Goal: Task Accomplishment & Management: Use online tool/utility

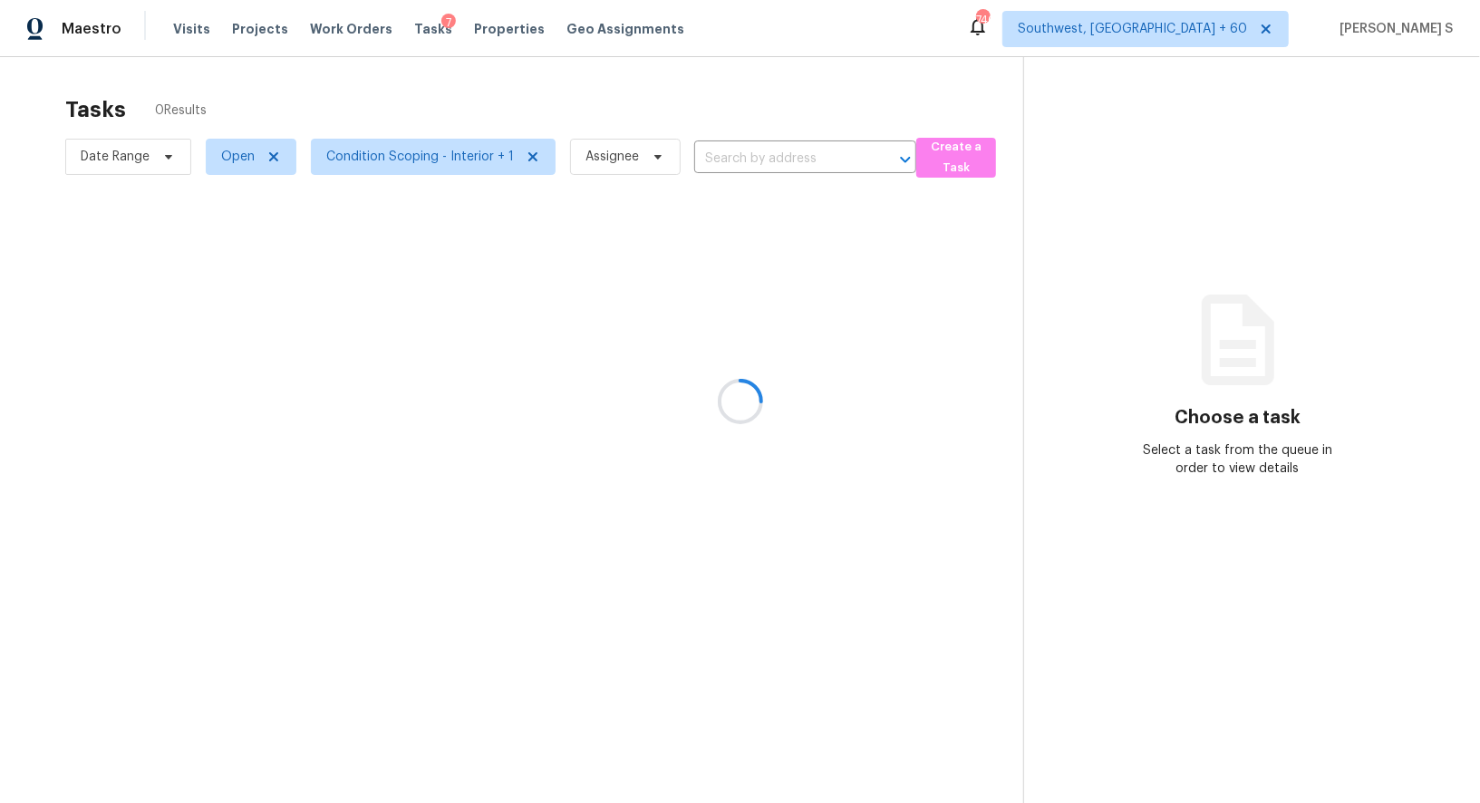
click at [764, 165] on div at bounding box center [740, 401] width 1480 height 803
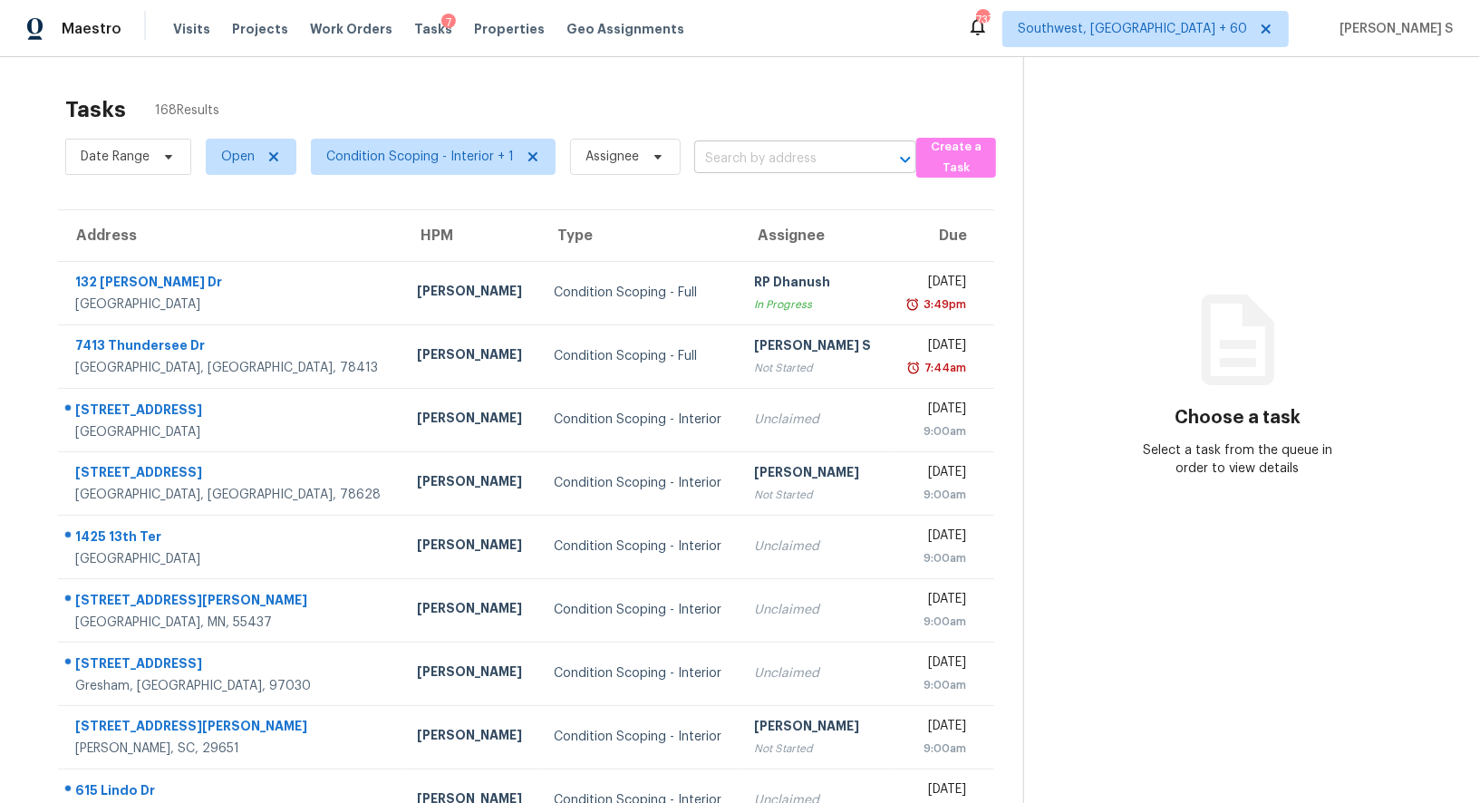
click at [737, 166] on input "text" at bounding box center [779, 159] width 171 height 28
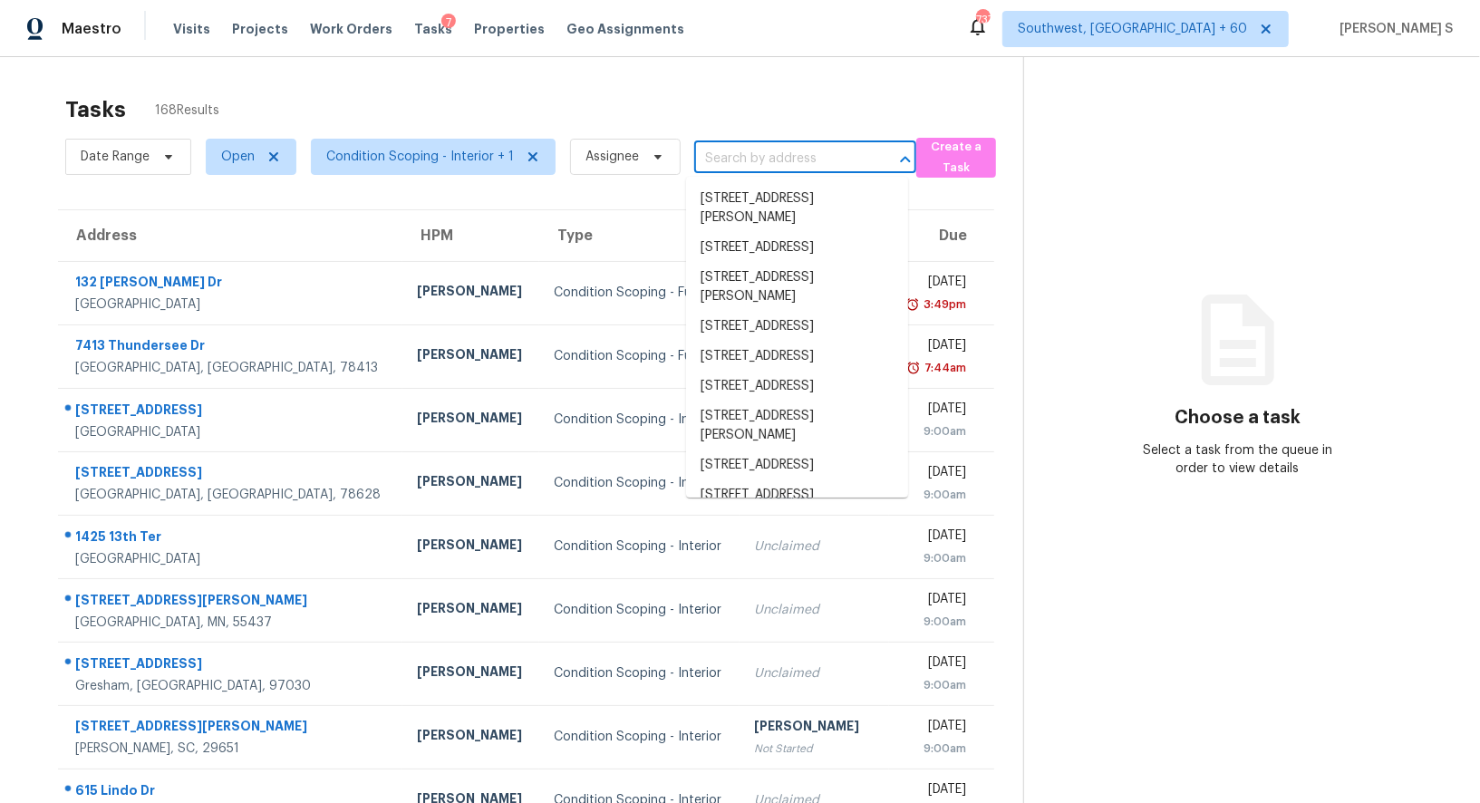
paste input "409 E Ridgewood Dr, Garland, TX 75041"
type input "409 E Ridgewood Dr, Garland, TX 75041"
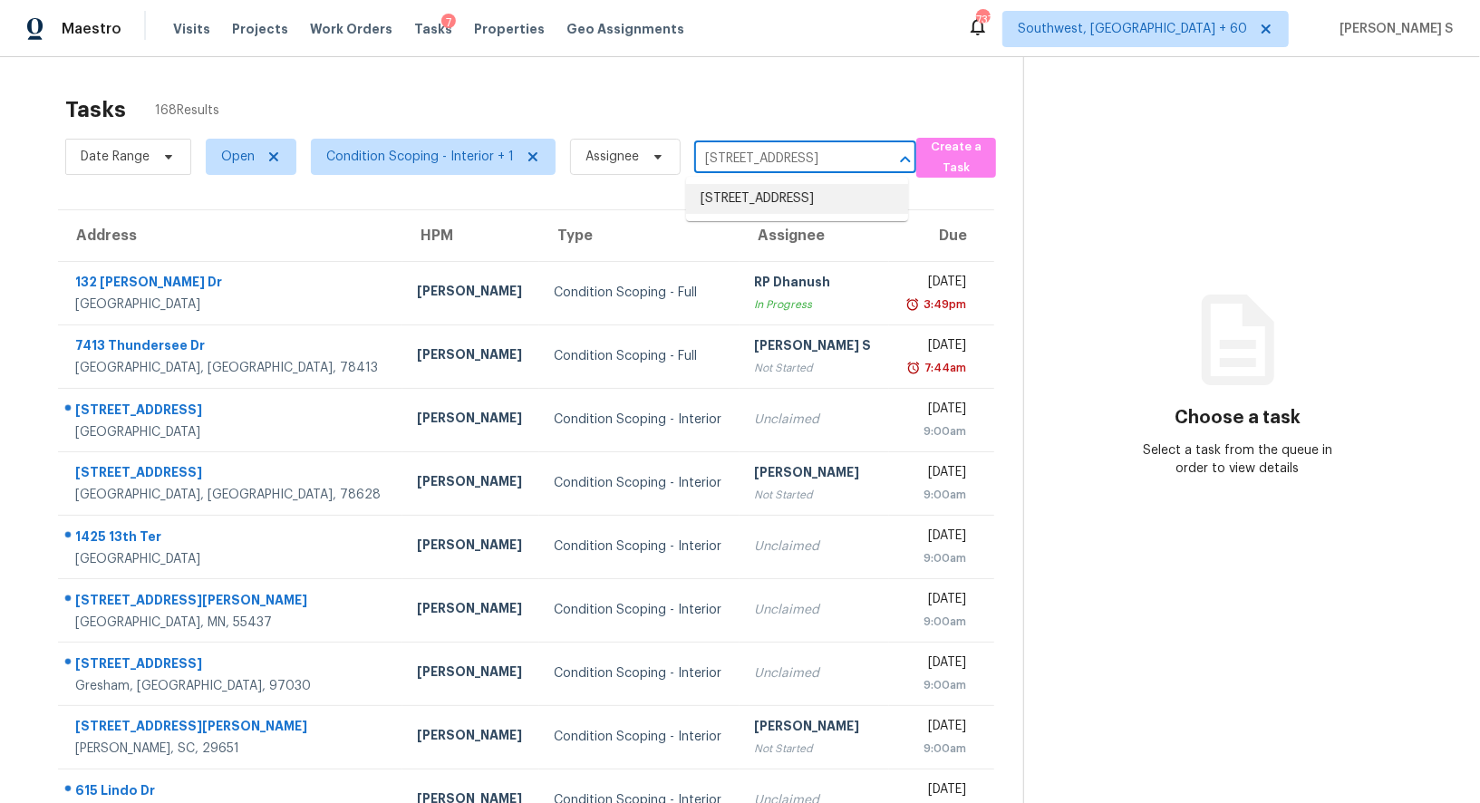
click at [778, 209] on li "409 E Ridgewood Dr, Garland, TX 75041" at bounding box center [797, 199] width 222 height 30
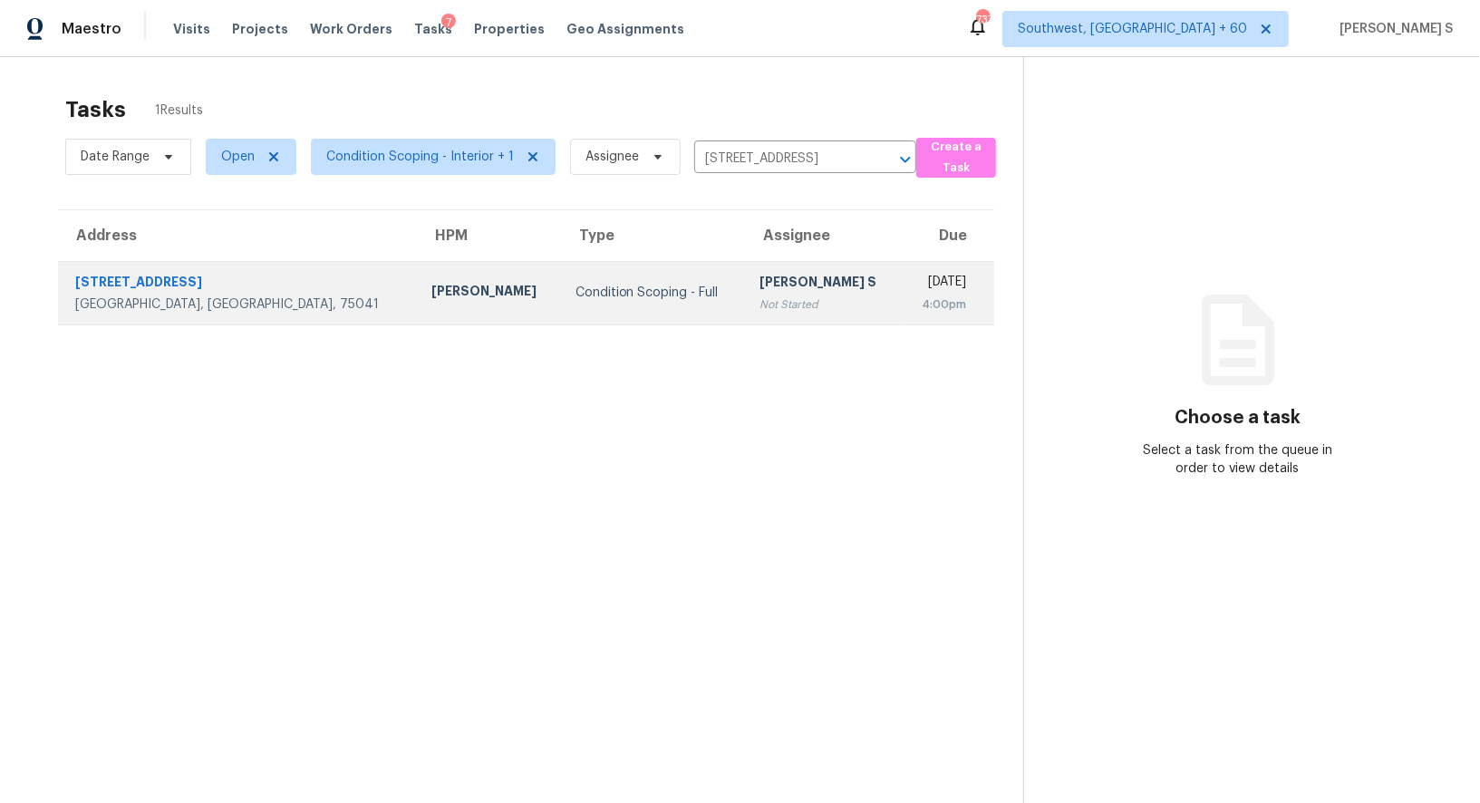
click at [760, 283] on div "[PERSON_NAME] S" at bounding box center [823, 284] width 127 height 23
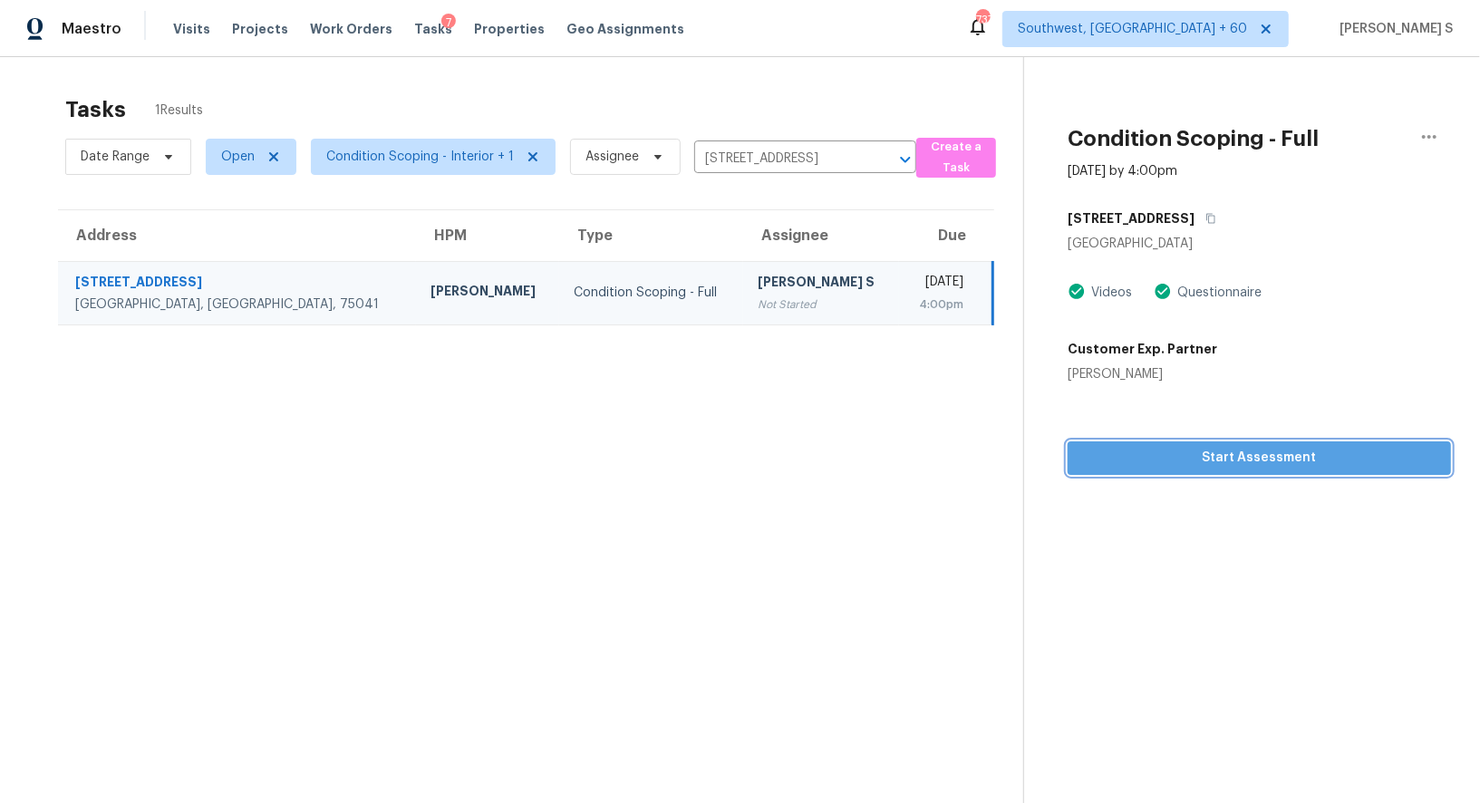
click at [1152, 465] on span "Start Assessment" at bounding box center [1259, 458] width 354 height 23
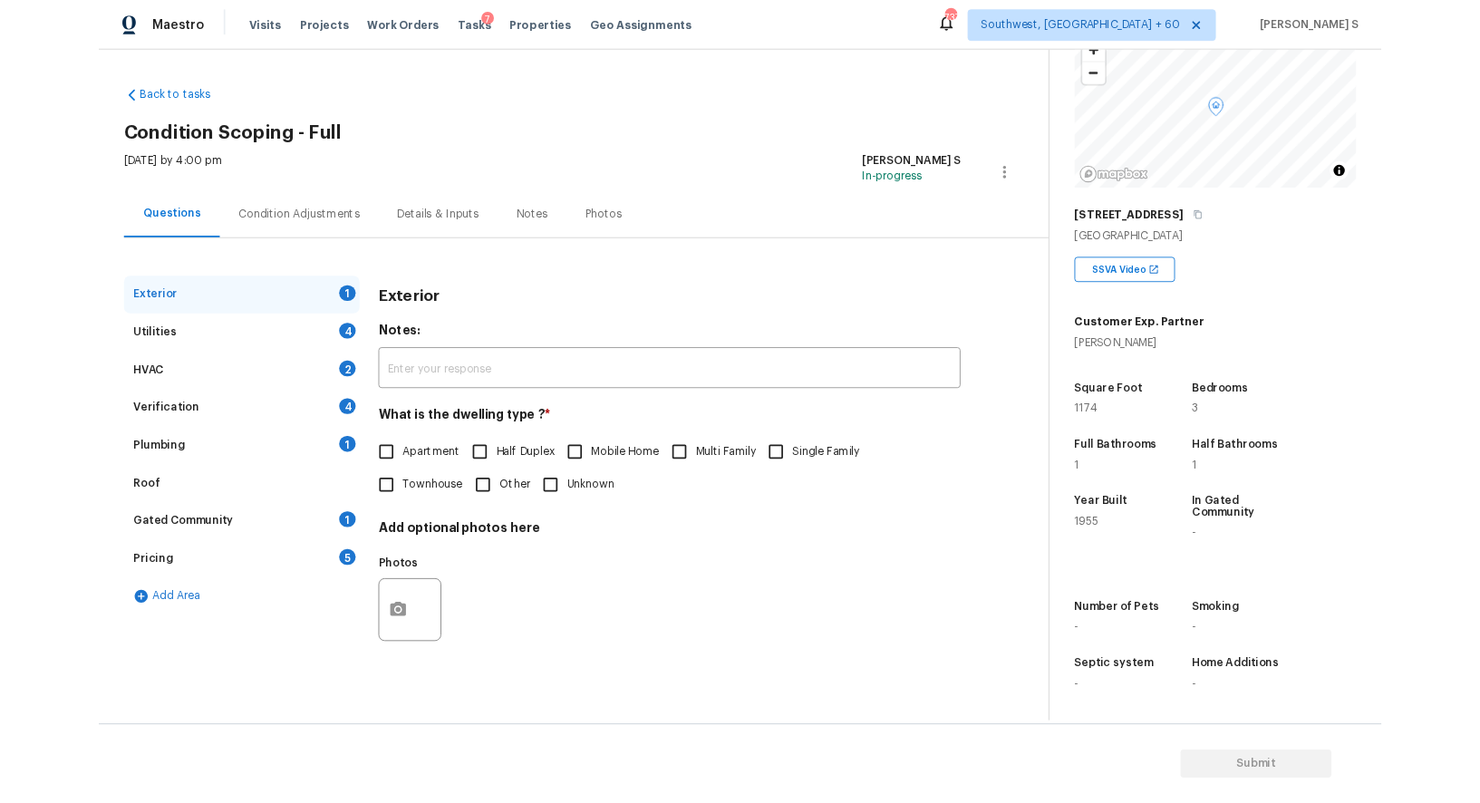
scroll to position [249, 0]
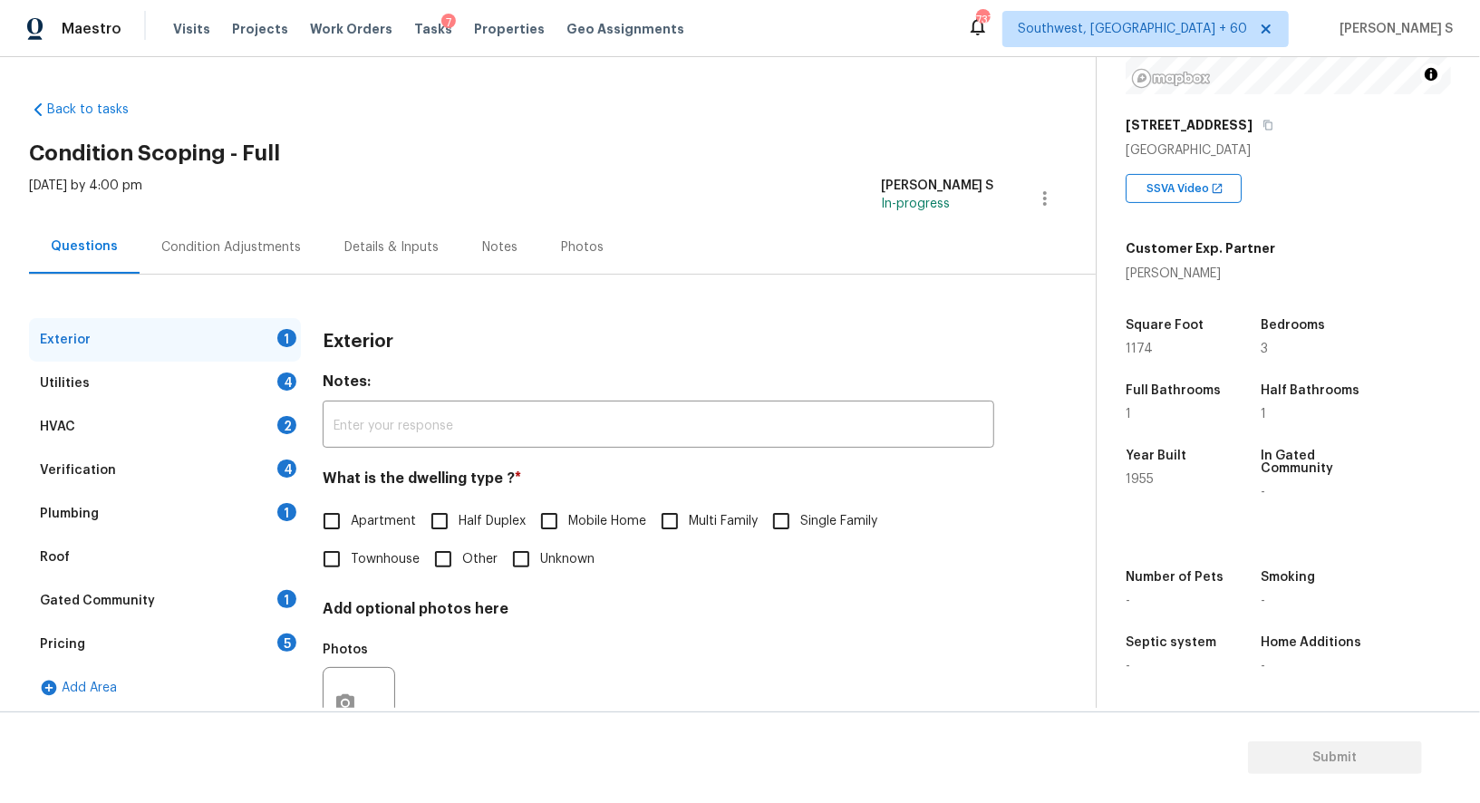
click at [816, 519] on span "Single Family" at bounding box center [839, 521] width 77 height 19
click at [801, 519] on input "Single Family" at bounding box center [781, 521] width 38 height 38
checkbox input "true"
click at [288, 379] on div "4" at bounding box center [286, 382] width 19 height 18
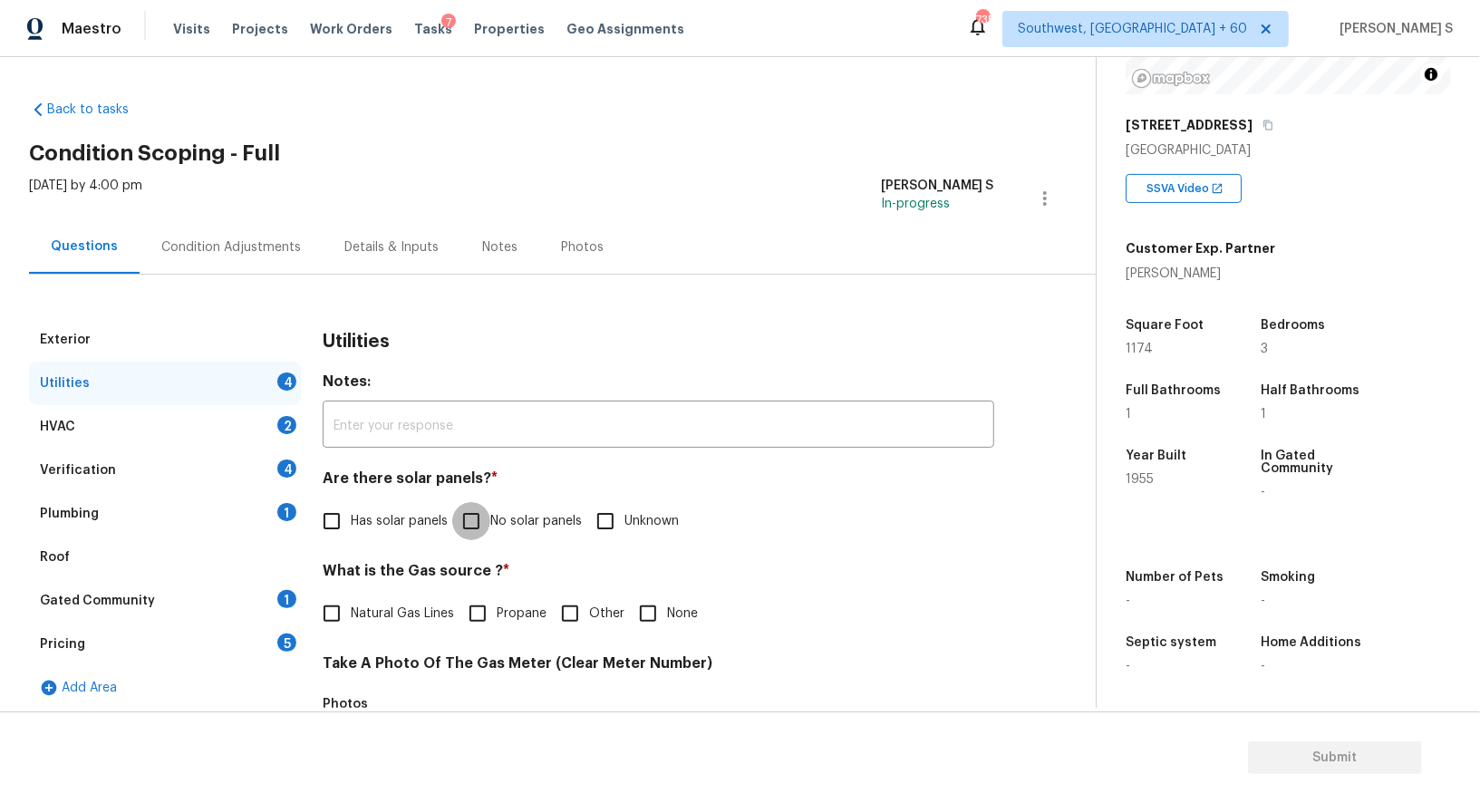
click at [473, 517] on input "No solar panels" at bounding box center [471, 521] width 38 height 38
checkbox input "true"
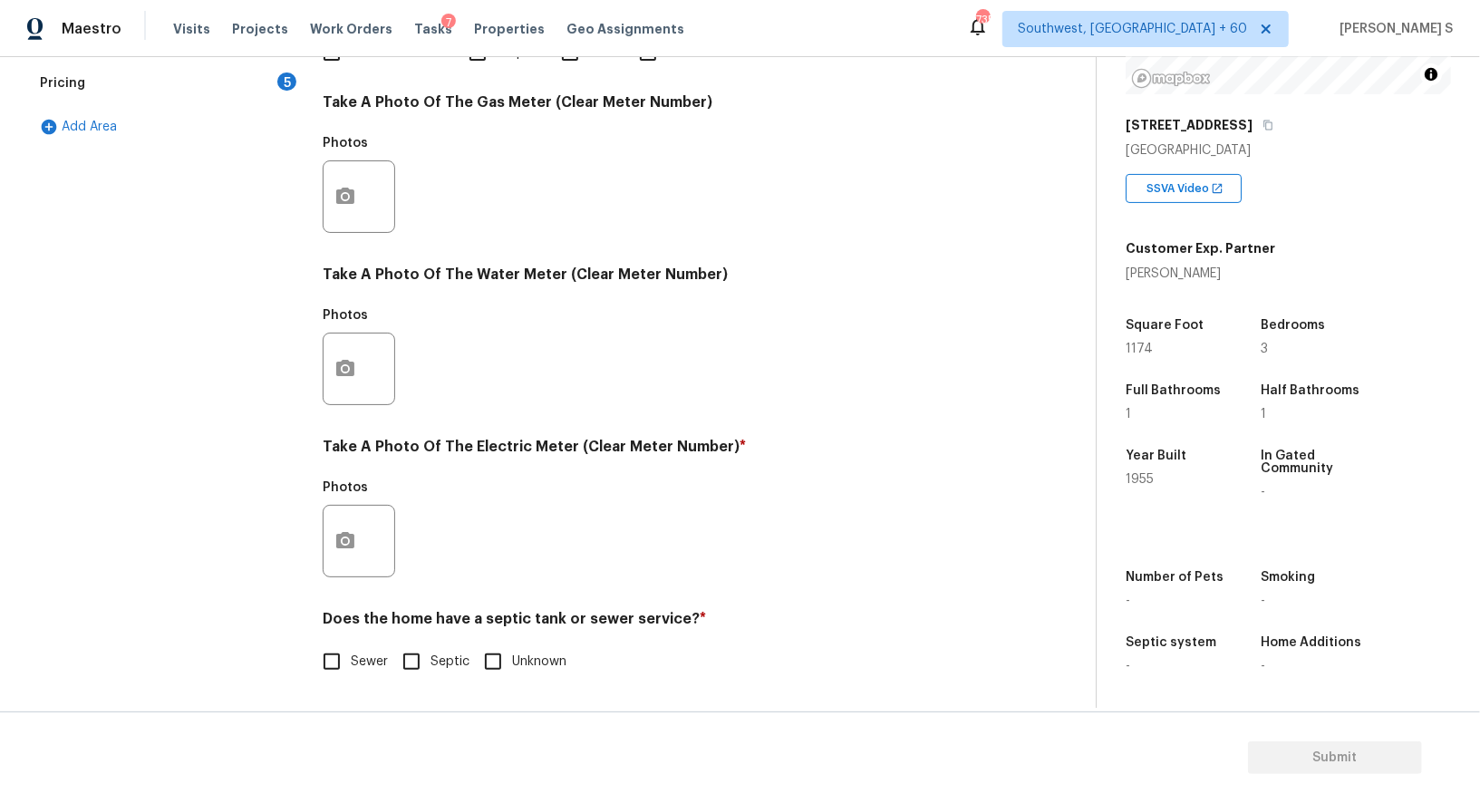
scroll to position [560, 0]
click at [324, 646] on input "Sewer" at bounding box center [332, 663] width 38 height 38
checkbox input "true"
click at [335, 540] on icon "button" at bounding box center [346, 542] width 22 height 22
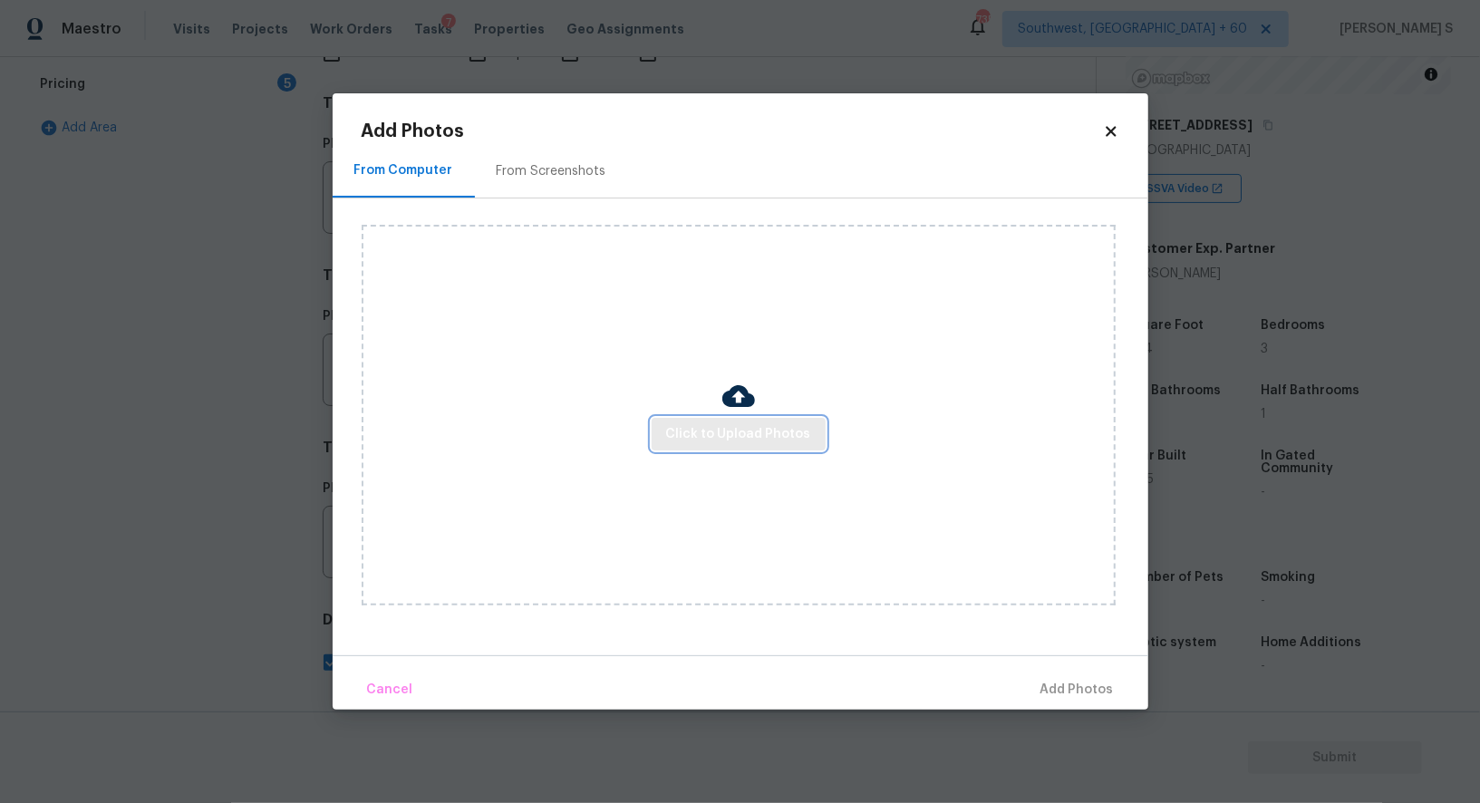
click at [676, 424] on span "Click to Upload Photos" at bounding box center [738, 434] width 145 height 23
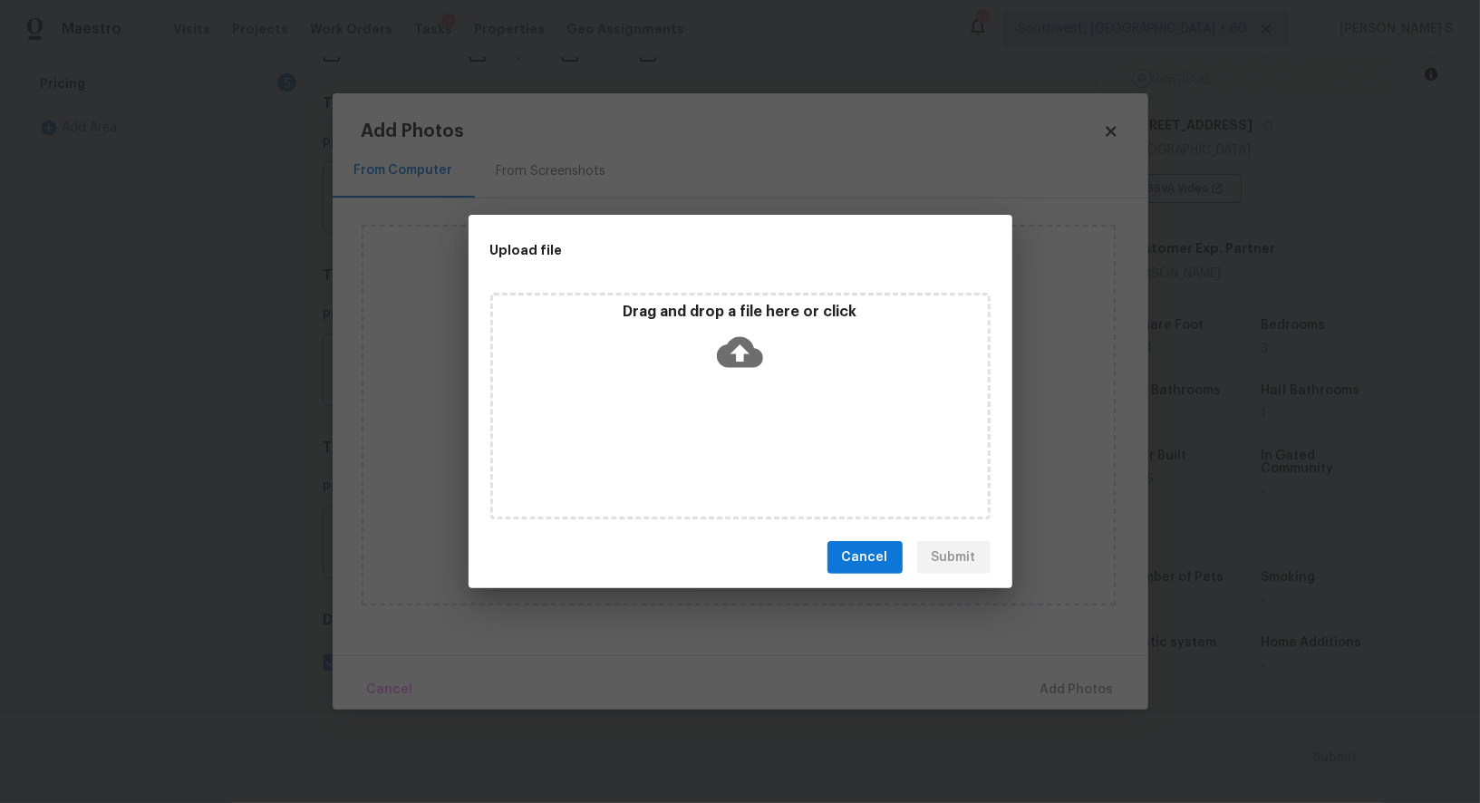
click at [676, 424] on div "Drag and drop a file here or click" at bounding box center [740, 406] width 500 height 227
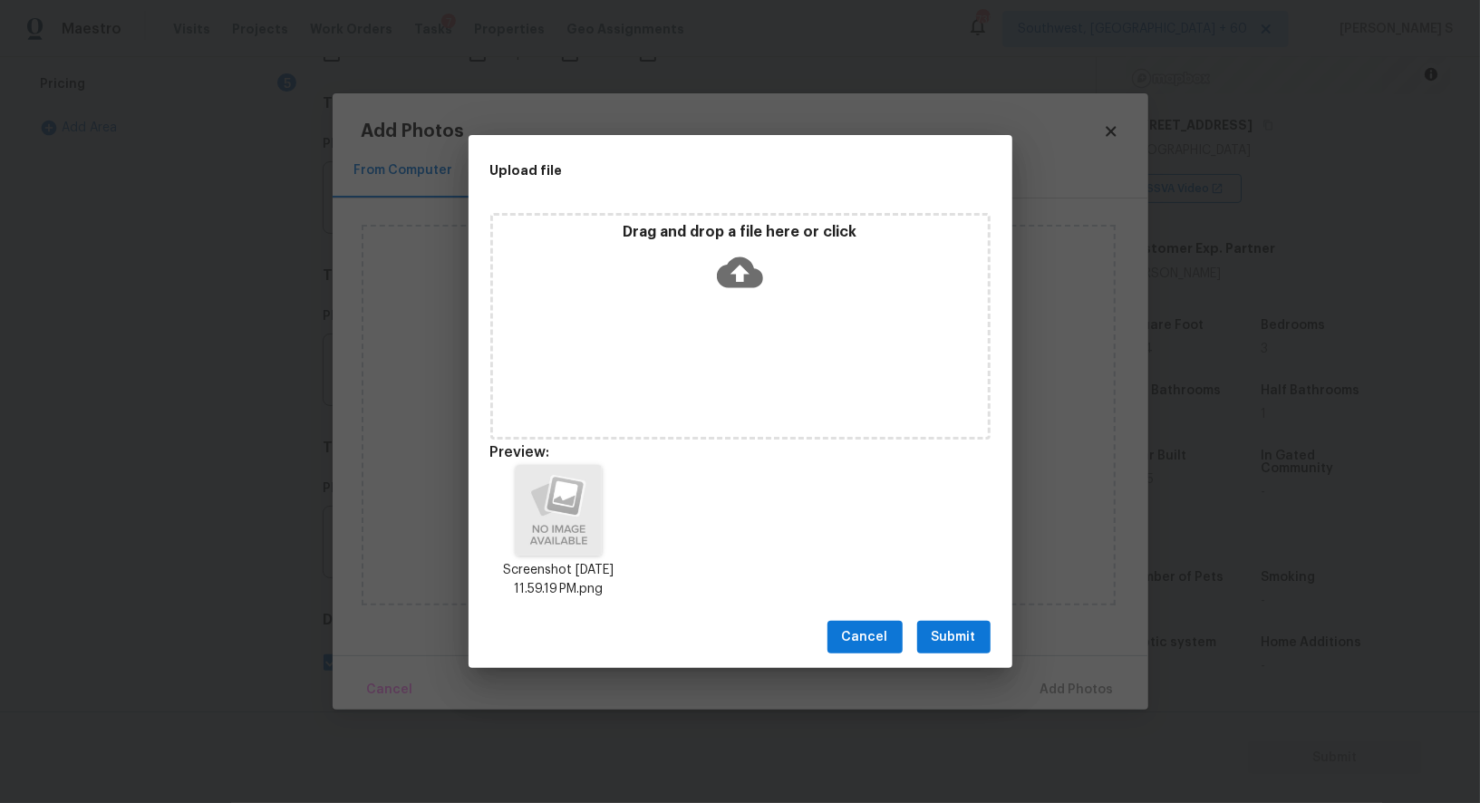
click at [945, 639] on span "Submit" at bounding box center [954, 637] width 44 height 23
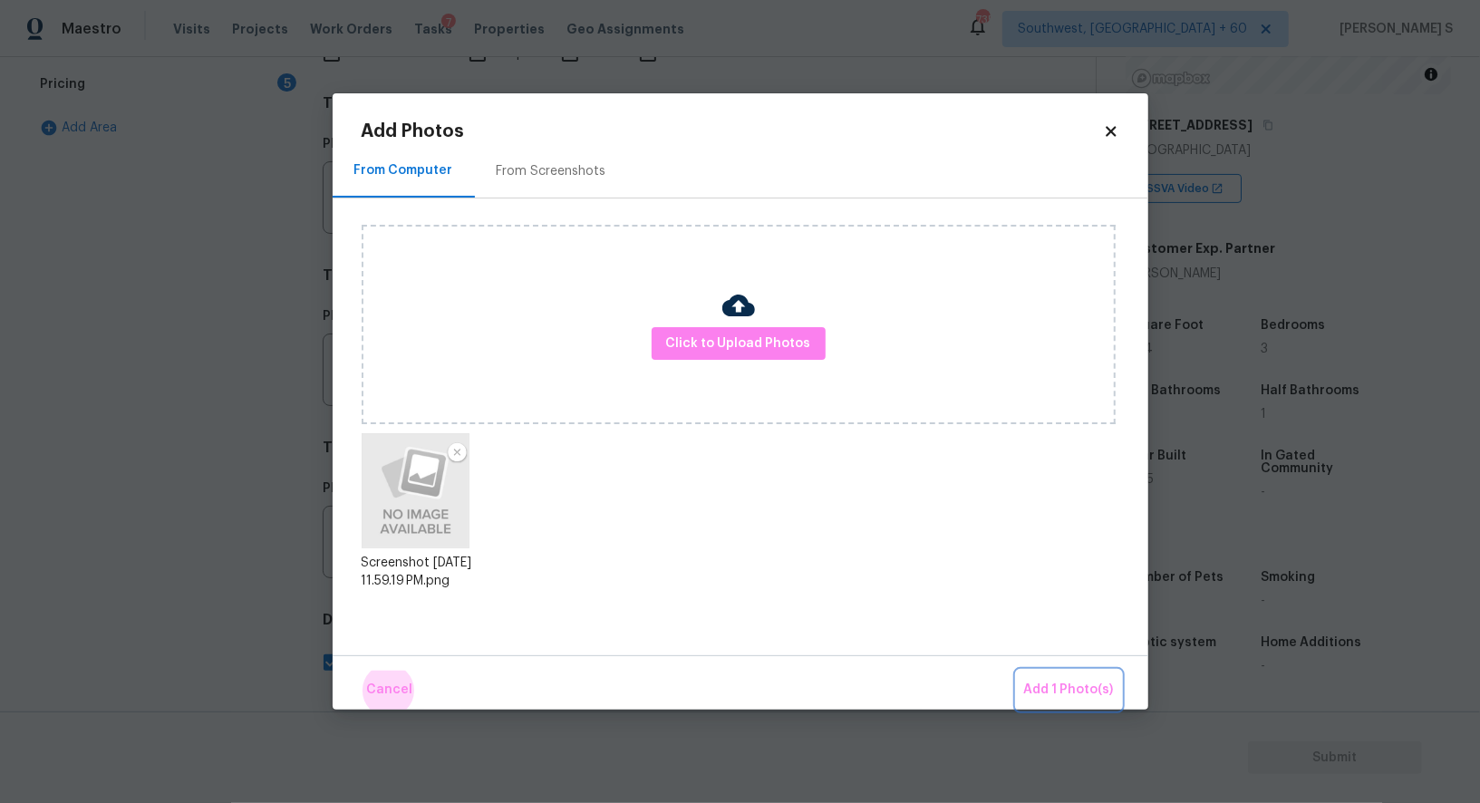
click at [1017, 671] on button "Add 1 Photo(s)" at bounding box center [1069, 690] width 104 height 39
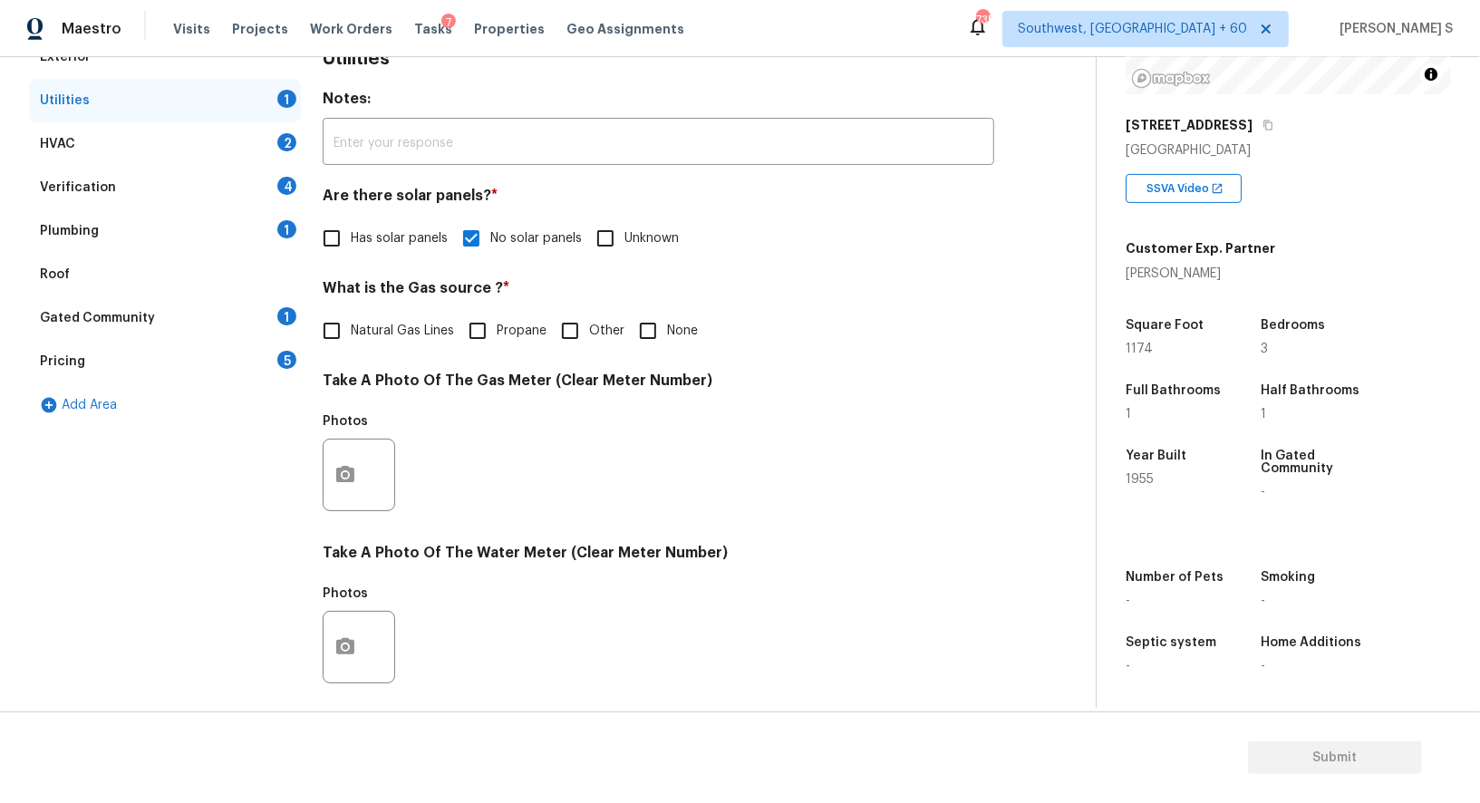
scroll to position [0, 0]
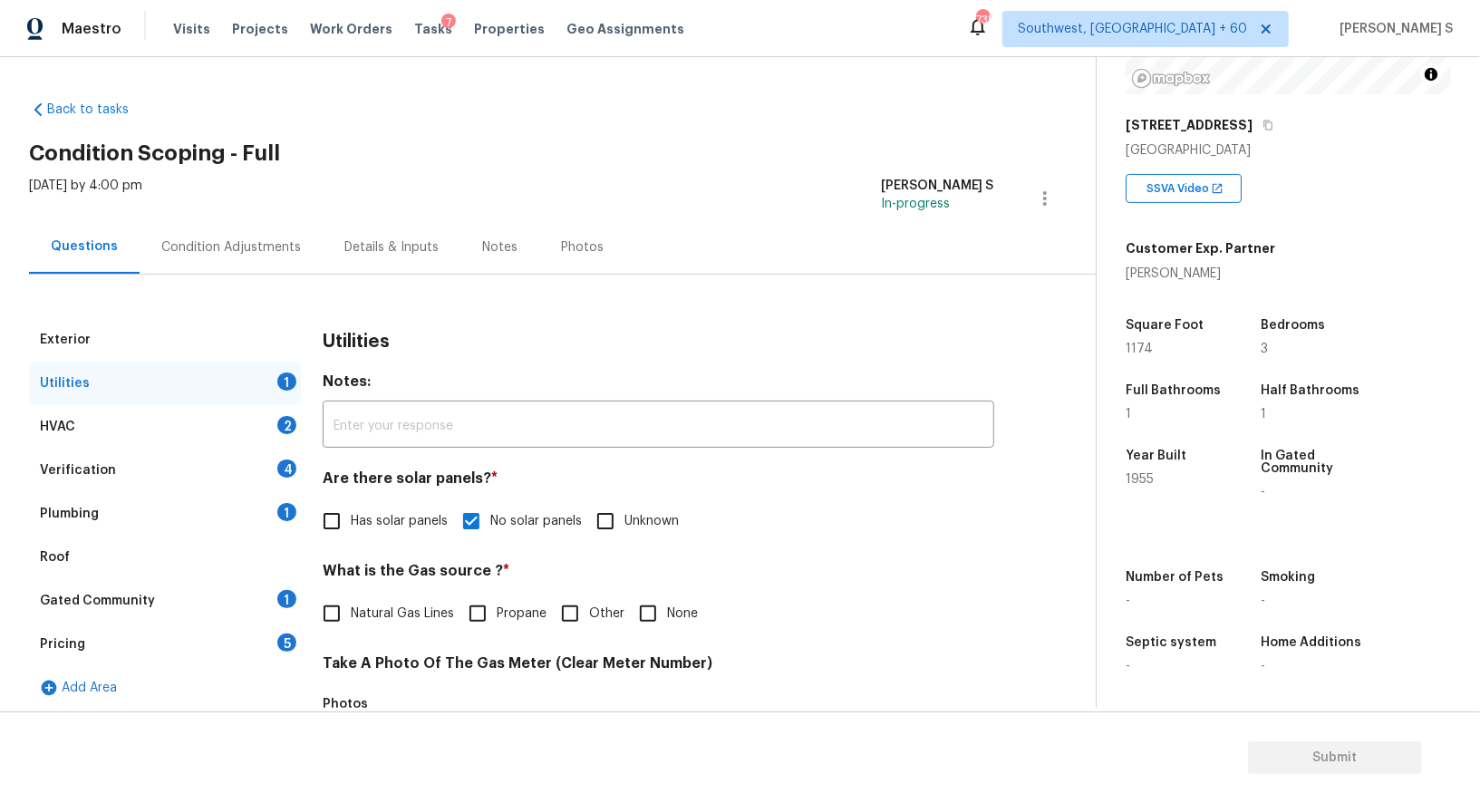
click at [256, 471] on div "Verification 4" at bounding box center [165, 471] width 272 height 44
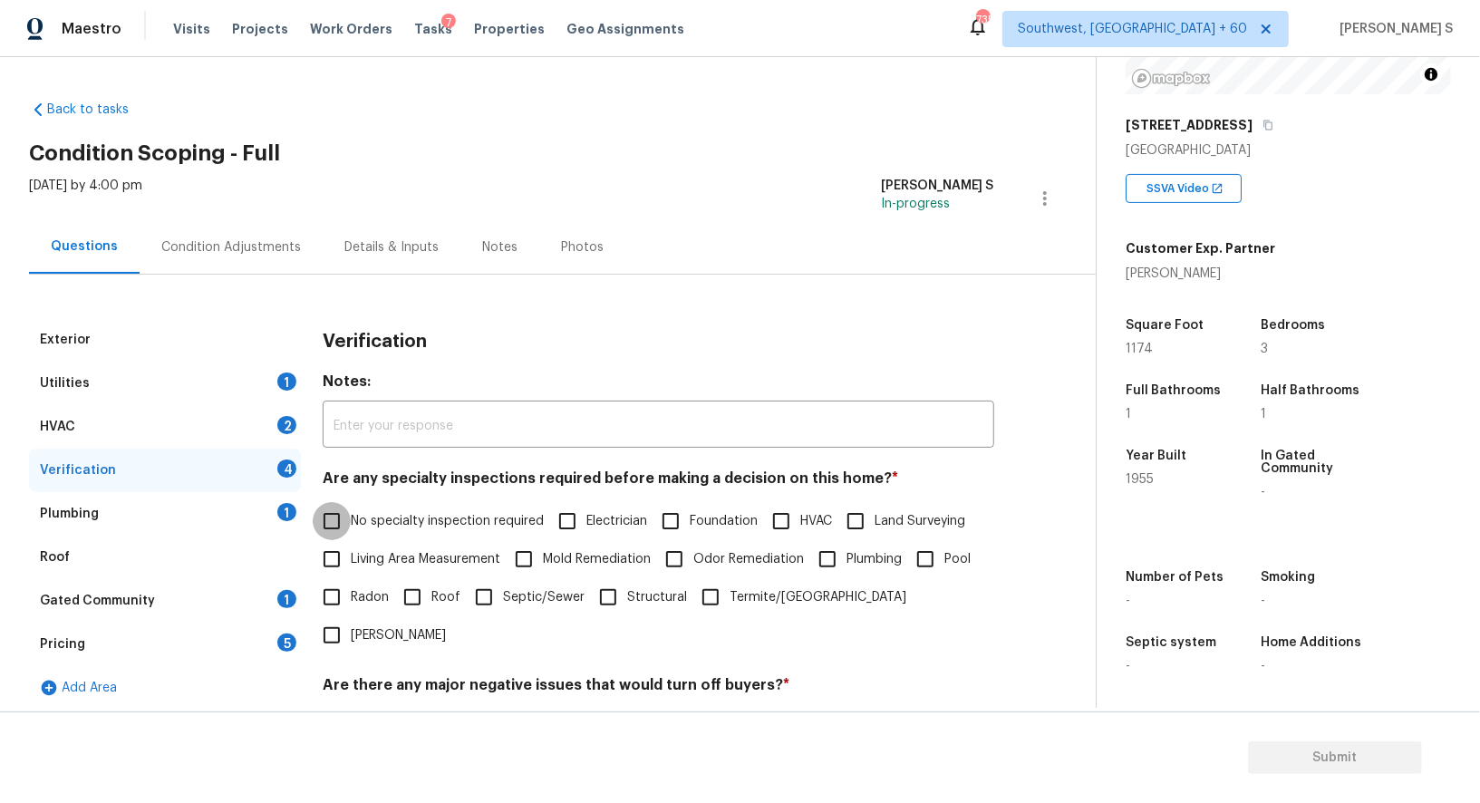
click at [326, 509] on input "No specialty inspection required" at bounding box center [332, 521] width 38 height 38
checkbox input "true"
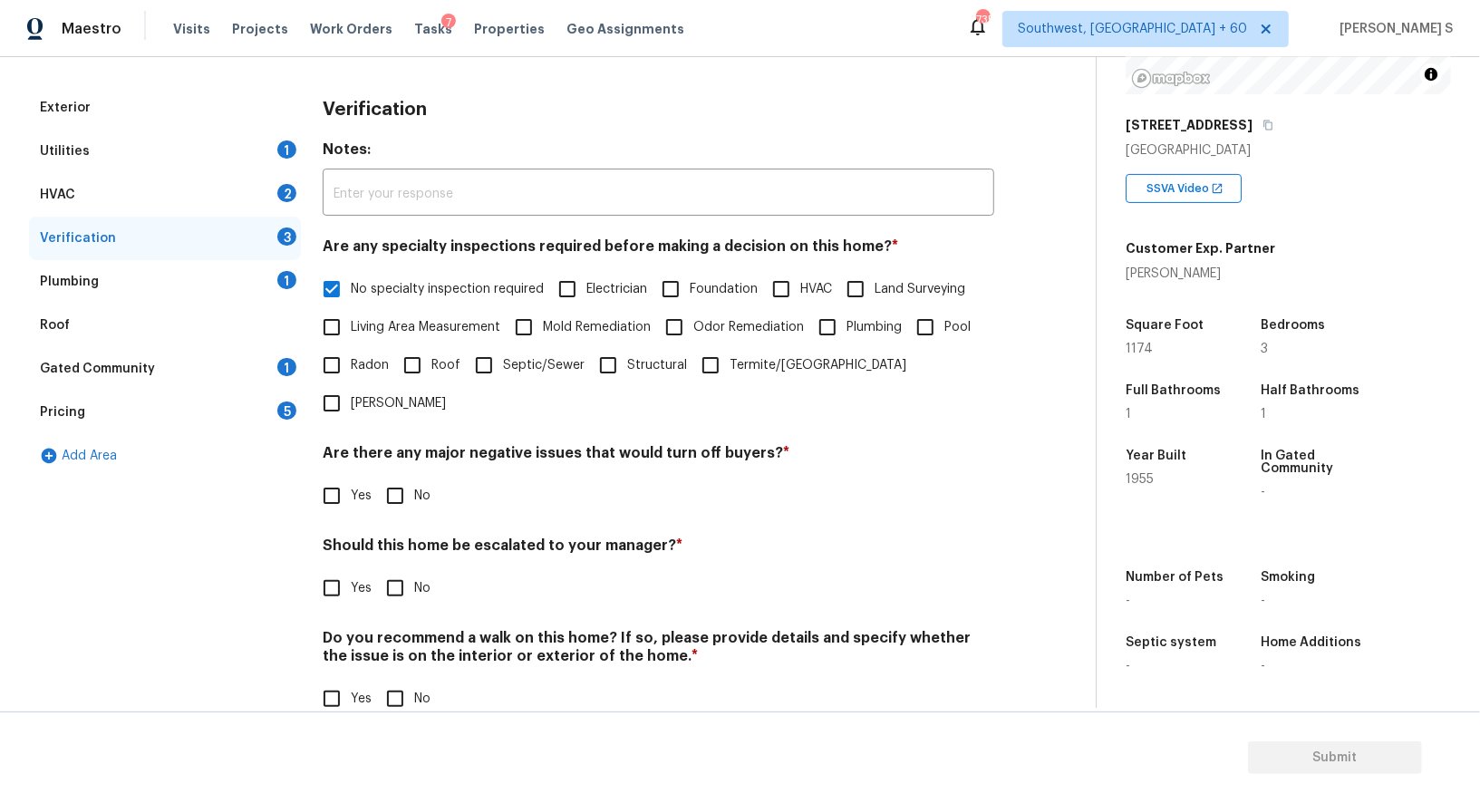
scroll to position [231, 0]
click at [397, 478] on input "No" at bounding box center [395, 497] width 38 height 38
checkbox input "true"
click at [407, 683] on input "No" at bounding box center [395, 702] width 38 height 38
checkbox input "true"
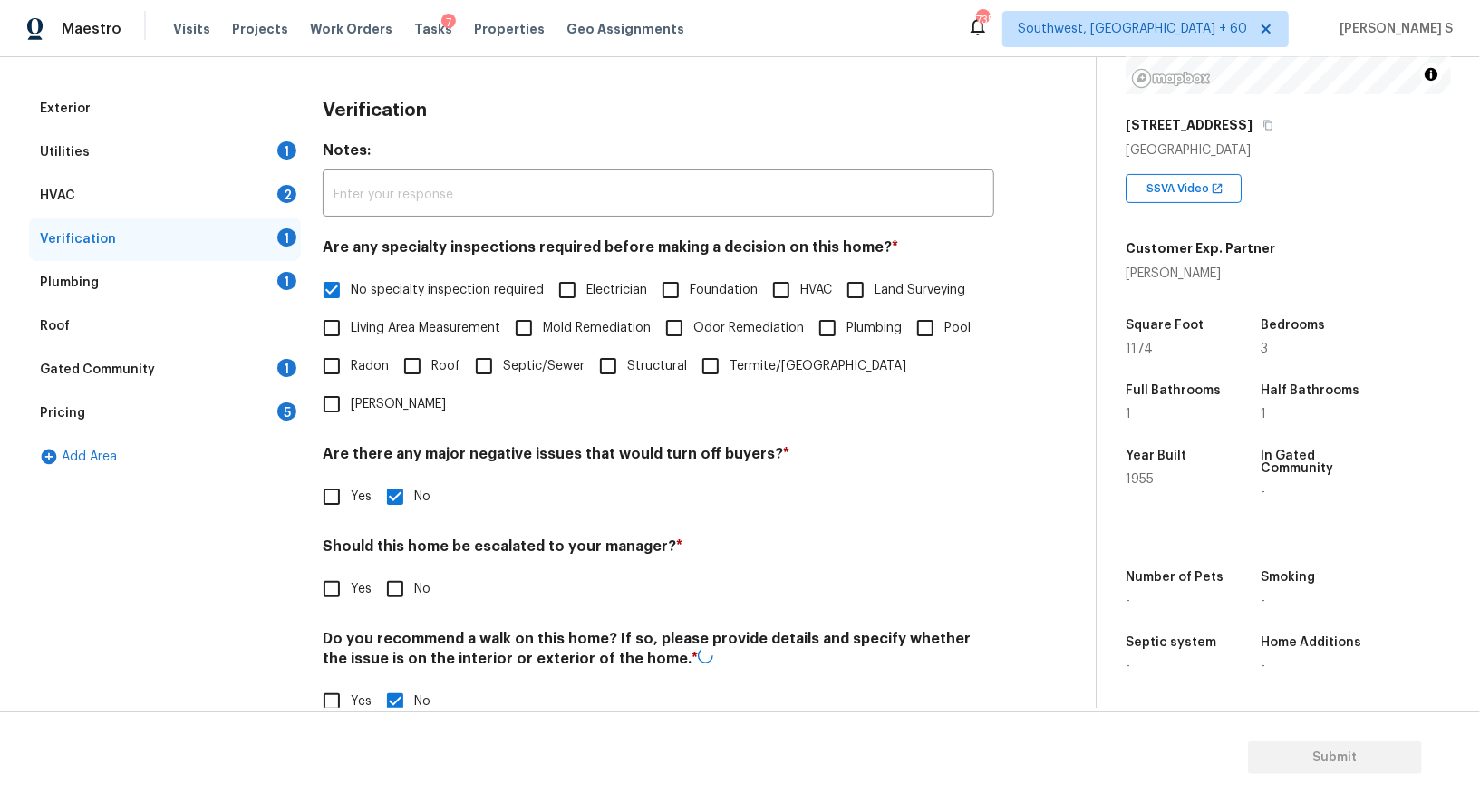
scroll to position [0, 0]
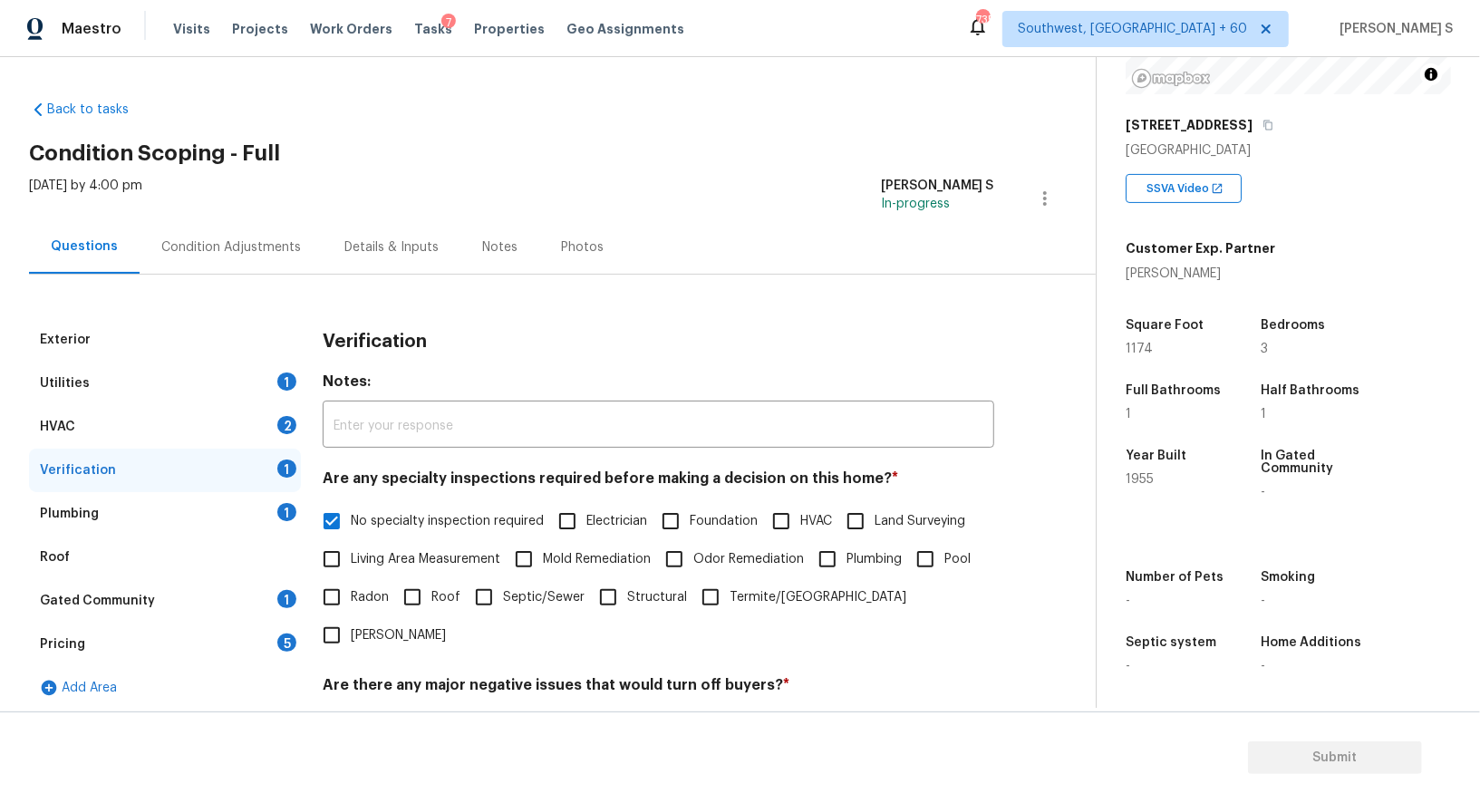
click at [257, 530] on div "Plumbing 1" at bounding box center [165, 514] width 272 height 44
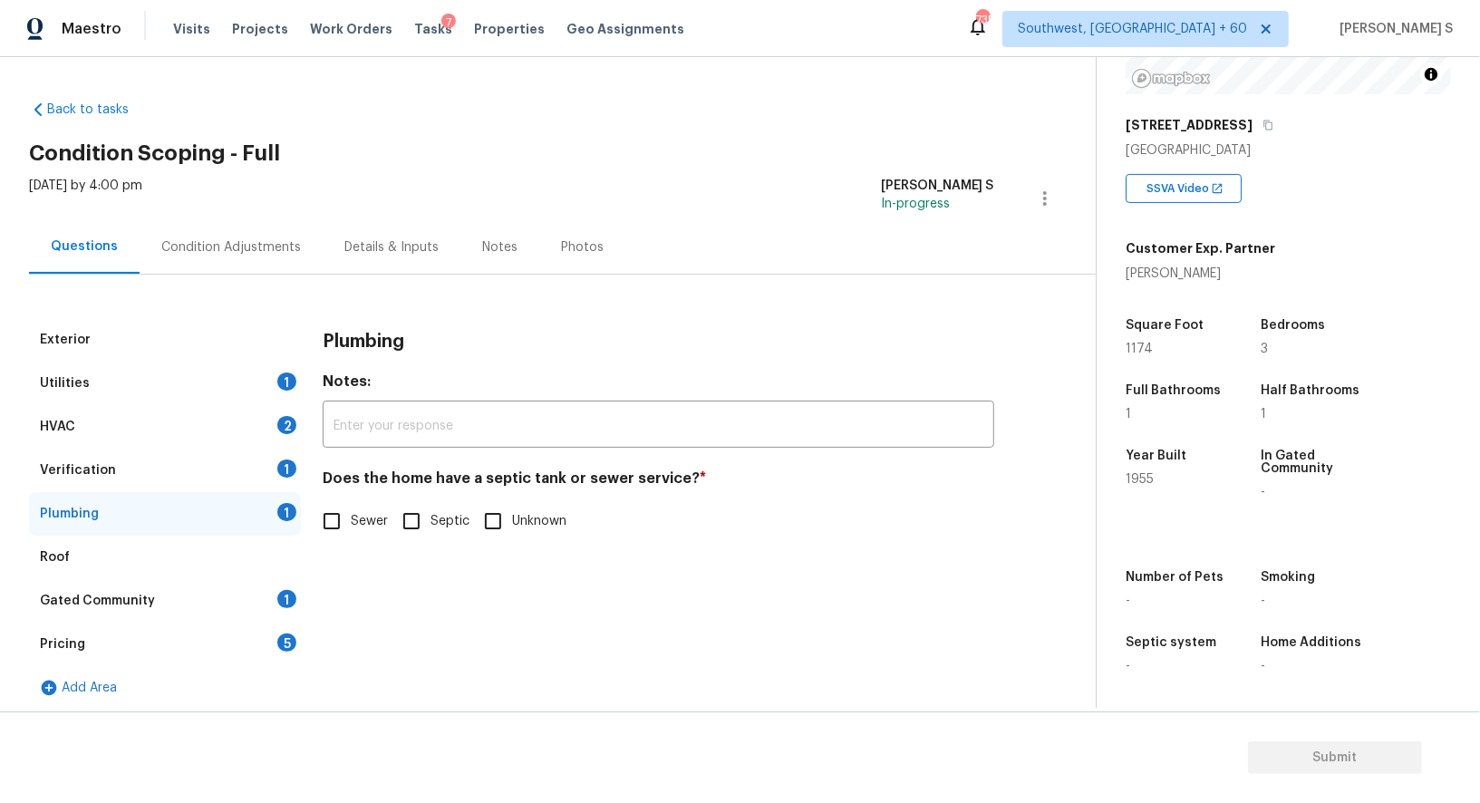
click at [323, 512] on input "Sewer" at bounding box center [332, 521] width 38 height 38
checkbox input "true"
click at [284, 602] on div "1" at bounding box center [286, 599] width 19 height 18
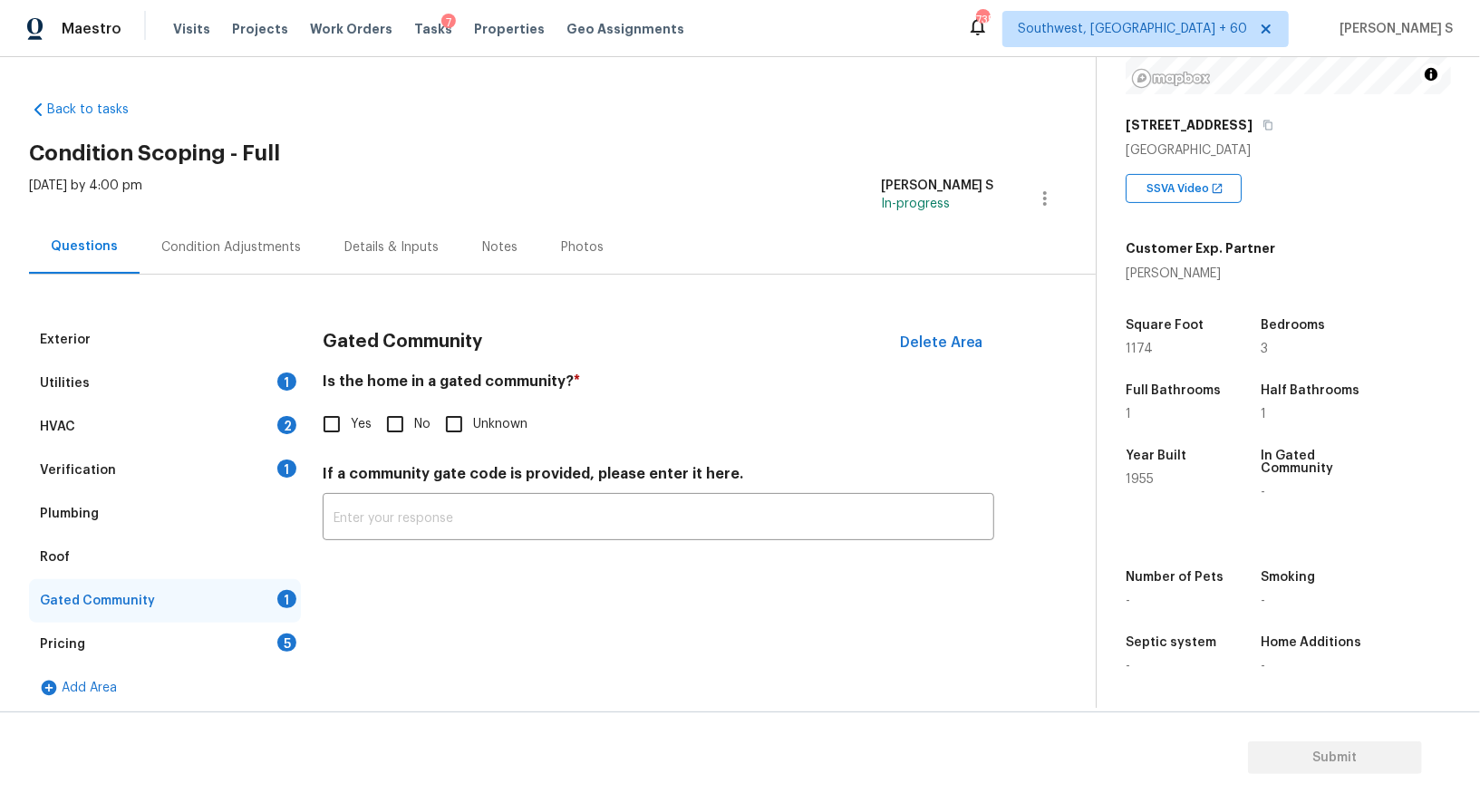
click at [412, 420] on input "No" at bounding box center [395, 424] width 38 height 38
checkbox input "true"
click at [272, 432] on div "HVAC 2" at bounding box center [165, 427] width 272 height 44
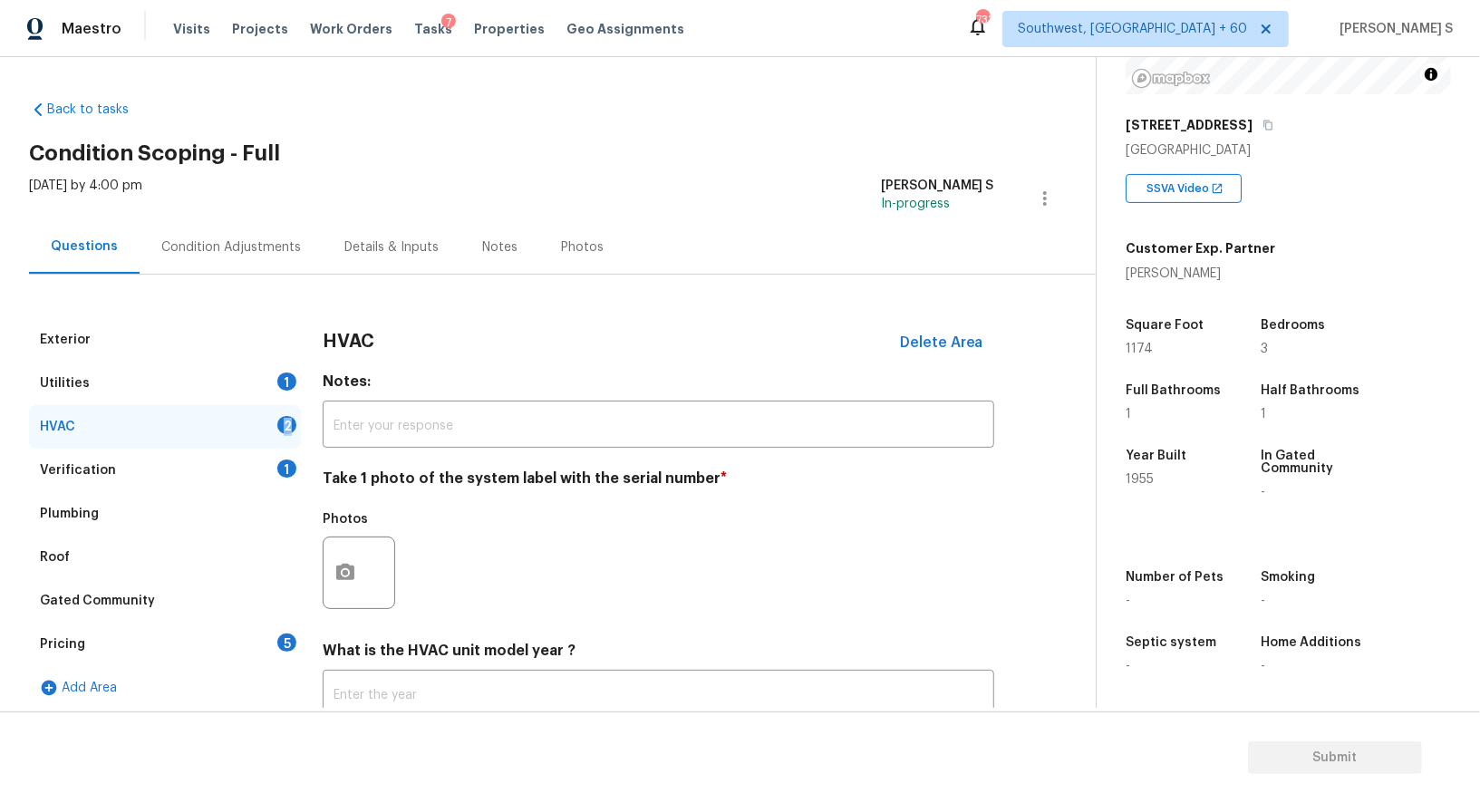
click at [272, 432] on div "HVAC 2" at bounding box center [165, 427] width 272 height 44
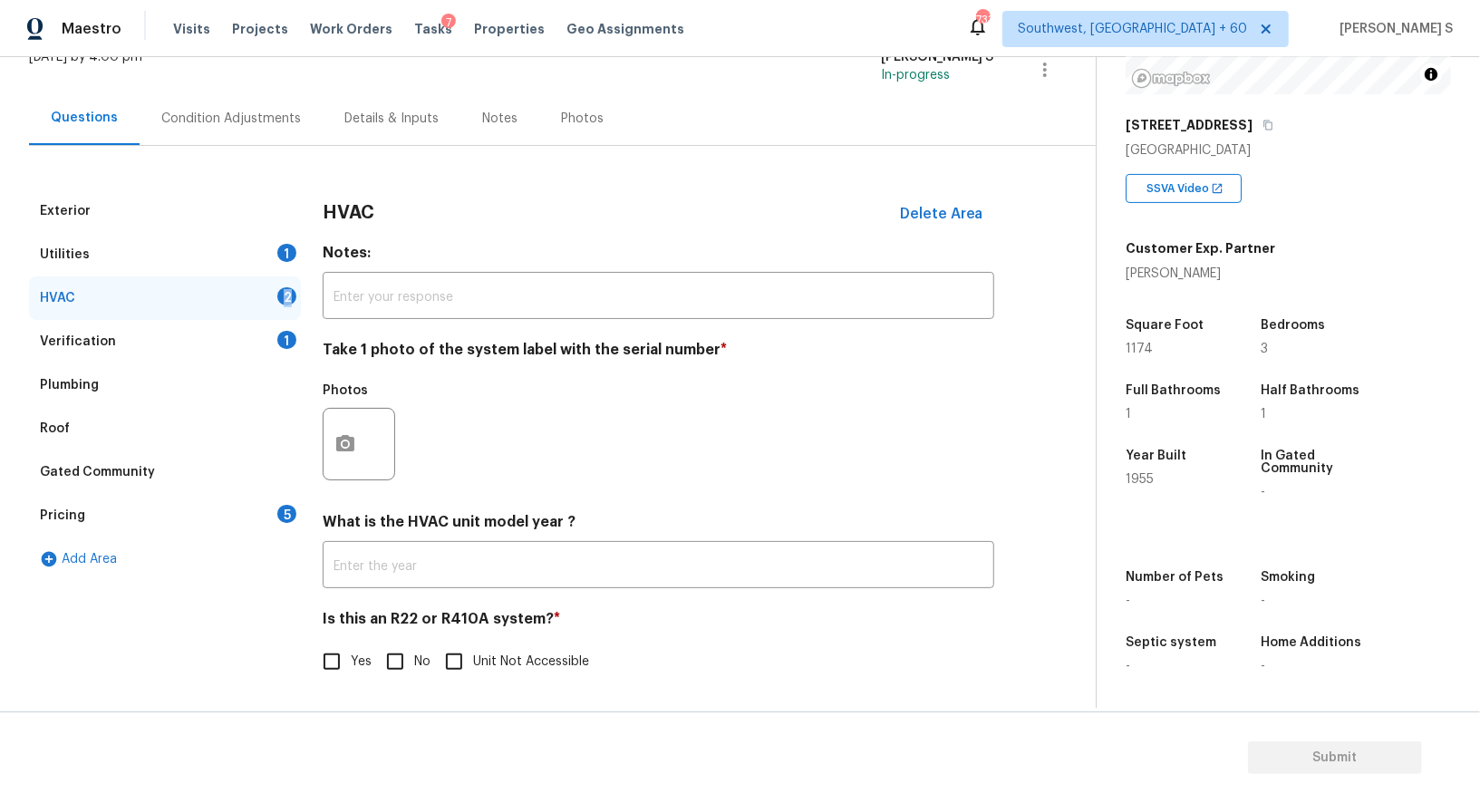
click at [393, 671] on input "No" at bounding box center [395, 662] width 38 height 38
checkbox input "true"
click at [342, 436] on icon "button" at bounding box center [345, 443] width 18 height 16
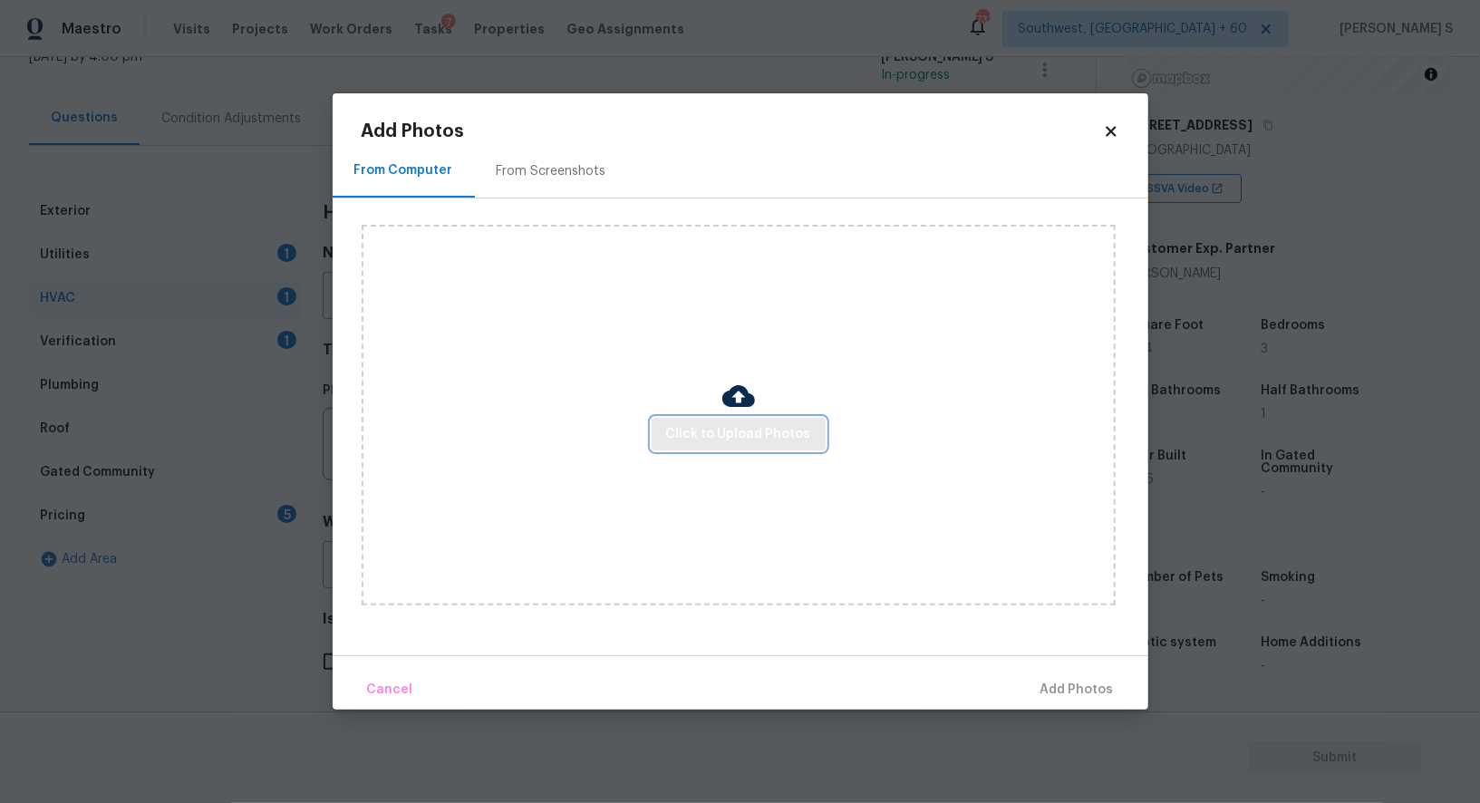
click at [719, 438] on span "Click to Upload Photos" at bounding box center [738, 434] width 145 height 23
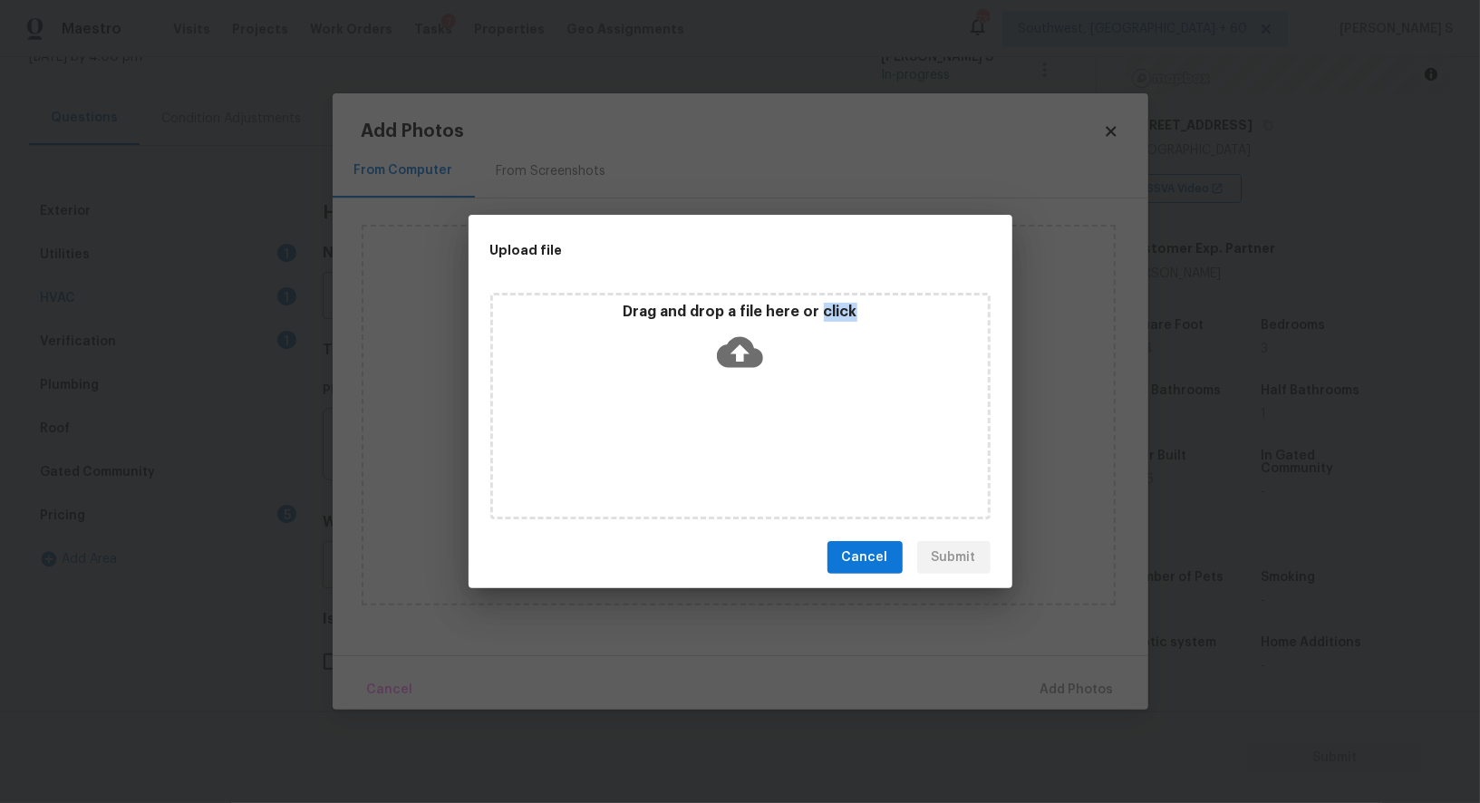
click at [719, 438] on div "Drag and drop a file here or click" at bounding box center [740, 406] width 500 height 227
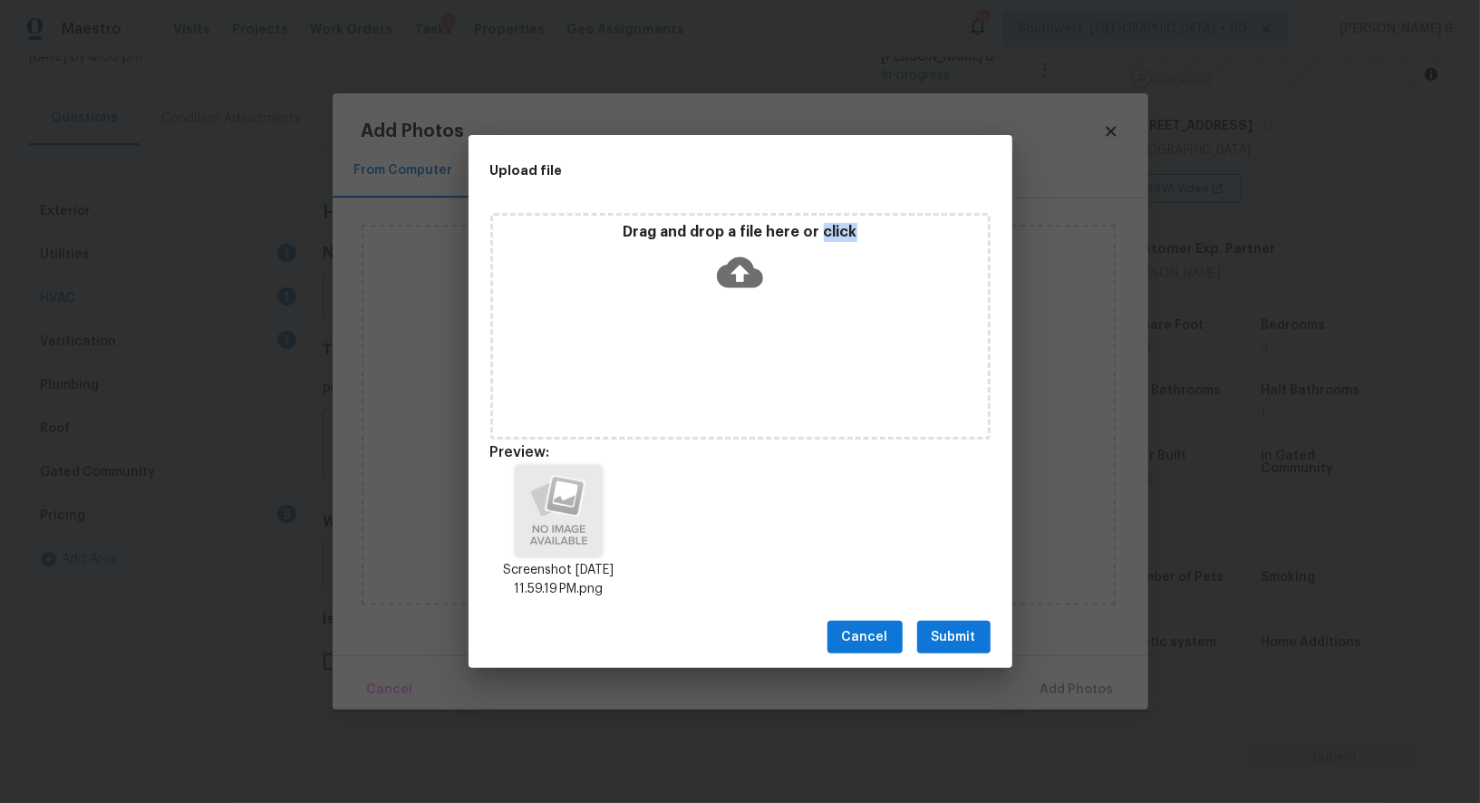
click at [956, 631] on span "Submit" at bounding box center [954, 637] width 44 height 23
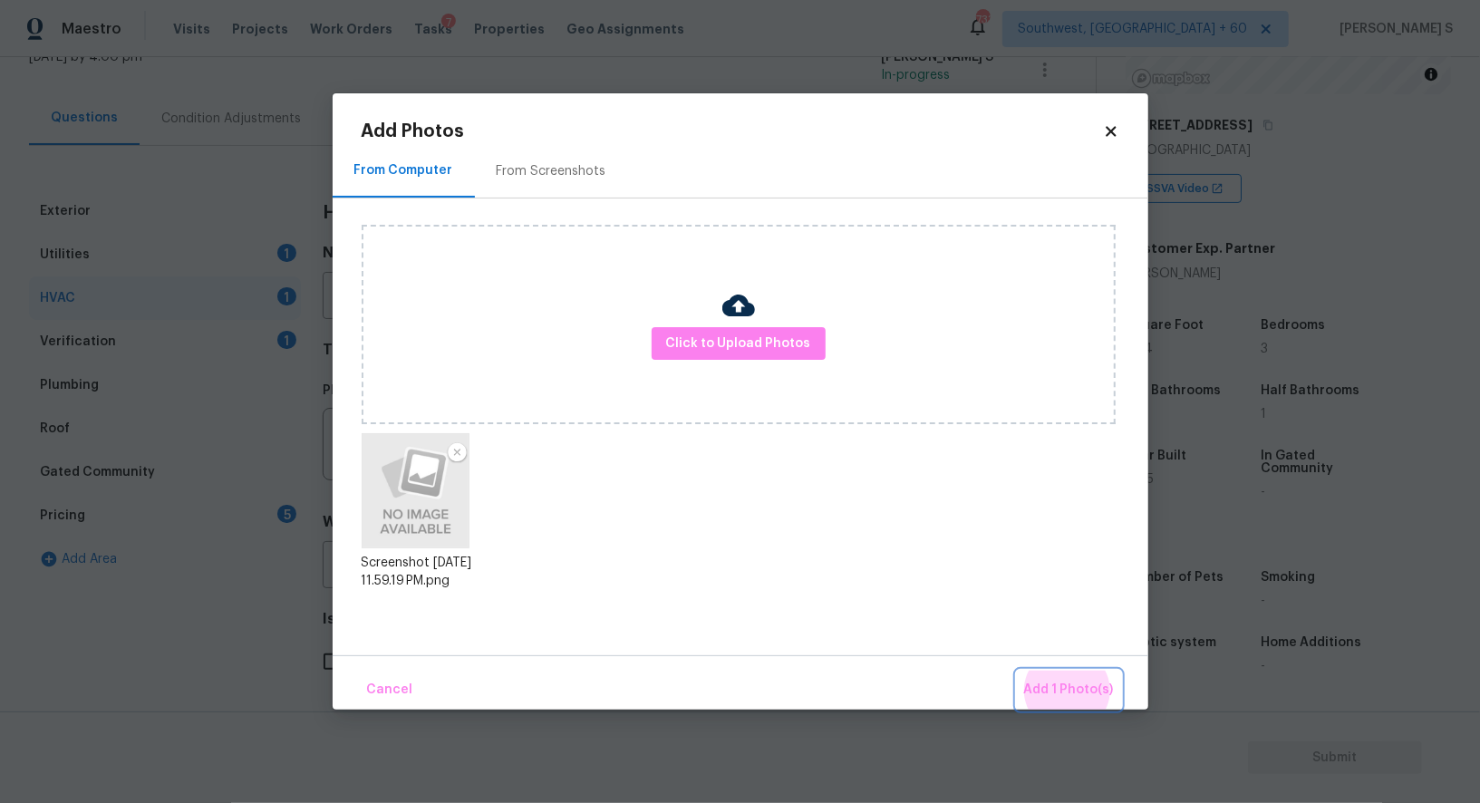
click at [1017, 671] on button "Add 1 Photo(s)" at bounding box center [1069, 690] width 104 height 39
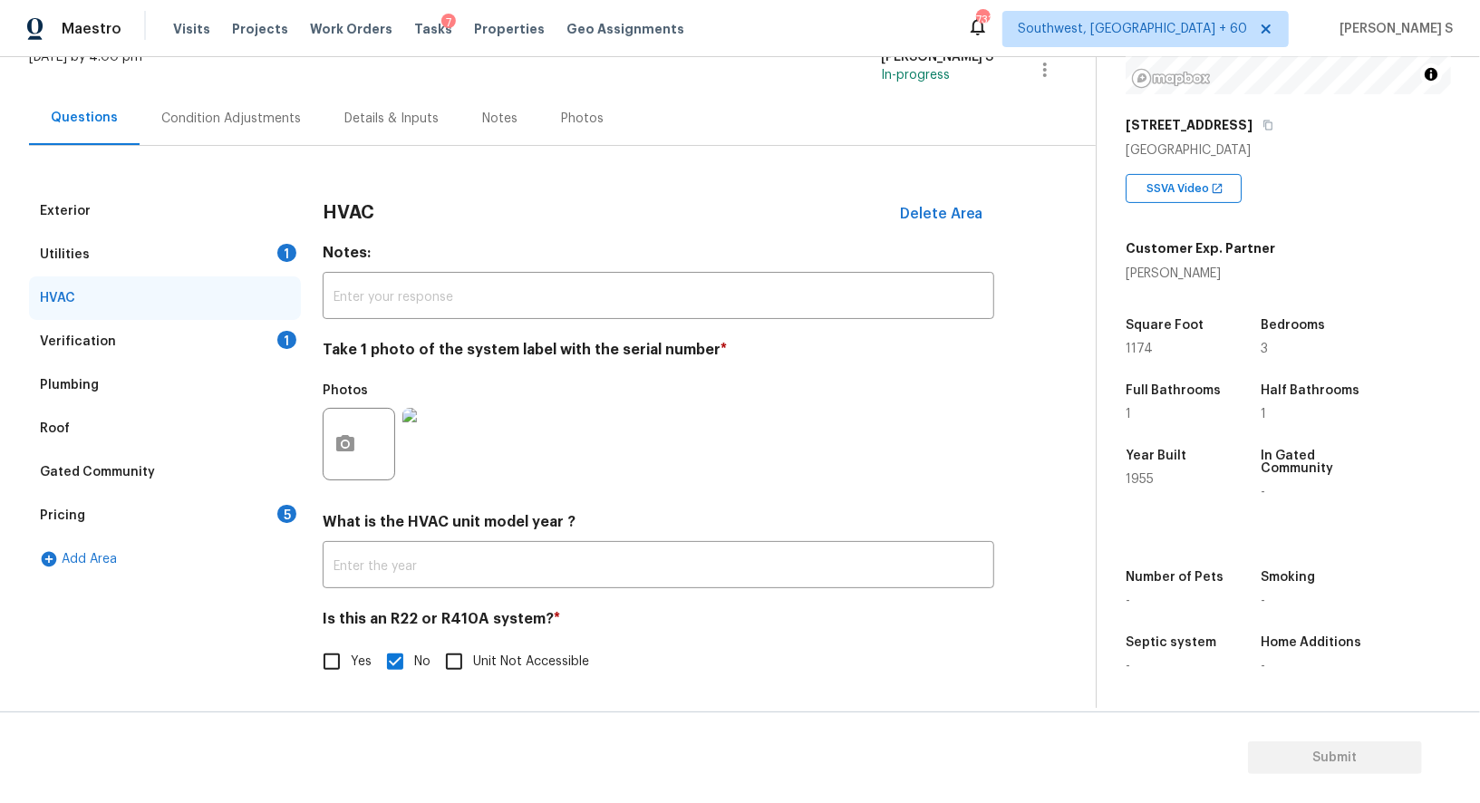
click at [278, 522] on div "Pricing 5" at bounding box center [165, 516] width 272 height 44
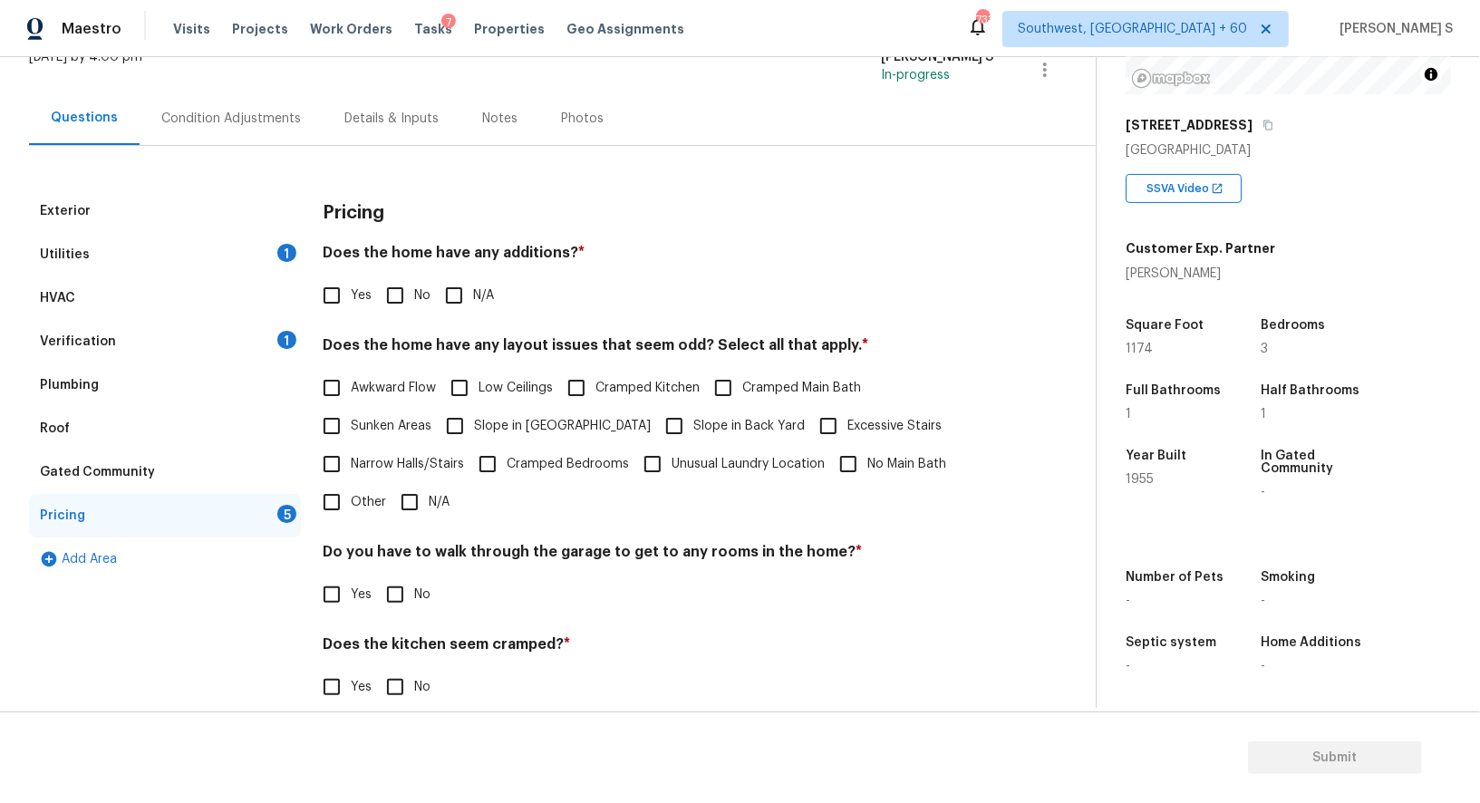
click at [400, 282] on input "No" at bounding box center [395, 296] width 38 height 38
checkbox input "true"
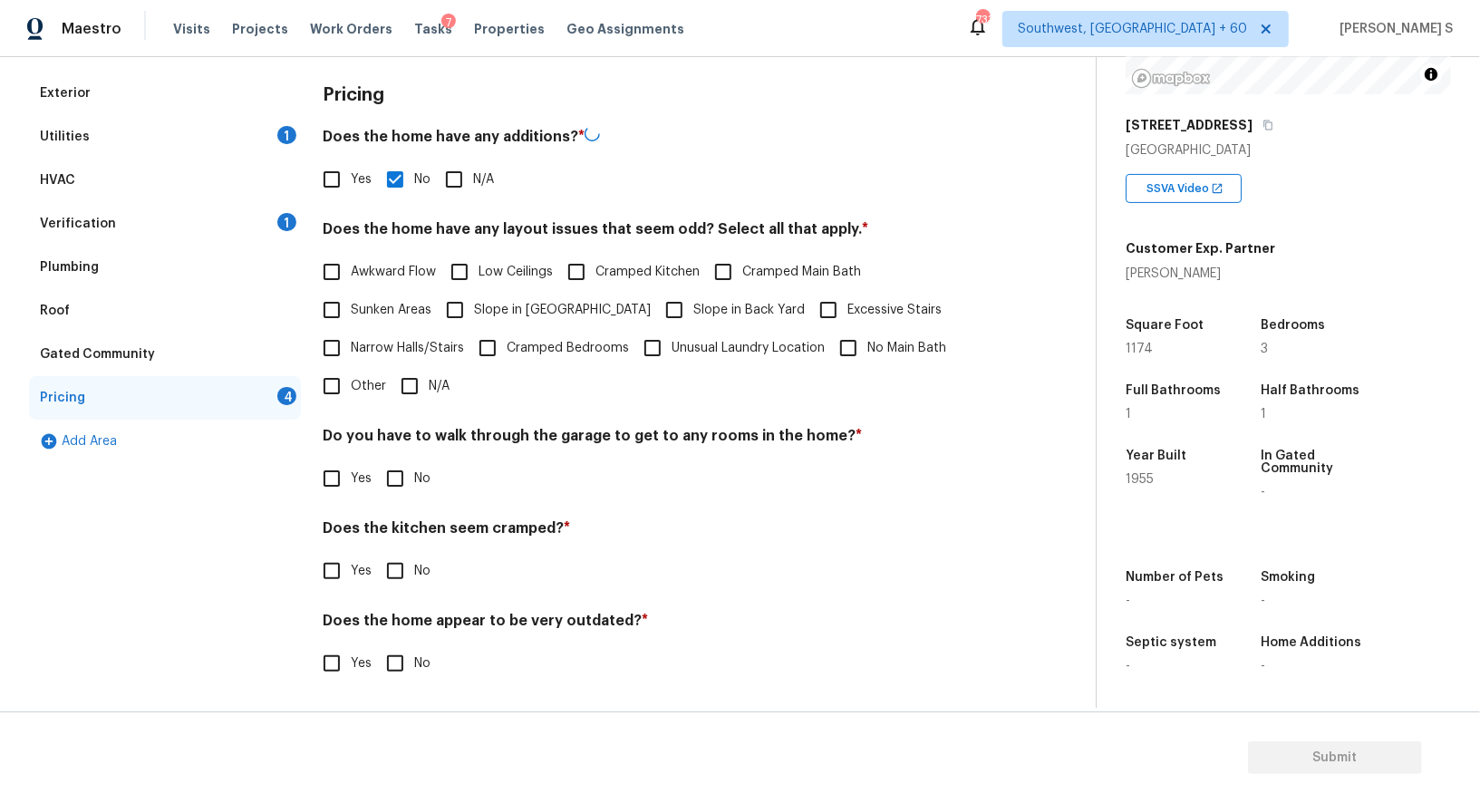
scroll to position [245, 0]
click at [395, 480] on input "No" at bounding box center [395, 479] width 38 height 38
checkbox input "true"
click at [376, 554] on input "No" at bounding box center [395, 573] width 38 height 38
checkbox input "true"
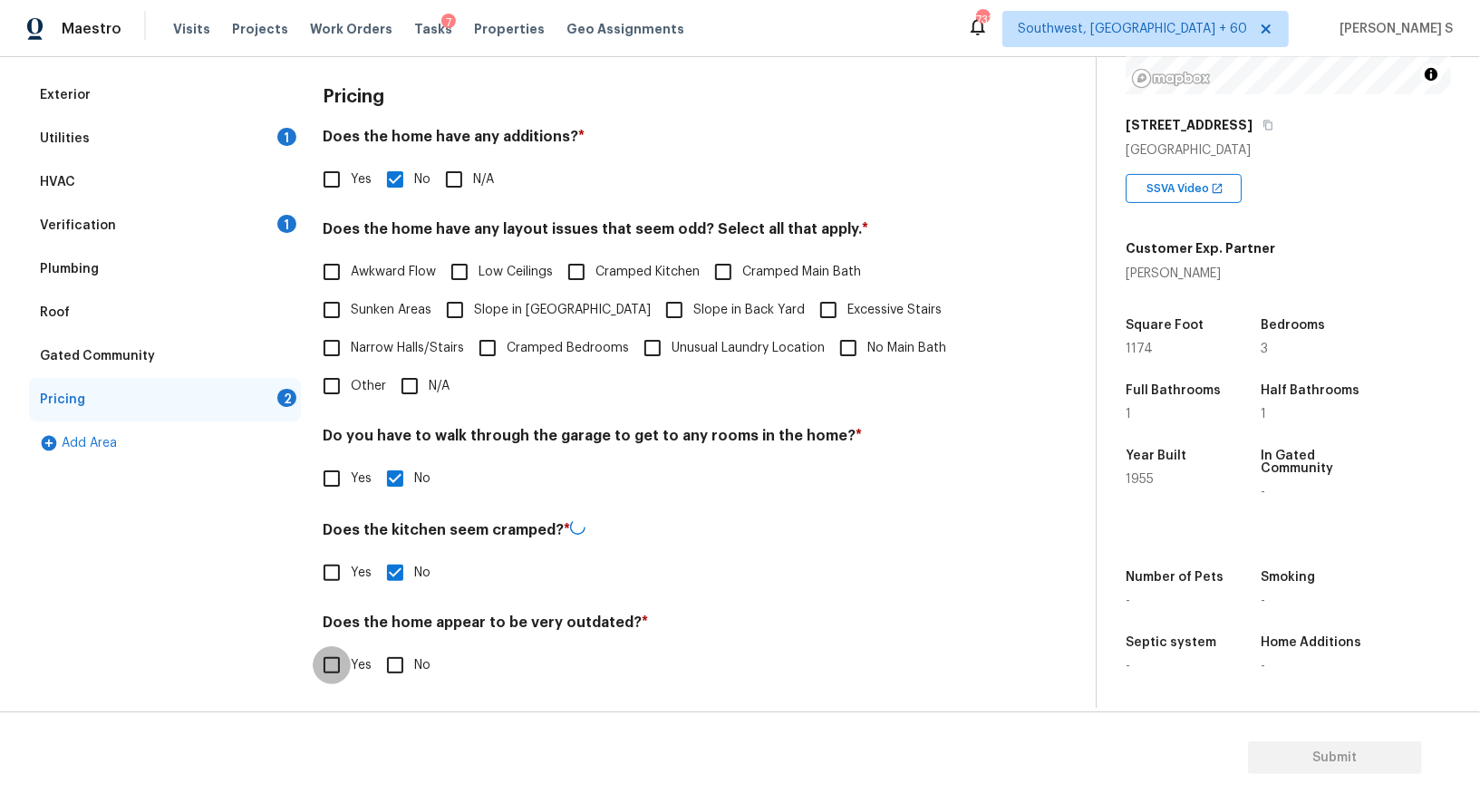
click at [376, 646] on input "No" at bounding box center [395, 665] width 38 height 38
checkbox input "true"
click at [506, 308] on span "Slope in [GEOGRAPHIC_DATA]" at bounding box center [562, 310] width 177 height 19
click at [474, 308] on input "Slope in [GEOGRAPHIC_DATA]" at bounding box center [455, 310] width 38 height 38
checkbox input "true"
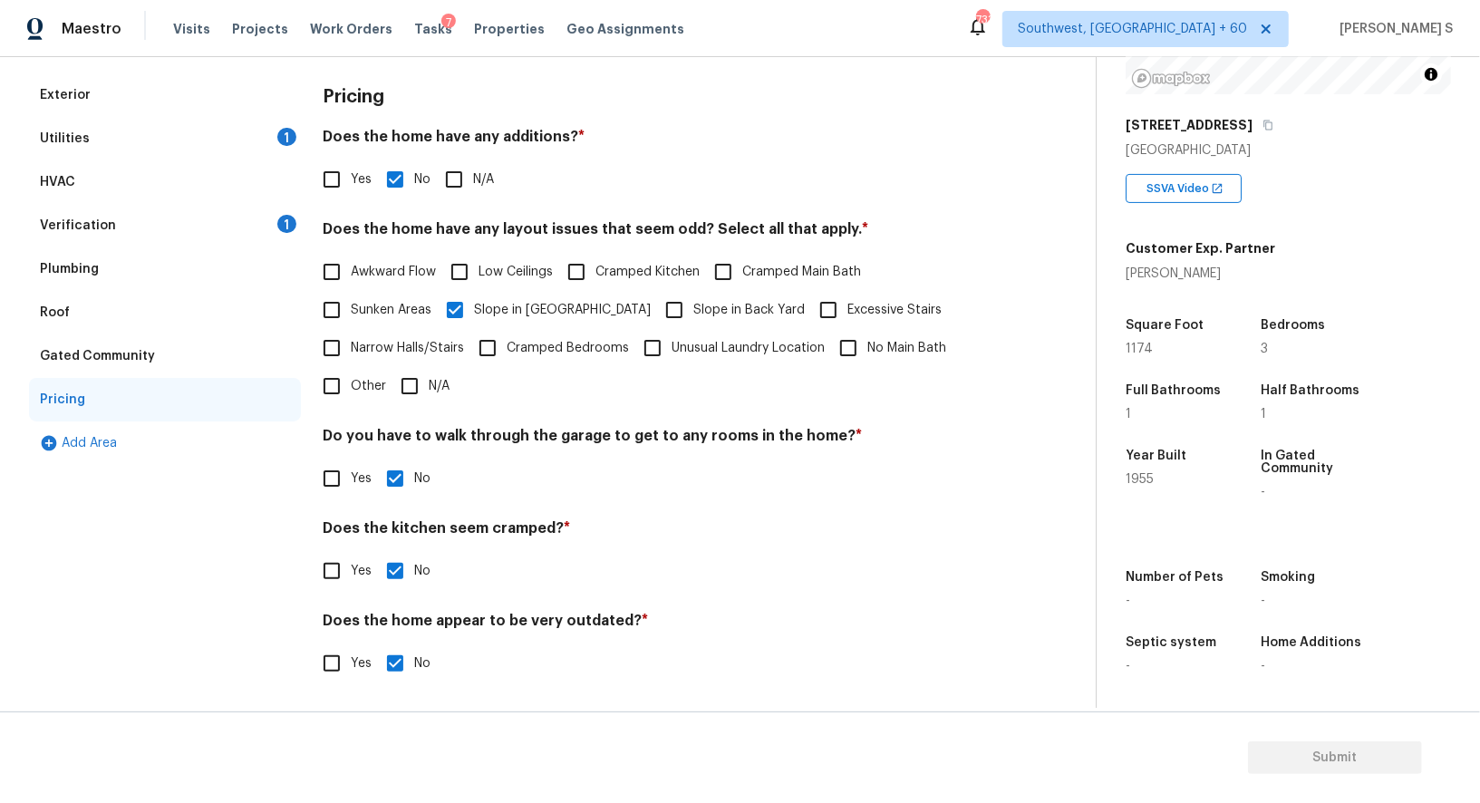
scroll to position [0, 0]
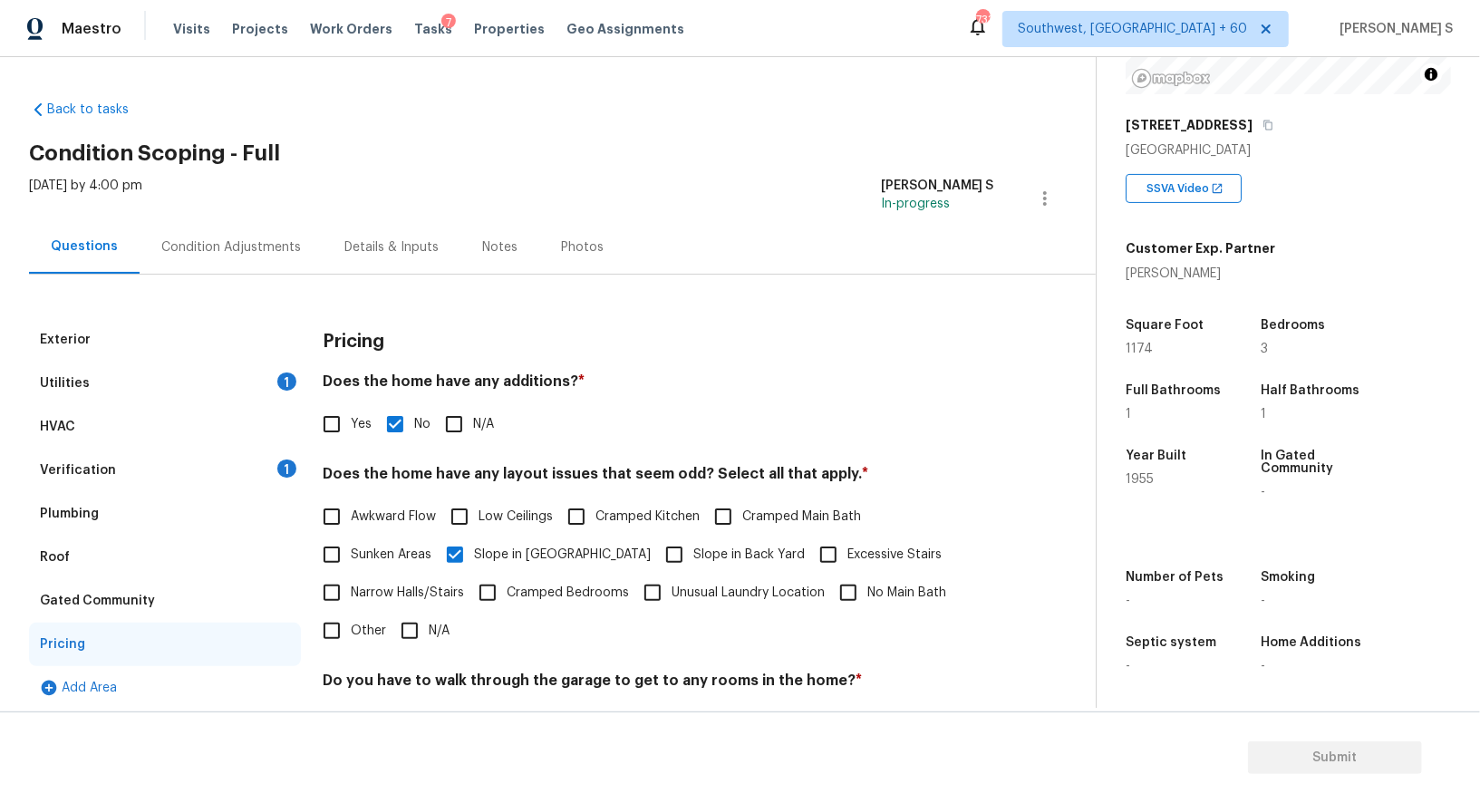
click at [254, 247] on div "Condition Adjustments" at bounding box center [231, 247] width 140 height 18
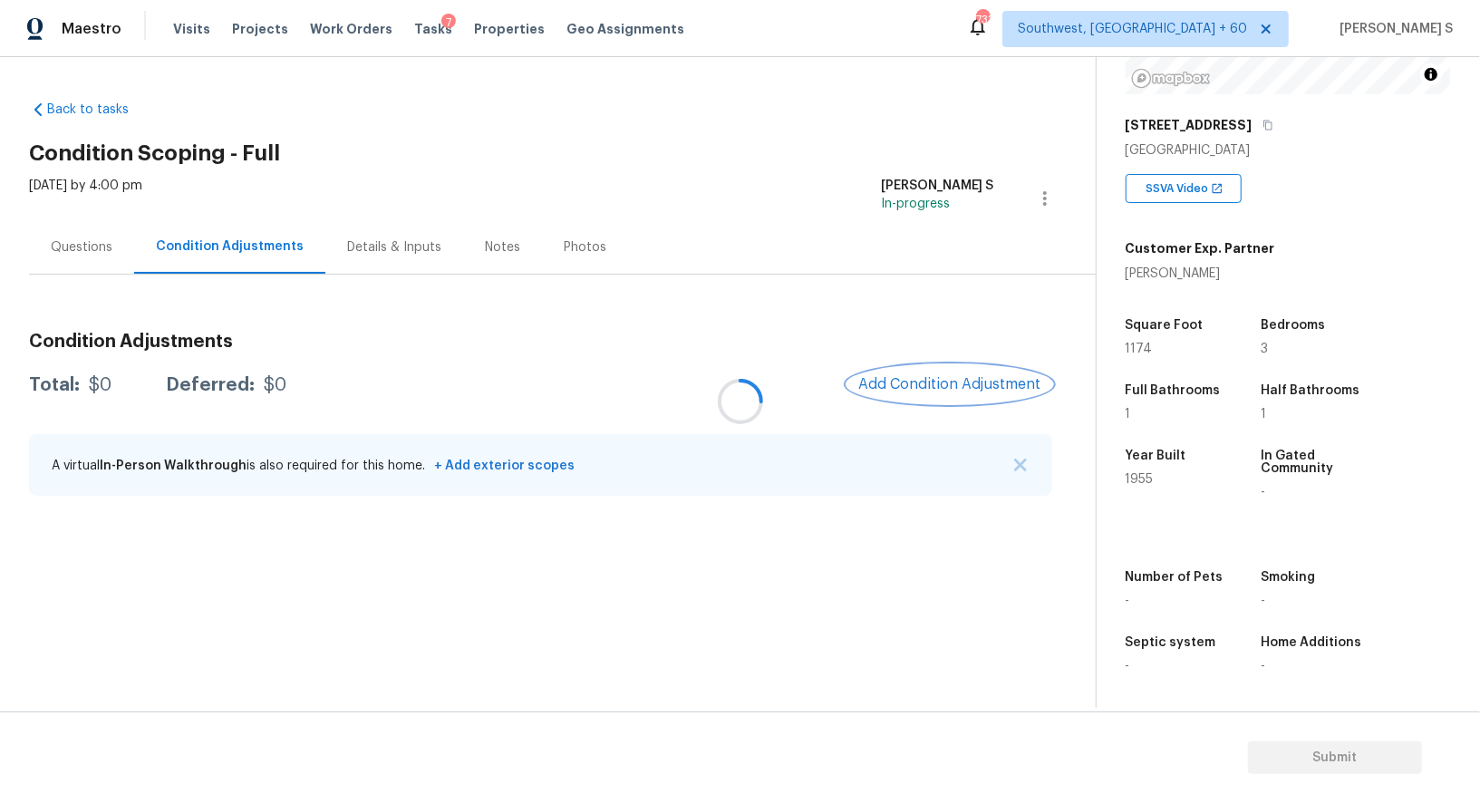
click at [925, 376] on span "Add Condition Adjustment" at bounding box center [950, 384] width 183 height 16
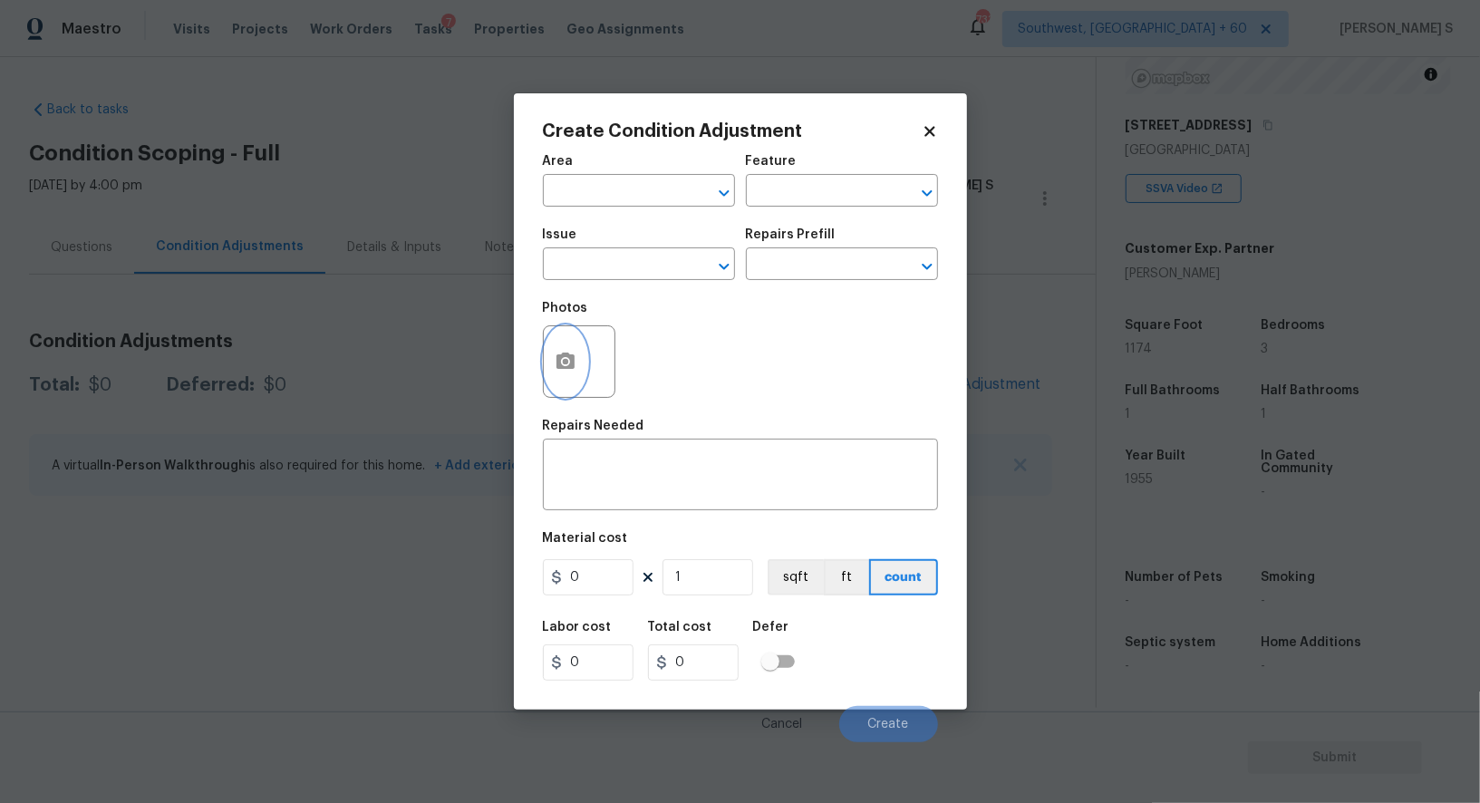
click at [571, 350] on button "button" at bounding box center [566, 361] width 44 height 71
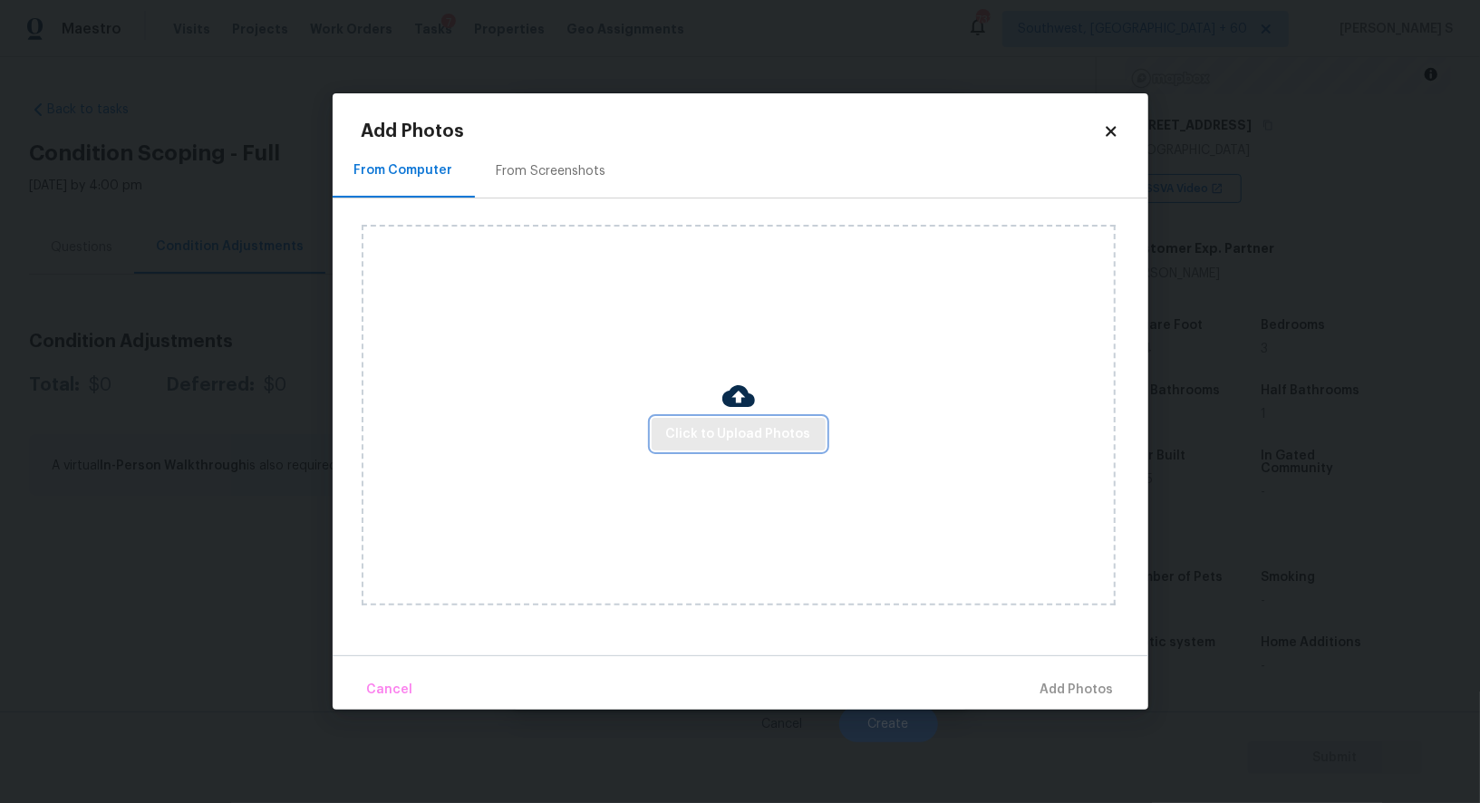
click at [715, 433] on span "Click to Upload Photos" at bounding box center [738, 434] width 145 height 23
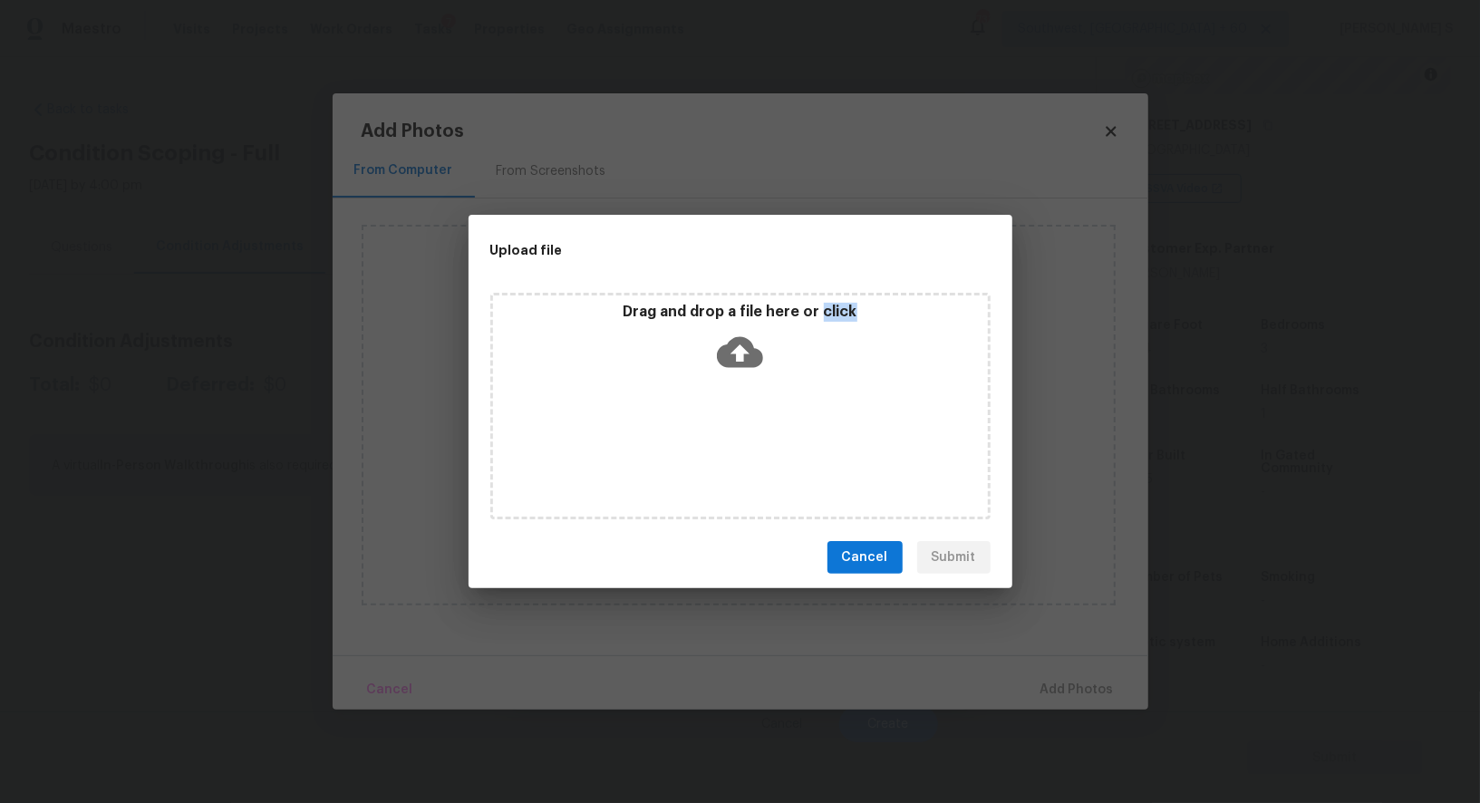
click at [715, 433] on div "Drag and drop a file here or click" at bounding box center [740, 406] width 500 height 227
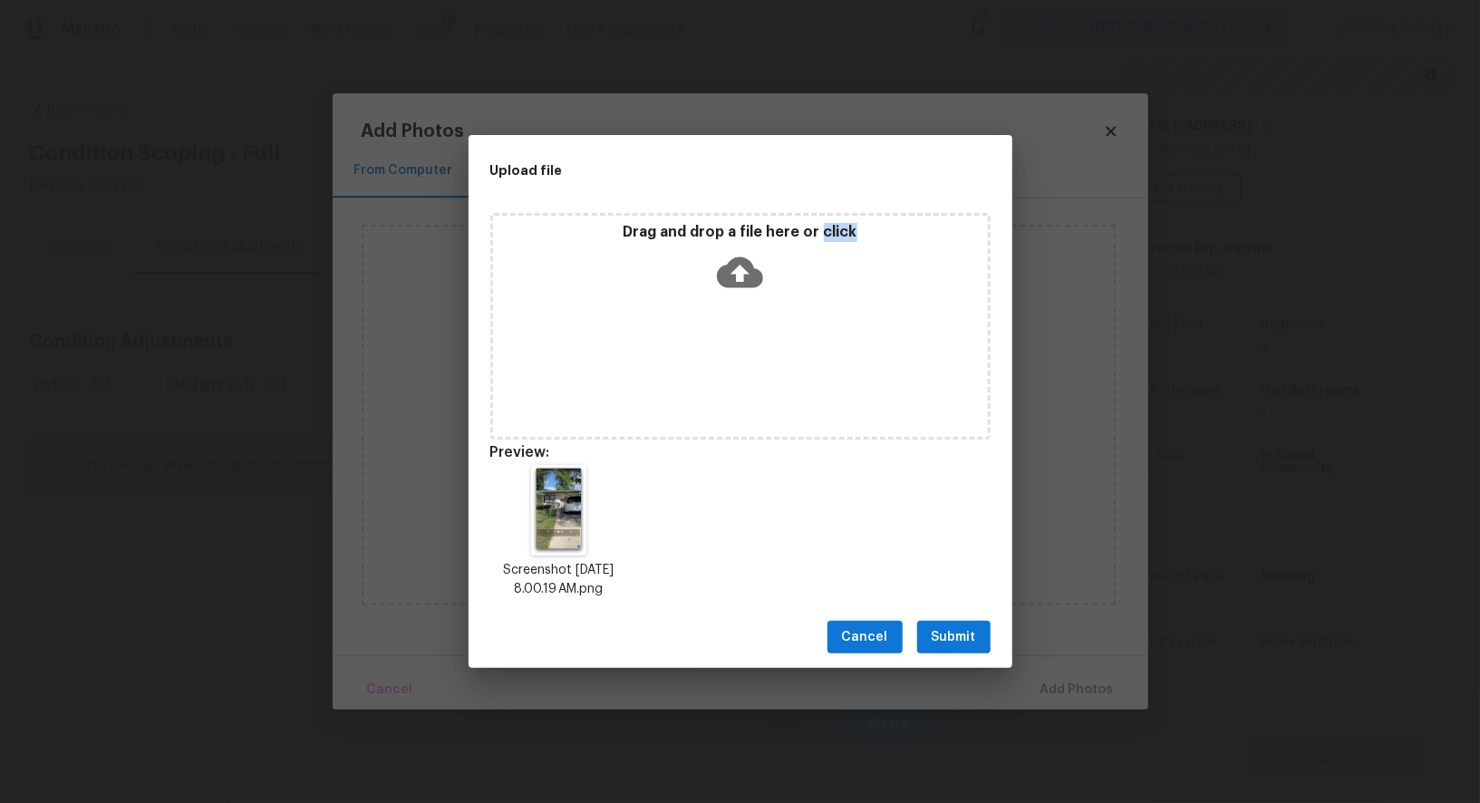
click at [975, 639] on span "Submit" at bounding box center [954, 637] width 44 height 23
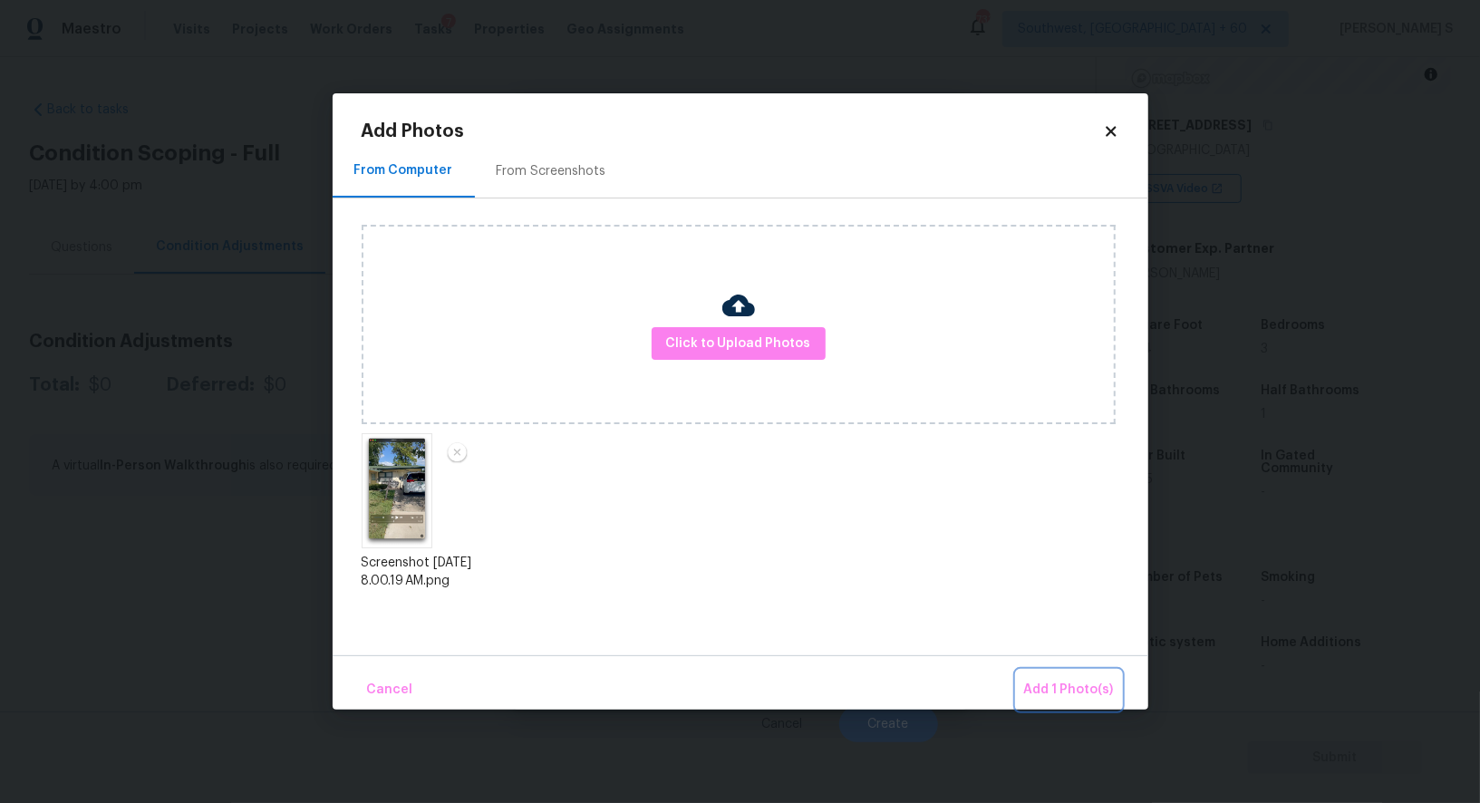
click at [1062, 680] on span "Add 1 Photo(s)" at bounding box center [1069, 690] width 90 height 23
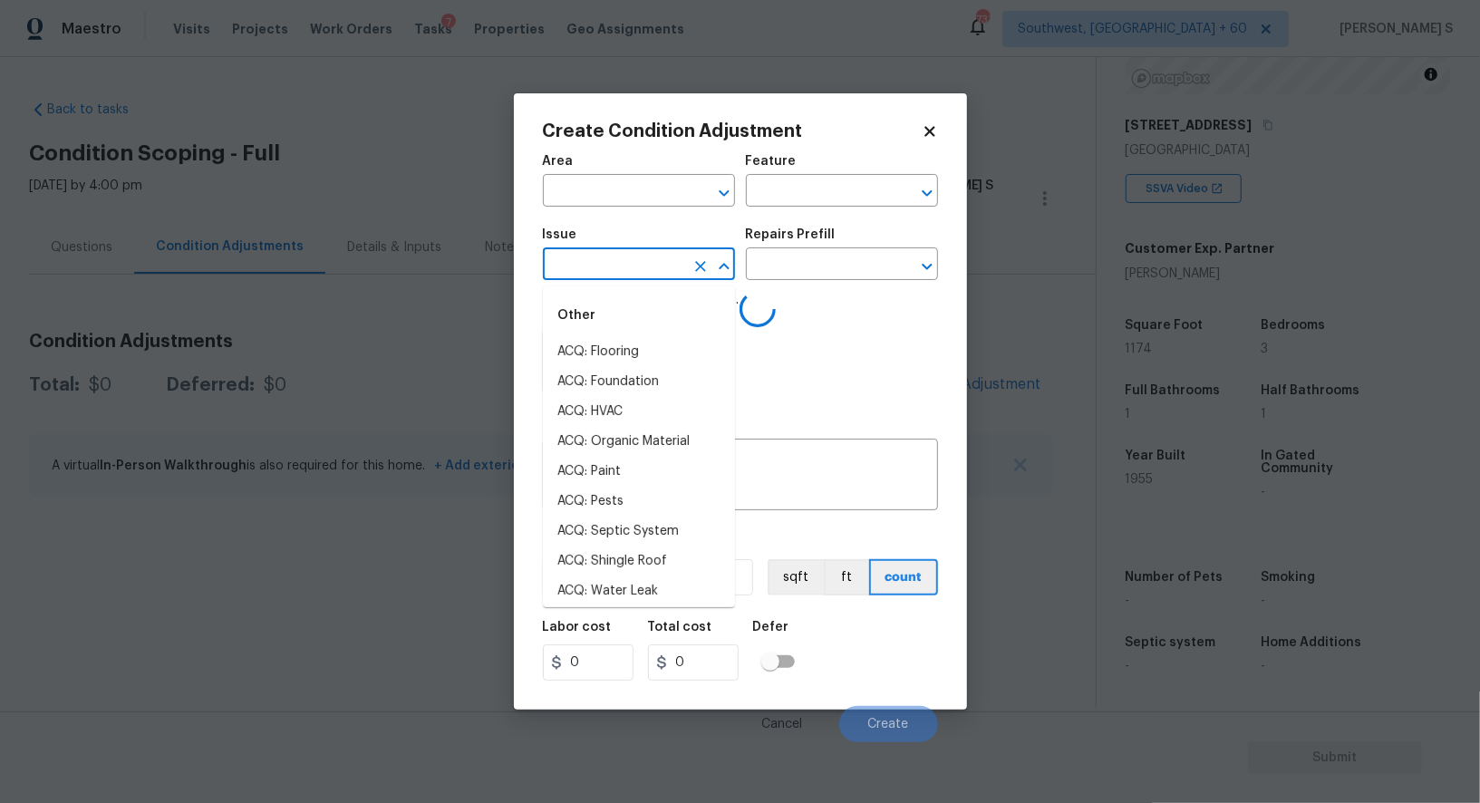
click at [632, 260] on input "text" at bounding box center [613, 266] width 141 height 28
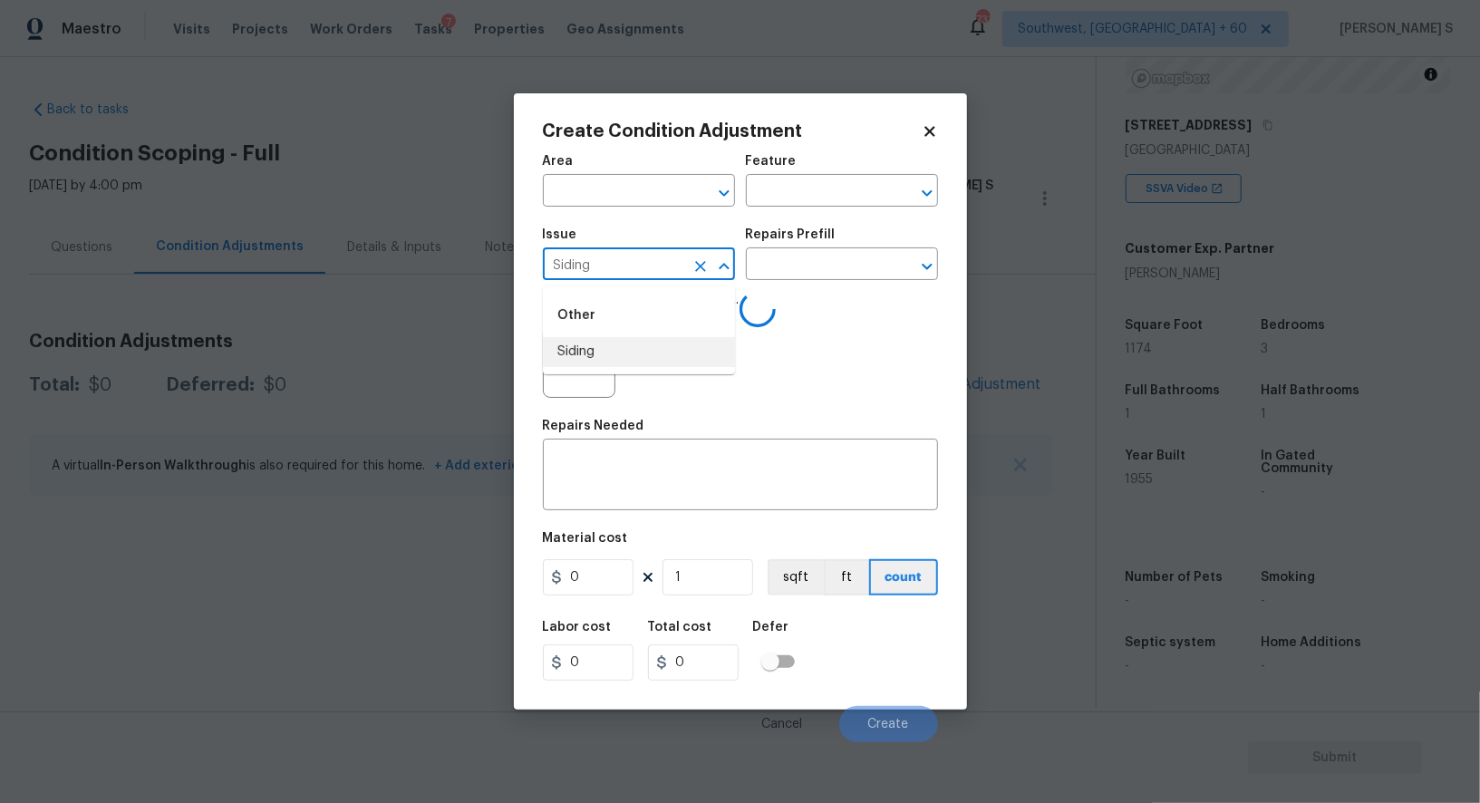
type input "Siding"
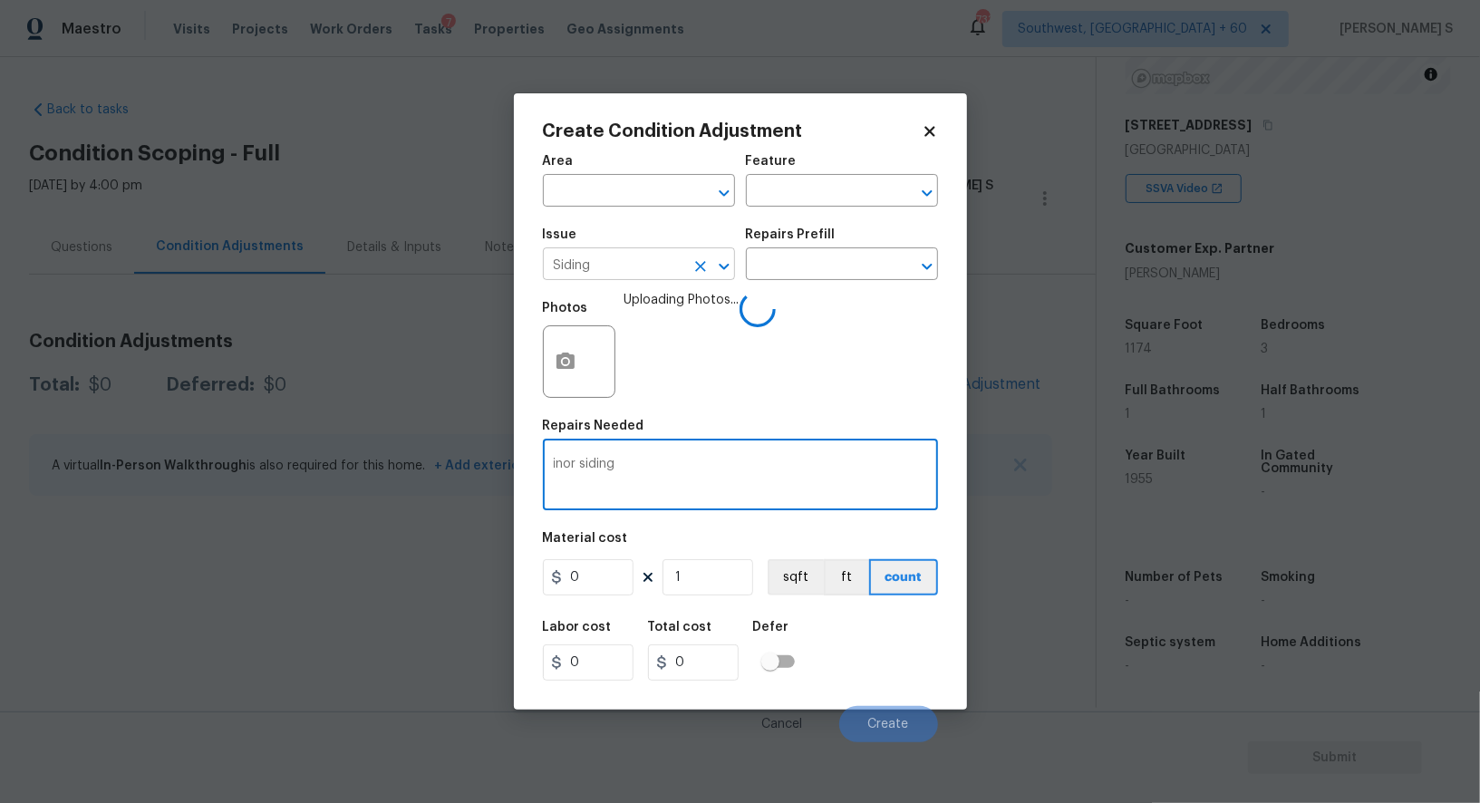
click at [632, 260] on input "Siding" at bounding box center [613, 266] width 141 height 28
type textarea "Minor siding repairs"
click at [607, 583] on input "0" at bounding box center [588, 577] width 91 height 36
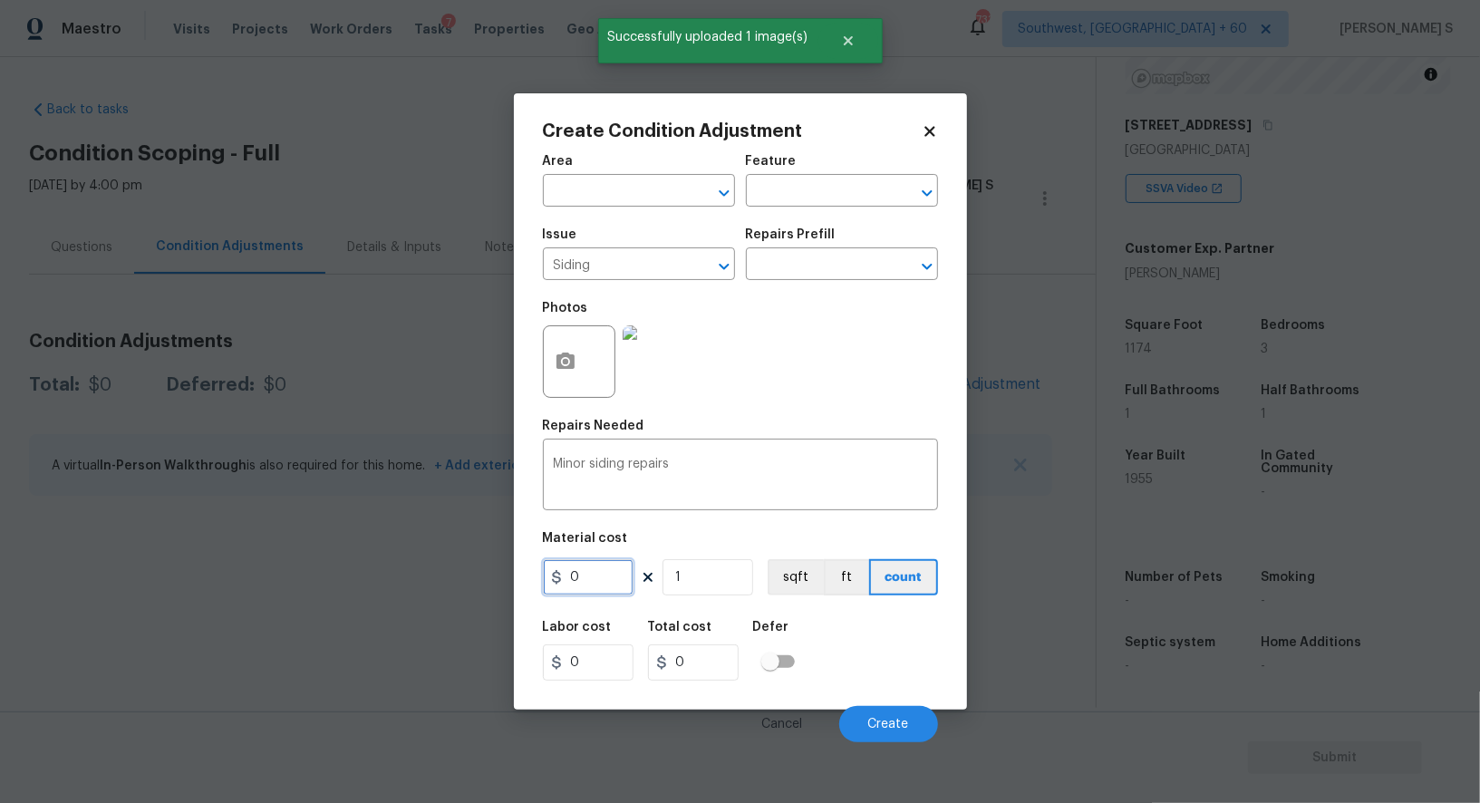
click at [605, 588] on input "0" at bounding box center [588, 577] width 91 height 36
type input "800"
click at [889, 691] on div "Labor cost 0 Total cost 800 Defer" at bounding box center [740, 651] width 395 height 82
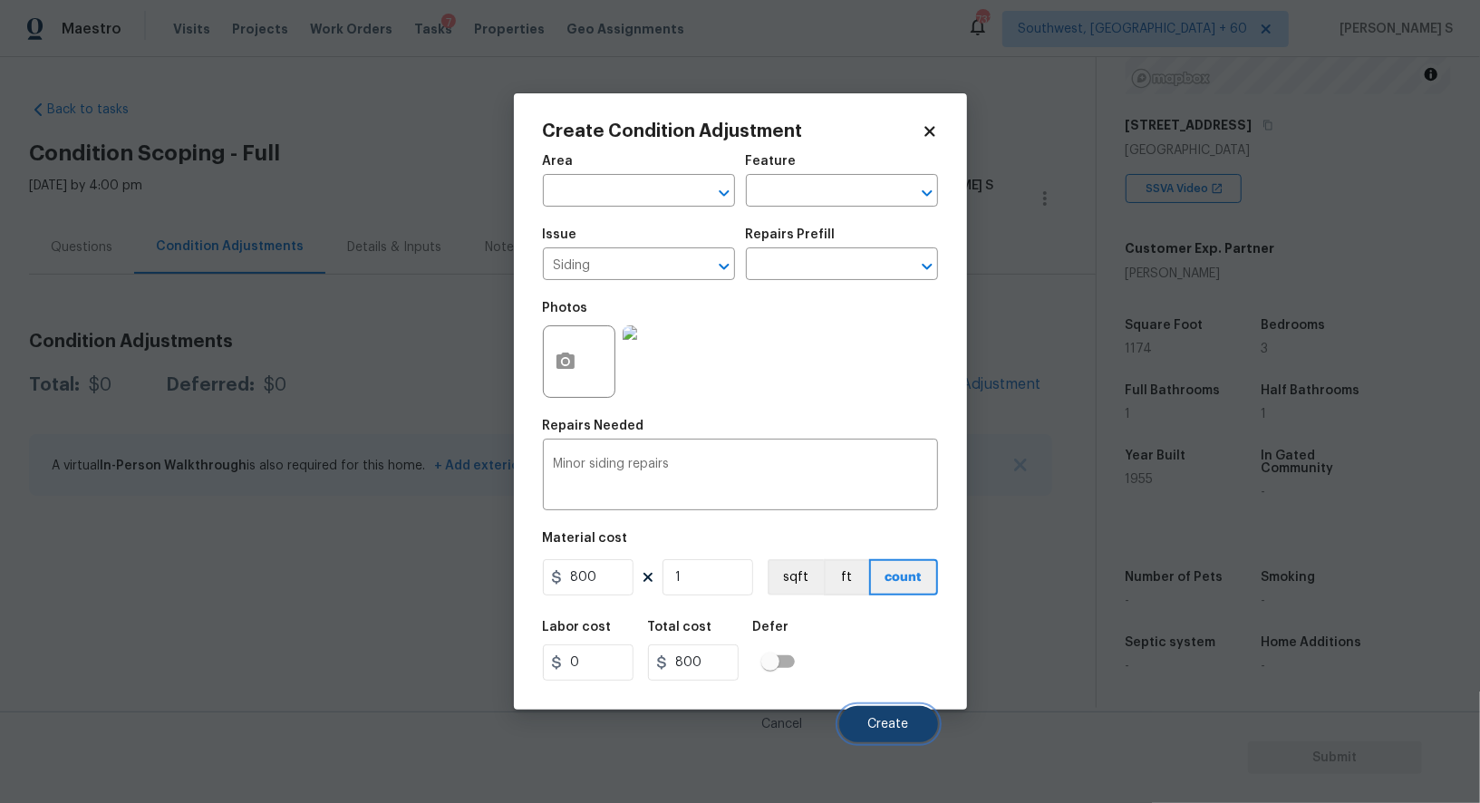
click at [877, 721] on span "Create" at bounding box center [889, 725] width 41 height 14
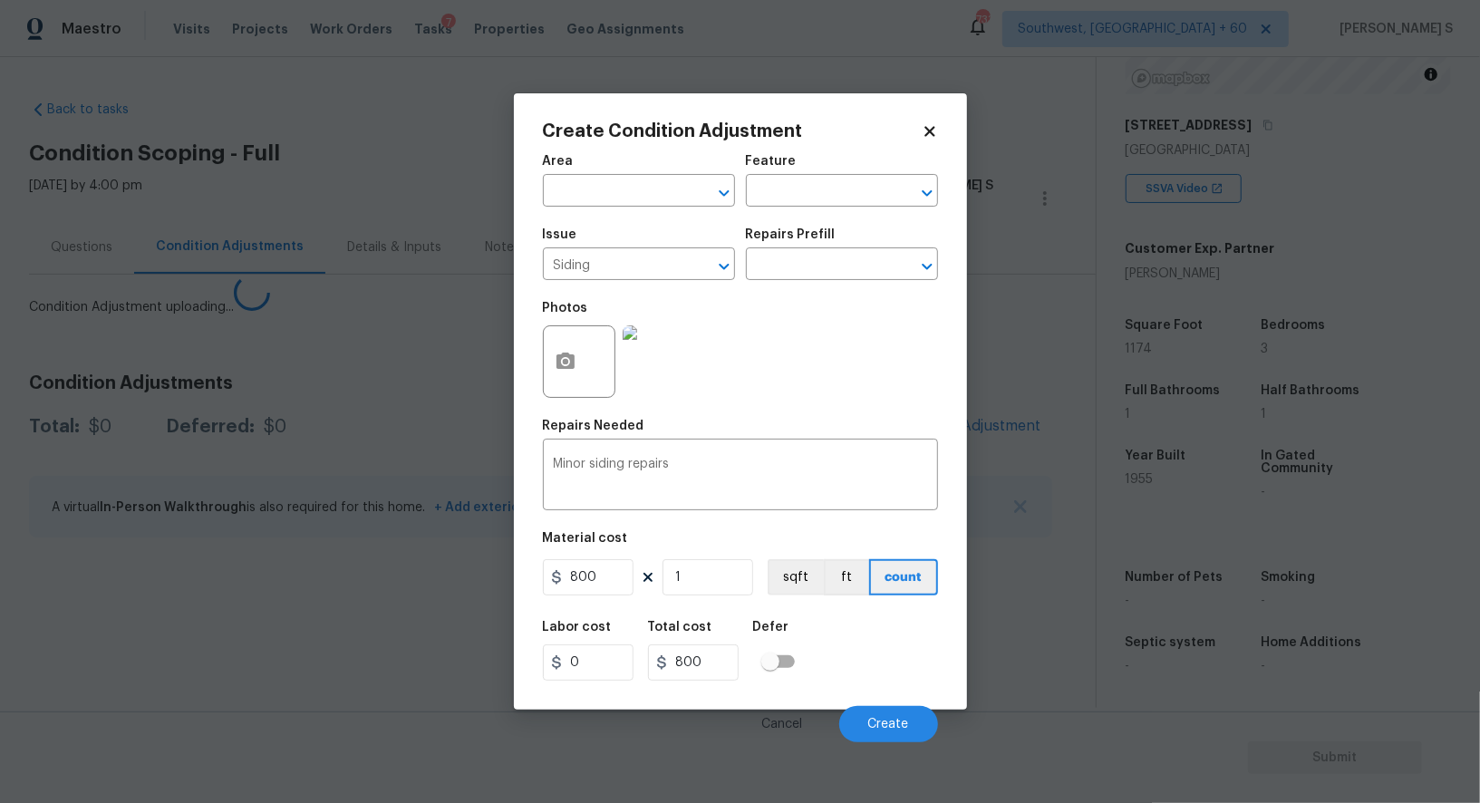
click at [287, 570] on body "Maestro Visits Projects Work Orders Tasks 7 Properties Geo Assignments 733 Sout…" at bounding box center [740, 401] width 1480 height 803
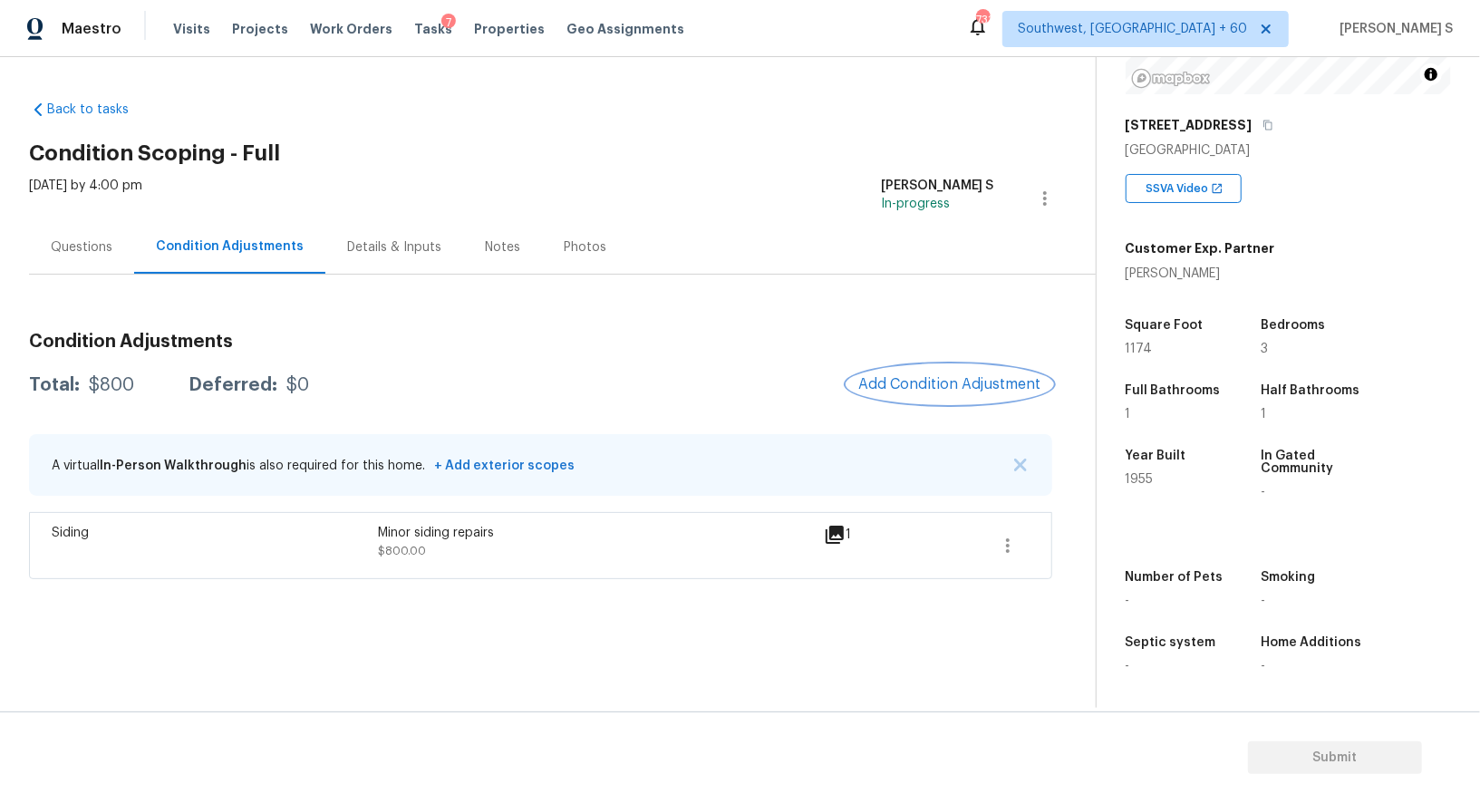
click at [970, 376] on span "Add Condition Adjustment" at bounding box center [950, 384] width 183 height 16
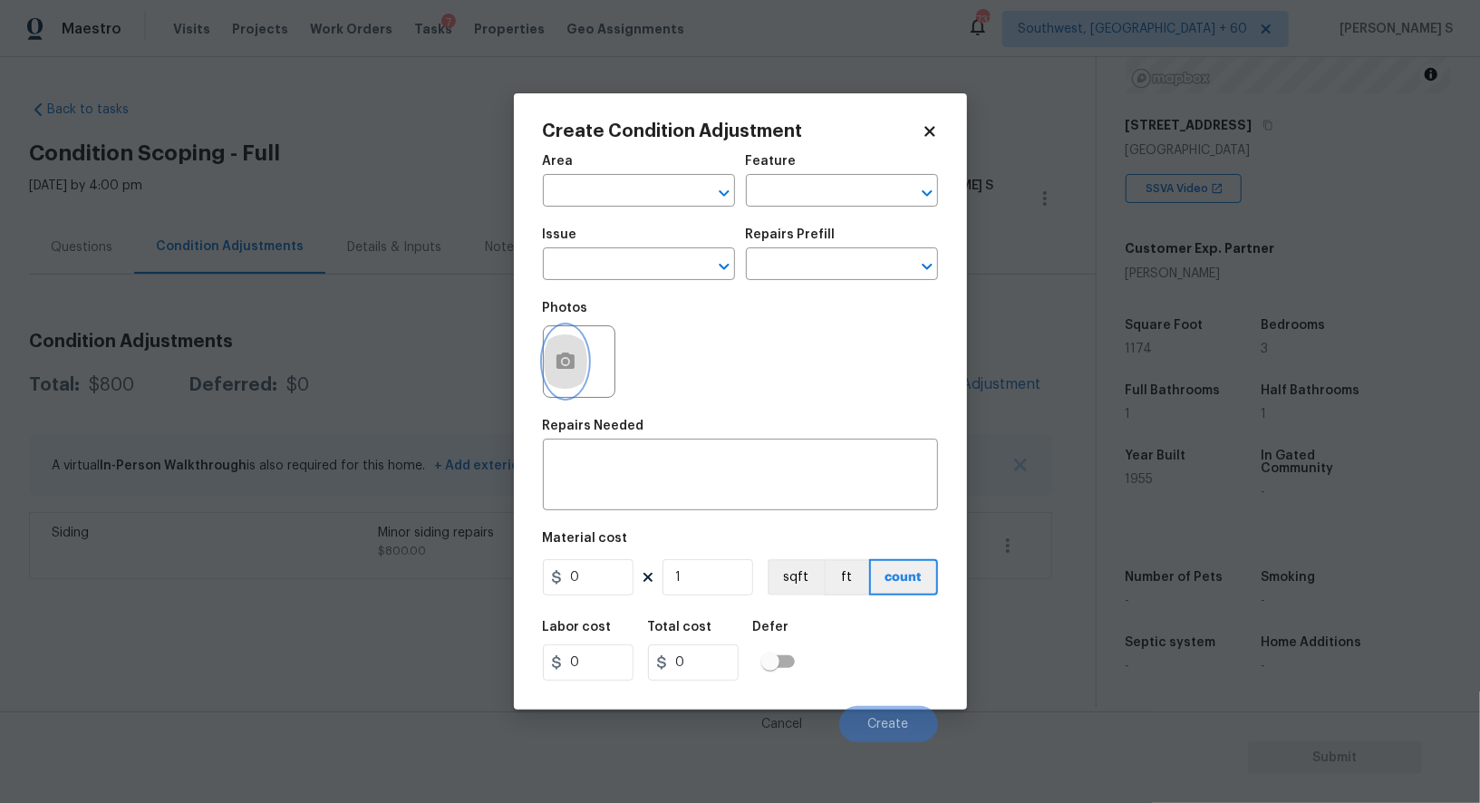
click at [569, 368] on icon "button" at bounding box center [566, 361] width 18 height 16
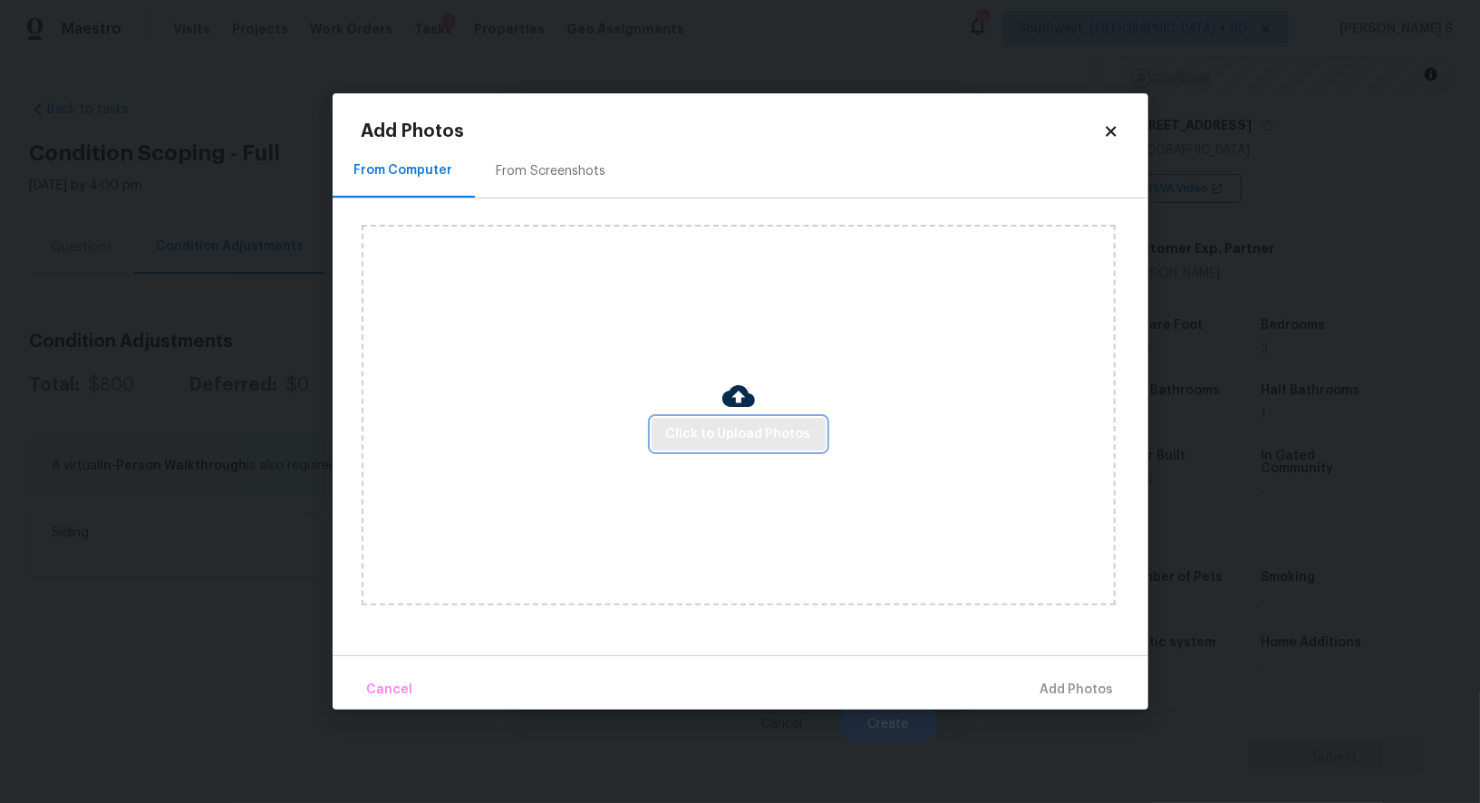
click at [719, 422] on button "Click to Upload Photos" at bounding box center [739, 435] width 174 height 34
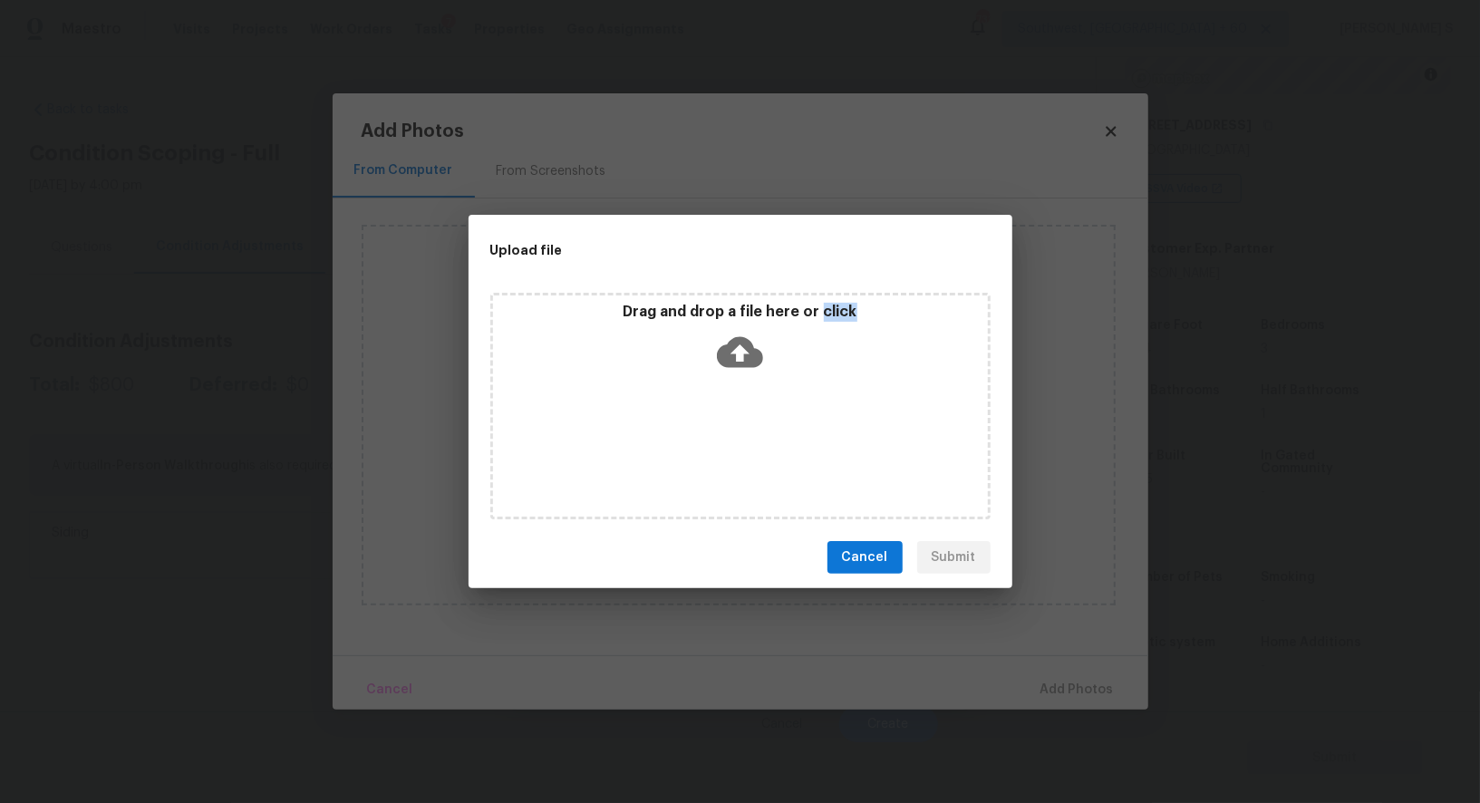
click at [719, 422] on div "Drag and drop a file here or click" at bounding box center [740, 406] width 500 height 227
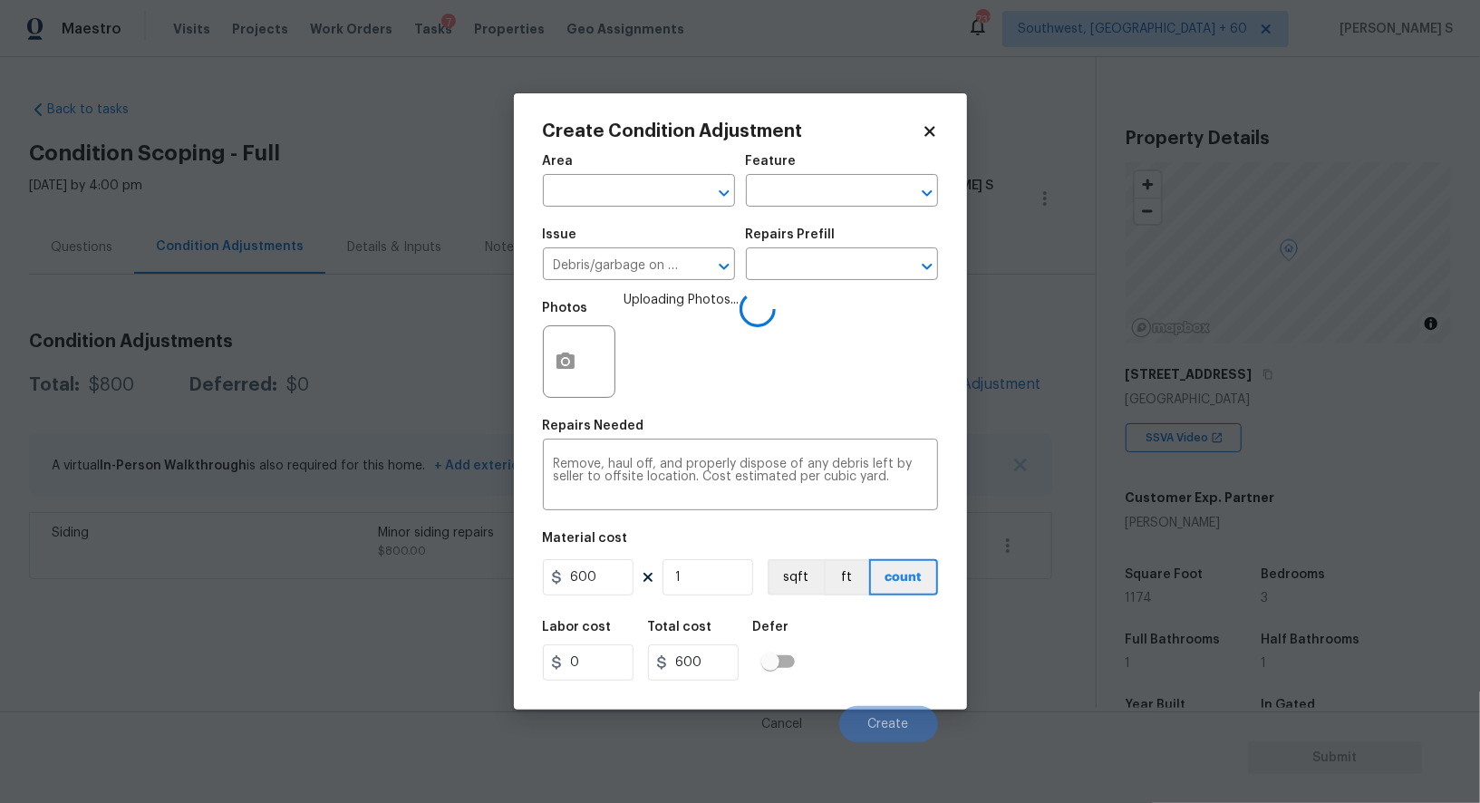
scroll to position [249, 0]
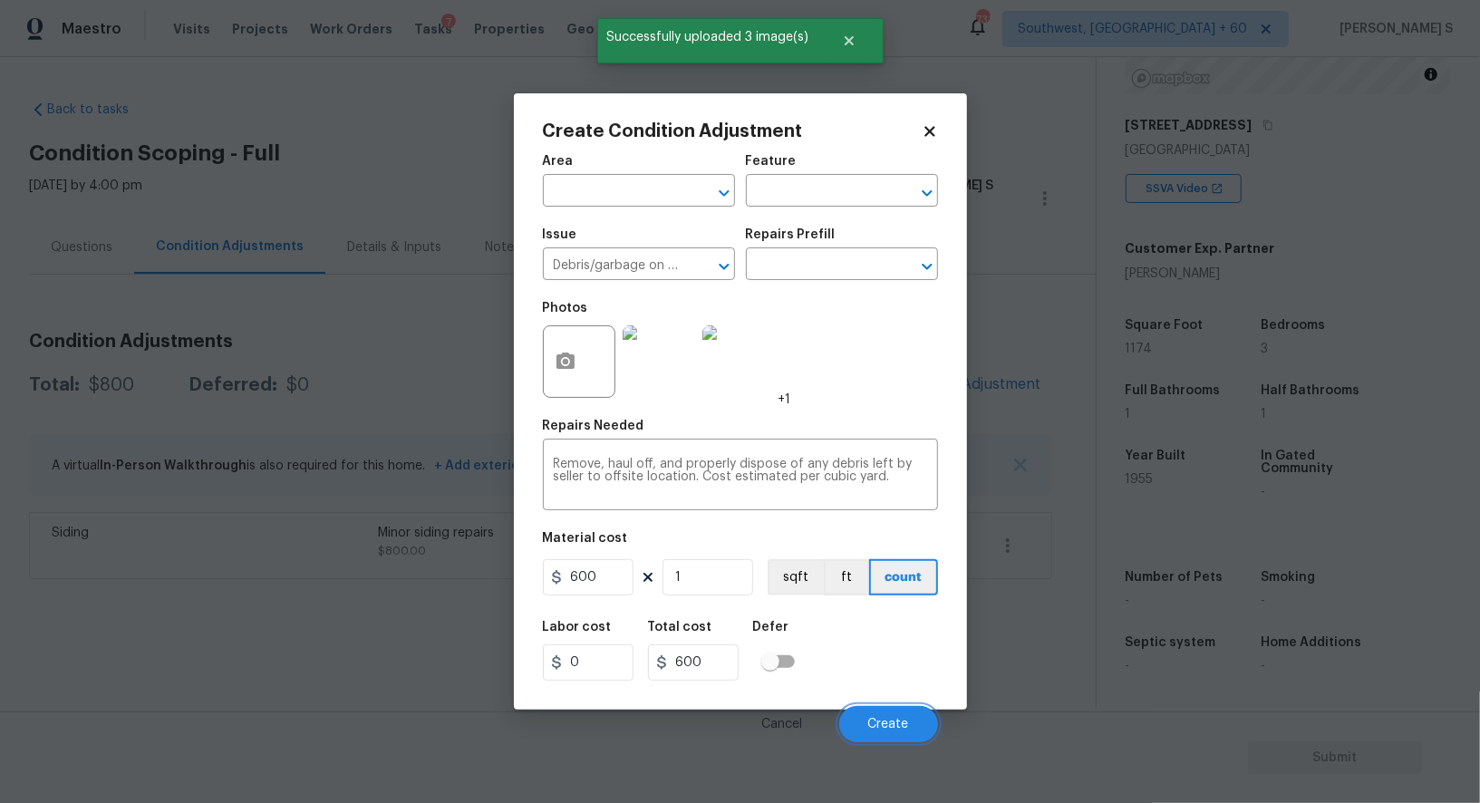
click at [878, 721] on span "Create" at bounding box center [889, 725] width 41 height 14
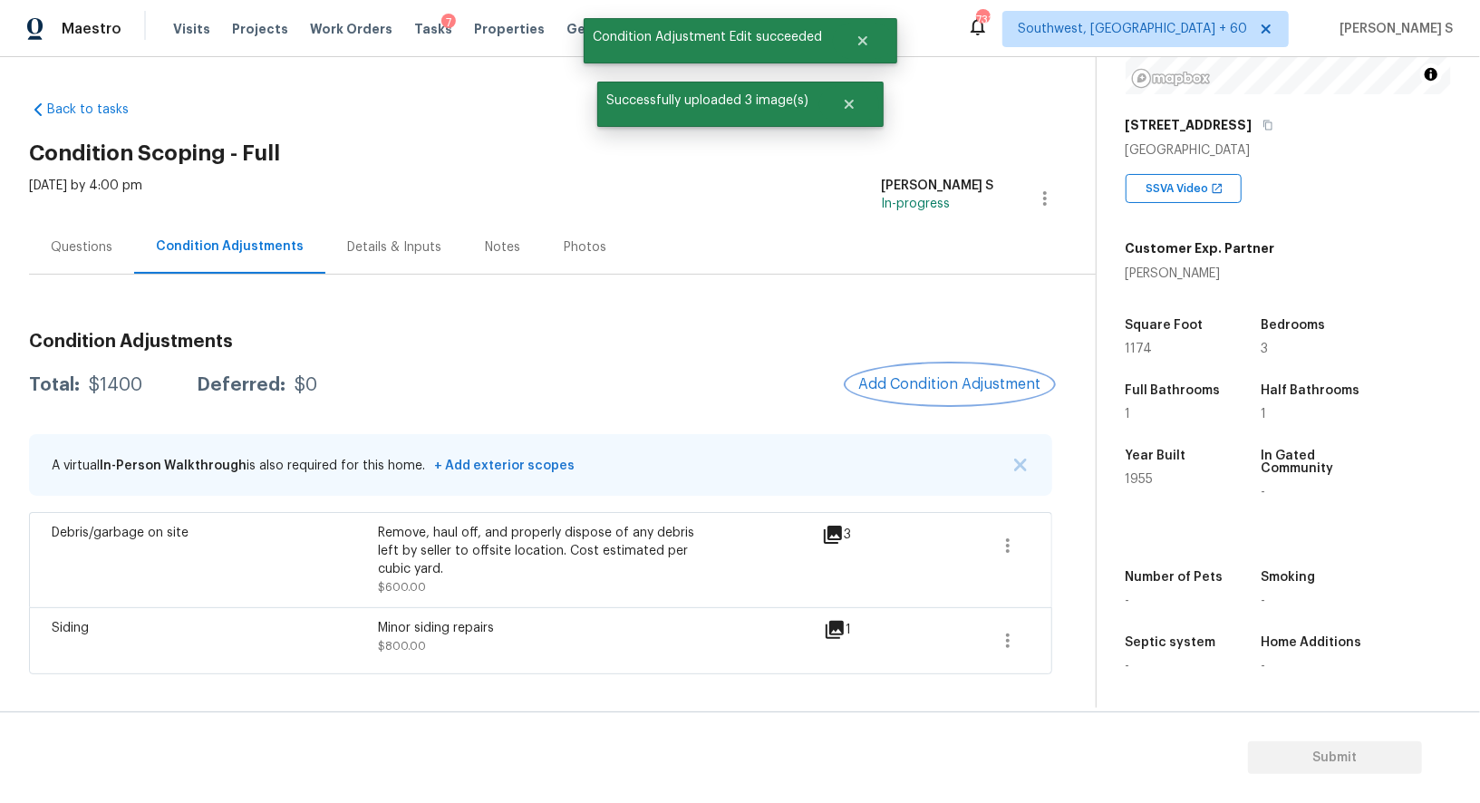
click at [943, 382] on span "Add Condition Adjustment" at bounding box center [950, 384] width 183 height 16
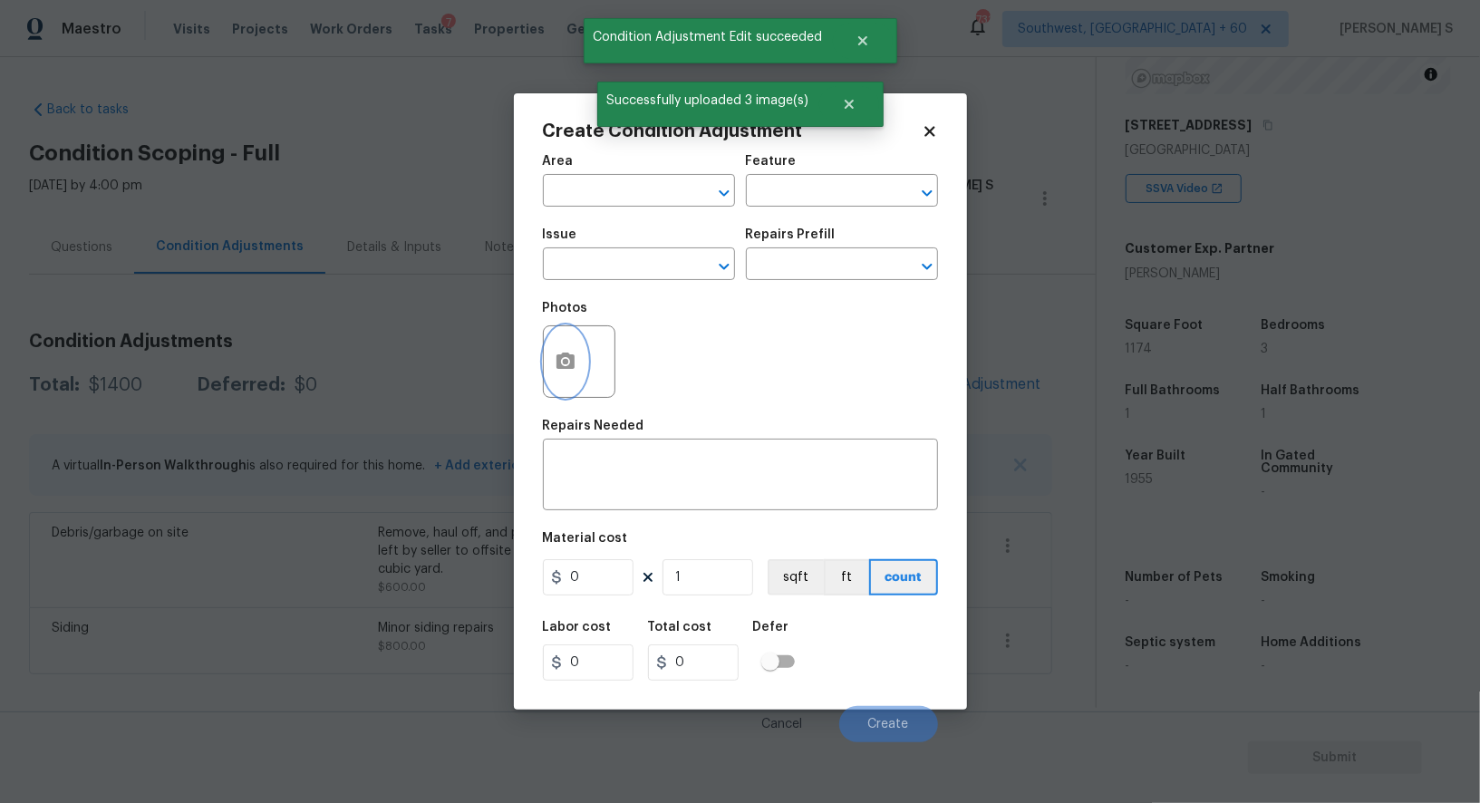
click at [575, 352] on button "button" at bounding box center [566, 361] width 44 height 71
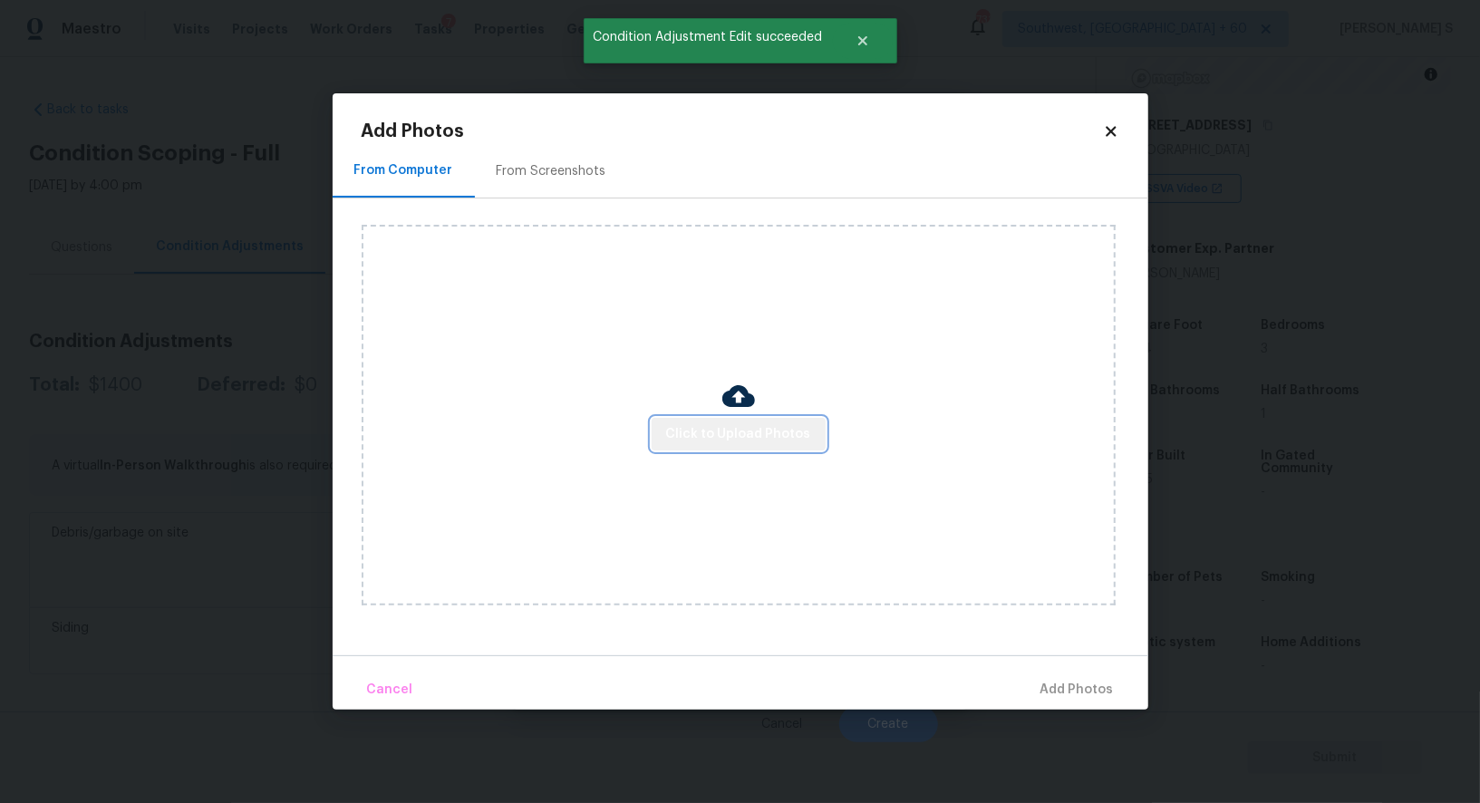
click at [753, 424] on span "Click to Upload Photos" at bounding box center [738, 434] width 145 height 23
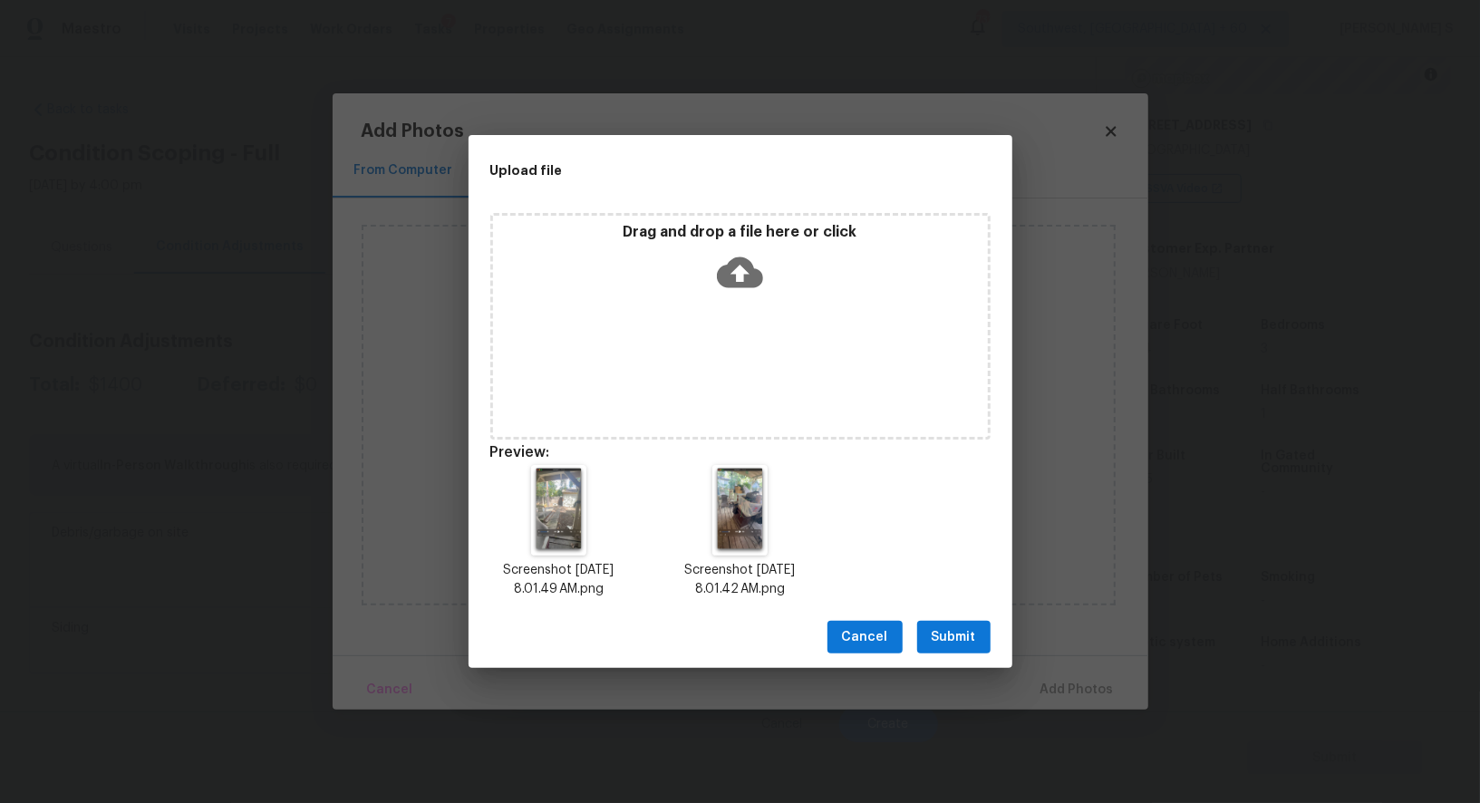
click at [975, 652] on button "Submit" at bounding box center [953, 638] width 73 height 34
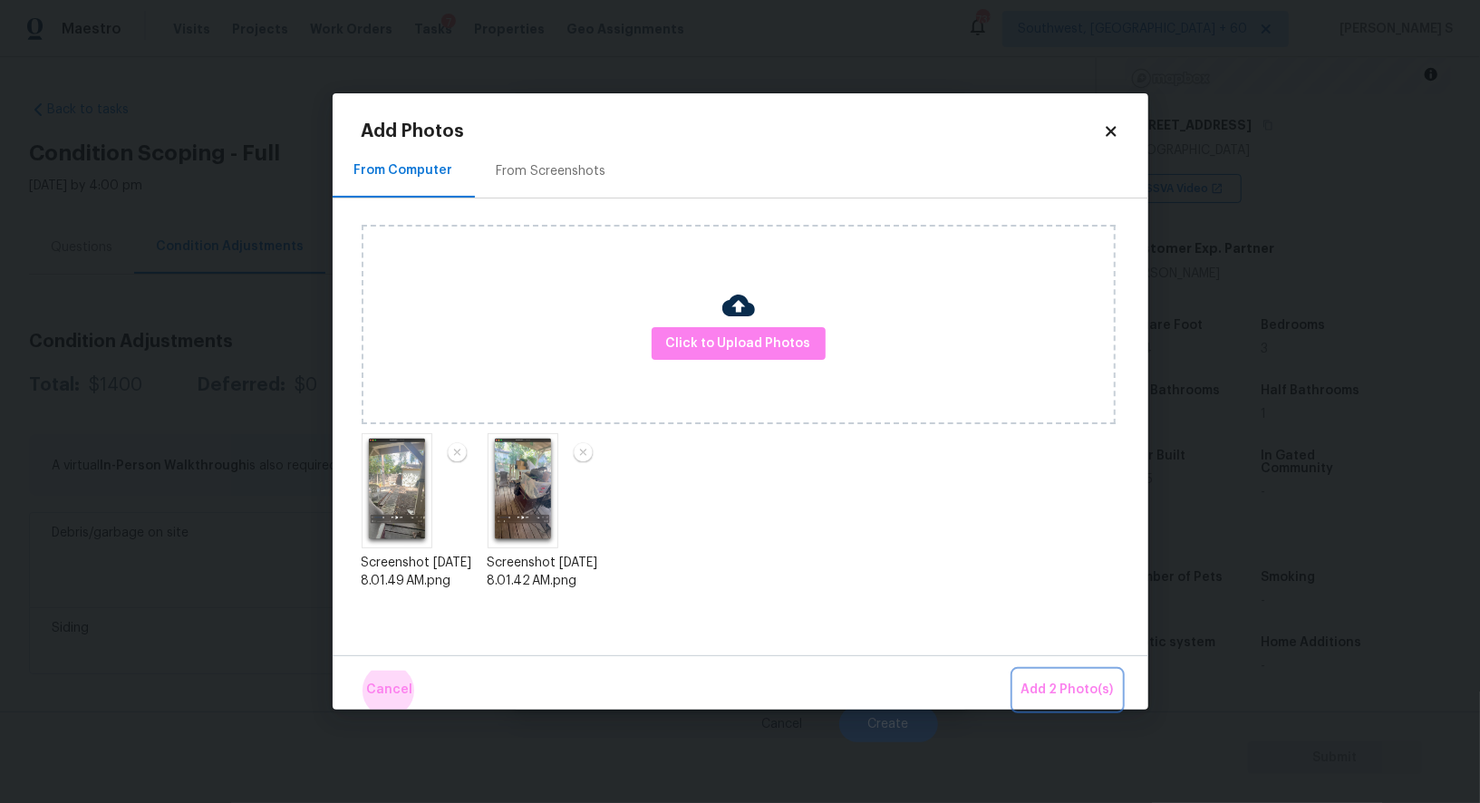
click at [1014, 671] on button "Add 2 Photo(s)" at bounding box center [1067, 690] width 107 height 39
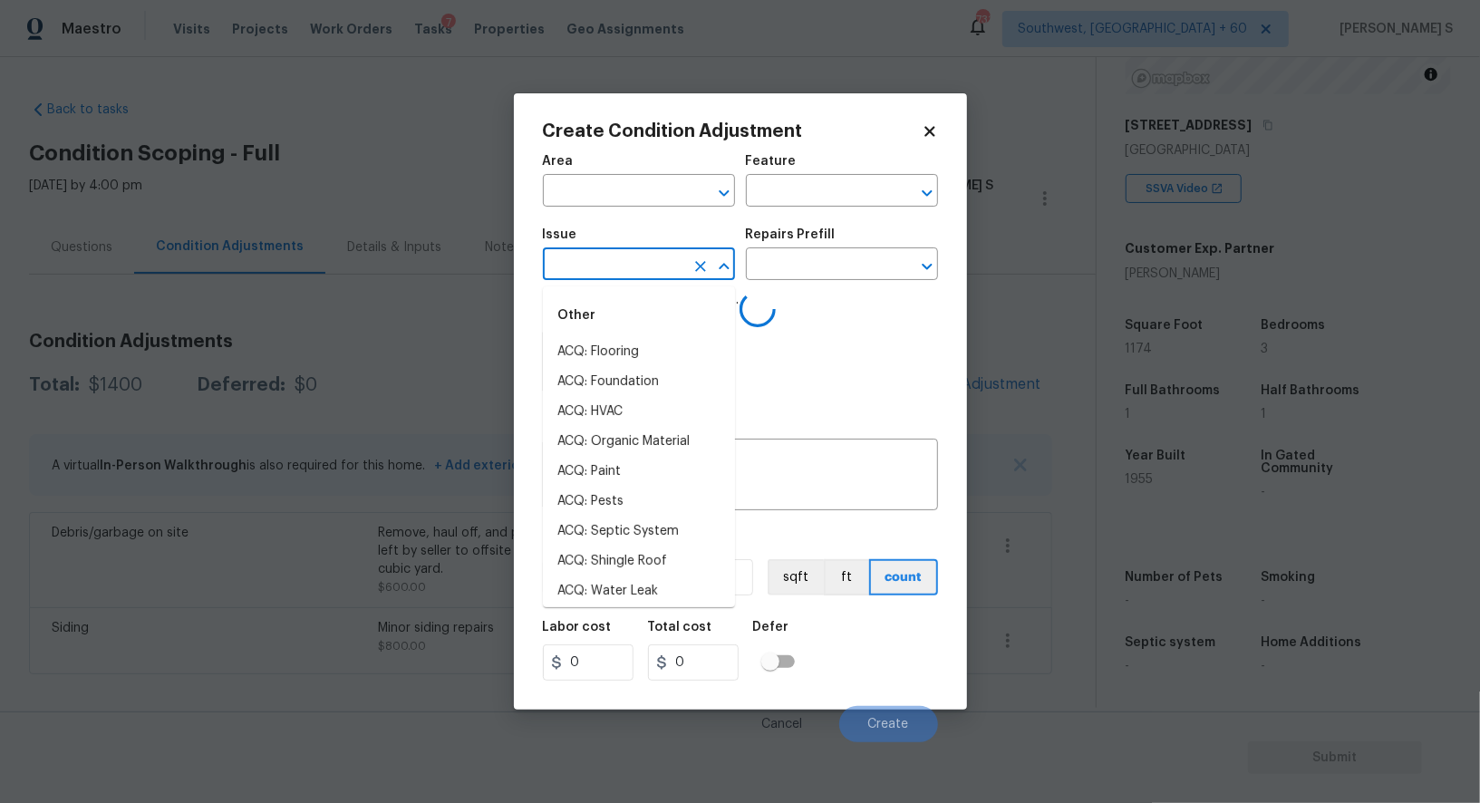
click at [665, 273] on input "text" at bounding box center [613, 266] width 141 height 28
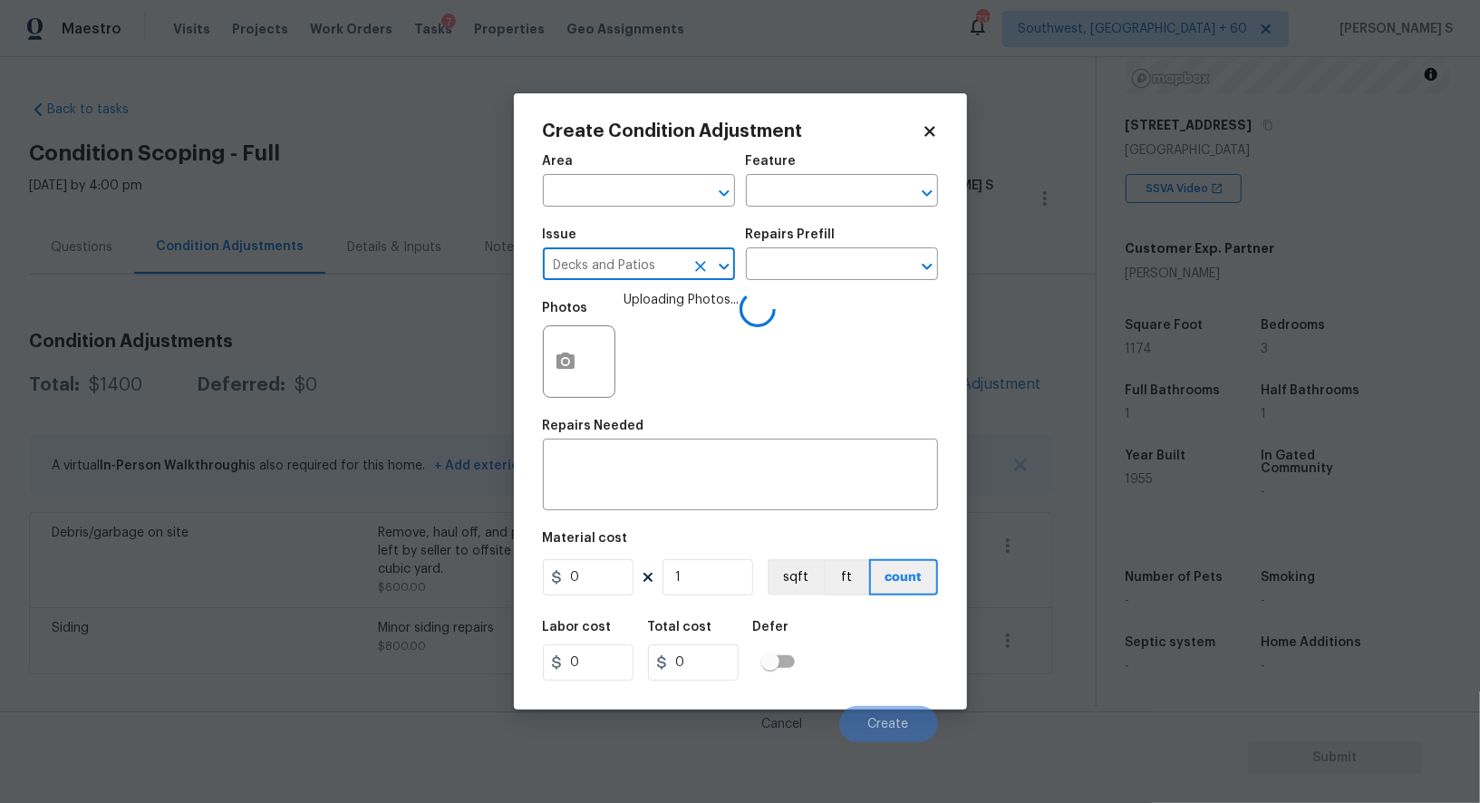
type input "Decks and Patios"
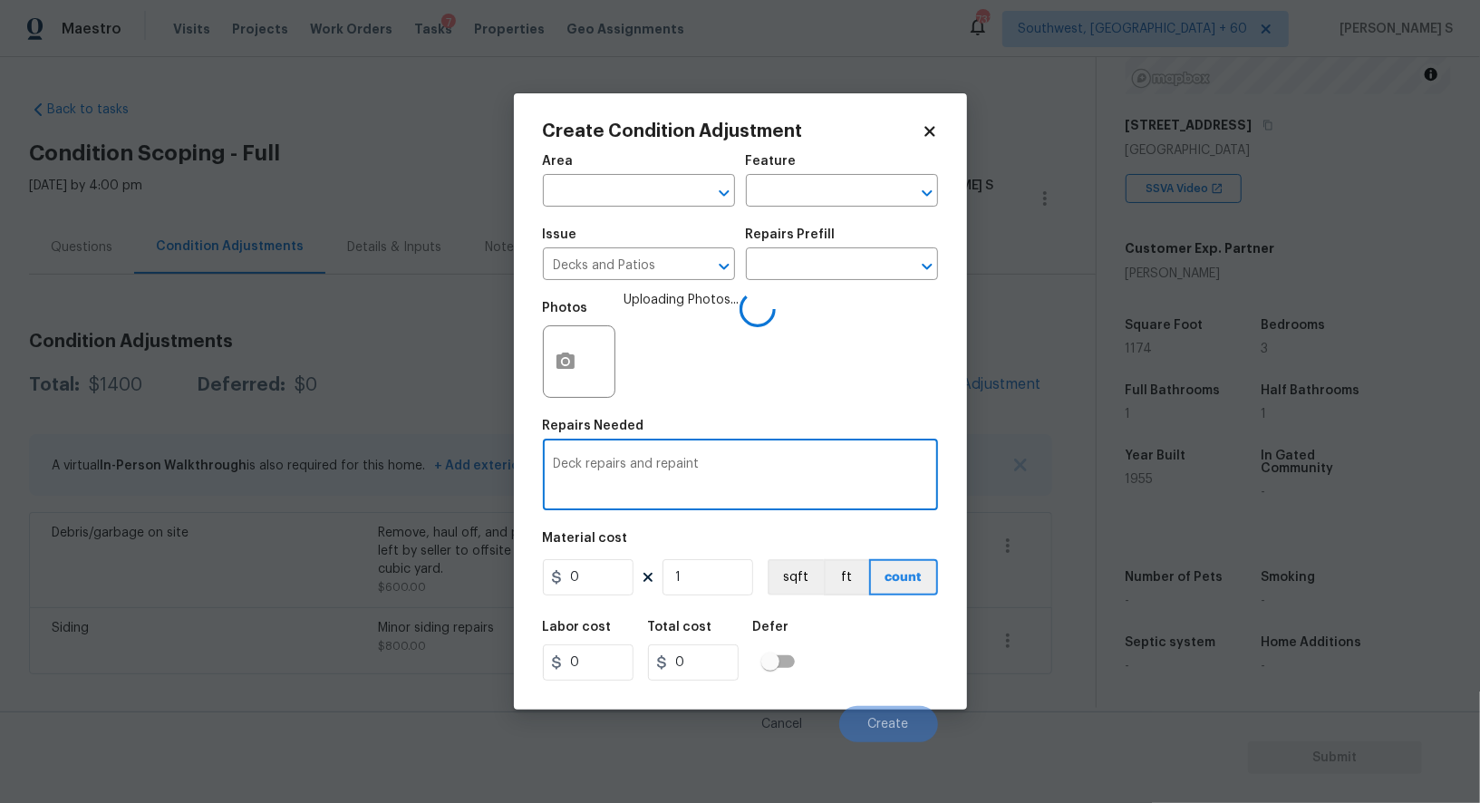
type textarea "Deck repairs and repaint"
click at [589, 577] on input "0" at bounding box center [588, 577] width 91 height 36
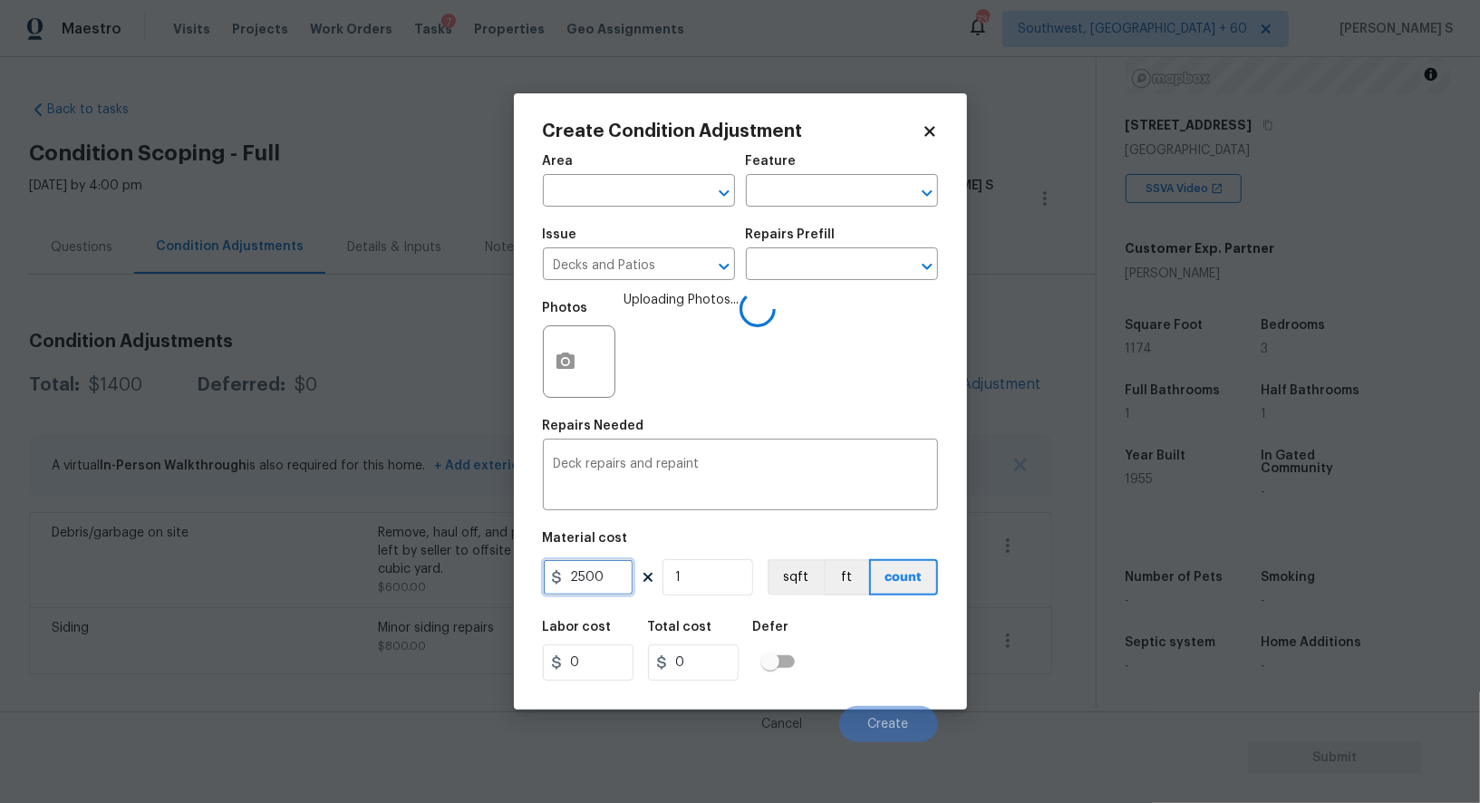
type input "2500"
click at [906, 649] on div "Labor cost 0 Total cost 2500 Defer" at bounding box center [740, 651] width 395 height 82
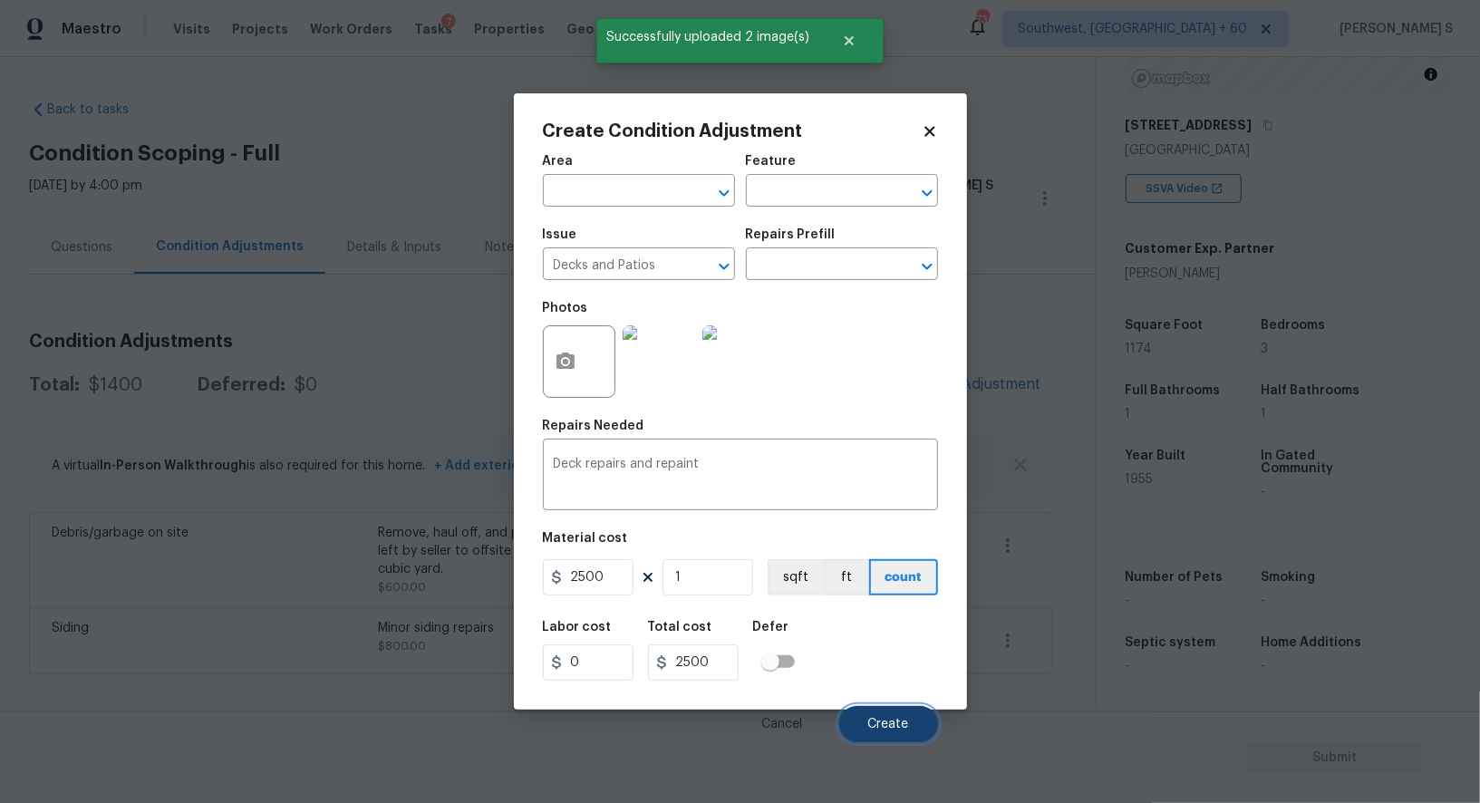
click at [906, 732] on span "Create" at bounding box center [889, 725] width 41 height 14
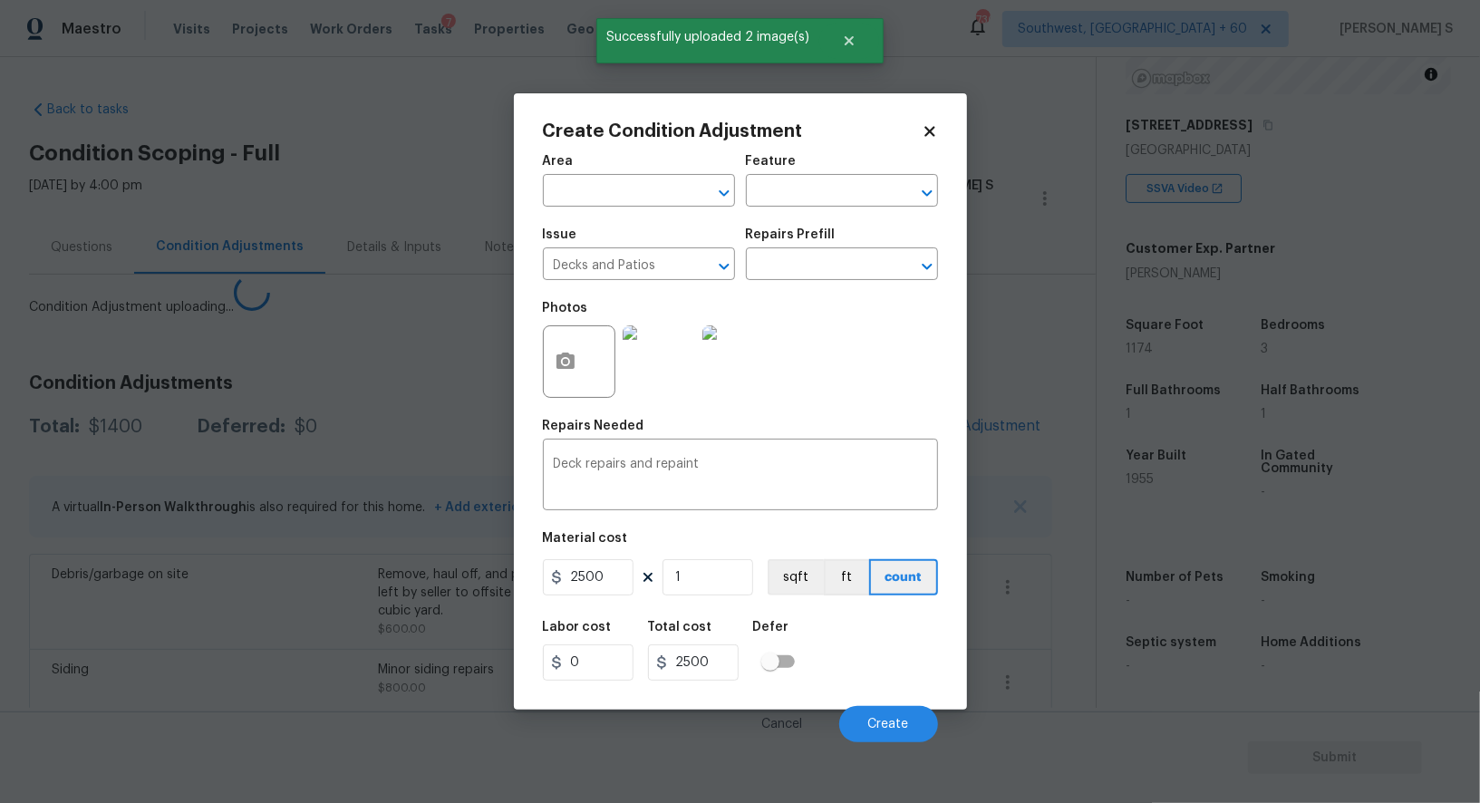
click at [468, 605] on body "Maestro Visits Projects Work Orders Tasks 7 Properties Geo Assignments 730 Sout…" at bounding box center [740, 401] width 1480 height 803
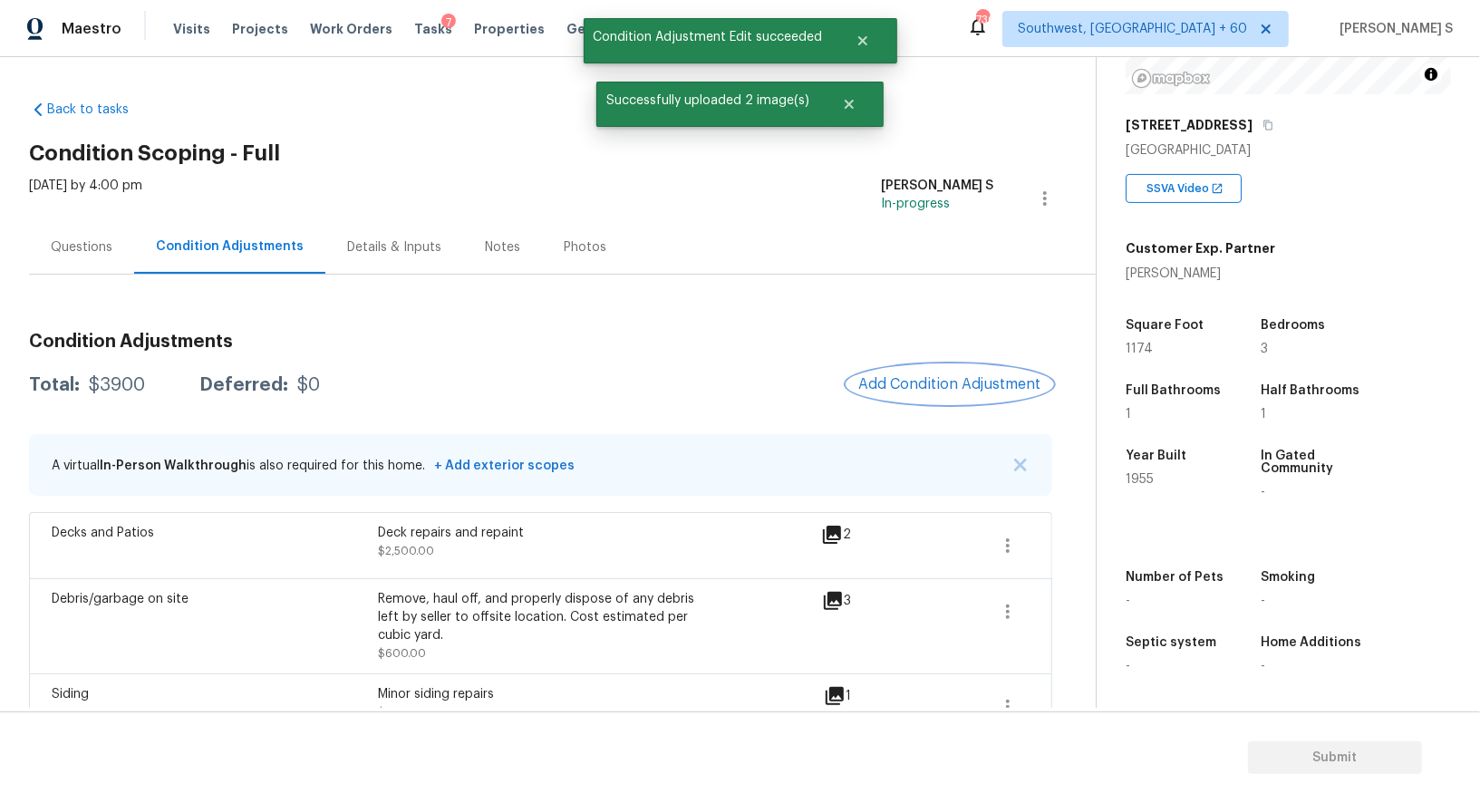
click at [935, 384] on span "Add Condition Adjustment" at bounding box center [950, 384] width 183 height 16
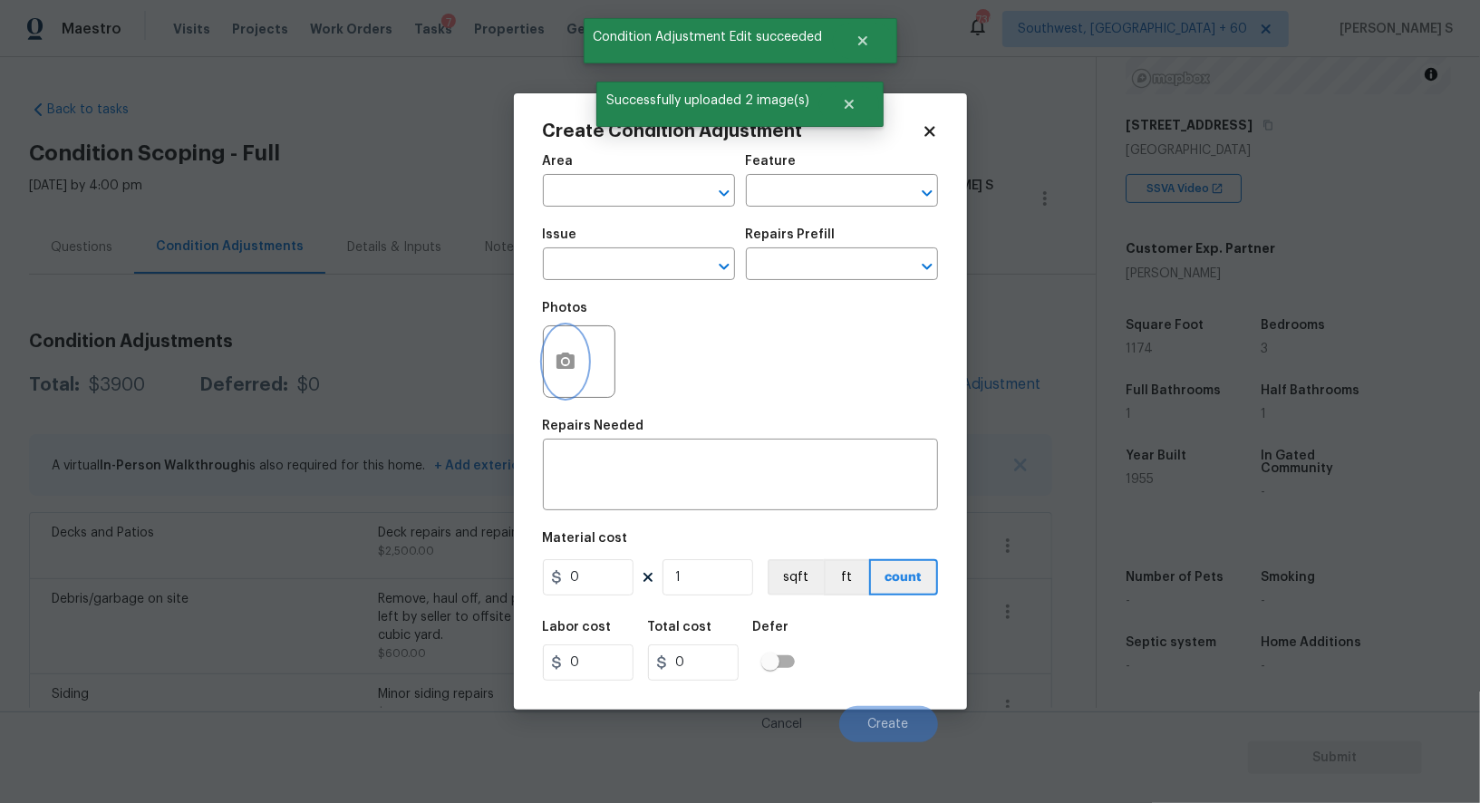
click at [565, 369] on icon "button" at bounding box center [566, 361] width 18 height 16
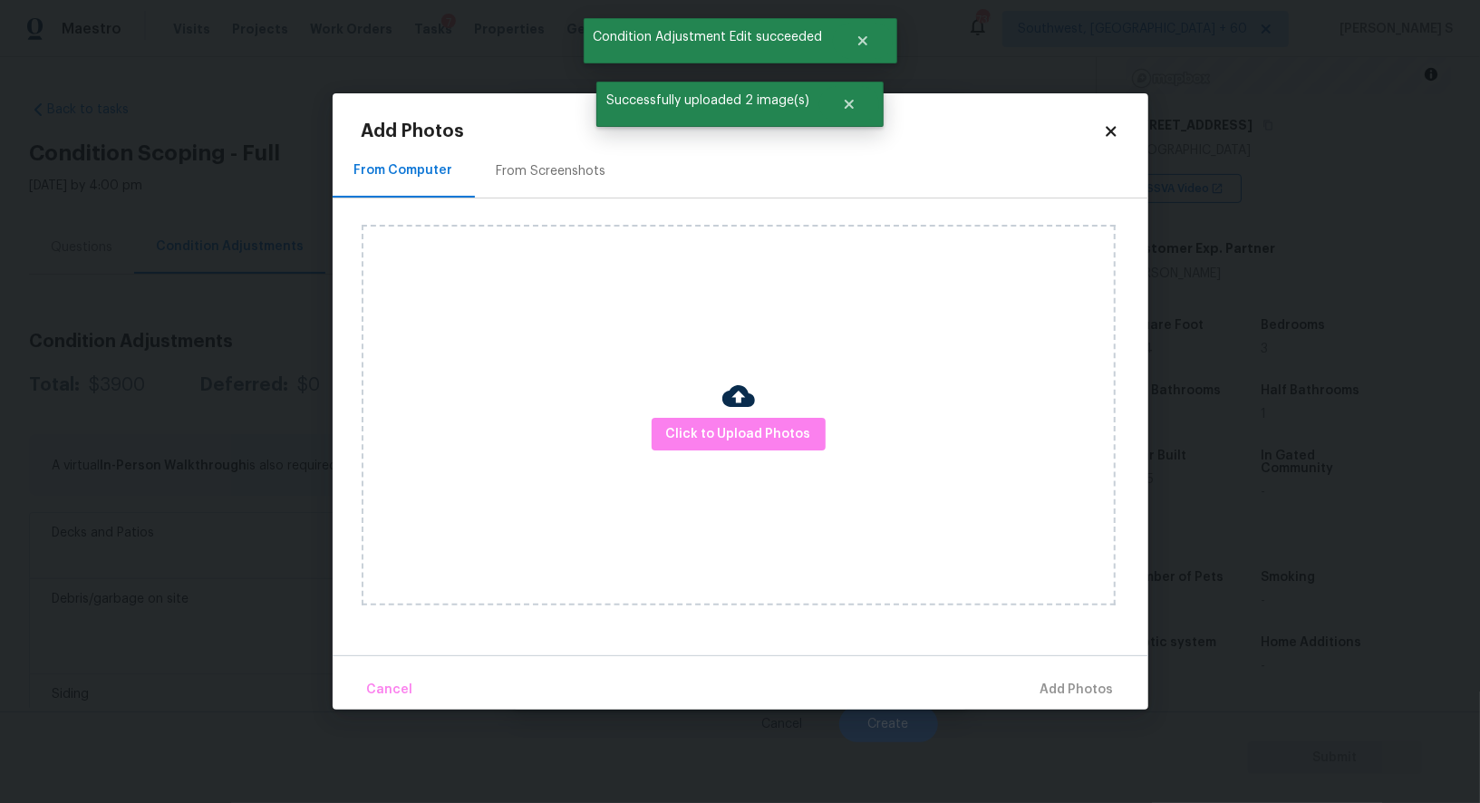
click at [644, 432] on div "Click to Upload Photos" at bounding box center [739, 415] width 754 height 381
click at [676, 432] on span "Click to Upload Photos" at bounding box center [738, 434] width 145 height 23
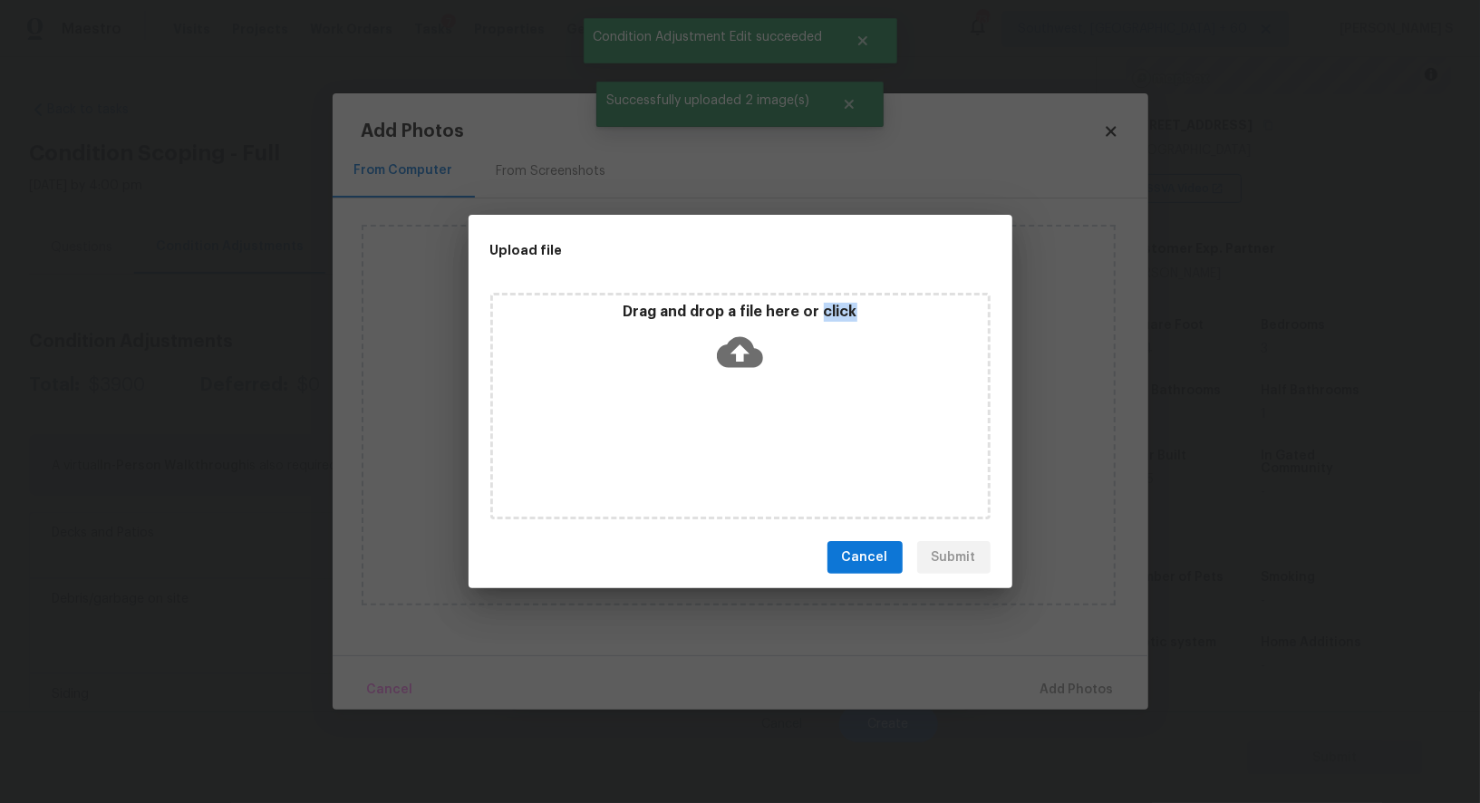
click at [676, 432] on div "Drag and drop a file here or click" at bounding box center [740, 406] width 500 height 227
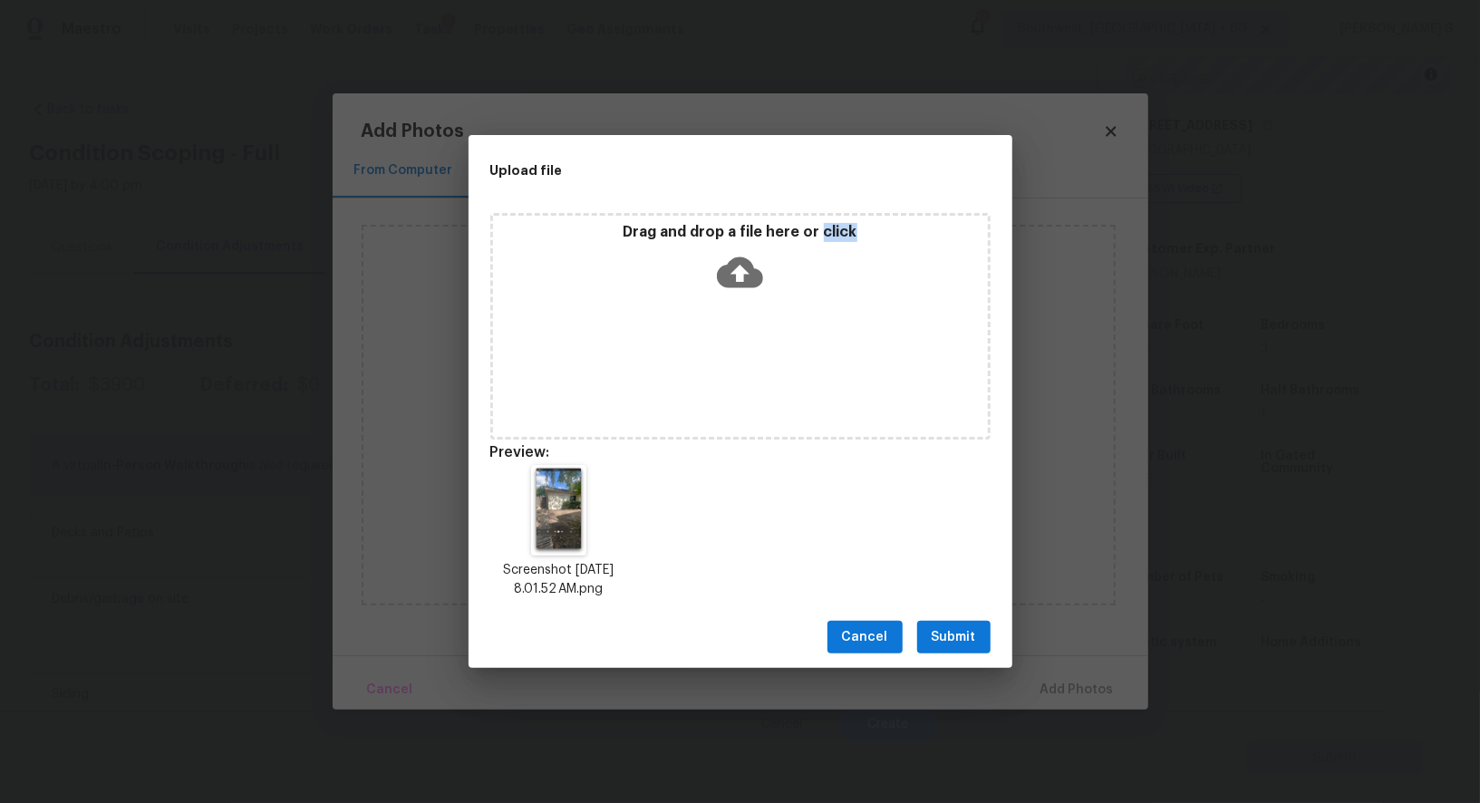
click at [964, 630] on span "Submit" at bounding box center [954, 637] width 44 height 23
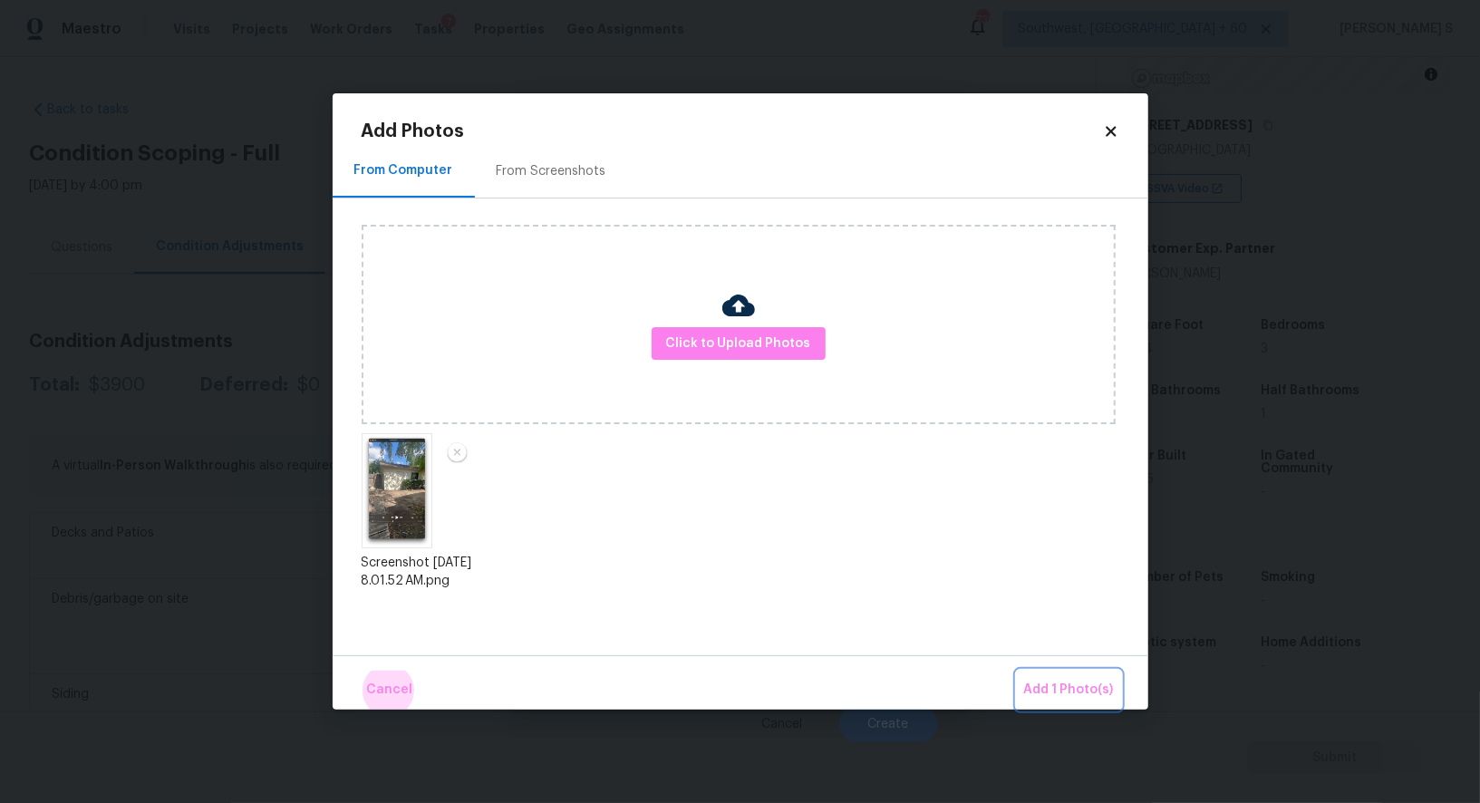
click at [1017, 671] on button "Add 1 Photo(s)" at bounding box center [1069, 690] width 104 height 39
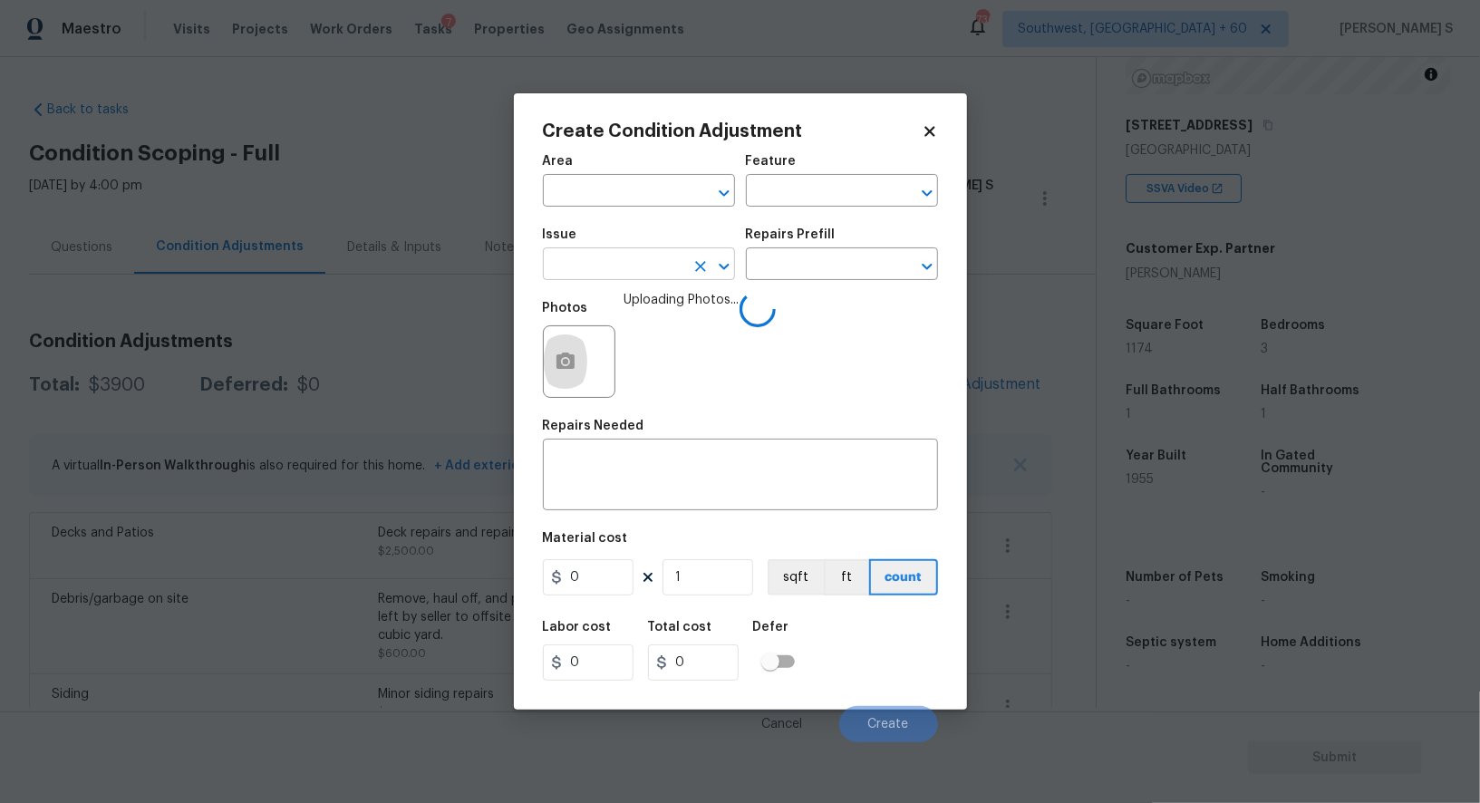
click at [643, 272] on input "text" at bounding box center [613, 266] width 141 height 28
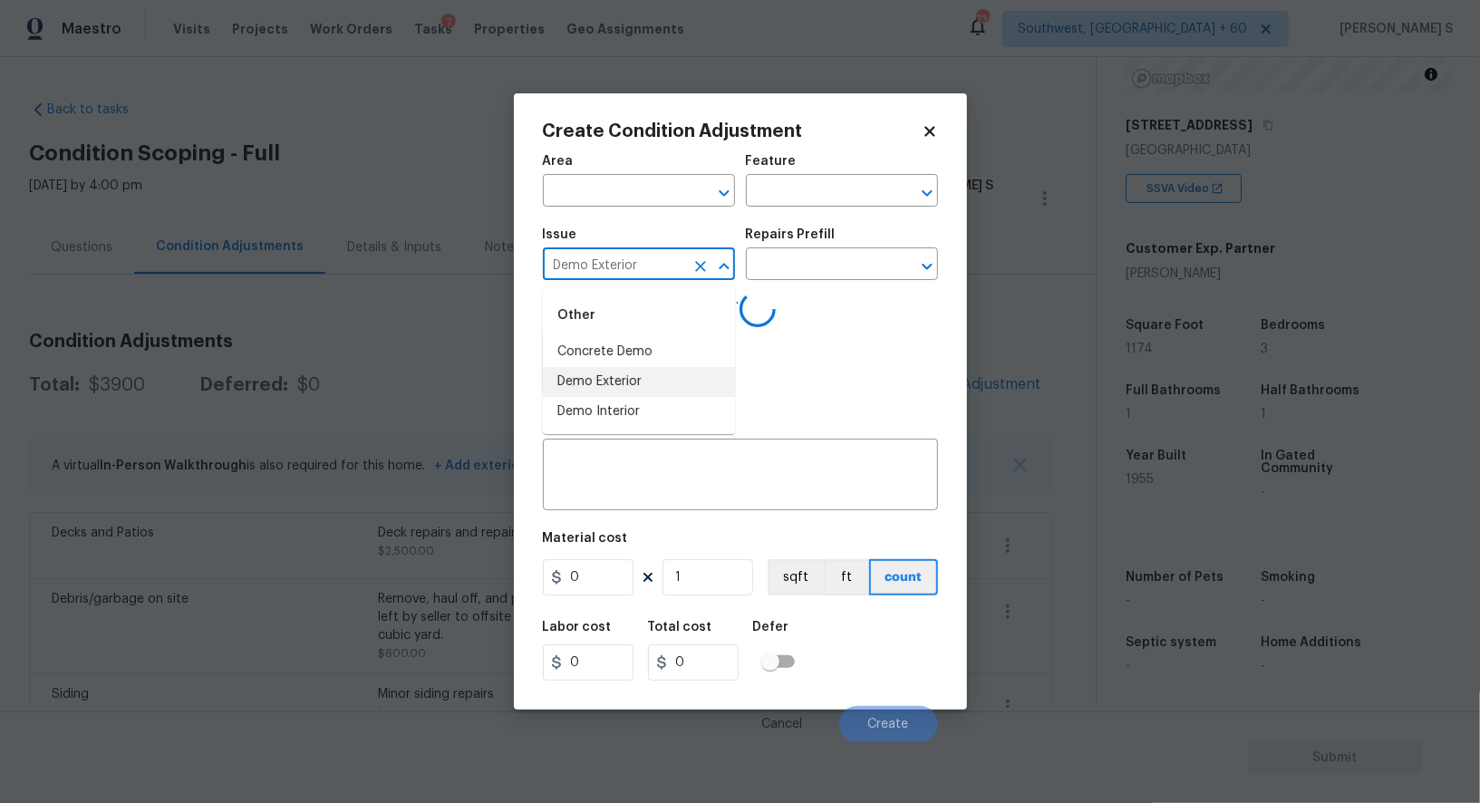
type input "Demo Exterior"
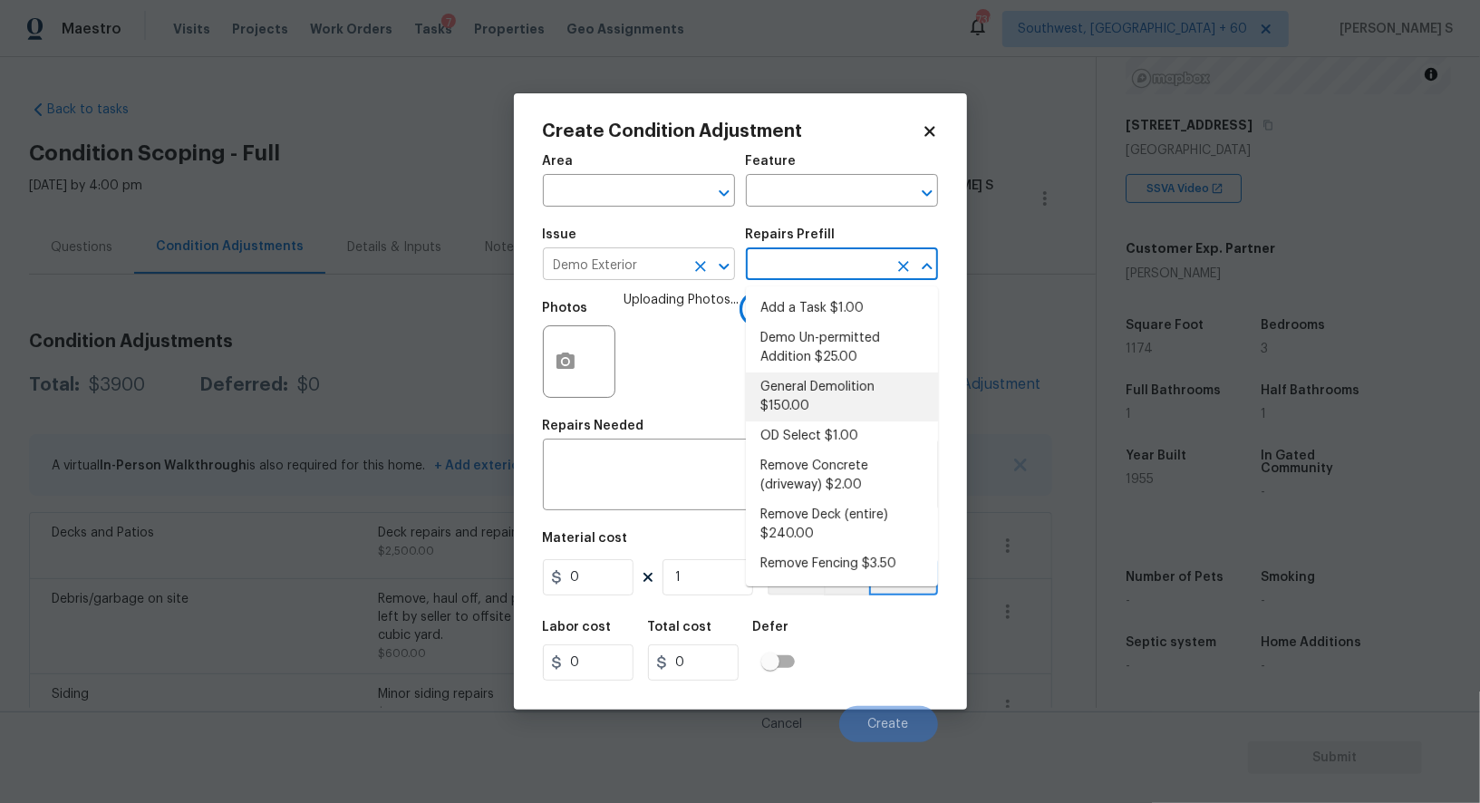
type input "Demolition"
type textarea "Decks, sheds, above ground pools,"
type input "150"
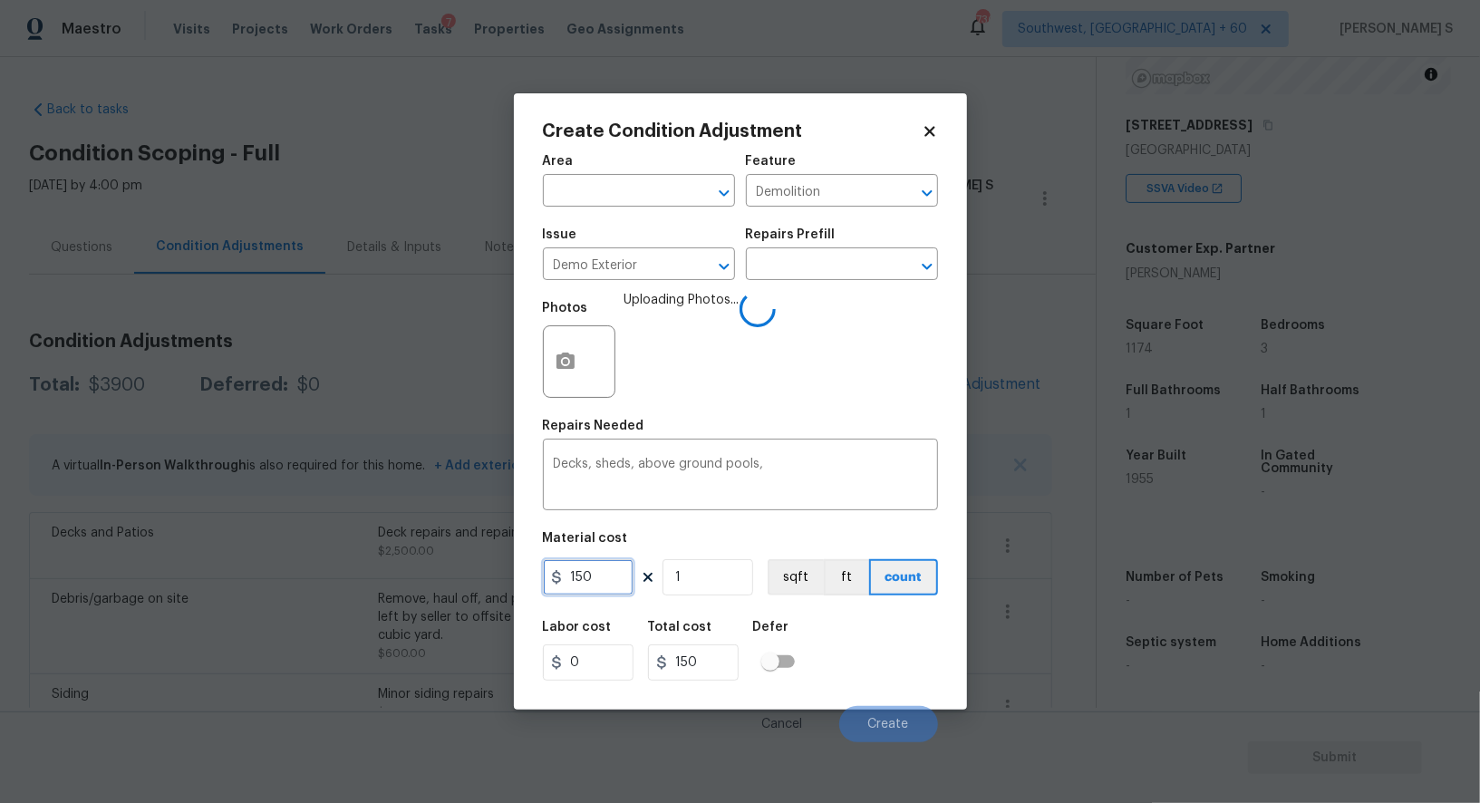
click at [600, 574] on input "150" at bounding box center [588, 577] width 91 height 36
type input "1500"
click at [888, 664] on div "Labor cost 0 Total cost 1500 Defer" at bounding box center [740, 651] width 395 height 82
click at [873, 676] on div "Labor cost 0 Total cost 1500 Defer" at bounding box center [740, 651] width 395 height 82
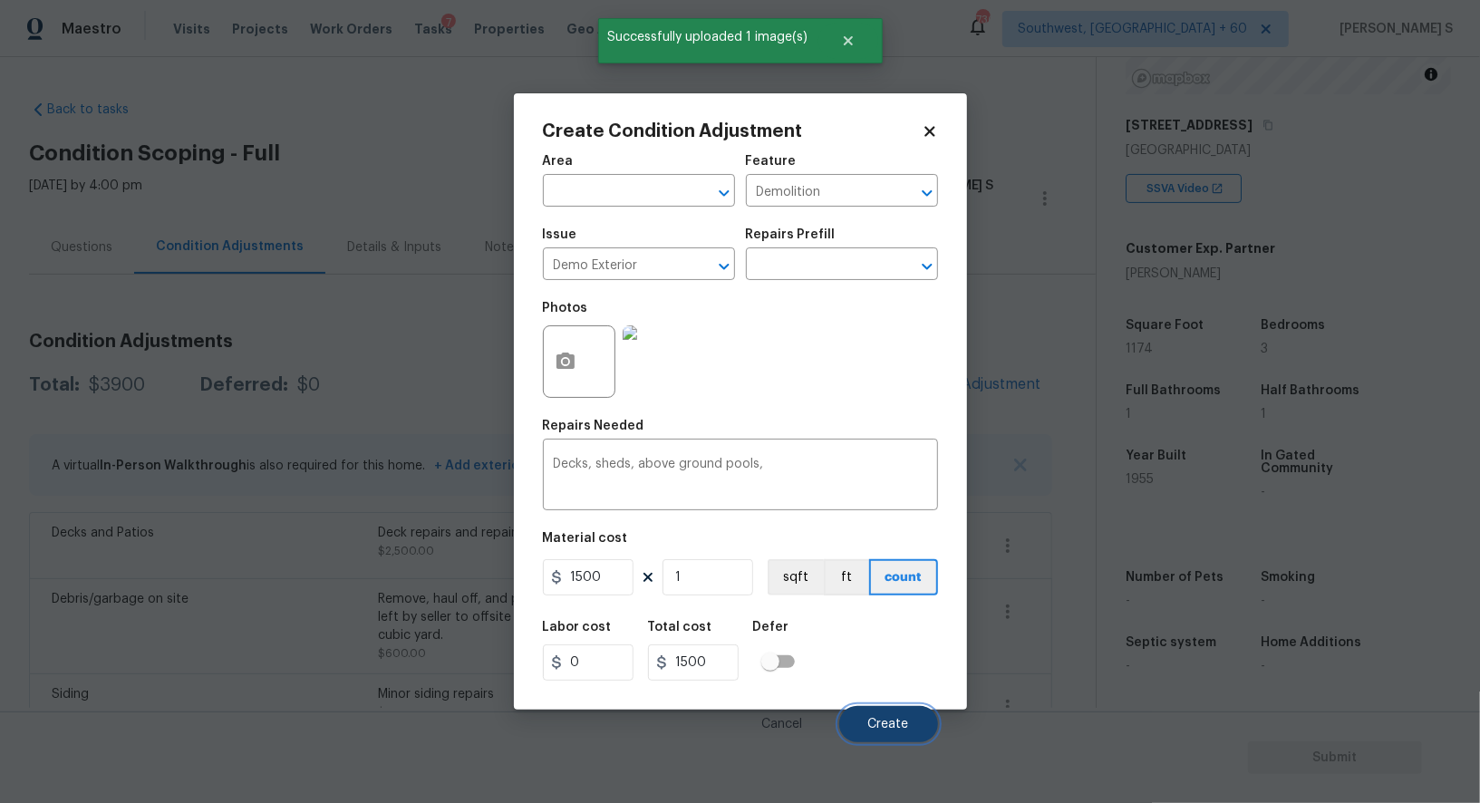
click at [898, 713] on button "Create" at bounding box center [888, 724] width 99 height 36
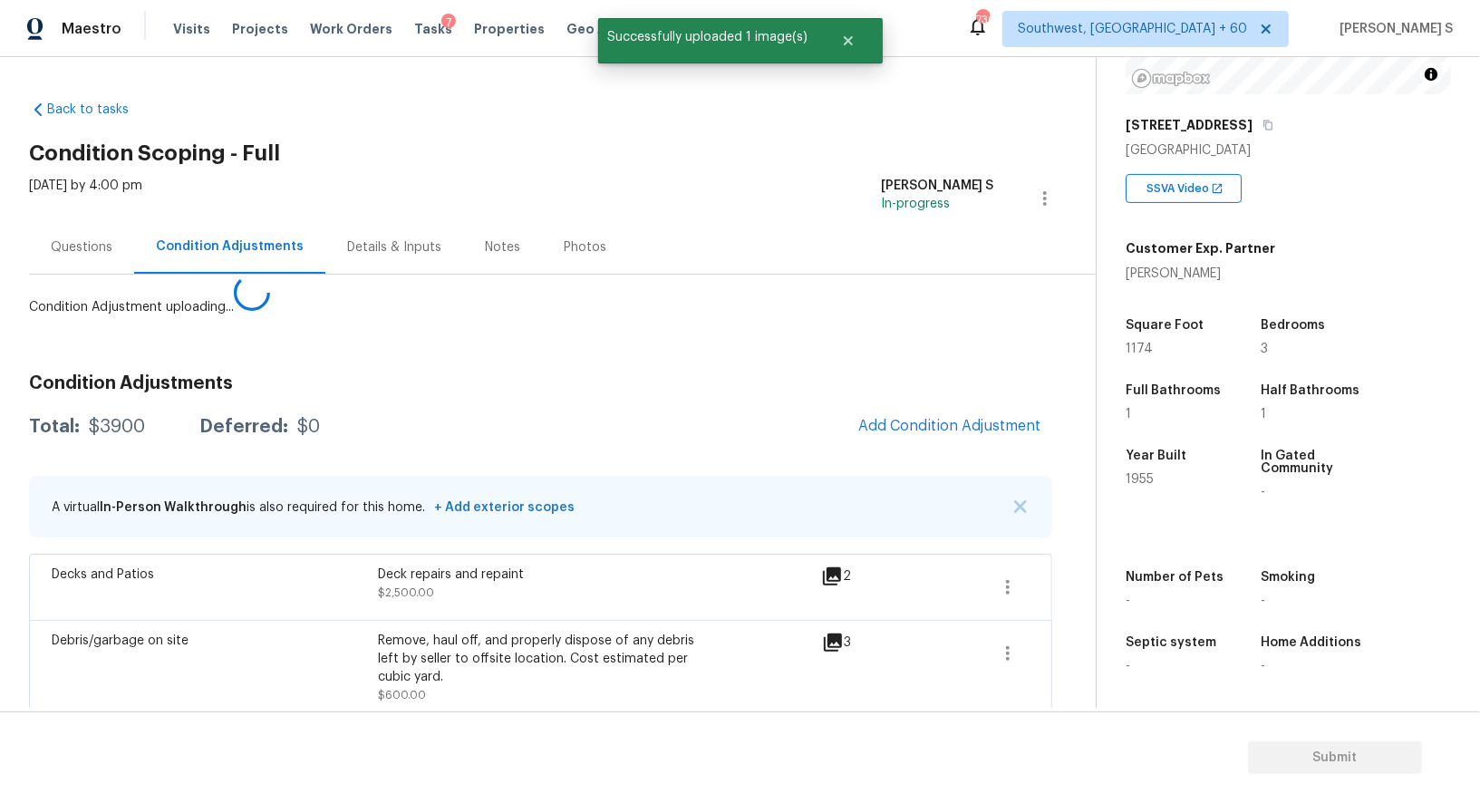
click at [286, 588] on body "Maestro Visits Projects Work Orders Tasks 7 Properties Geo Assignments 730 Sout…" at bounding box center [740, 401] width 1480 height 803
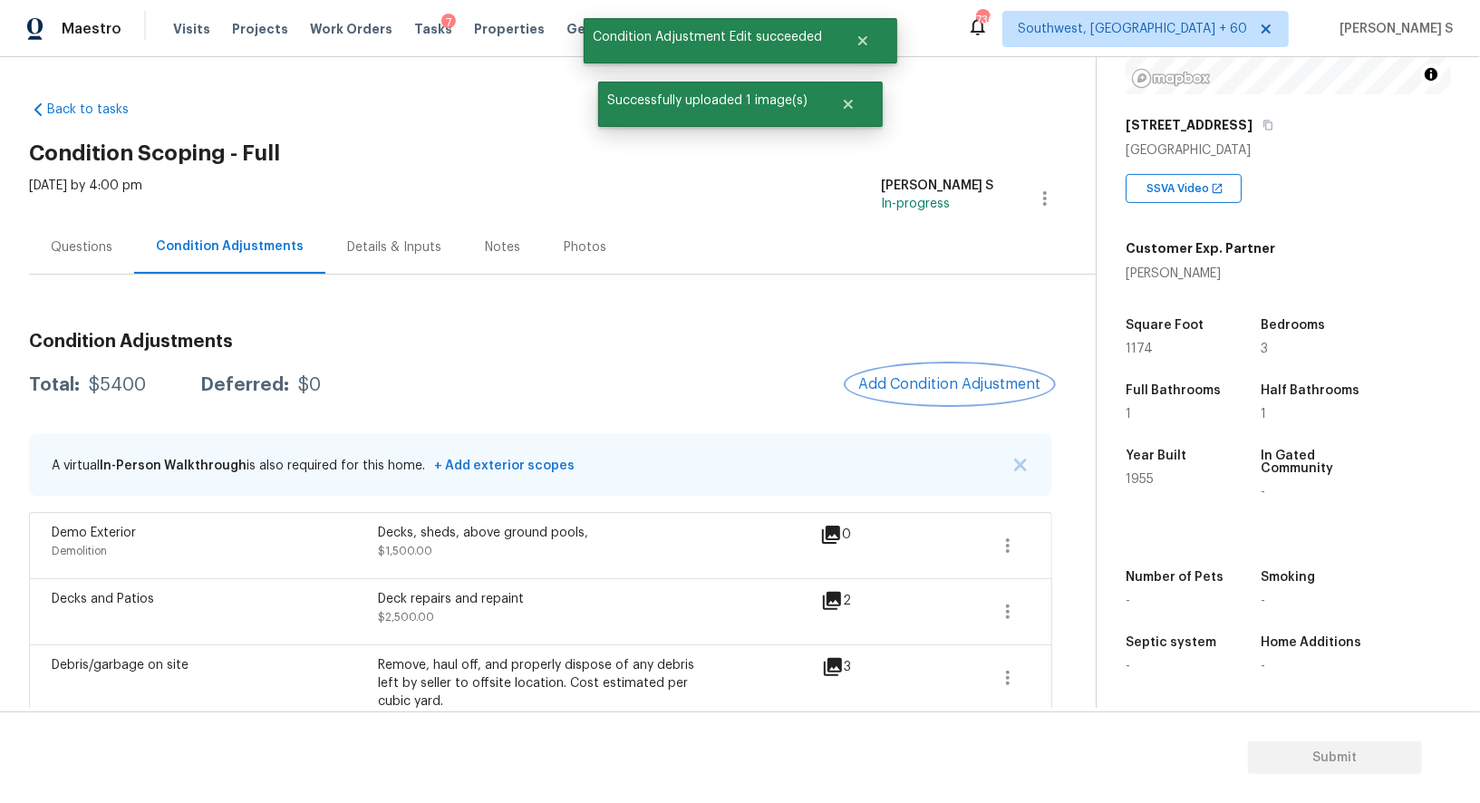
click at [978, 395] on button "Add Condition Adjustment" at bounding box center [950, 384] width 205 height 38
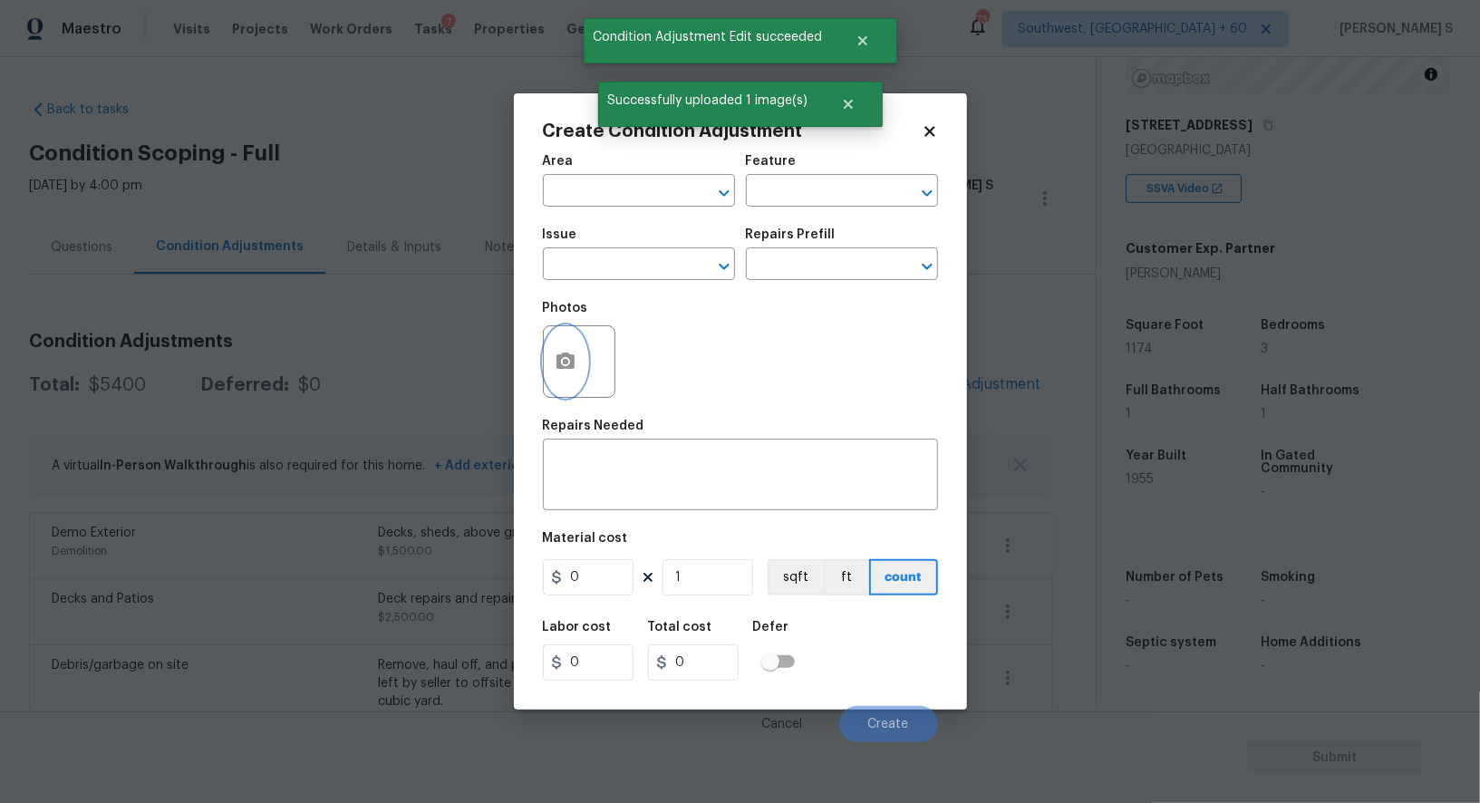
click at [576, 356] on button "button" at bounding box center [566, 361] width 44 height 71
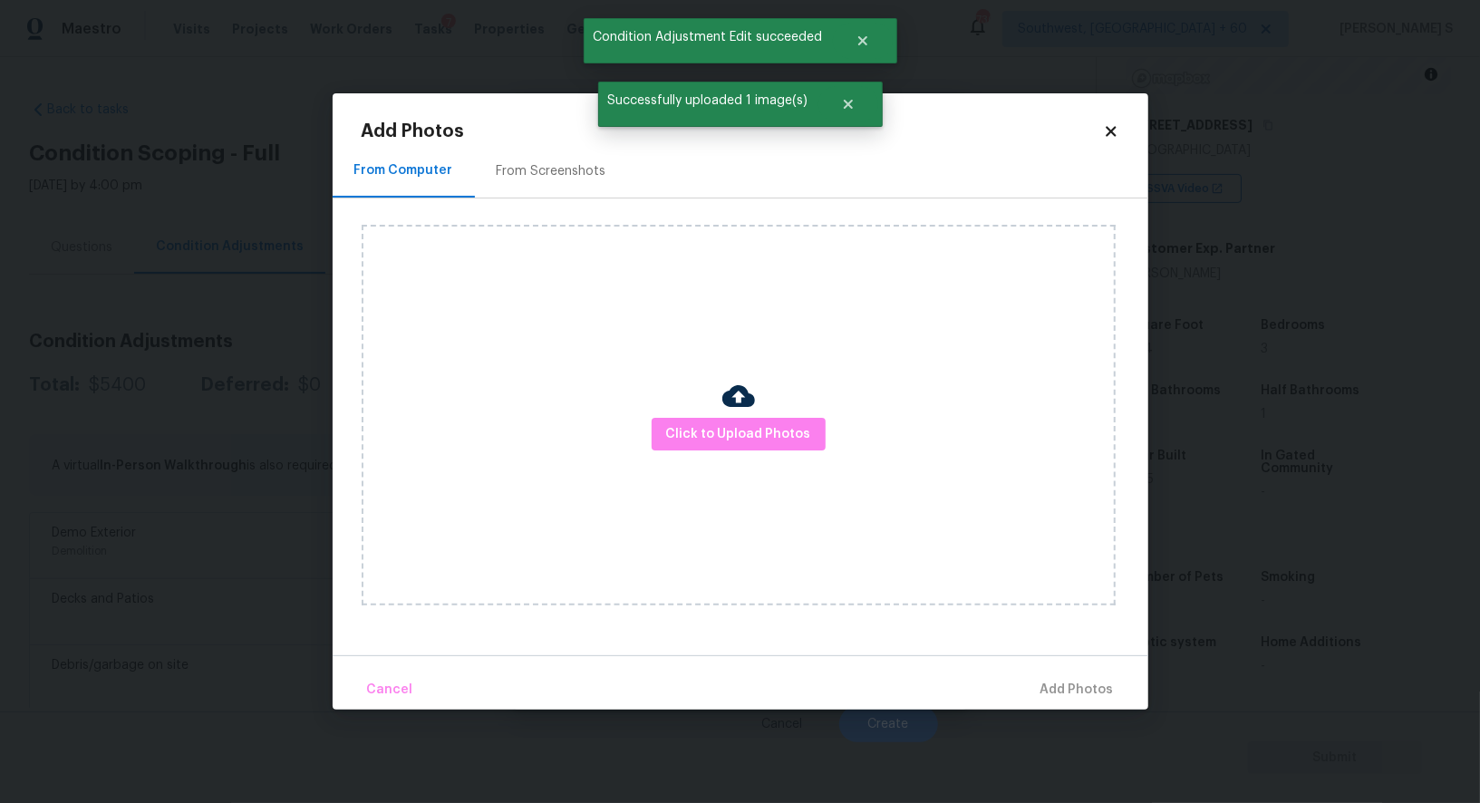
click at [742, 415] on div at bounding box center [739, 399] width 33 height 38
click at [742, 419] on button "Click to Upload Photos" at bounding box center [739, 435] width 174 height 34
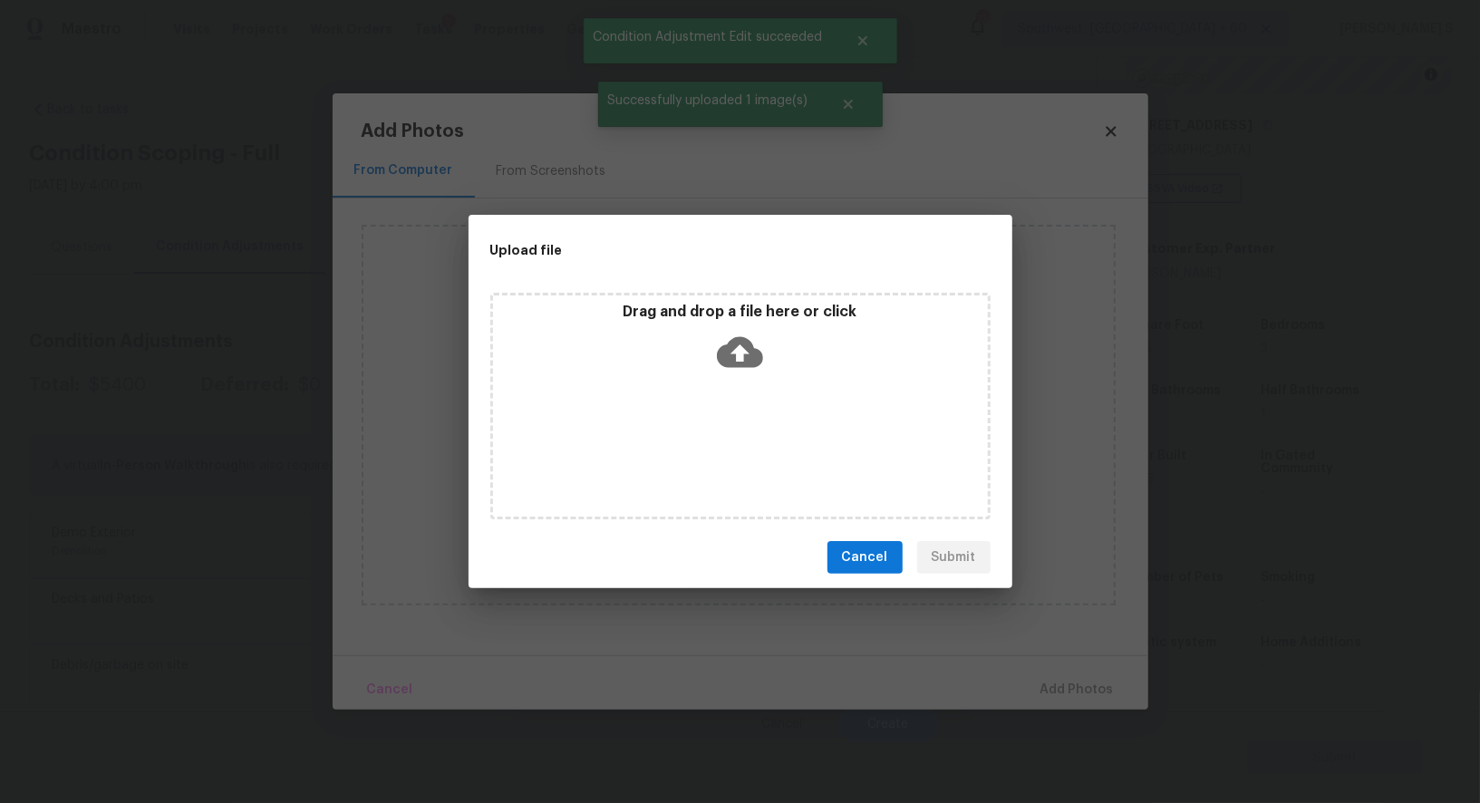
click at [742, 419] on div "Drag and drop a file here or click" at bounding box center [740, 406] width 500 height 227
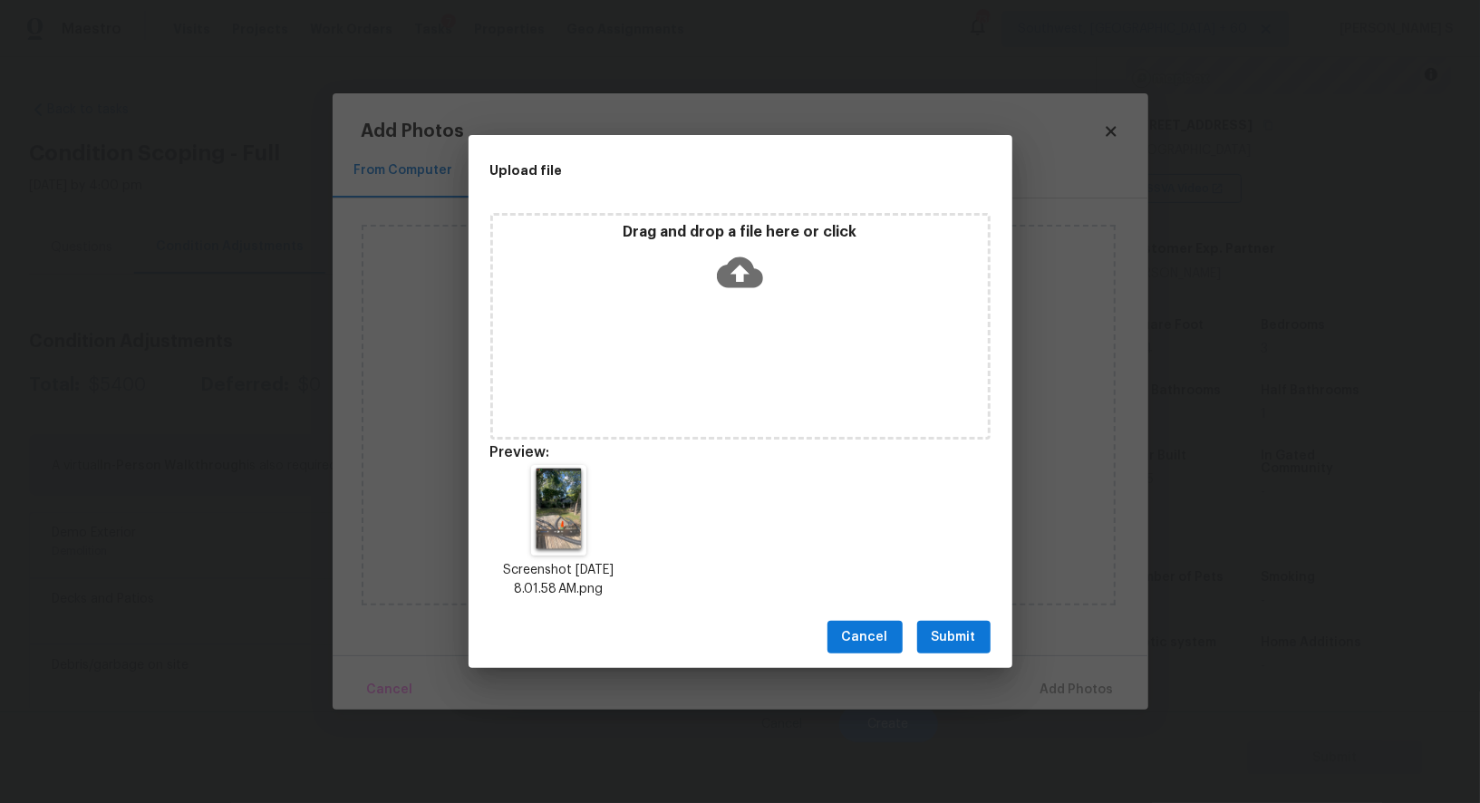
click at [952, 635] on span "Submit" at bounding box center [954, 637] width 44 height 23
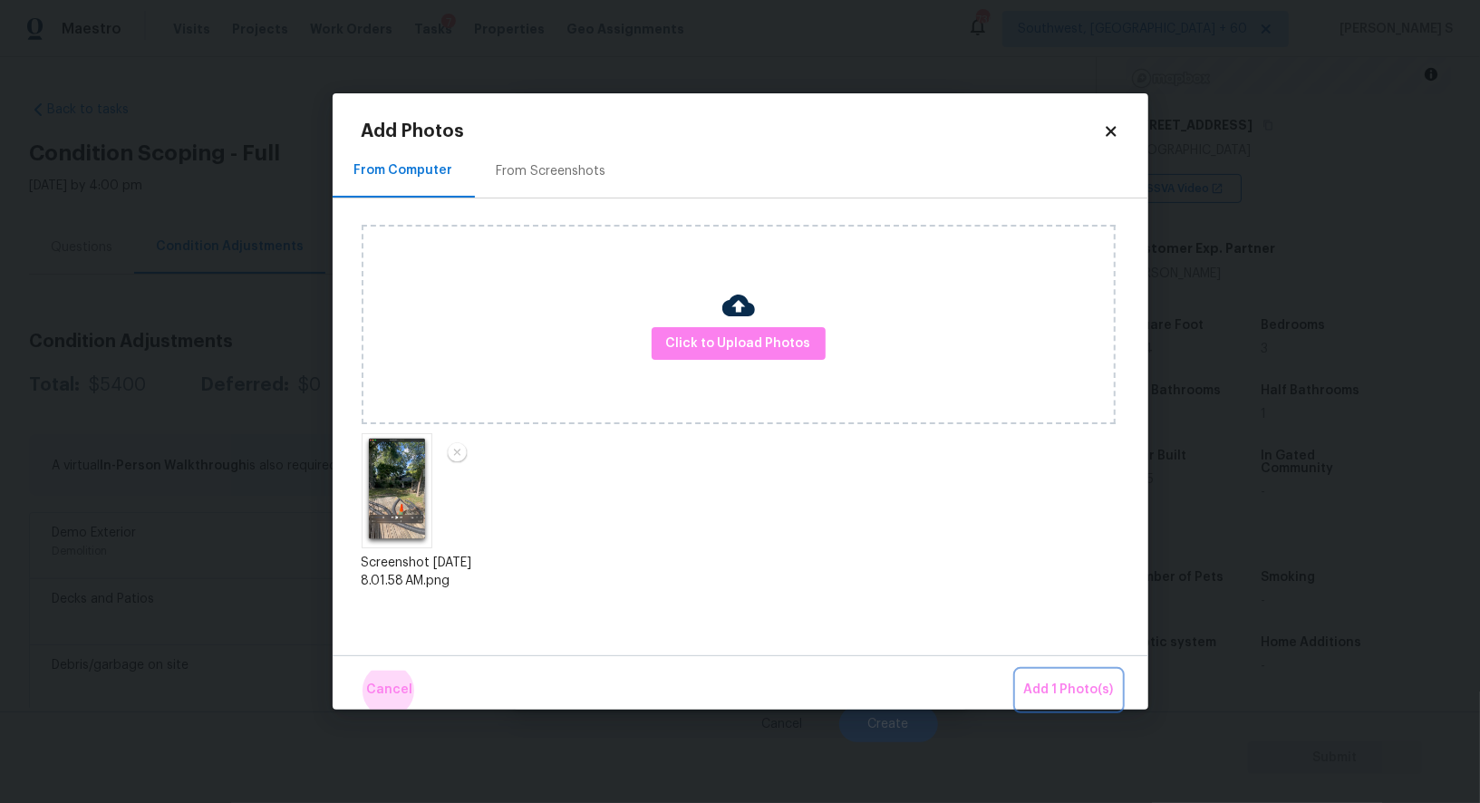
click at [1017, 671] on button "Add 1 Photo(s)" at bounding box center [1069, 690] width 104 height 39
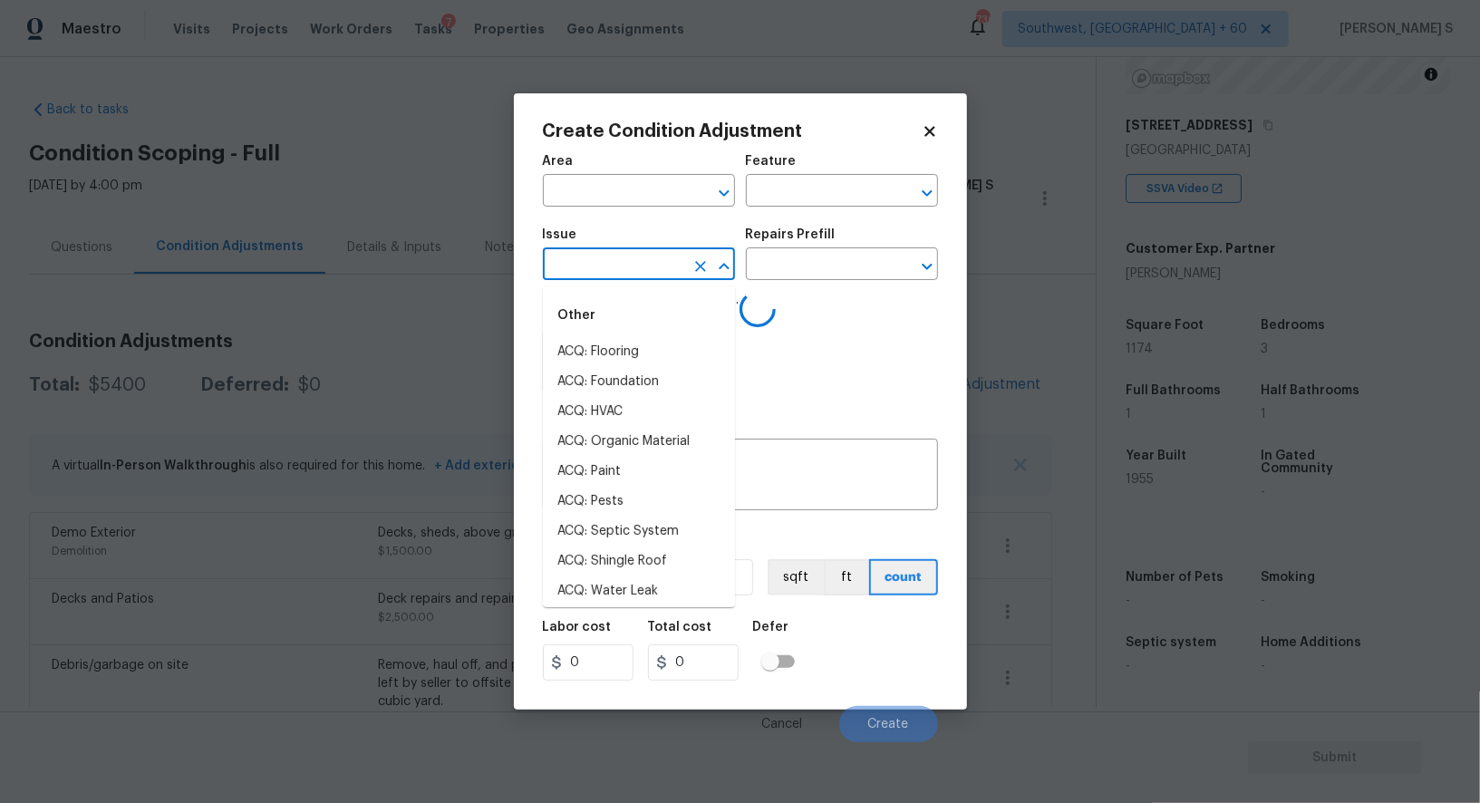
click at [670, 275] on input "text" at bounding box center [613, 266] width 141 height 28
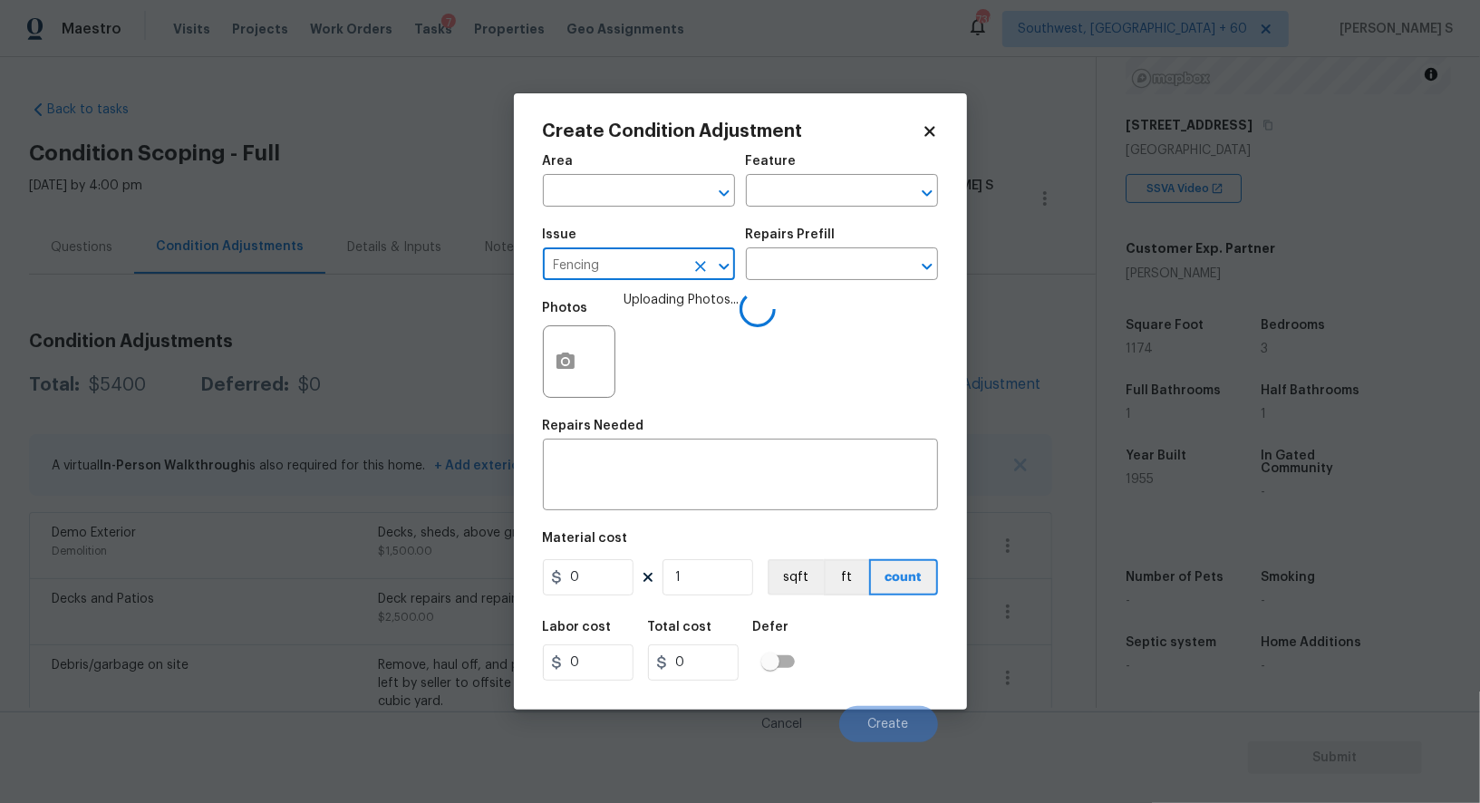
type input "Fencing"
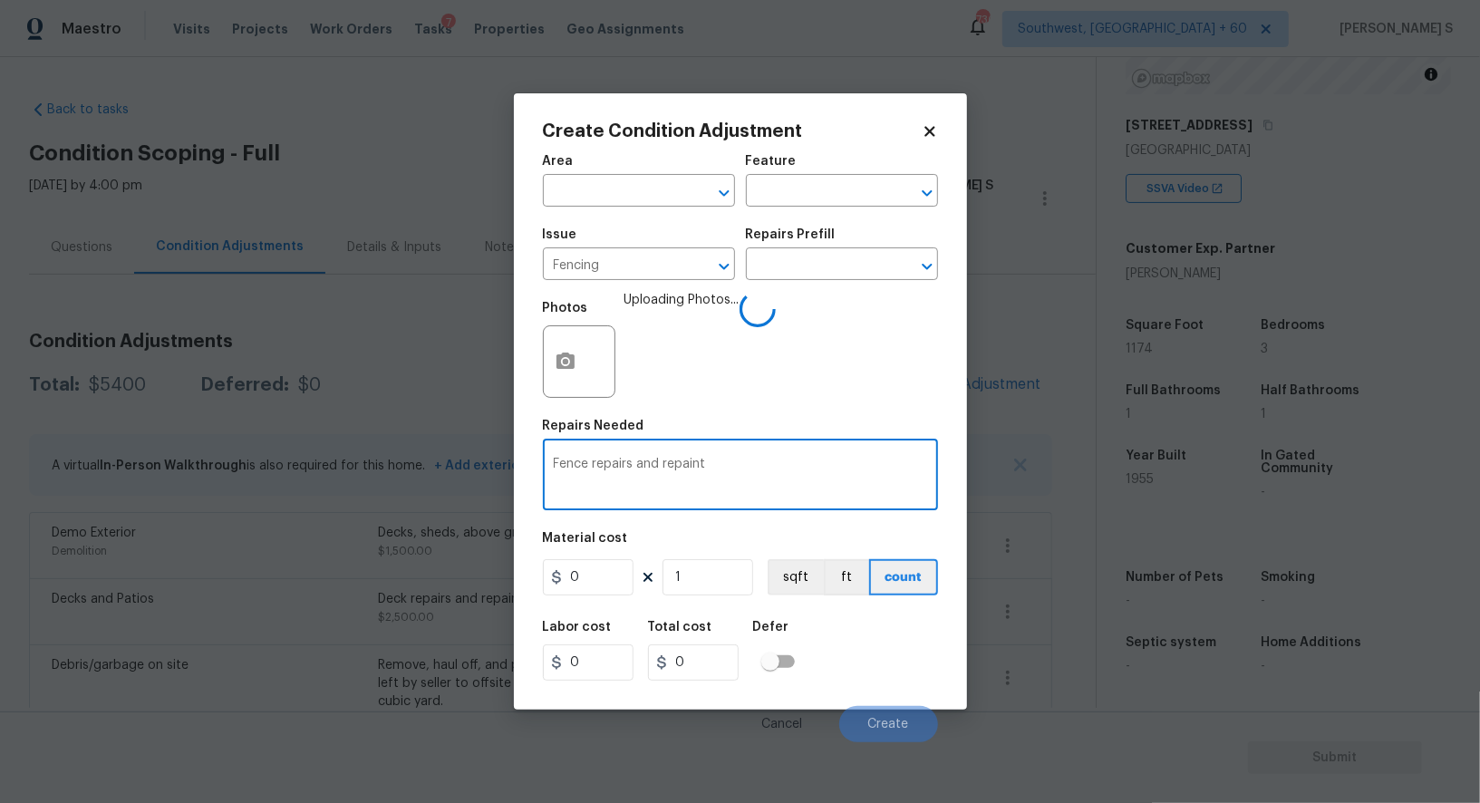
type textarea "Fence repairs and repaint"
click at [577, 597] on figure "Material cost 0 1 sqft ft count" at bounding box center [740, 565] width 395 height 67
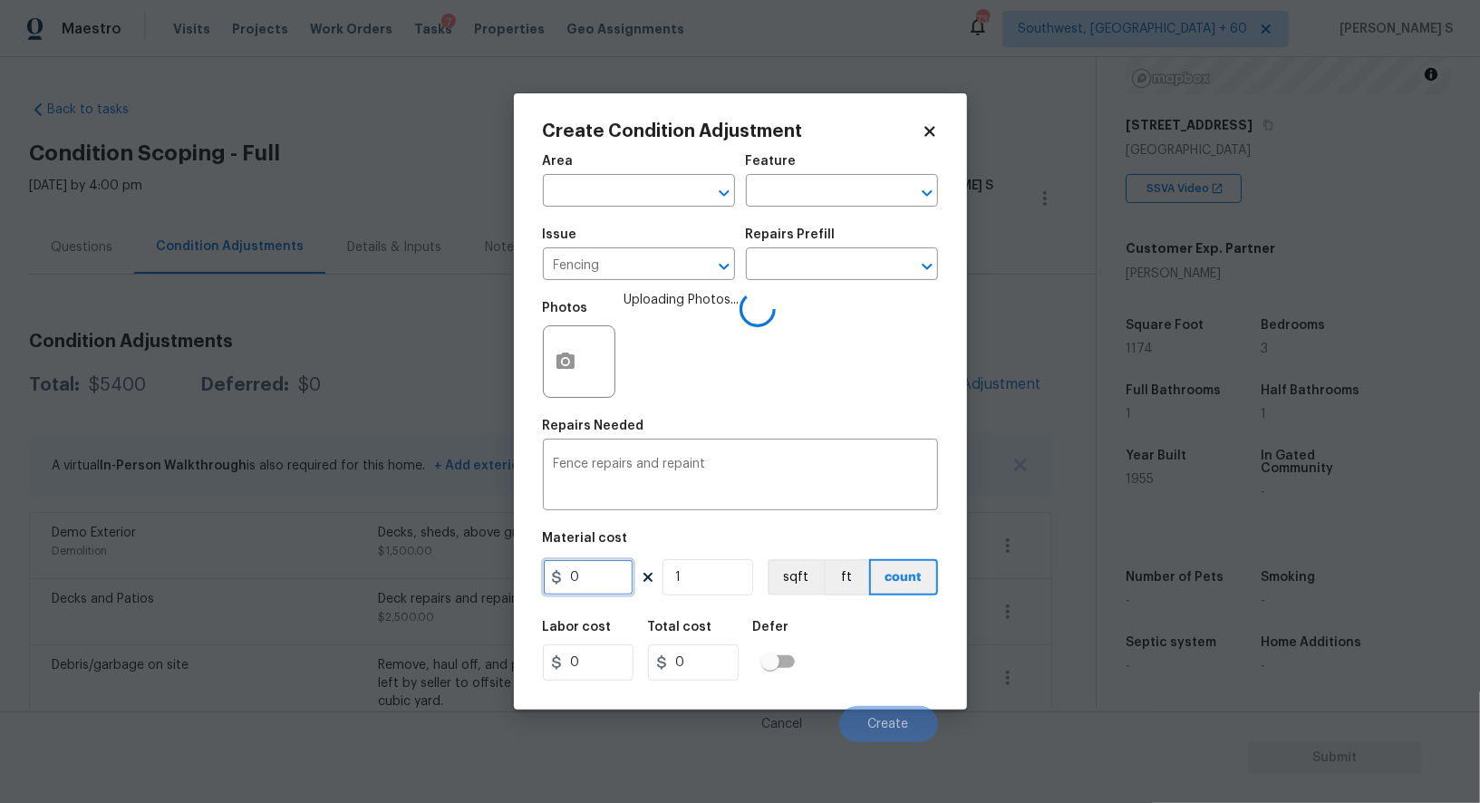
click at [577, 595] on input "0" at bounding box center [588, 577] width 91 height 36
type input "900"
click at [813, 650] on div "Labor cost 0 Total cost 900 Defer" at bounding box center [740, 651] width 395 height 82
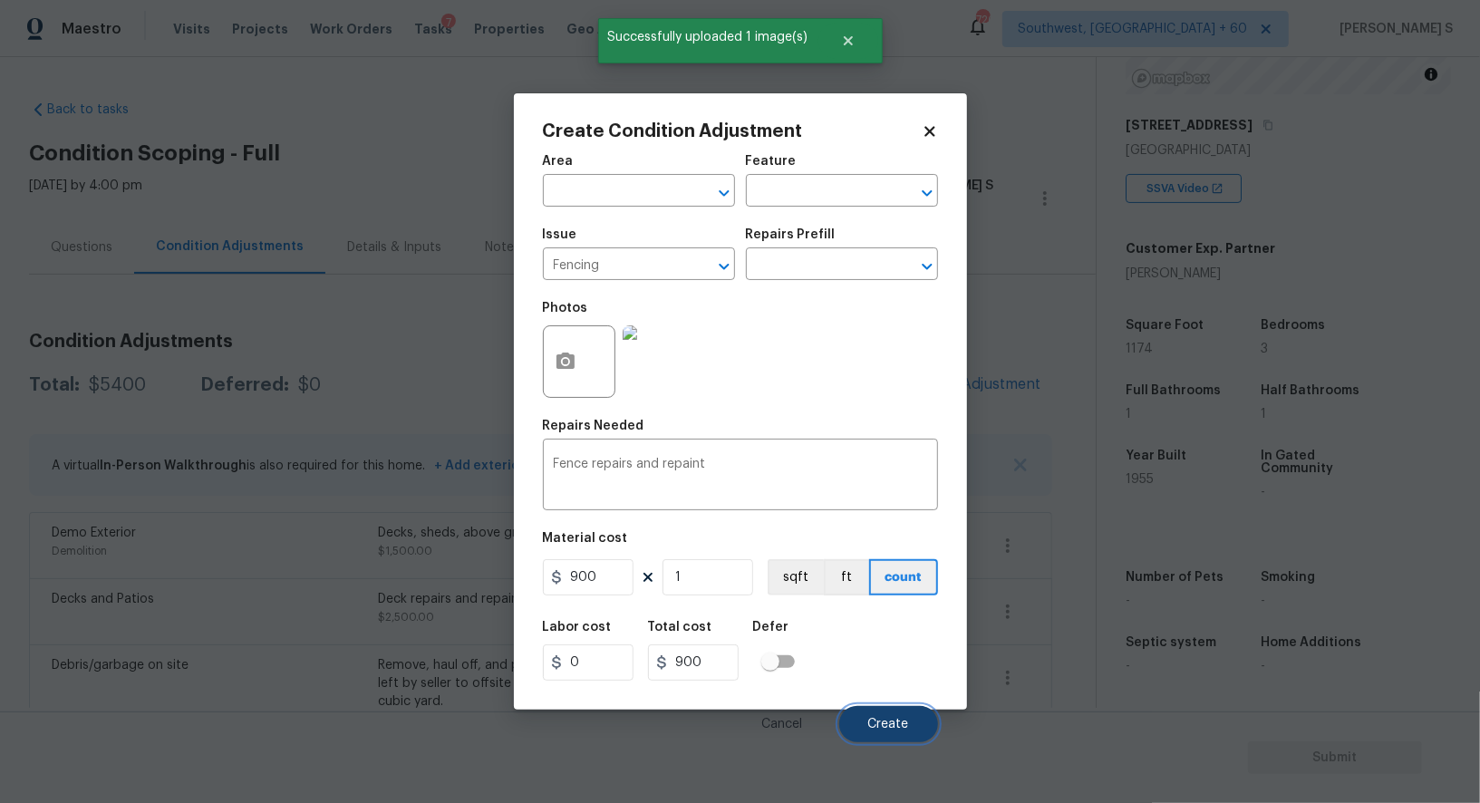
click at [903, 722] on span "Create" at bounding box center [889, 725] width 41 height 14
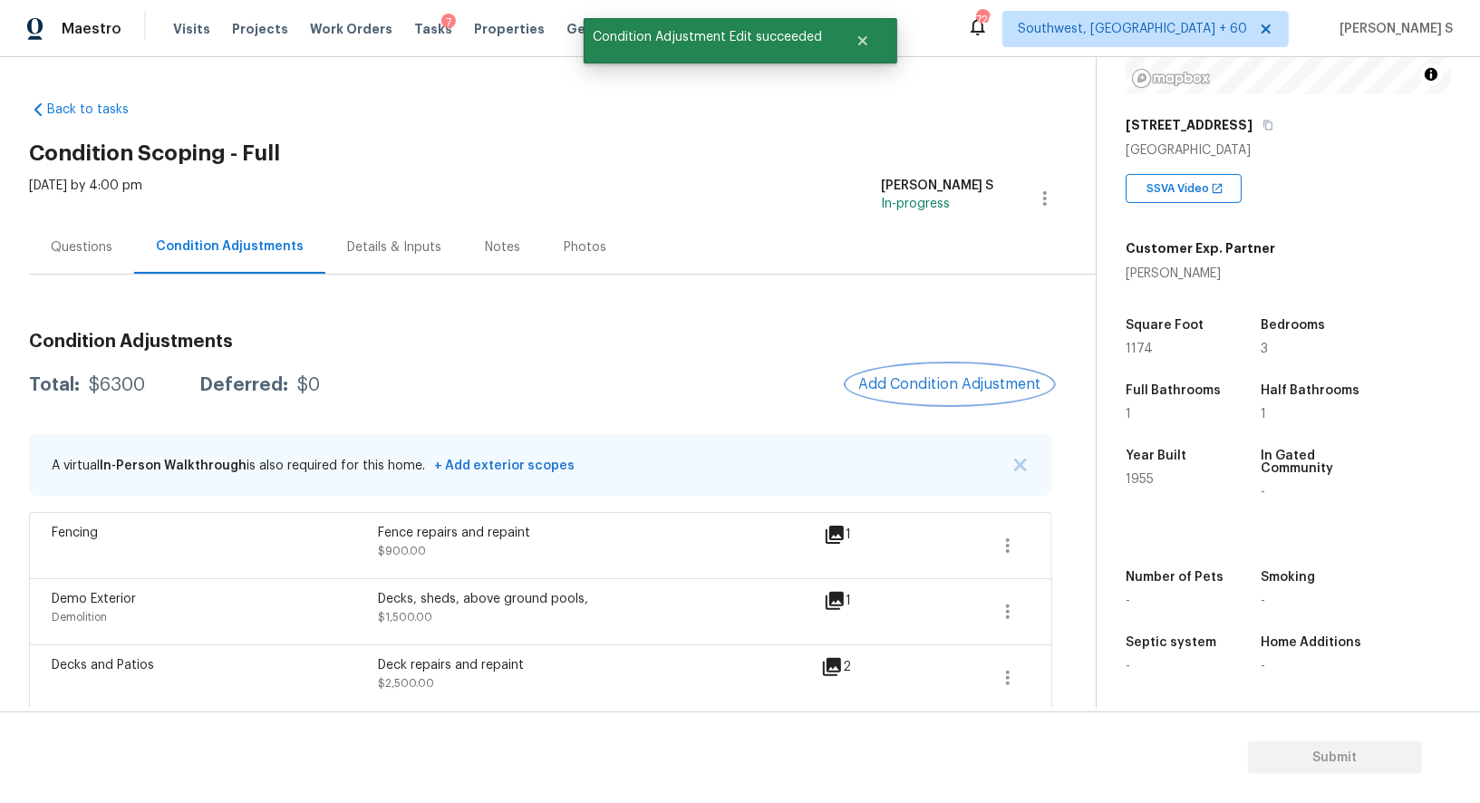
scroll to position [249, 0]
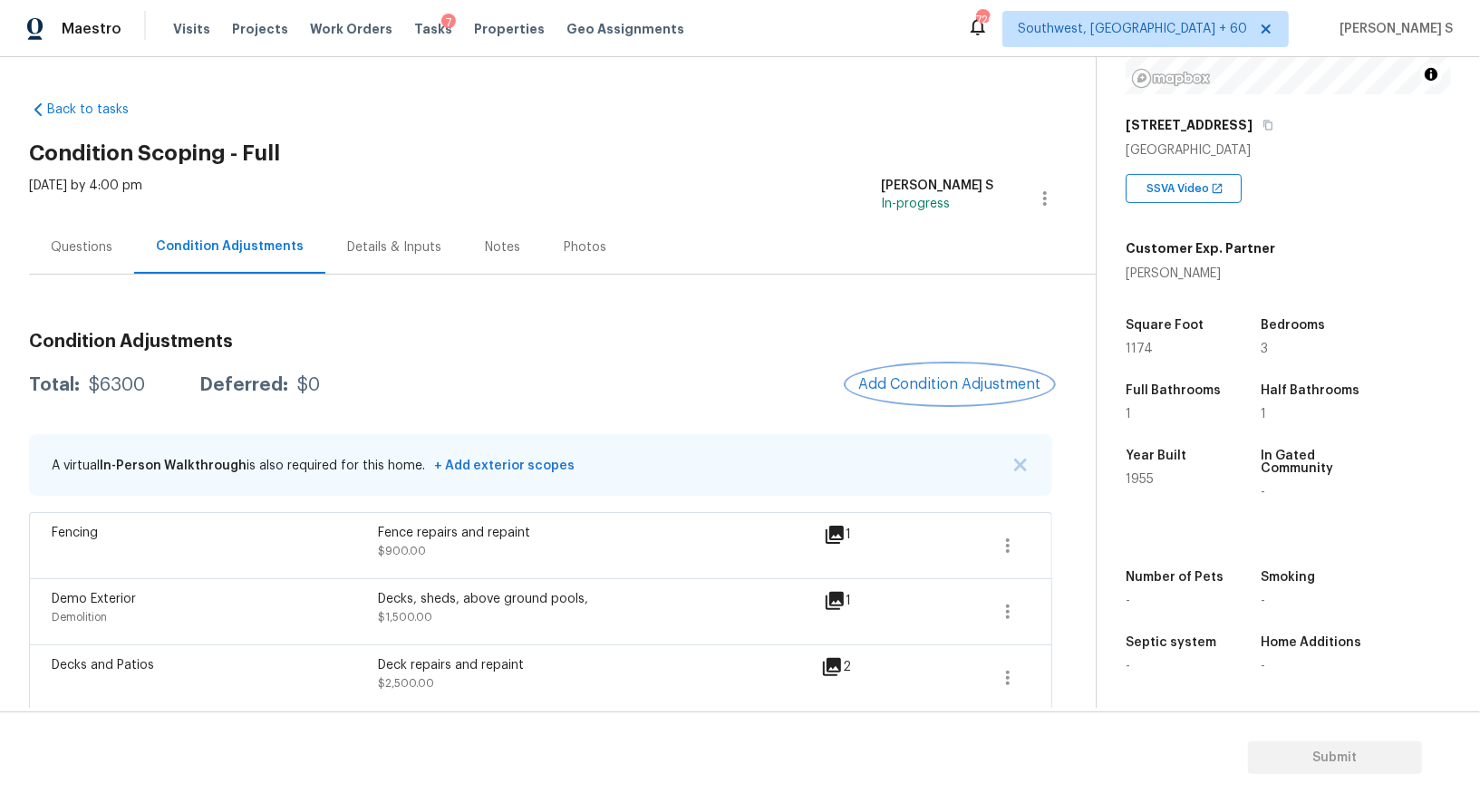
click at [984, 387] on span "Add Condition Adjustment" at bounding box center [950, 384] width 183 height 16
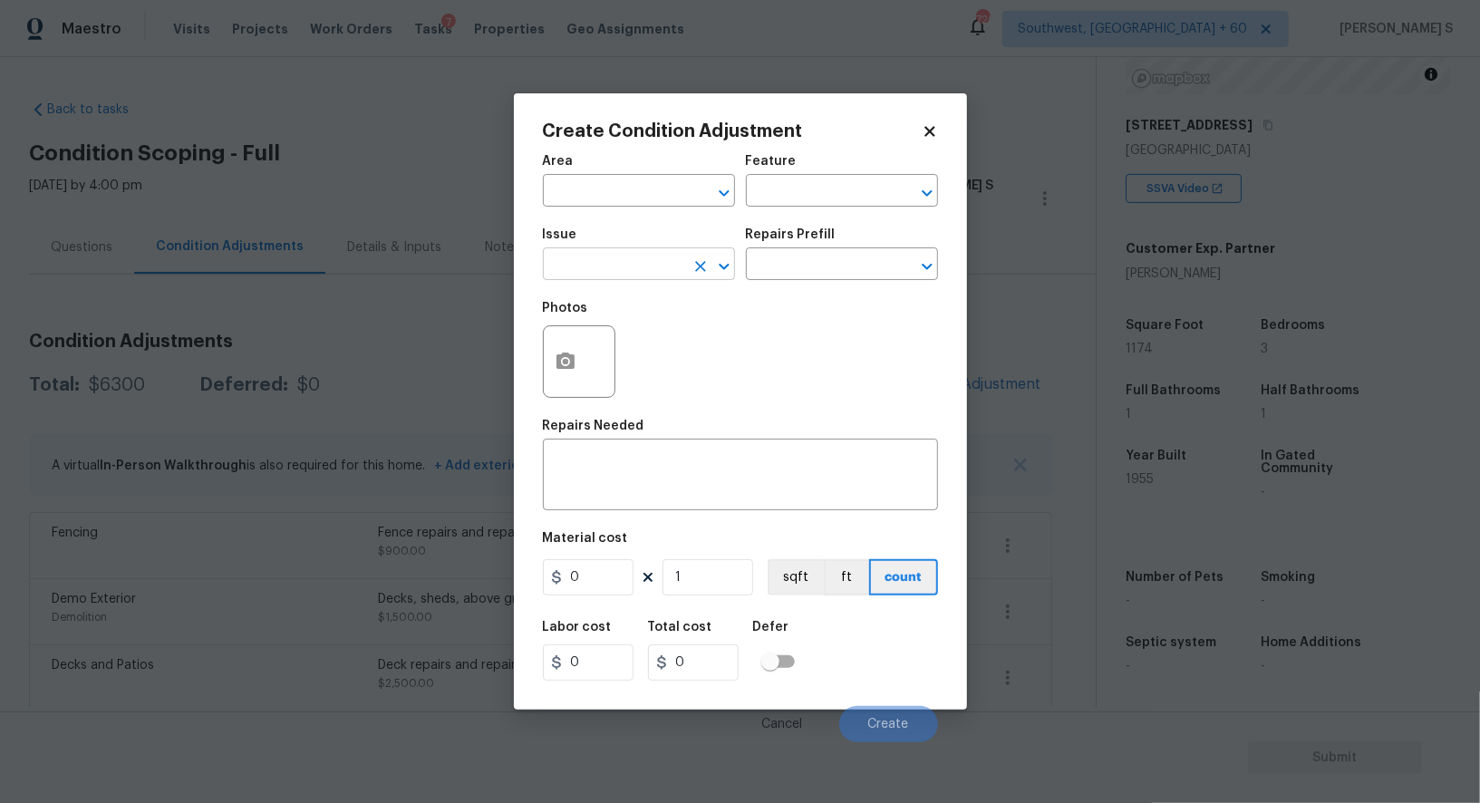
click at [662, 257] on input "text" at bounding box center [613, 266] width 141 height 28
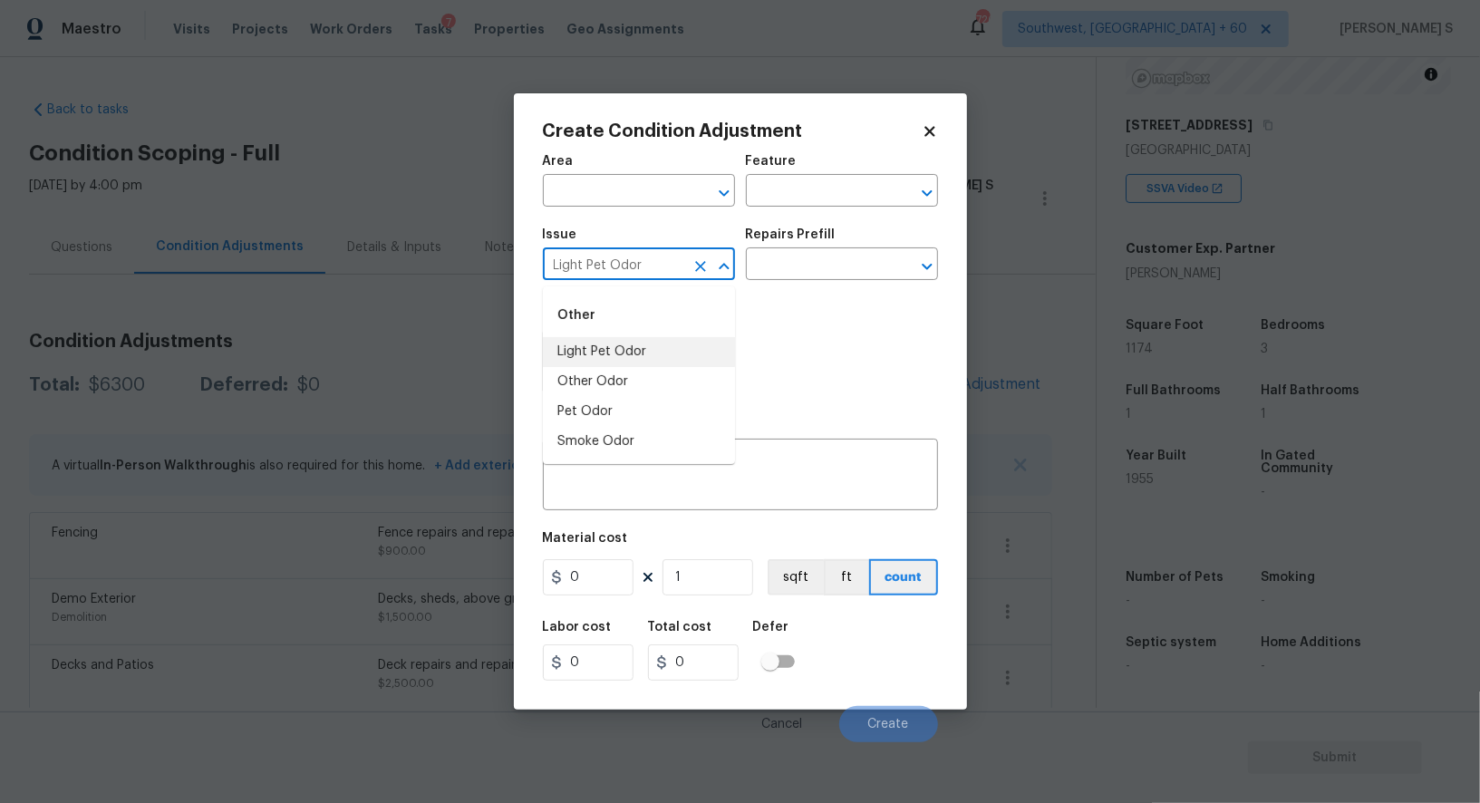
type input "Light Pet Odor"
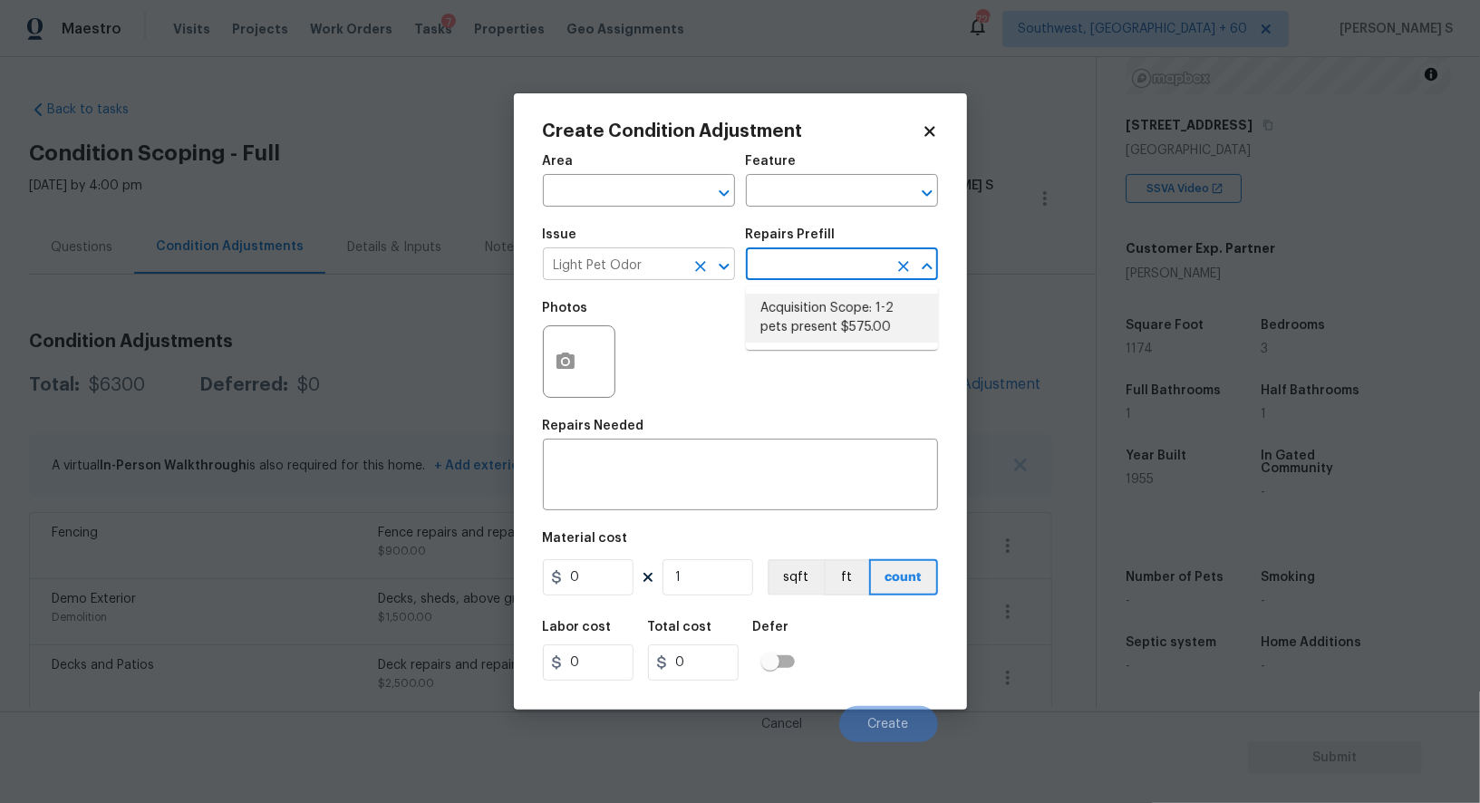
type textarea "Acquisition Scope: 1-2 pets present"
type input "575"
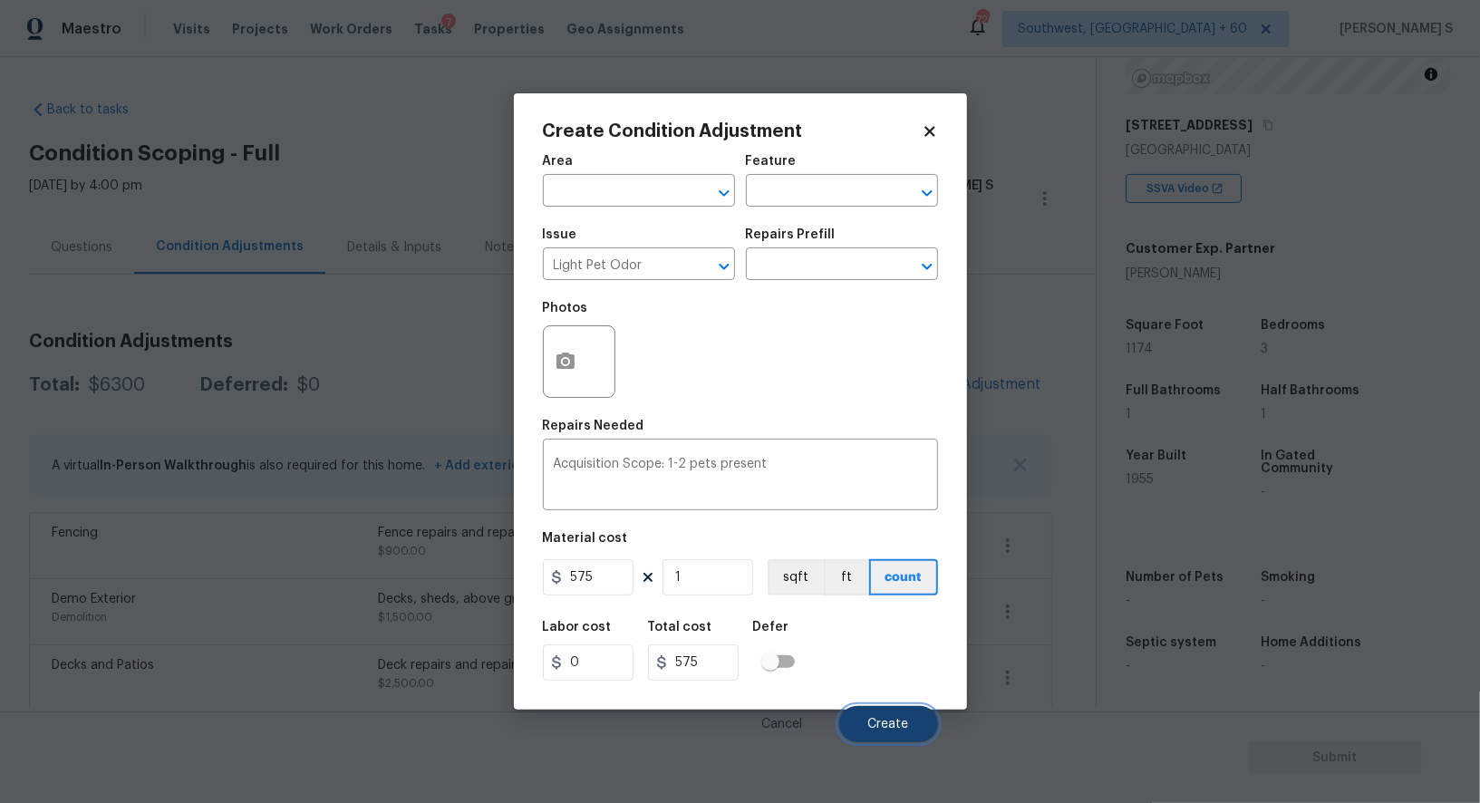
click at [899, 723] on span "Create" at bounding box center [889, 725] width 41 height 14
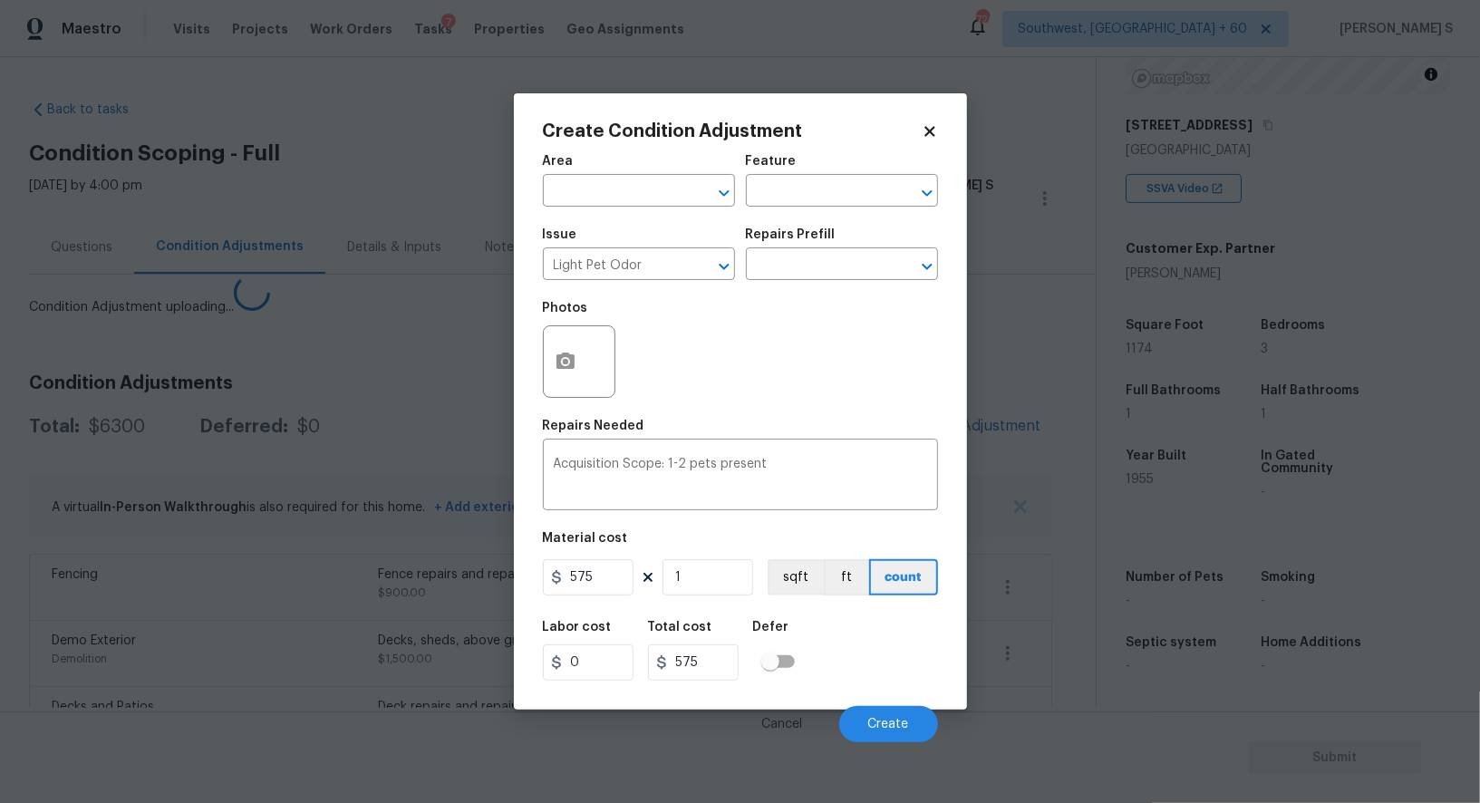
click at [347, 612] on body "Maestro Visits Projects Work Orders Tasks 7 Properties Geo Assignments 726 Sout…" at bounding box center [740, 401] width 1480 height 803
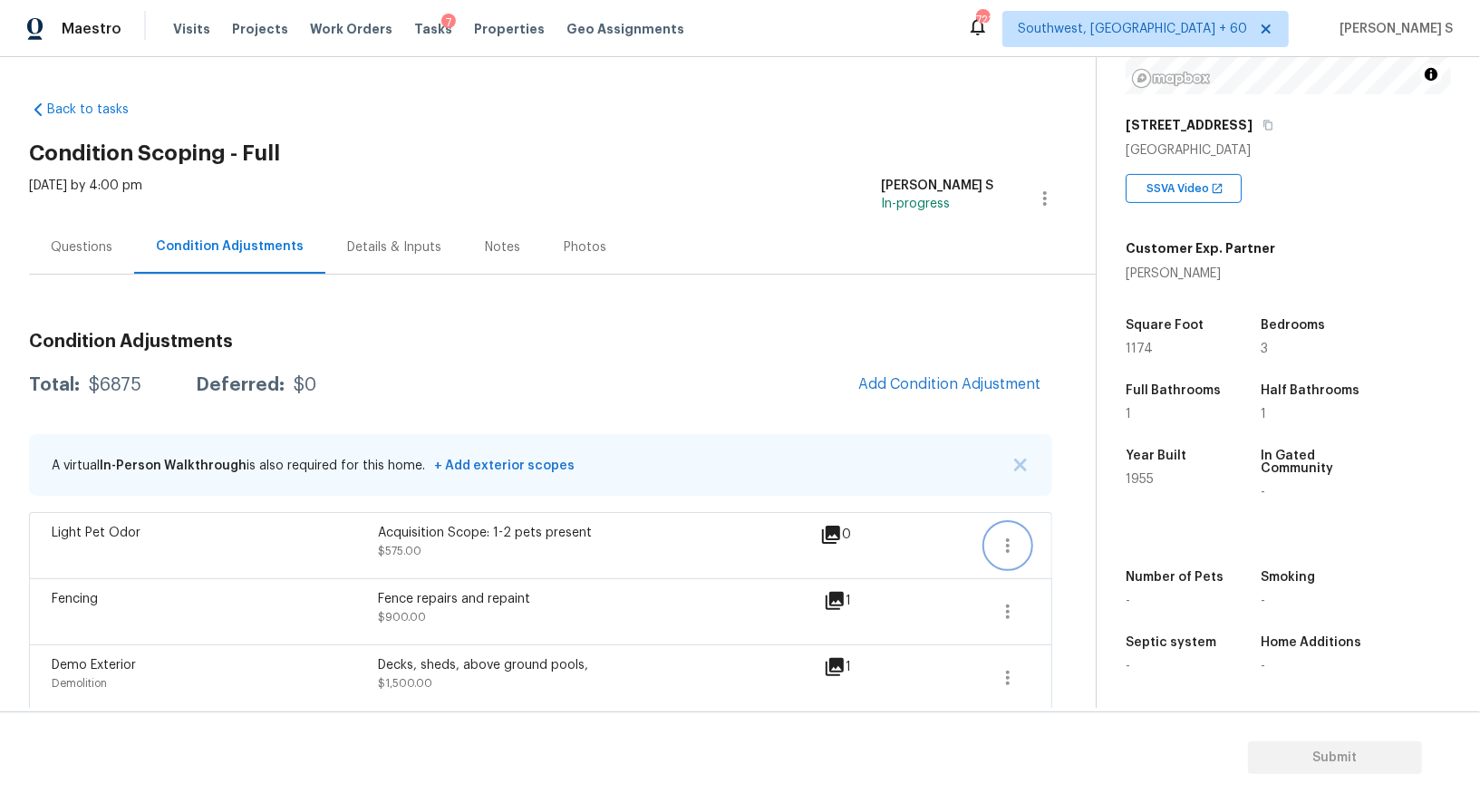
click at [1003, 531] on button "button" at bounding box center [1008, 546] width 44 height 44
click at [1043, 532] on div "Edit" at bounding box center [1111, 541] width 141 height 18
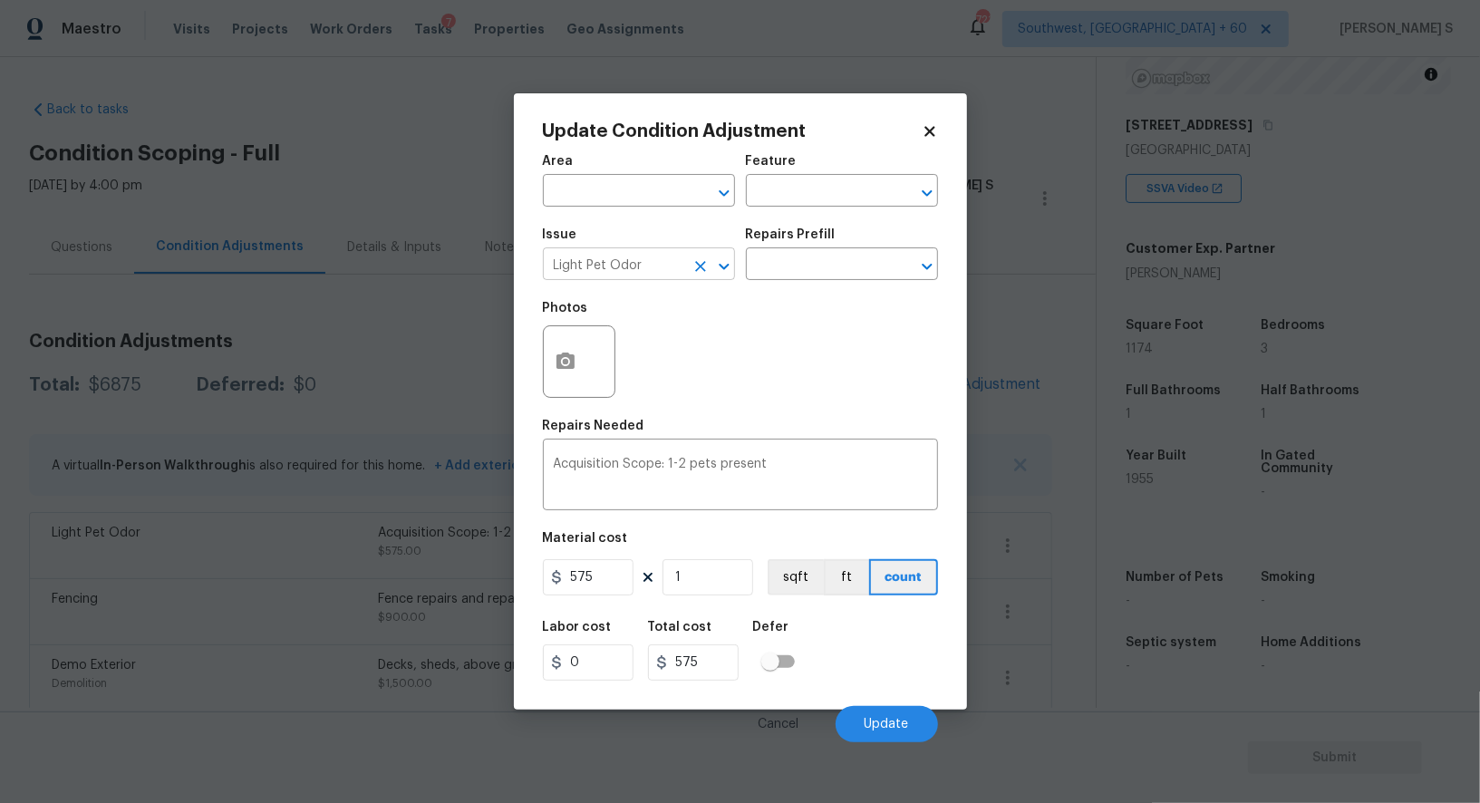
click at [636, 272] on input "Light Pet Odor" at bounding box center [613, 266] width 141 height 28
type input "Pet Odor"
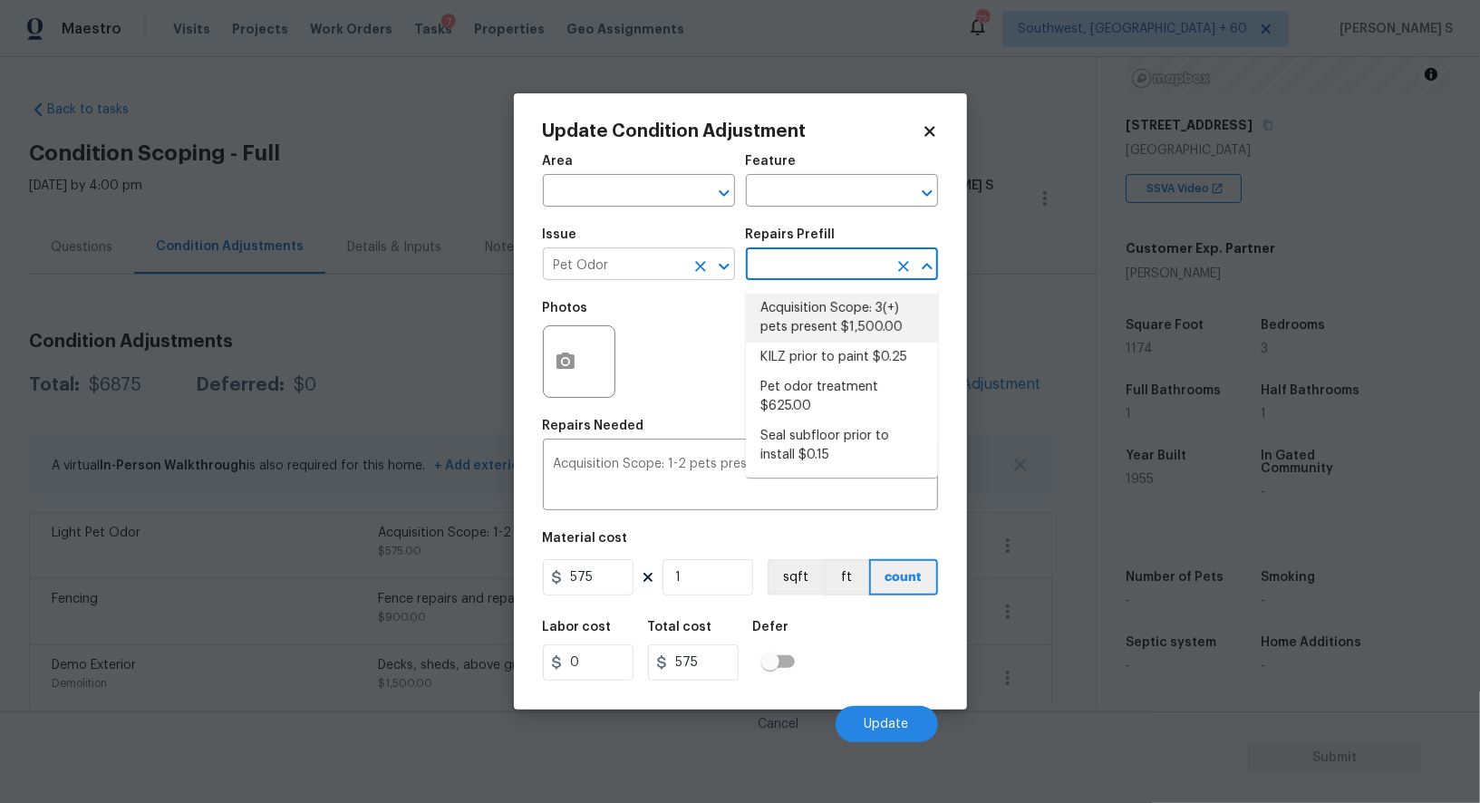
type textarea "Acquisition Scope: 3(+) pets present"
type input "1500"
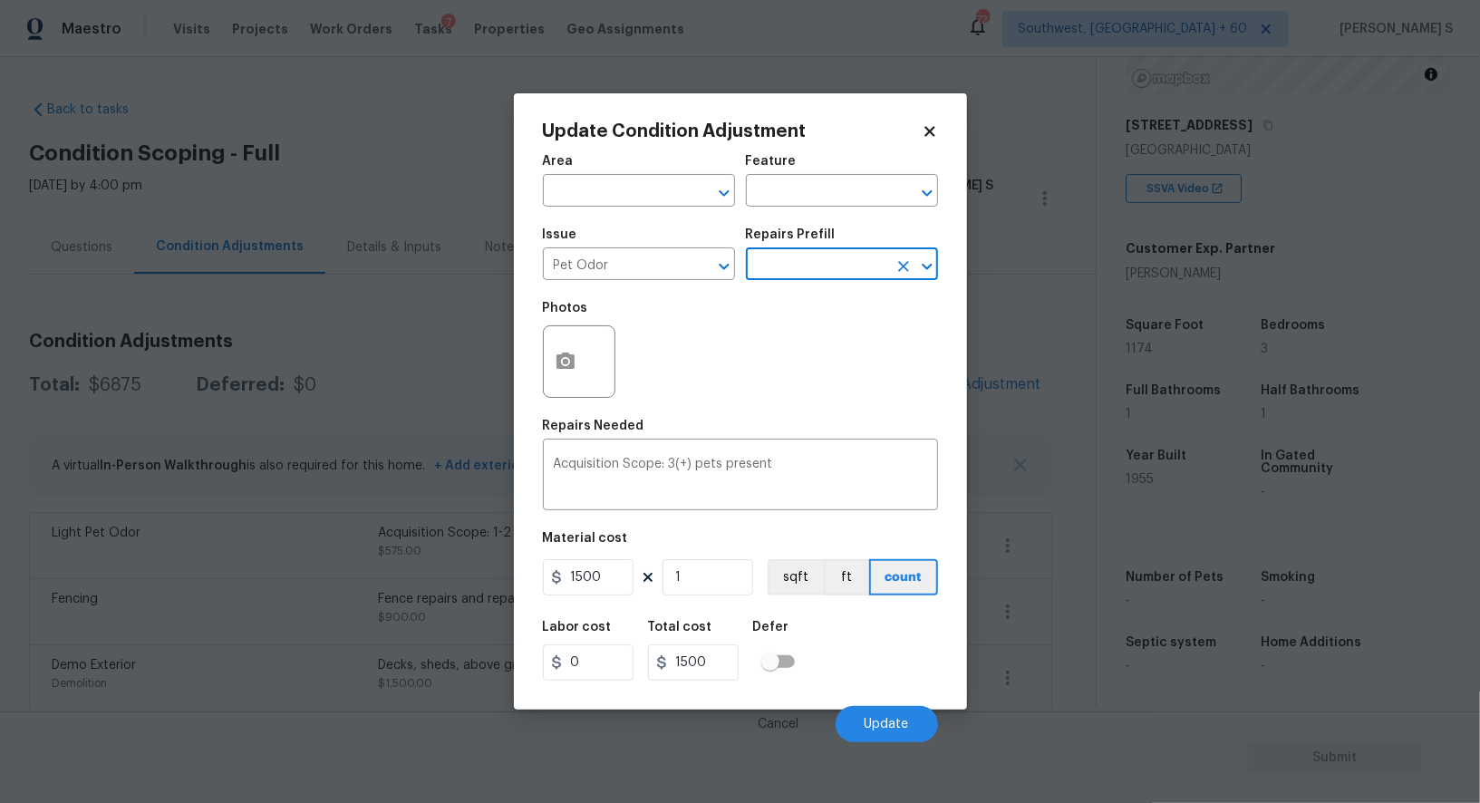
click at [904, 704] on div "Cancel Update" at bounding box center [740, 717] width 395 height 51
click at [904, 716] on button "Update" at bounding box center [887, 724] width 102 height 36
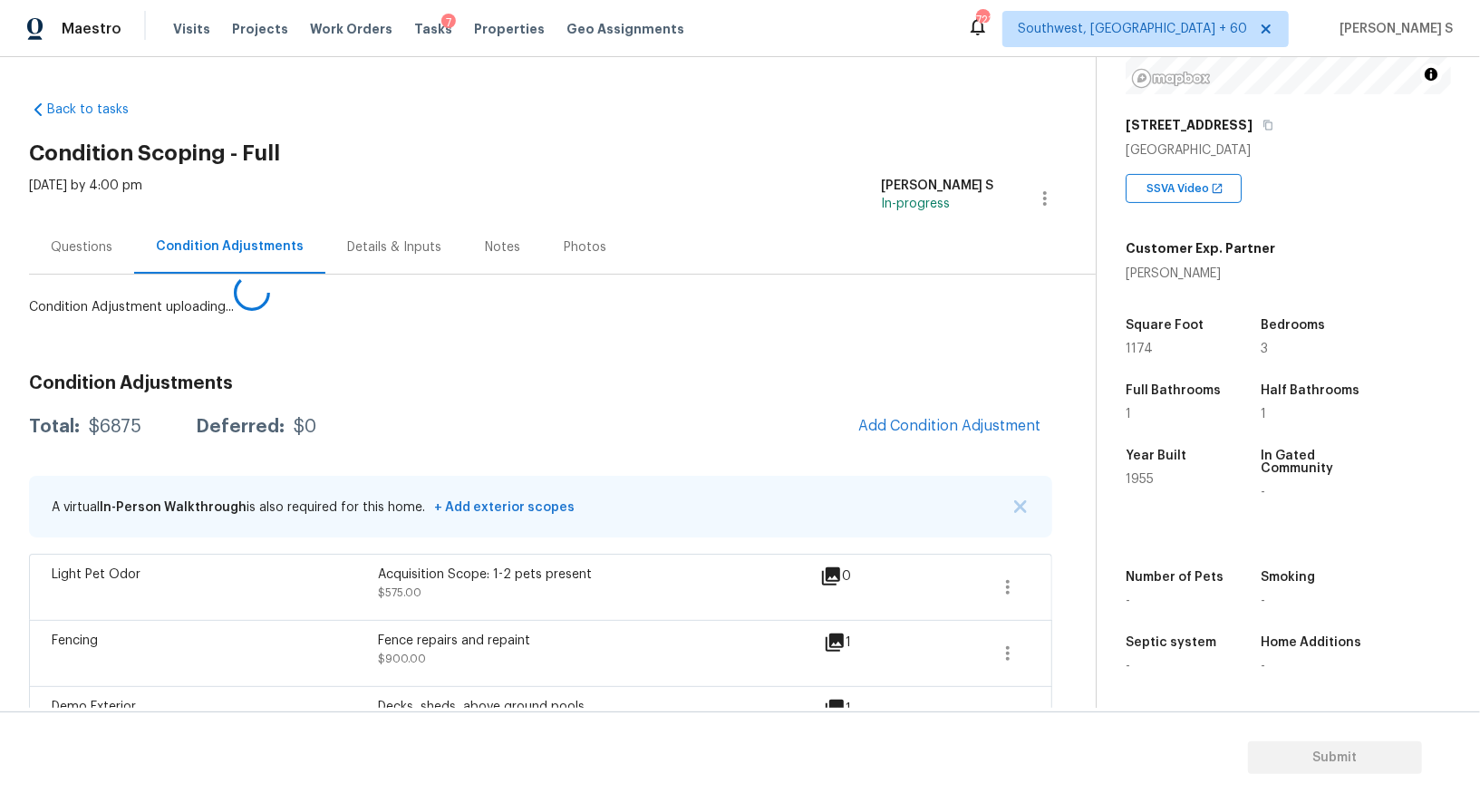
click at [213, 594] on body "Maestro Visits Projects Work Orders Tasks 7 Properties Geo Assignments 721 Sout…" at bounding box center [740, 401] width 1480 height 803
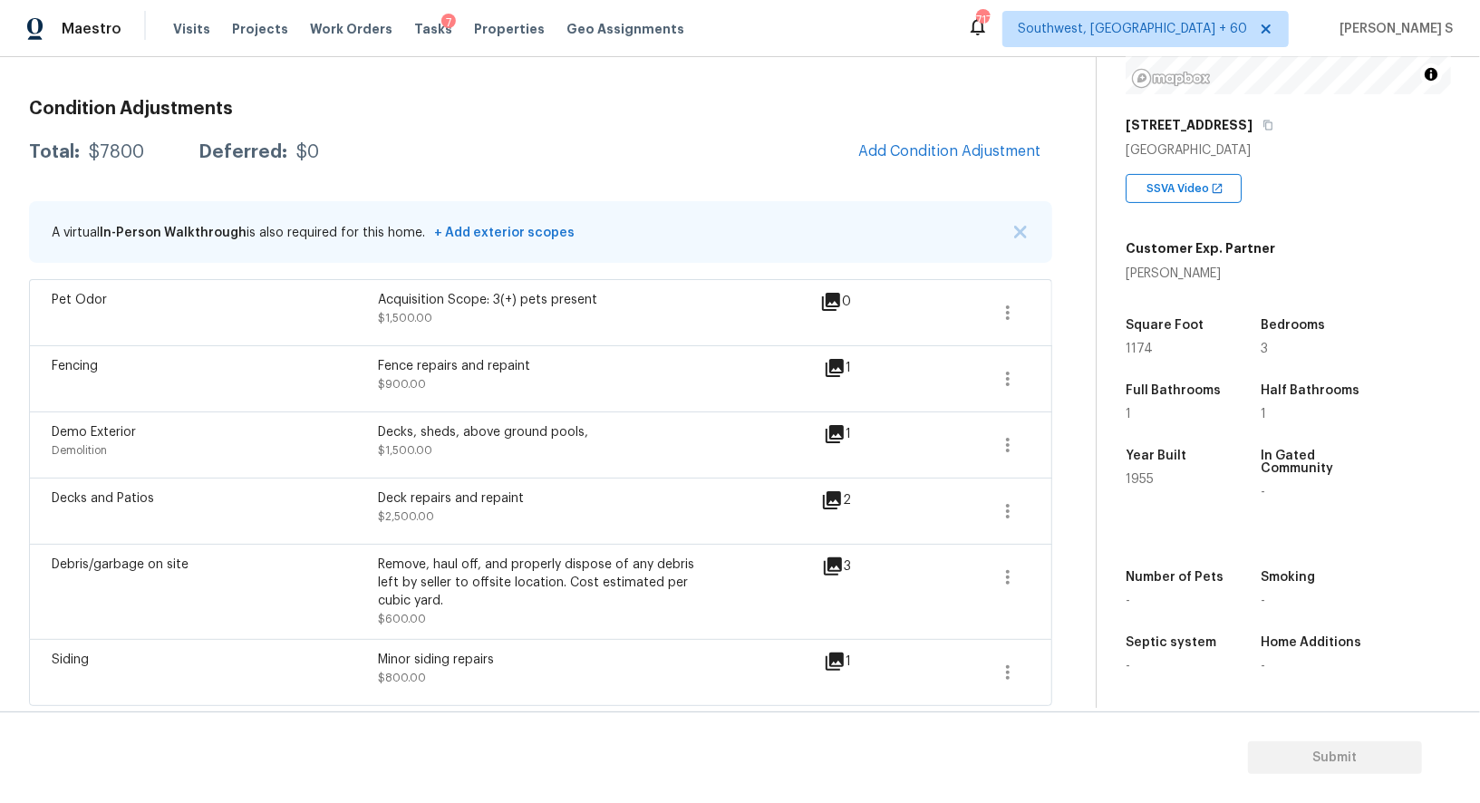
scroll to position [0, 0]
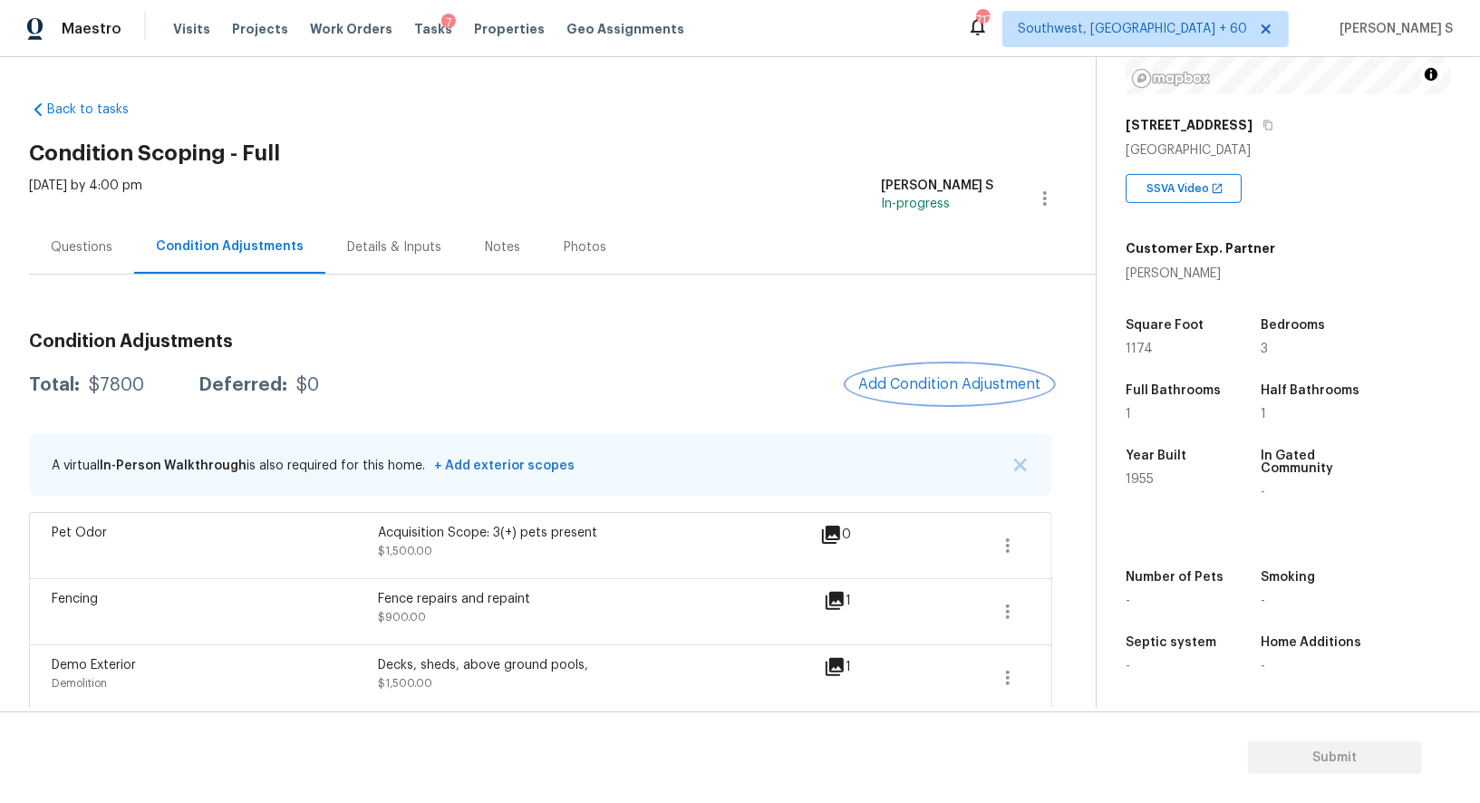
click at [917, 369] on button "Add Condition Adjustment" at bounding box center [950, 384] width 205 height 38
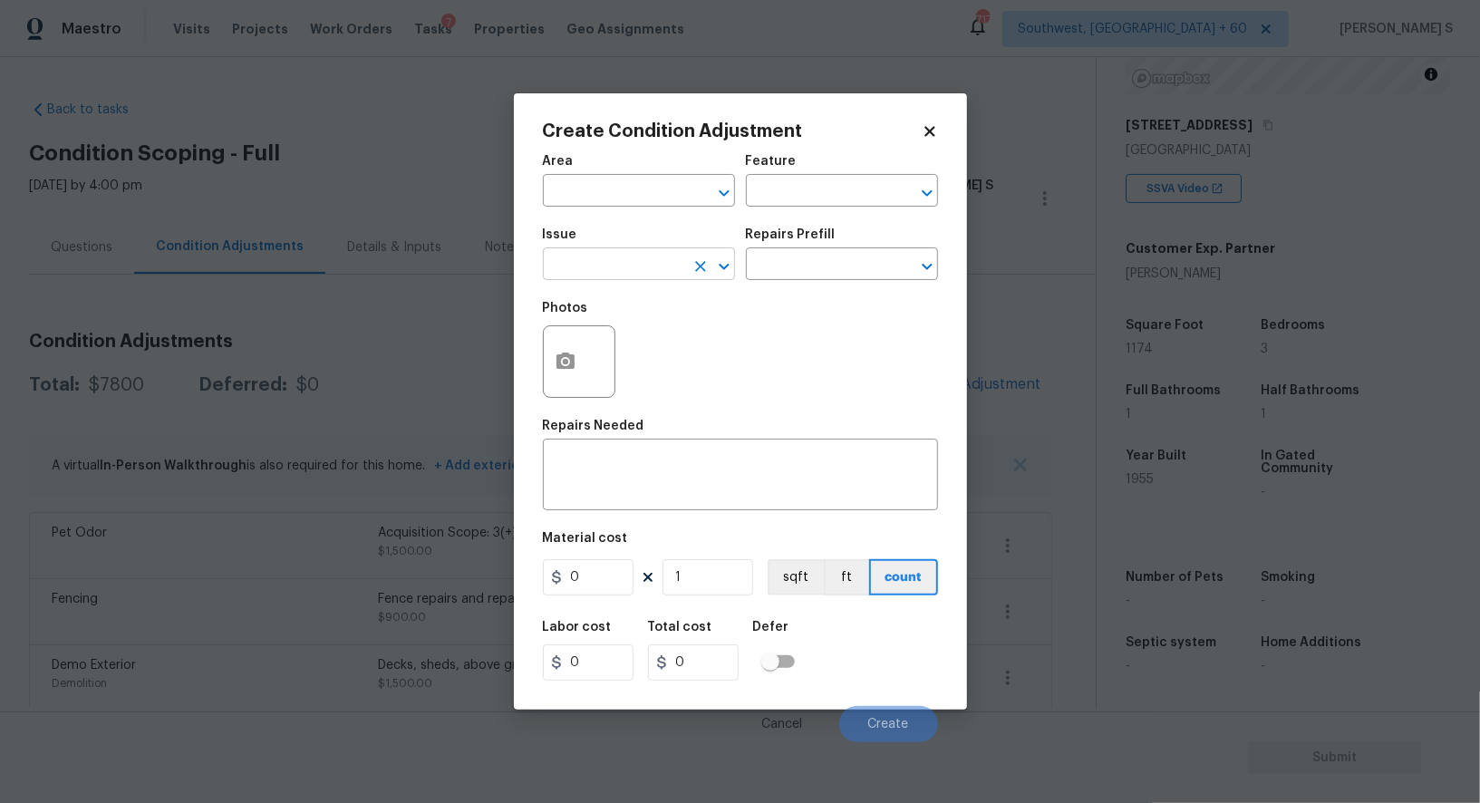
click at [658, 278] on input "text" at bounding box center [613, 266] width 141 height 28
type input "Smoke Odor"
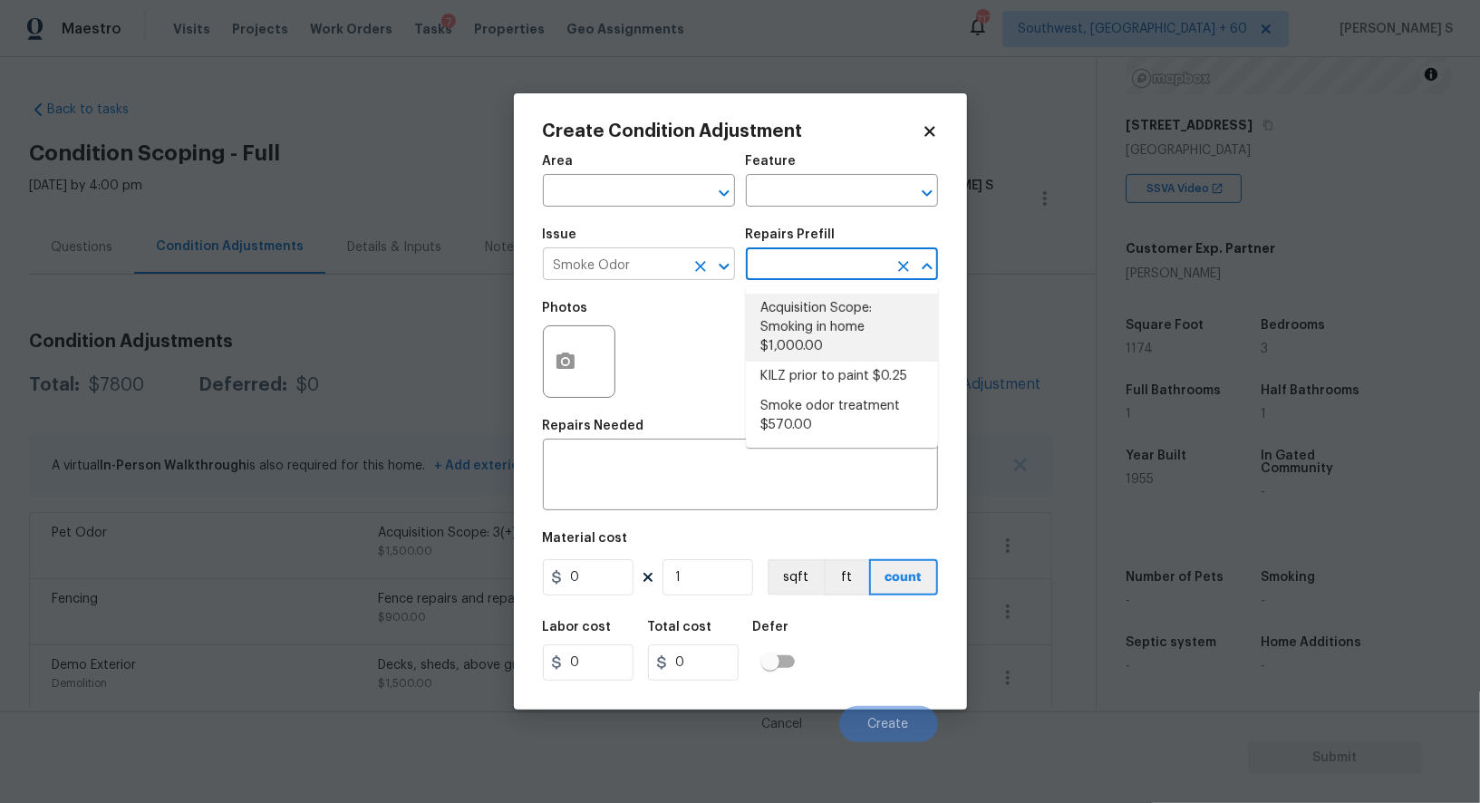
type textarea "Acquisition Scope: Smoking in home"
type input "1000"
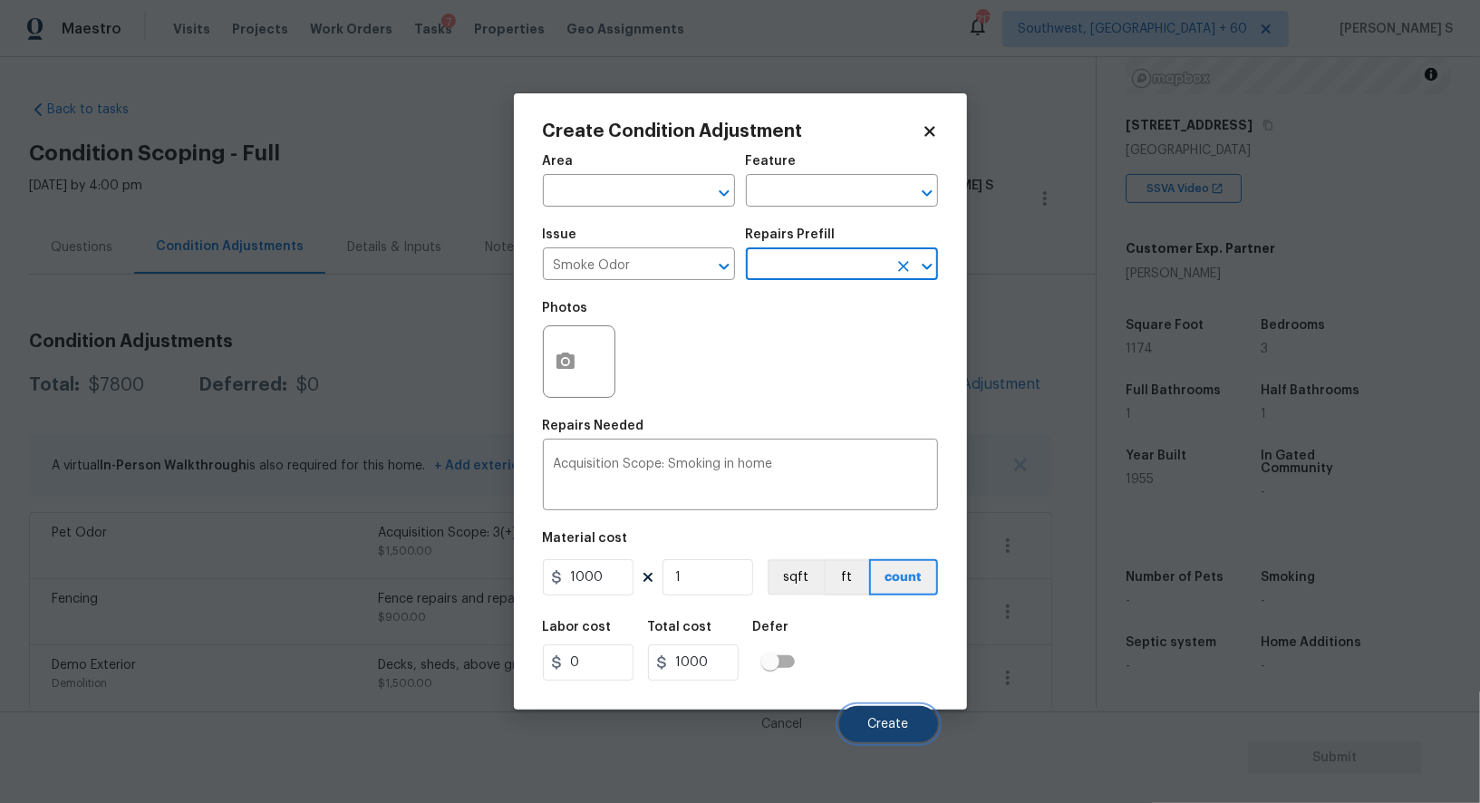
click at [925, 729] on button "Create" at bounding box center [888, 724] width 99 height 36
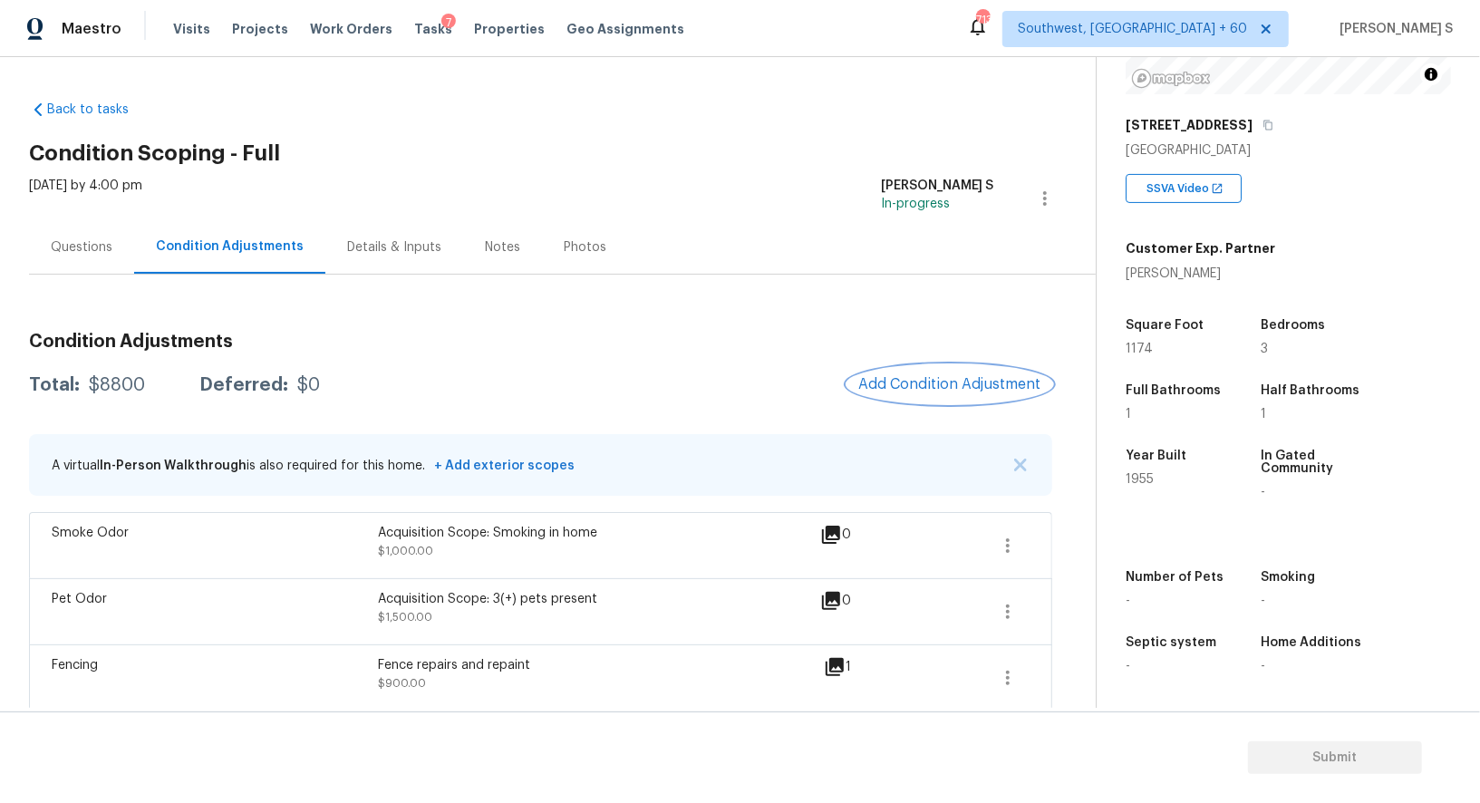
click at [910, 378] on span "Add Condition Adjustment" at bounding box center [950, 384] width 183 height 16
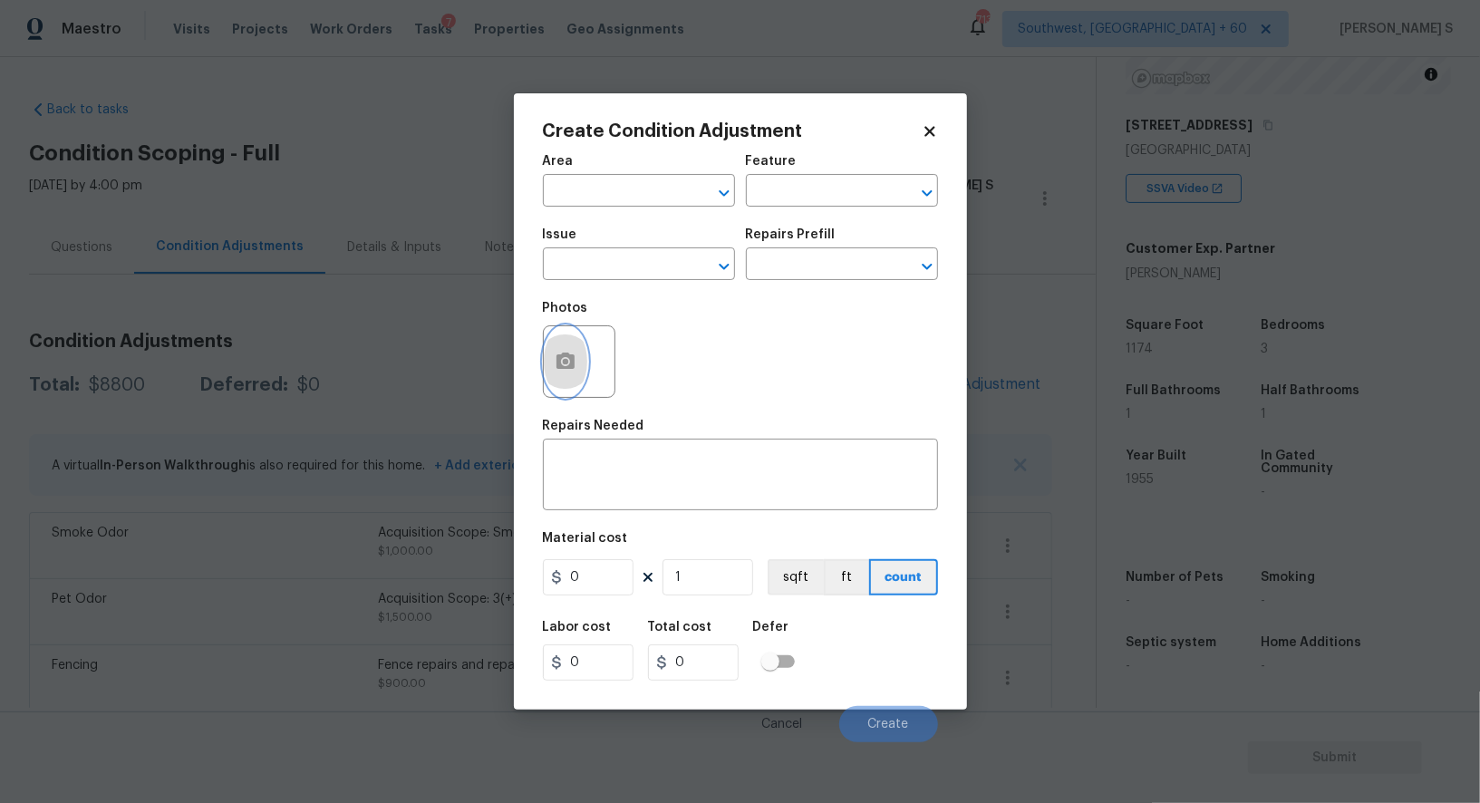
click at [579, 351] on button "button" at bounding box center [566, 361] width 44 height 71
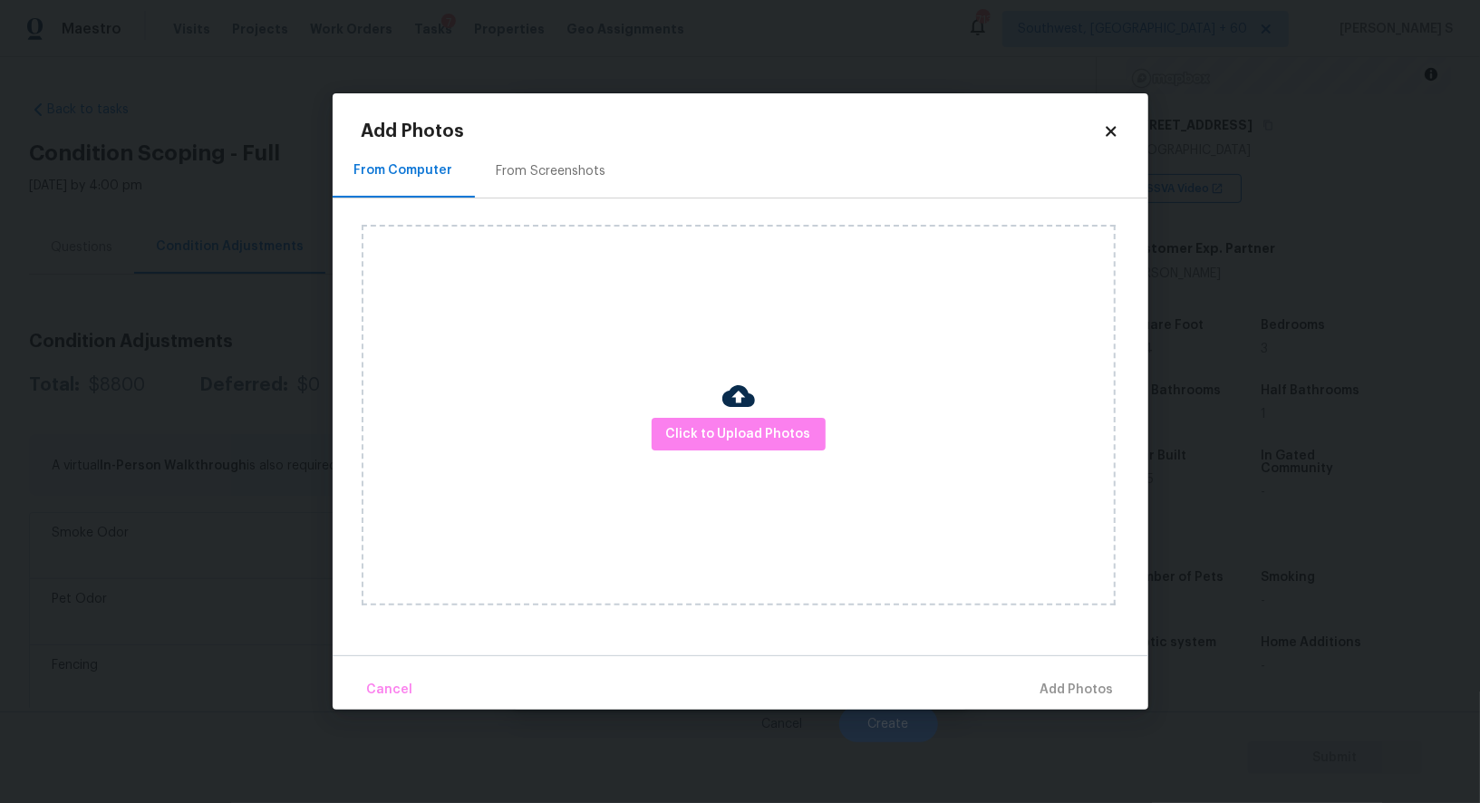
click at [563, 167] on div "From Screenshots" at bounding box center [552, 171] width 110 height 18
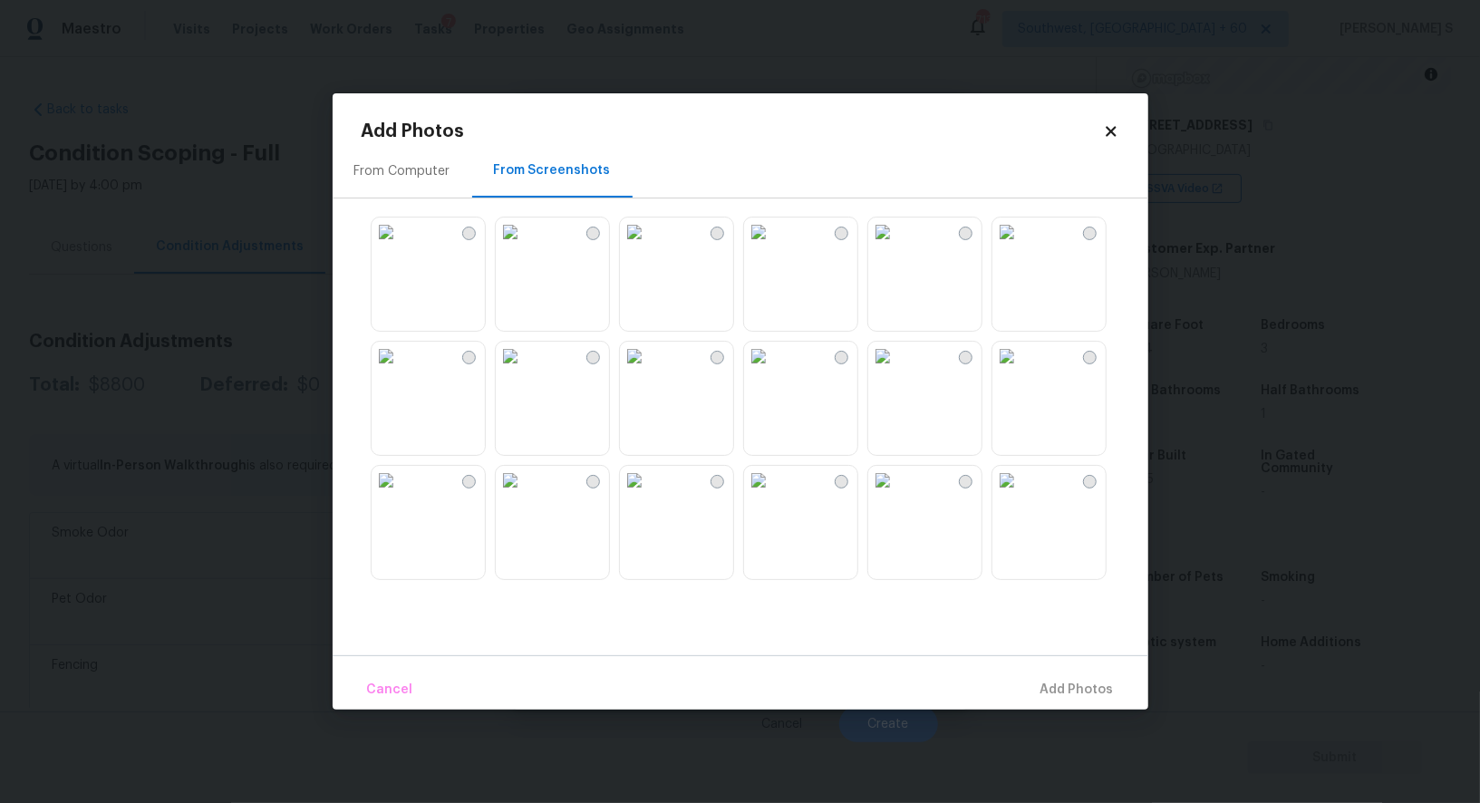
click at [401, 247] on img at bounding box center [386, 232] width 29 height 29
click at [525, 371] on img at bounding box center [510, 356] width 29 height 29
click at [649, 371] on img at bounding box center [634, 356] width 29 height 29
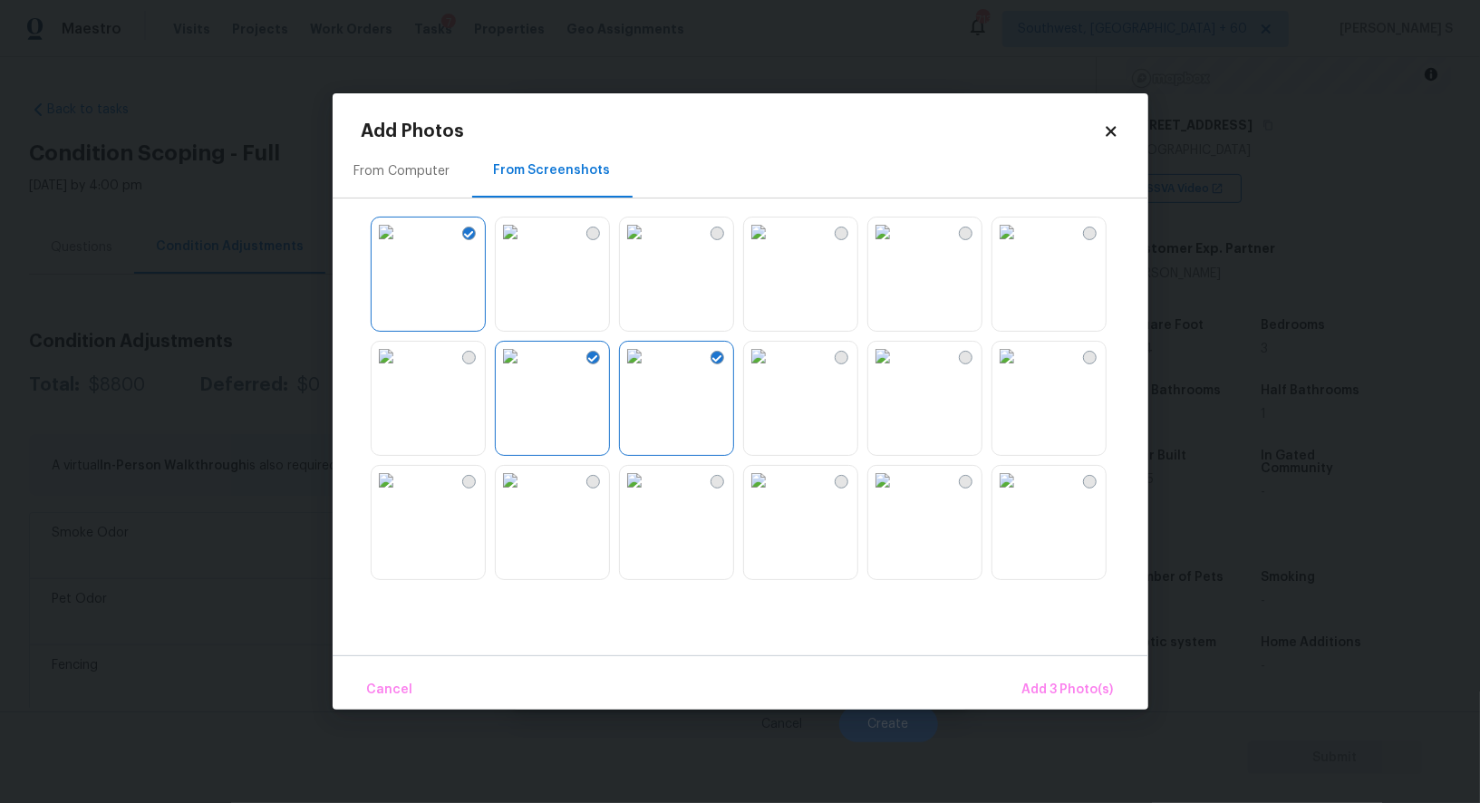
click at [649, 495] on img at bounding box center [634, 480] width 29 height 29
click at [401, 495] on img at bounding box center [386, 480] width 29 height 29
click at [773, 495] on img at bounding box center [758, 480] width 29 height 29
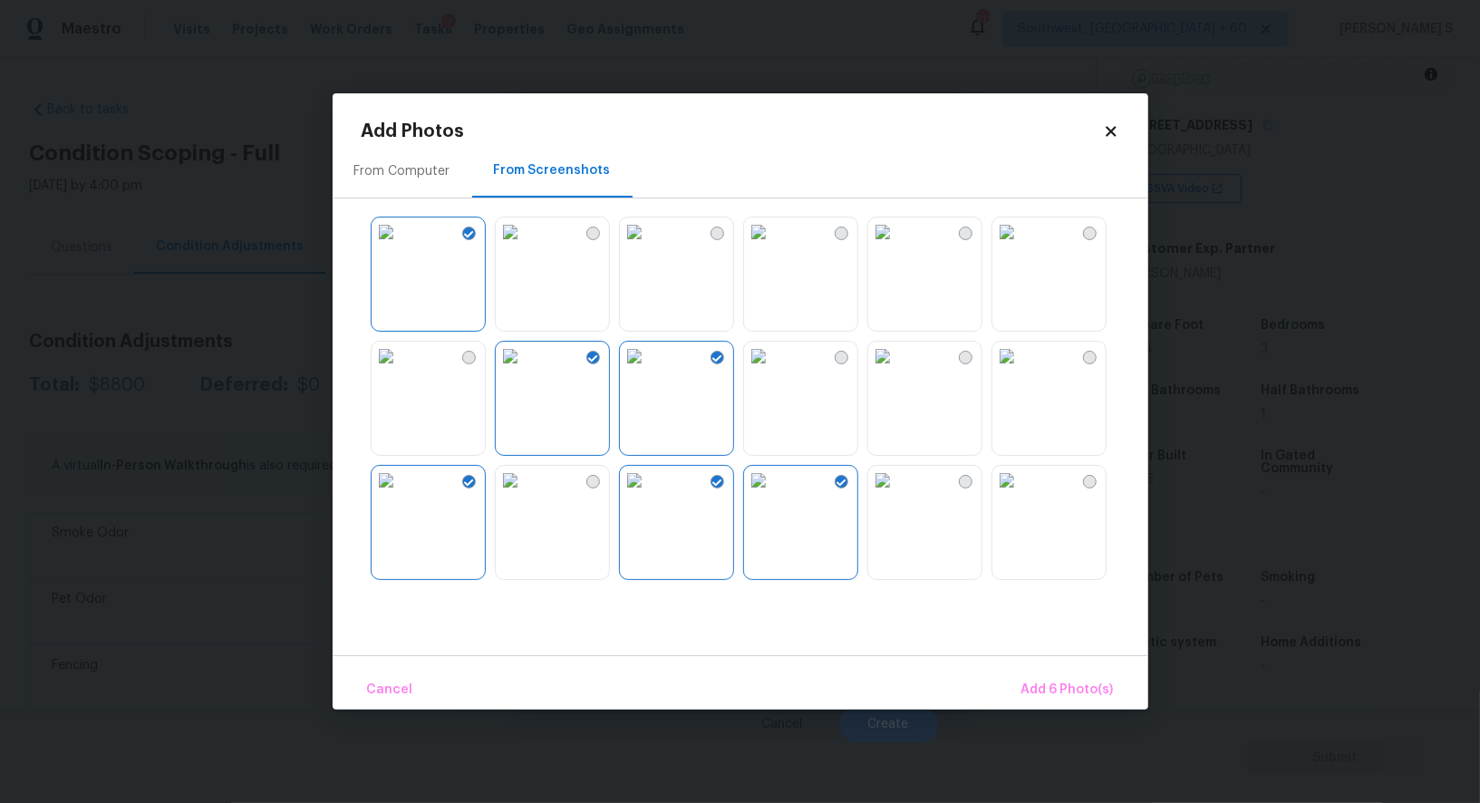
click at [898, 495] on img at bounding box center [883, 480] width 29 height 29
click at [898, 371] on img at bounding box center [883, 356] width 29 height 29
click at [898, 247] on img at bounding box center [883, 232] width 29 height 29
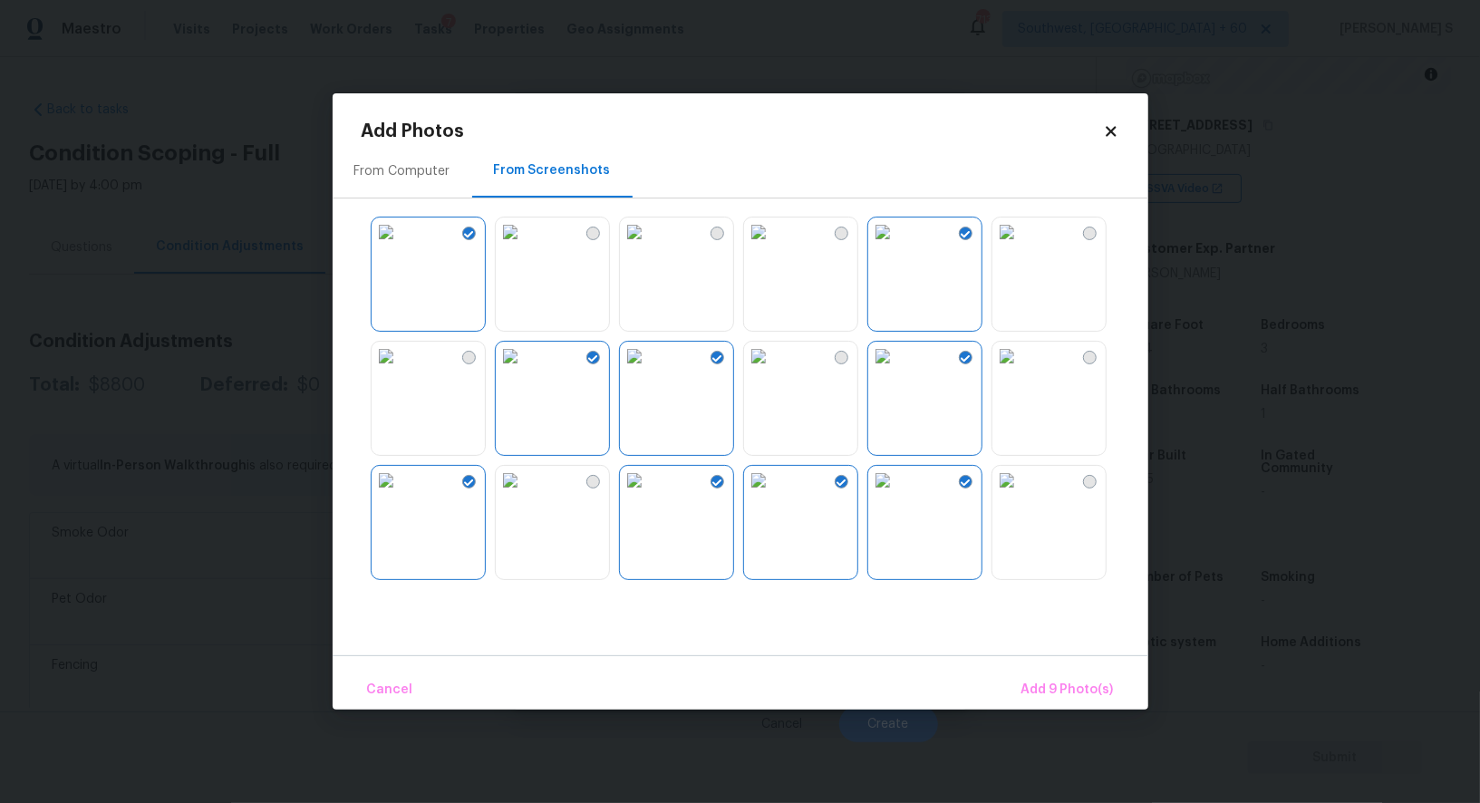
click at [1022, 247] on img at bounding box center [1007, 232] width 29 height 29
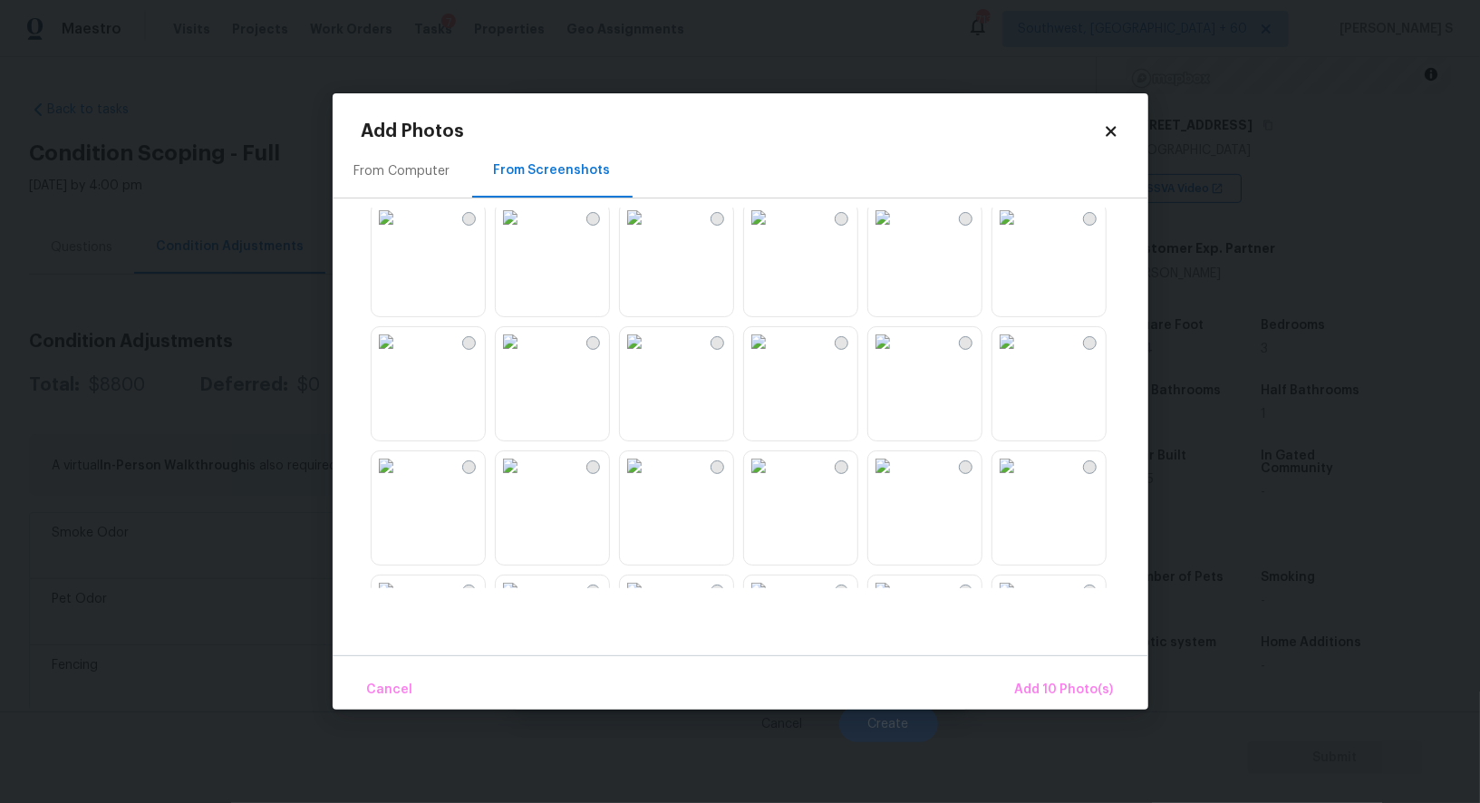
click at [1022, 356] on img at bounding box center [1007, 341] width 29 height 29
click at [898, 356] on img at bounding box center [883, 341] width 29 height 29
click at [1022, 480] on img at bounding box center [1007, 465] width 29 height 29
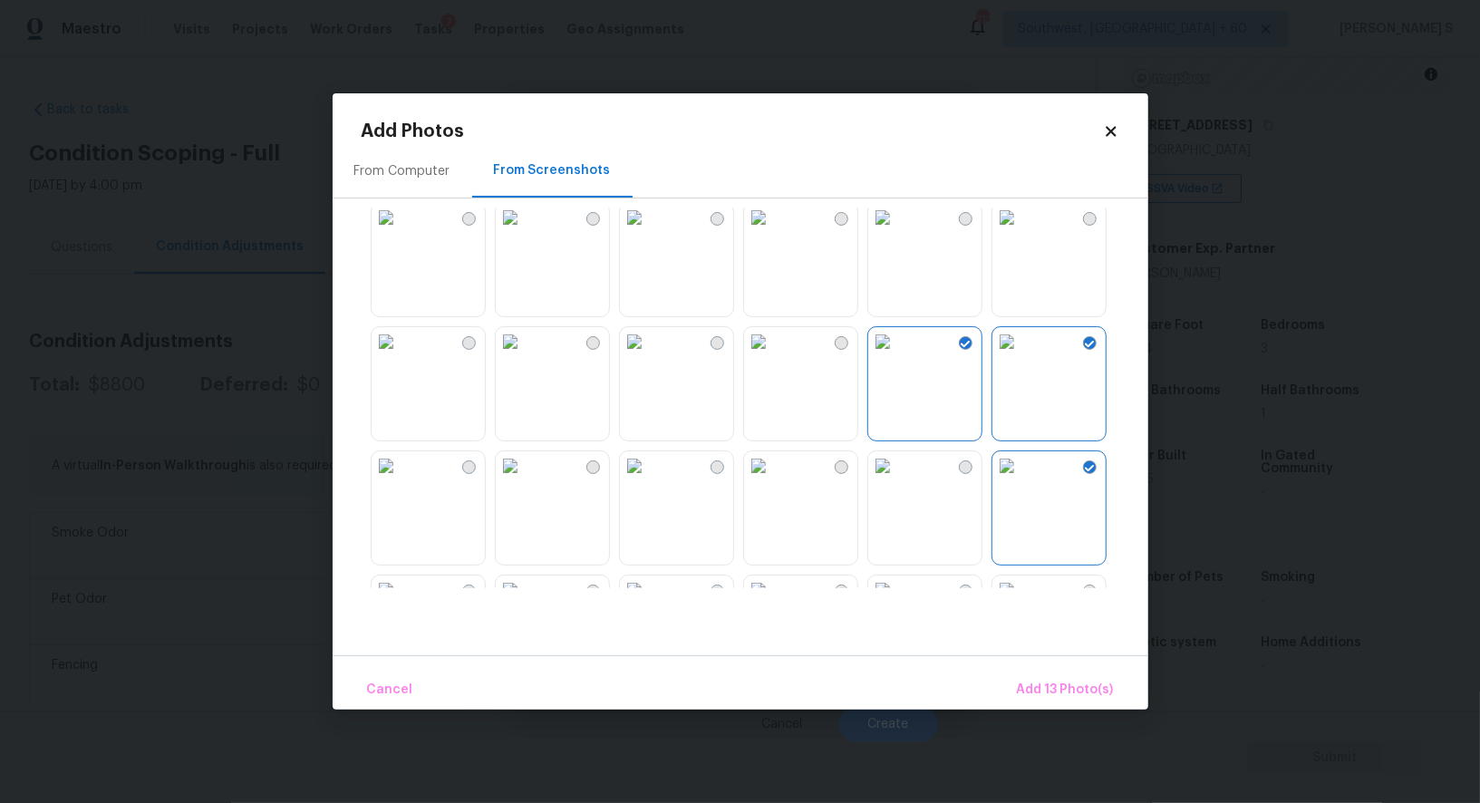
click at [770, 232] on img at bounding box center [758, 217] width 29 height 29
click at [773, 356] on img at bounding box center [758, 341] width 29 height 29
drag, startPoint x: 677, startPoint y: 369, endPoint x: 677, endPoint y: 386, distance: 17.2
click at [649, 356] on img at bounding box center [634, 341] width 29 height 29
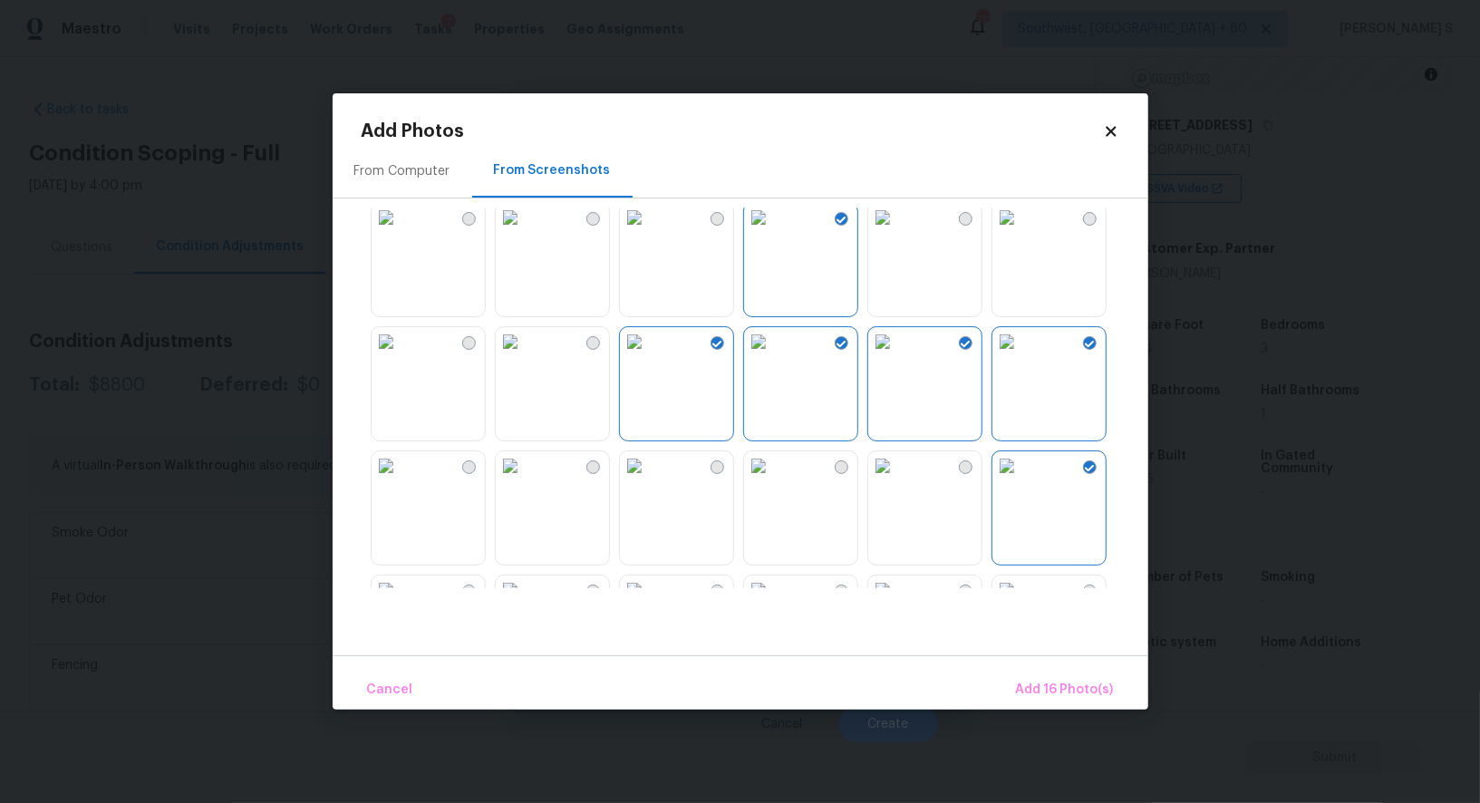
click at [649, 477] on img at bounding box center [634, 465] width 29 height 29
drag, startPoint x: 565, startPoint y: 475, endPoint x: 821, endPoint y: 535, distance: 263.4
click at [525, 475] on img at bounding box center [510, 465] width 29 height 29
click at [1056, 685] on span "Add 18 Photo(s)" at bounding box center [1065, 690] width 98 height 23
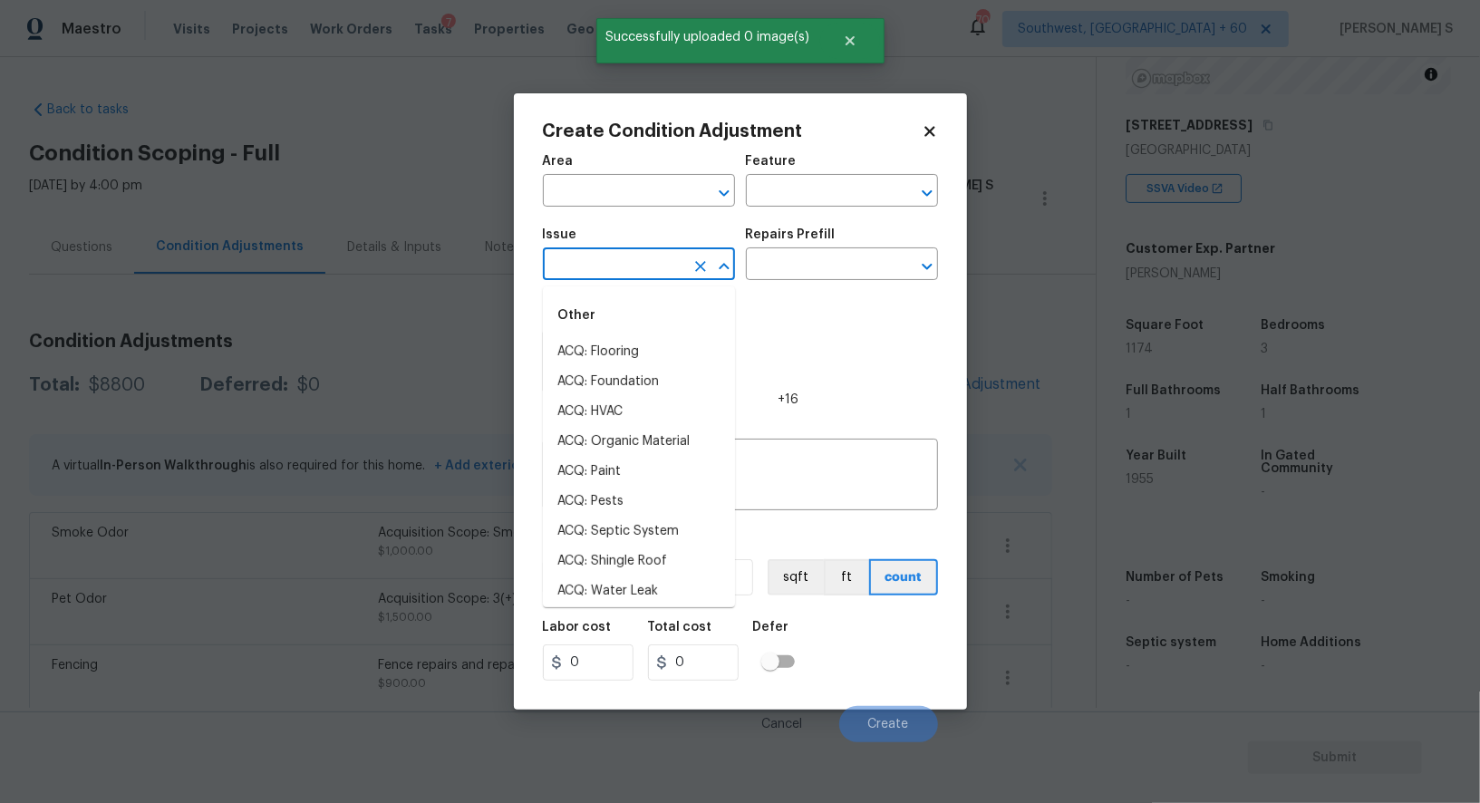
click at [646, 257] on input "text" at bounding box center [613, 266] width 141 height 28
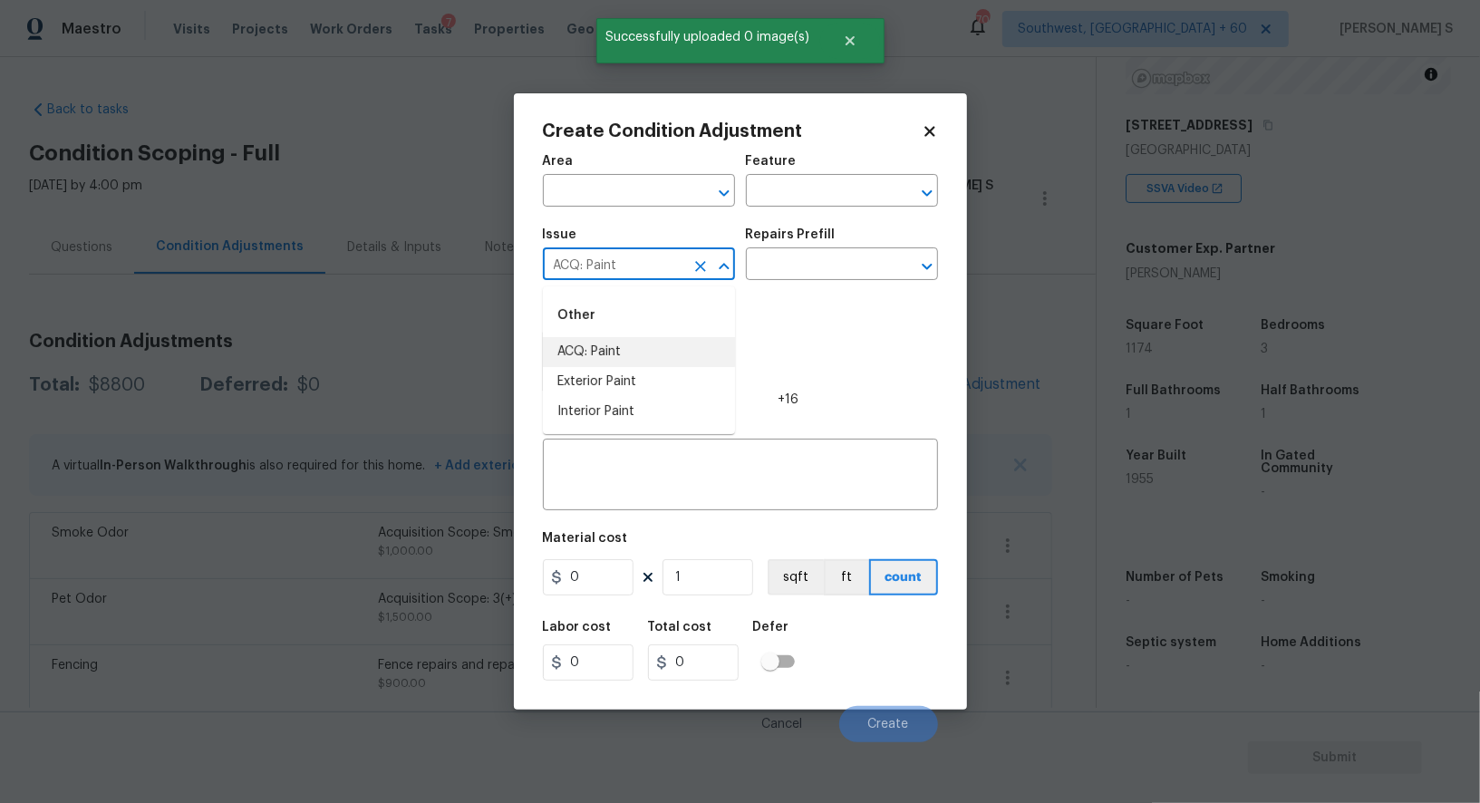
type input "ACQ: Paint"
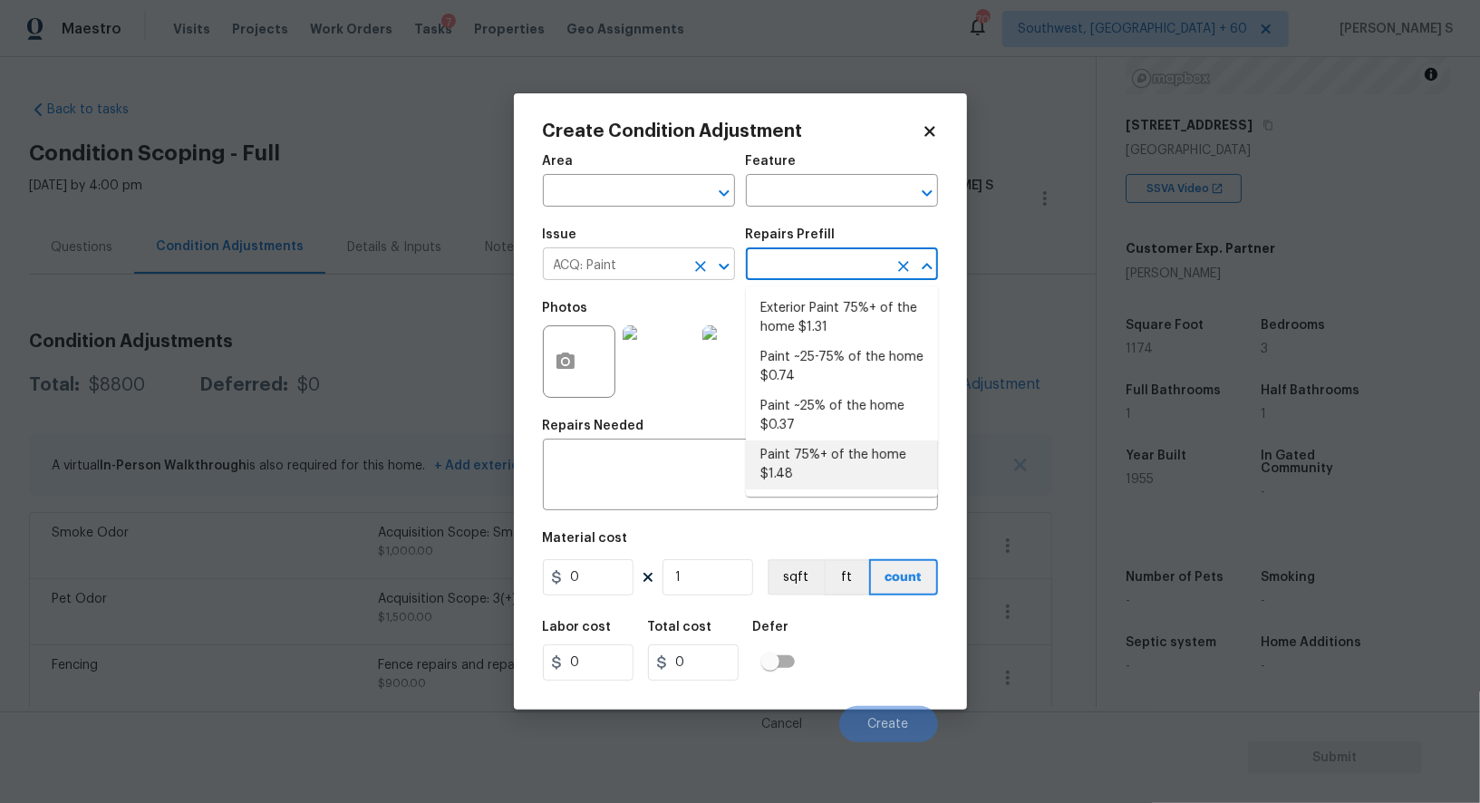
type input "Acquisition"
type textarea "Acquisition Scope: 75%+ of the home will likely require interior paint"
type input "1.48"
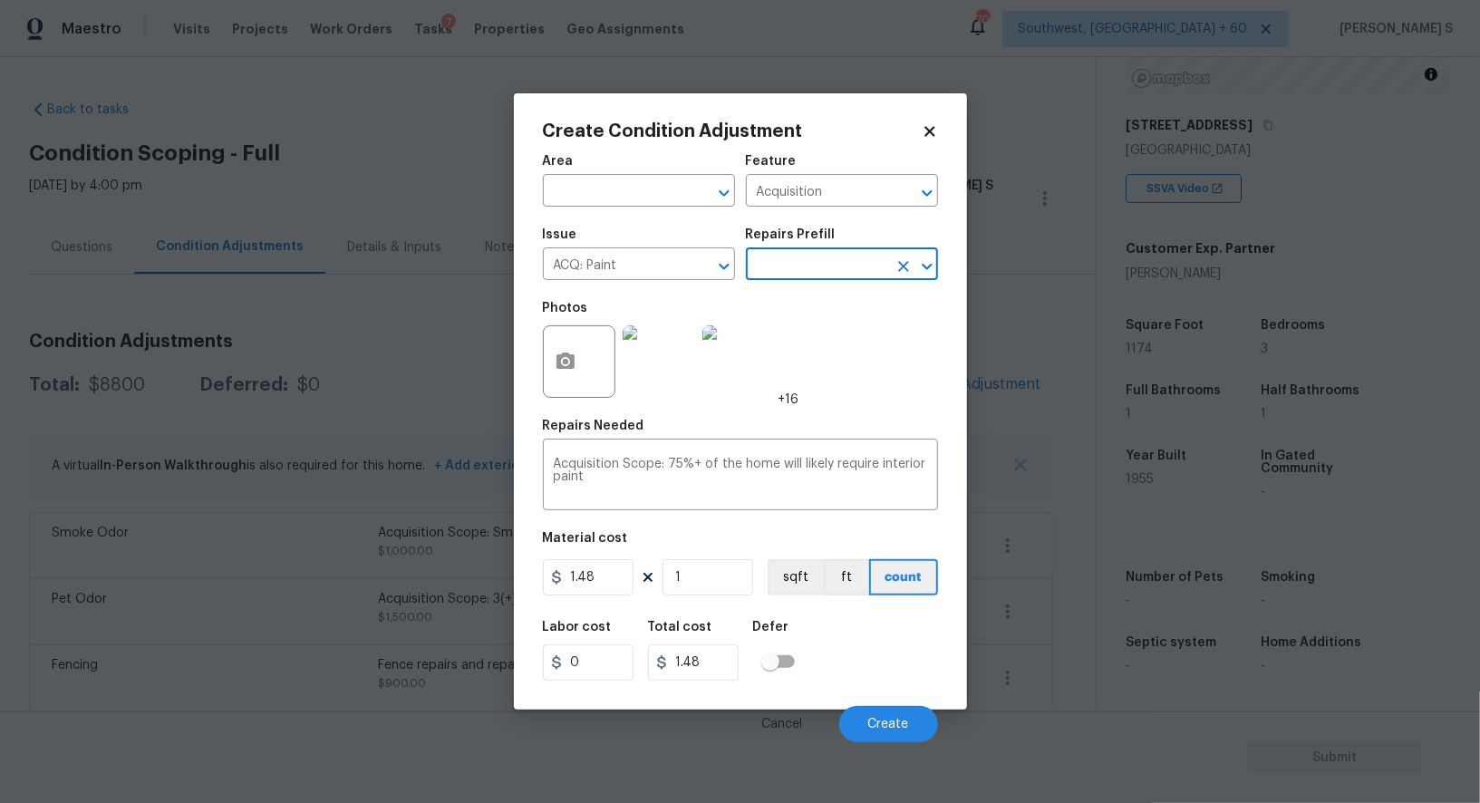
click at [811, 269] on input "text" at bounding box center [816, 266] width 141 height 28
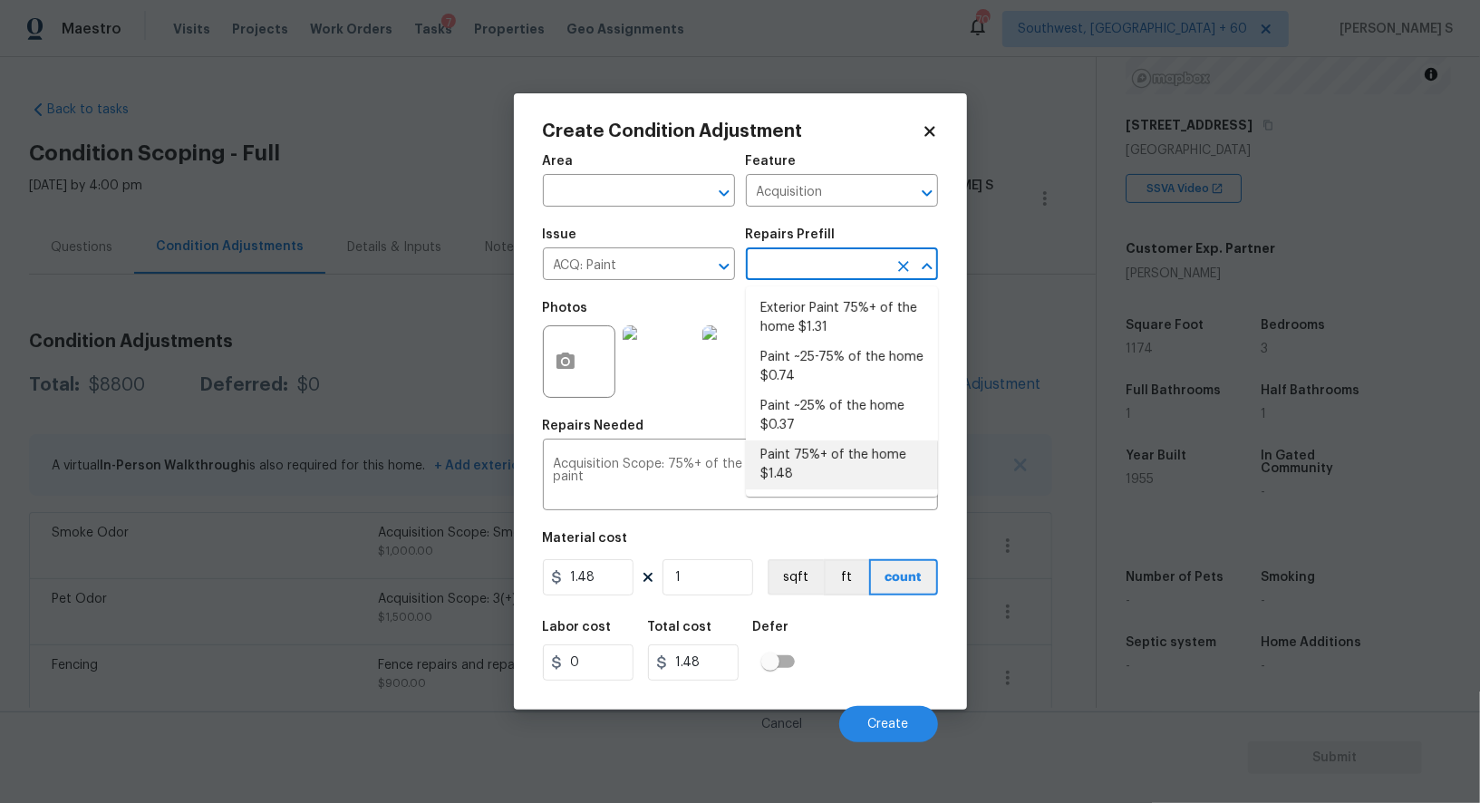
click at [839, 459] on li "Paint 75%+ of the home $1.48" at bounding box center [842, 465] width 192 height 49
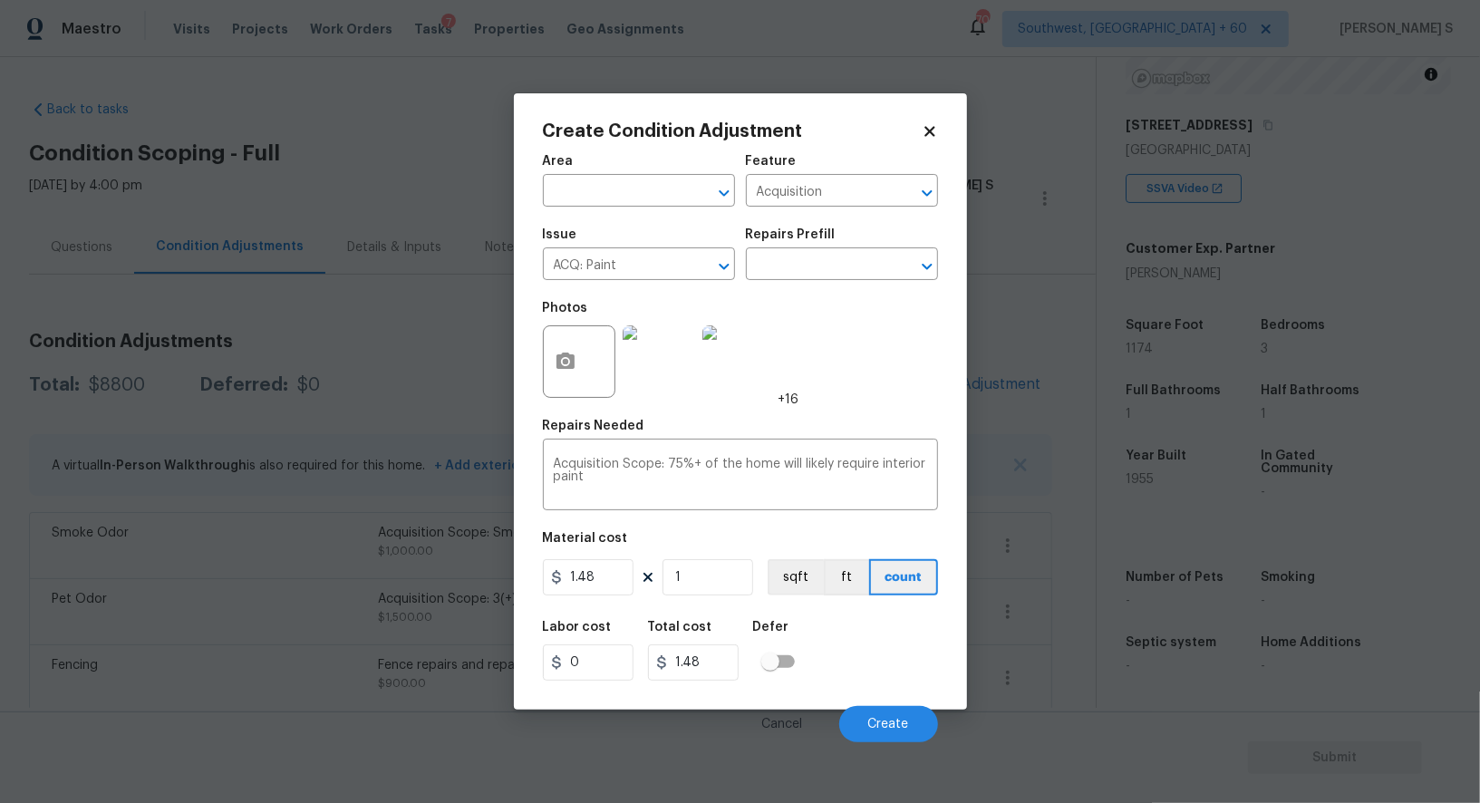
click at [717, 560] on figure "Material cost 1.48 1 sqft ft count" at bounding box center [740, 565] width 395 height 67
click at [715, 578] on input "1" at bounding box center [708, 577] width 91 height 36
type input "11"
type input "16.28"
type input "117"
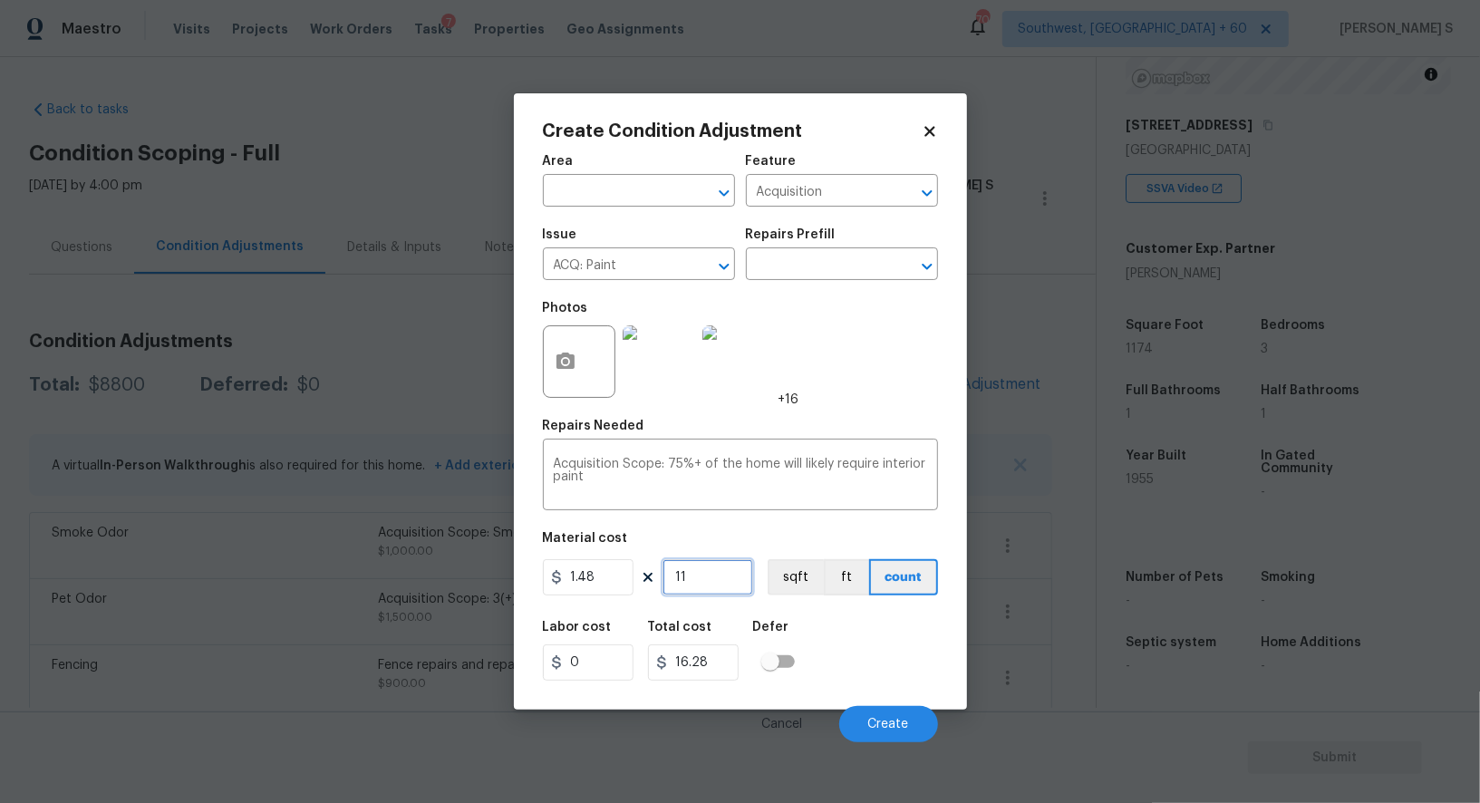
type input "173.16"
type input "1174"
type input "1737.52"
type input "1174"
click at [799, 592] on button "sqft" at bounding box center [796, 577] width 56 height 36
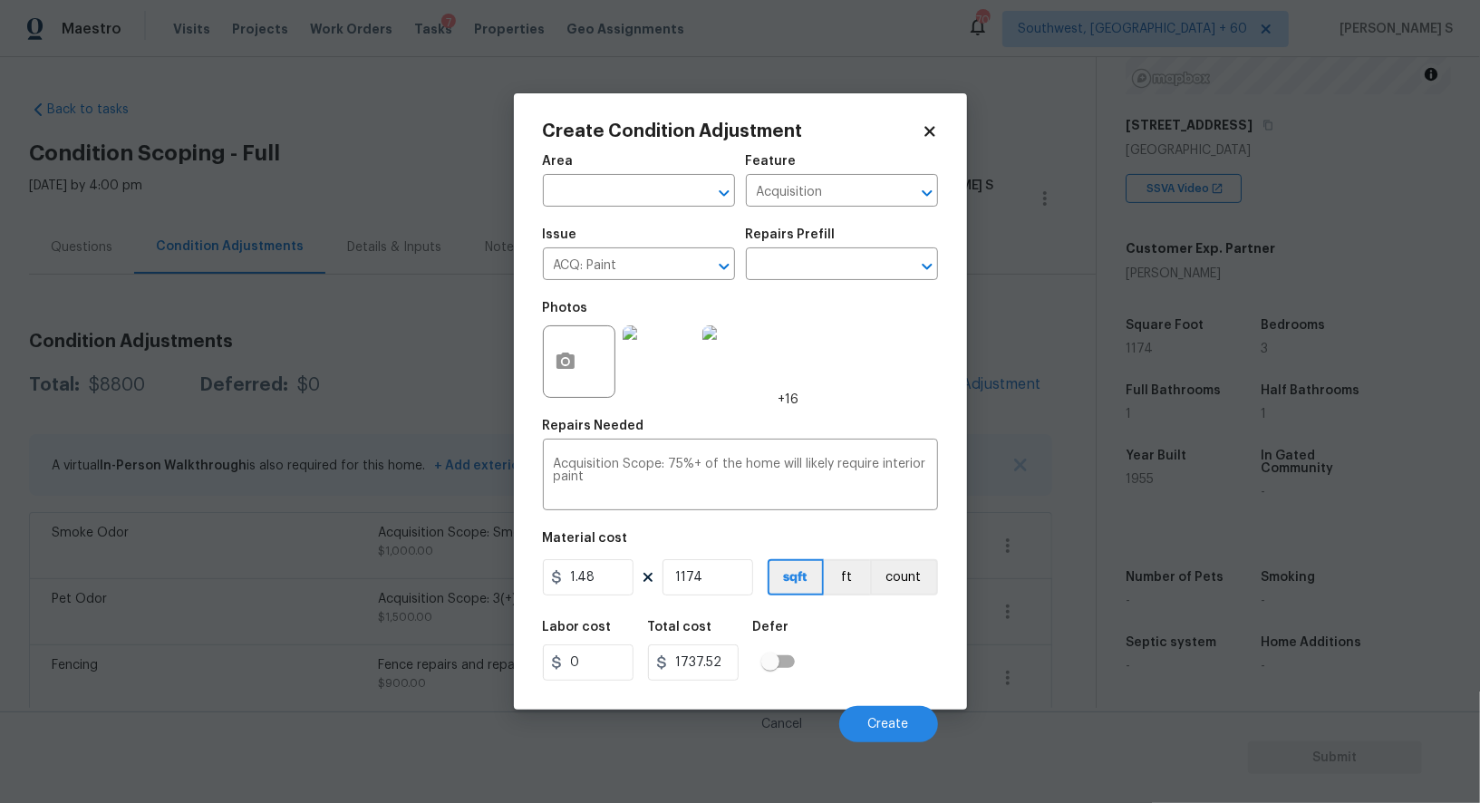
click at [810, 618] on div "Labor cost 0 Total cost 1737.52 Defer" at bounding box center [740, 651] width 395 height 82
click at [889, 722] on span "Create" at bounding box center [889, 725] width 41 height 14
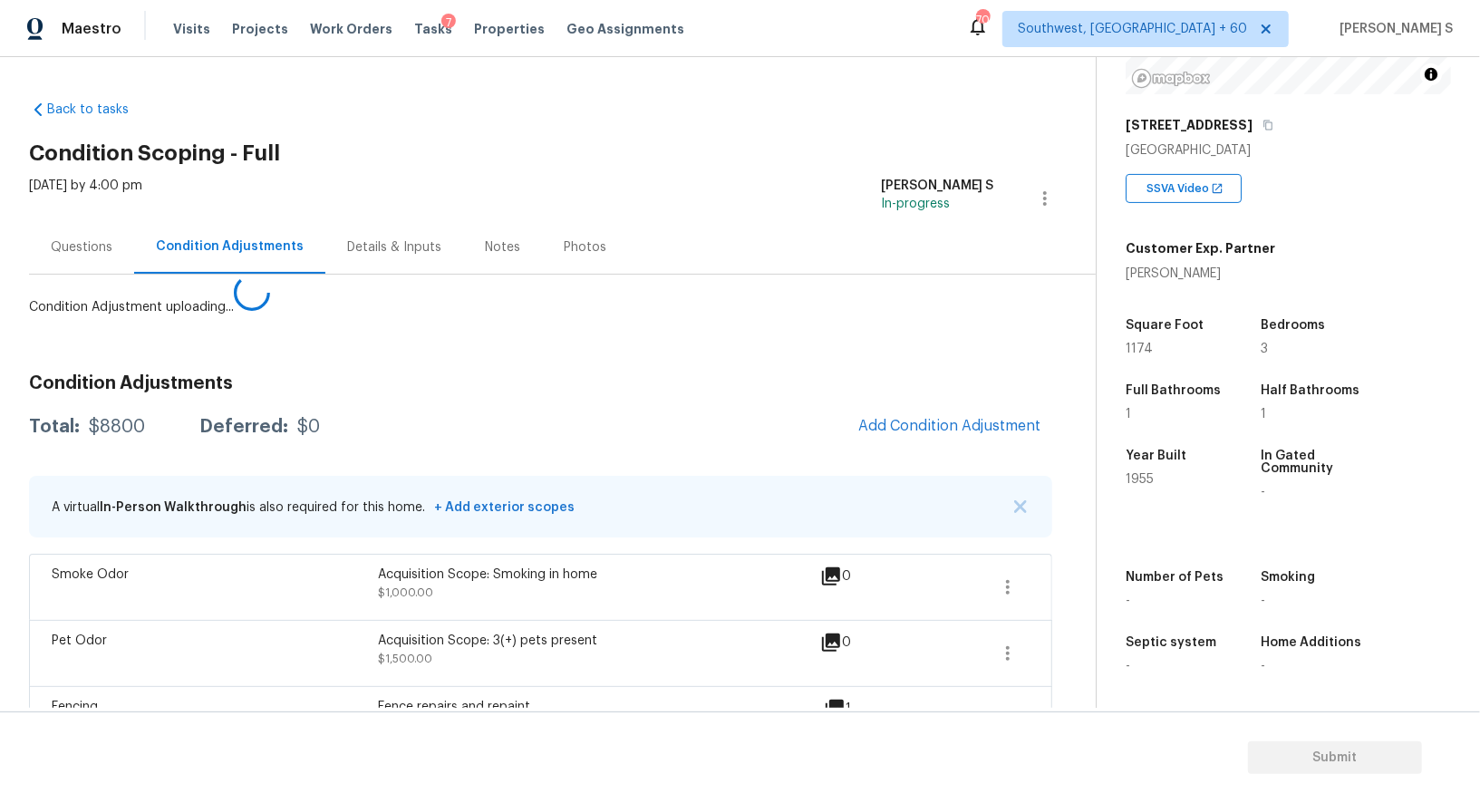
click at [306, 608] on body "Maestro Visits Projects Work Orders Tasks 7 Properties Geo Assignments 703 Sout…" at bounding box center [740, 401] width 1480 height 803
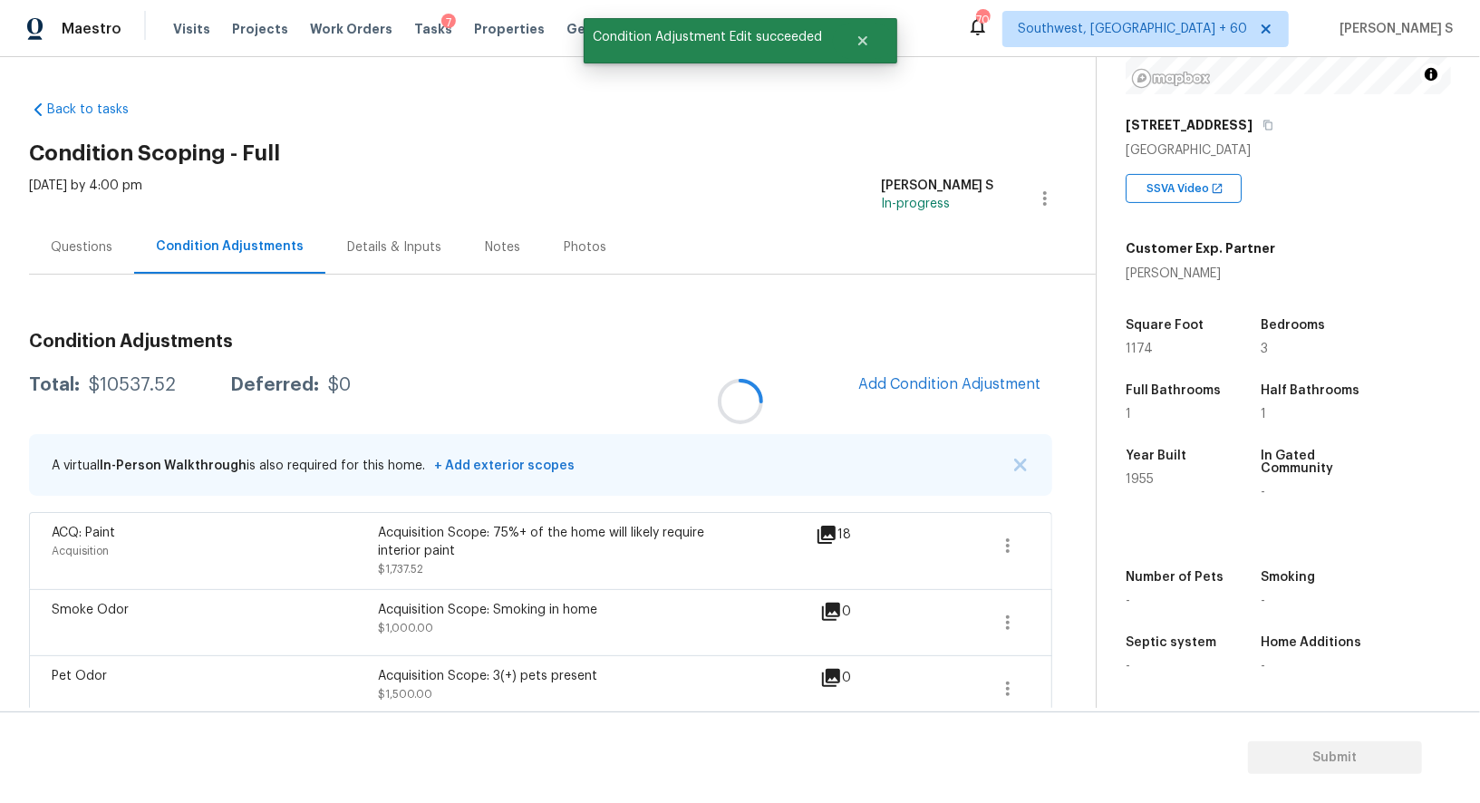
click at [890, 389] on div at bounding box center [740, 401] width 1480 height 803
click at [898, 362] on div "Condition Adjustments Total: $10537.52 Deferred: $0 Add Condition Adjustment A …" at bounding box center [541, 700] width 1024 height 764
click at [898, 367] on span "Add Condition Adjustment" at bounding box center [950, 385] width 205 height 40
click at [898, 369] on button "Add Condition Adjustment" at bounding box center [950, 384] width 205 height 38
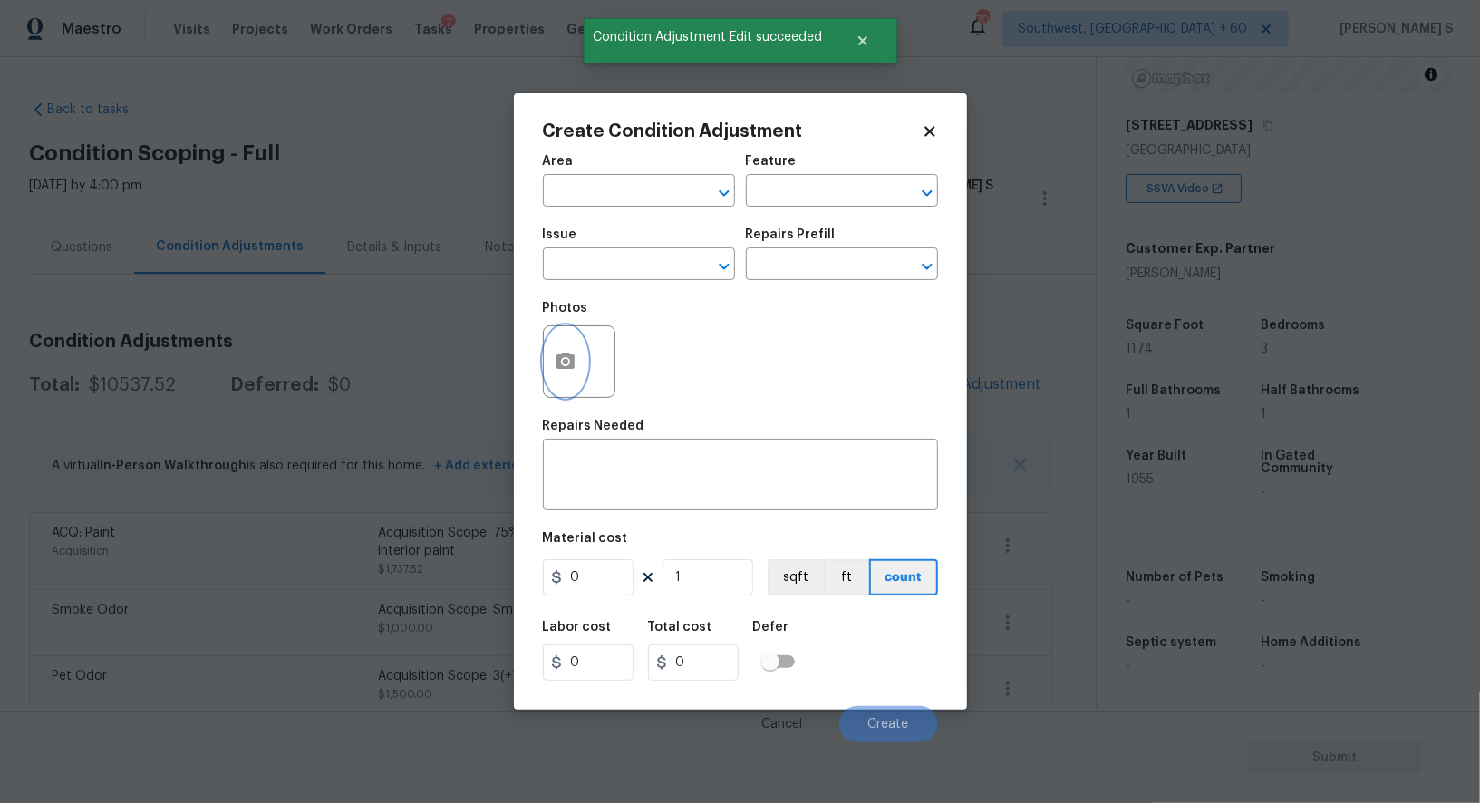
click at [545, 369] on button "button" at bounding box center [566, 361] width 44 height 71
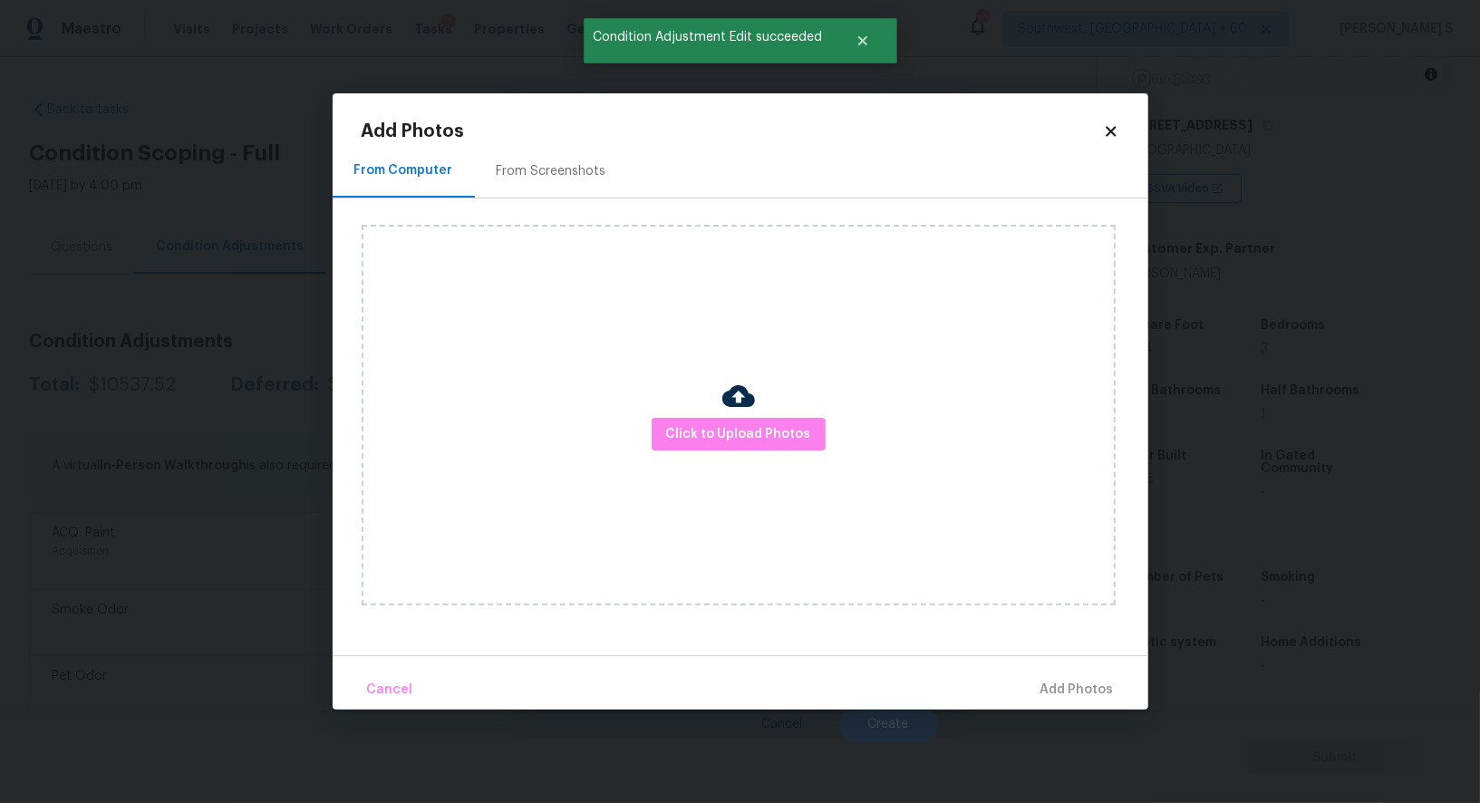
click at [540, 180] on div "From Screenshots" at bounding box center [551, 170] width 153 height 53
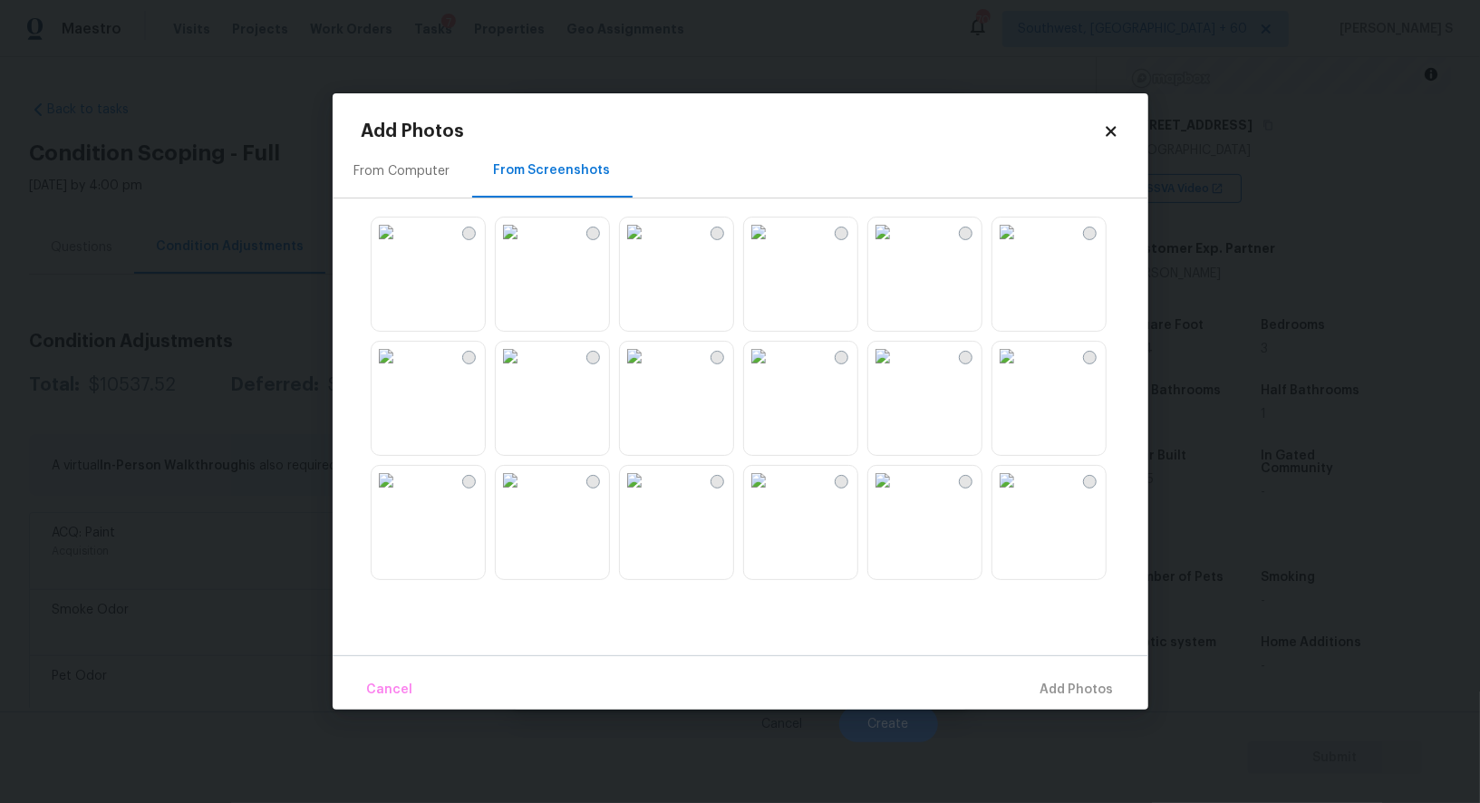
click at [773, 247] on img at bounding box center [758, 232] width 29 height 29
click at [649, 495] on img at bounding box center [634, 480] width 29 height 29
click at [525, 495] on img at bounding box center [510, 480] width 29 height 29
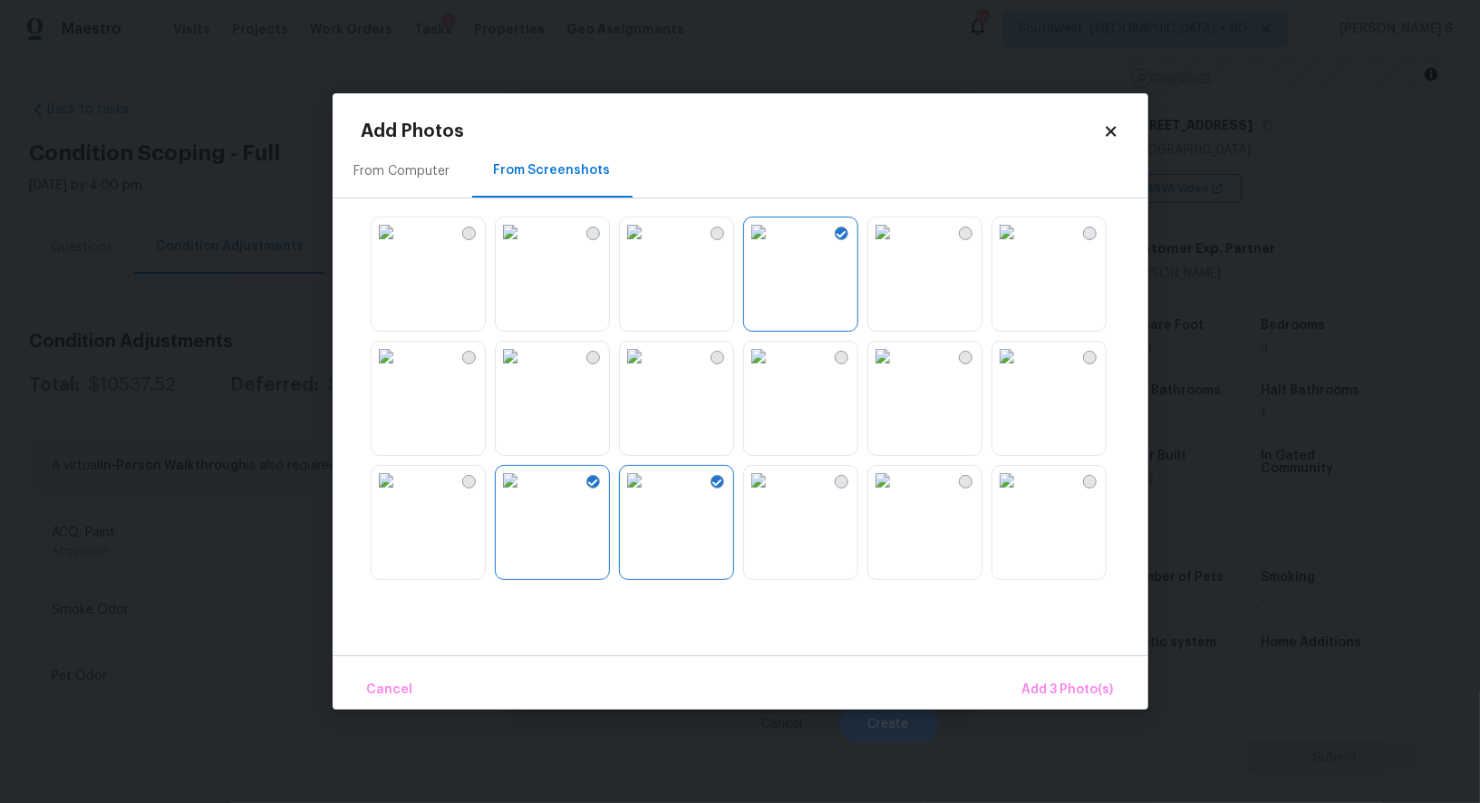
click at [525, 495] on img at bounding box center [510, 480] width 29 height 29
click at [401, 495] on img at bounding box center [386, 480] width 29 height 29
click at [773, 495] on img at bounding box center [758, 480] width 29 height 29
click at [898, 495] on img at bounding box center [883, 480] width 29 height 29
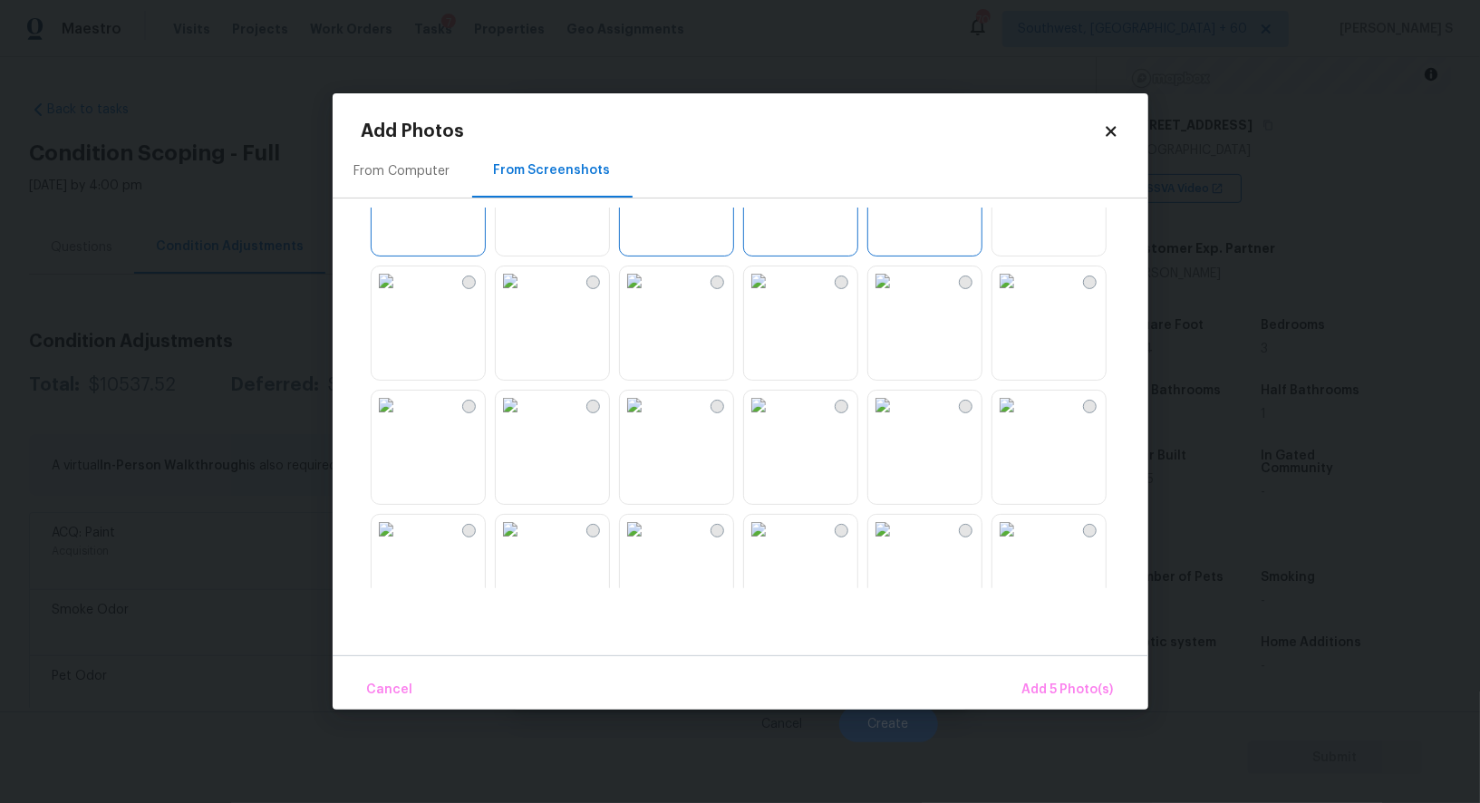
scroll to position [620, 0]
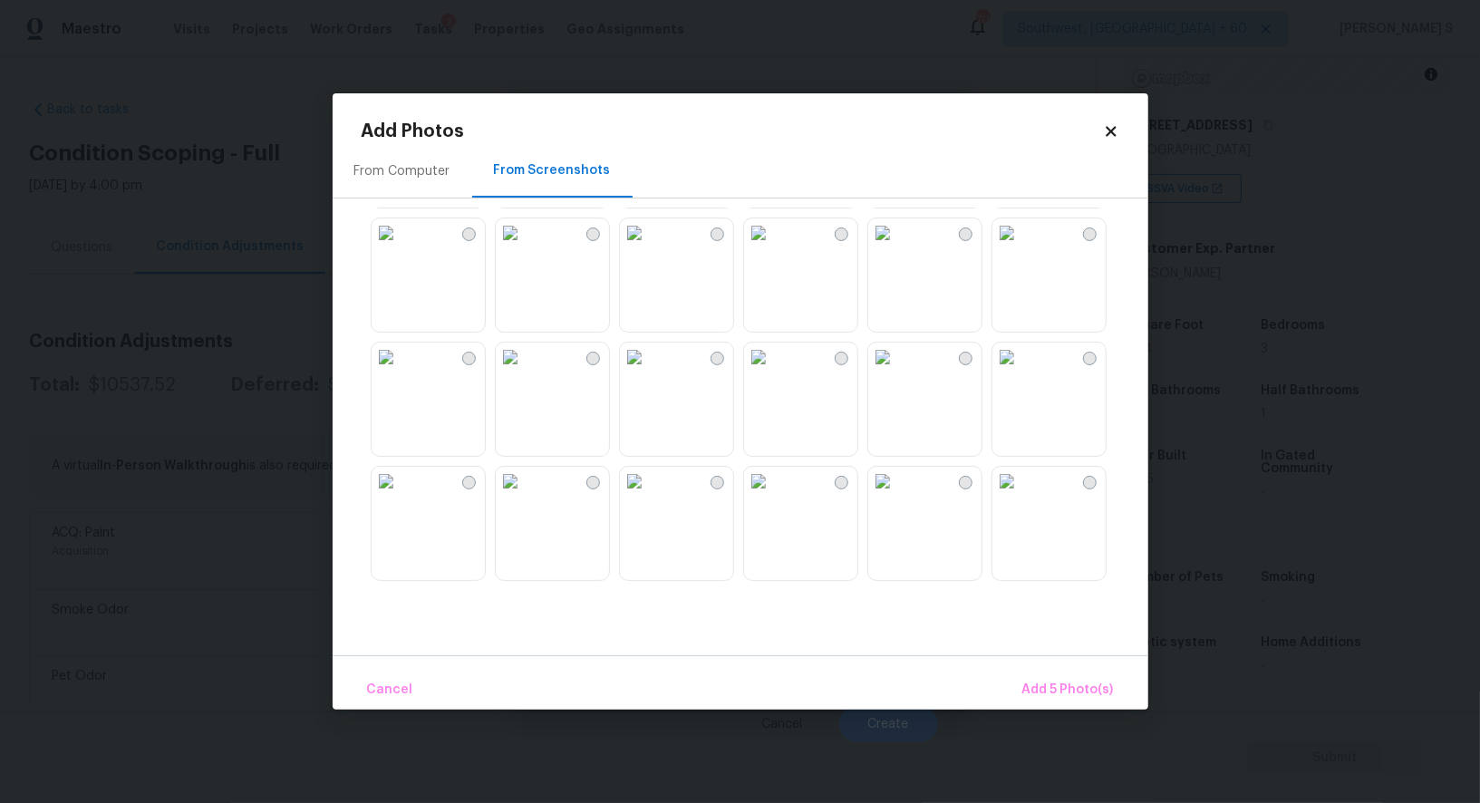
click at [898, 372] on img at bounding box center [883, 357] width 29 height 29
click at [773, 372] on img at bounding box center [758, 357] width 29 height 29
click at [649, 372] on img at bounding box center [634, 357] width 29 height 29
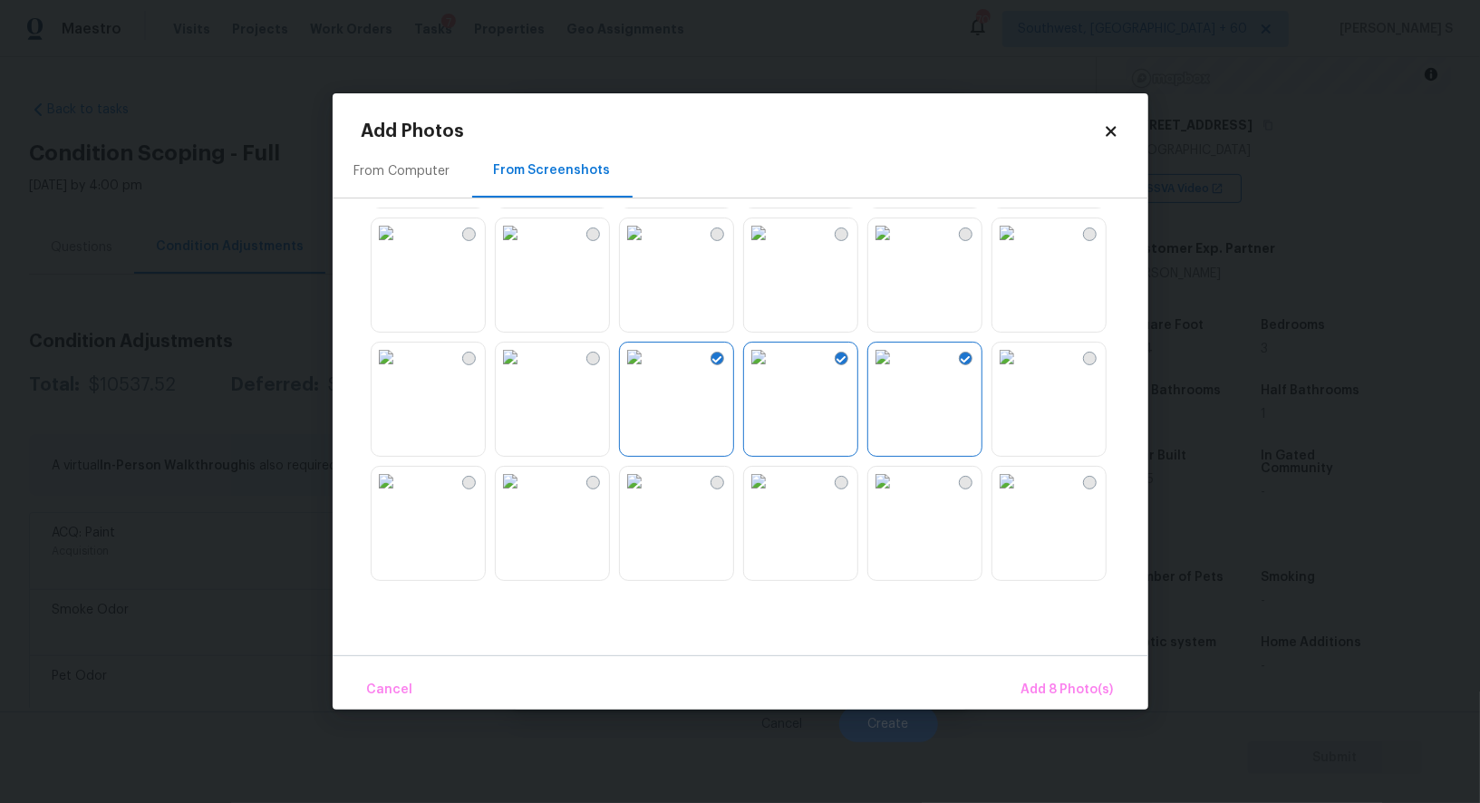
click at [649, 496] on img at bounding box center [634, 481] width 29 height 29
click at [525, 496] on img at bounding box center [510, 481] width 29 height 29
click at [1091, 680] on span "Add 10 Photo(s)" at bounding box center [1064, 690] width 99 height 23
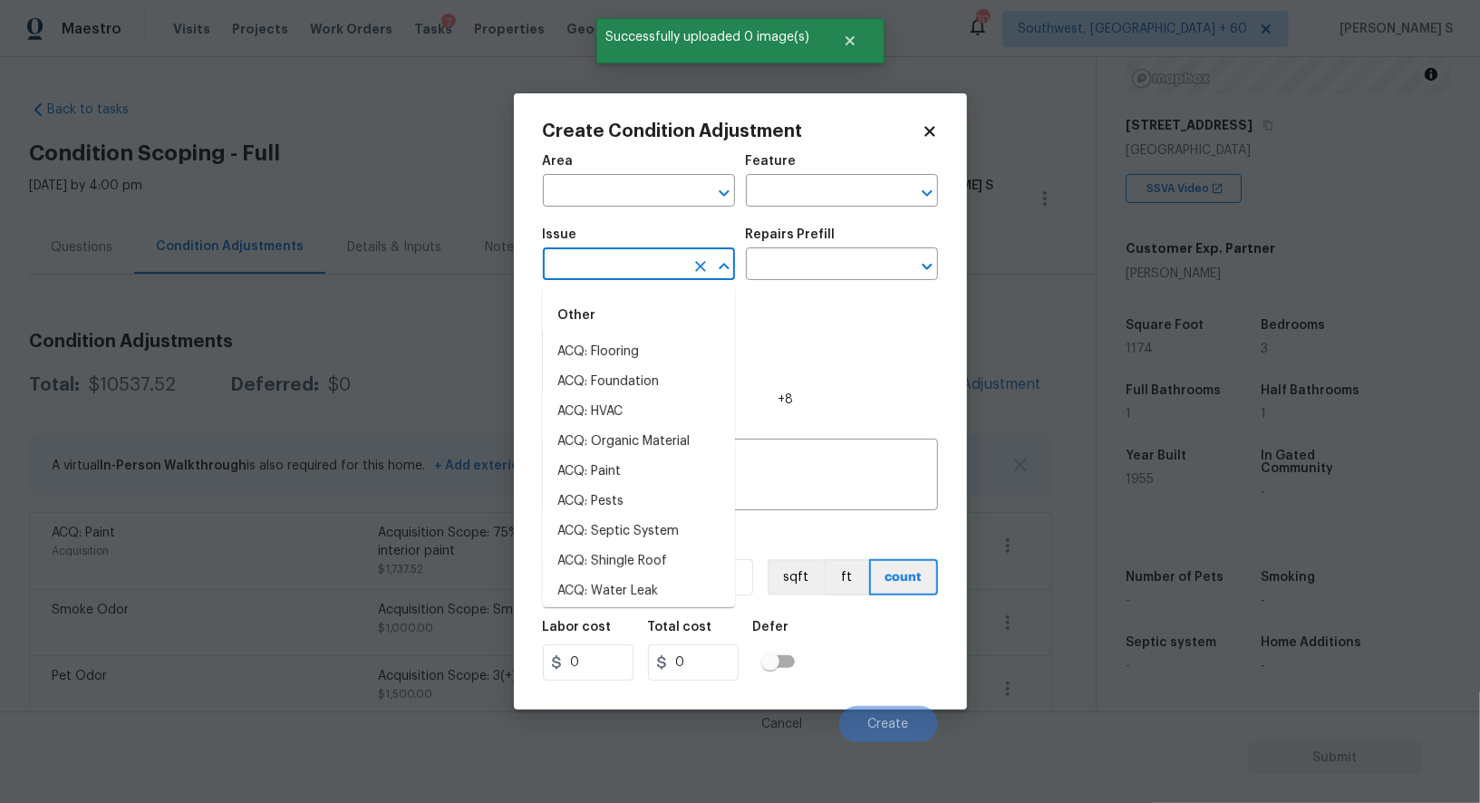
click at [592, 258] on input "text" at bounding box center [613, 266] width 141 height 28
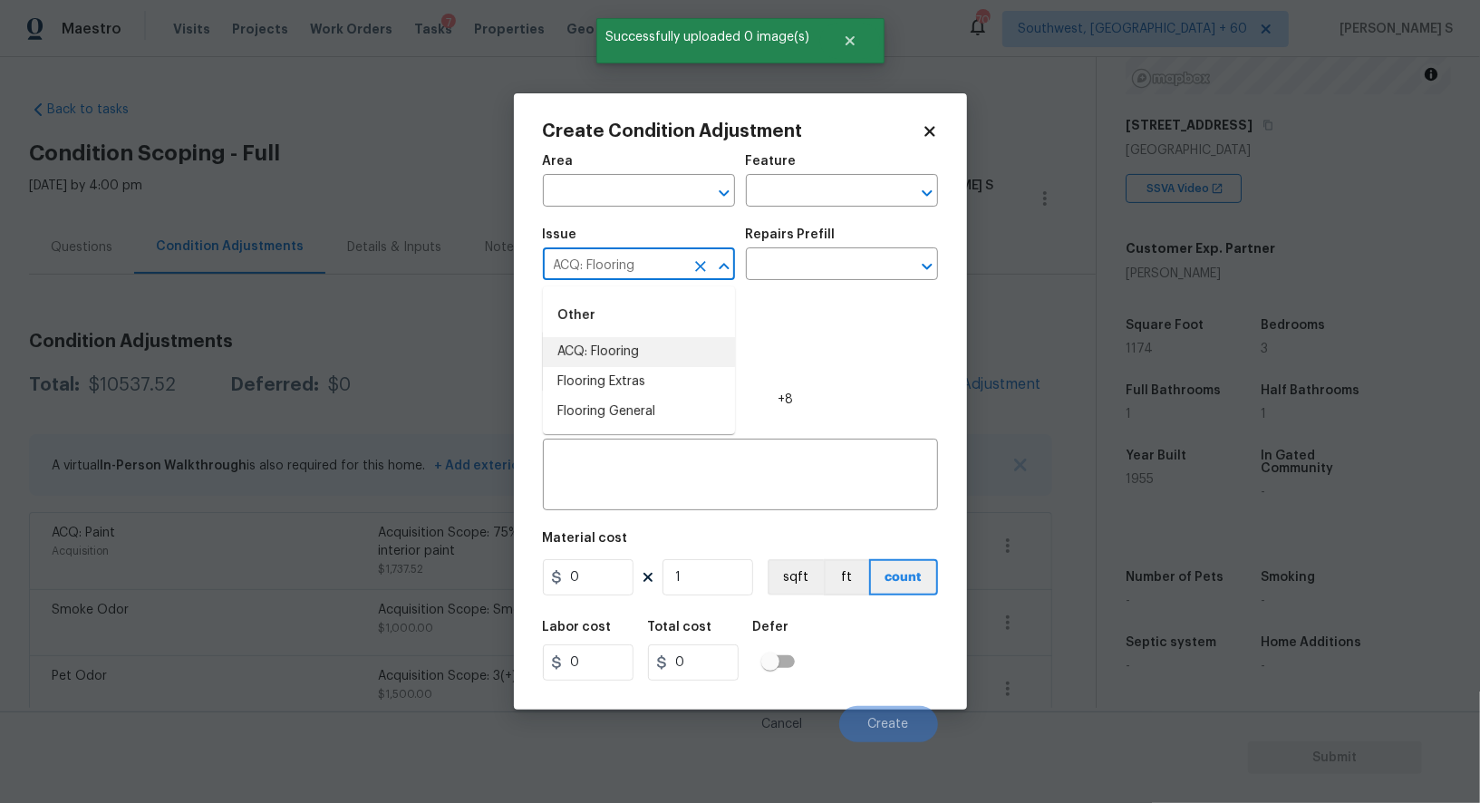
type input "ACQ: Flooring"
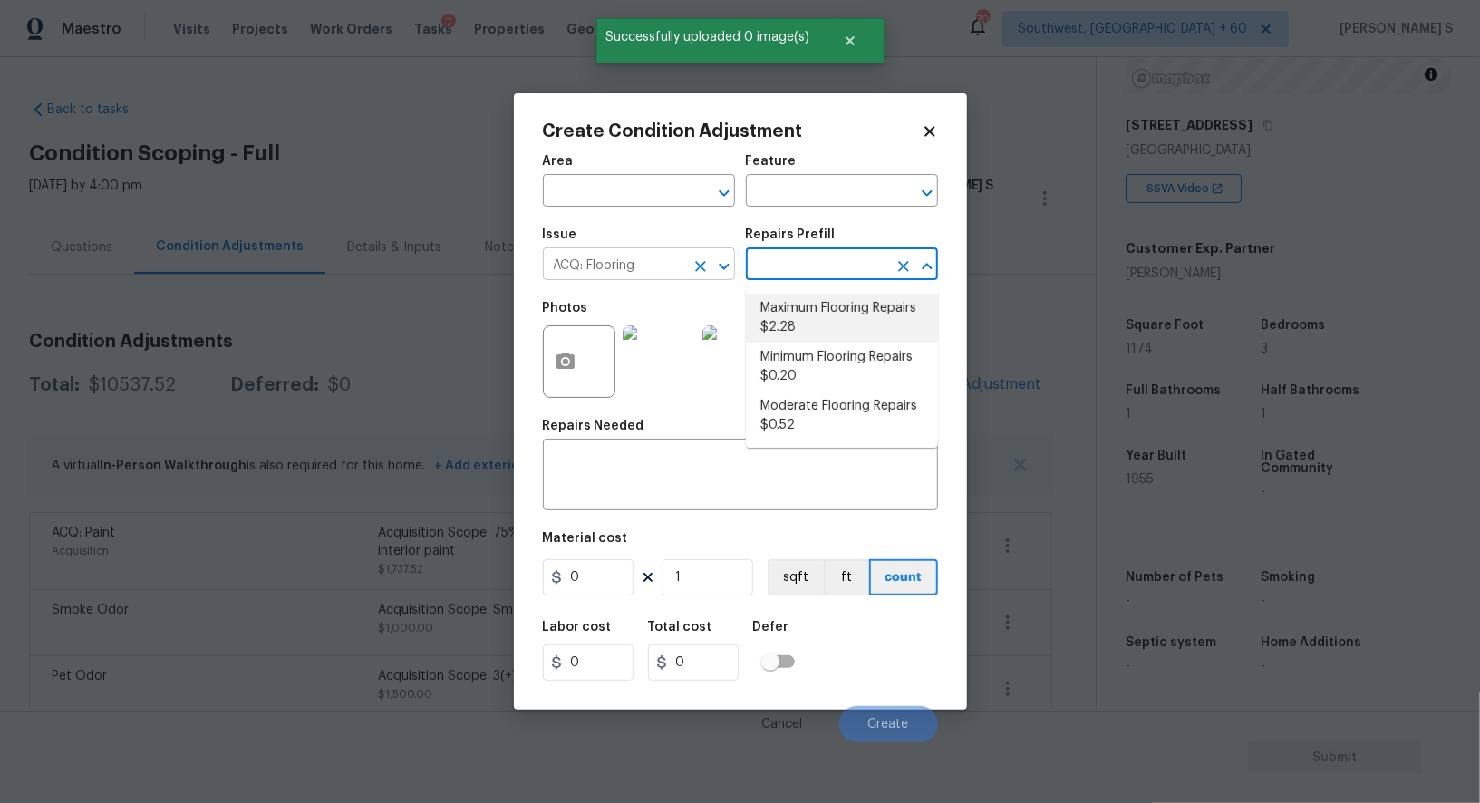
type input "Acquisition"
type textarea "Acquisition Scope: Maximum flooring repairs"
type input "2.28"
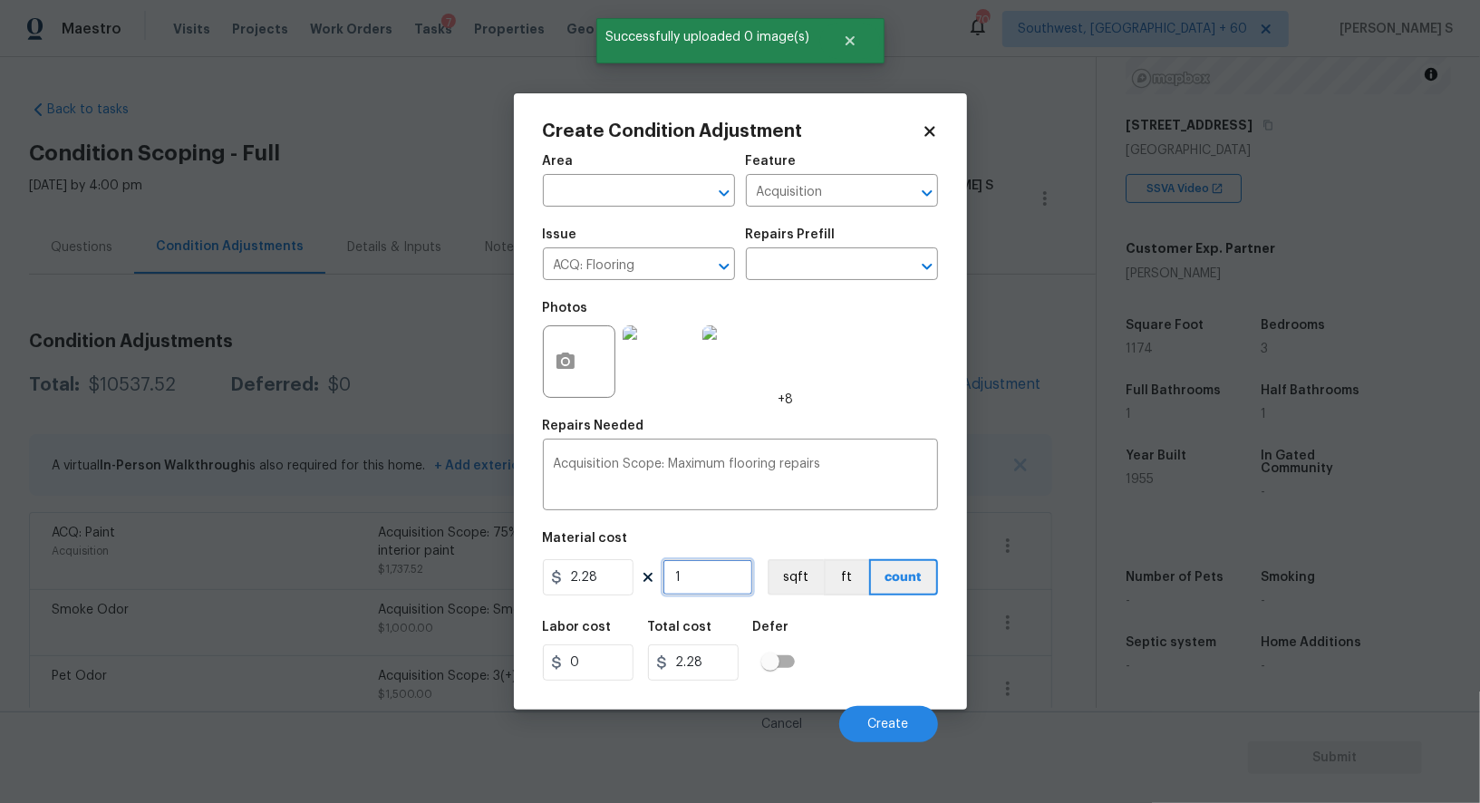
click at [708, 587] on input "1" at bounding box center [708, 577] width 91 height 36
paste input "174"
type input "1174"
type input "2676.72"
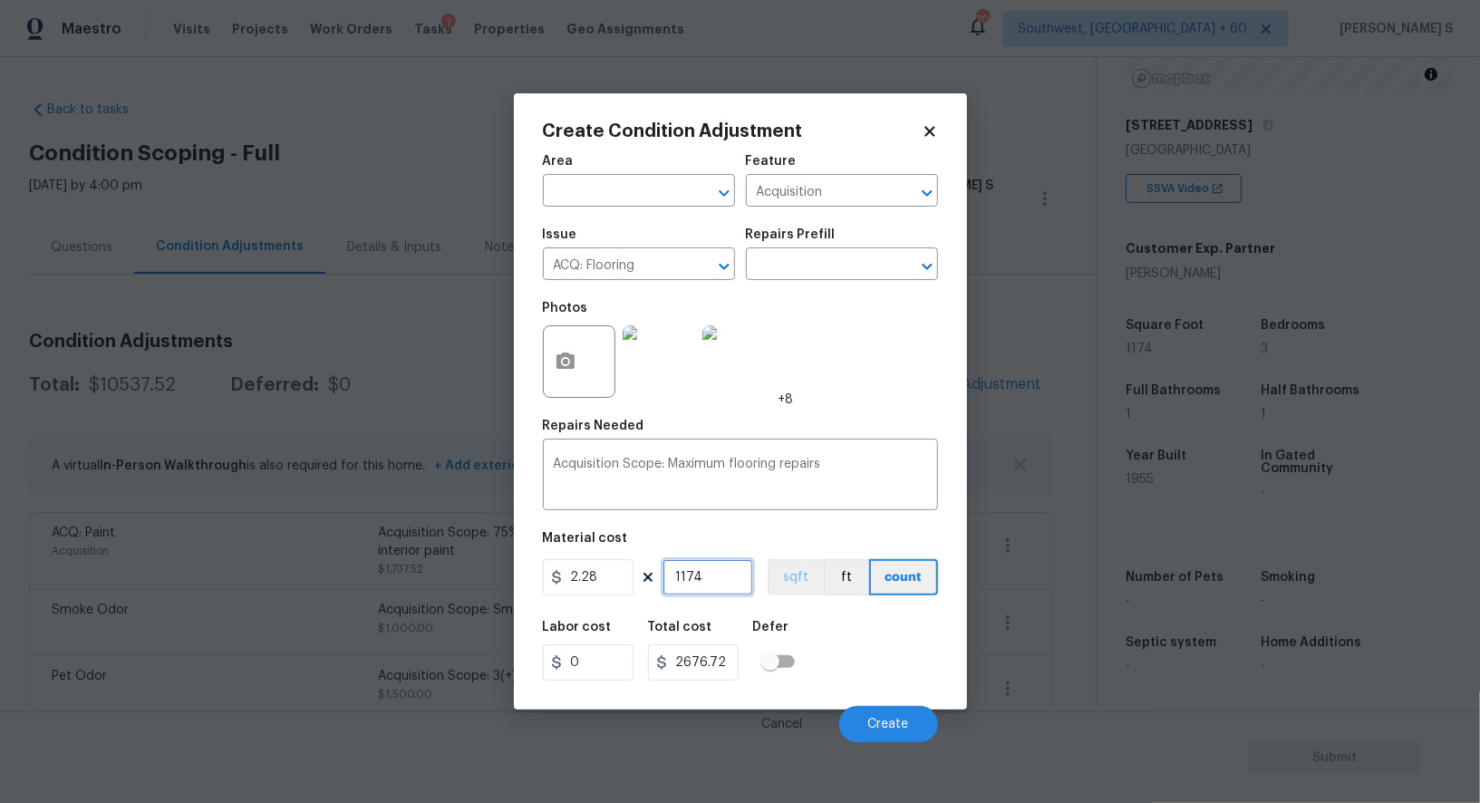
type input "1174"
click at [790, 585] on button "sqft" at bounding box center [796, 577] width 56 height 36
click at [819, 617] on div "Labor cost 0 Total cost 2676.72 Defer" at bounding box center [740, 651] width 395 height 82
click at [898, 713] on button "Create" at bounding box center [888, 724] width 99 height 36
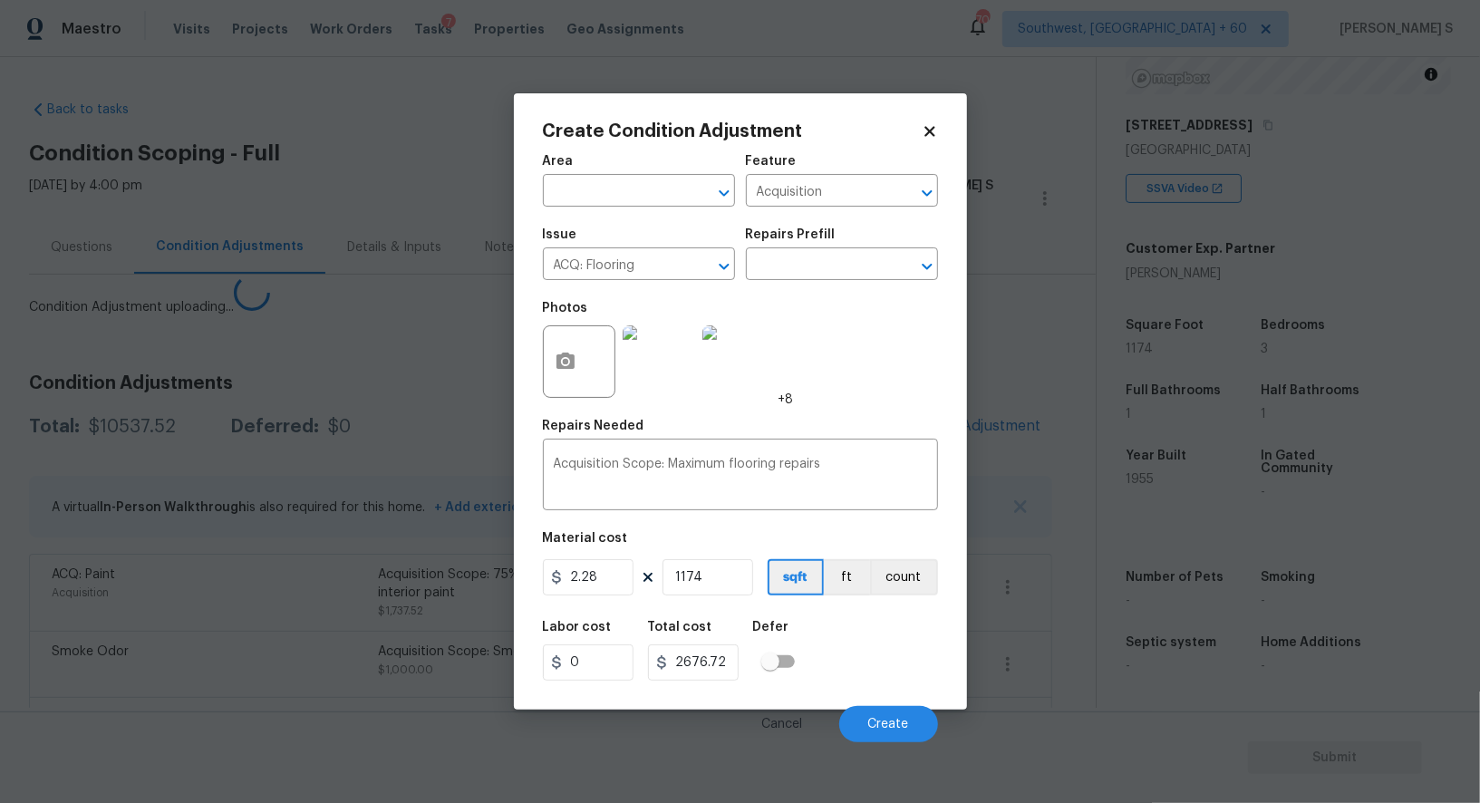
click at [202, 616] on body "Maestro Visits Projects Work Orders Tasks 7 Properties Geo Assignments 703 Sout…" at bounding box center [740, 401] width 1480 height 803
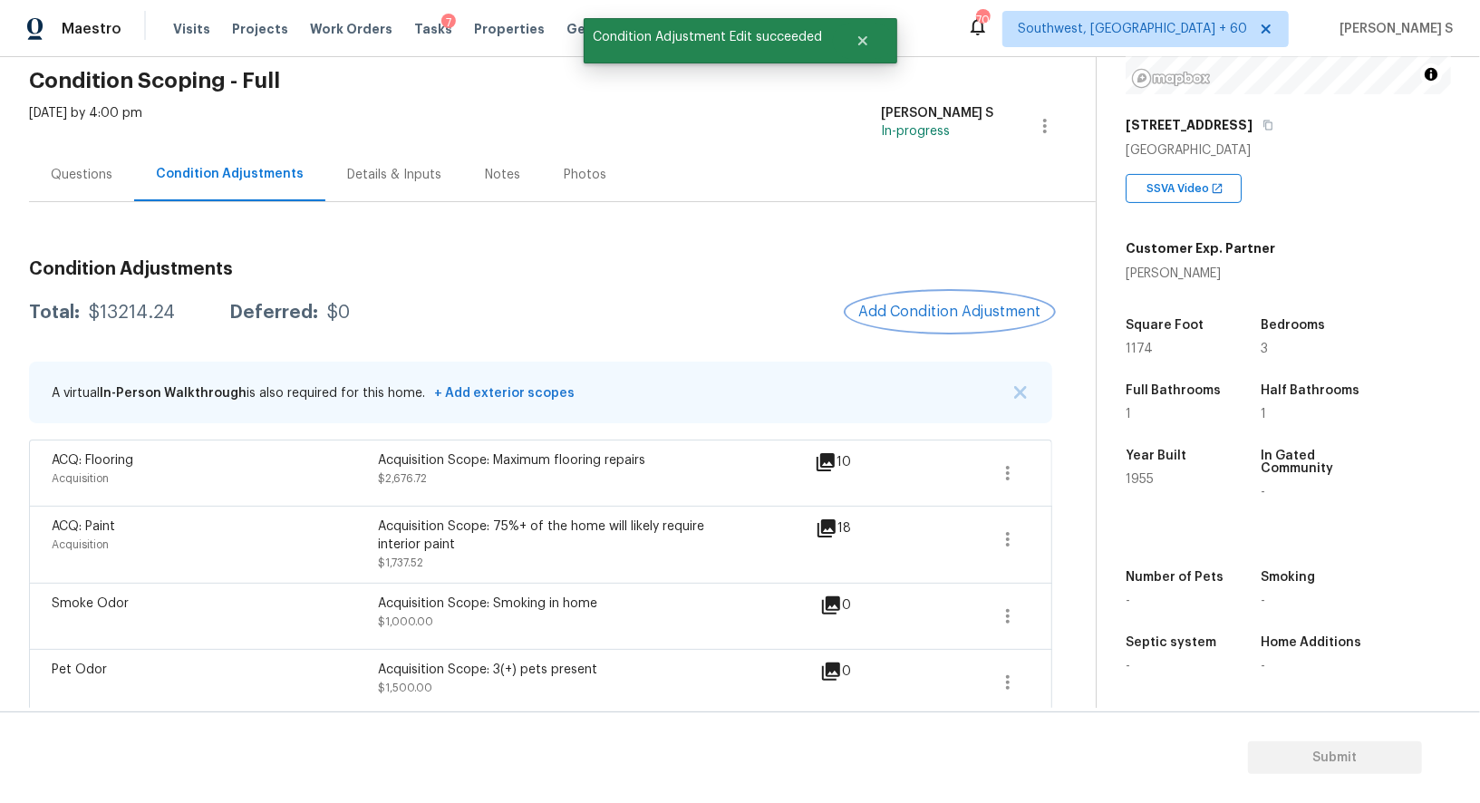
scroll to position [0, 0]
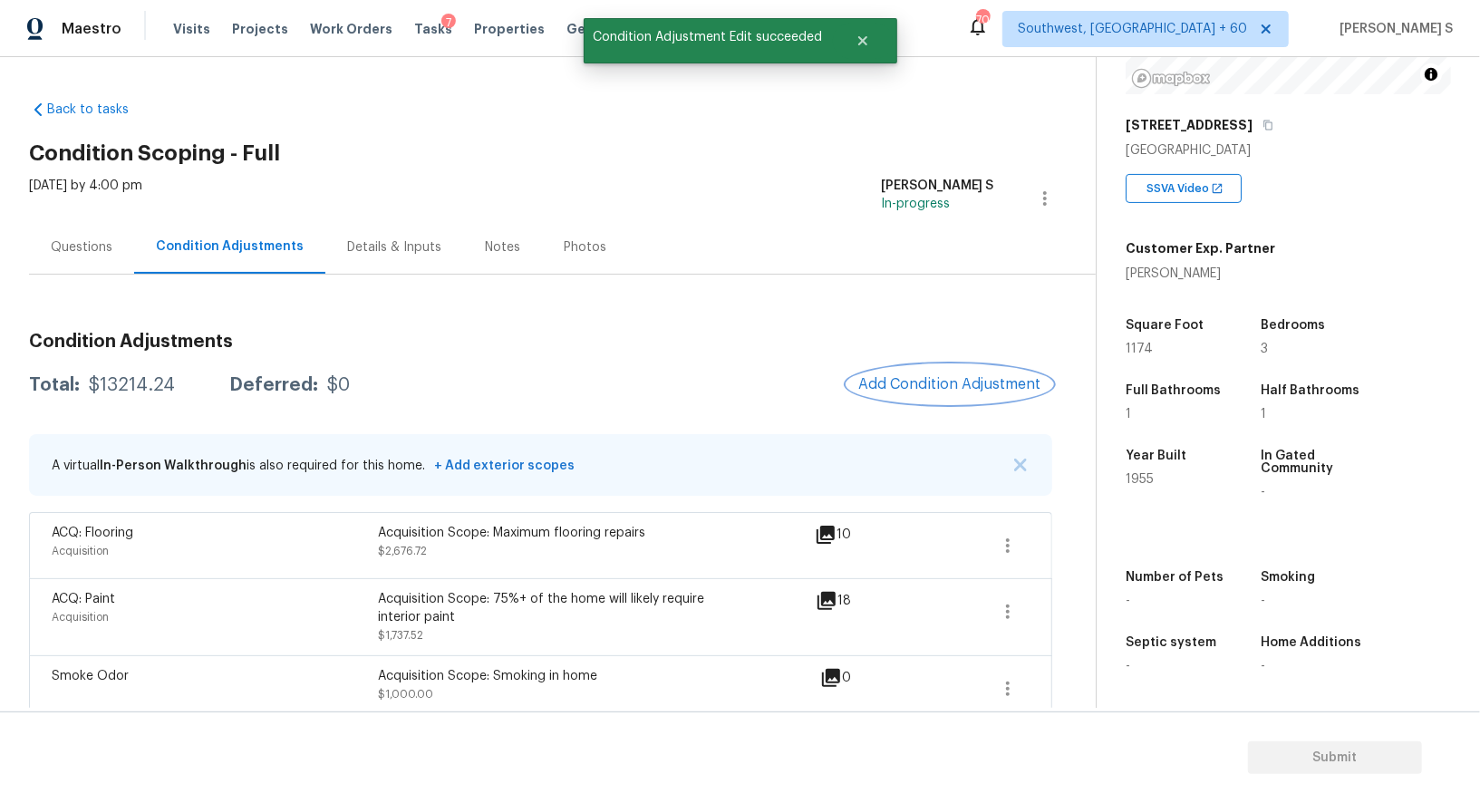
click at [907, 384] on span "Add Condition Adjustment" at bounding box center [950, 384] width 183 height 16
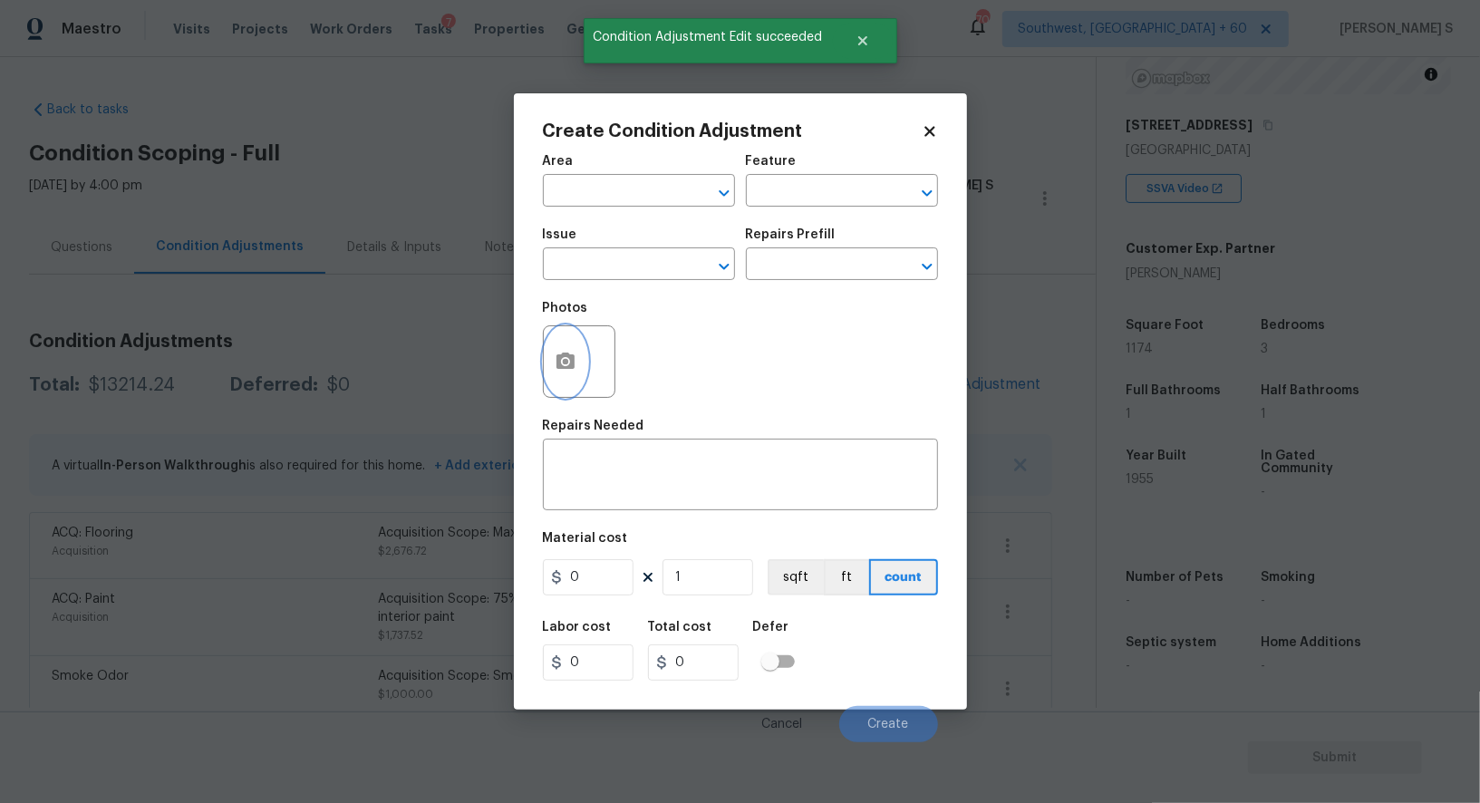
click at [556, 351] on button "button" at bounding box center [566, 361] width 44 height 71
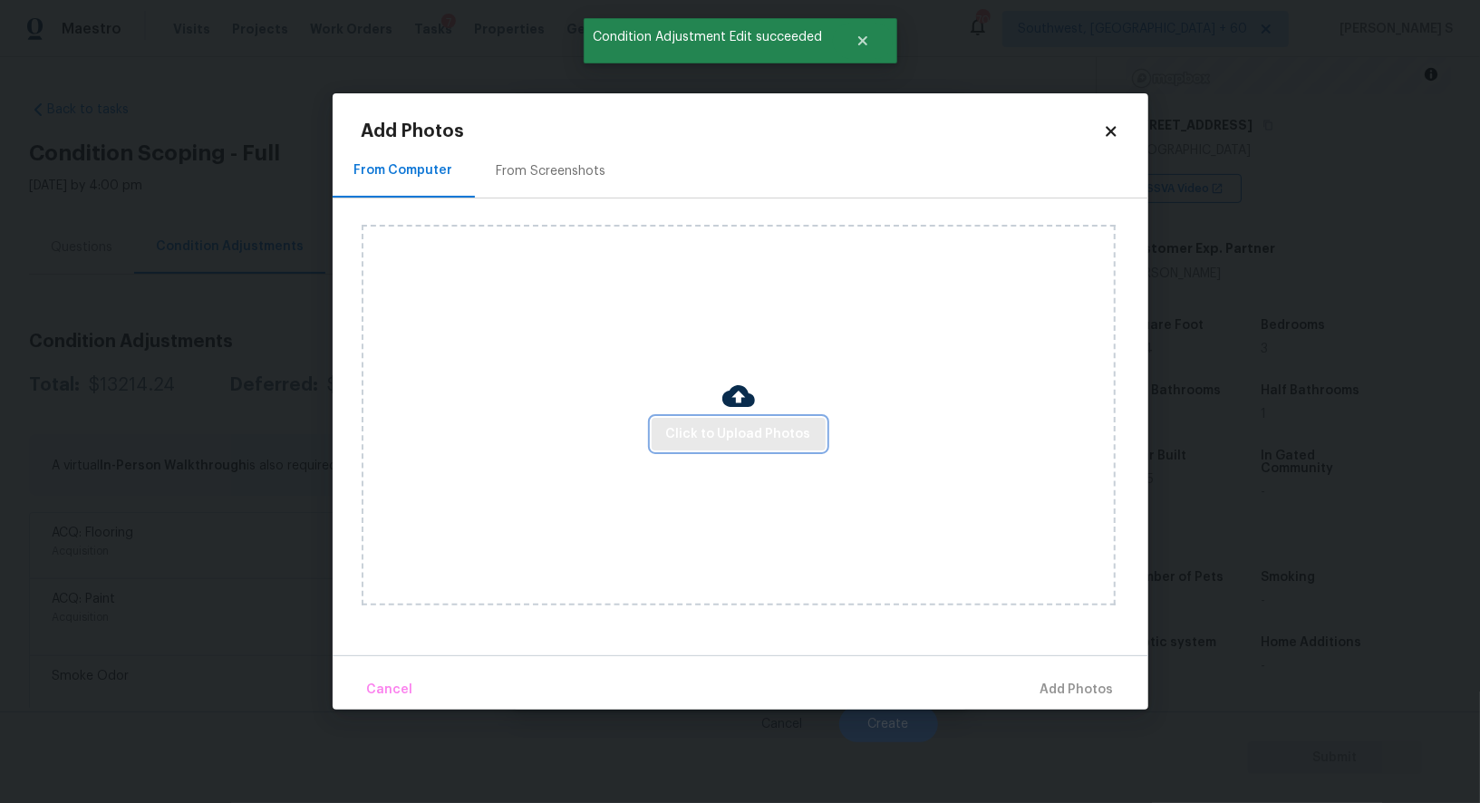
click at [731, 431] on span "Click to Upload Photos" at bounding box center [738, 434] width 145 height 23
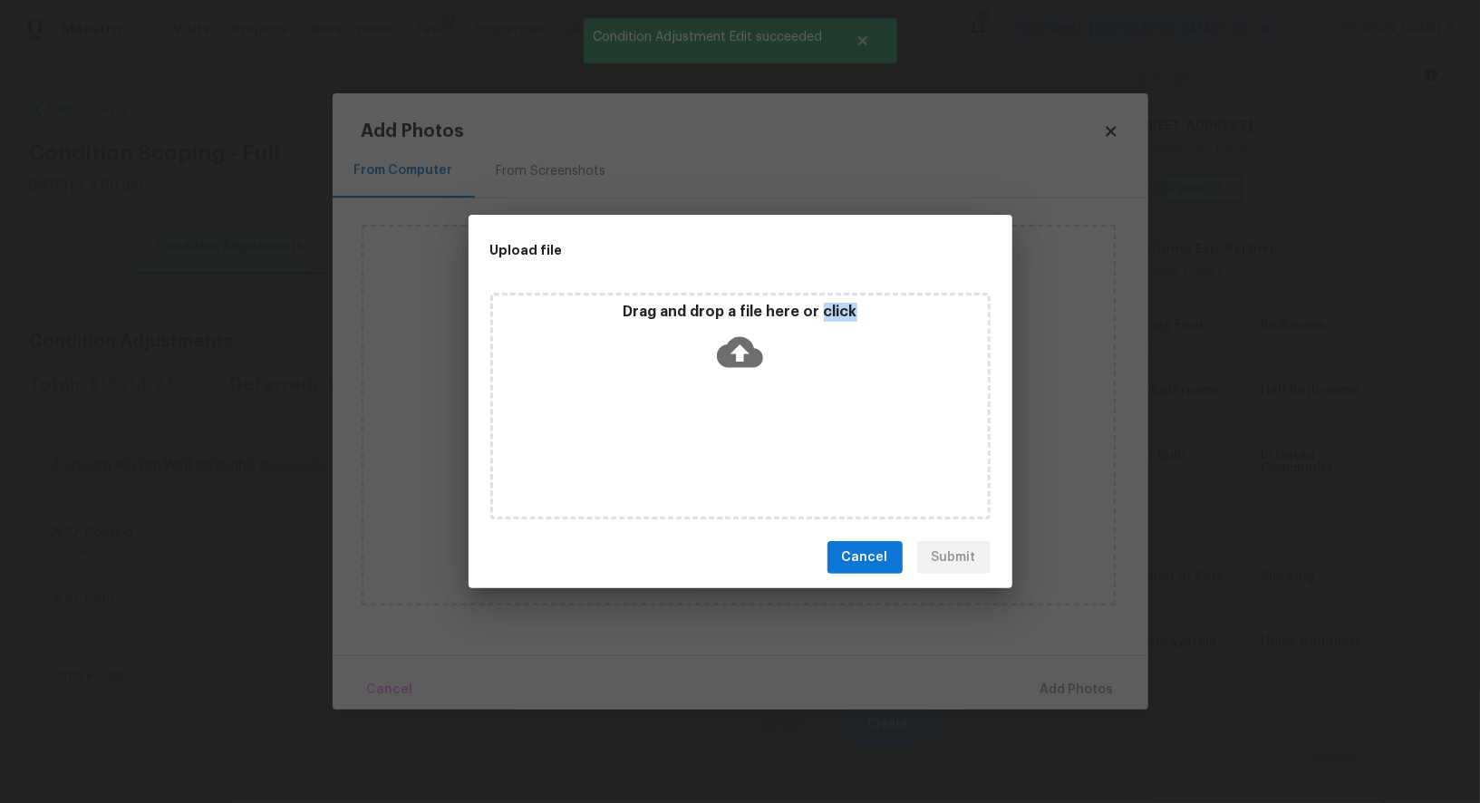
click at [731, 431] on div "Drag and drop a file here or click" at bounding box center [740, 406] width 500 height 227
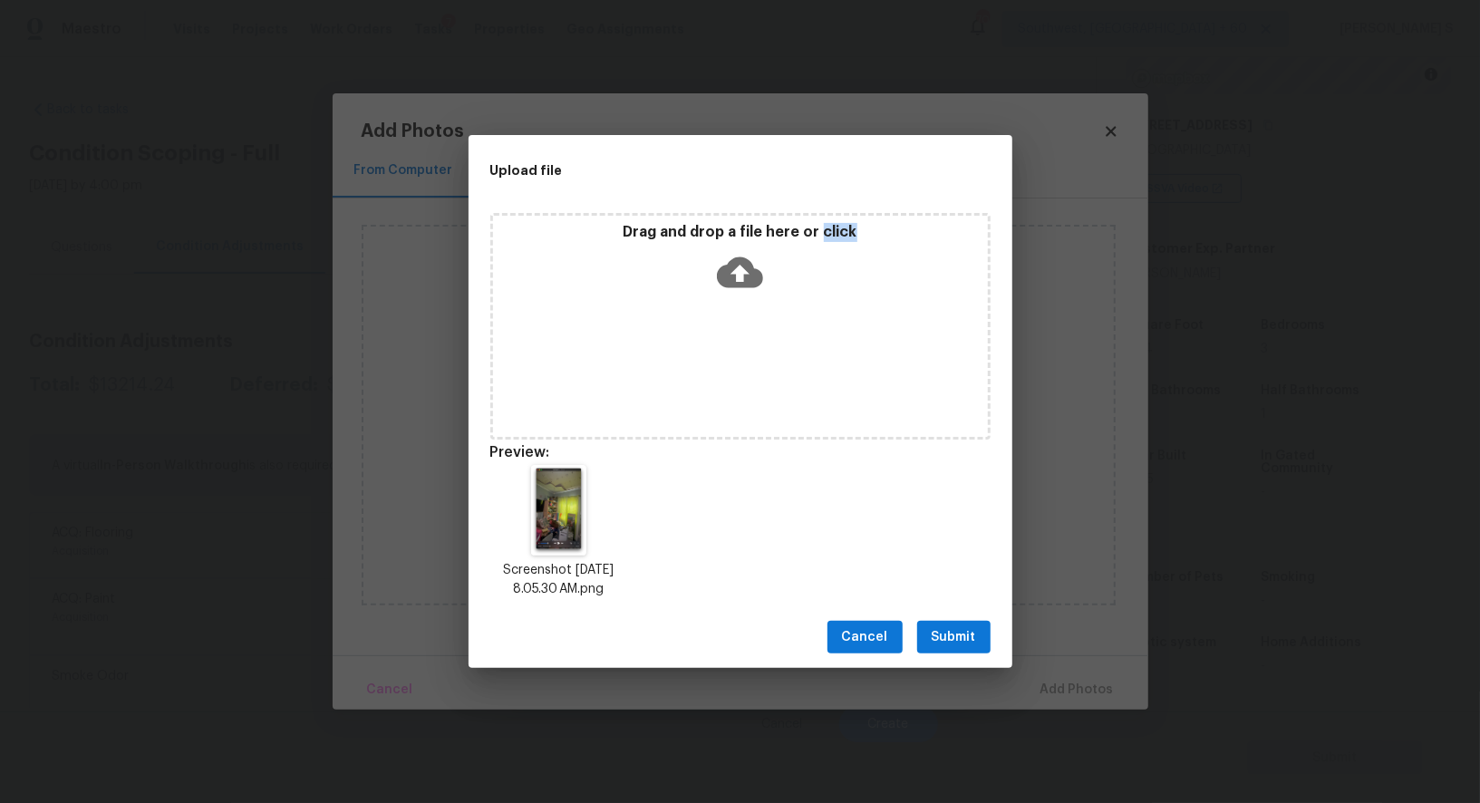
click at [955, 627] on span "Submit" at bounding box center [954, 637] width 44 height 23
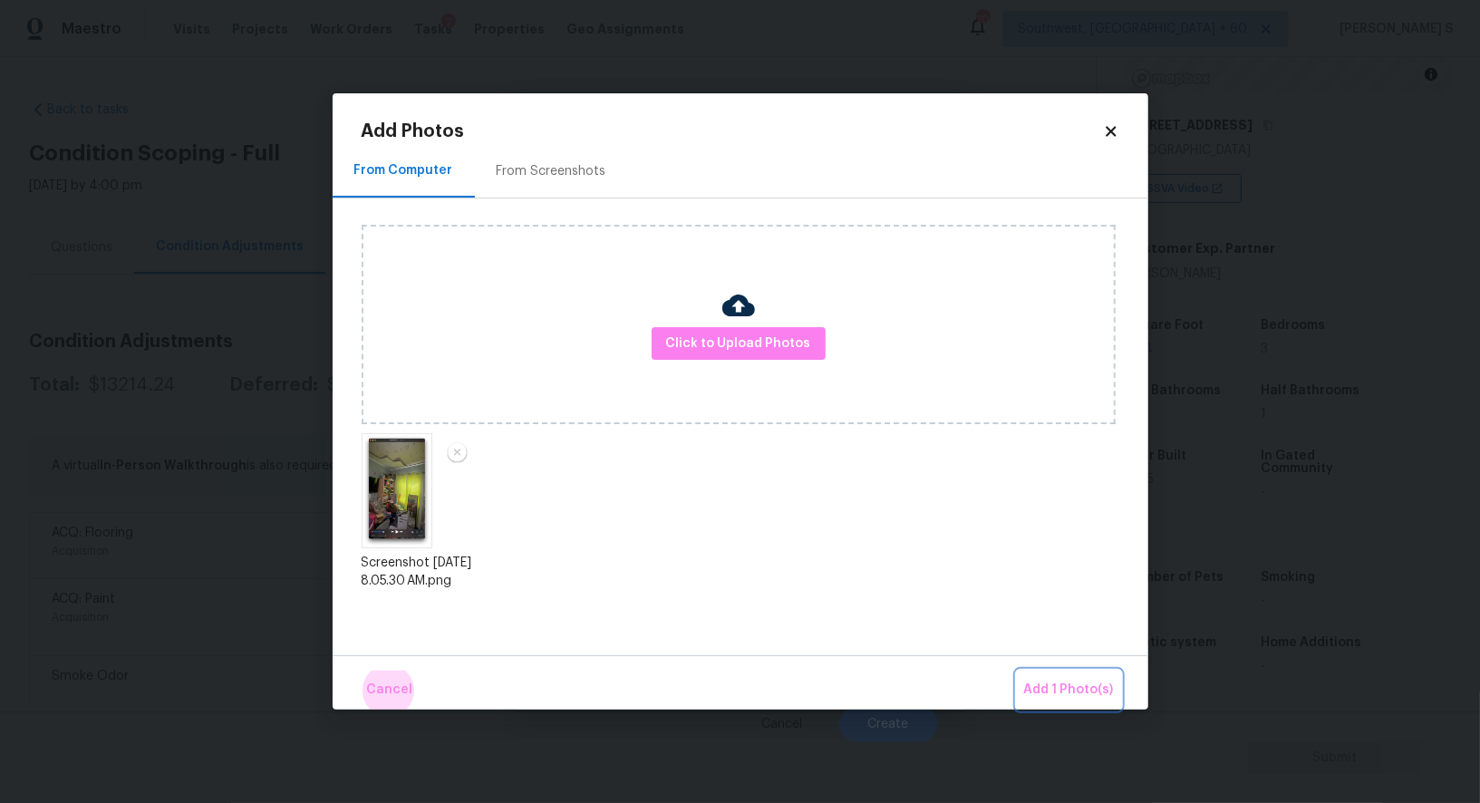
click at [1017, 671] on button "Add 1 Photo(s)" at bounding box center [1069, 690] width 104 height 39
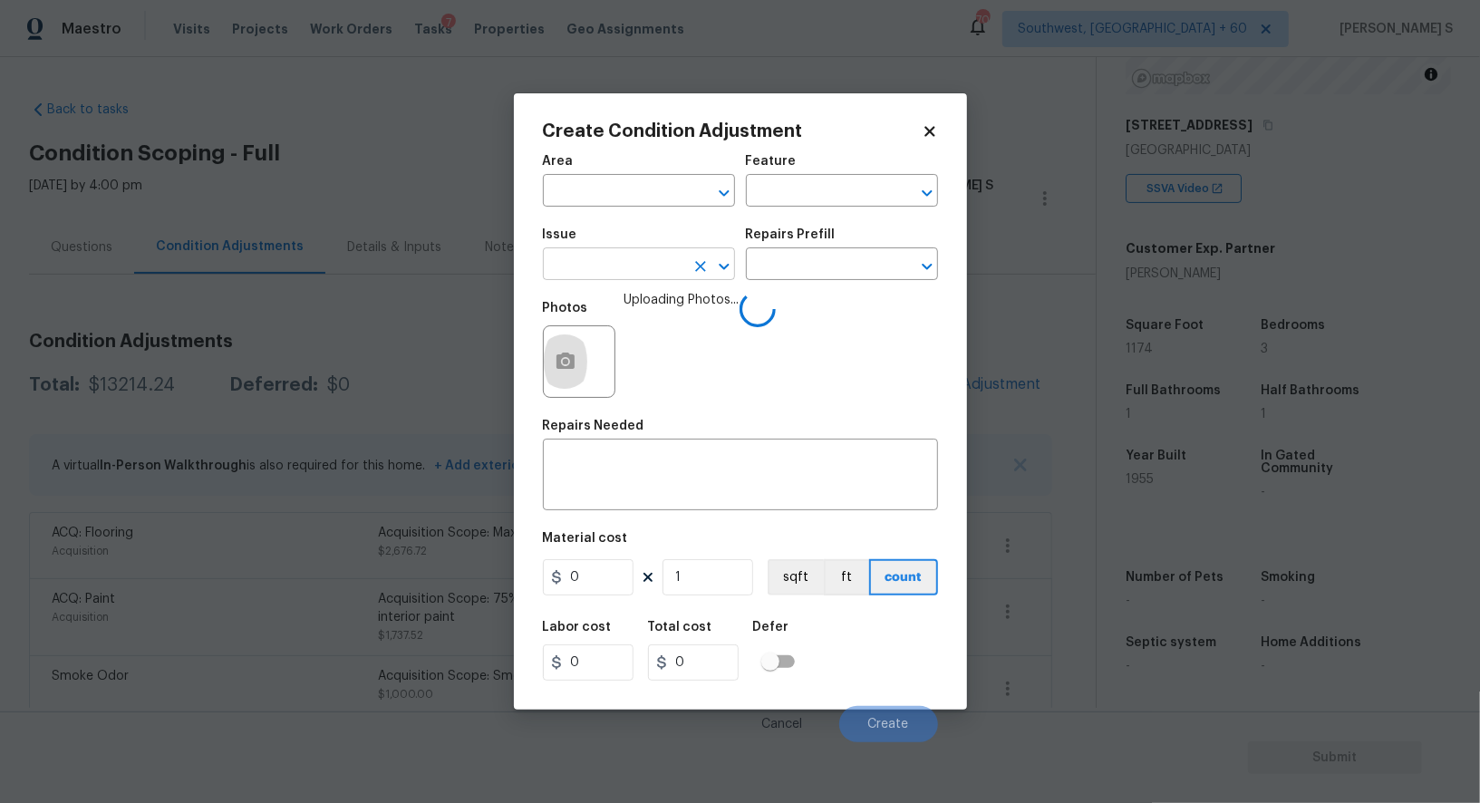
click at [636, 265] on input "text" at bounding box center [613, 266] width 141 height 28
type input "ACQ: Water Leak"
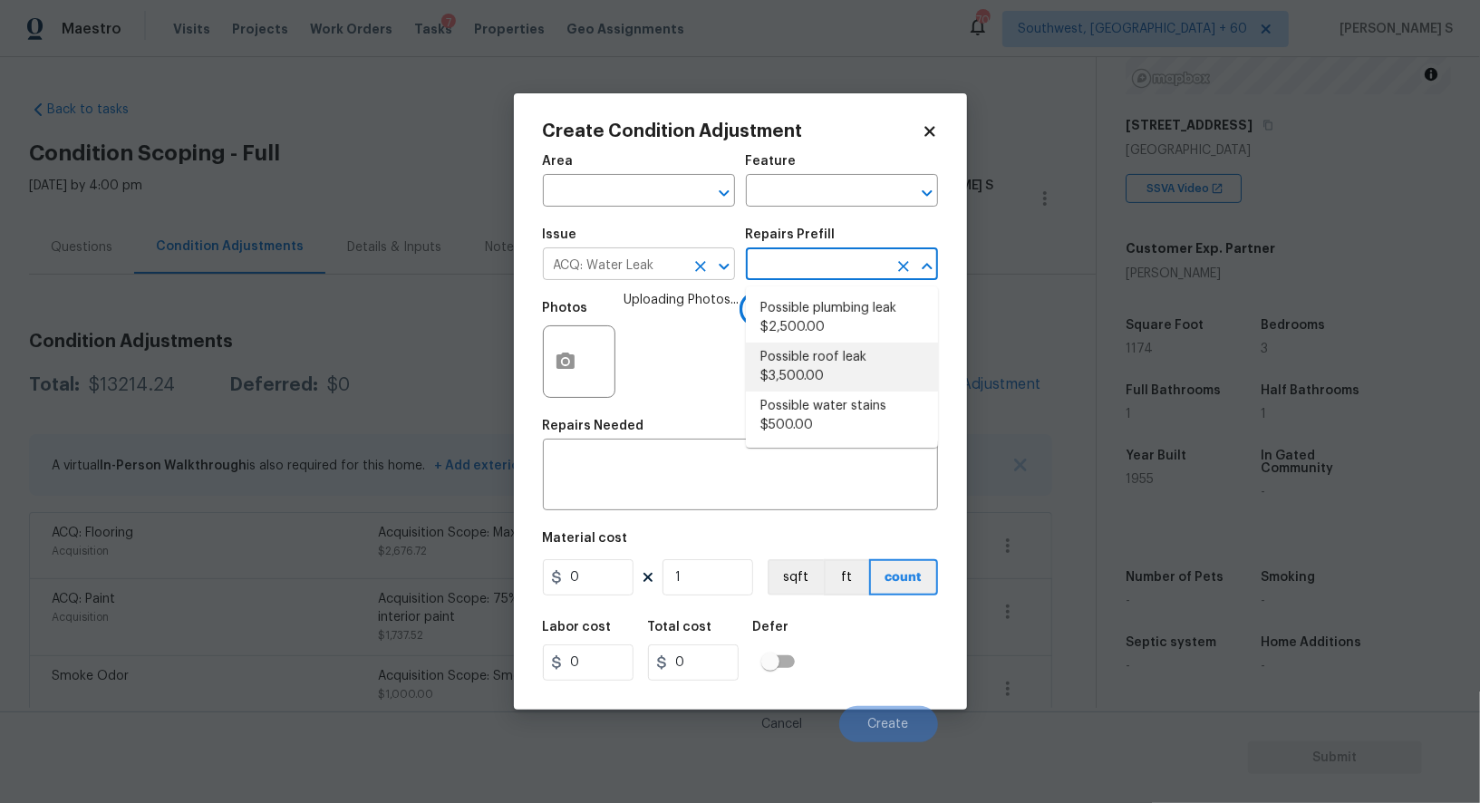
type input "Acquisition"
type textarea "Acquisition Scope: Possible plumbing leak"
type input "2500"
type textarea "Acquisition Scope: Possible roof leak"
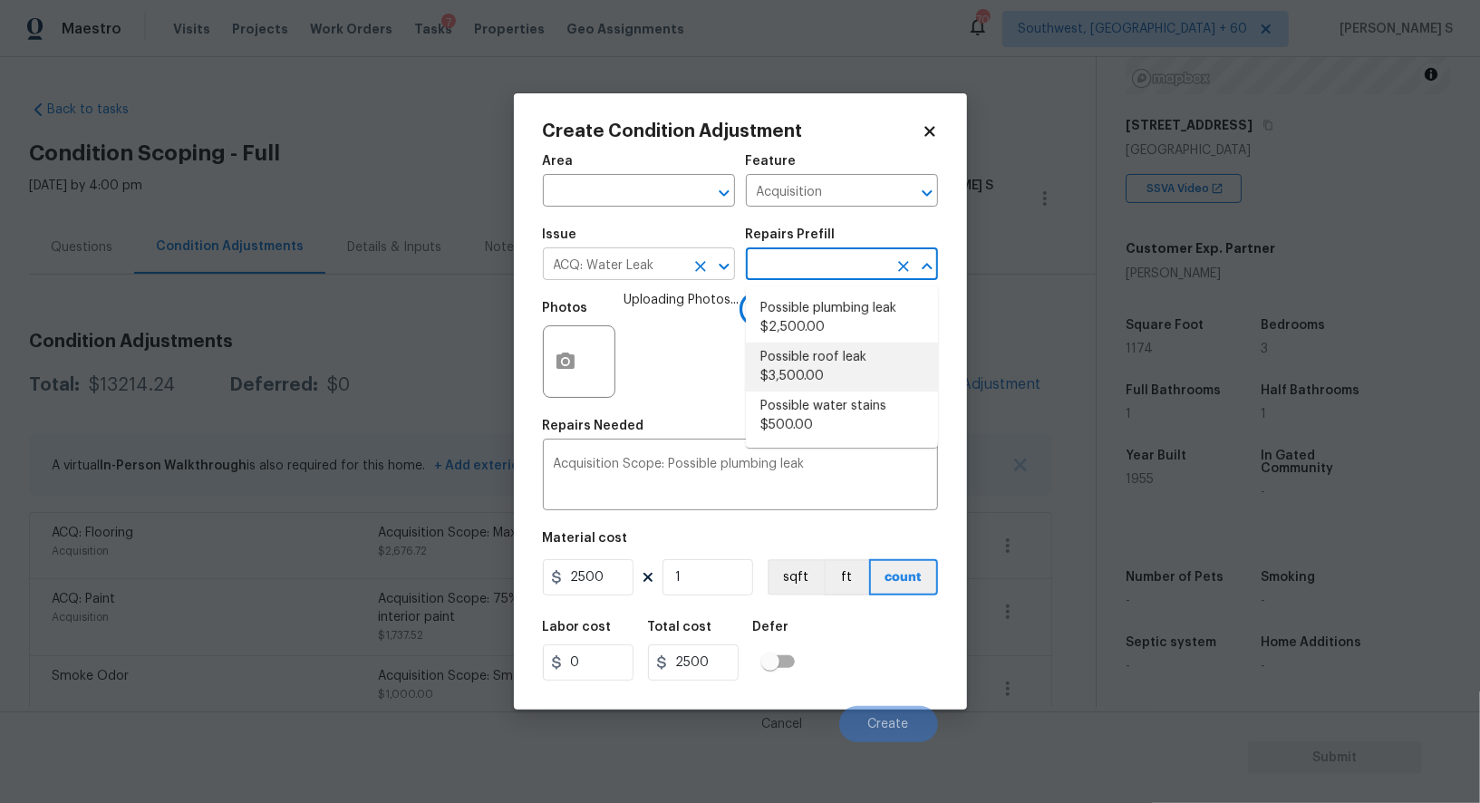
type input "3500"
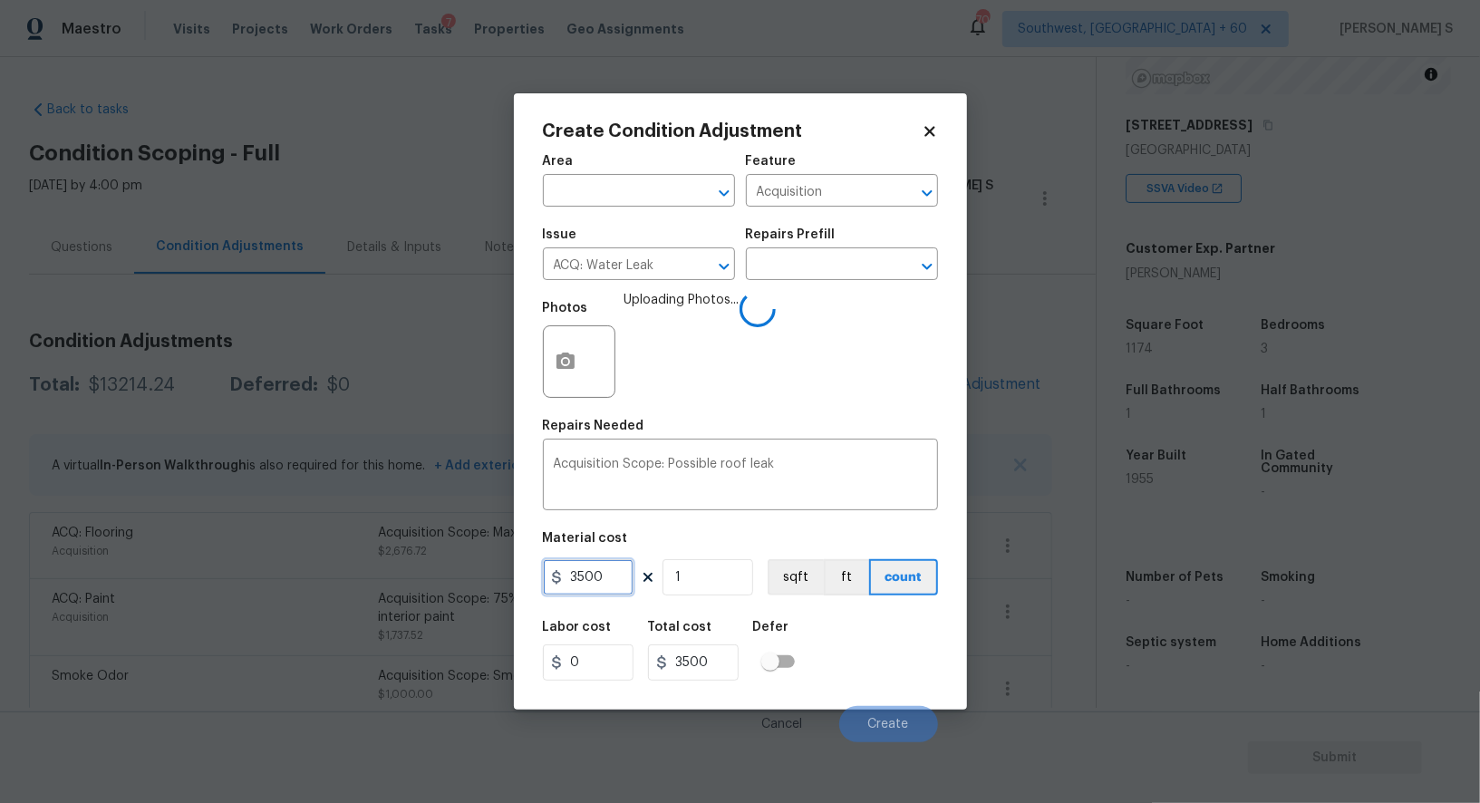
click at [604, 576] on input "3500" at bounding box center [588, 577] width 91 height 36
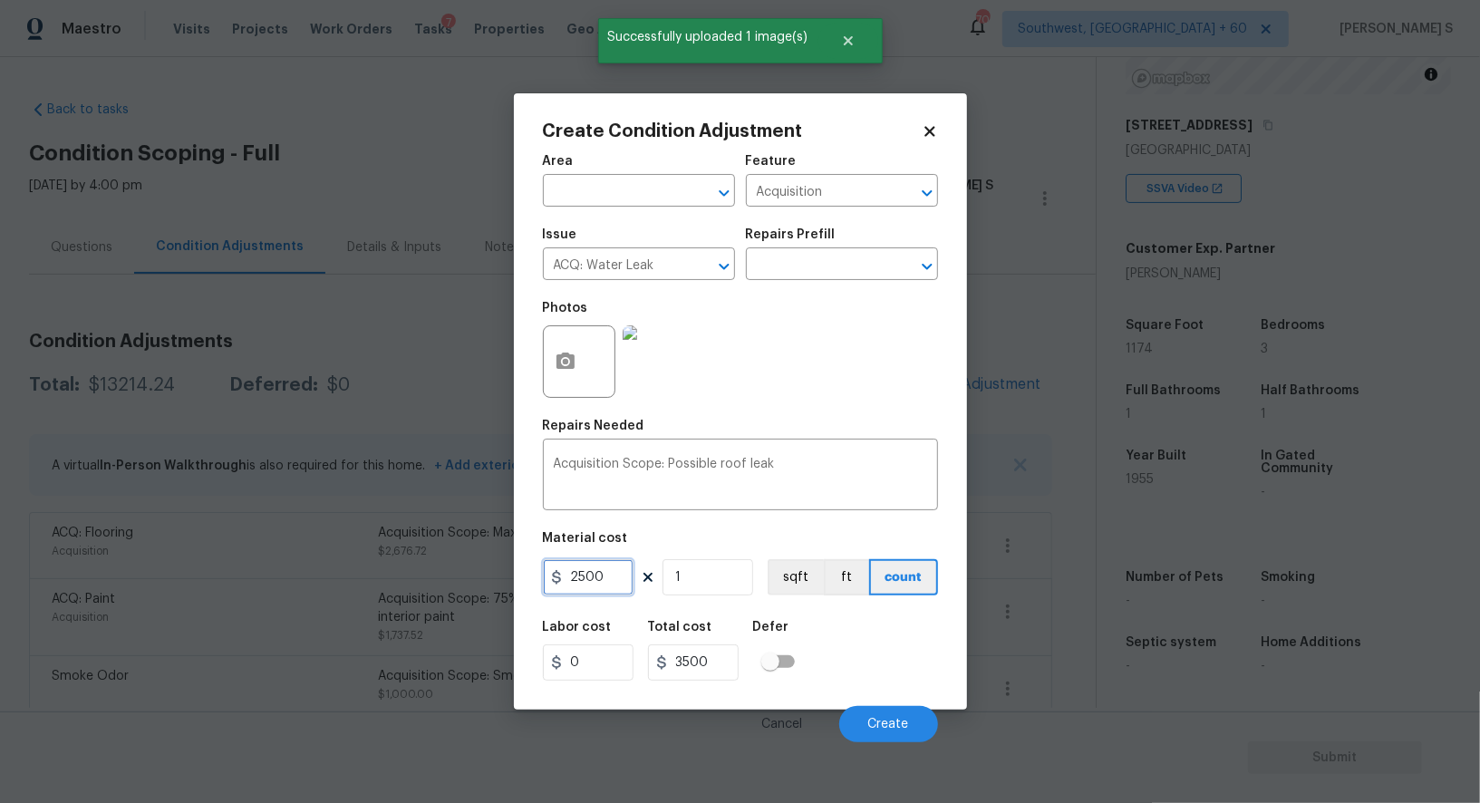
type input "2500"
click at [878, 676] on div "Labor cost 0 Total cost 2500 Defer" at bounding box center [740, 651] width 395 height 82
click at [898, 738] on button "Create" at bounding box center [888, 724] width 99 height 36
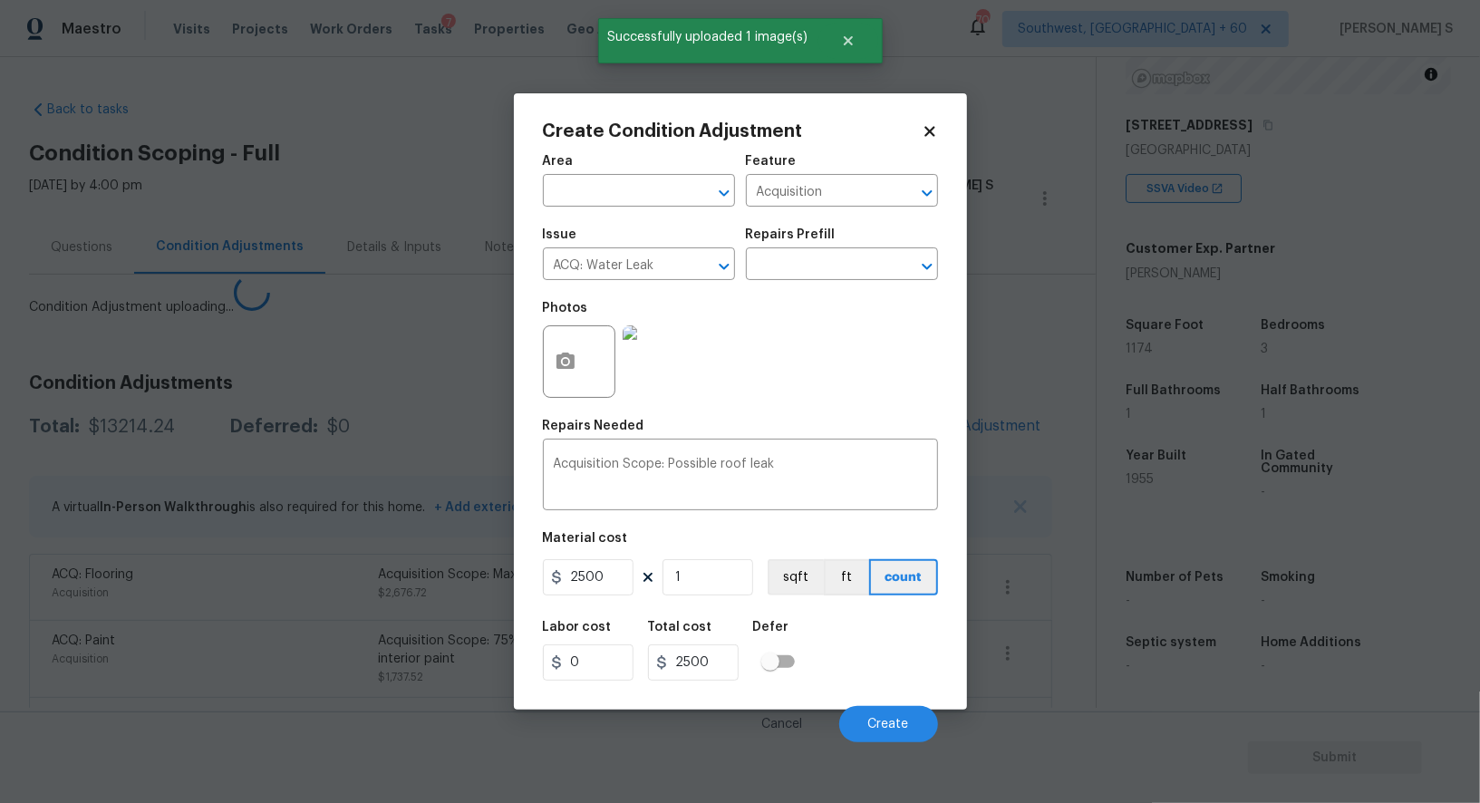
click at [336, 592] on body "Maestro Visits Projects Work Orders Tasks 7 Properties Geo Assignments 703 Sout…" at bounding box center [740, 401] width 1480 height 803
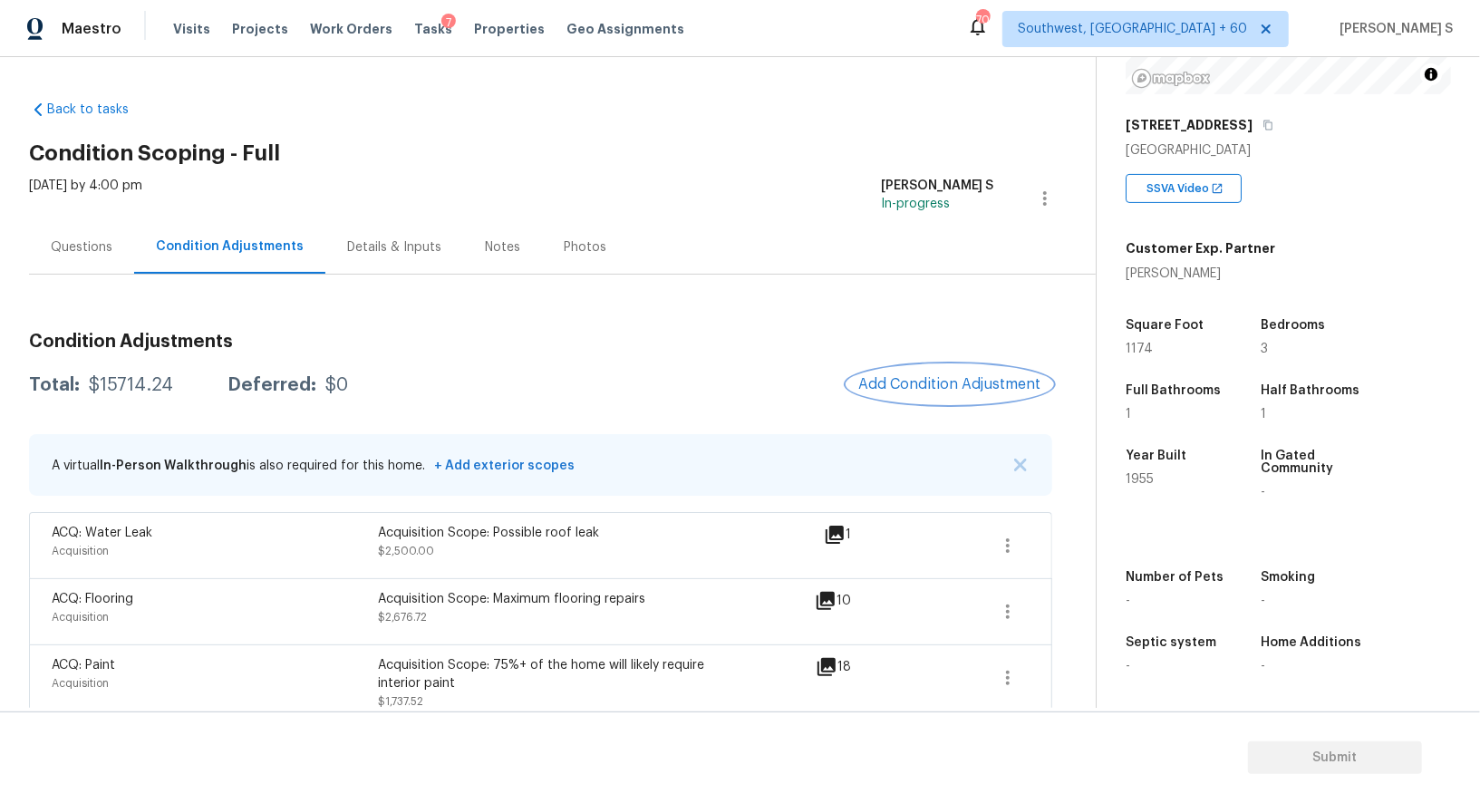
click at [937, 380] on span "Add Condition Adjustment" at bounding box center [950, 384] width 183 height 16
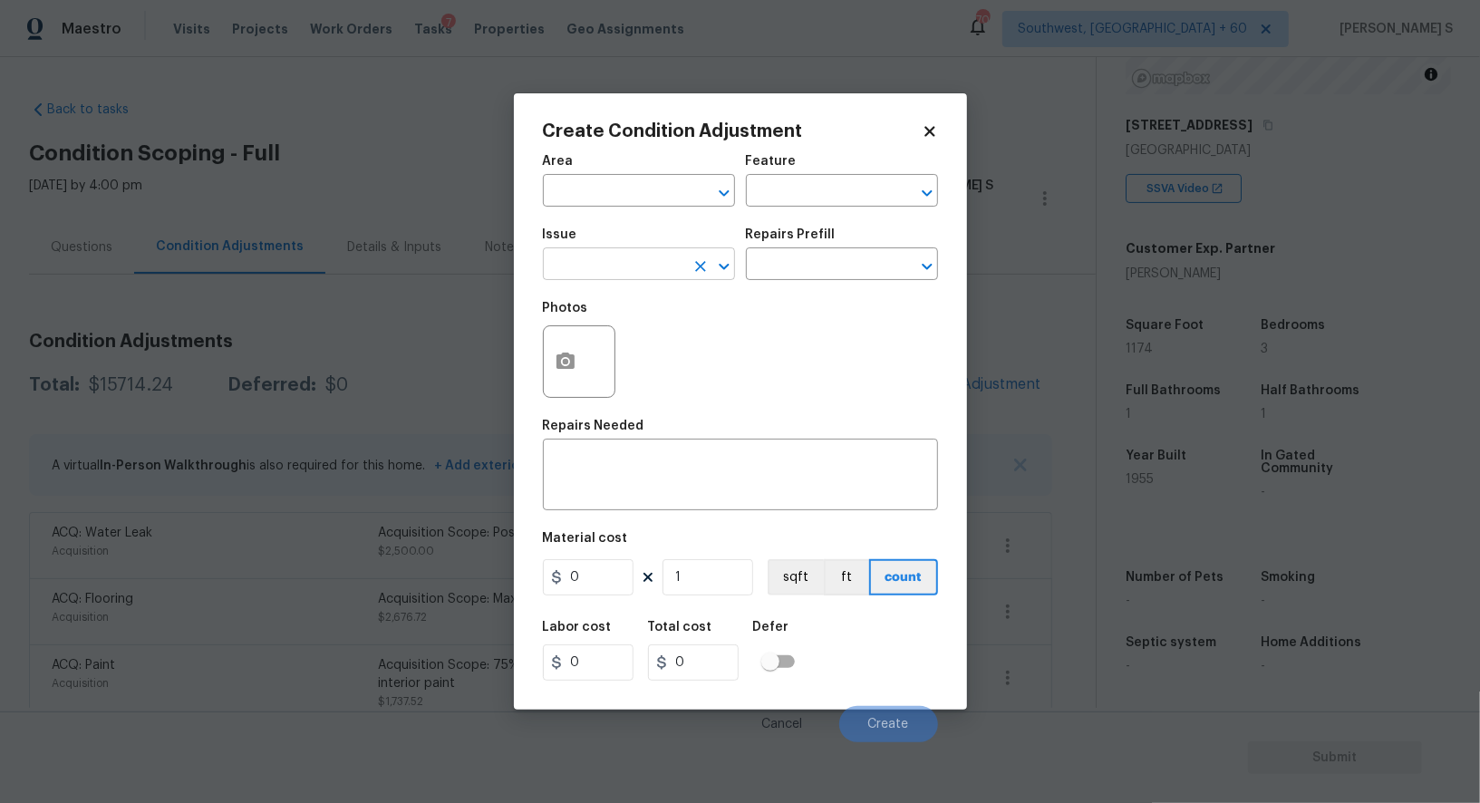
click at [630, 255] on input "text" at bounding box center [613, 266] width 141 height 28
type input "ACQ: Foundation"
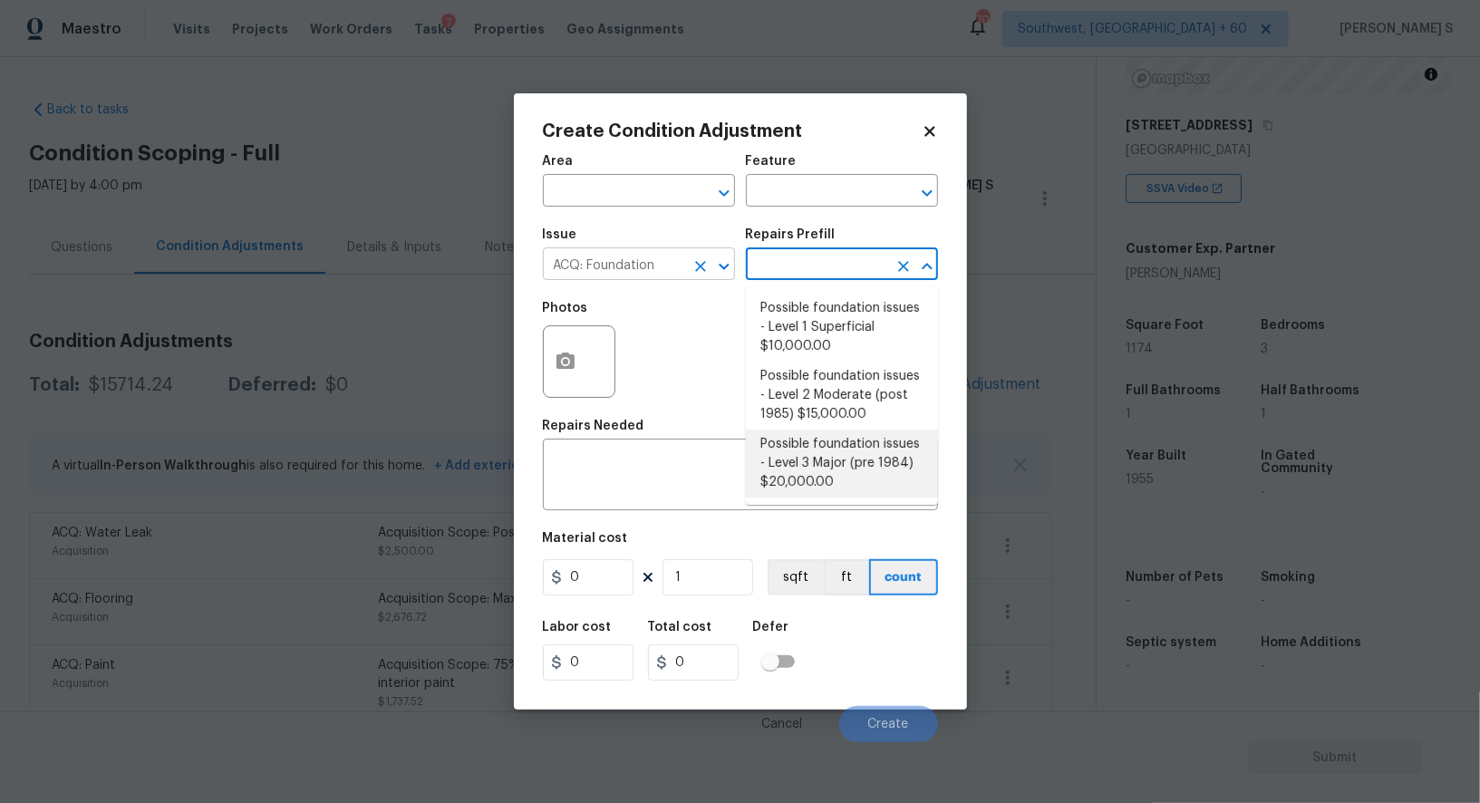
type input "Acquisition"
type textarea "Possible foundation issues - Level 3 Major: Disclaimer: This is NOT a technical…"
type input "20000"
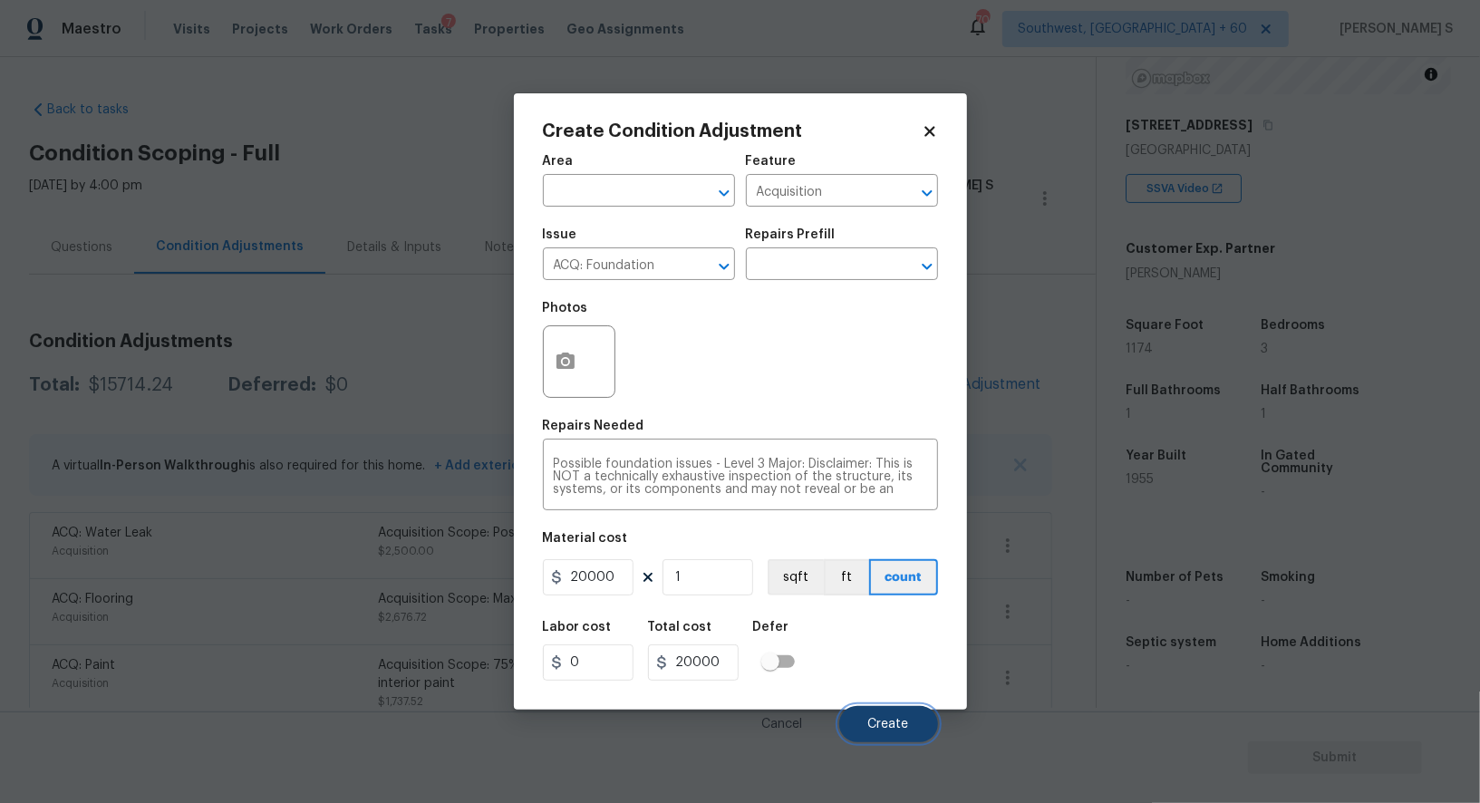
click at [906, 729] on span "Create" at bounding box center [889, 725] width 41 height 14
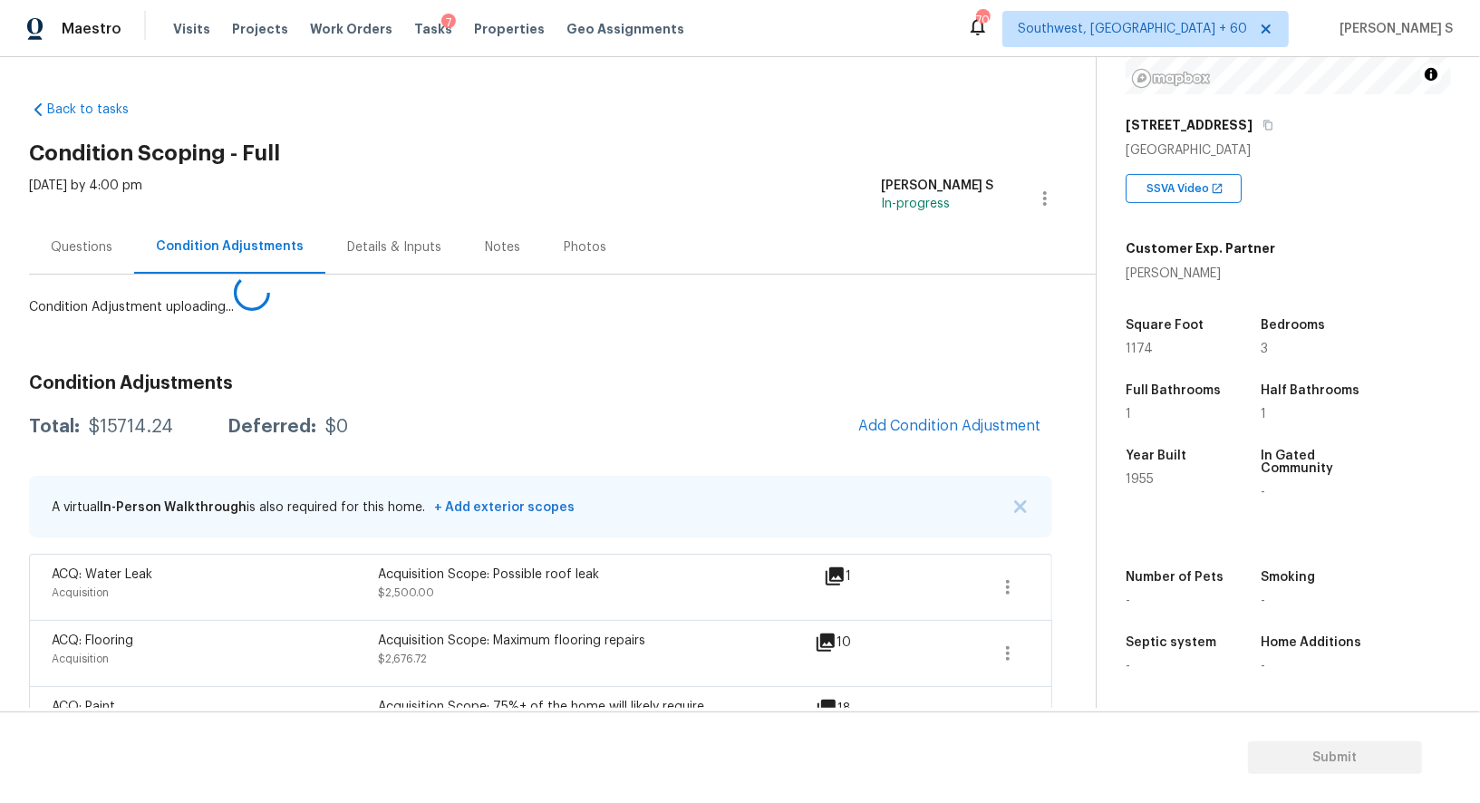
click at [194, 700] on body "Maestro Visits Projects Work Orders Tasks 7 Properties Geo Assignments 703 Sout…" at bounding box center [740, 401] width 1480 height 803
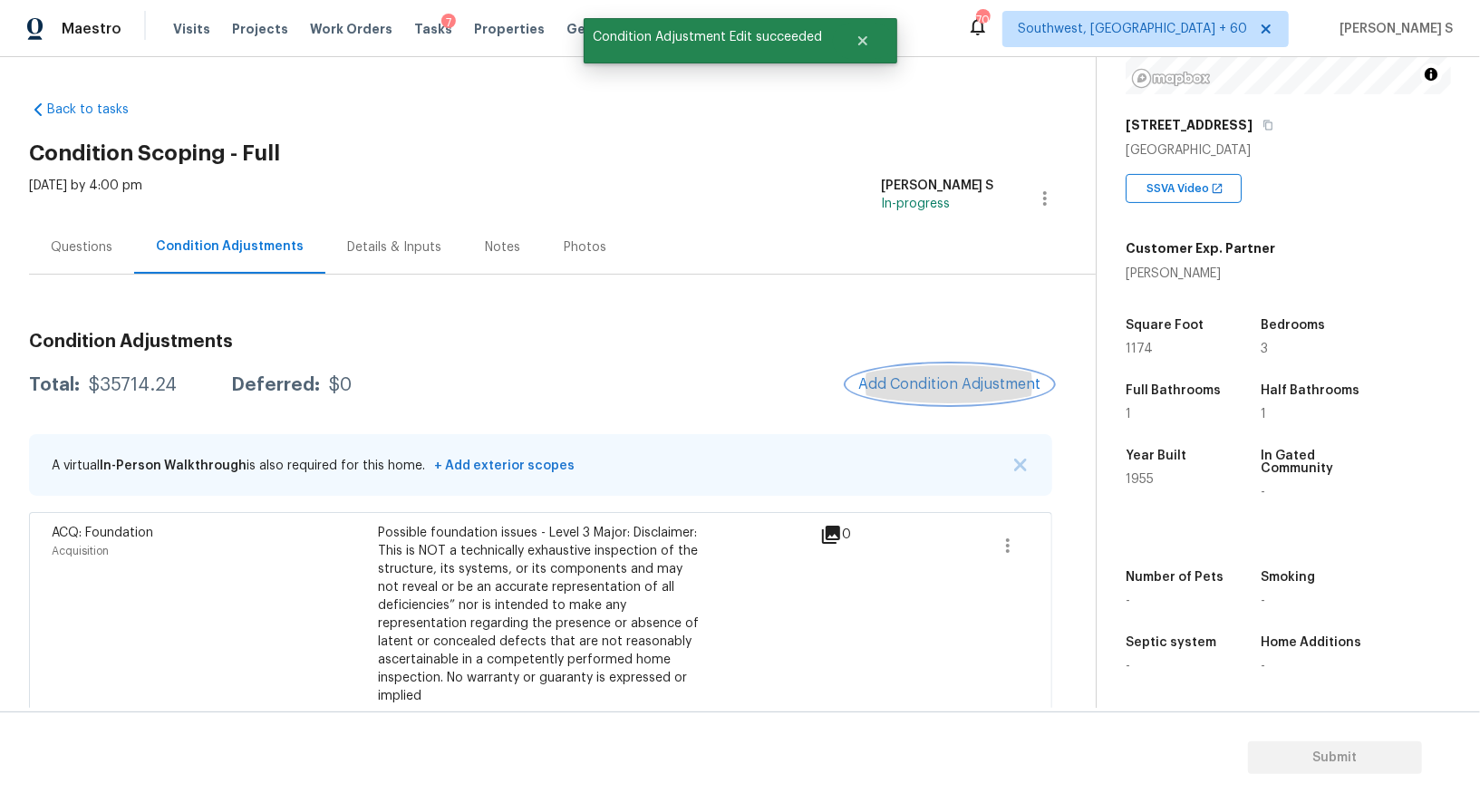
click at [913, 368] on button "Add Condition Adjustment" at bounding box center [950, 384] width 205 height 38
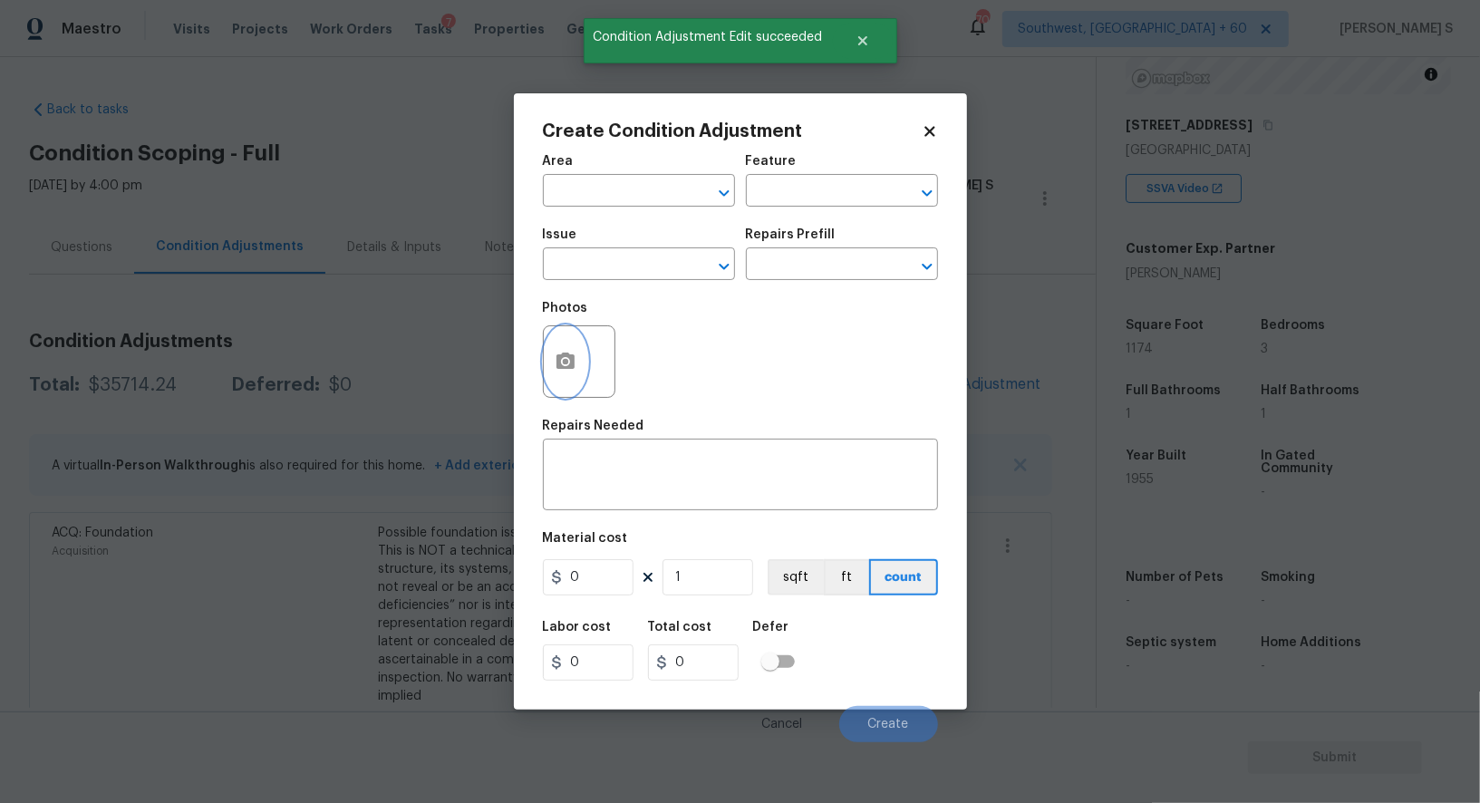
click at [579, 345] on button "button" at bounding box center [566, 361] width 44 height 71
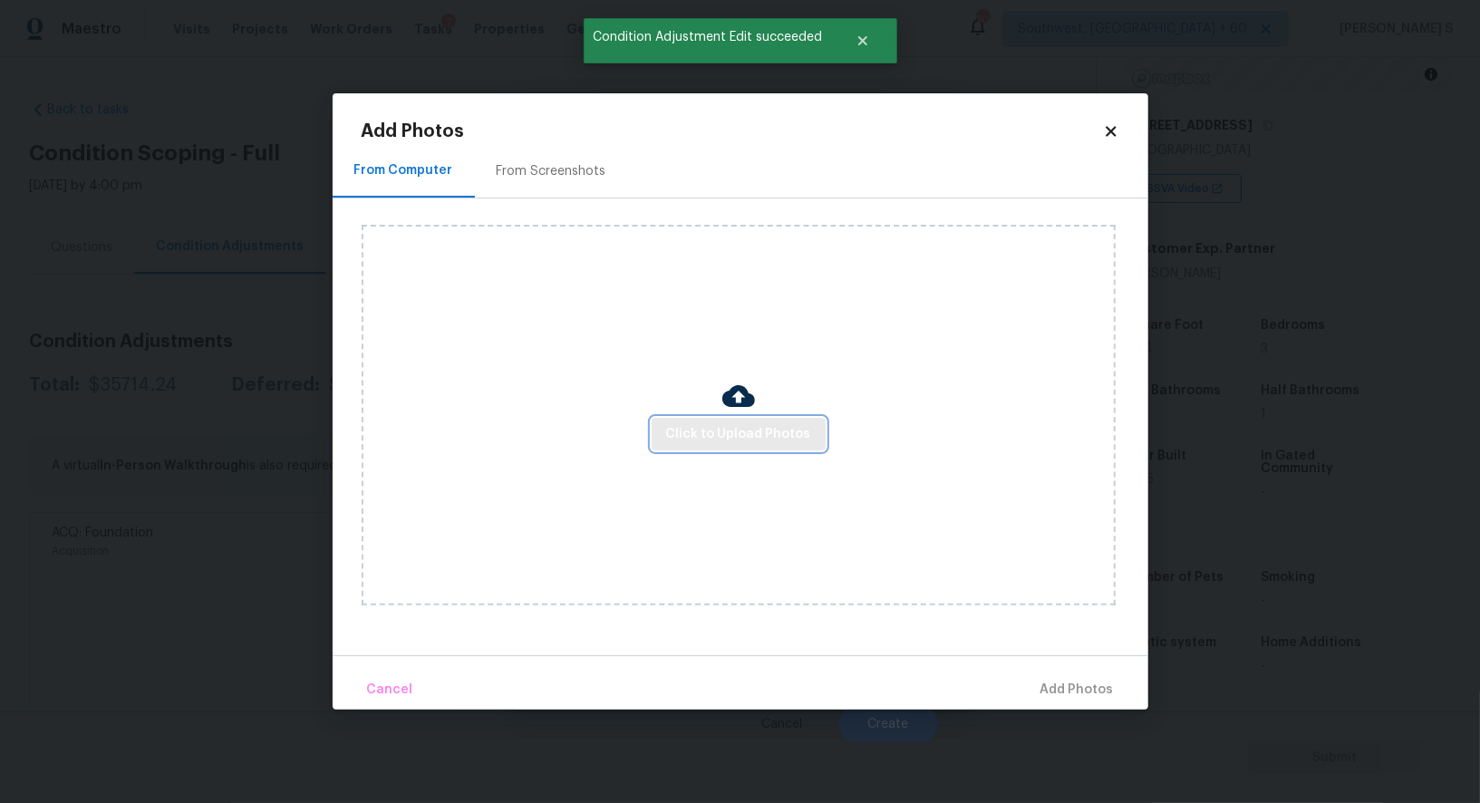
click at [691, 439] on span "Click to Upload Photos" at bounding box center [738, 434] width 145 height 23
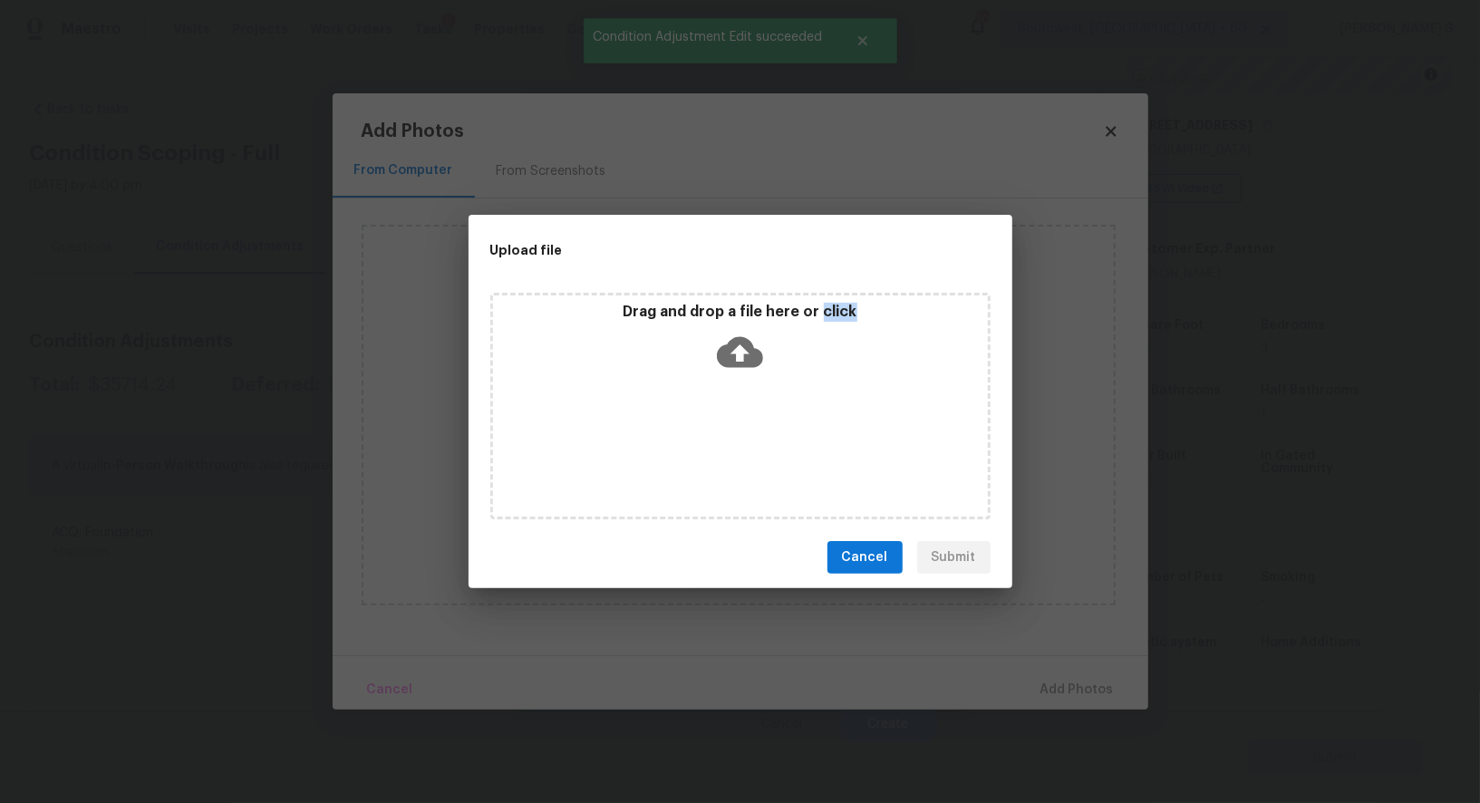
click at [691, 439] on div "Drag and drop a file here or click" at bounding box center [740, 406] width 500 height 227
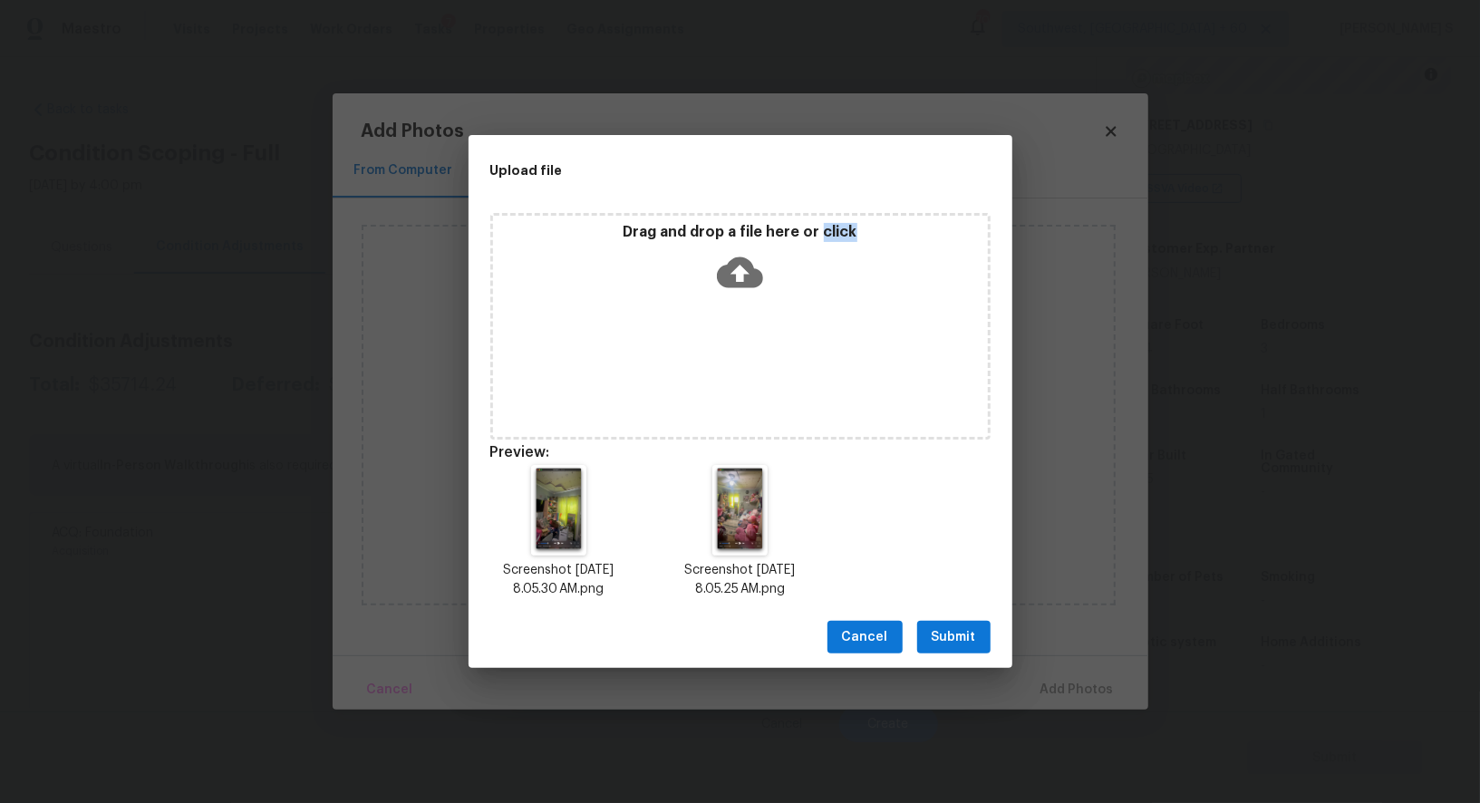
click at [967, 645] on span "Submit" at bounding box center [954, 637] width 44 height 23
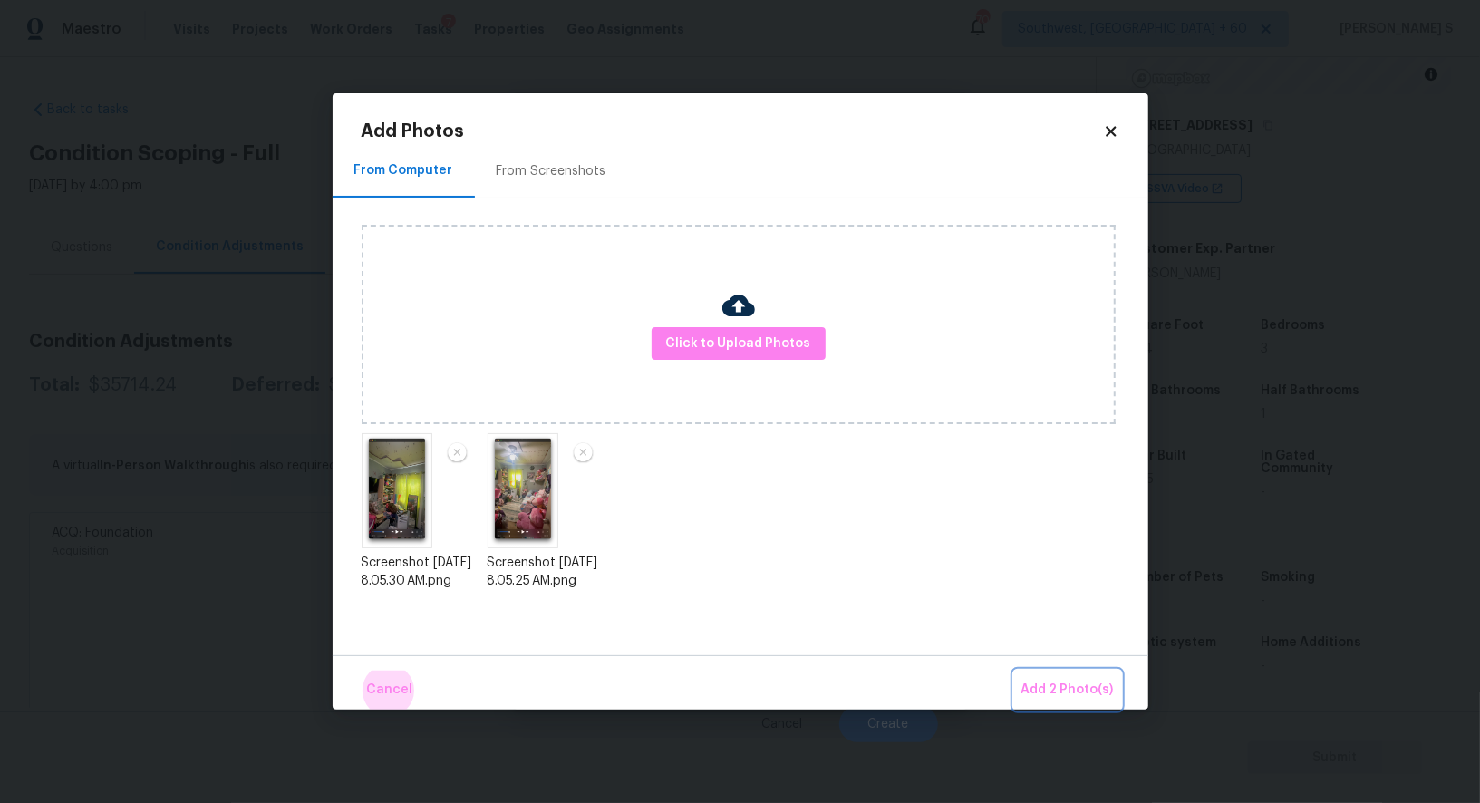
click at [1014, 671] on button "Add 2 Photo(s)" at bounding box center [1067, 690] width 107 height 39
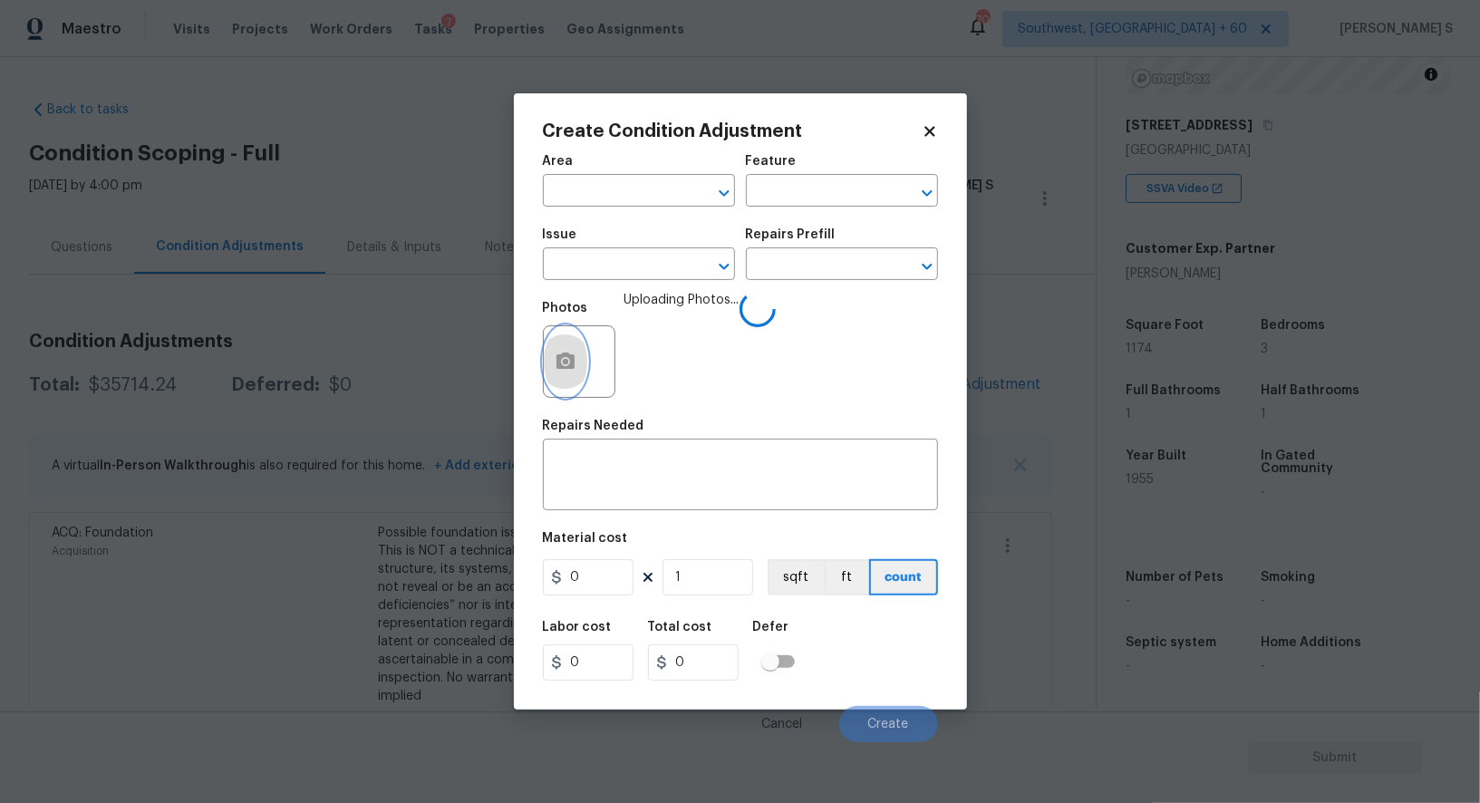
click at [547, 373] on button "button" at bounding box center [566, 361] width 44 height 71
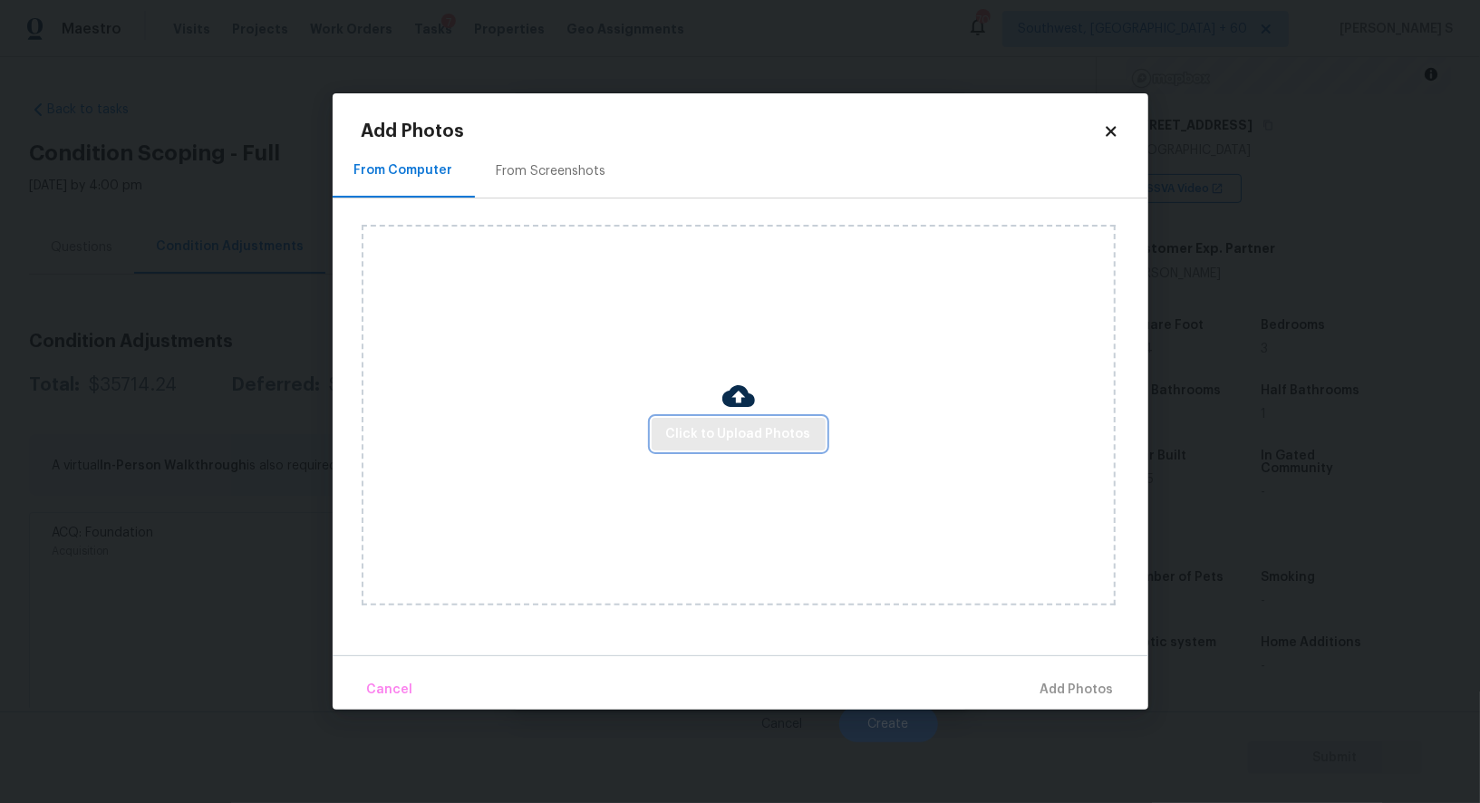
click at [771, 434] on span "Click to Upload Photos" at bounding box center [738, 434] width 145 height 23
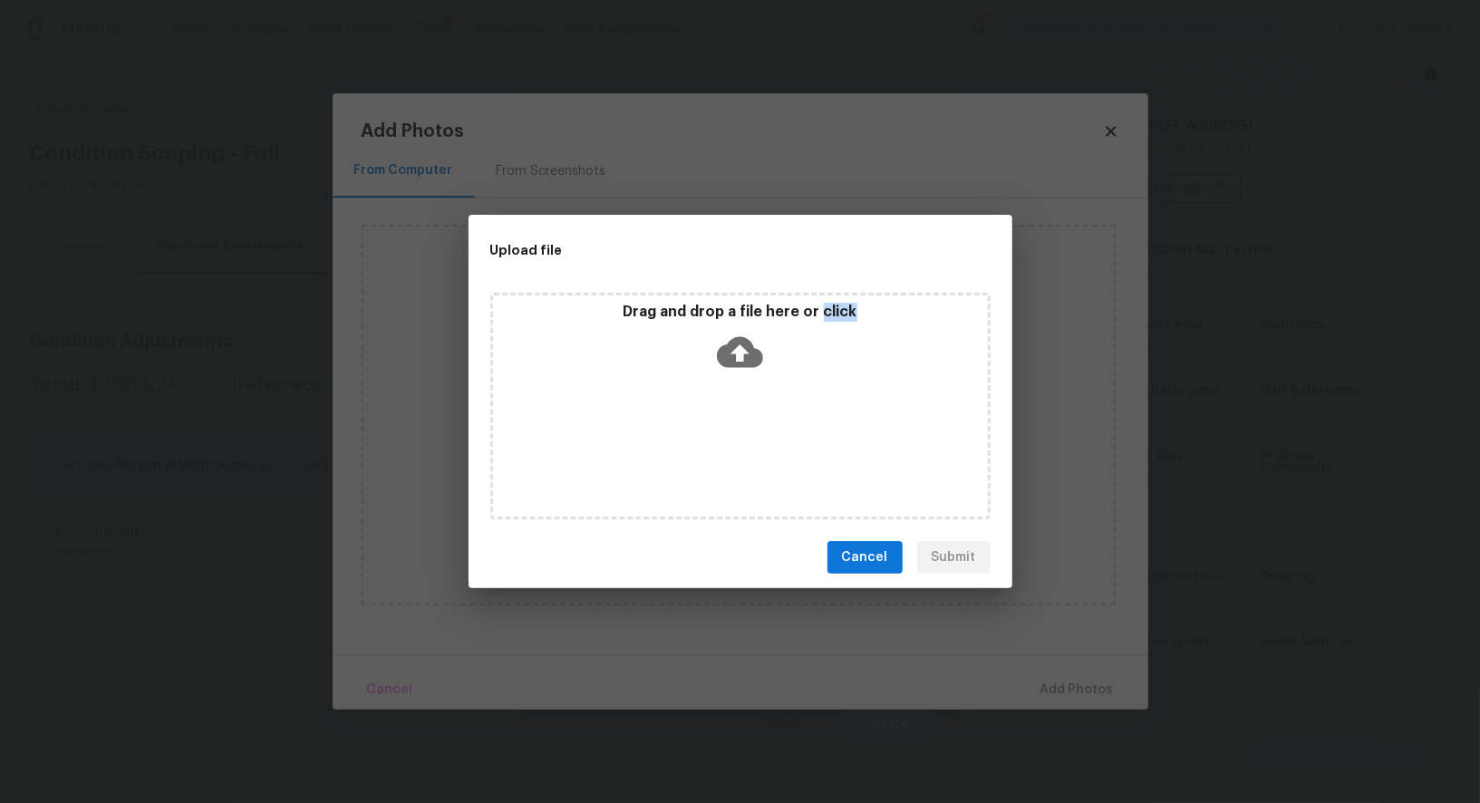
click at [771, 434] on div "Drag and drop a file here or click" at bounding box center [740, 406] width 500 height 227
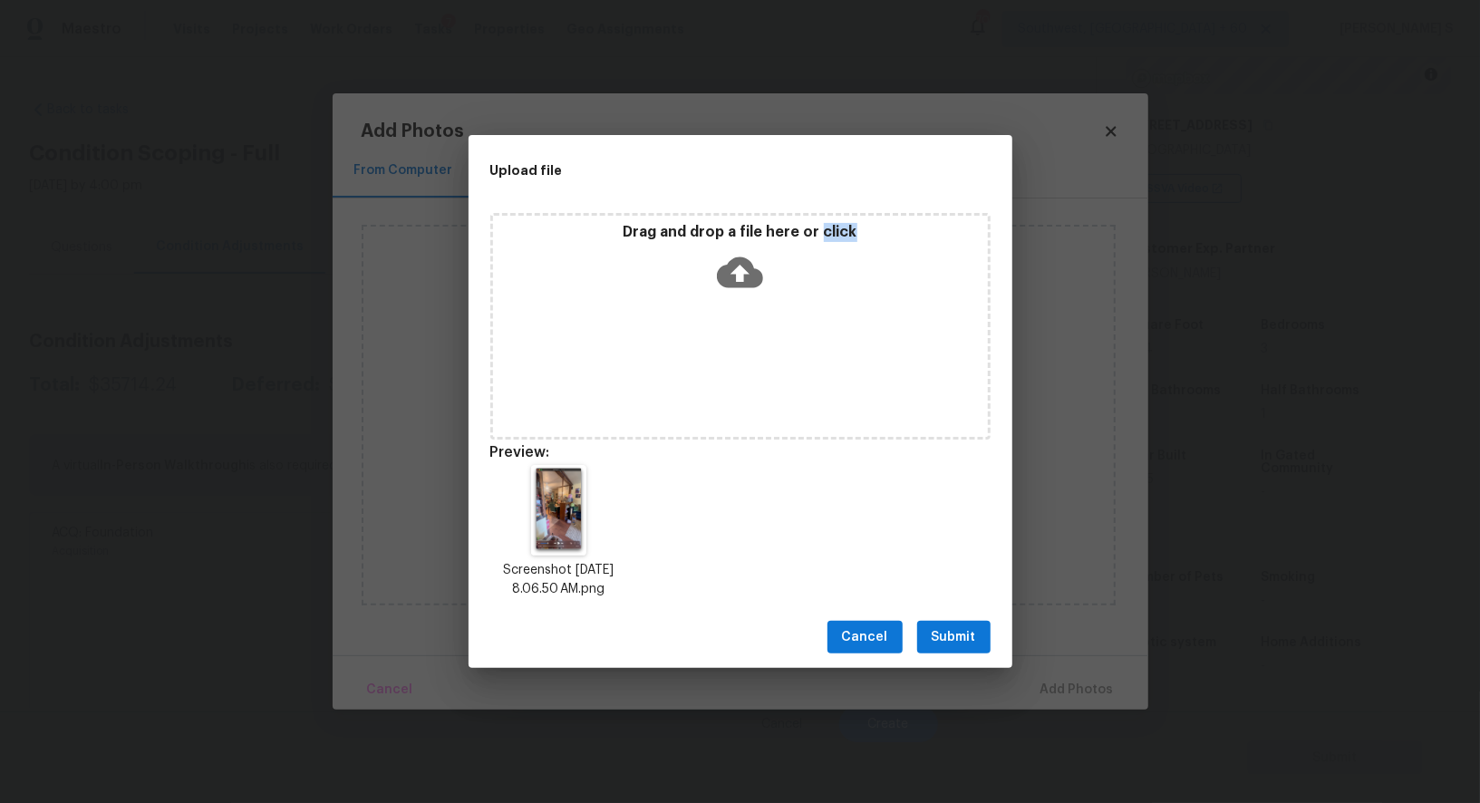
click at [944, 643] on span "Submit" at bounding box center [954, 637] width 44 height 23
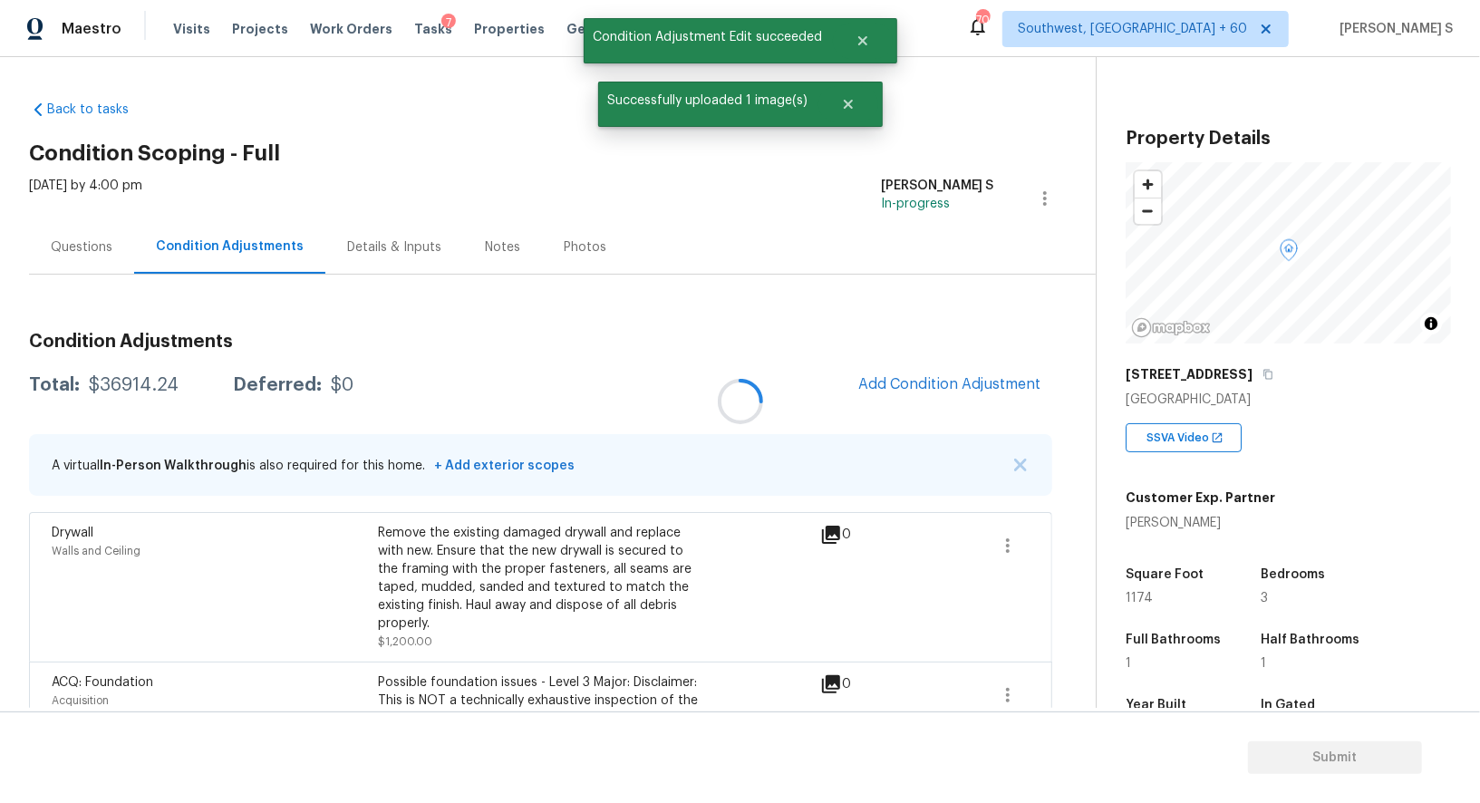
scroll to position [249, 0]
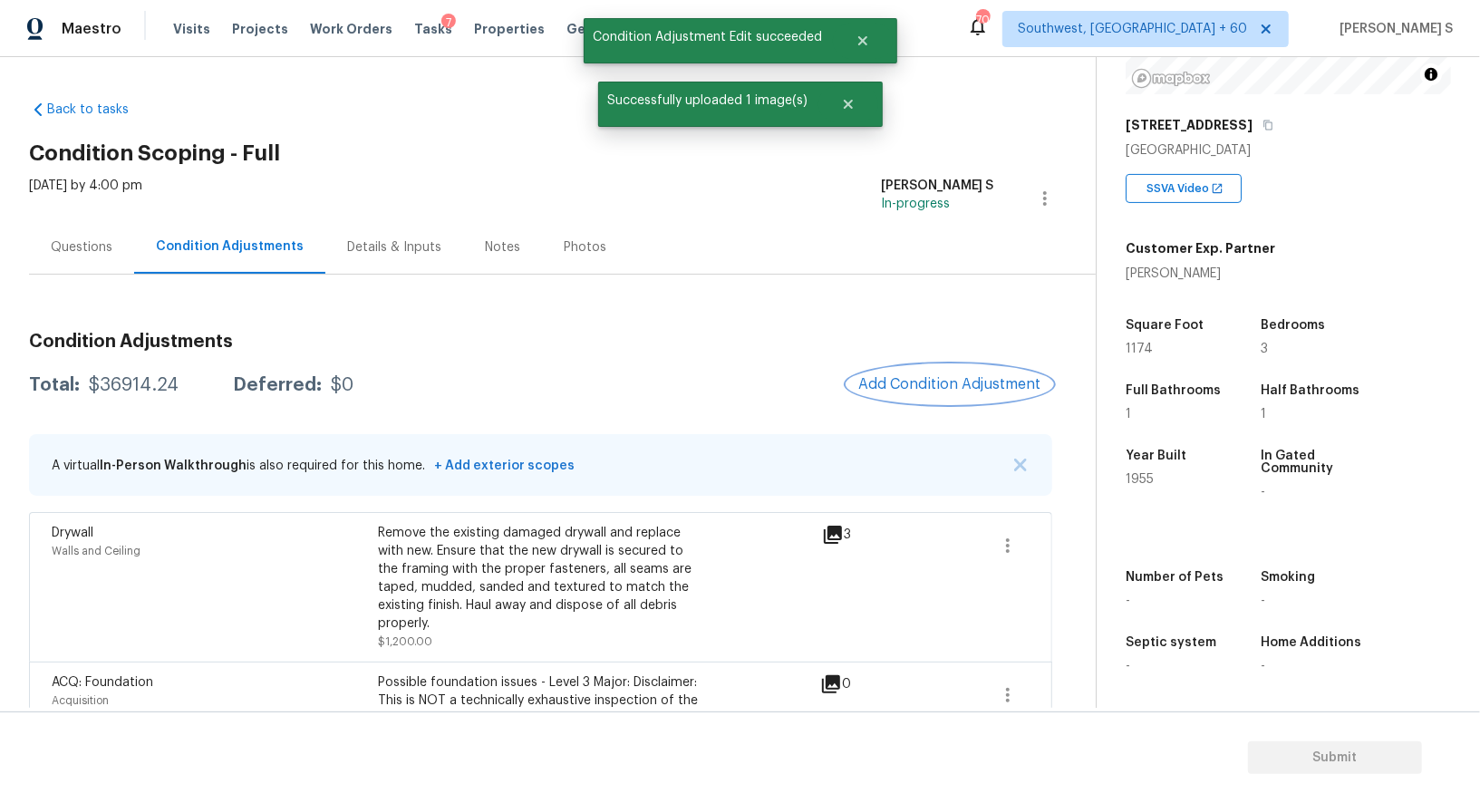
click at [968, 371] on button "Add Condition Adjustment" at bounding box center [950, 384] width 205 height 38
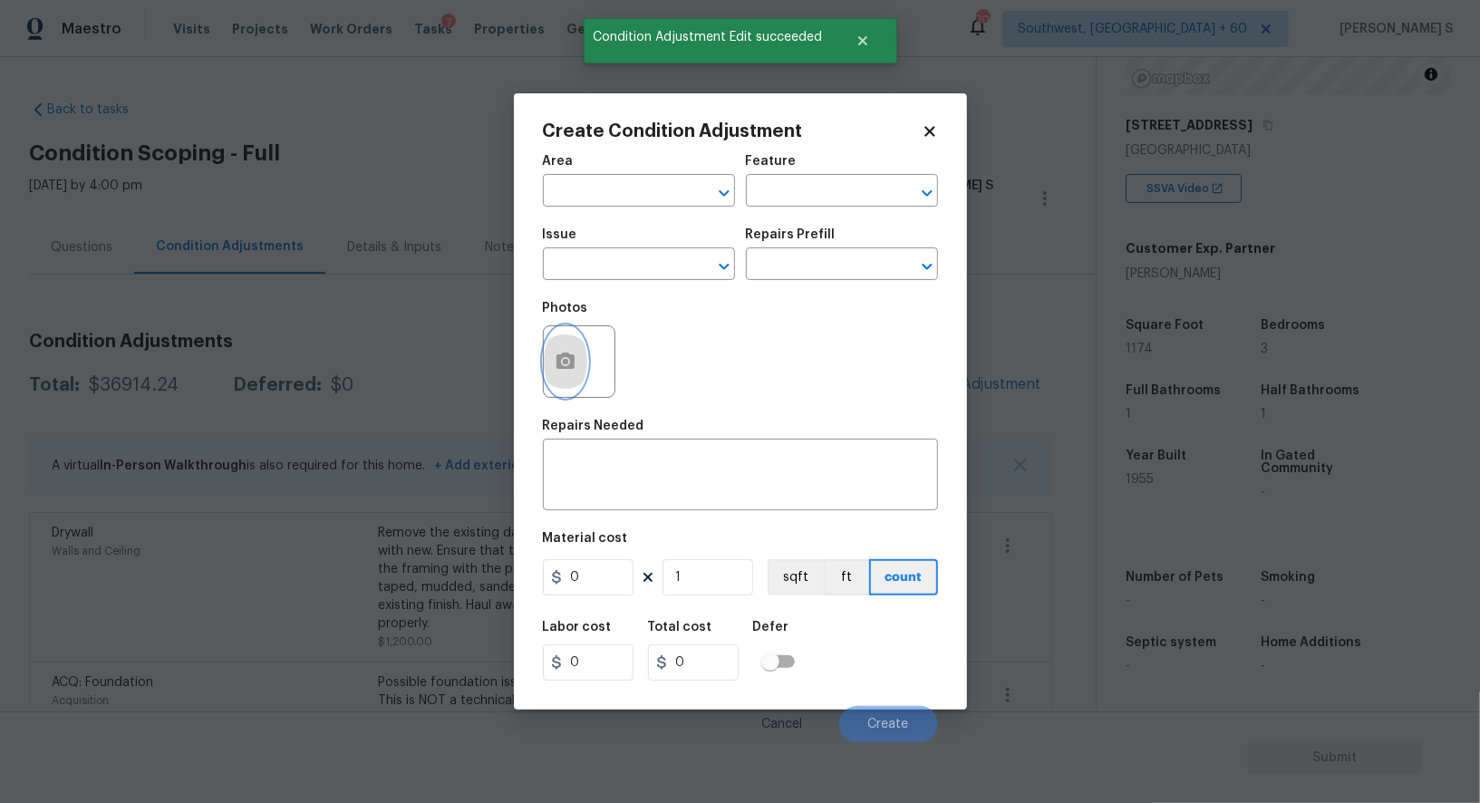
click at [576, 353] on icon "button" at bounding box center [566, 362] width 22 height 22
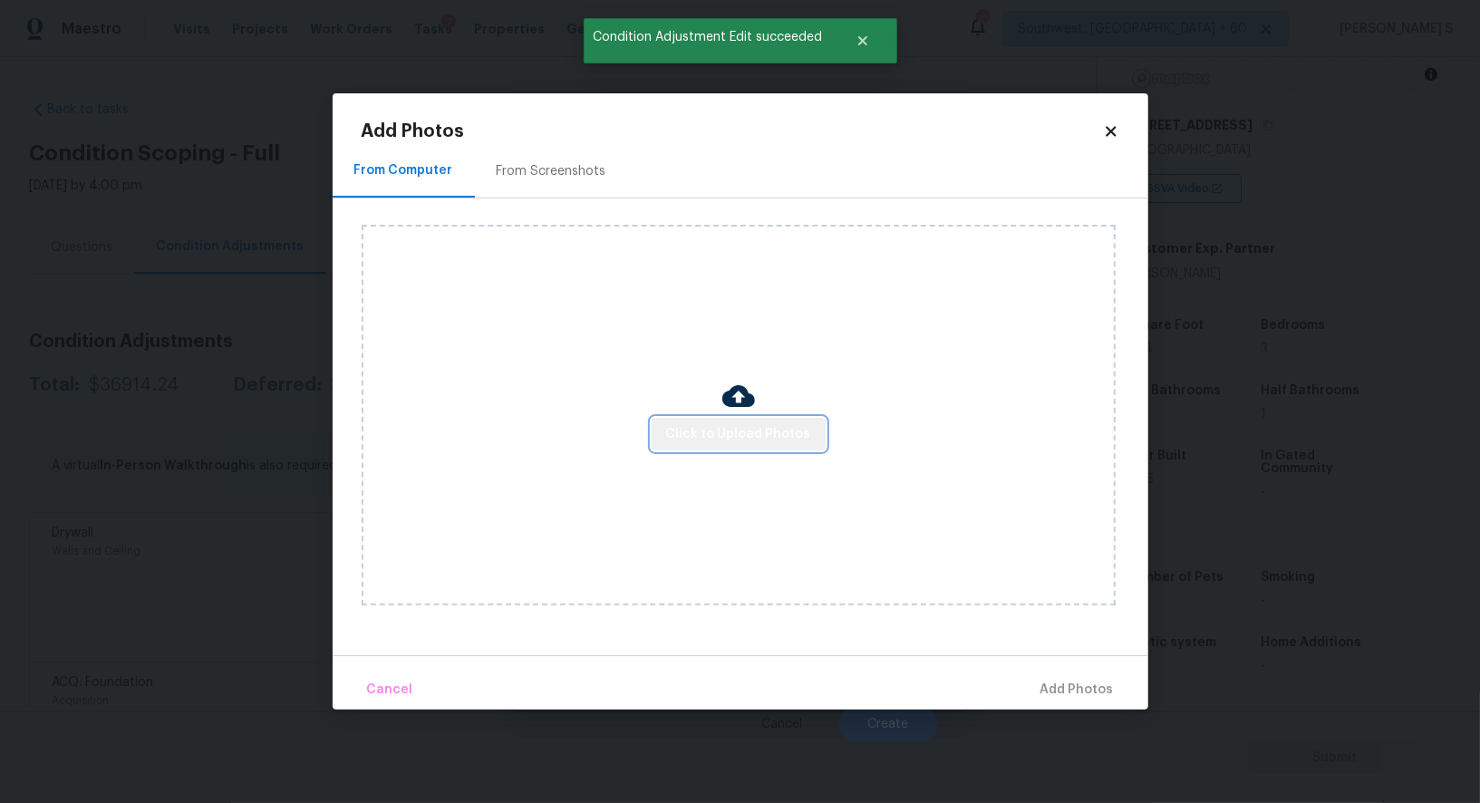
click at [742, 429] on span "Click to Upload Photos" at bounding box center [738, 434] width 145 height 23
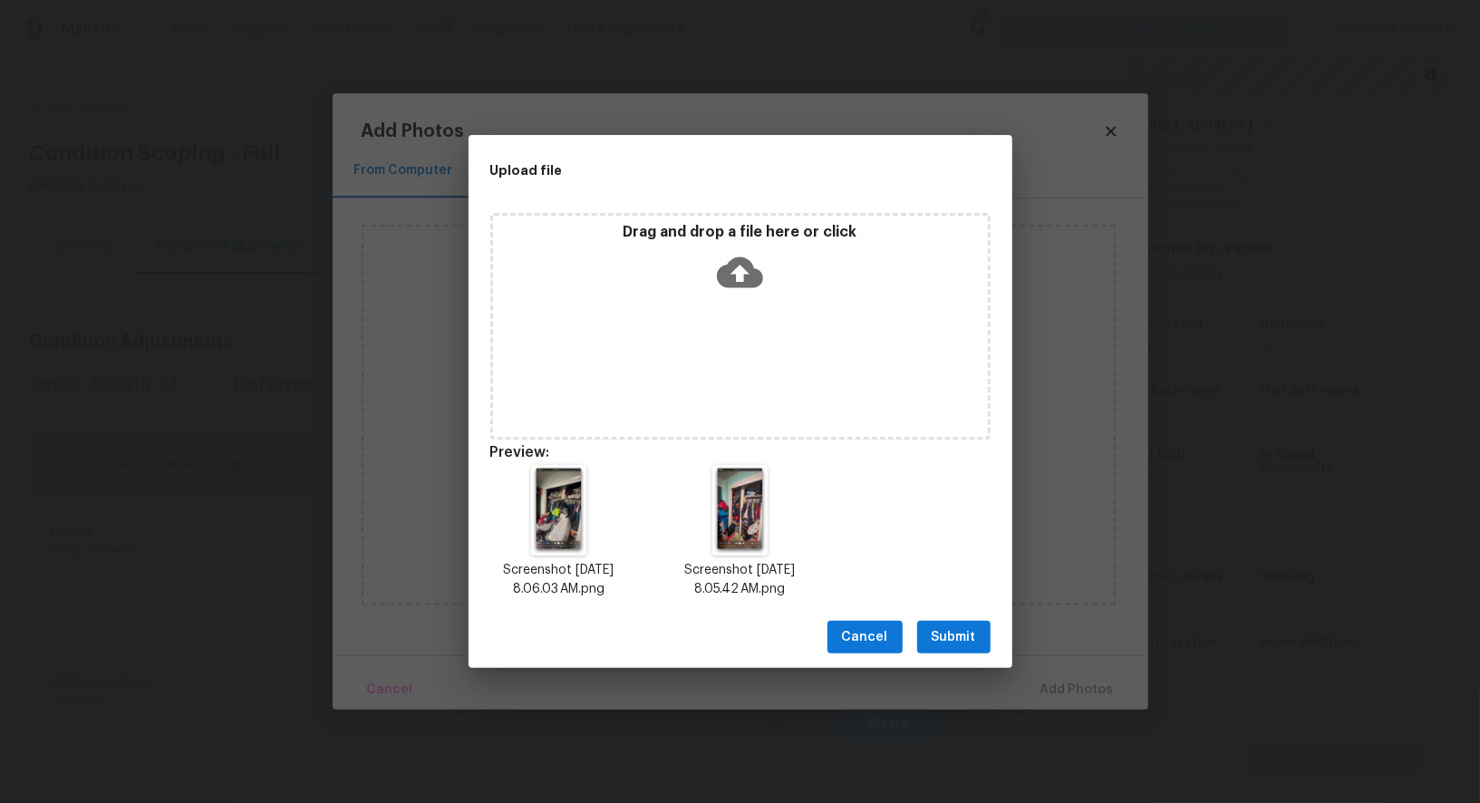
click at [974, 634] on span "Submit" at bounding box center [954, 637] width 44 height 23
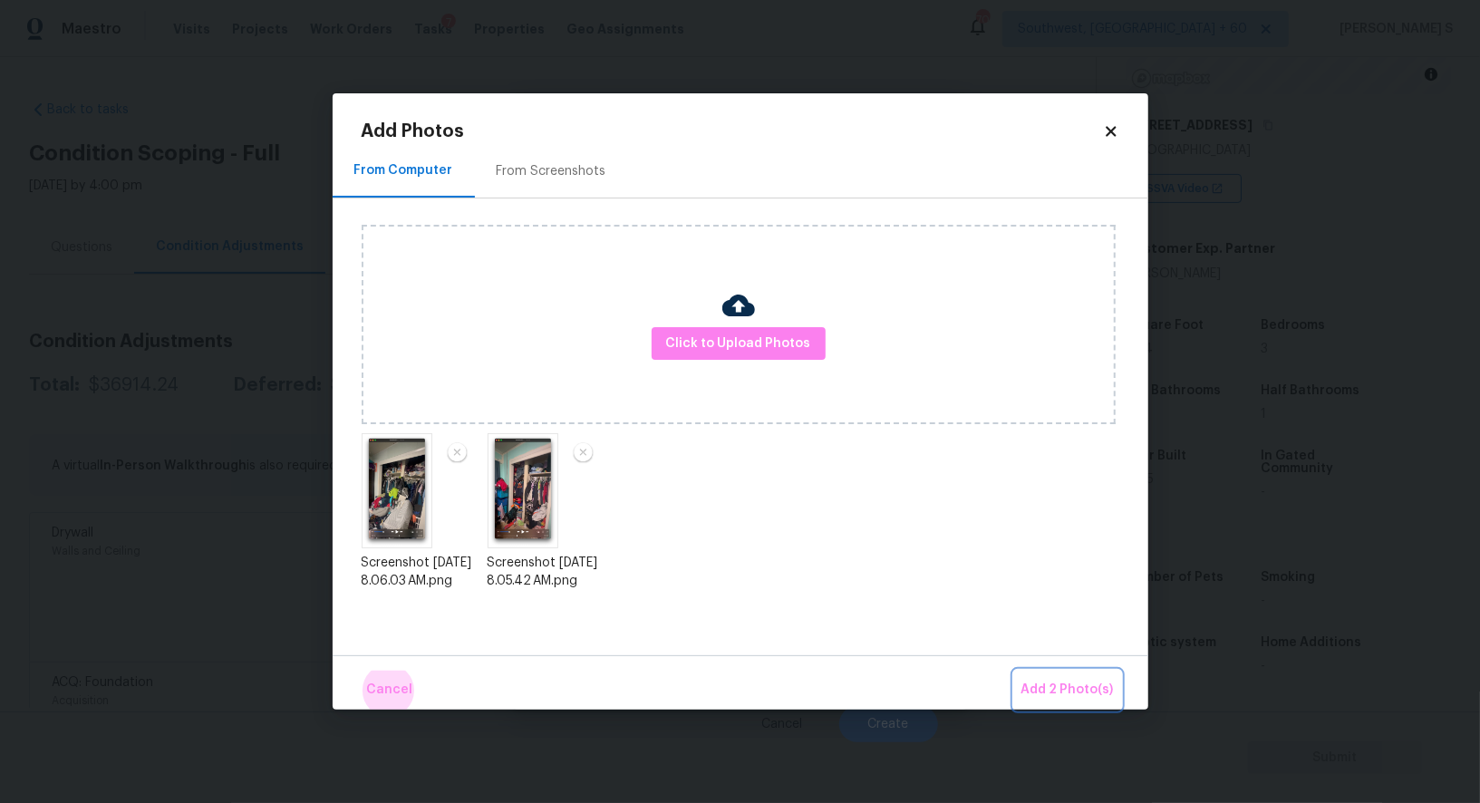
click at [1014, 671] on button "Add 2 Photo(s)" at bounding box center [1067, 690] width 107 height 39
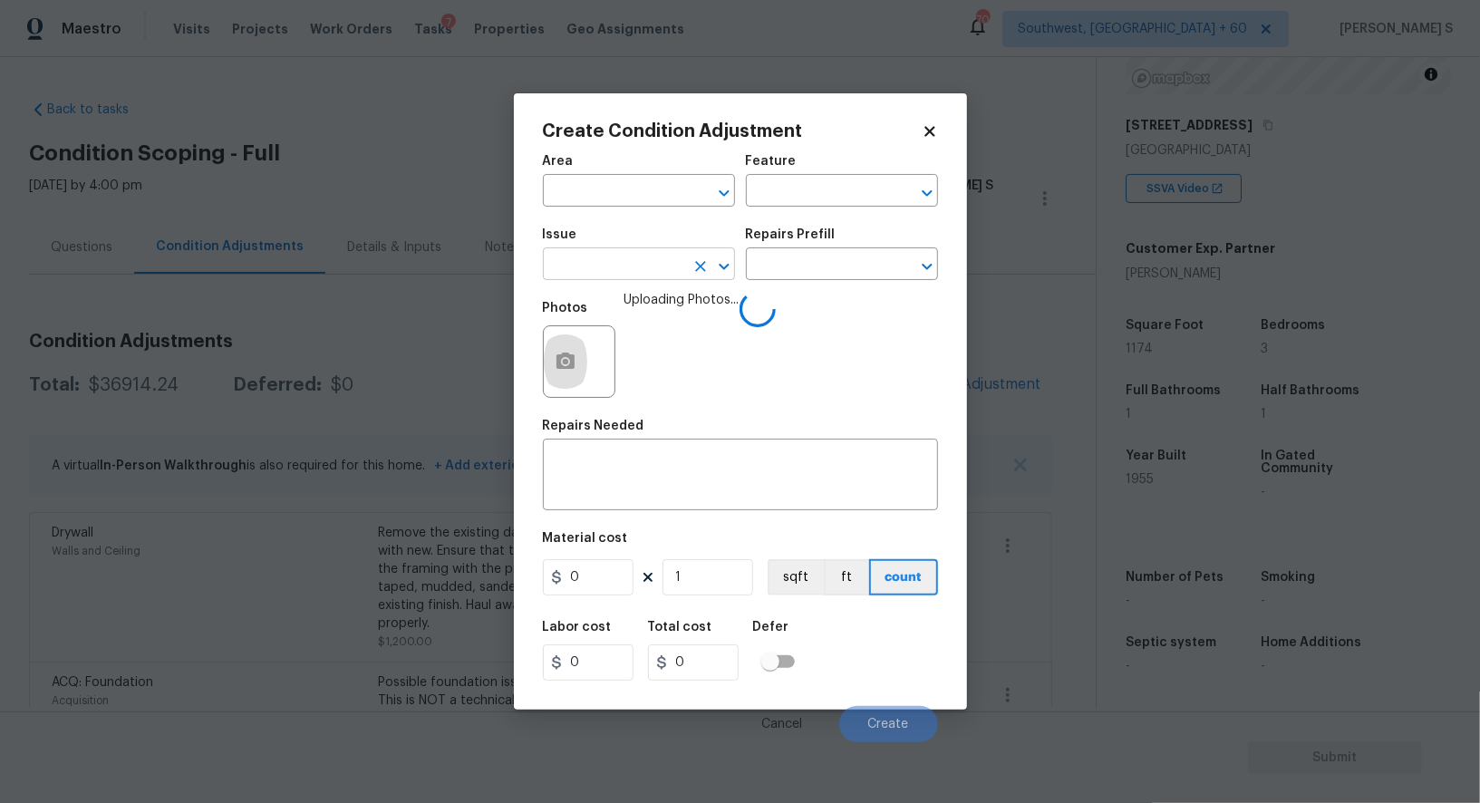
click at [644, 264] on input "text" at bounding box center [613, 266] width 141 height 28
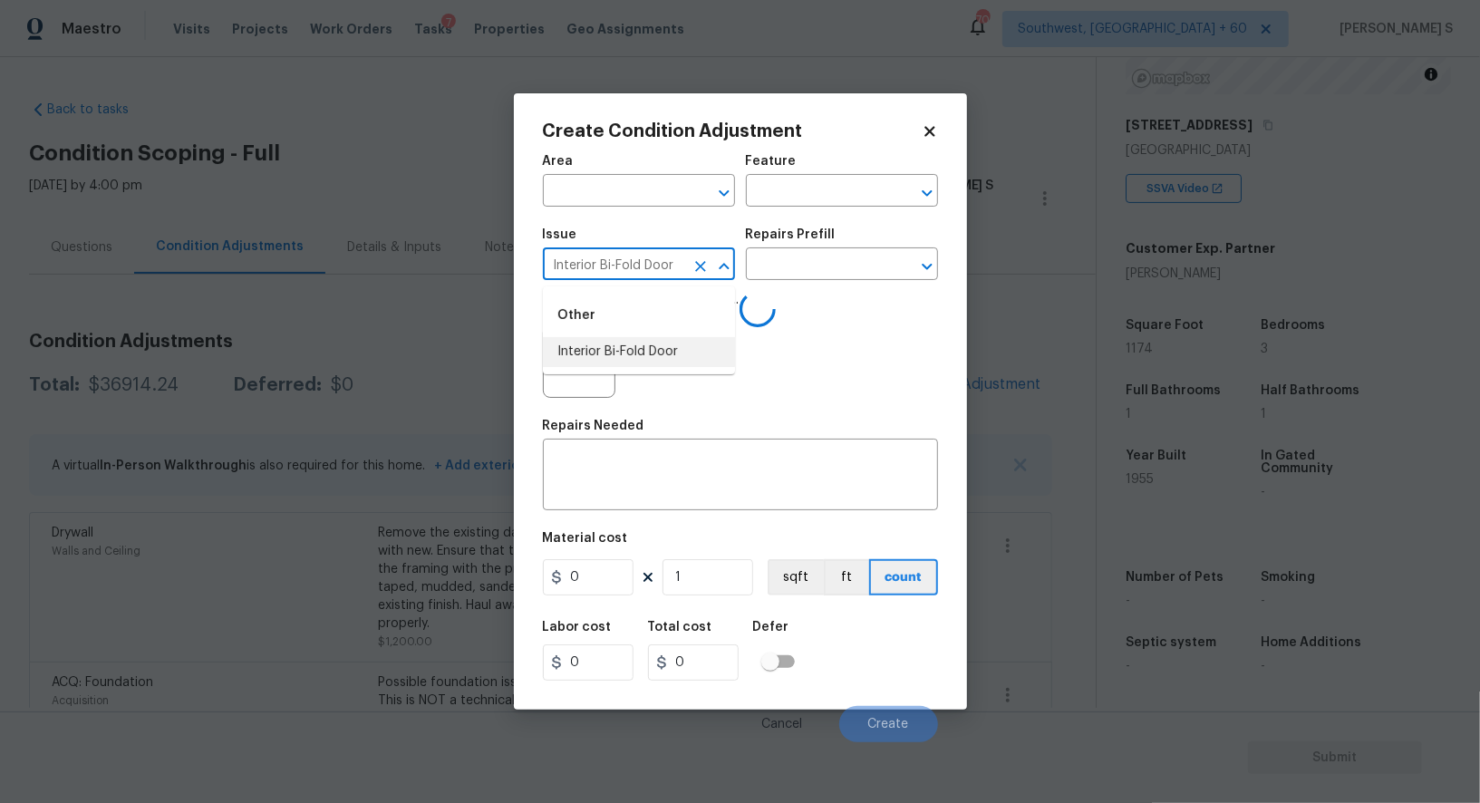
type input "Interior Bi-Fold Door"
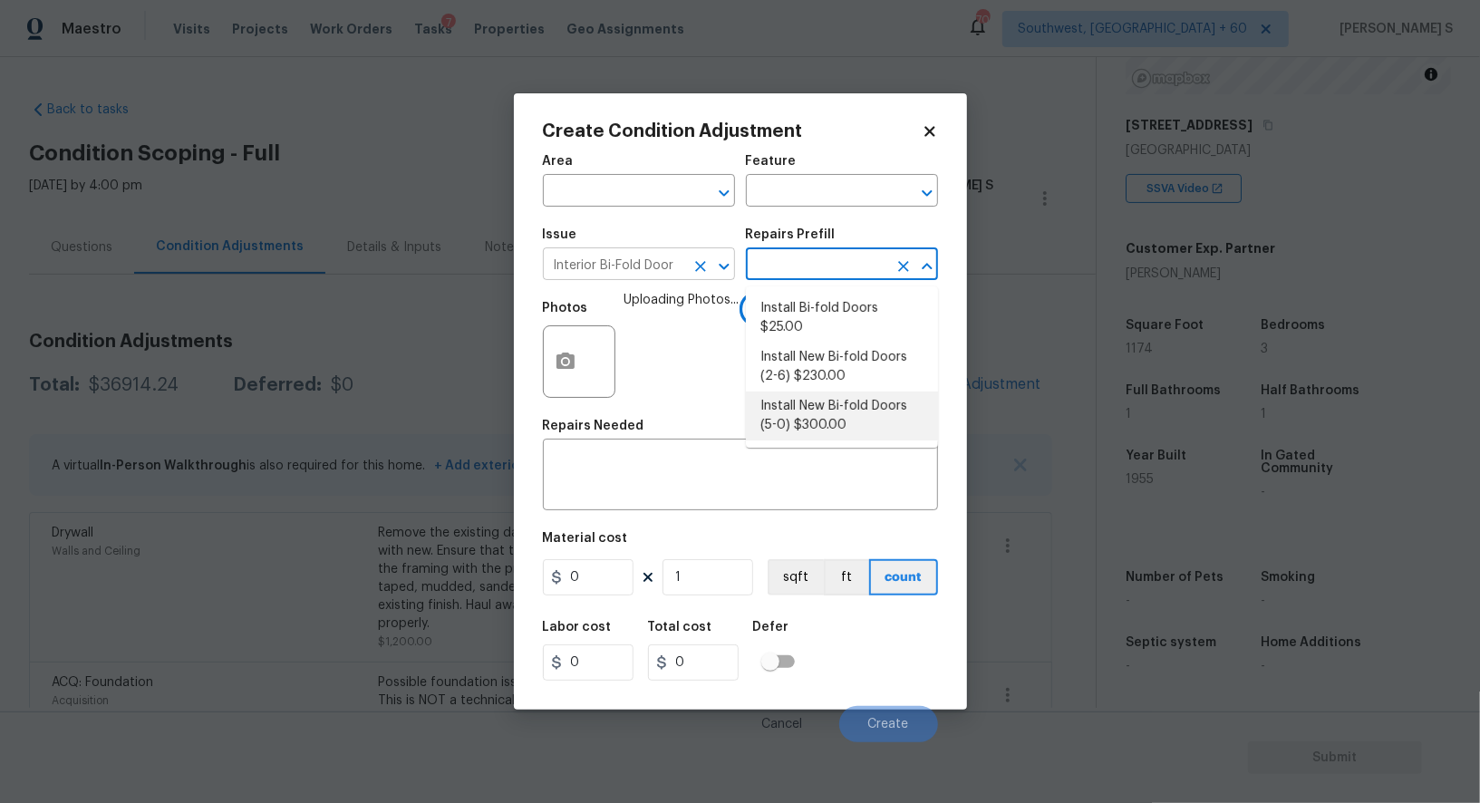
type input "Interior Door"
type textarea "Remove the existing door (if present). Install a new 5-0 bi-fold flush panel in…"
type input "300"
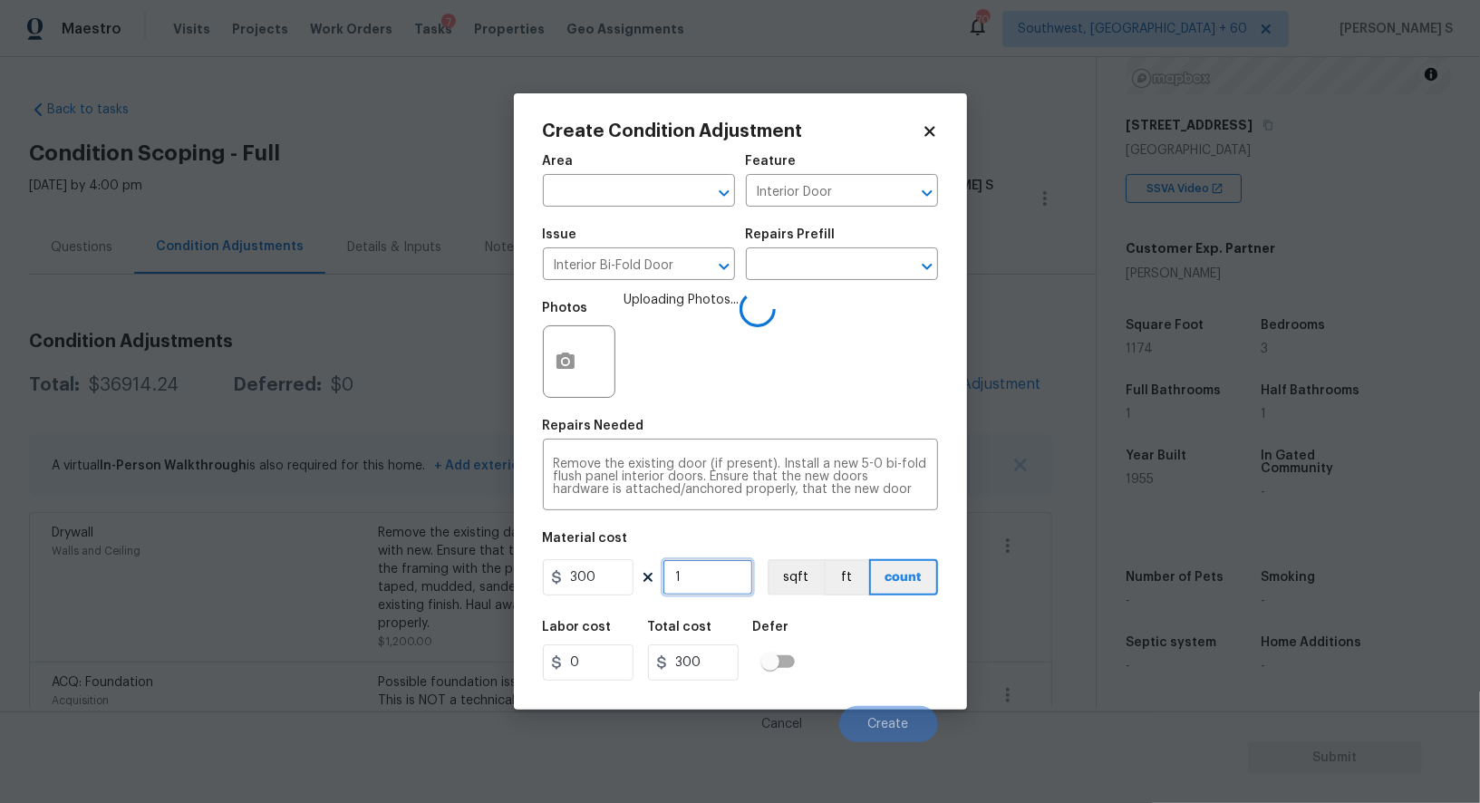
click at [717, 582] on input "1" at bounding box center [708, 577] width 91 height 36
type input "2"
type input "600"
type input "2"
click at [889, 666] on div "Labor cost 0 Total cost 600 Defer" at bounding box center [740, 651] width 395 height 82
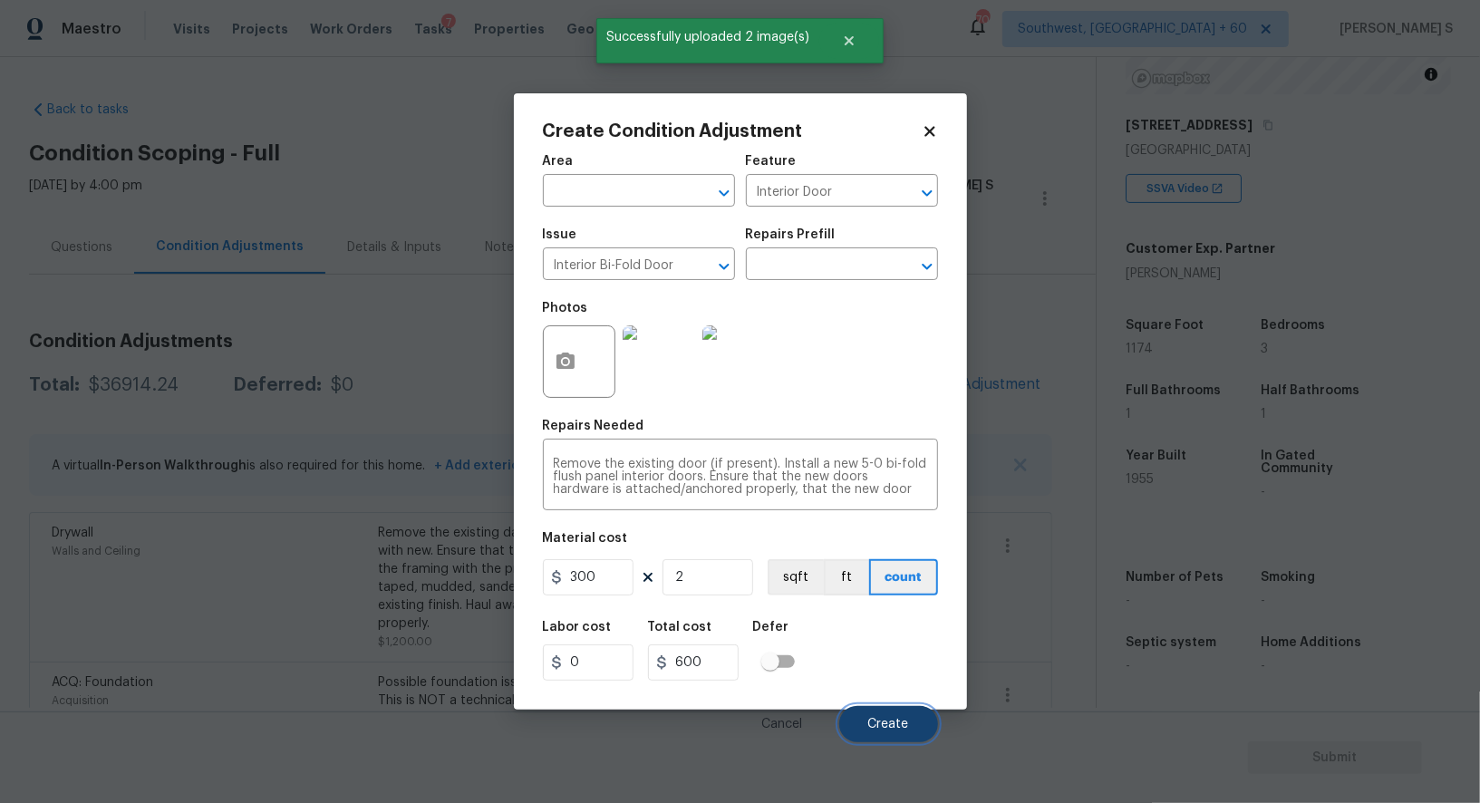
click at [898, 736] on button "Create" at bounding box center [888, 724] width 99 height 36
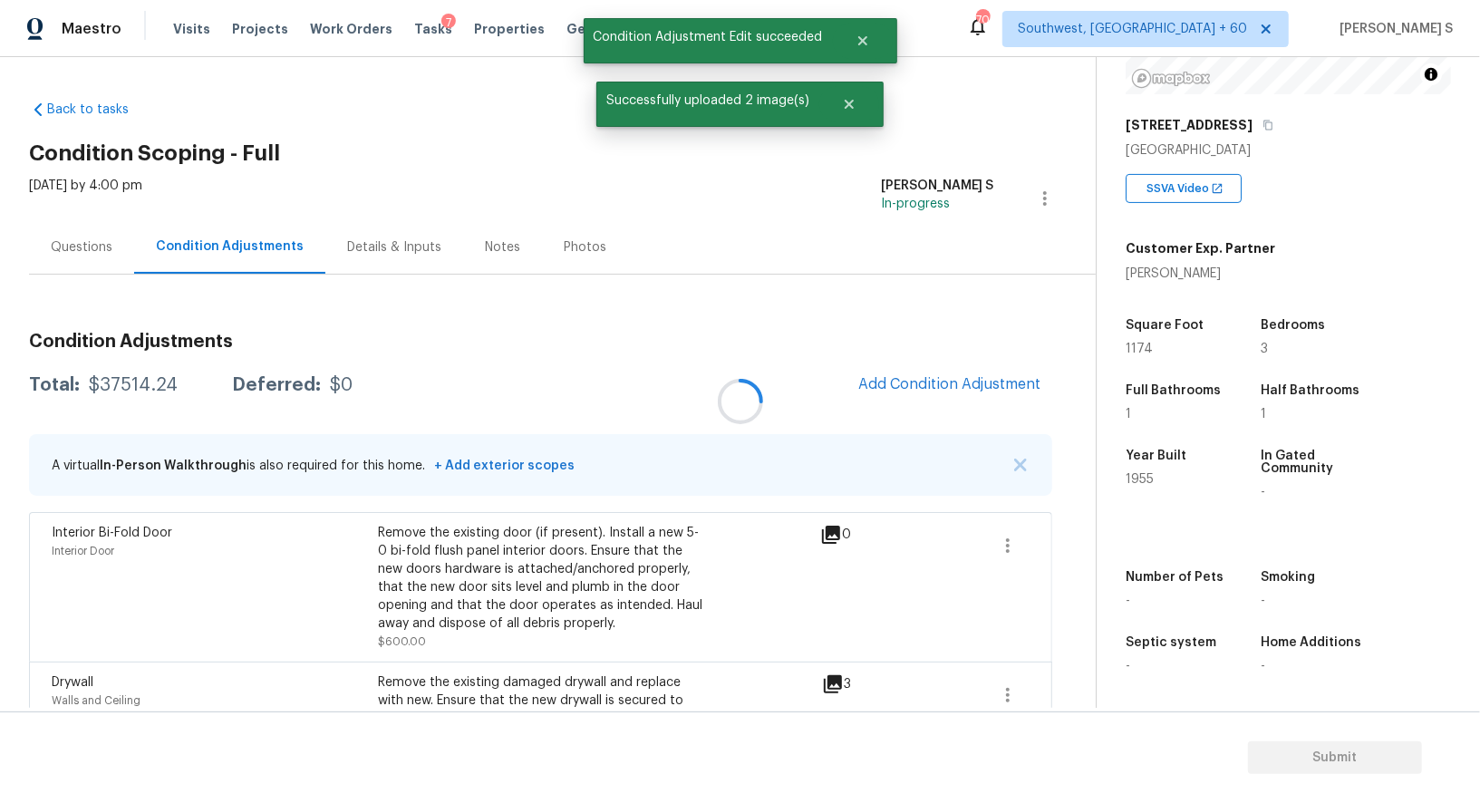
click at [471, 668] on div at bounding box center [740, 401] width 1480 height 803
click at [990, 372] on button "Add Condition Adjustment" at bounding box center [950, 384] width 205 height 38
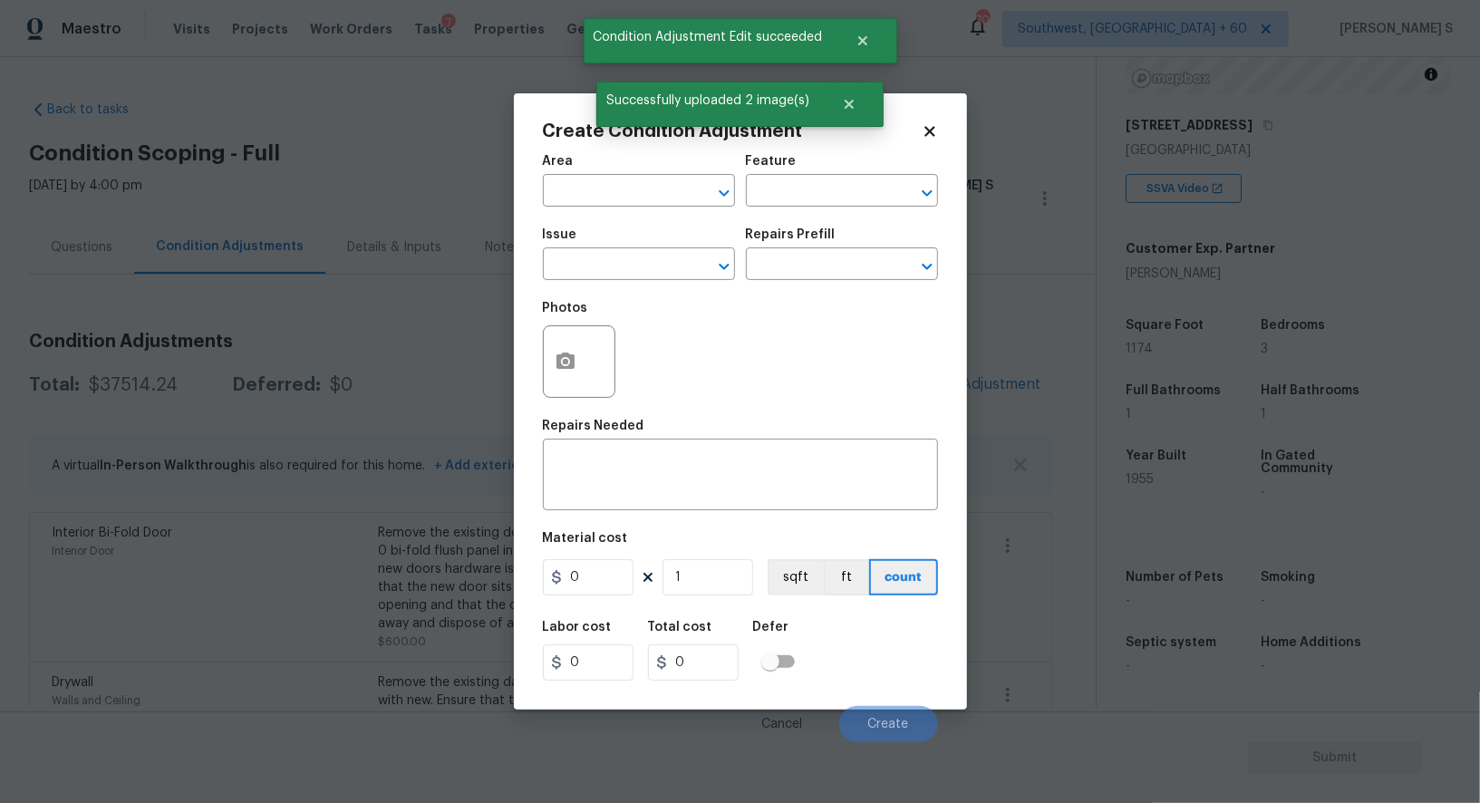
click at [532, 372] on div "Create Condition Adjustment Area ​ Feature ​ Issue ​ Repairs Prefill ​ Photos R…" at bounding box center [740, 401] width 453 height 616
click at [578, 358] on button "button" at bounding box center [566, 361] width 44 height 71
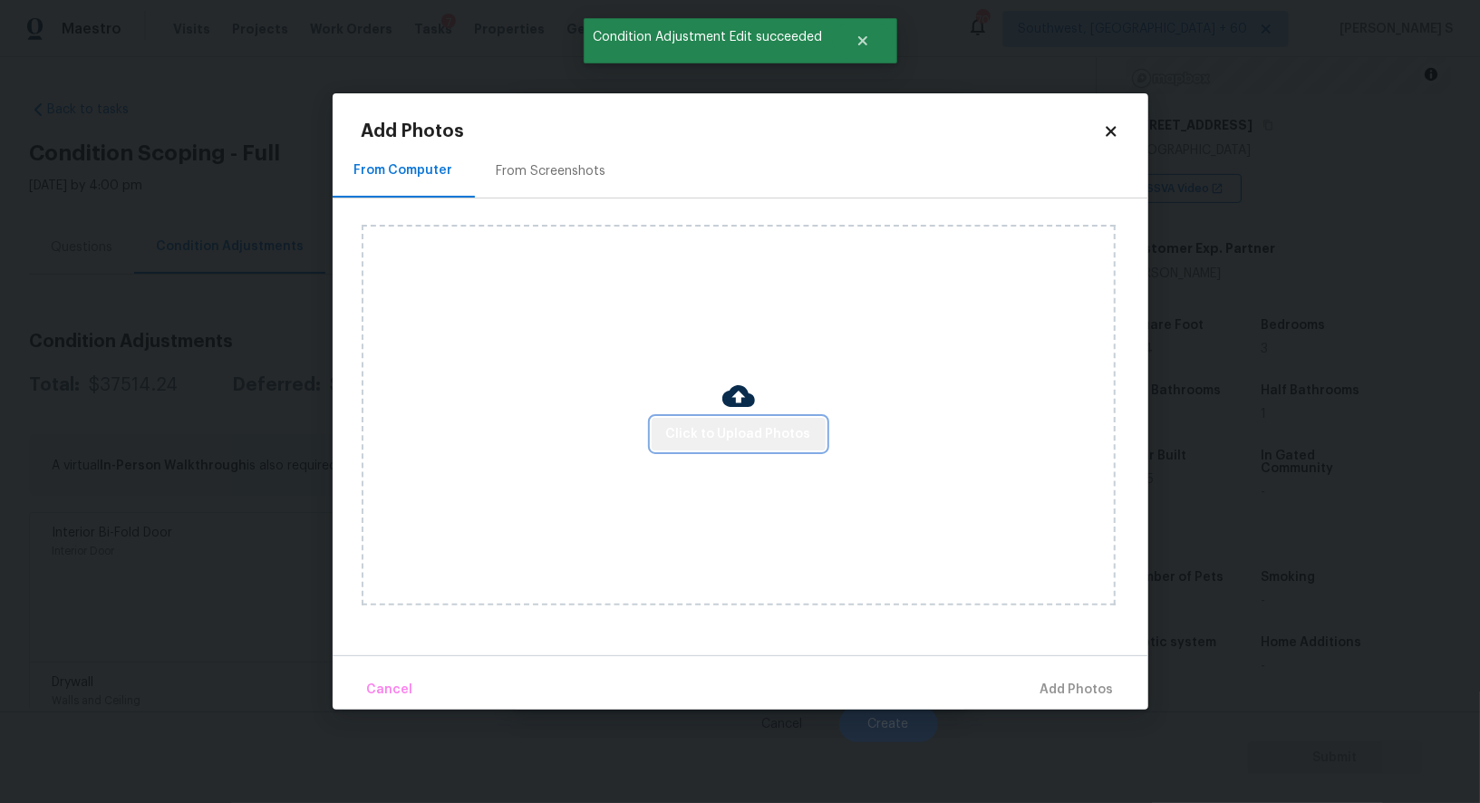
click at [759, 435] on span "Click to Upload Photos" at bounding box center [738, 434] width 145 height 23
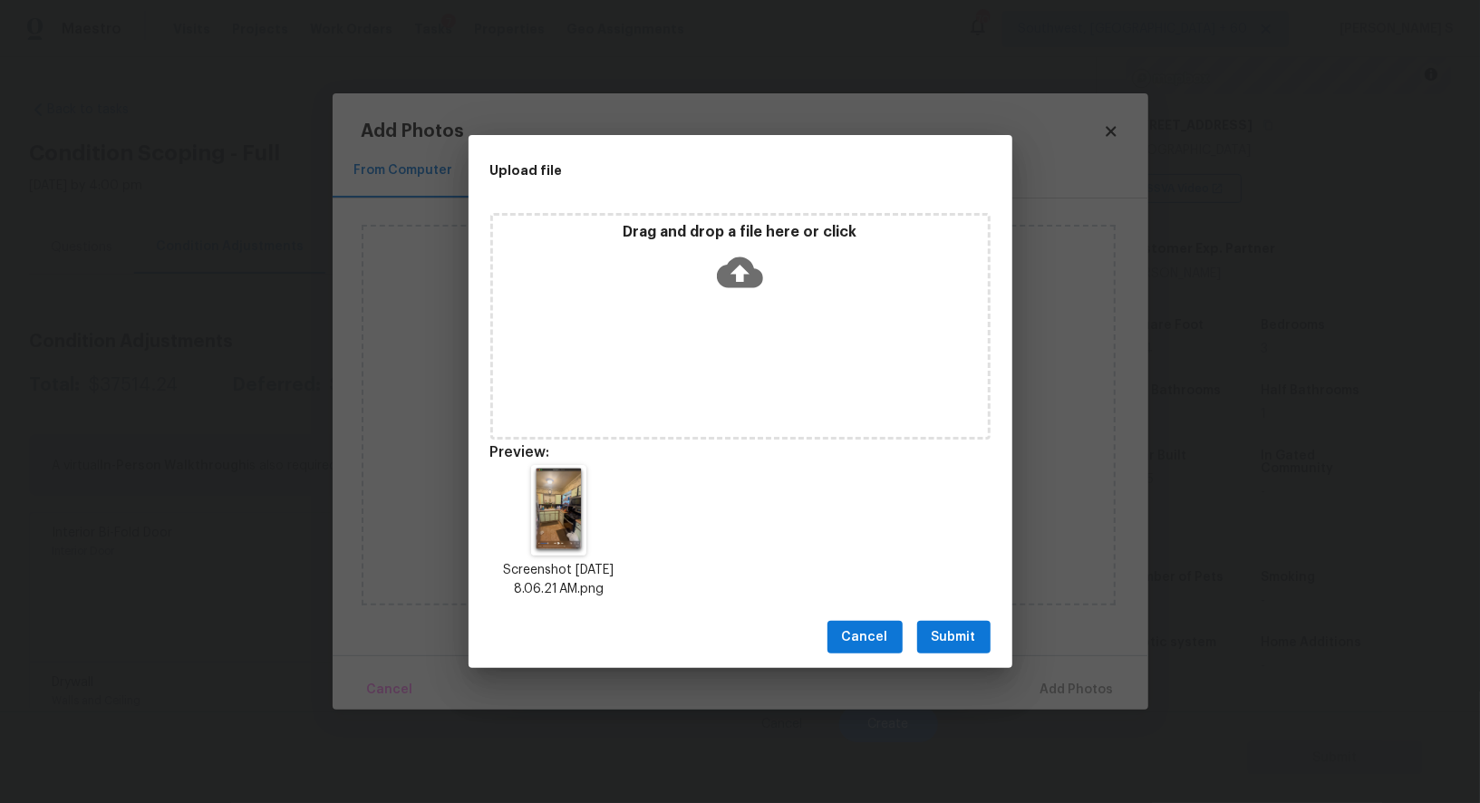
click at [950, 647] on span "Submit" at bounding box center [954, 637] width 44 height 23
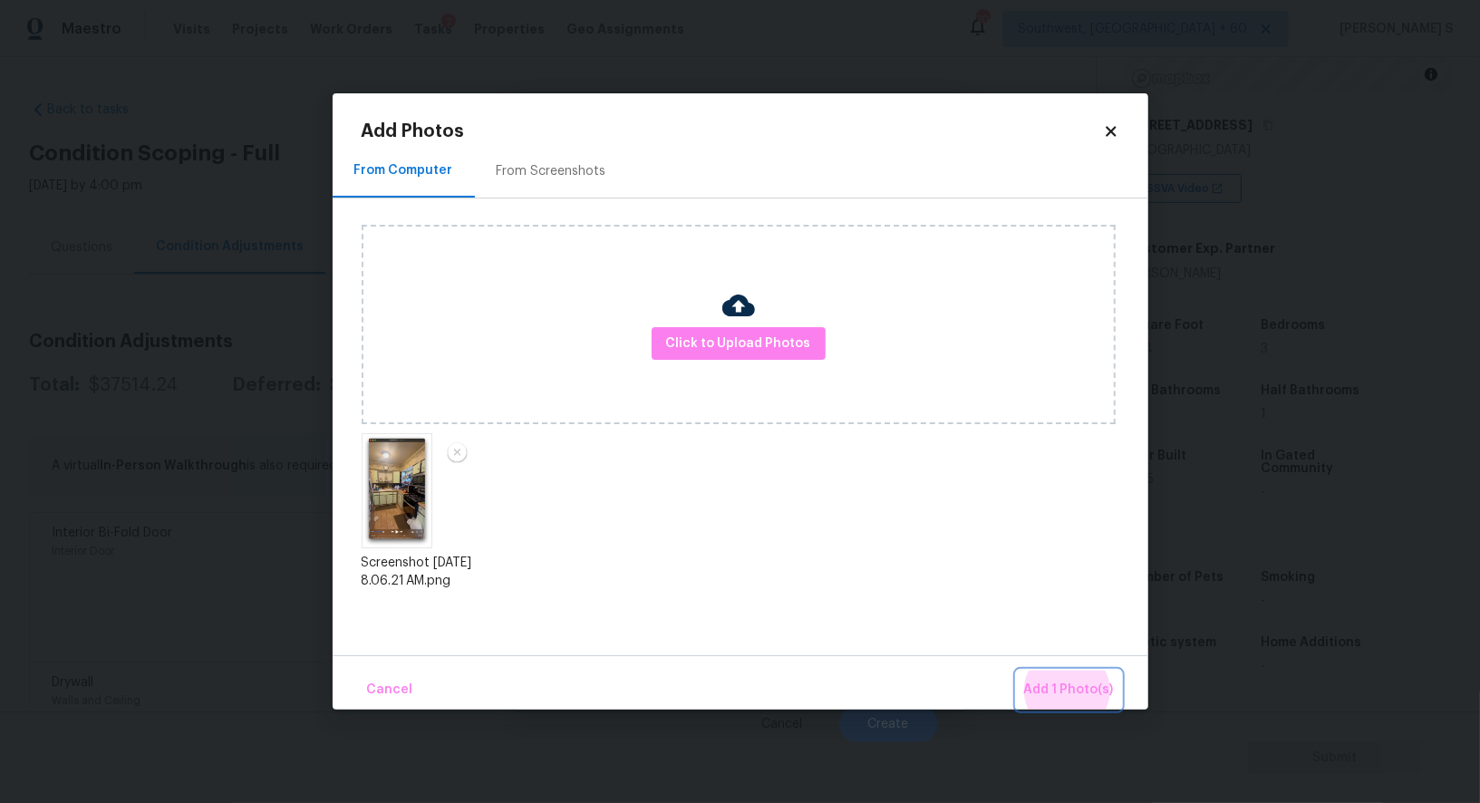
click at [1017, 671] on button "Add 1 Photo(s)" at bounding box center [1069, 690] width 104 height 39
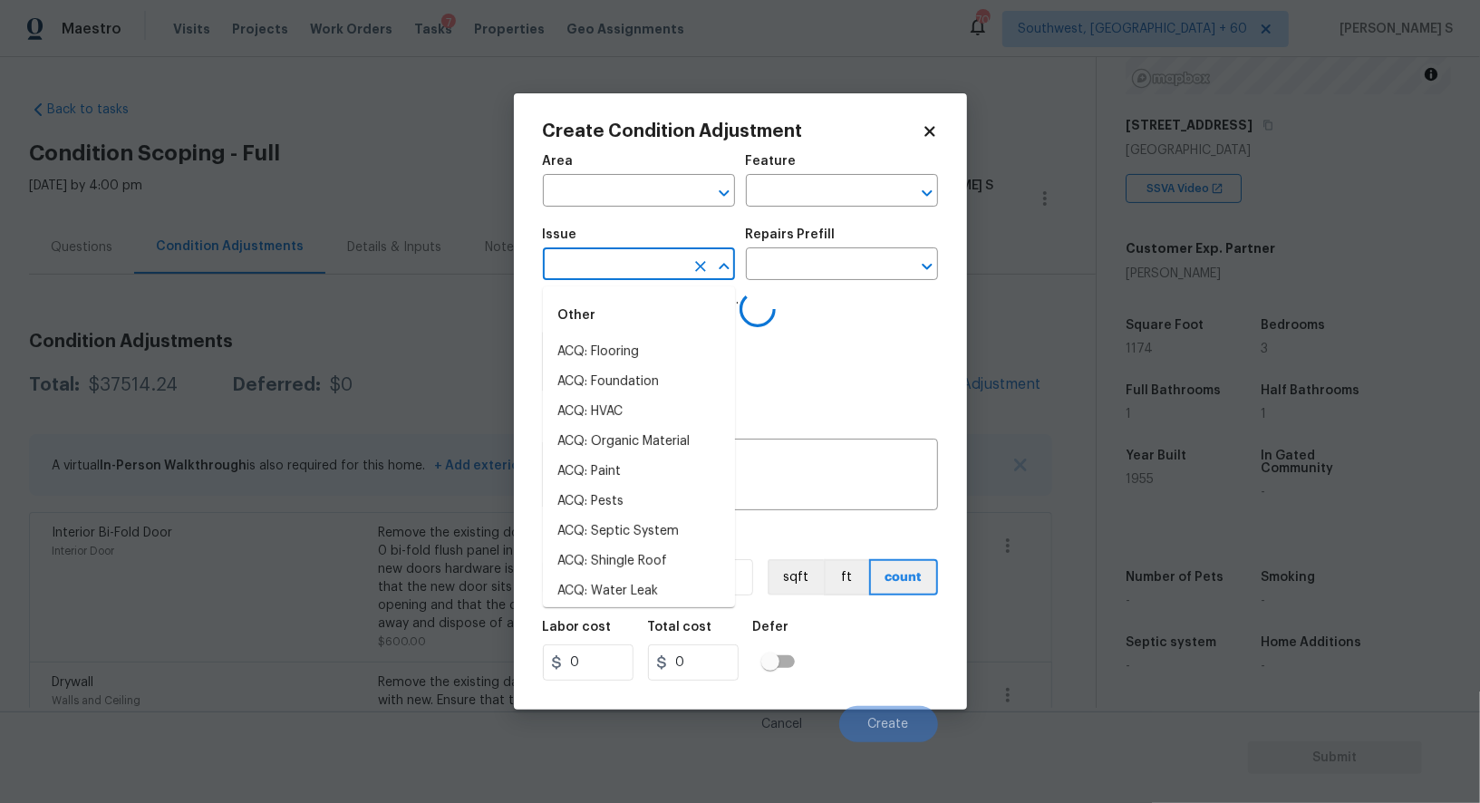
click at [606, 276] on input "text" at bounding box center [613, 266] width 141 height 28
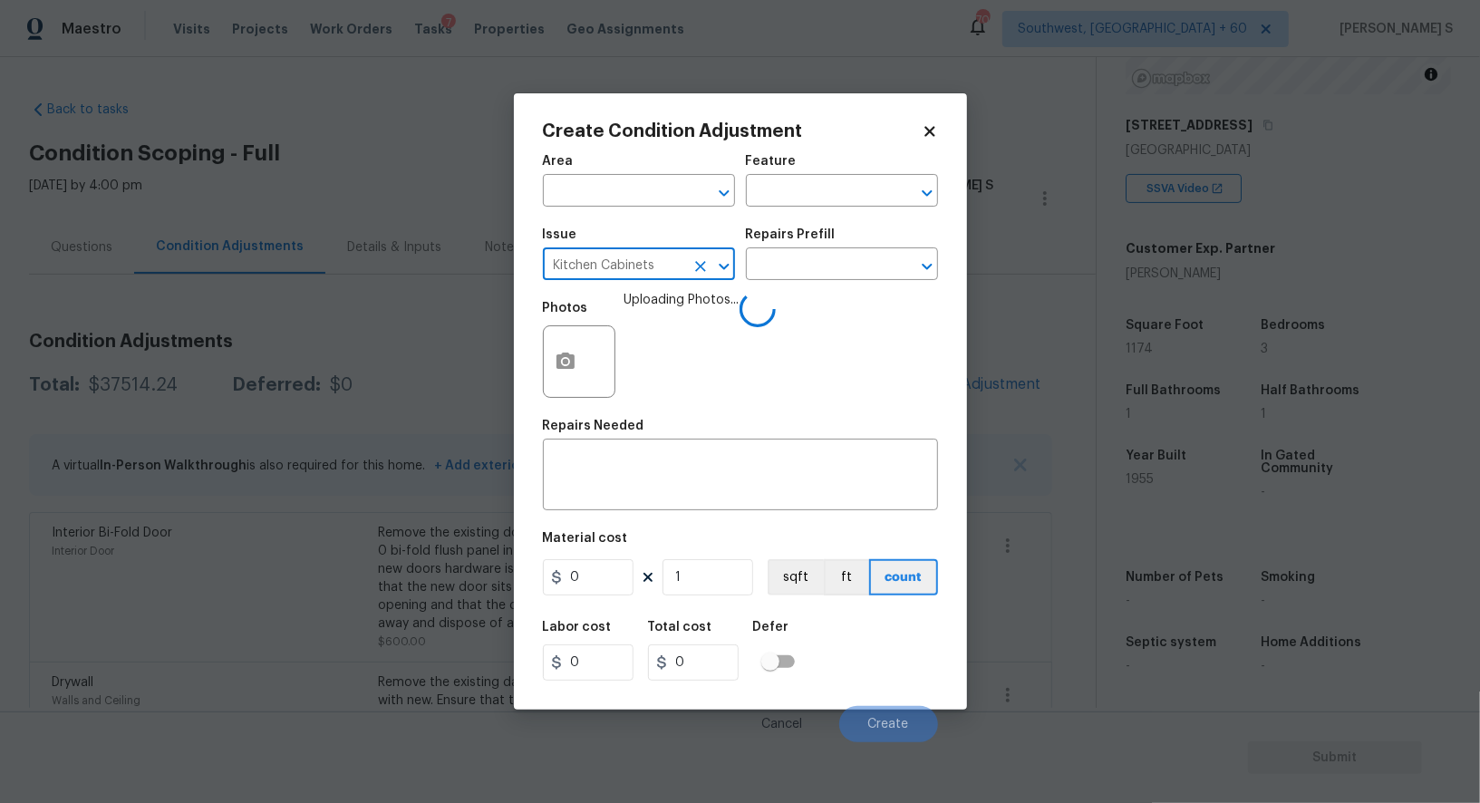
type input "Kitchen Cabinets"
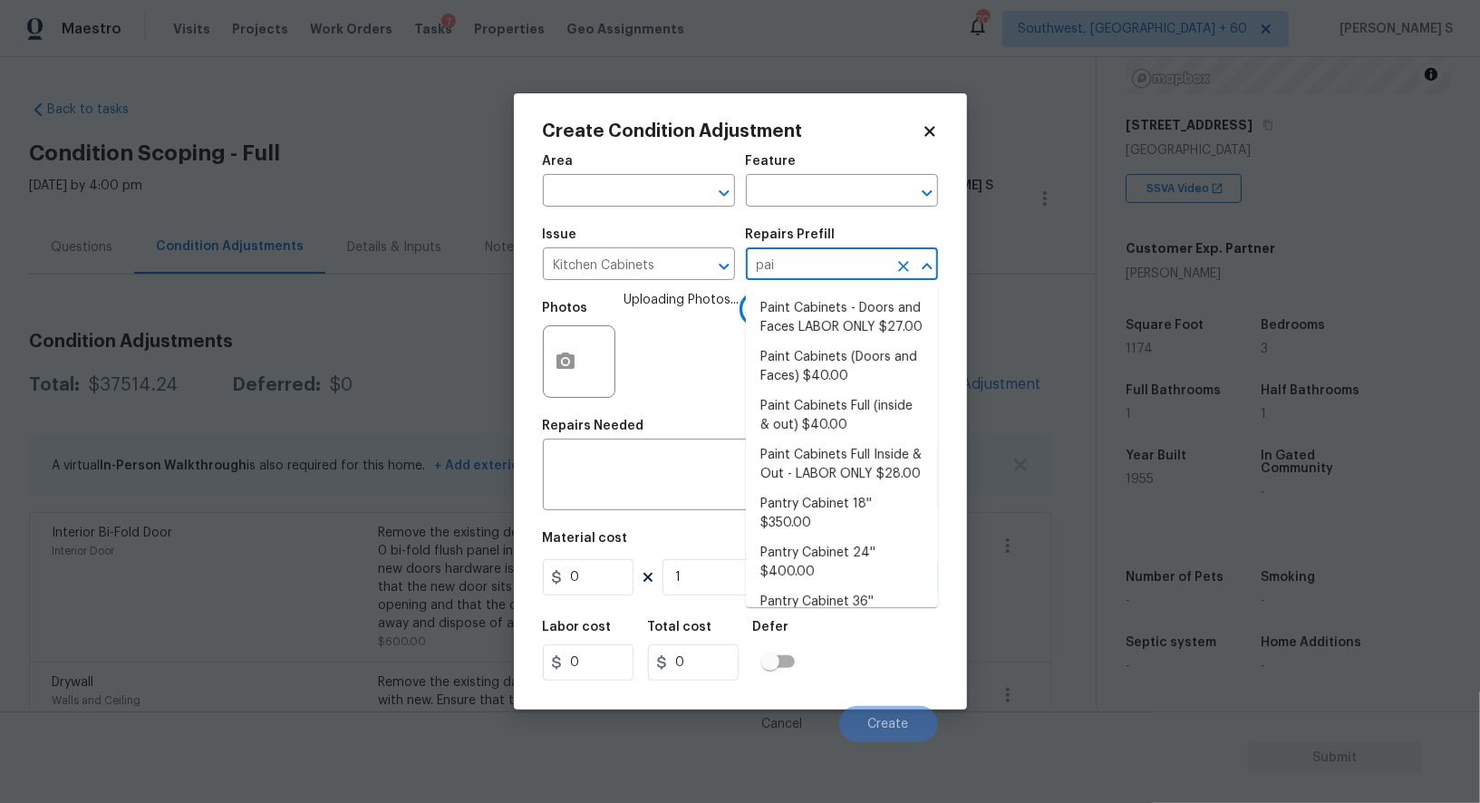
type input "pain"
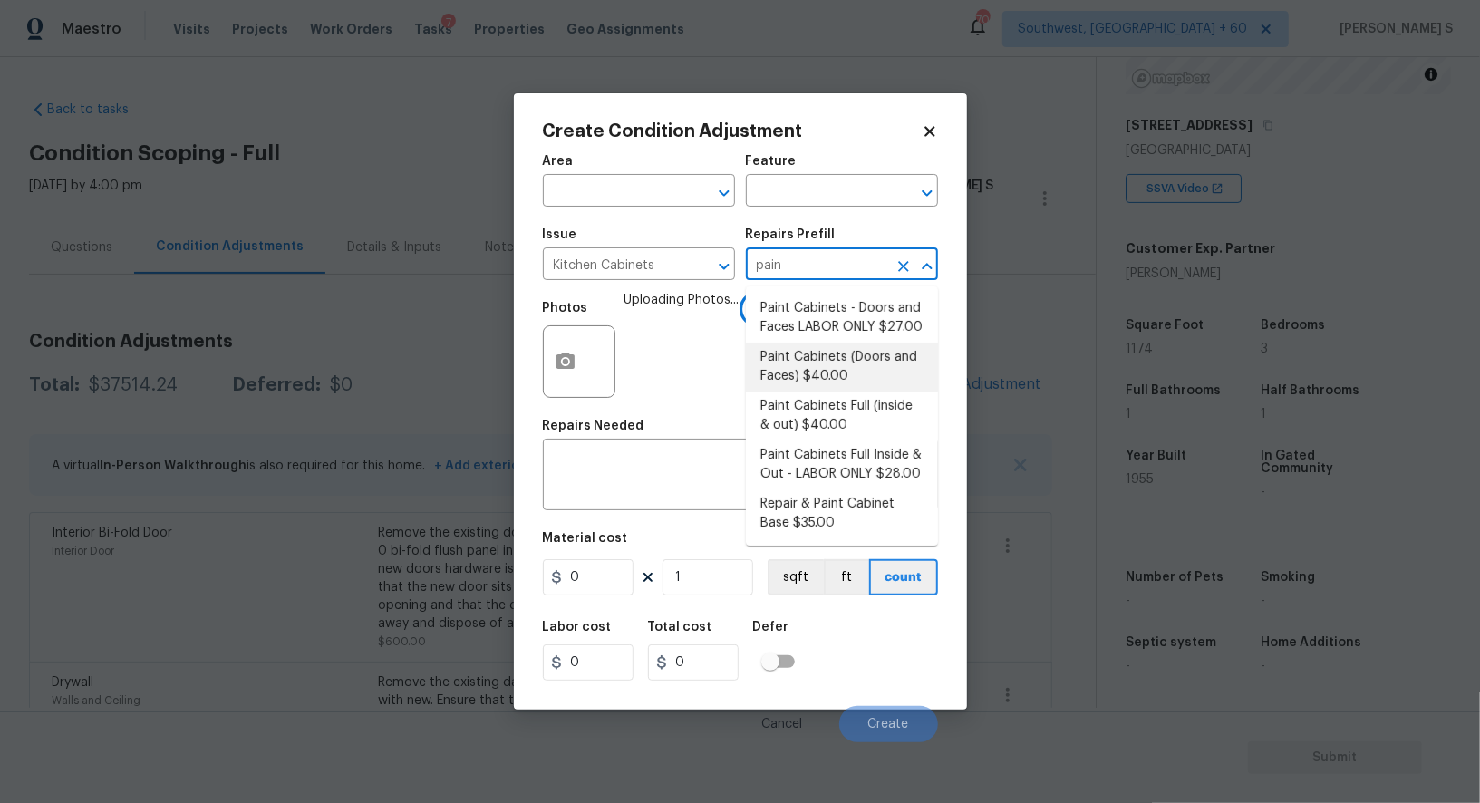
type input "Cabinets"
type textarea "Prep, sand, mask and apply 2 coats of paint to the kitchen cabinet doors and bo…"
type input "40"
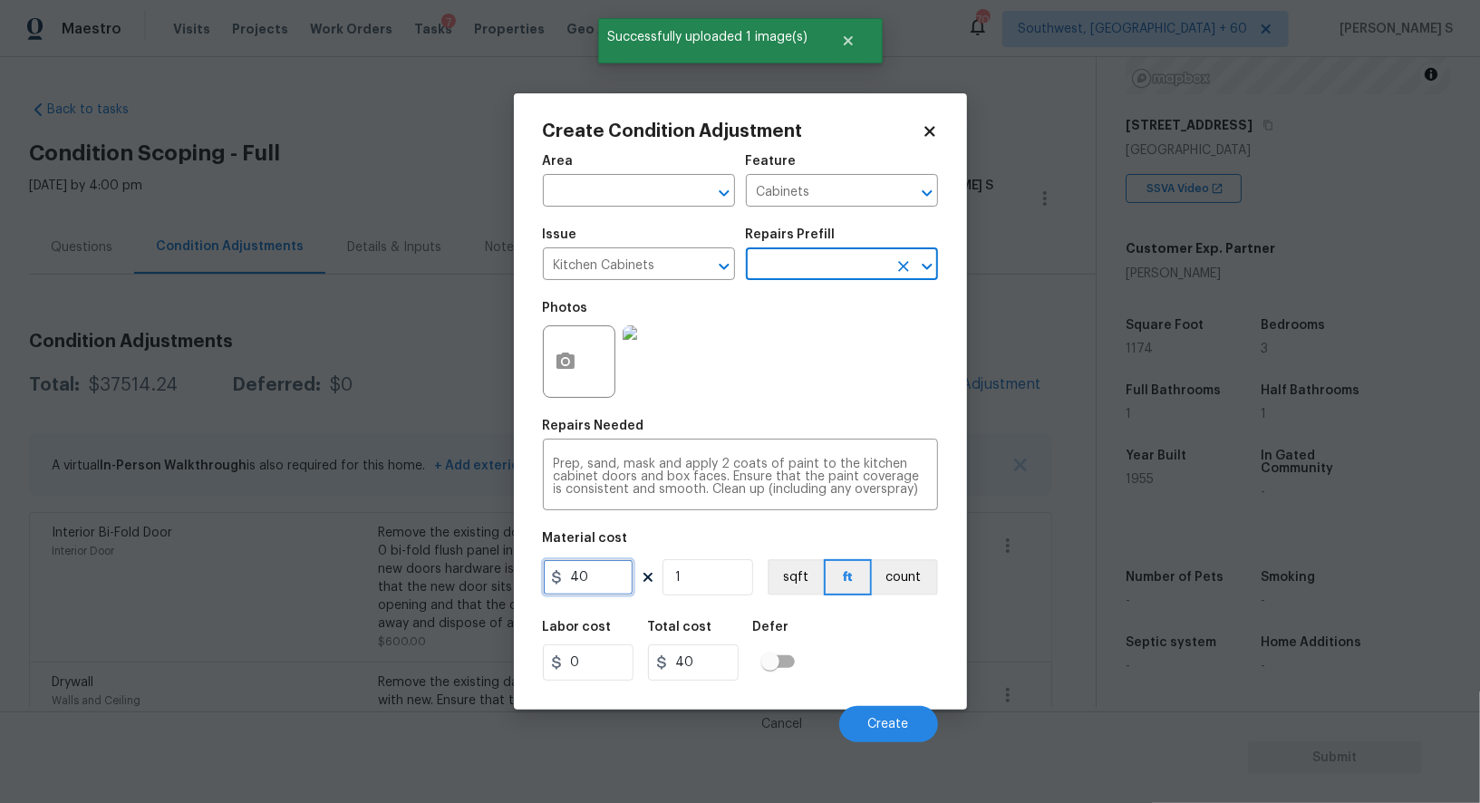
click at [607, 571] on input "40" at bounding box center [588, 577] width 91 height 36
click at [678, 457] on div "Prep, sand, mask and apply 2 coats of paint to the kitchen cabinet doors and bo…" at bounding box center [740, 476] width 395 height 67
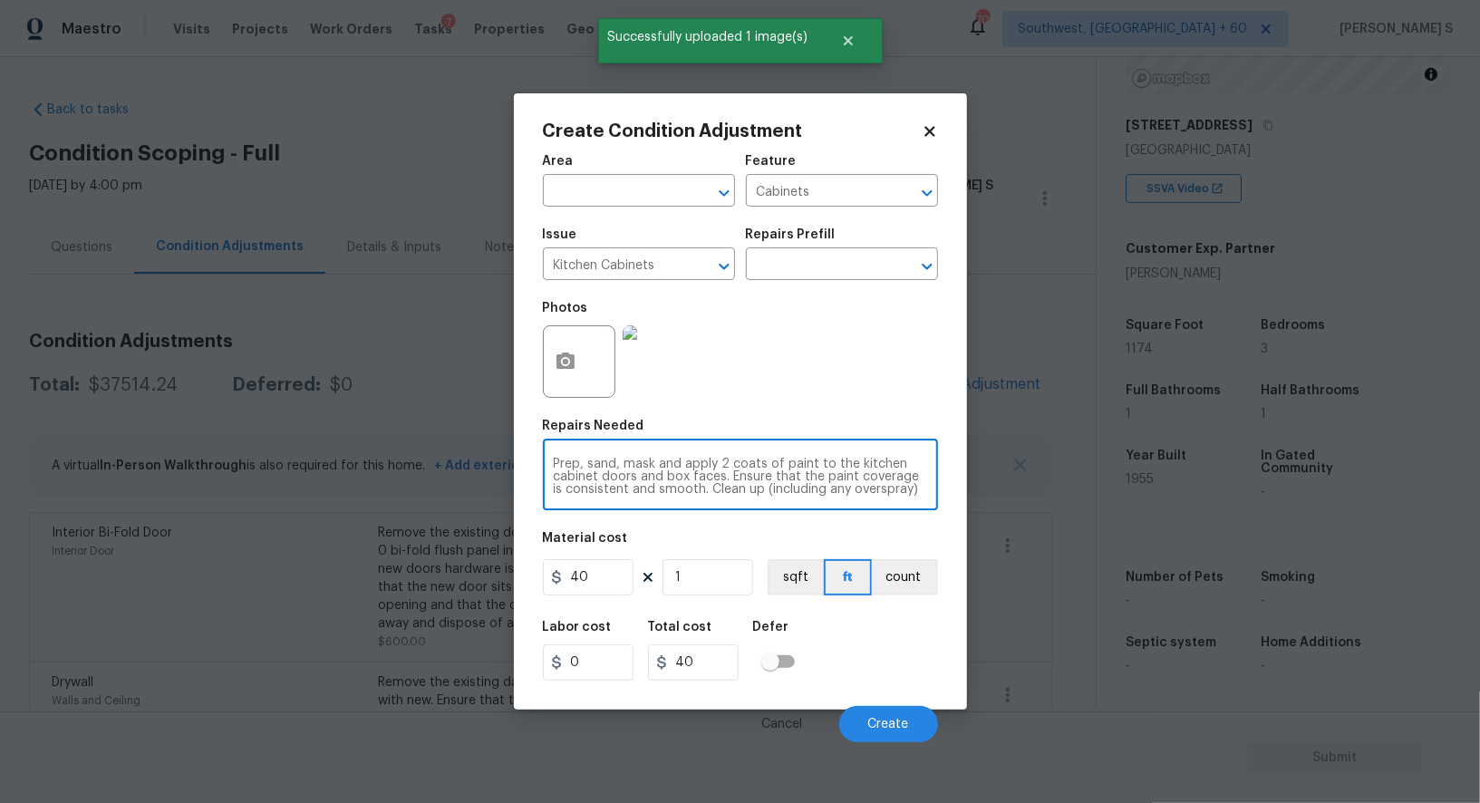
scroll to position [12, 0]
click at [623, 268] on input "Kitchen Cabinets" at bounding box center [613, 266] width 141 height 28
click at [781, 469] on textarea "Prep, sand, mask and apply 2 coats of paint to the kitchen cabinet doors and bo…" at bounding box center [741, 477] width 374 height 38
paste textarea "Kitchen Cabinets"
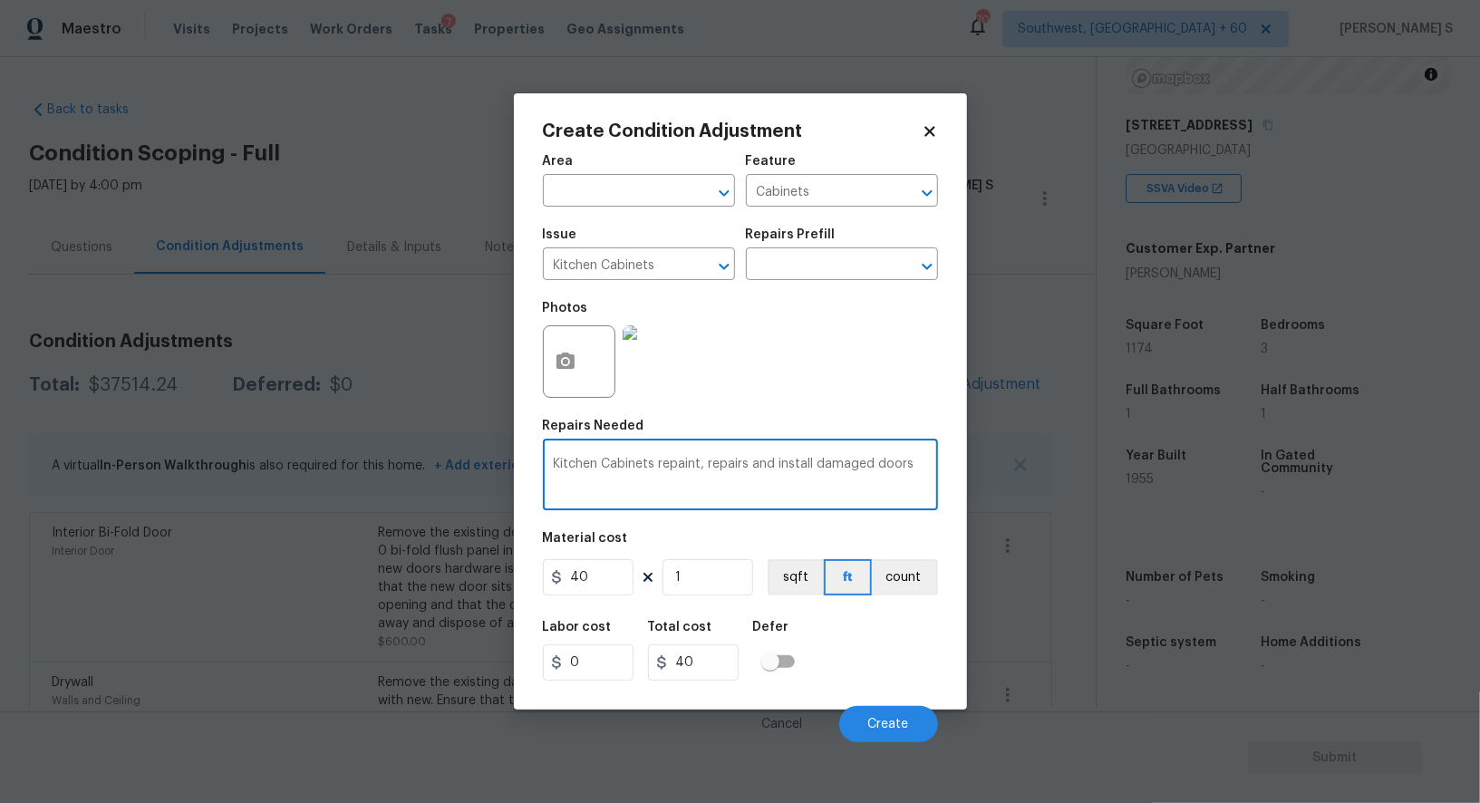
type textarea "Kitchen Cabinets repaint, repairs and install damaged doors"
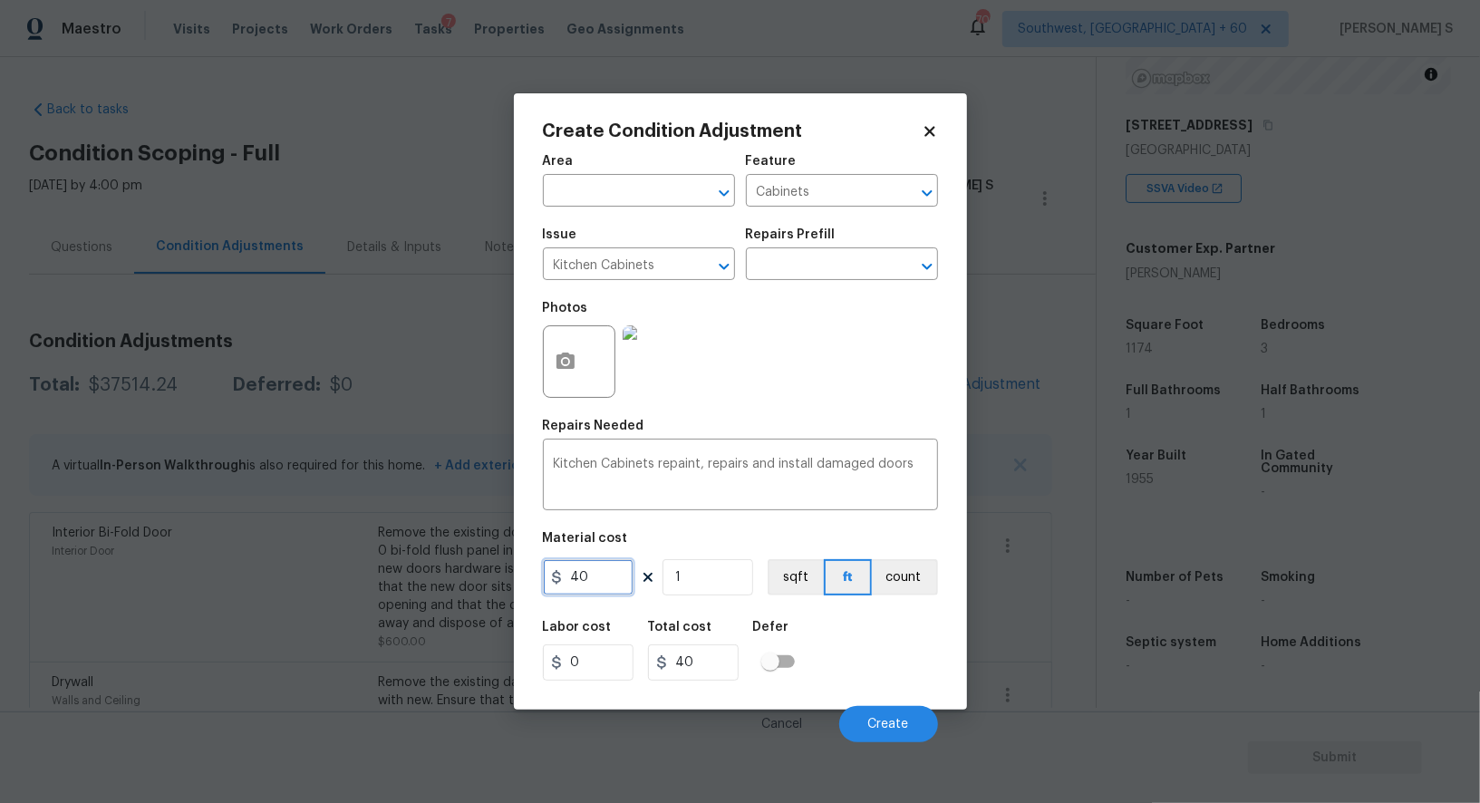
click at [600, 585] on input "40" at bounding box center [588, 577] width 91 height 36
type input "1800"
click at [848, 640] on div "Labor cost 0 Total cost 1800 Defer" at bounding box center [740, 651] width 395 height 82
click at [886, 713] on button "Create" at bounding box center [888, 724] width 99 height 36
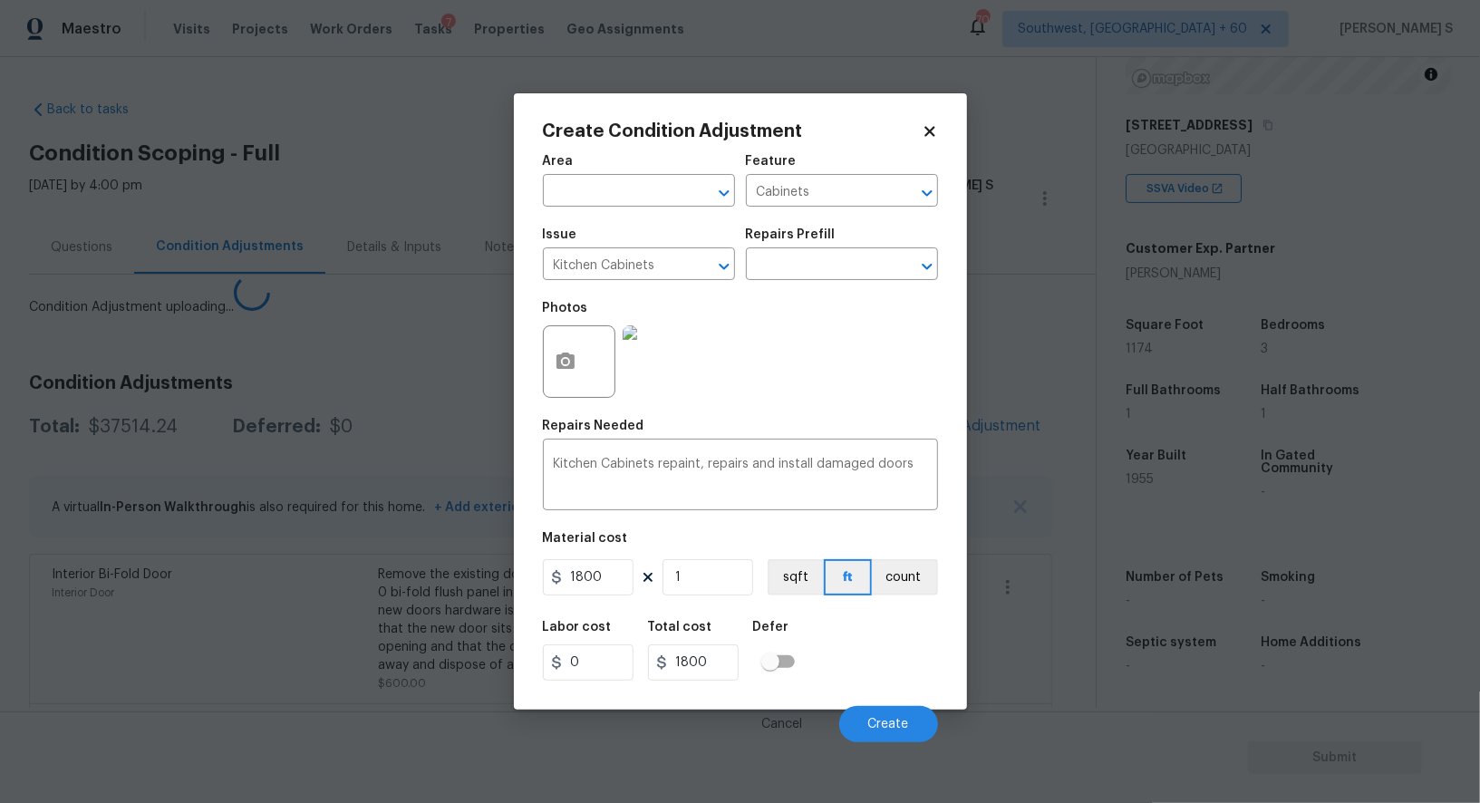
click at [232, 604] on body "Maestro Visits Projects Work Orders Tasks 7 Properties Geo Assignments 702 Sout…" at bounding box center [740, 401] width 1480 height 803
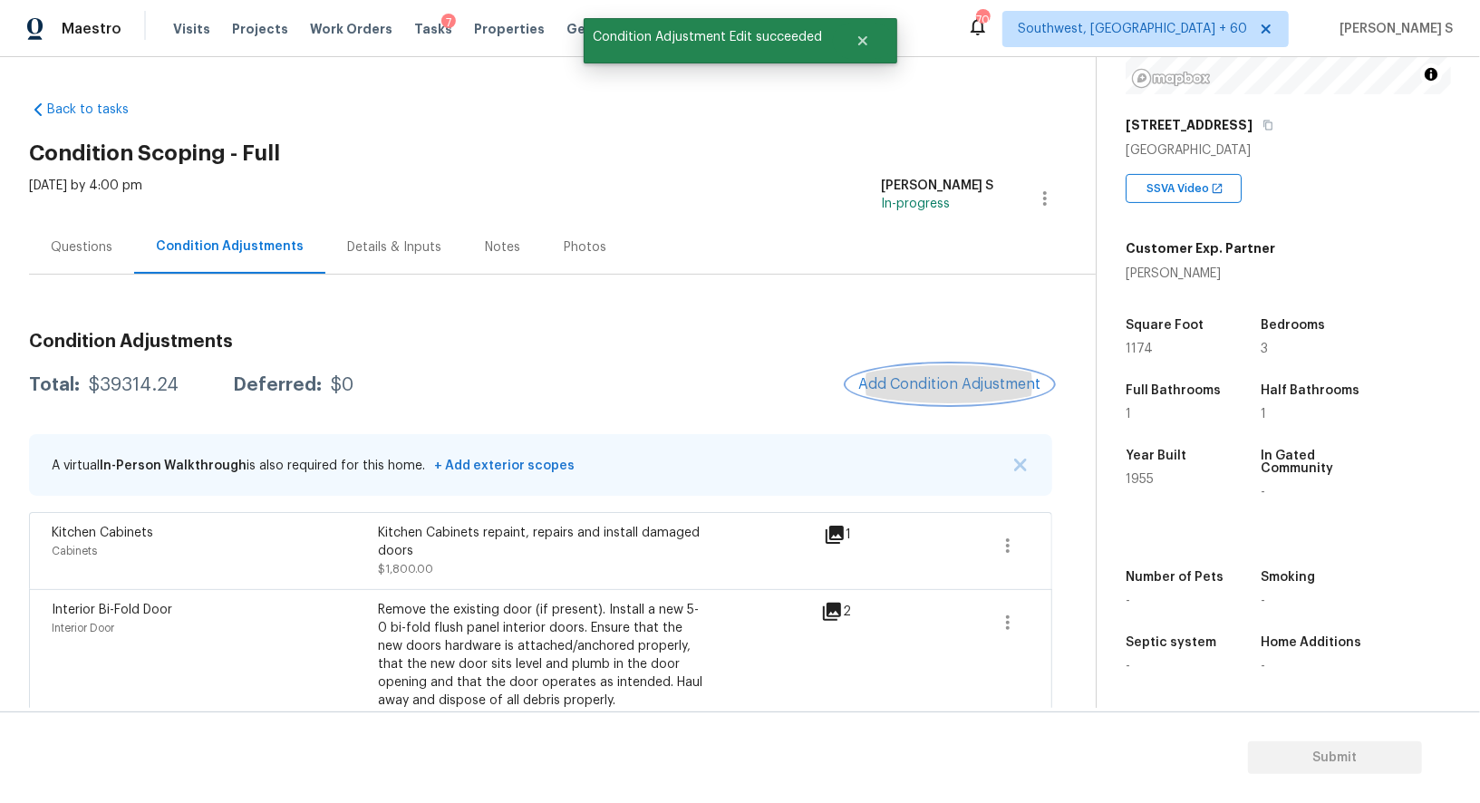
click at [944, 377] on span "Add Condition Adjustment" at bounding box center [950, 384] width 183 height 16
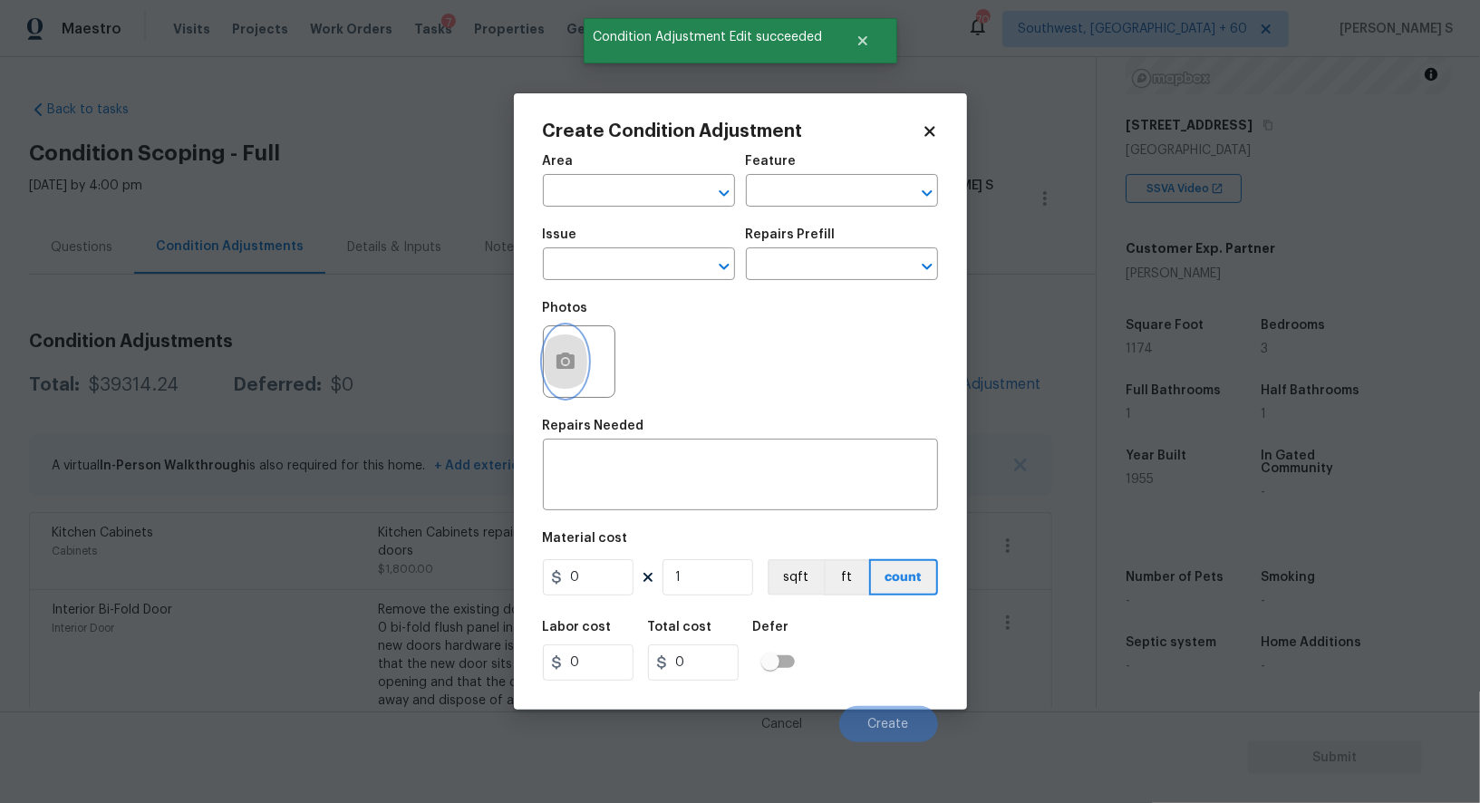
click at [558, 361] on icon "button" at bounding box center [566, 361] width 18 height 16
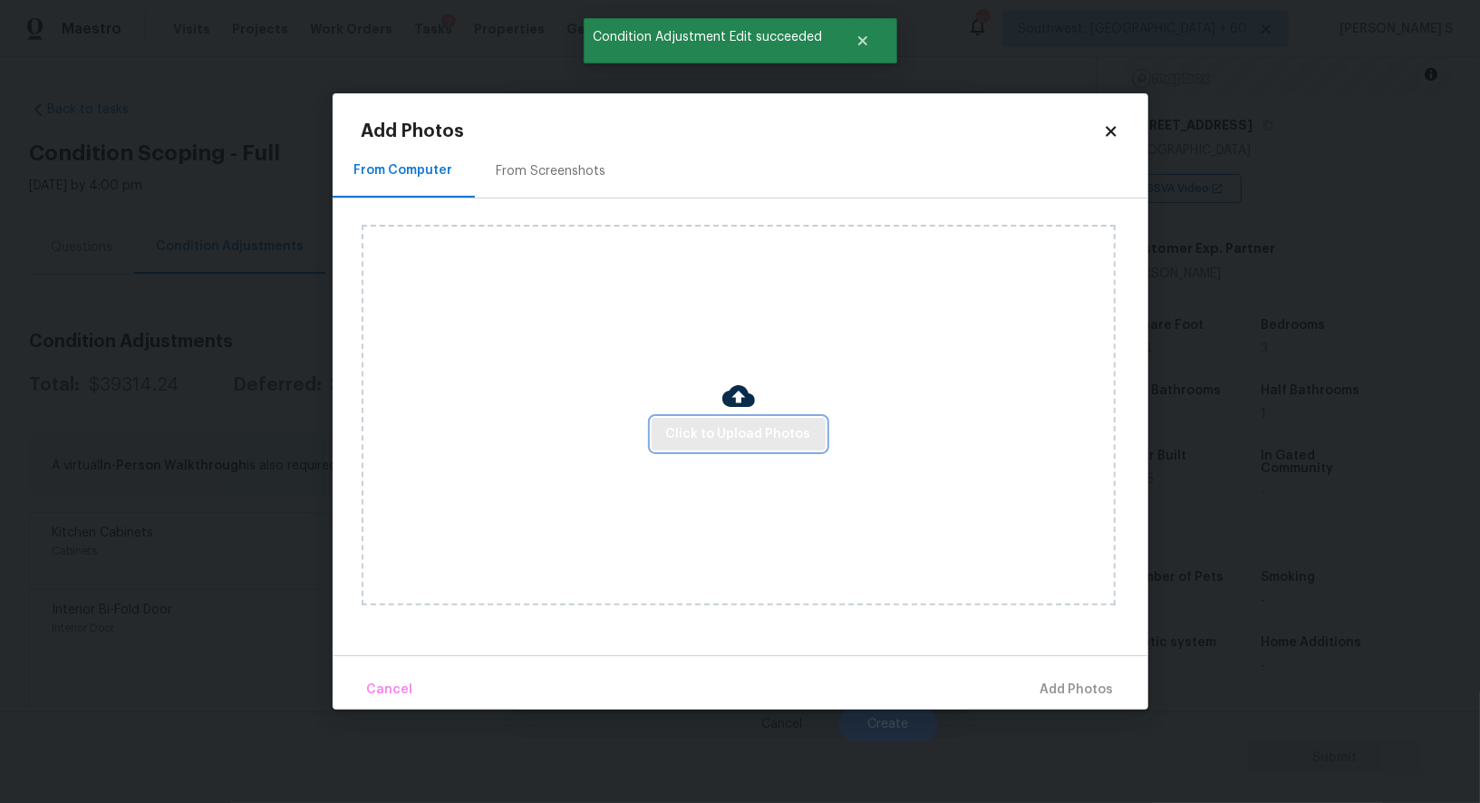
click at [752, 440] on span "Click to Upload Photos" at bounding box center [738, 434] width 145 height 23
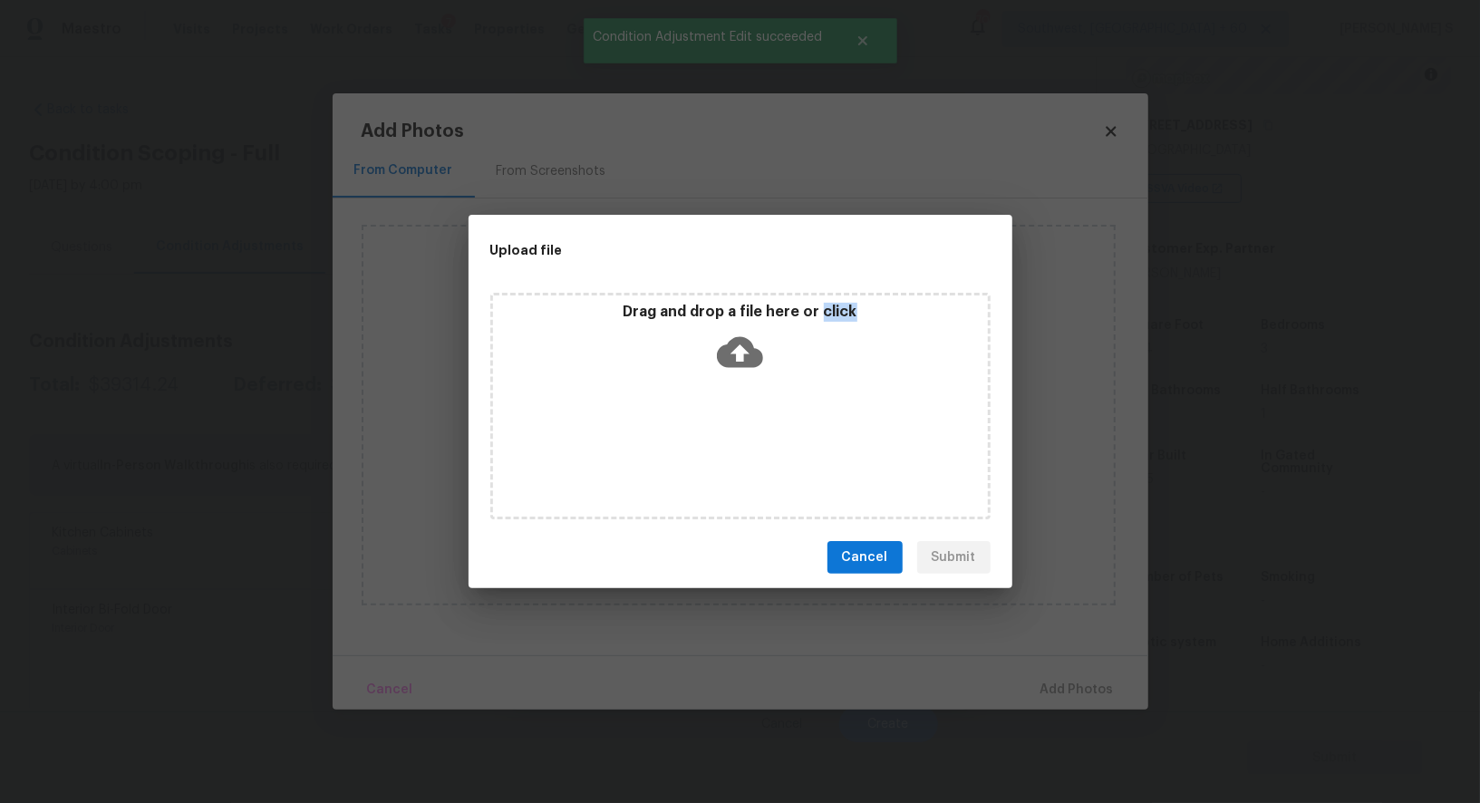
click at [752, 440] on div "Drag and drop a file here or click" at bounding box center [740, 406] width 500 height 227
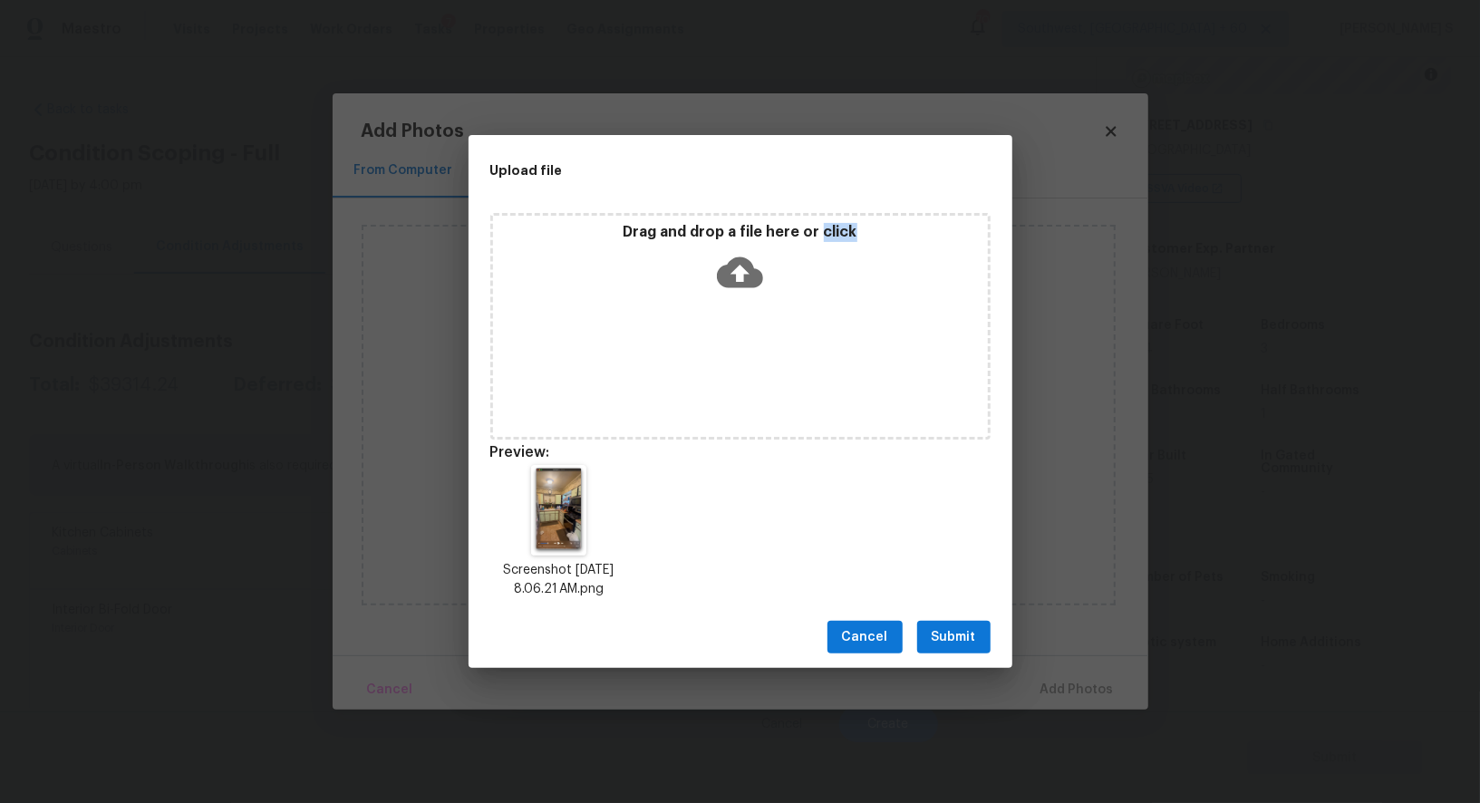
click at [958, 627] on span "Submit" at bounding box center [954, 637] width 44 height 23
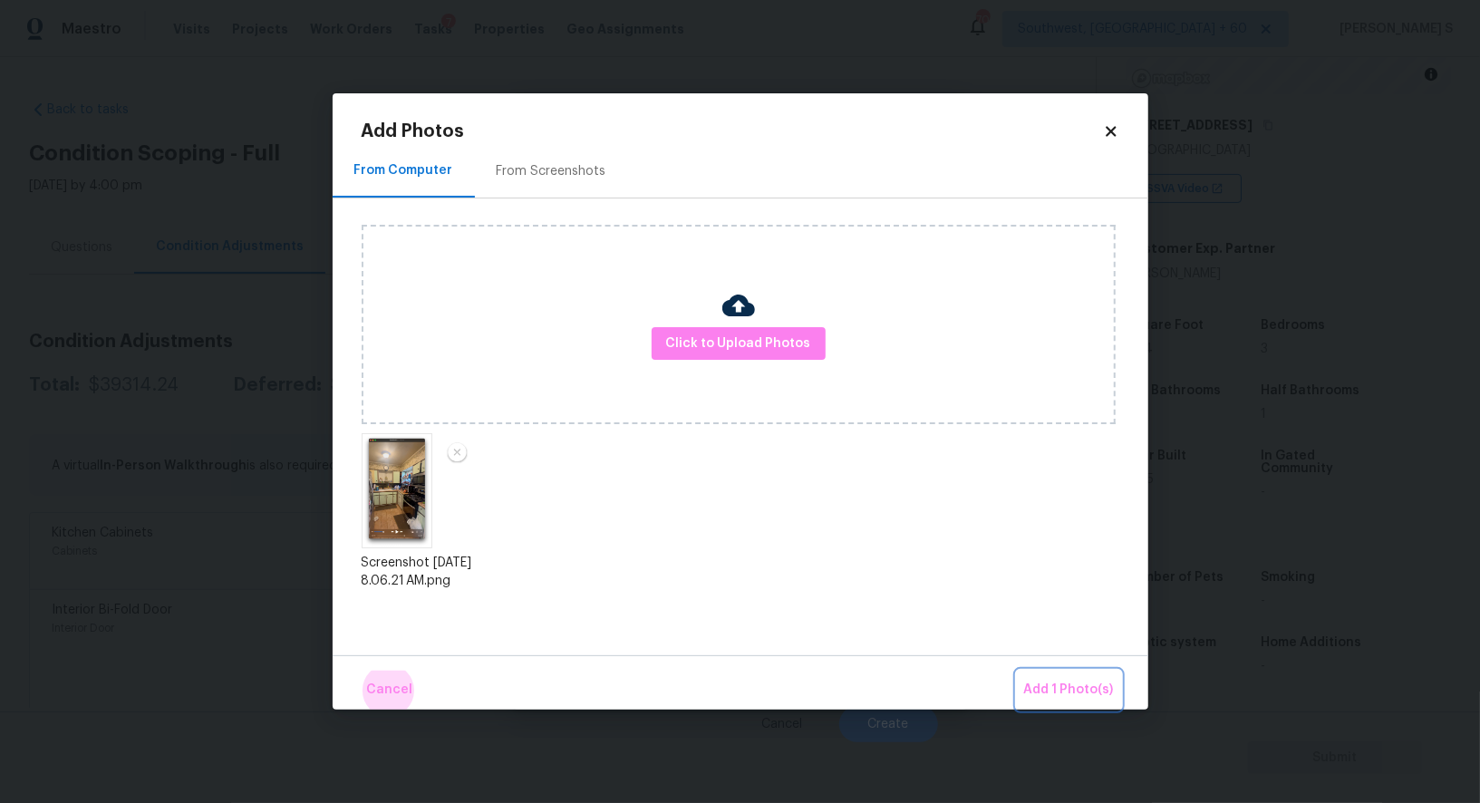
click at [1017, 671] on button "Add 1 Photo(s)" at bounding box center [1069, 690] width 104 height 39
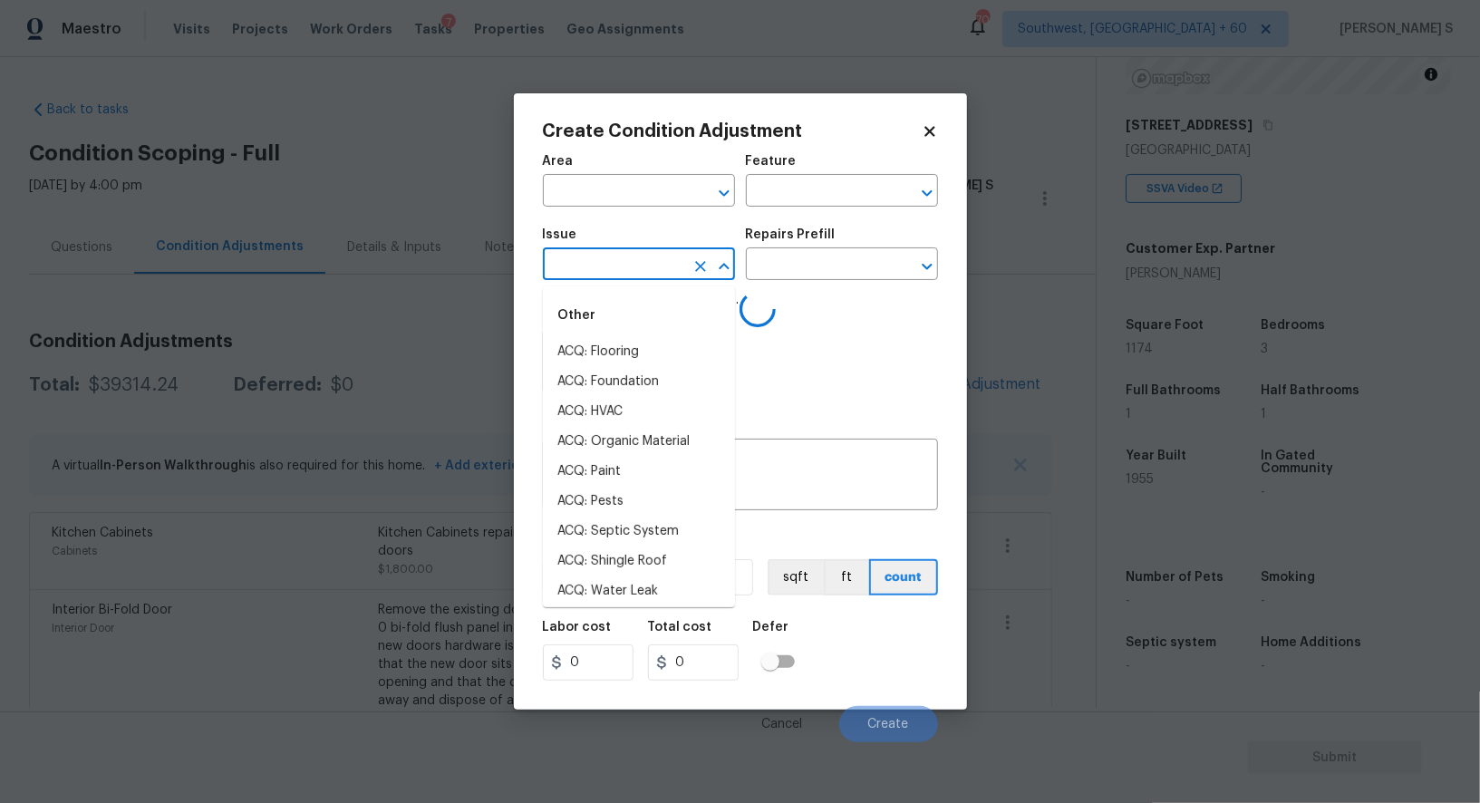
click at [628, 265] on input "text" at bounding box center [613, 266] width 141 height 28
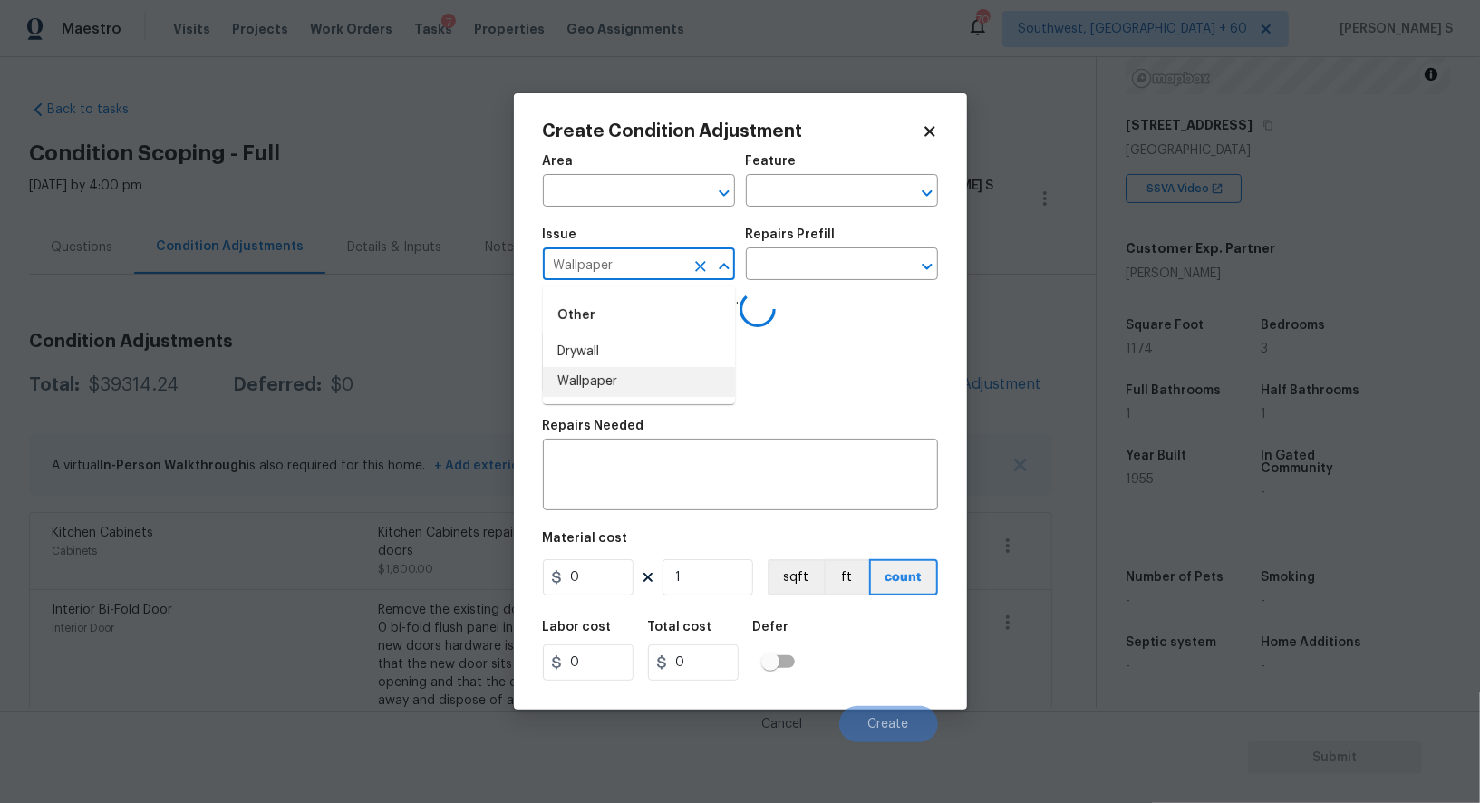
type input "Wallpaper"
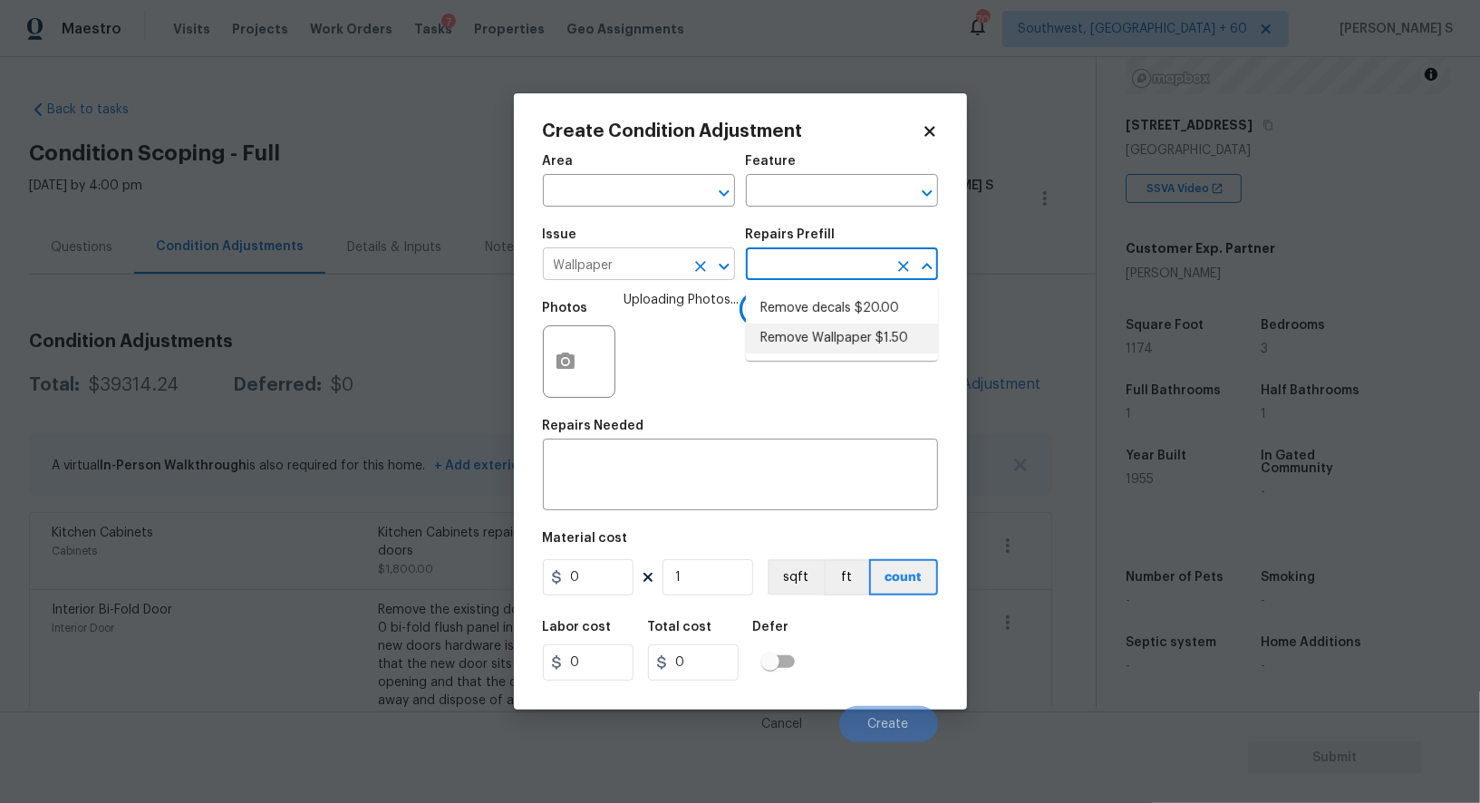
type input "Walls and Ceiling"
type textarea "Remove wallpaper and texture walls to best match existing conditions"
type input "1.5"
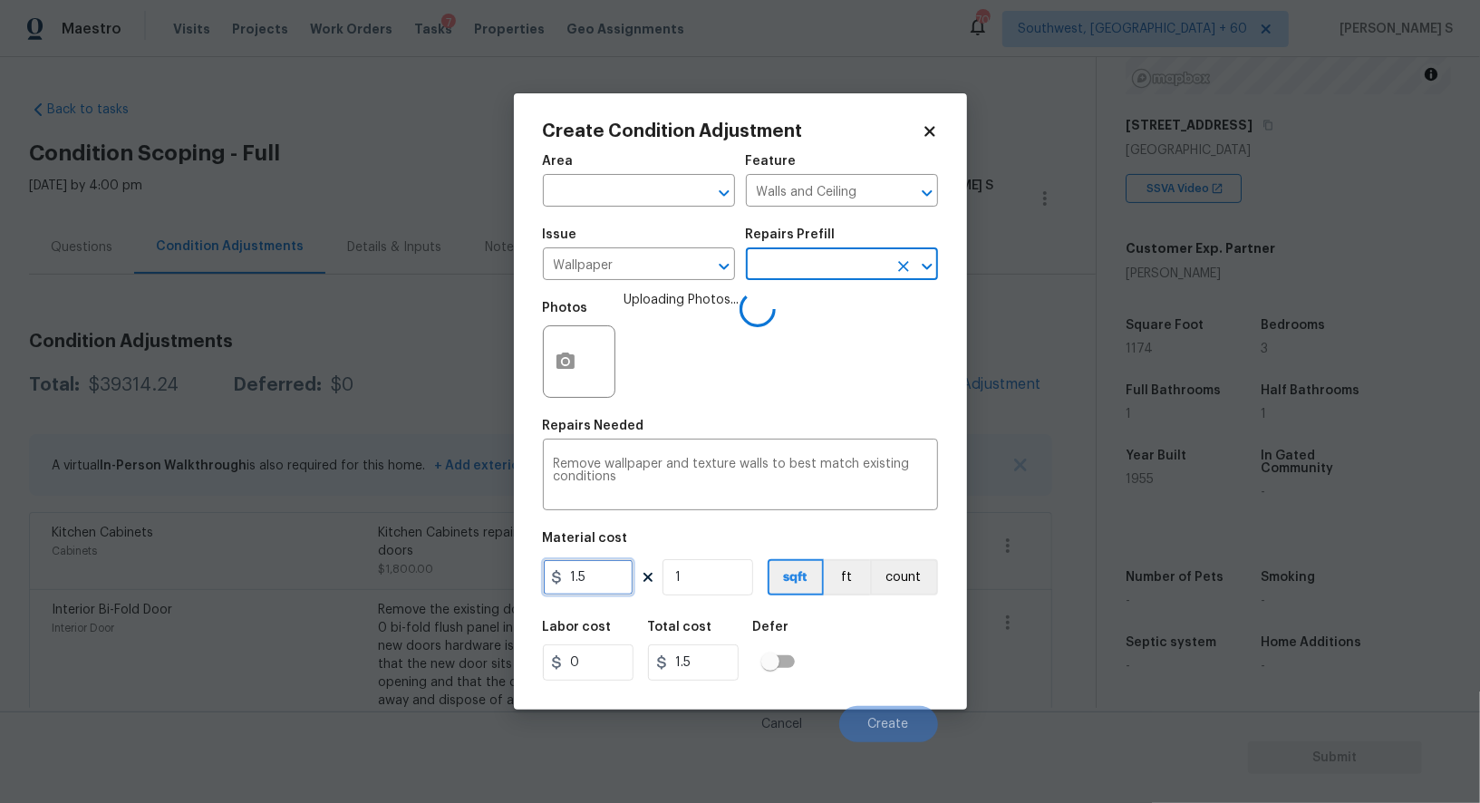
click at [597, 578] on input "1.5" at bounding box center [588, 577] width 91 height 36
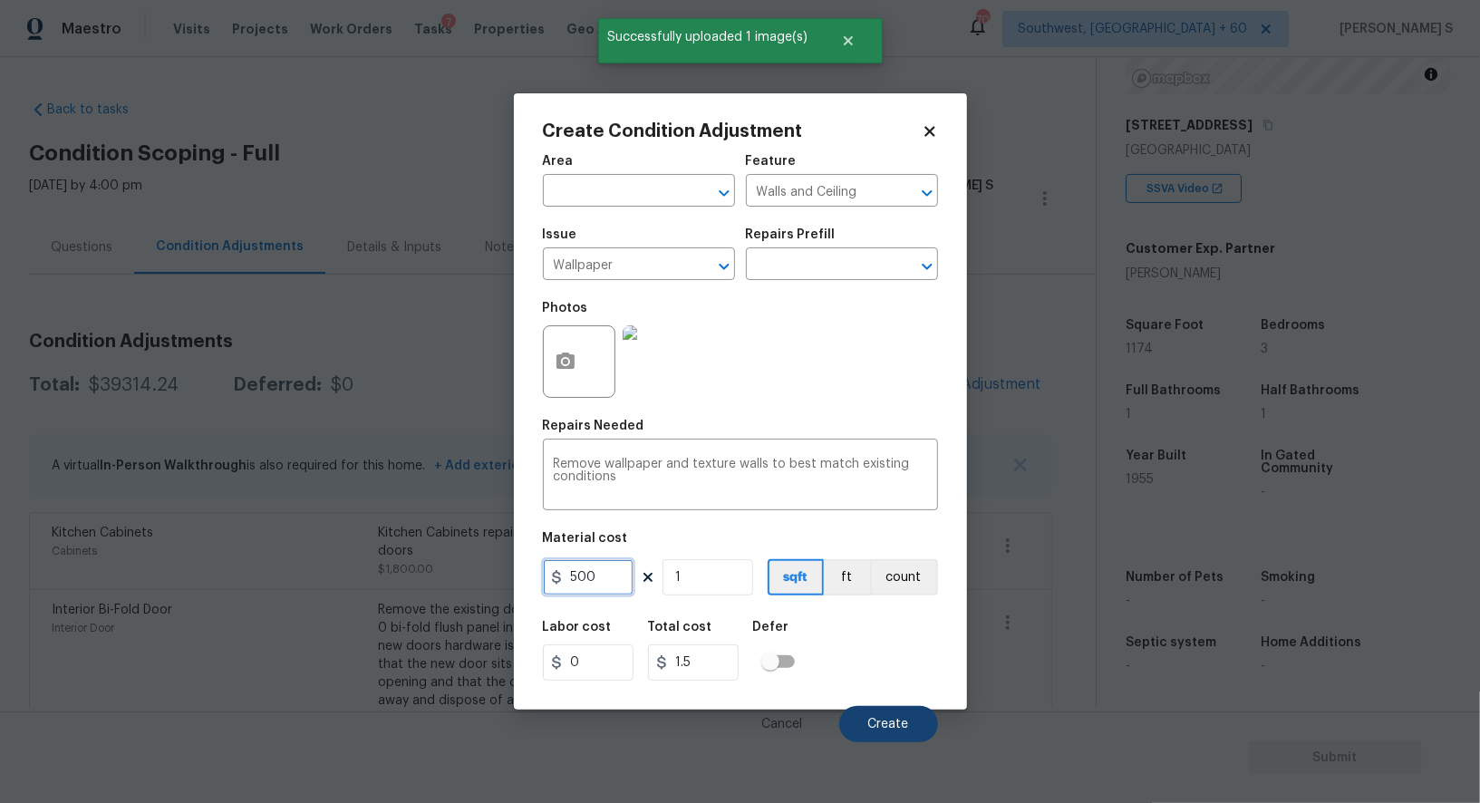
type input "500"
click at [881, 723] on span "Create" at bounding box center [889, 725] width 41 height 14
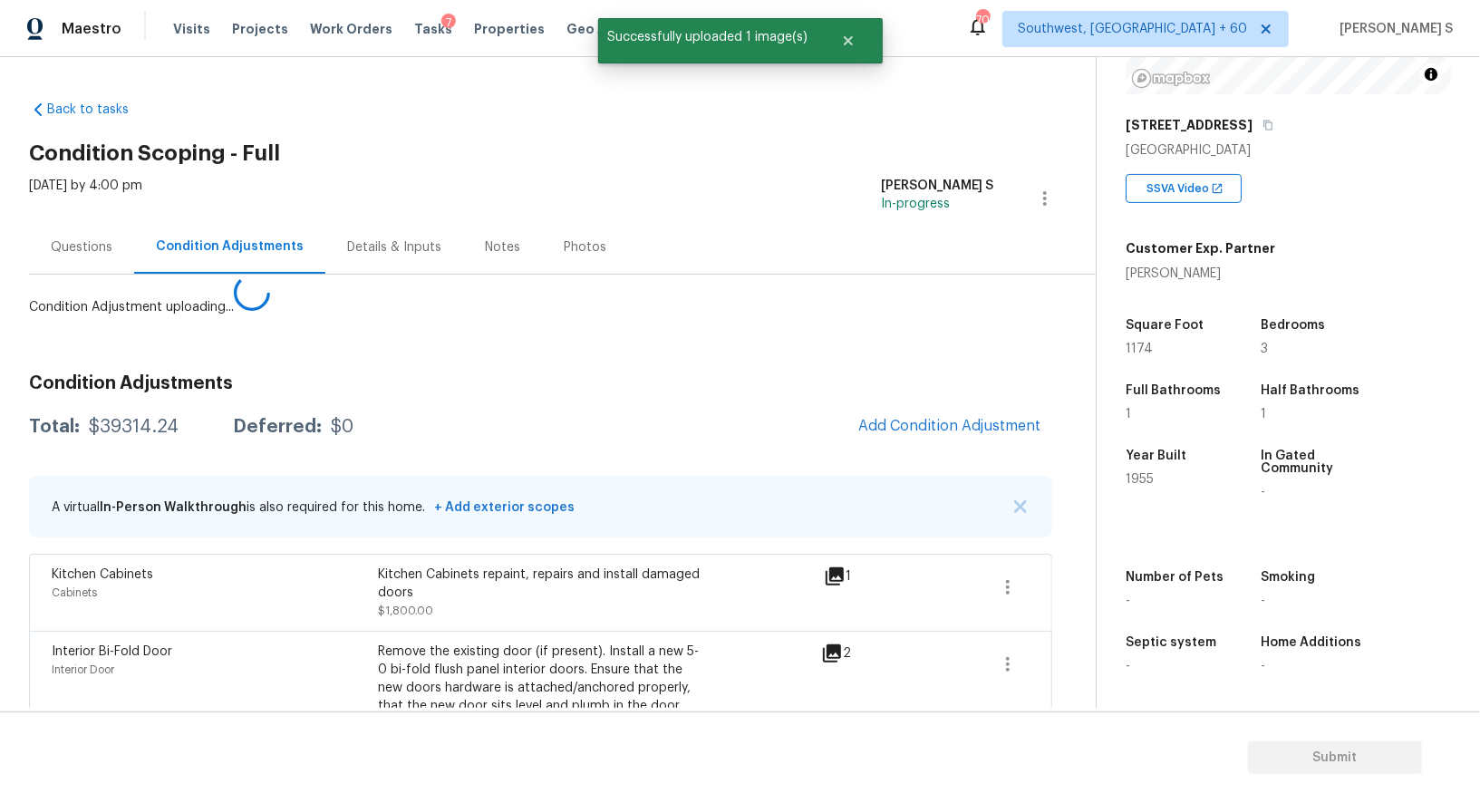
click at [325, 597] on body "Maestro Visits Projects Work Orders Tasks 7 Properties Geo Assignments 702 Sout…" at bounding box center [740, 401] width 1480 height 803
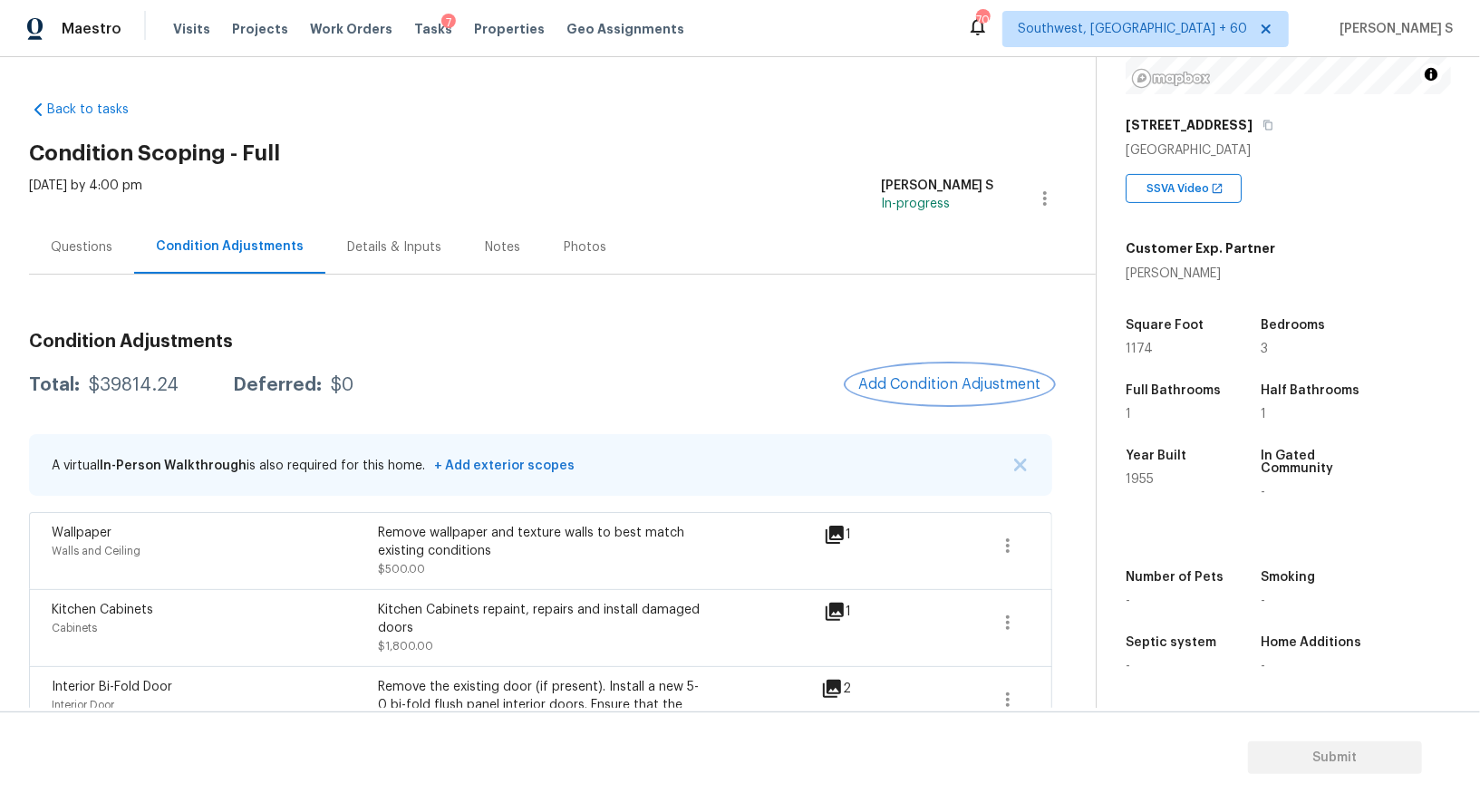
click at [898, 372] on button "Add Condition Adjustment" at bounding box center [950, 384] width 205 height 38
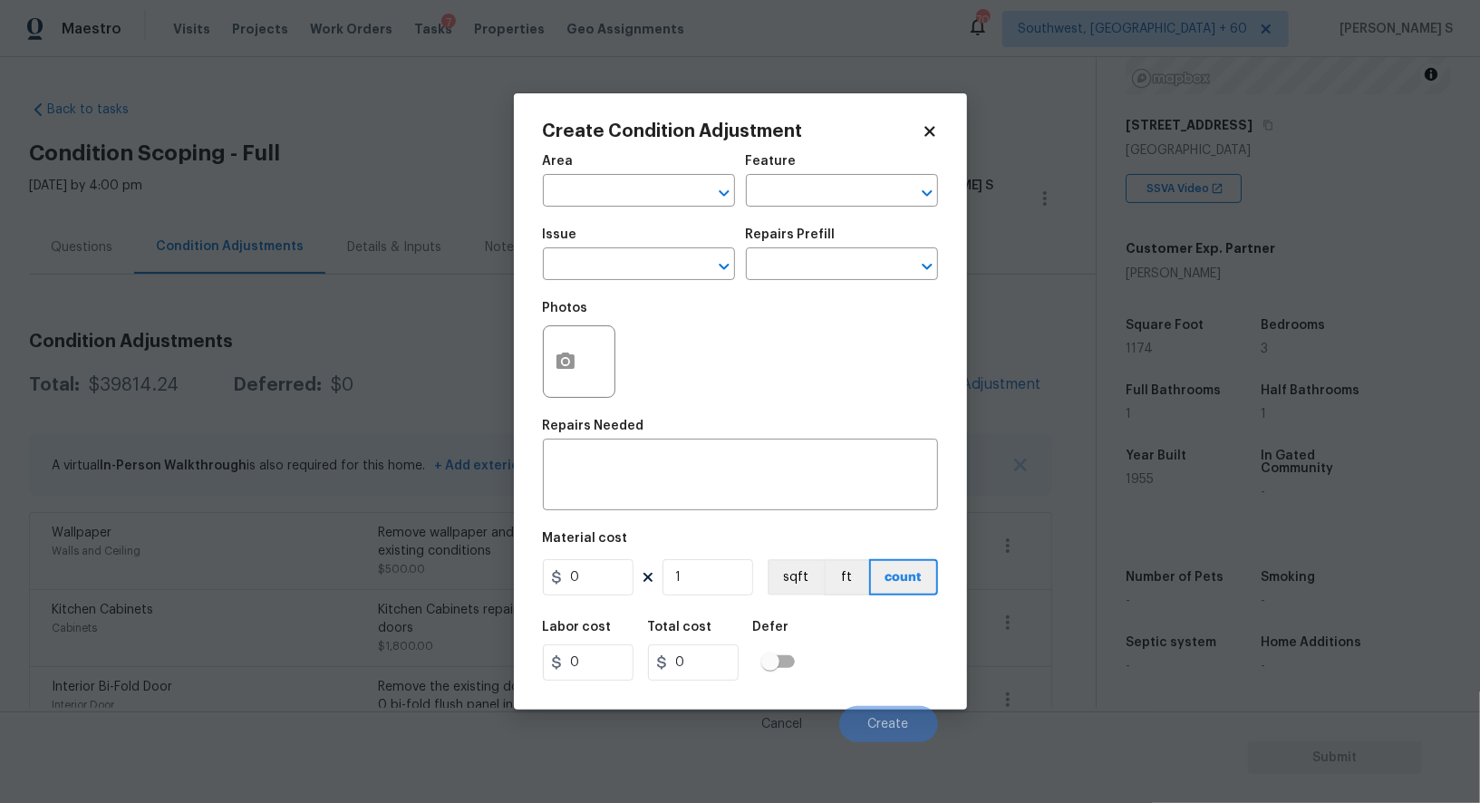
click at [627, 248] on div "Issue" at bounding box center [639, 240] width 192 height 24
click at [630, 276] on input "text" at bounding box center [613, 266] width 141 height 28
type input "Appliances"
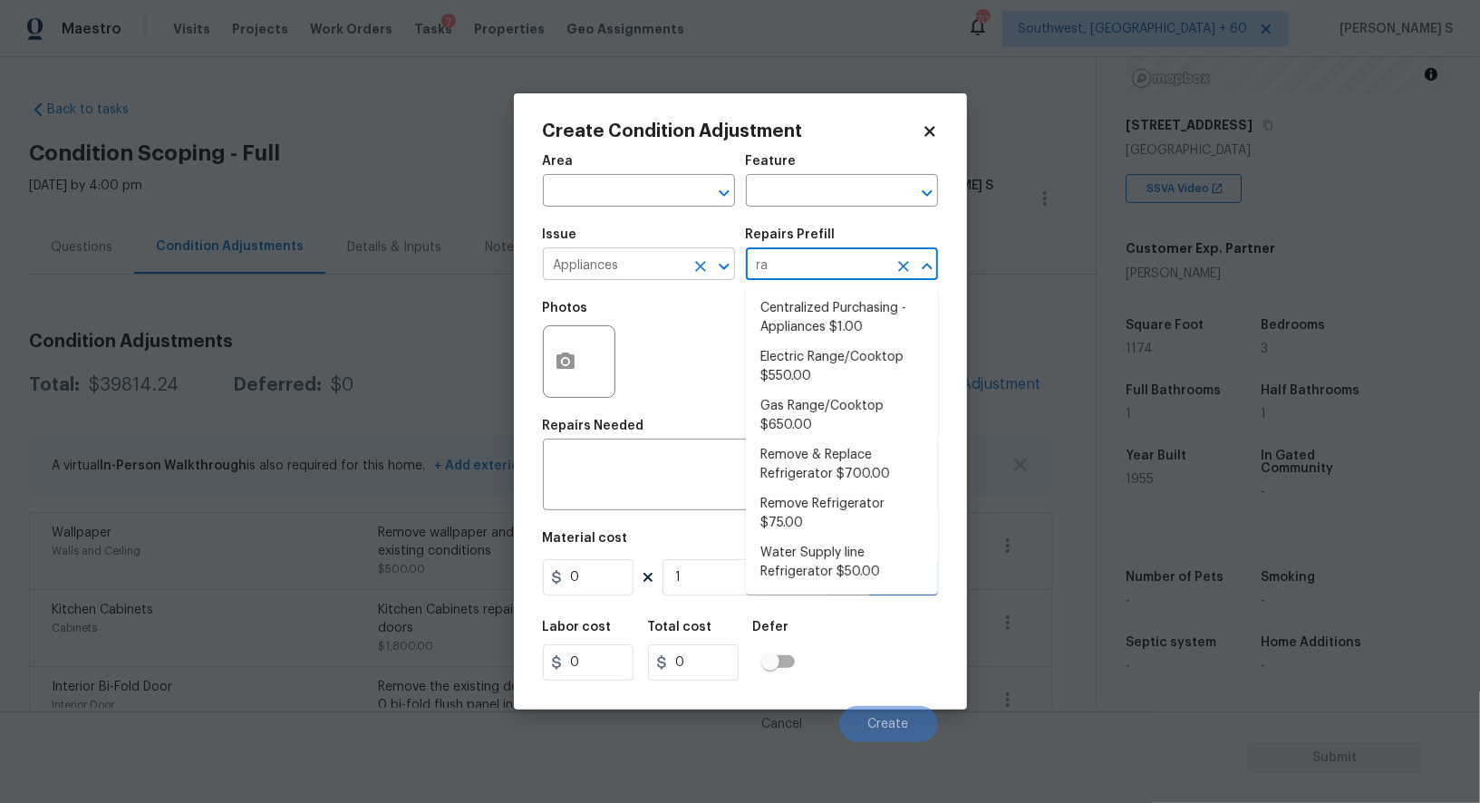
type input "ran"
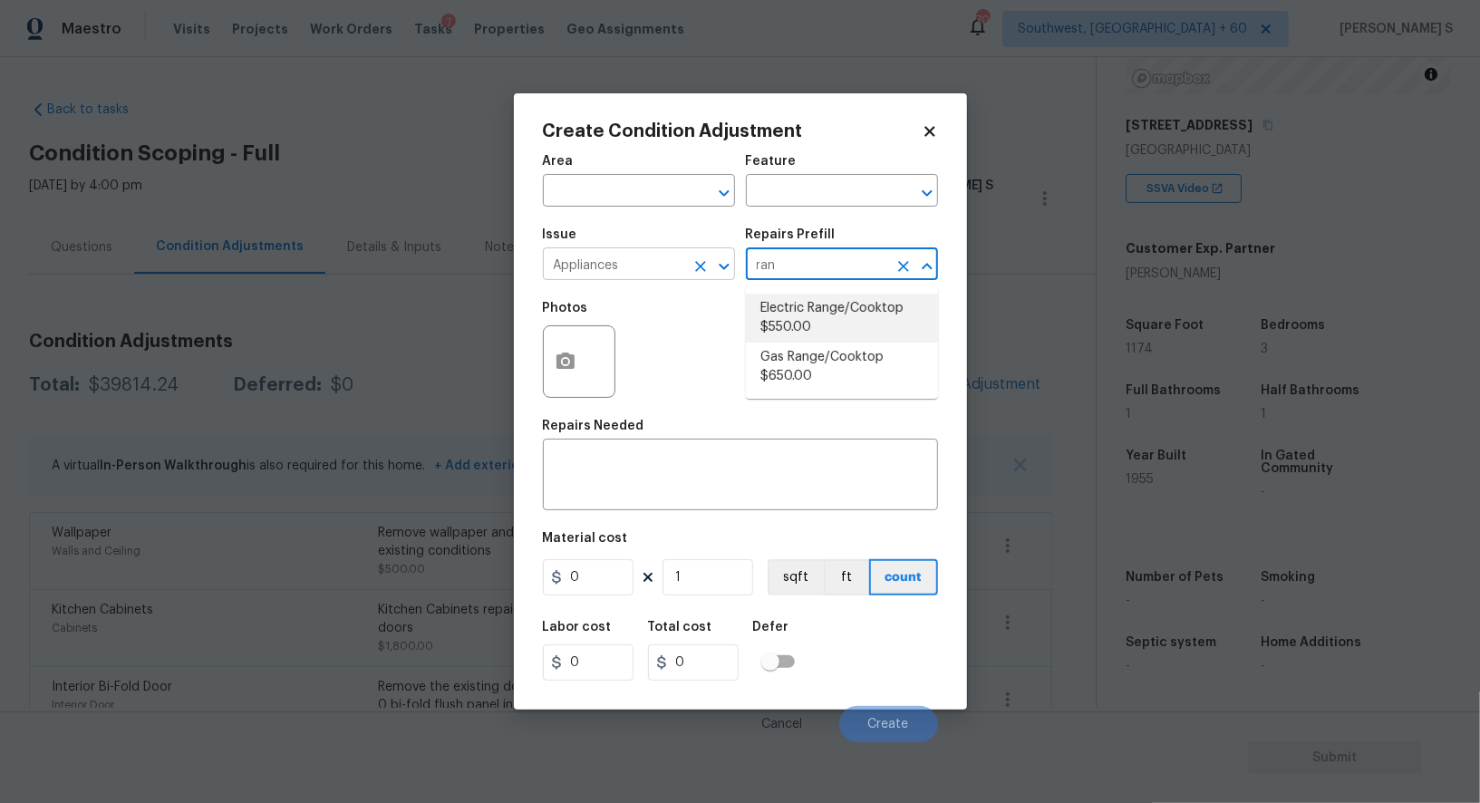
type input "Appliances"
type textarea "Remove the existing electric range/cooktop and prep the area for a new unit. In…"
type input "550"
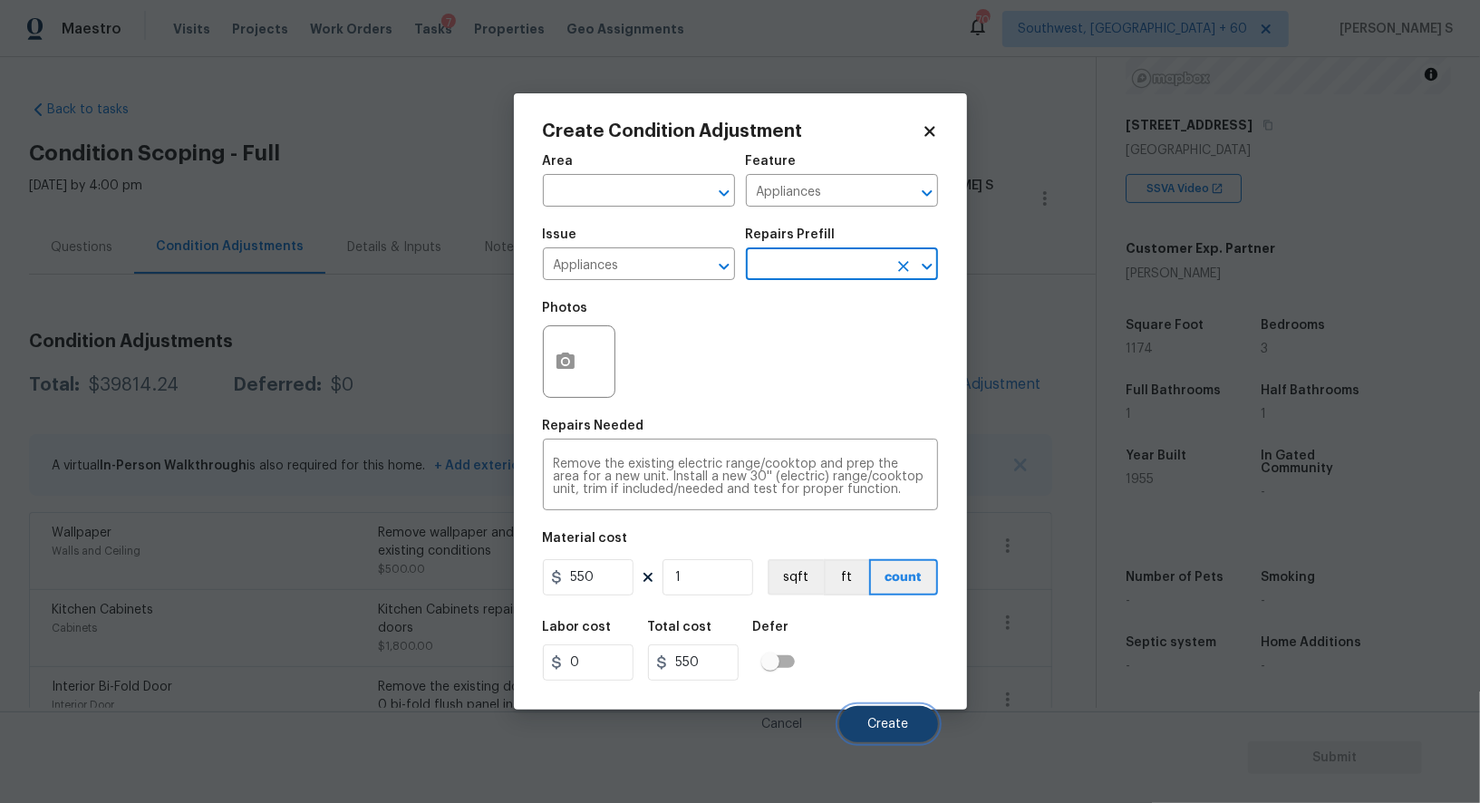
click at [912, 725] on button "Create" at bounding box center [888, 724] width 99 height 36
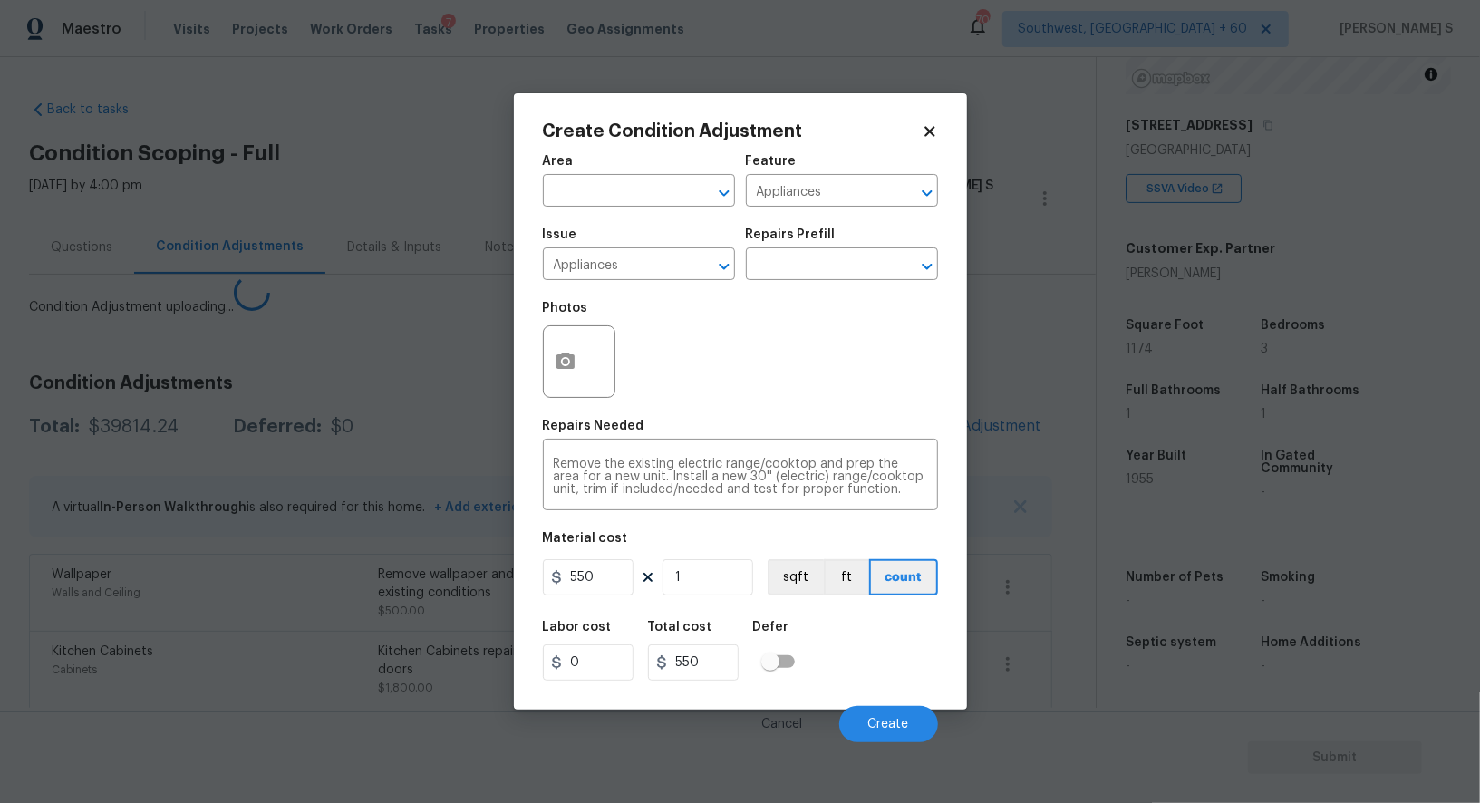
click at [315, 572] on body "Maestro Visits Projects Work Orders Tasks 7 Properties Geo Assignments 702 Sout…" at bounding box center [740, 401] width 1480 height 803
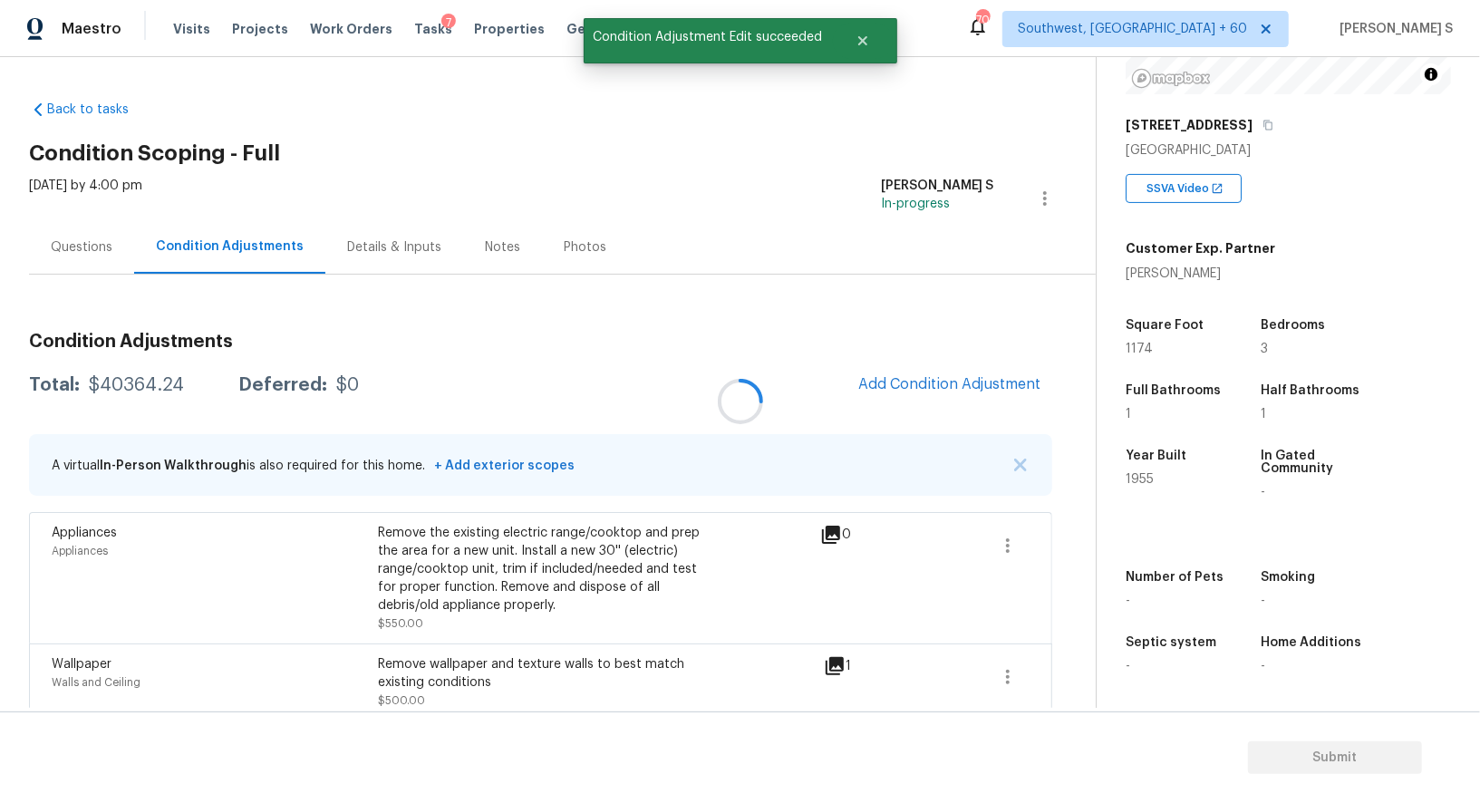
click at [891, 374] on div at bounding box center [740, 401] width 1480 height 803
click at [964, 379] on span "Add Condition Adjustment" at bounding box center [950, 384] width 183 height 16
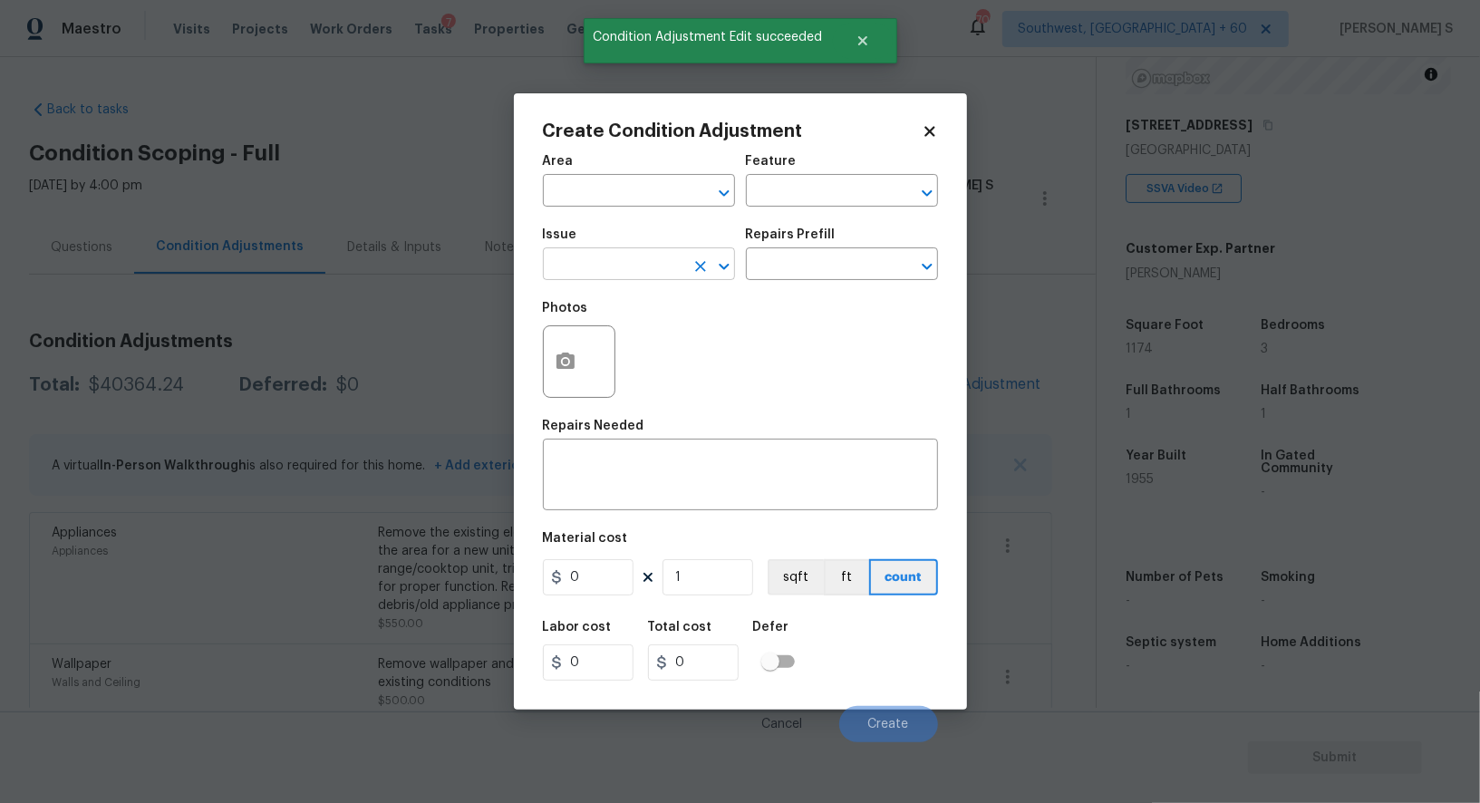
click at [673, 270] on input "text" at bounding box center [613, 266] width 141 height 28
type input "Appliances"
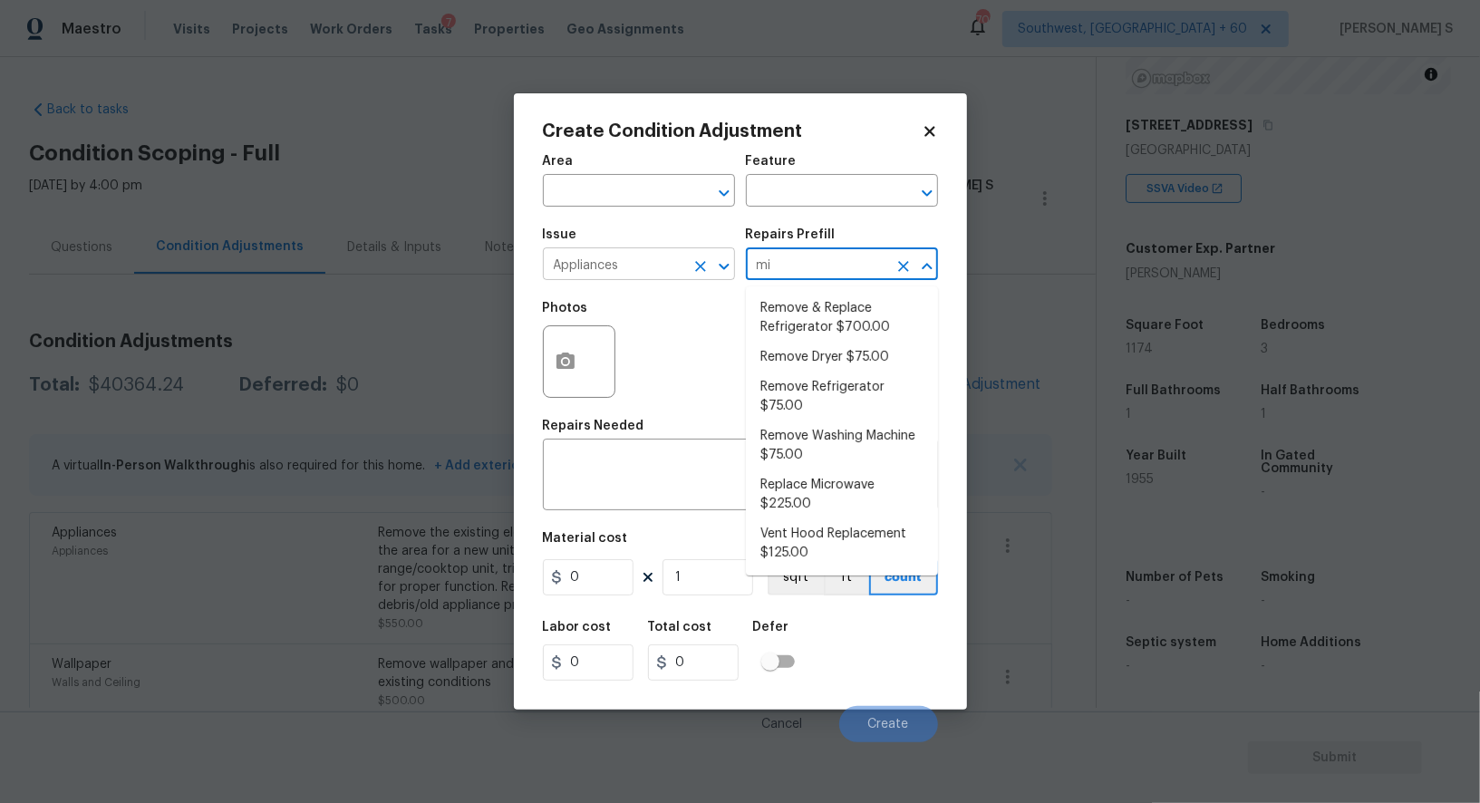
type input "mic"
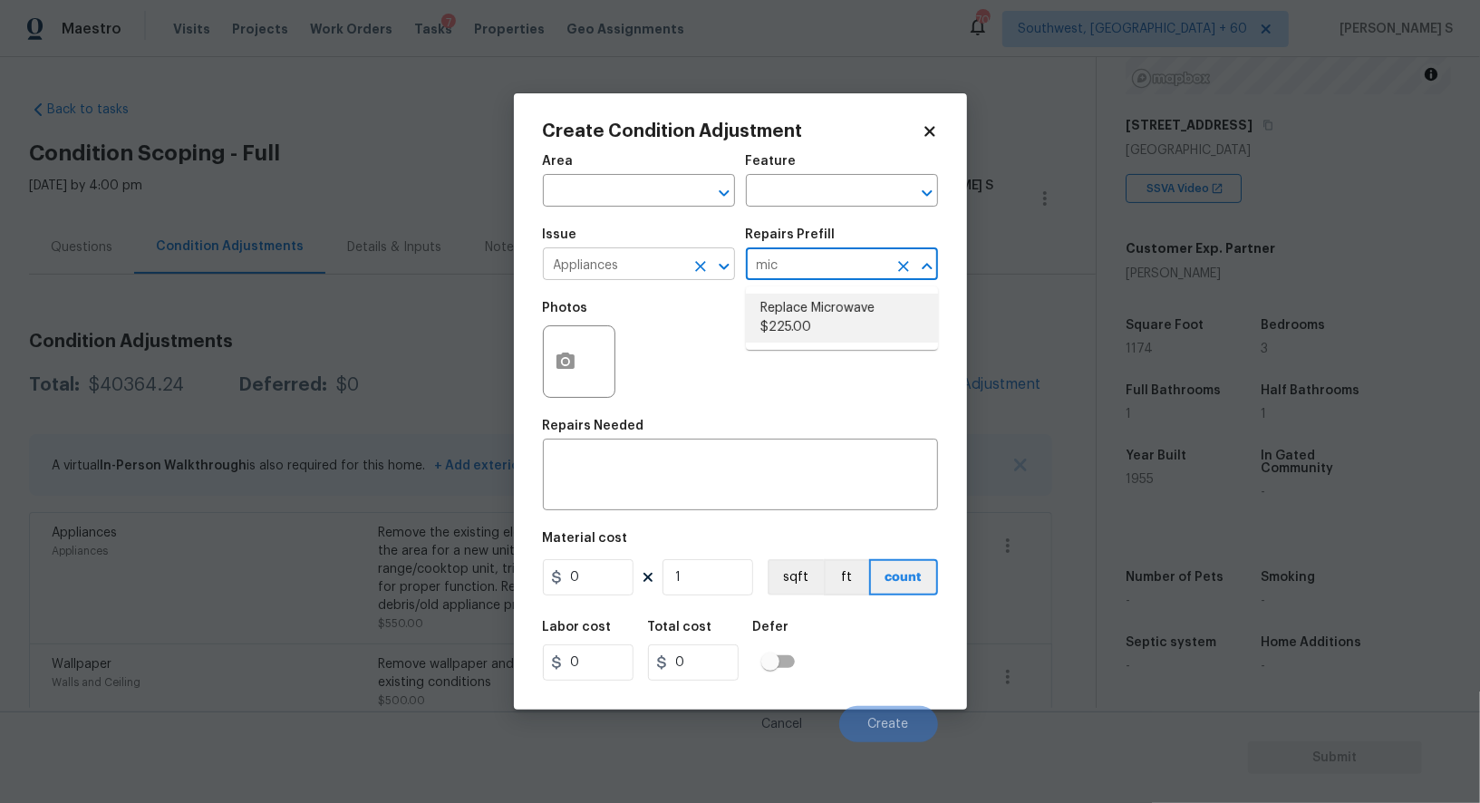
type input "Appliances"
type textarea "Remove the existing microwave and replace it with a new microwave"
type input "225"
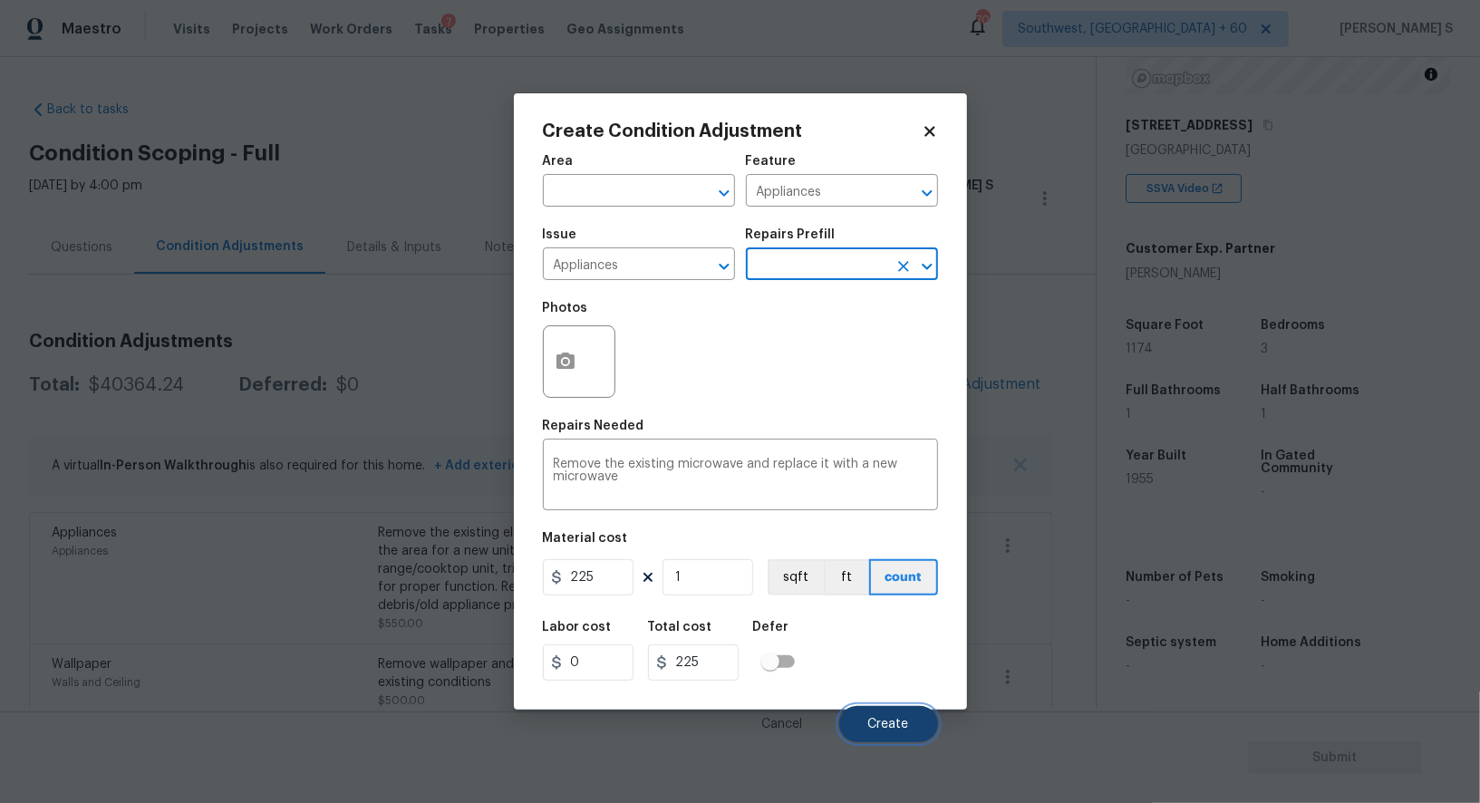
click at [907, 723] on span "Create" at bounding box center [889, 725] width 41 height 14
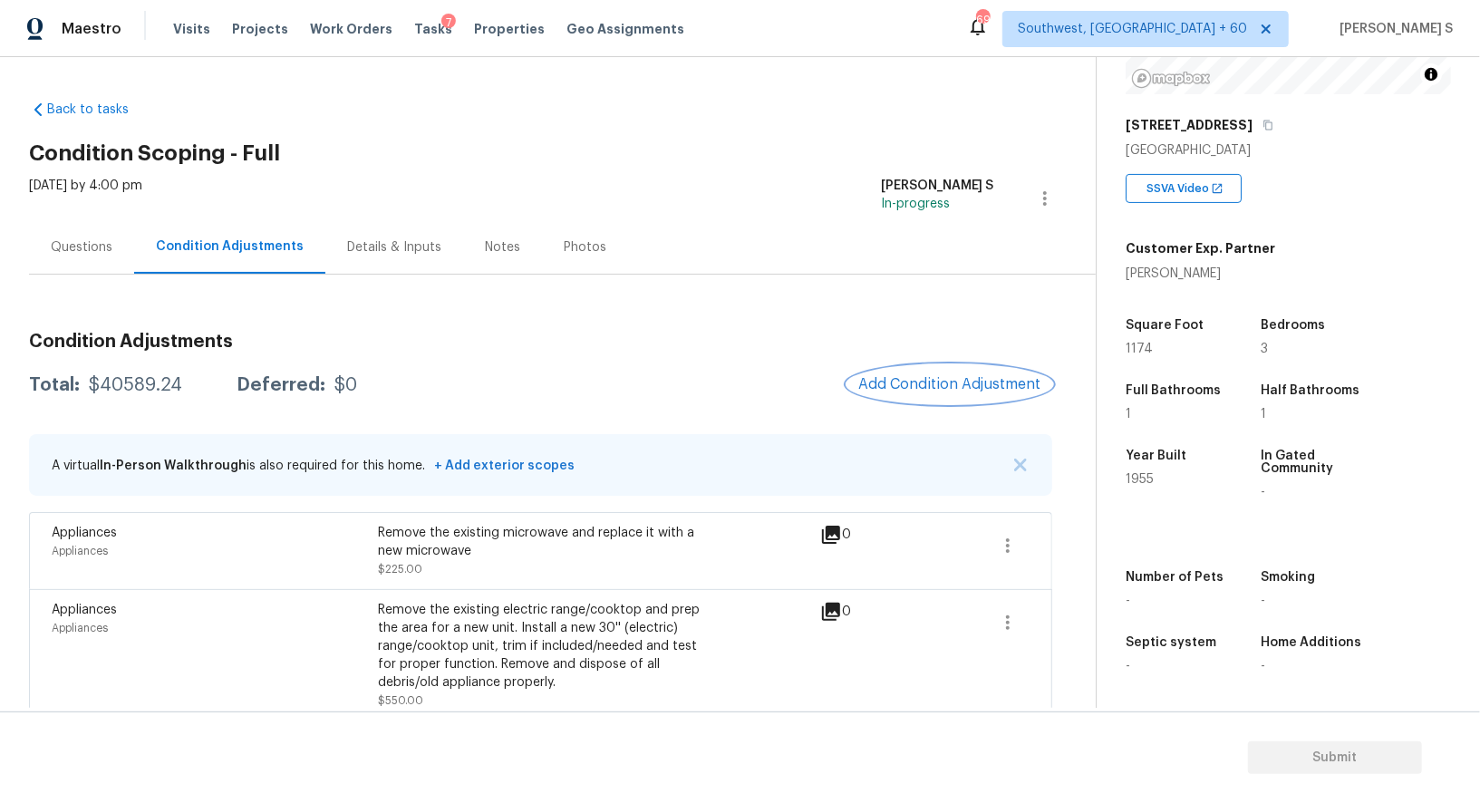
click at [924, 383] on span "Add Condition Adjustment" at bounding box center [950, 384] width 183 height 16
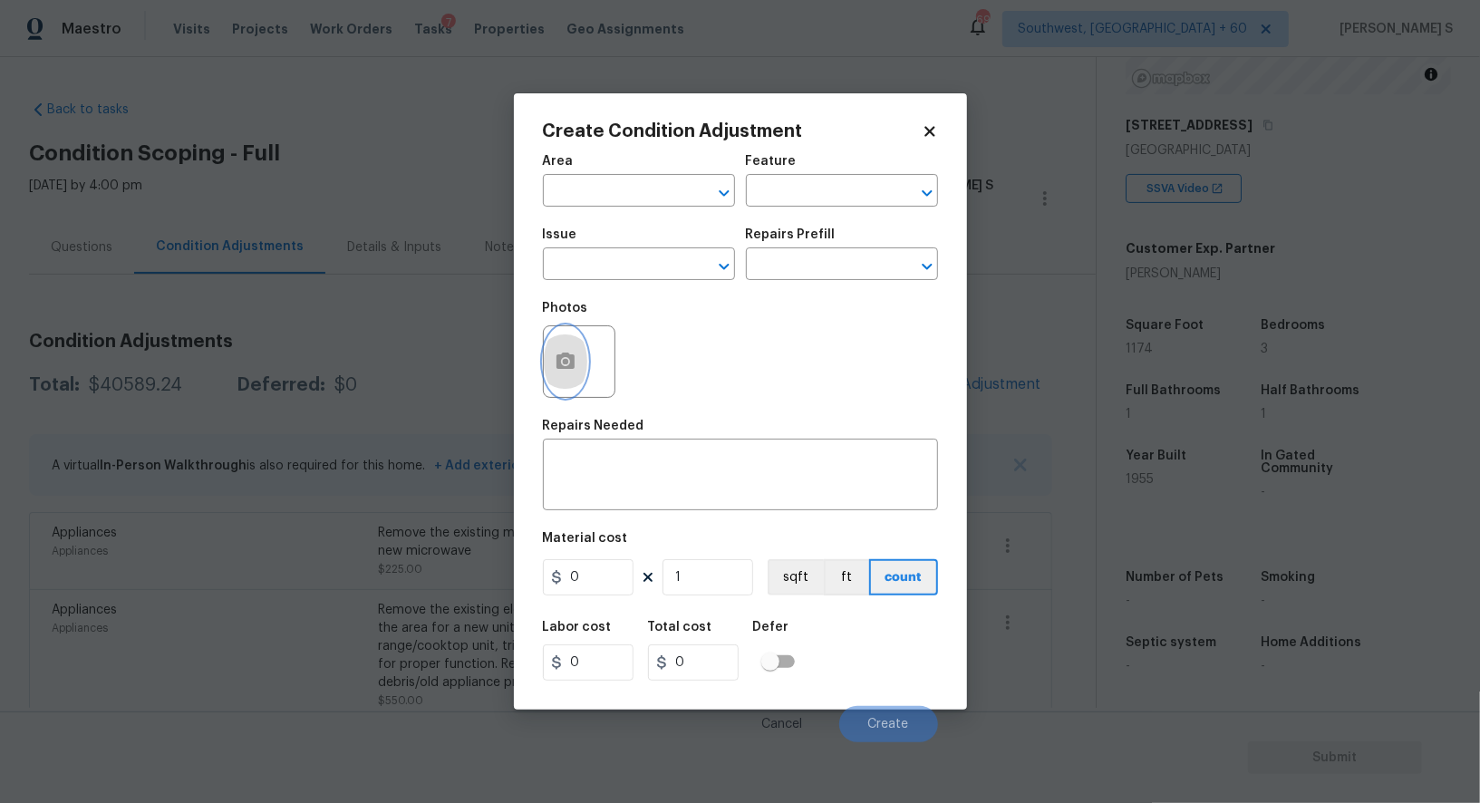
click at [562, 346] on button "button" at bounding box center [566, 361] width 44 height 71
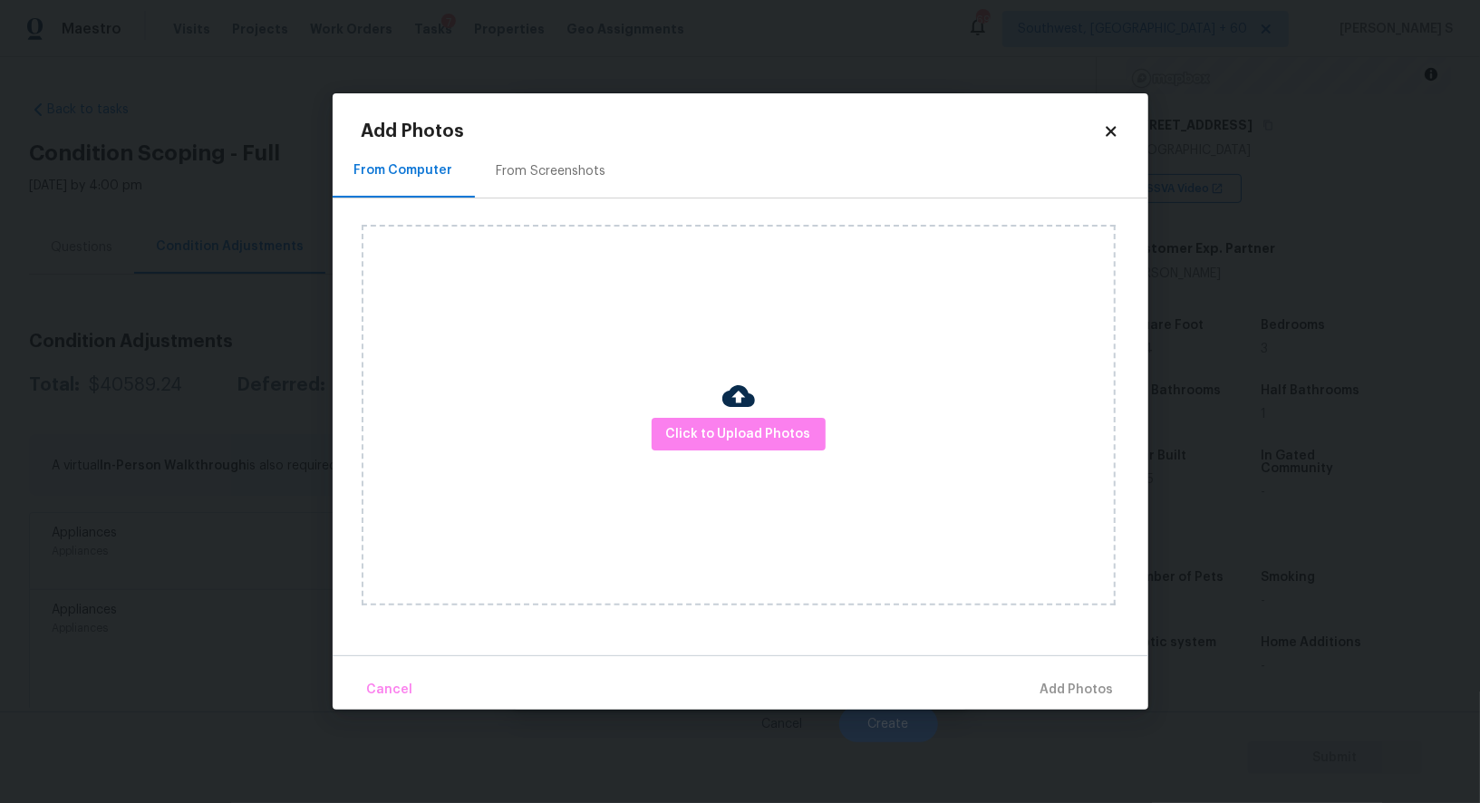
click at [572, 157] on div "From Screenshots" at bounding box center [551, 170] width 153 height 53
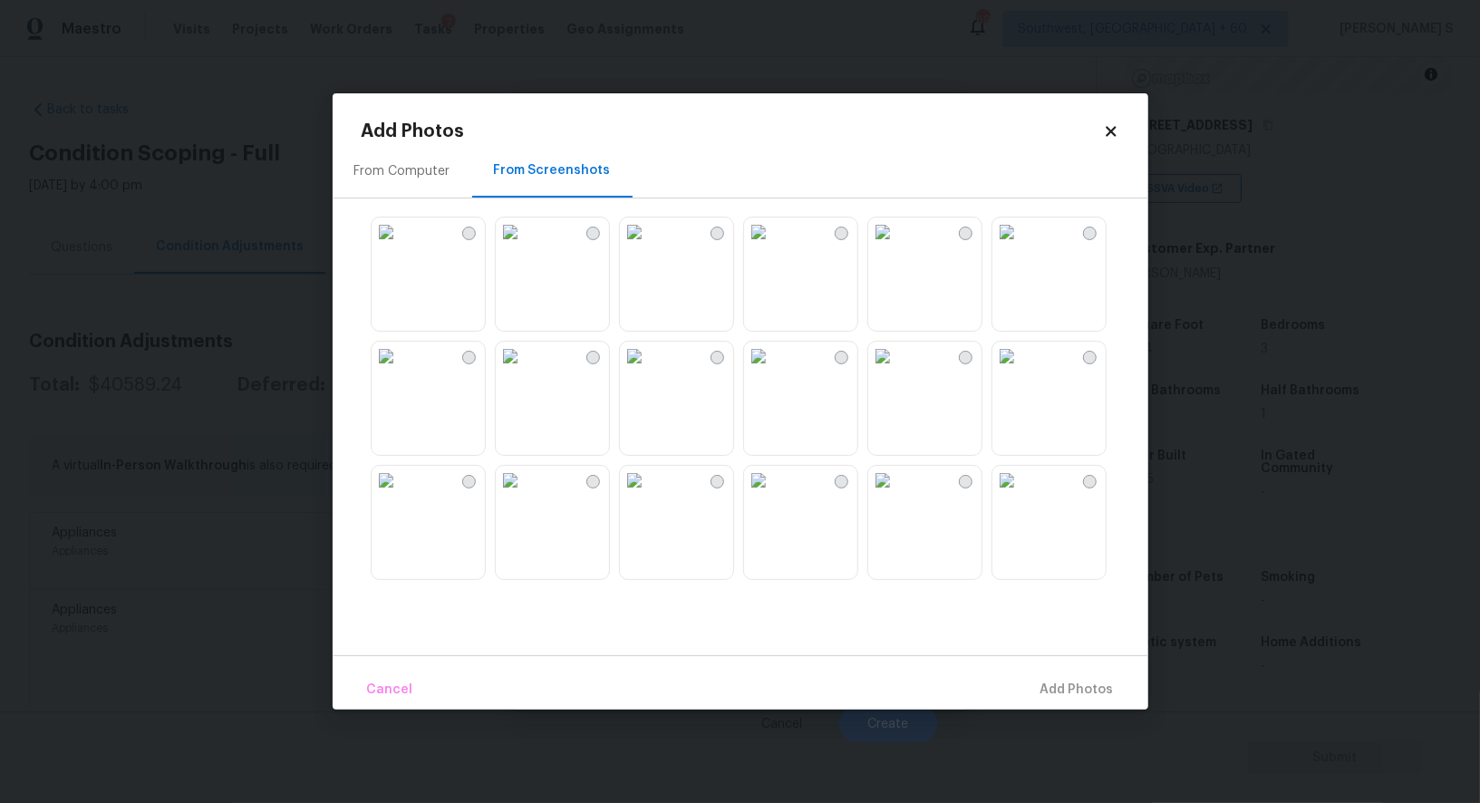
click at [773, 247] on img at bounding box center [758, 232] width 29 height 29
click at [773, 371] on img at bounding box center [758, 356] width 29 height 29
click at [649, 247] on img at bounding box center [634, 232] width 29 height 29
click at [525, 247] on img at bounding box center [510, 232] width 29 height 29
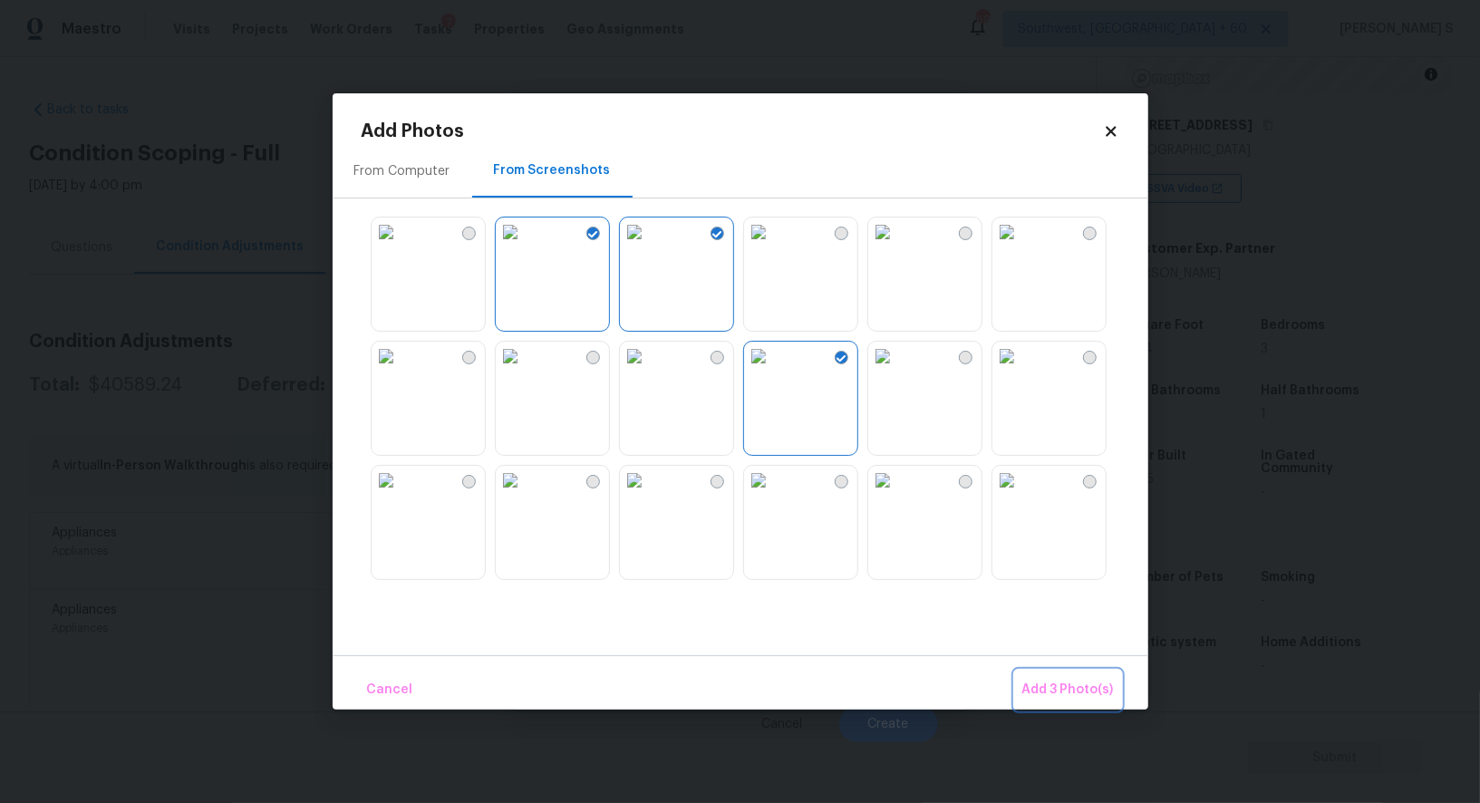
click at [1038, 694] on span "Add 3 Photo(s)" at bounding box center [1069, 690] width 92 height 23
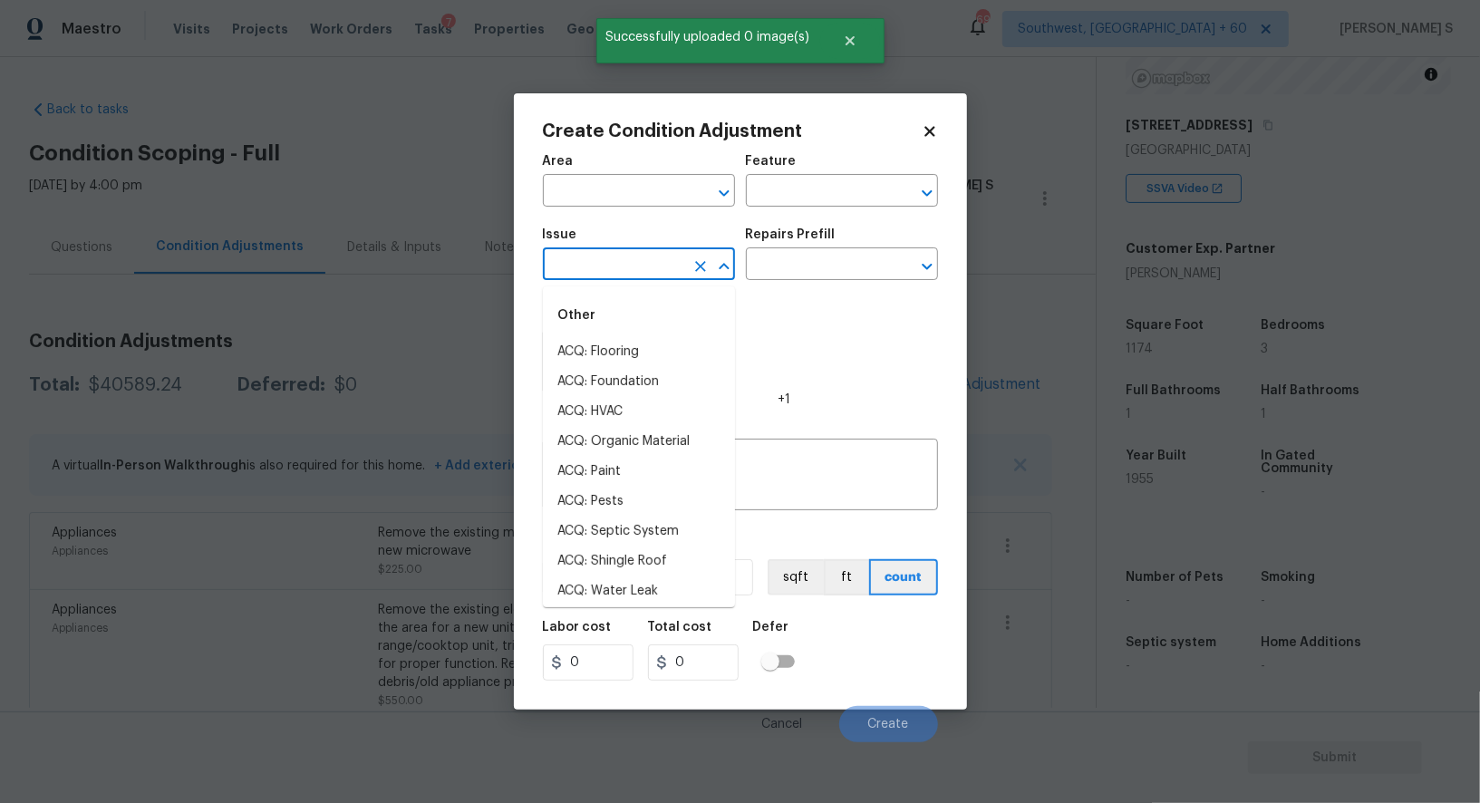
click at [622, 264] on input "text" at bounding box center [613, 266] width 141 height 28
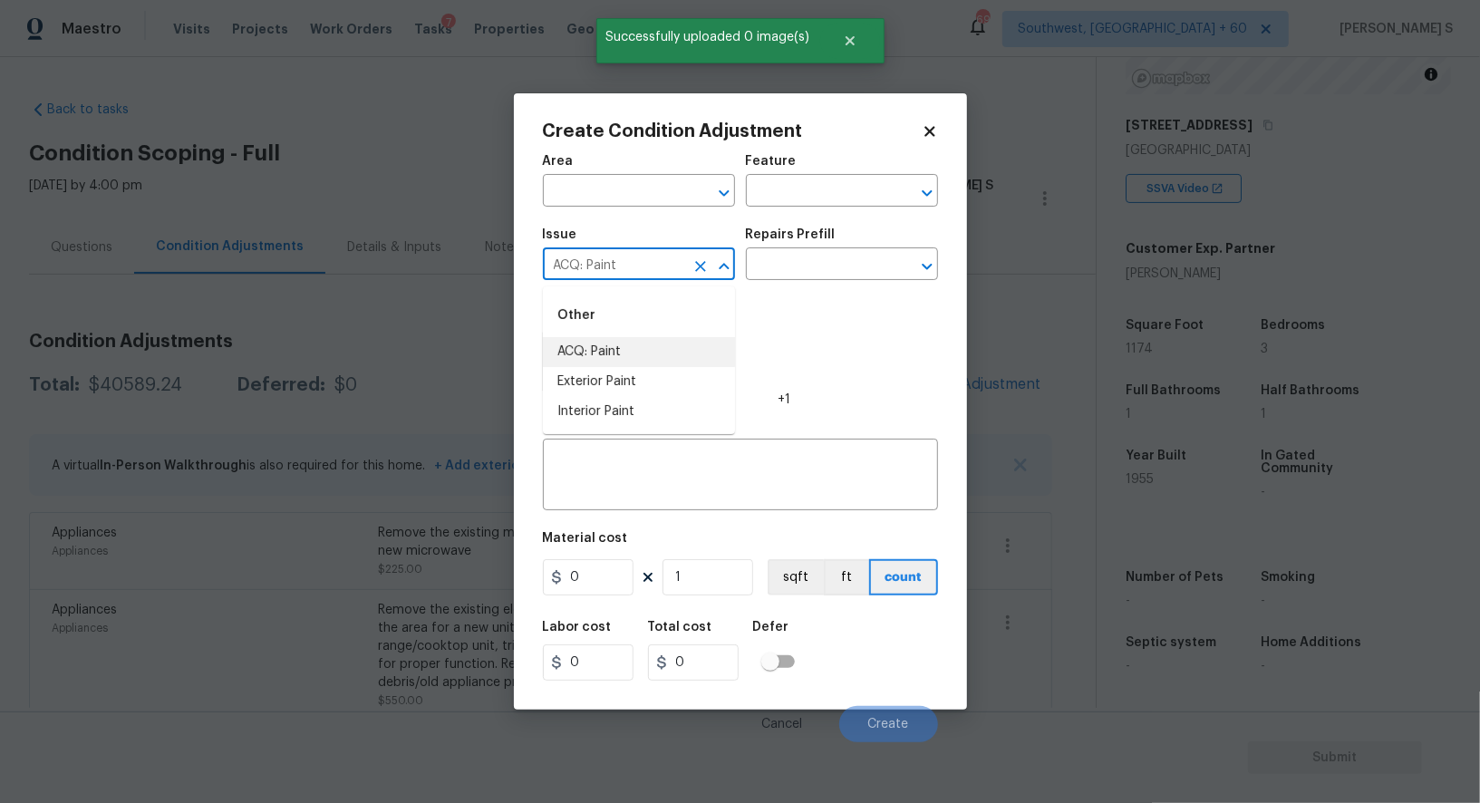
type input "ACQ: Paint"
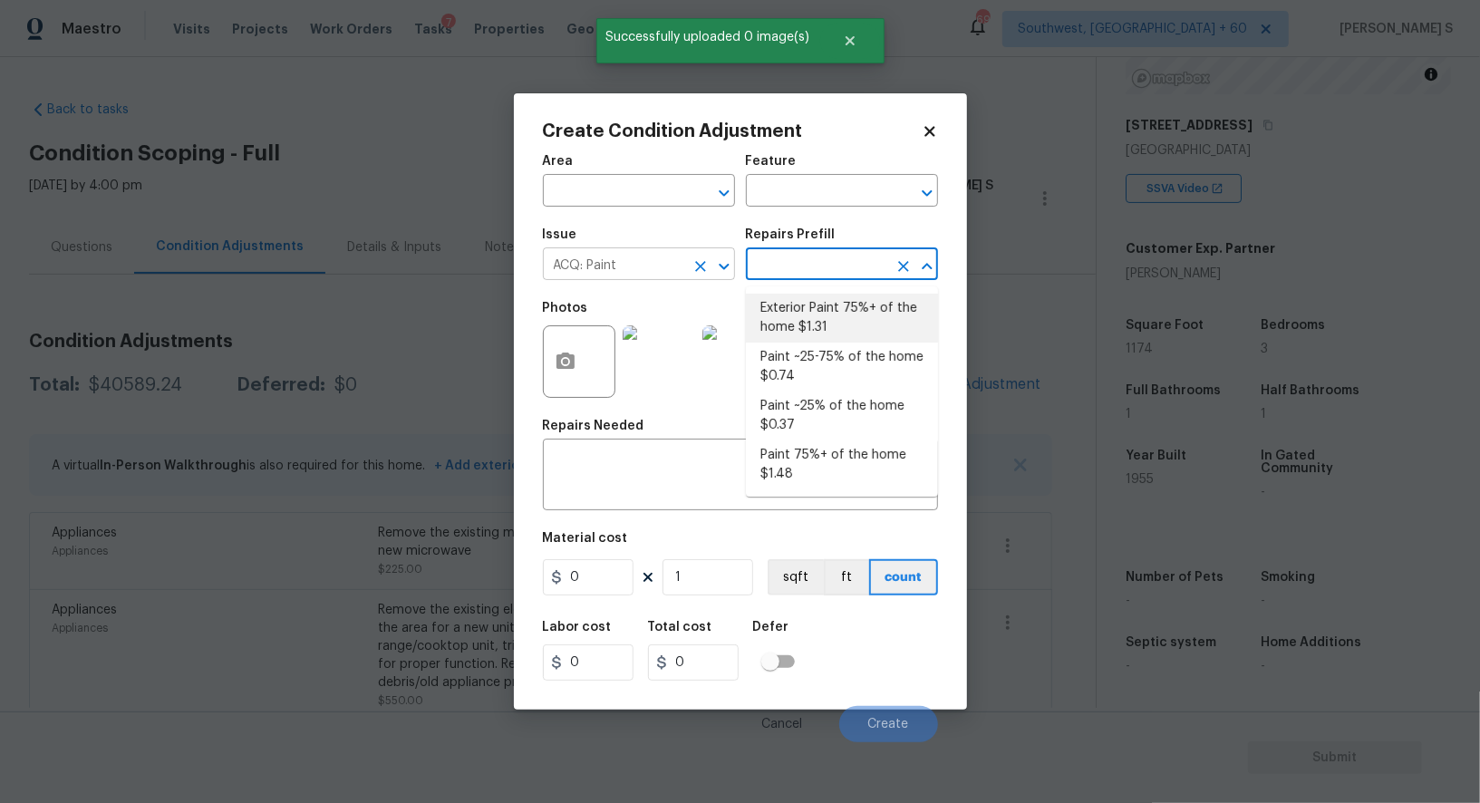
type input "Acquisition"
type textarea "Acquisition Scope: 75%+ of the home exterior will likely require paint"
type input "1.31"
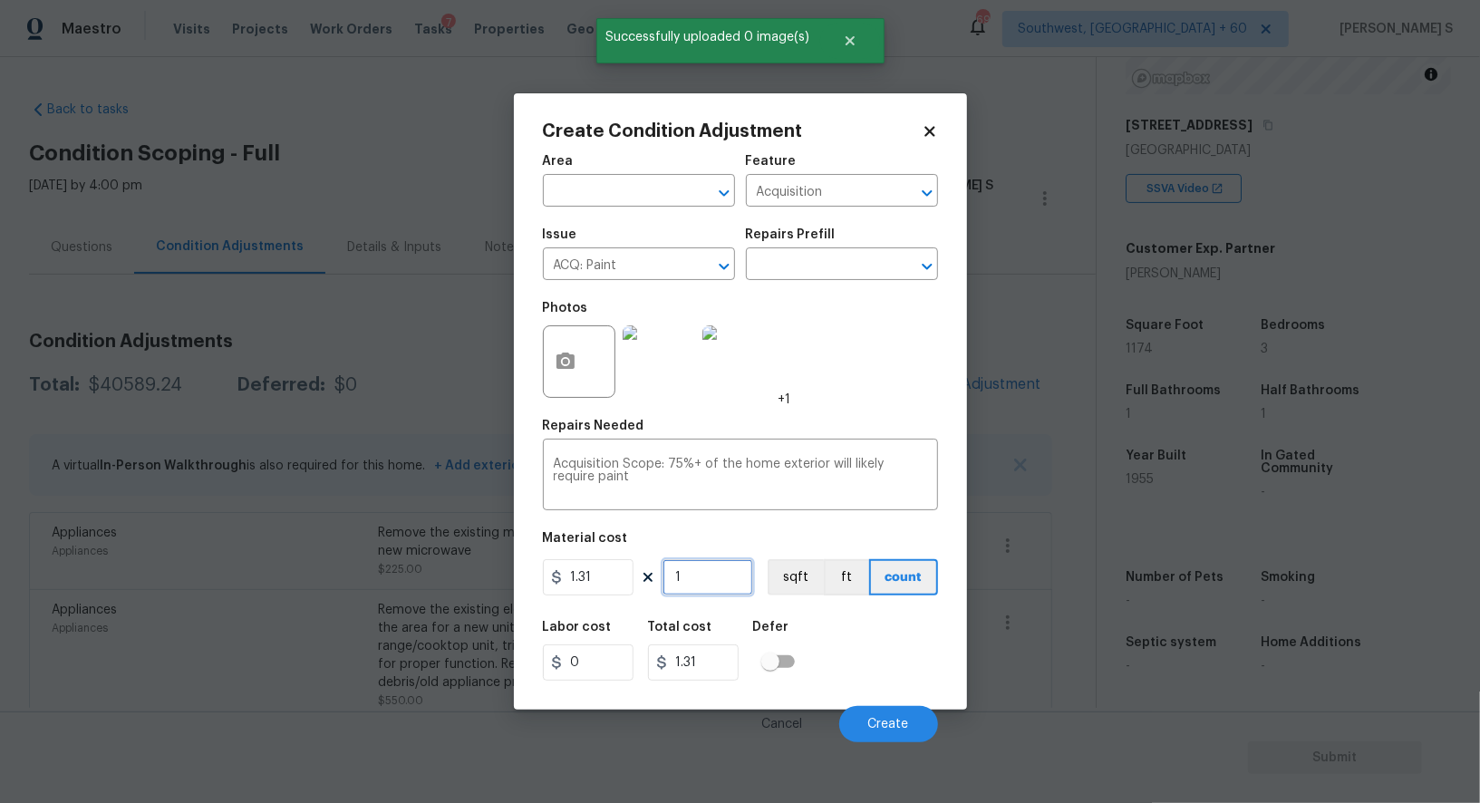
click at [722, 585] on input "1" at bounding box center [708, 577] width 91 height 36
paste input "text"
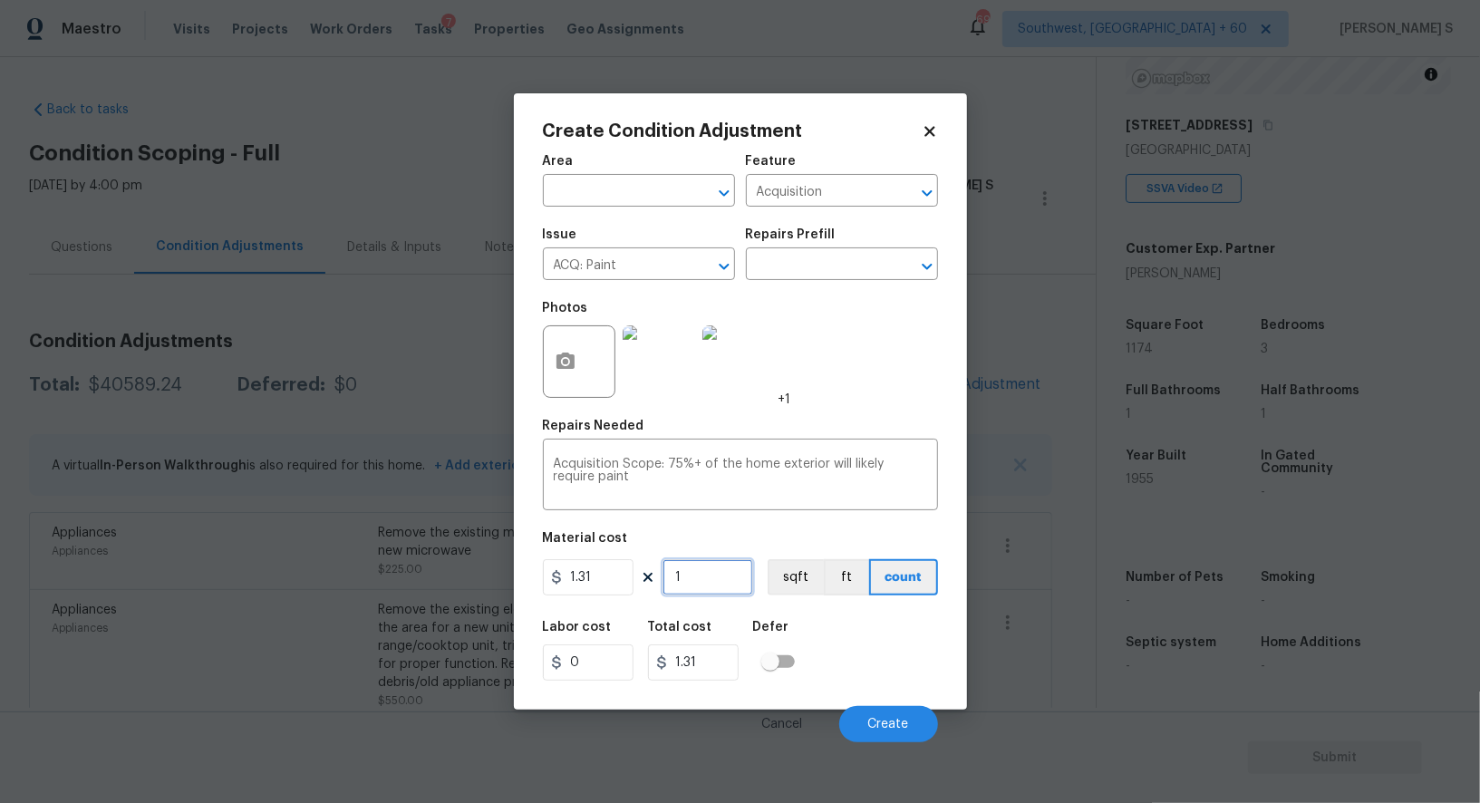
type input "11"
type input "14.41"
type input "117"
type input "153.27"
type input "1175"
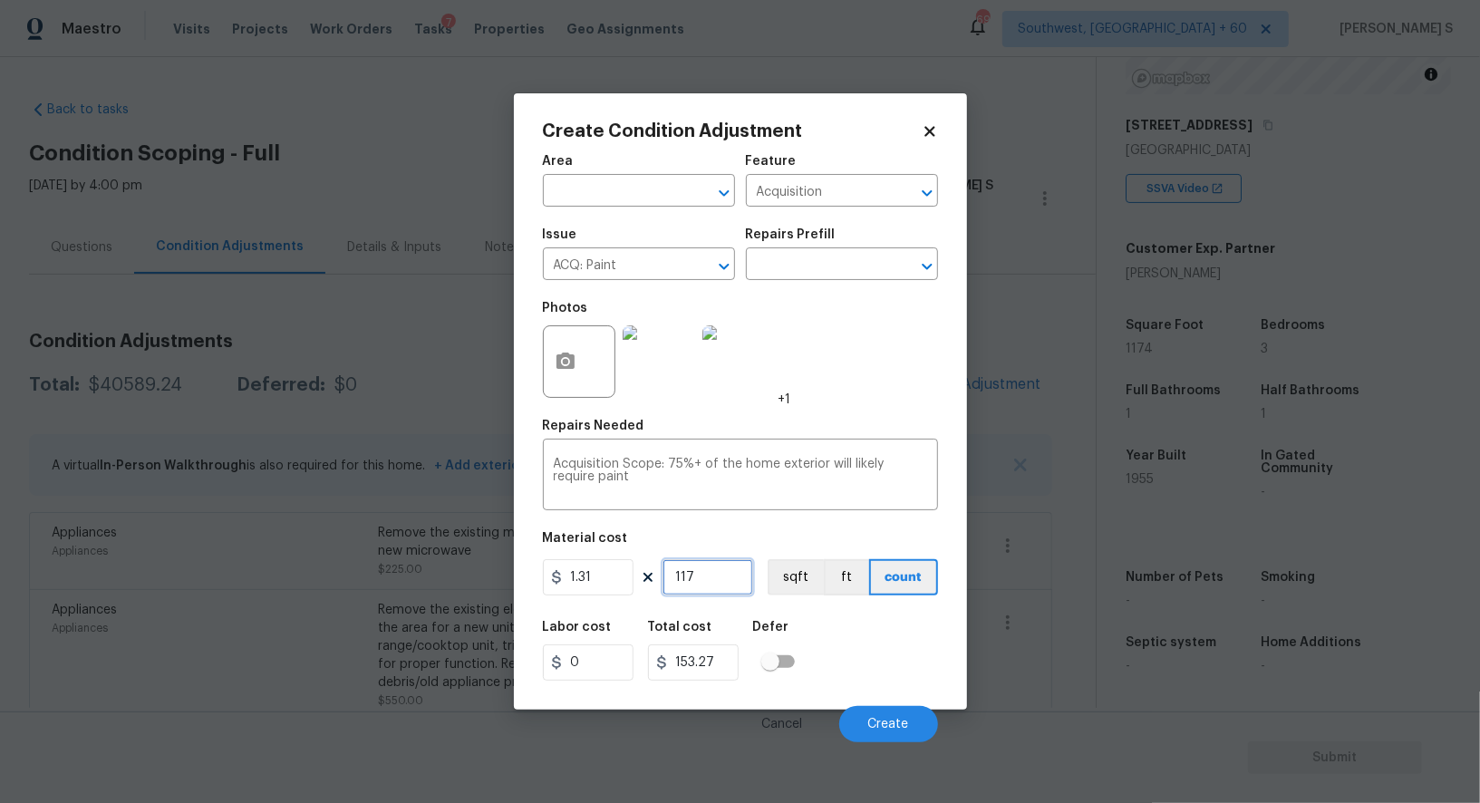
type input "1539.25"
type input "117"
type input "153.27"
type input "1174"
type input "1537.94"
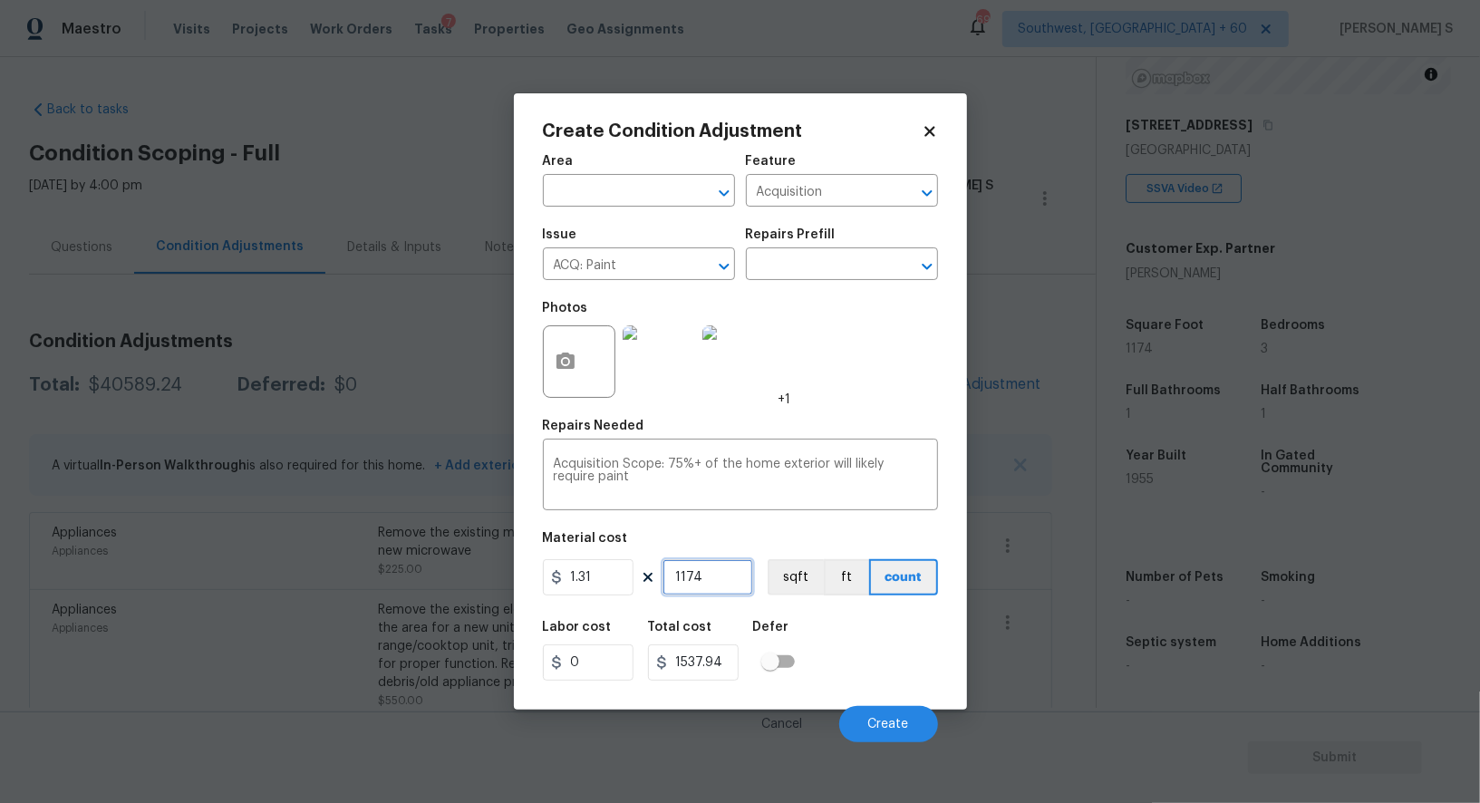
type input "1174"
click at [791, 599] on figure "Material cost 1.31 1174 sqft ft count" at bounding box center [740, 565] width 395 height 67
click at [790, 580] on button "sqft" at bounding box center [796, 577] width 56 height 36
click at [805, 619] on div "Labor cost 0 Total cost 1537.94 Defer" at bounding box center [740, 651] width 395 height 82
click at [877, 706] on div "Cancel Create" at bounding box center [740, 717] width 395 height 51
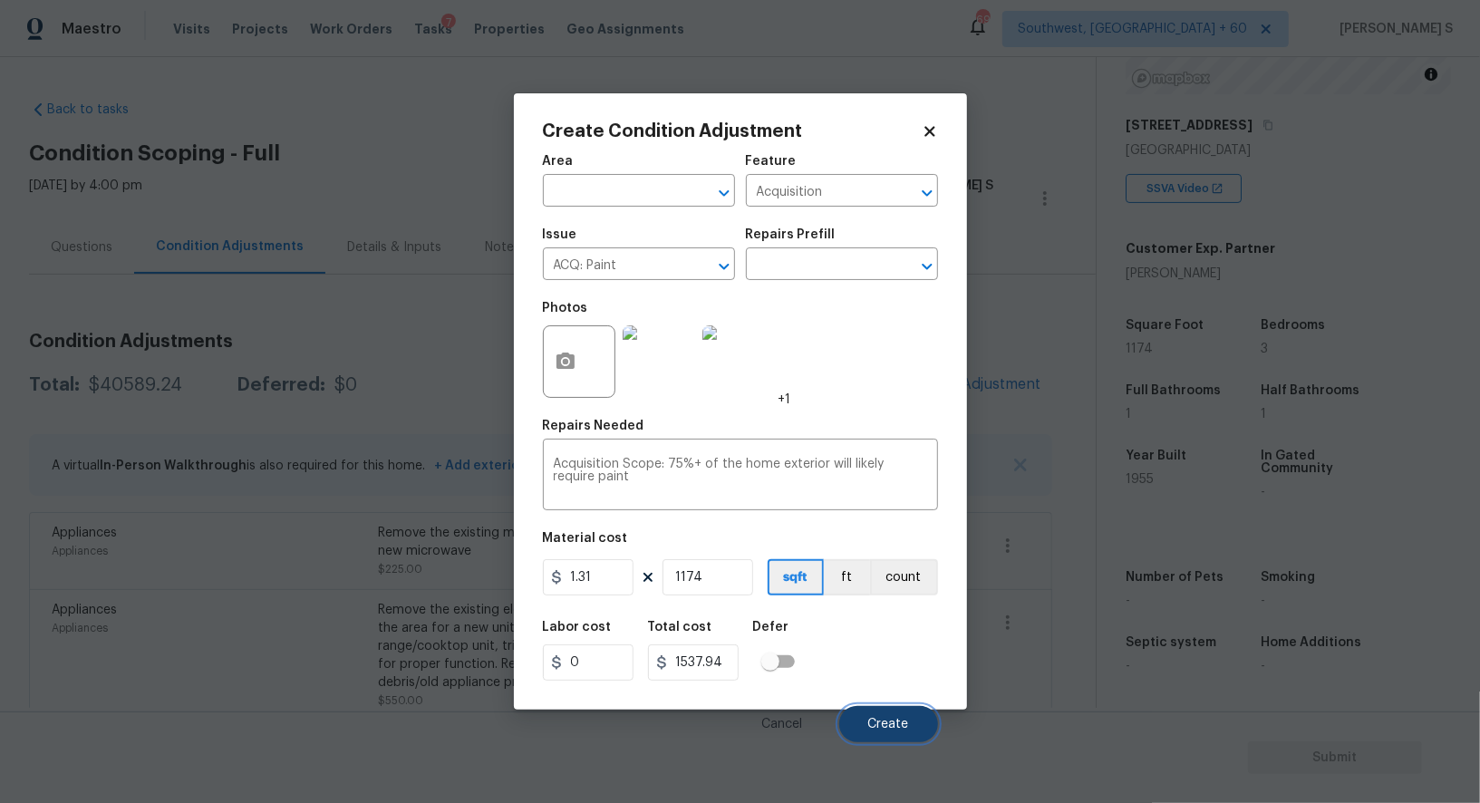
click at [885, 723] on span "Create" at bounding box center [889, 725] width 41 height 14
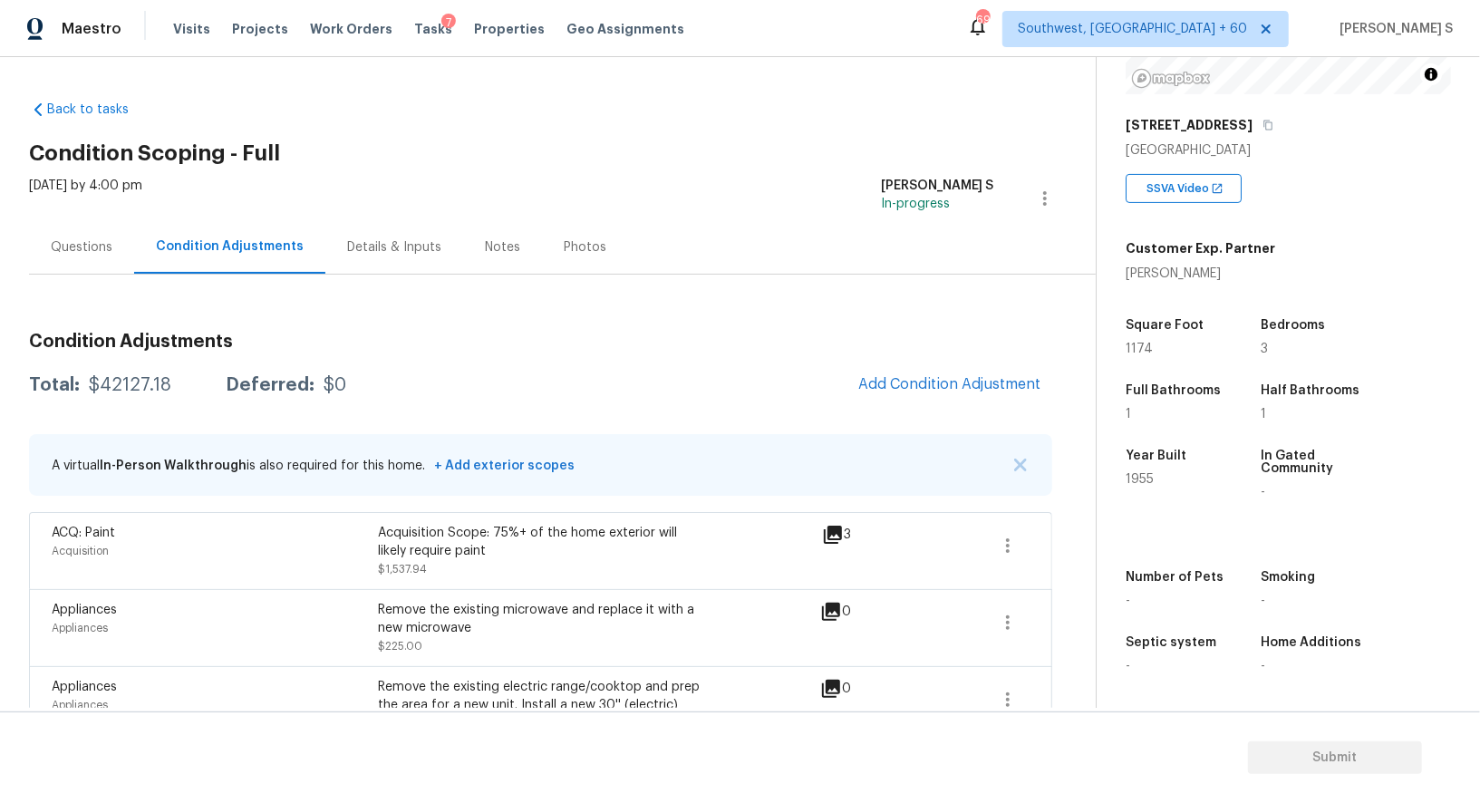
click at [935, 371] on button "Add Condition Adjustment" at bounding box center [950, 384] width 205 height 38
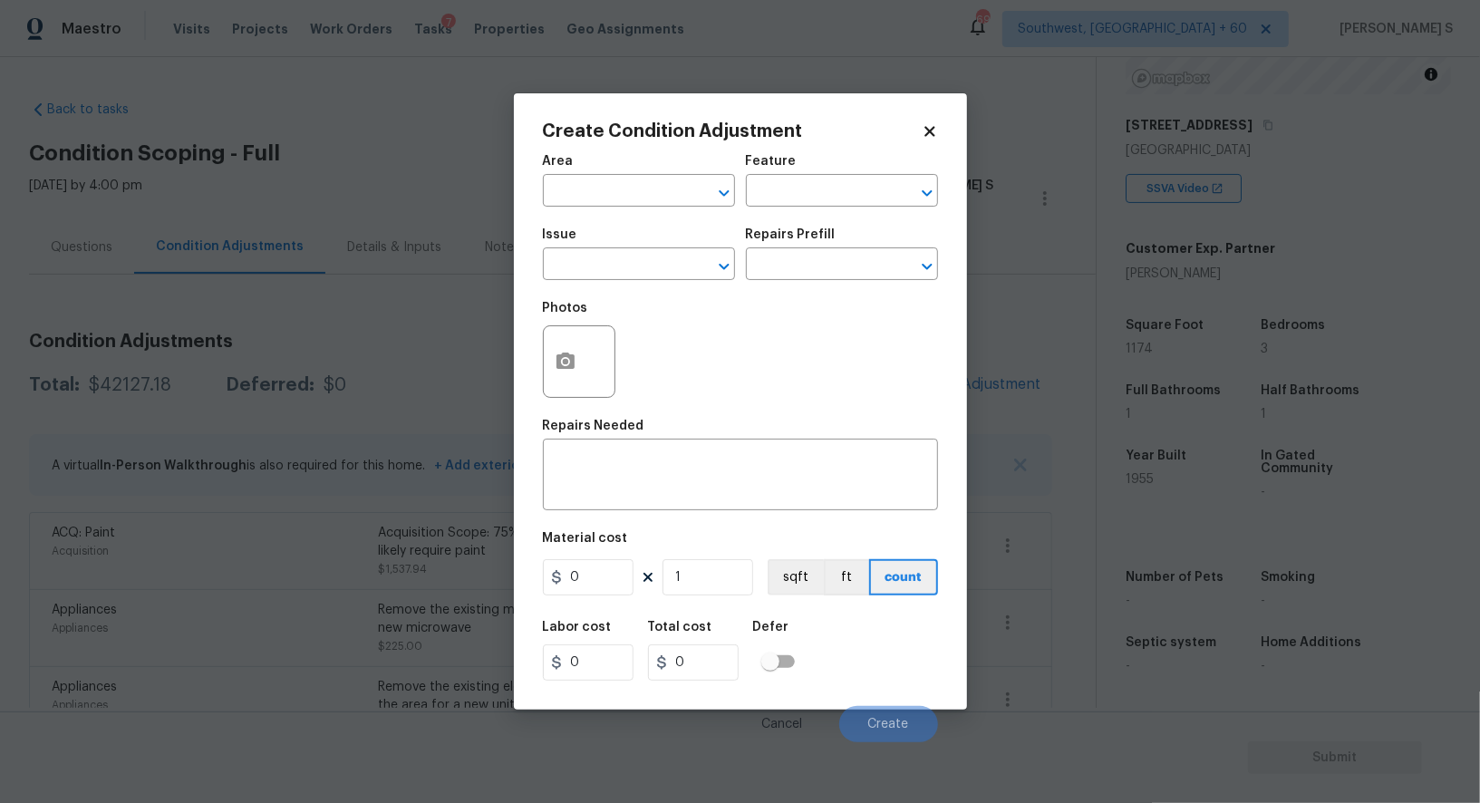
click at [543, 374] on div at bounding box center [579, 361] width 73 height 73
click at [552, 358] on button "button" at bounding box center [566, 361] width 44 height 71
click at [625, 271] on input "text" at bounding box center [613, 266] width 141 height 28
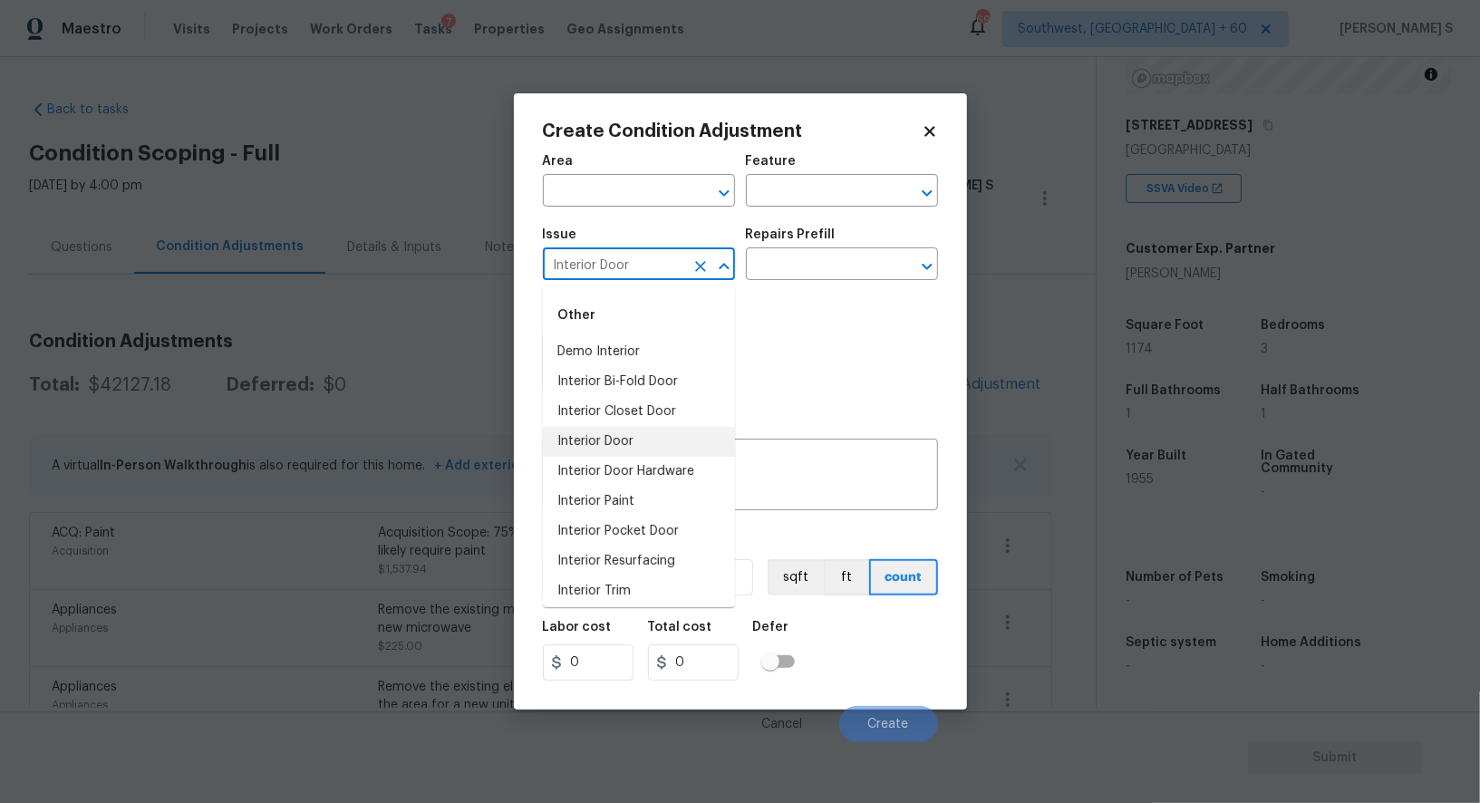
type input "Interior Door"
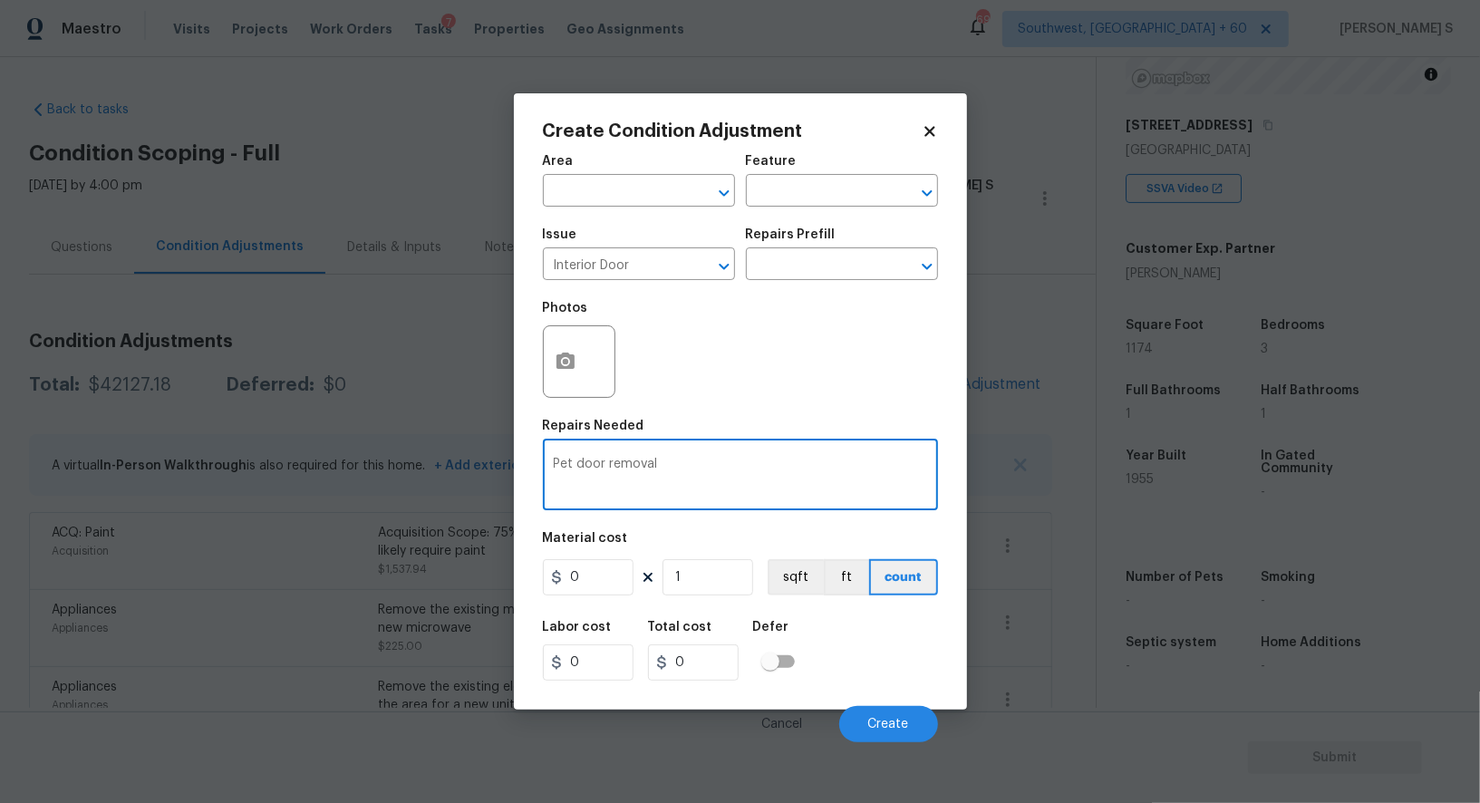
type textarea "Pet door removal"
click at [611, 584] on input "0" at bounding box center [588, 577] width 91 height 36
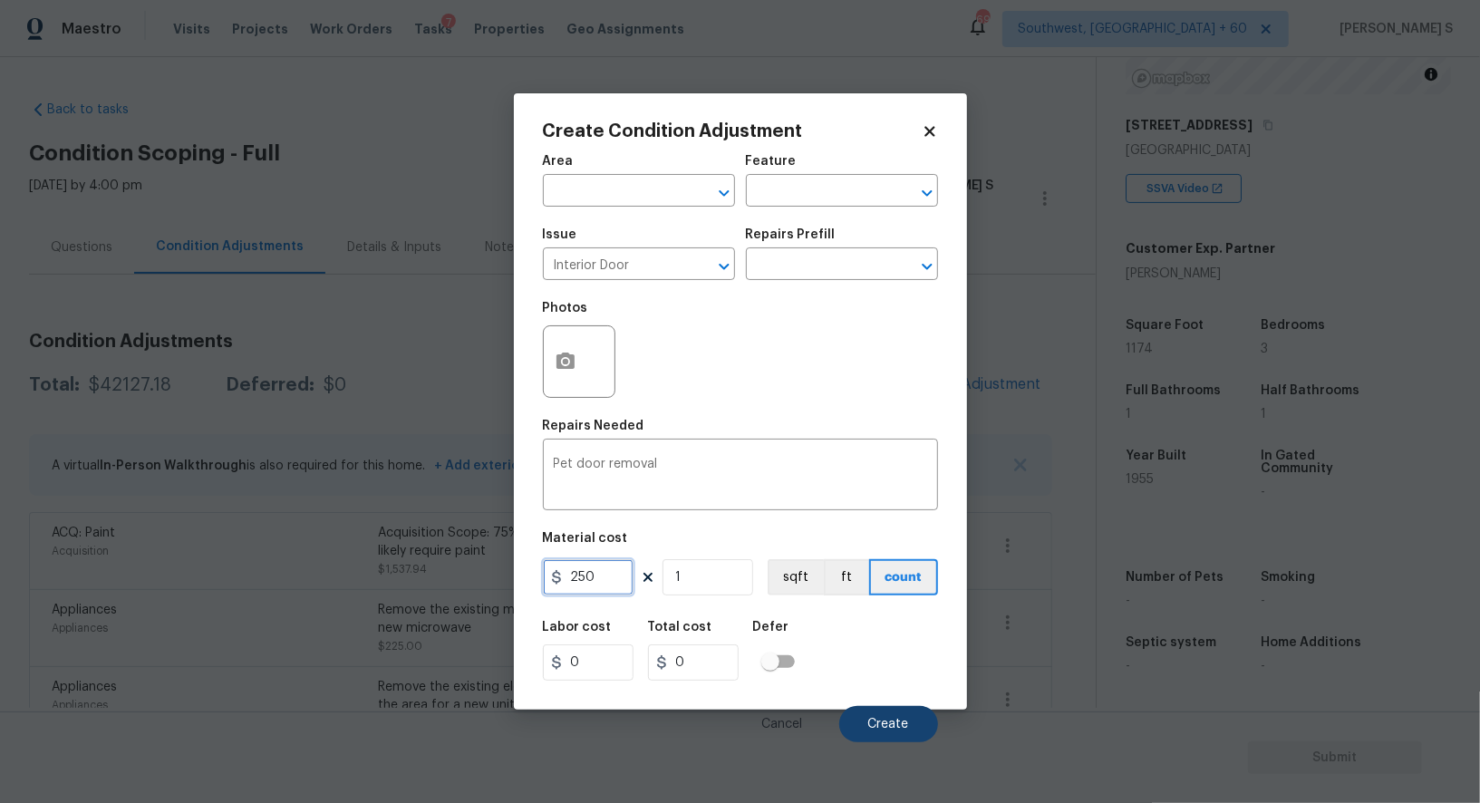
type input "250"
click at [919, 727] on button "Create" at bounding box center [888, 724] width 99 height 36
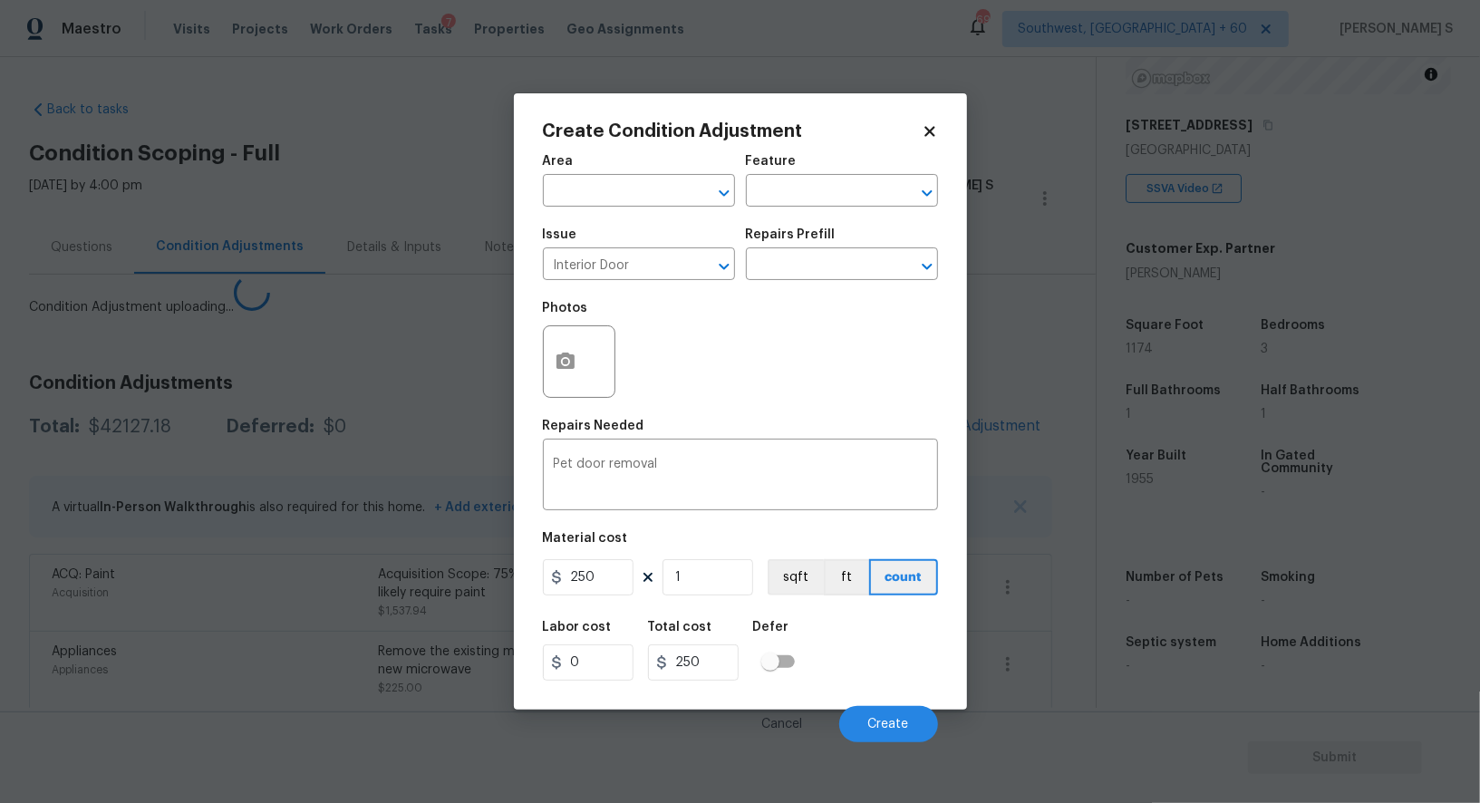
click at [293, 640] on body "Maestro Visits Projects Work Orders Tasks 7 Properties Geo Assignments 699 Sout…" at bounding box center [740, 401] width 1480 height 803
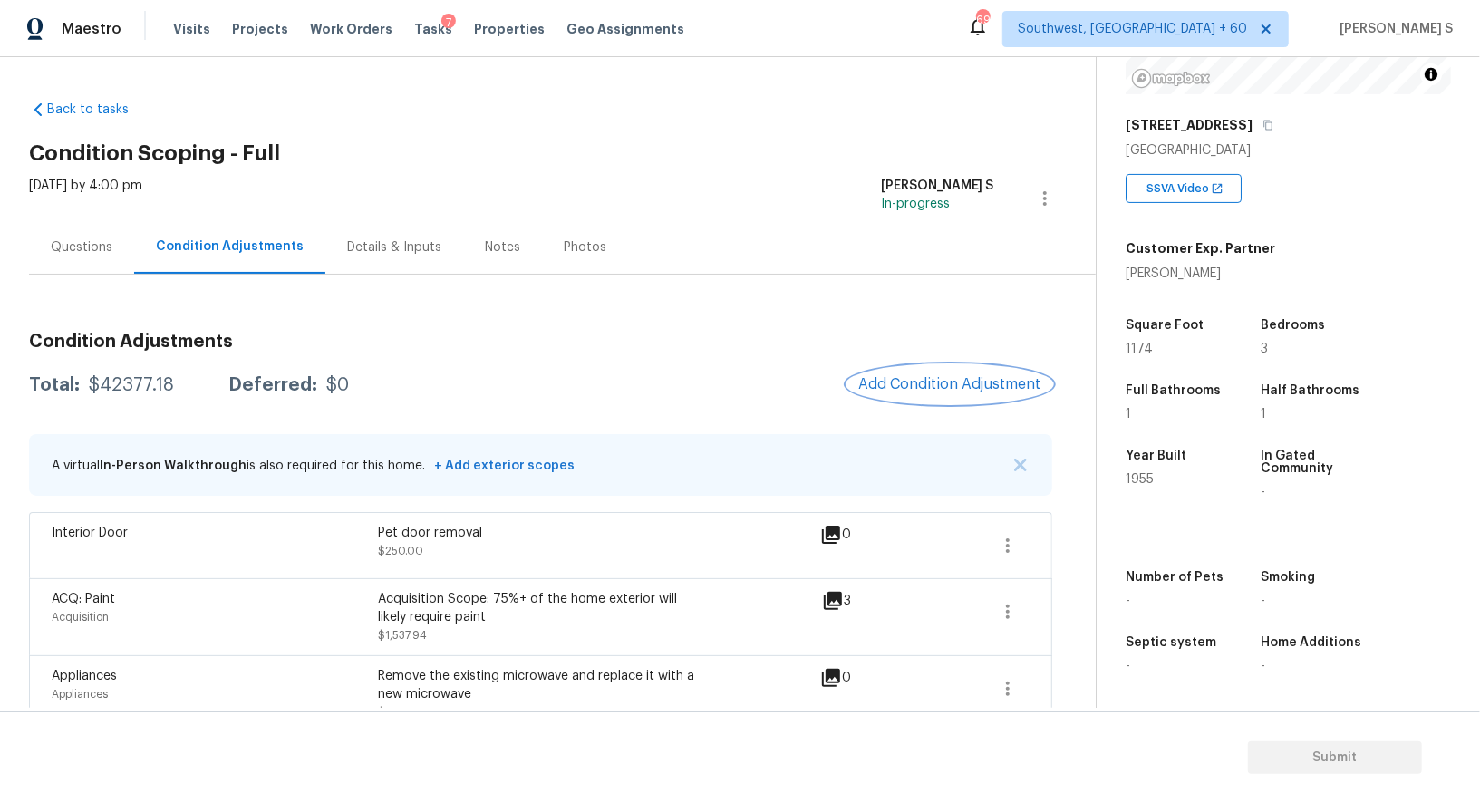
click at [943, 378] on span "Add Condition Adjustment" at bounding box center [950, 384] width 183 height 16
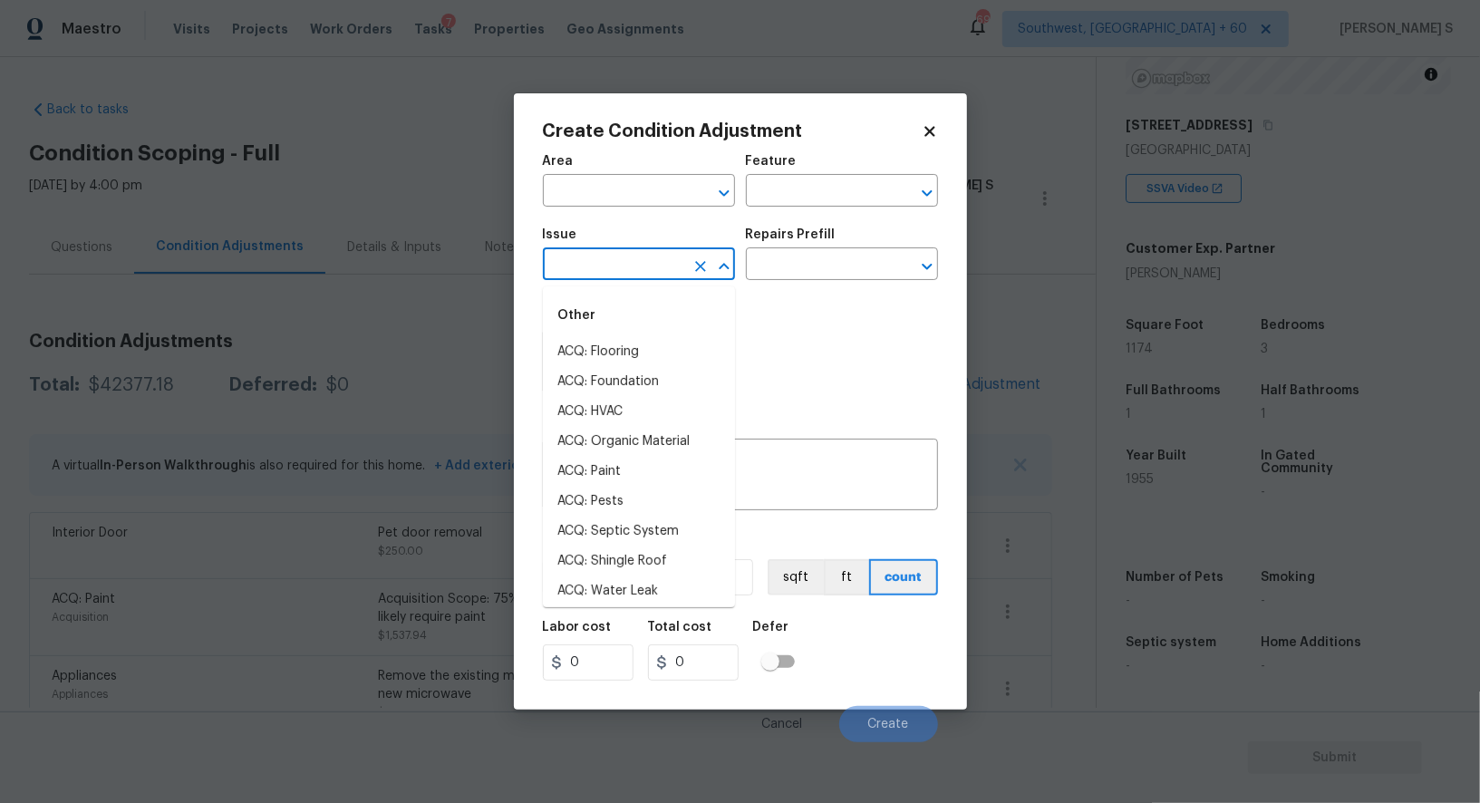
click at [601, 255] on input "text" at bounding box center [613, 266] width 141 height 28
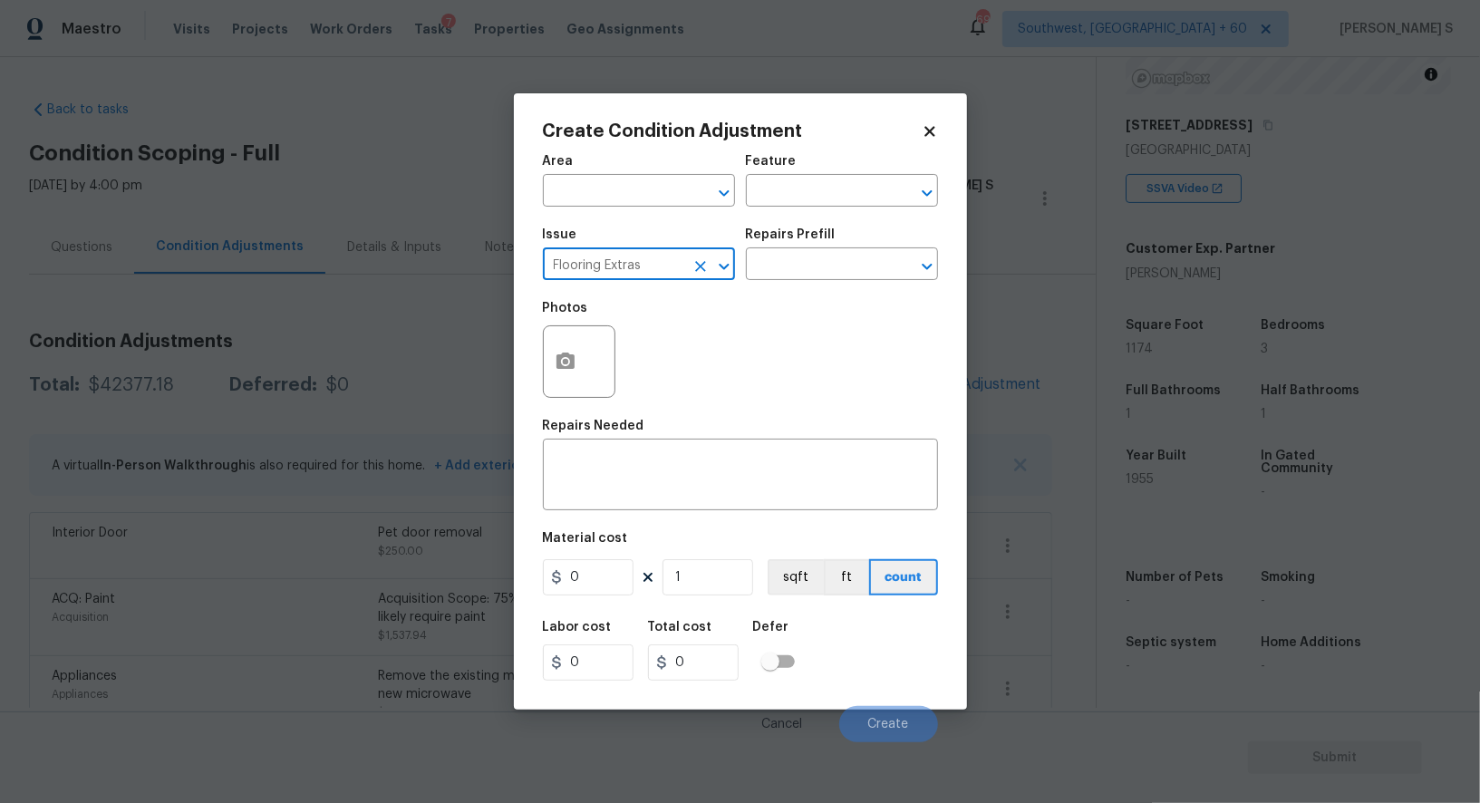
type input "Flooring Extras"
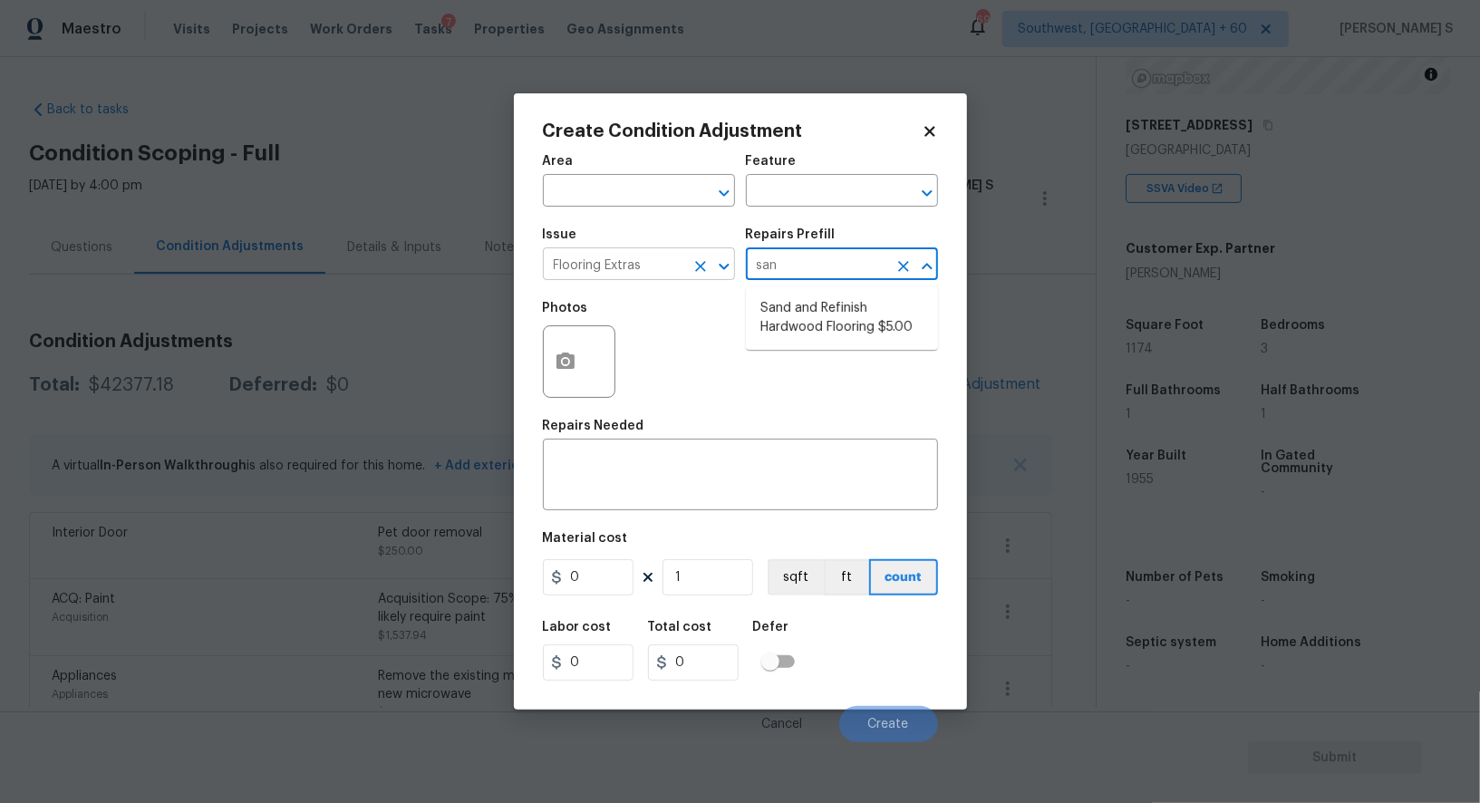
type input "sand"
type input "Overall Flooring"
type textarea "Sand and refinish the existing hardwood floors. PM to confirm color/sheen."
type input "5"
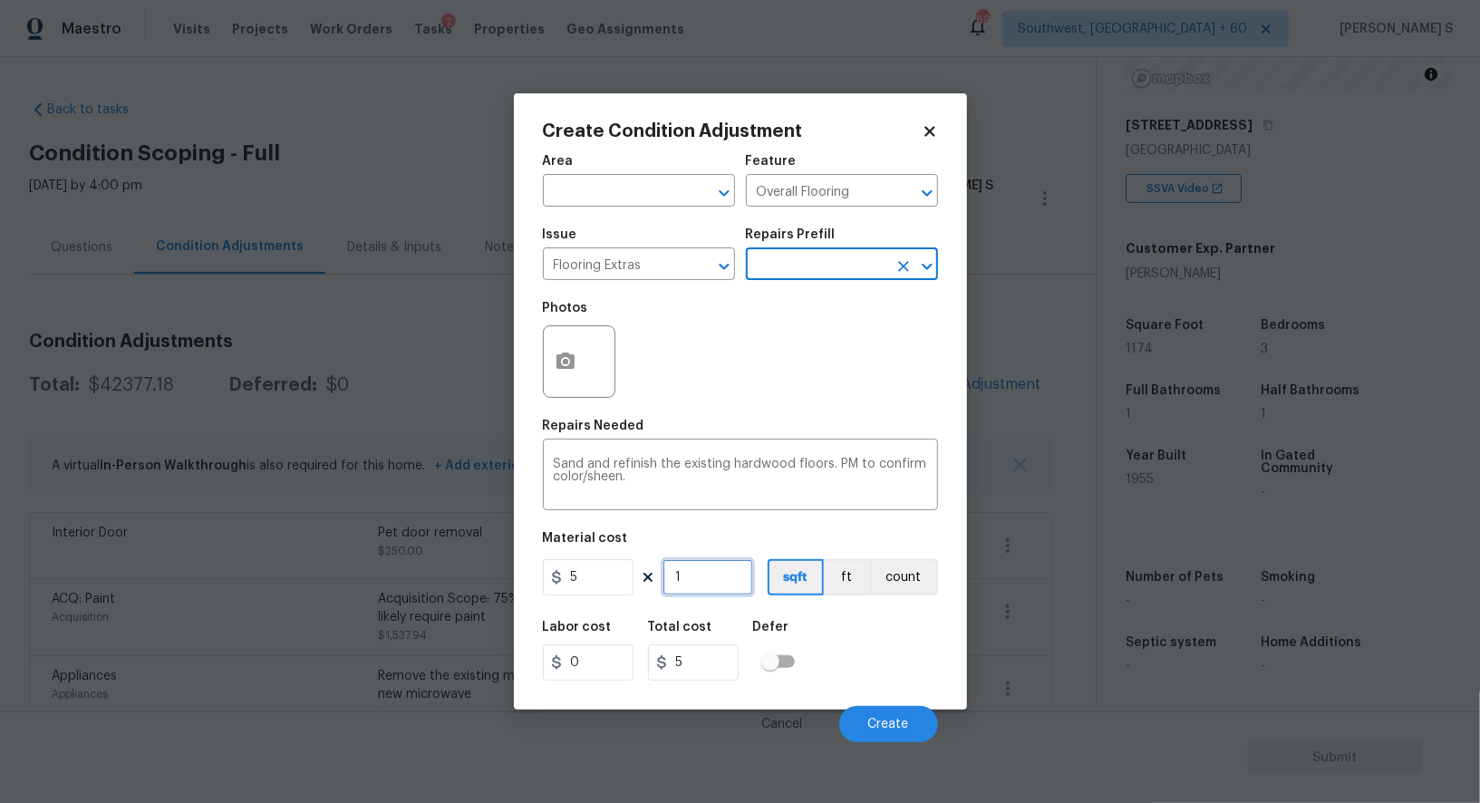
click at [720, 580] on input "1" at bounding box center [708, 577] width 91 height 36
type input "2"
type input "10"
type input "25"
type input "125"
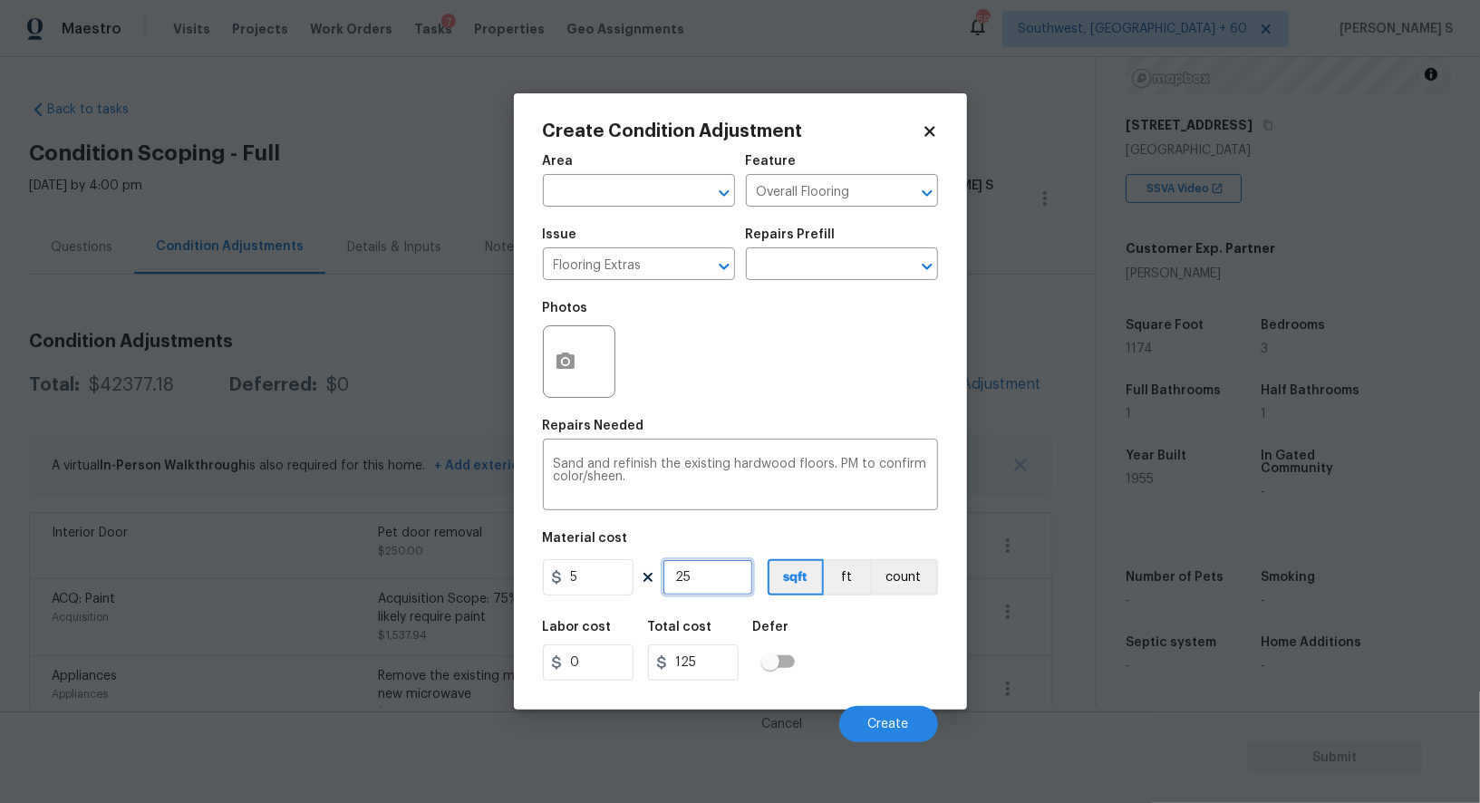
type input "250"
type input "1250"
type input "250"
click at [902, 654] on div "Labor cost 0 Total cost 1250 Defer" at bounding box center [740, 651] width 395 height 82
click at [901, 720] on span "Create" at bounding box center [889, 725] width 41 height 14
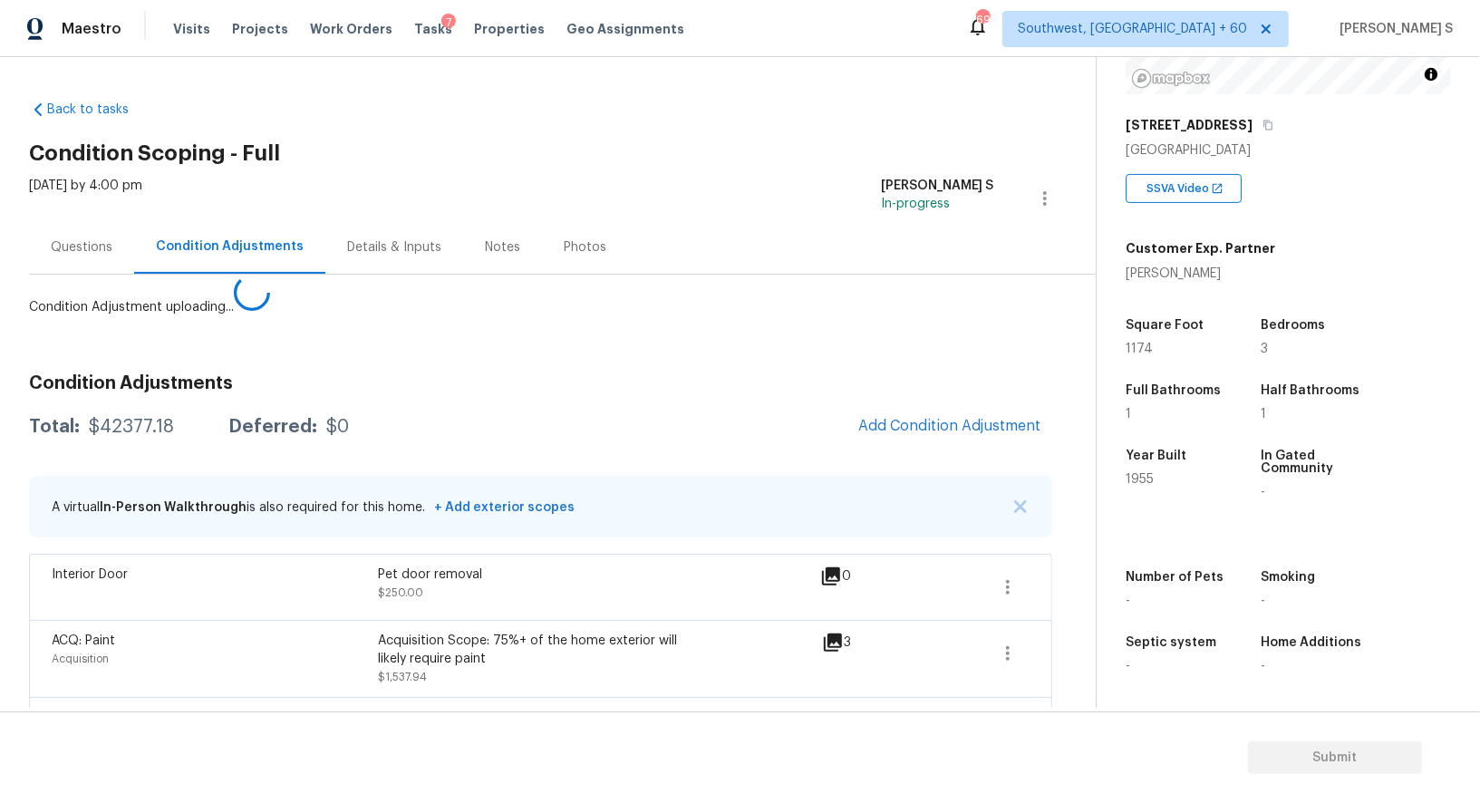
click at [238, 578] on body "Maestro Visits Projects Work Orders Tasks 7 Properties Geo Assignments 699 Sout…" at bounding box center [740, 401] width 1480 height 803
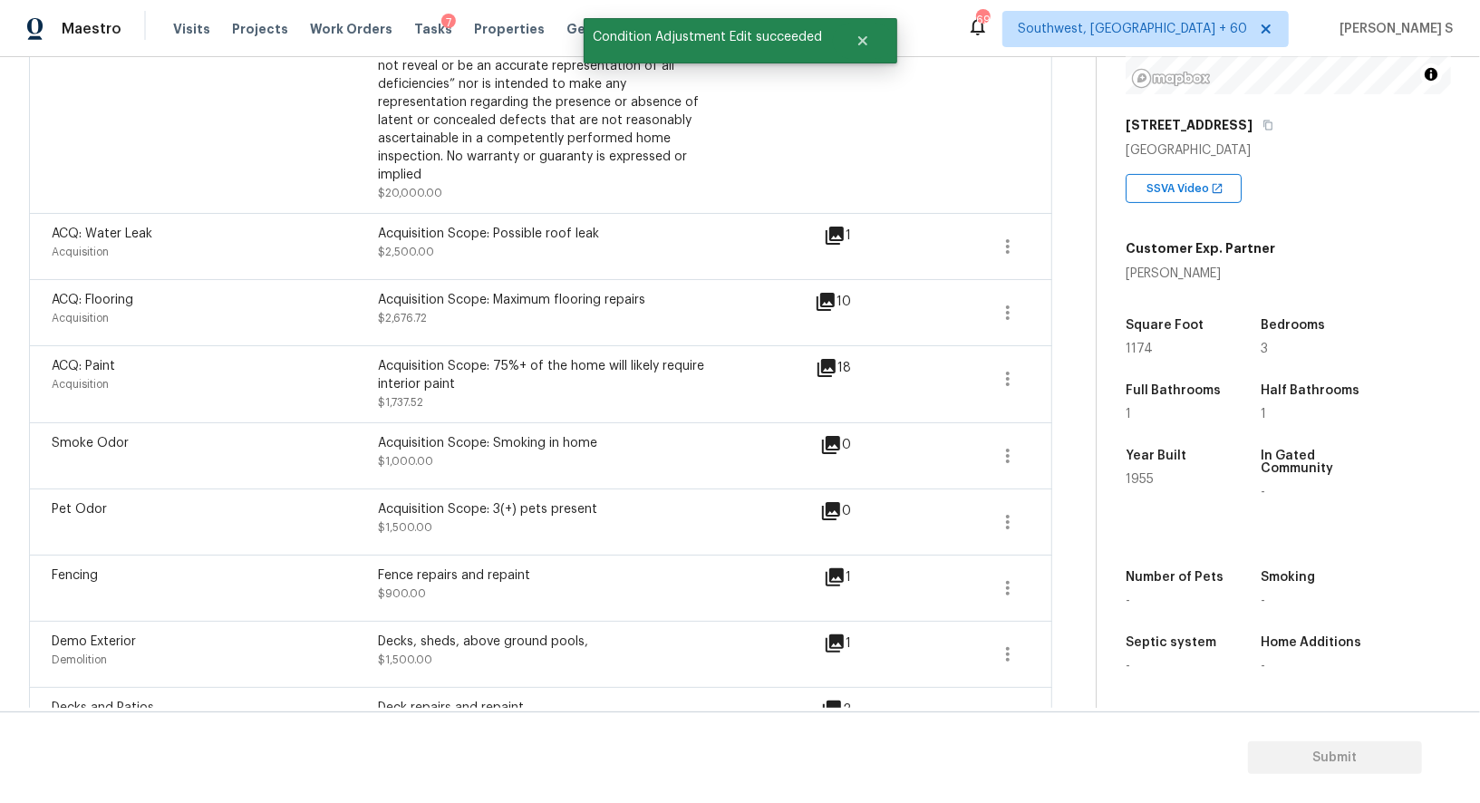
scroll to position [1403, 0]
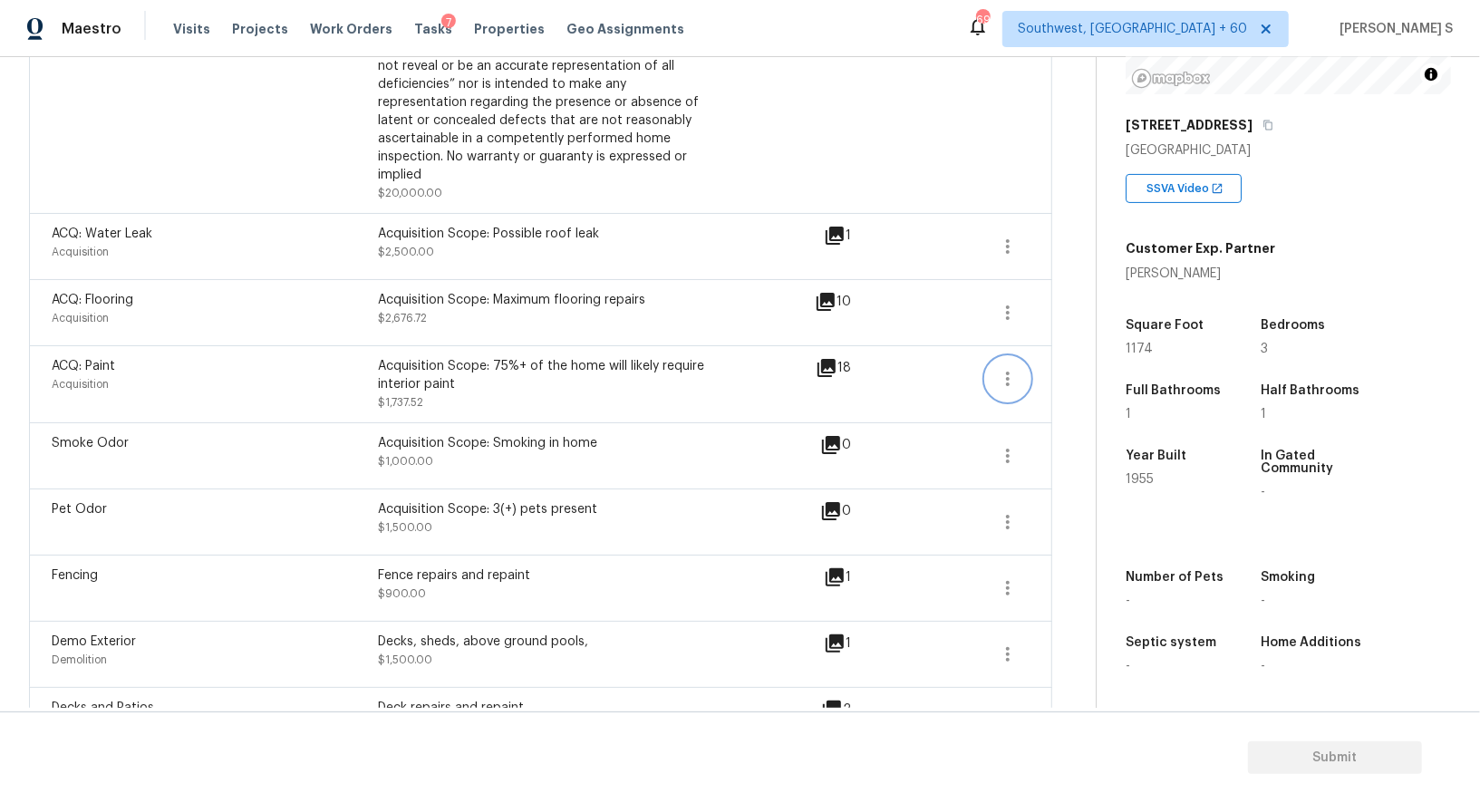
click at [1014, 368] on icon "button" at bounding box center [1008, 379] width 22 height 22
click at [1062, 357] on div "Edit" at bounding box center [1111, 355] width 141 height 18
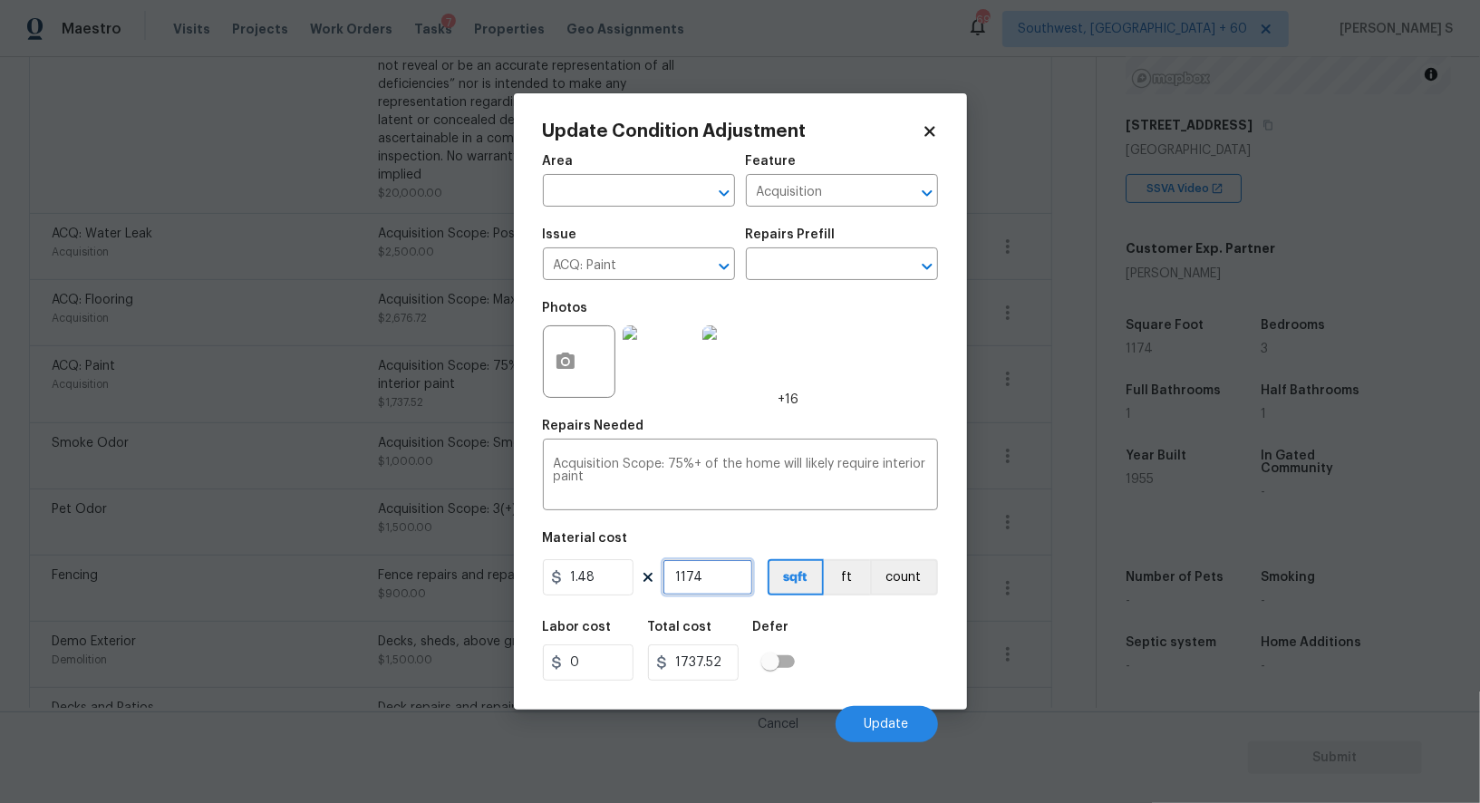
click at [706, 577] on input "1174" at bounding box center [708, 577] width 91 height 36
type input "9"
type input "13.32"
type input "92"
type input "136.16"
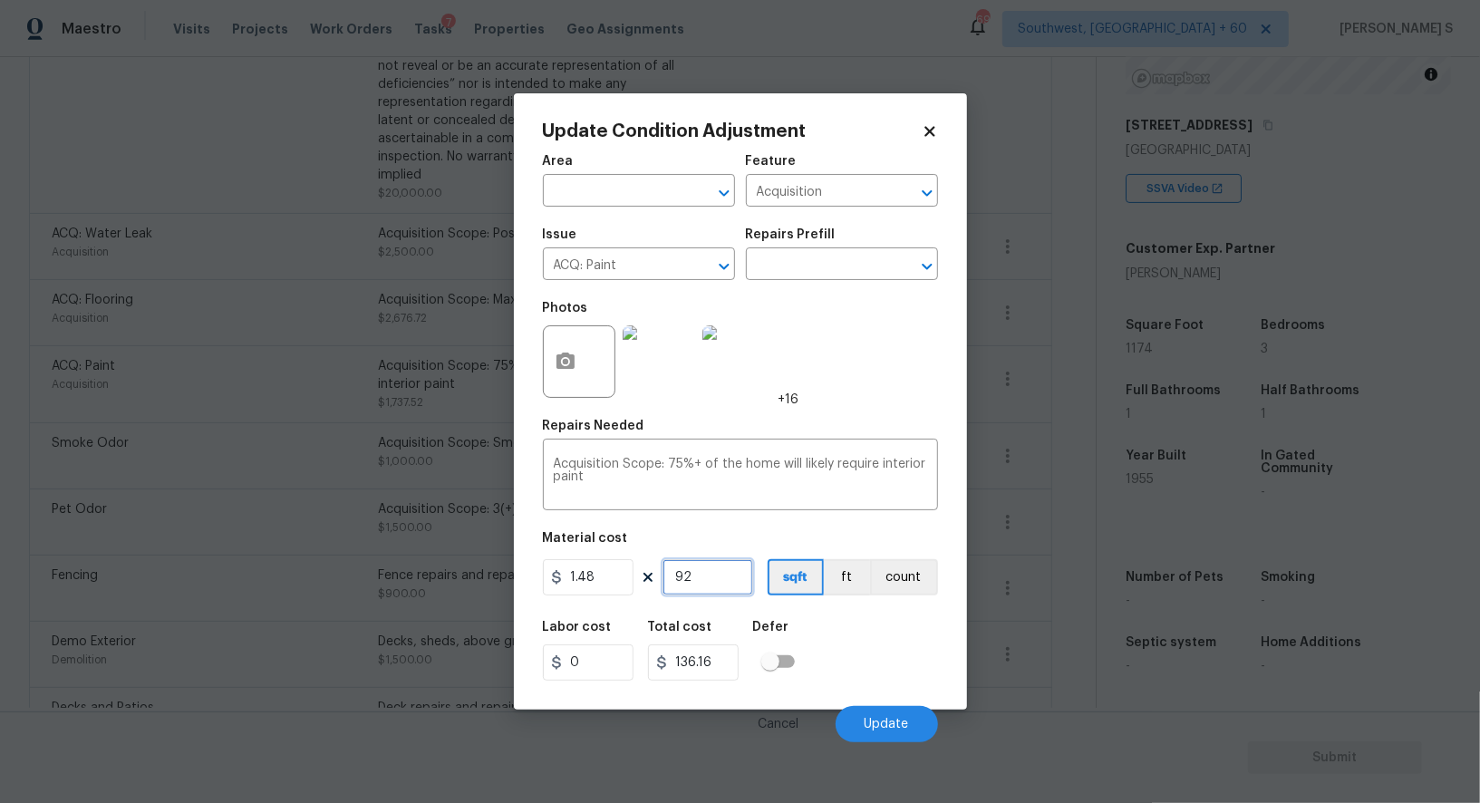
type input "924"
type input "1367.52"
type input "924"
click at [852, 696] on div "Cancel Update" at bounding box center [740, 717] width 395 height 51
click at [876, 736] on button "Update" at bounding box center [887, 724] width 102 height 36
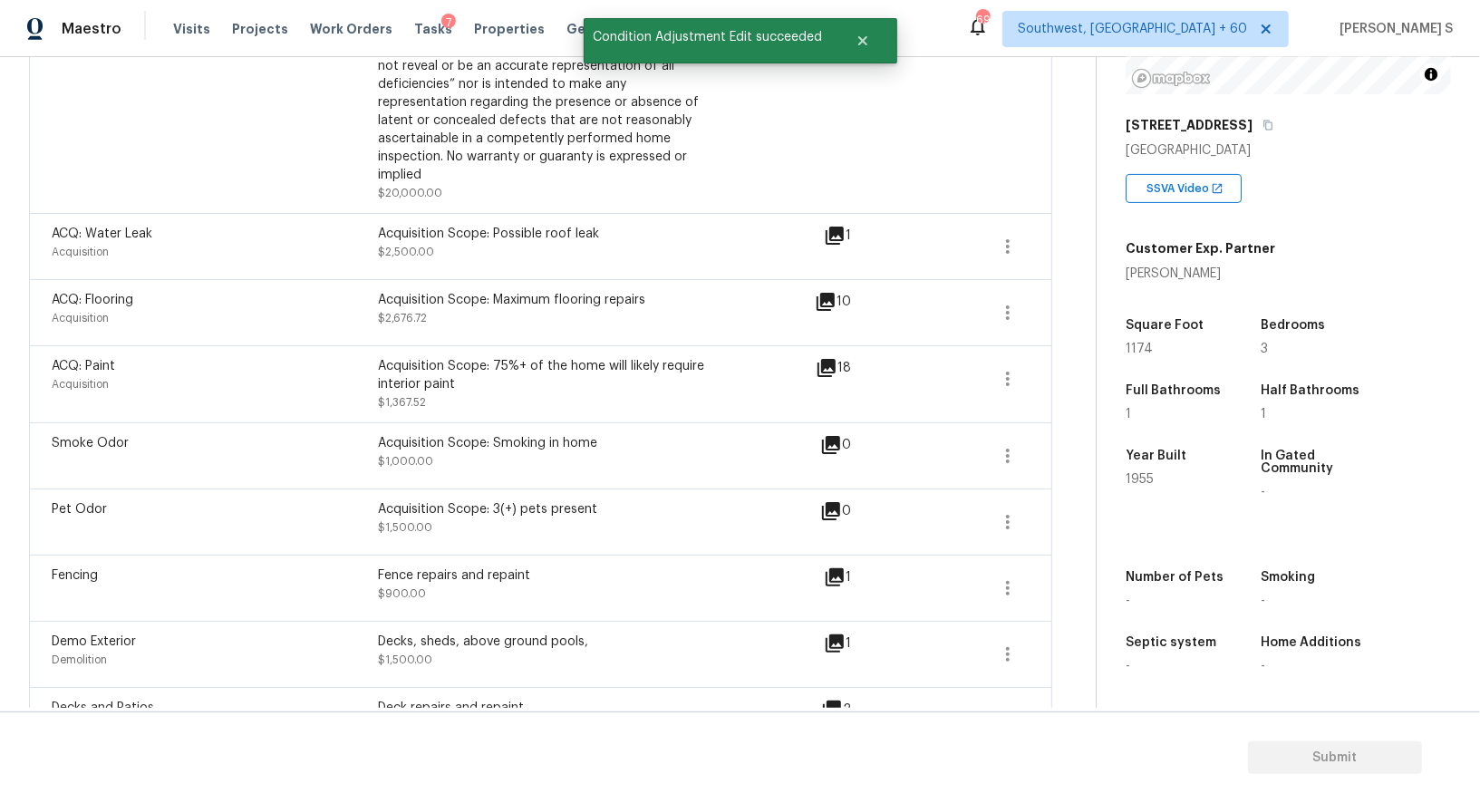
click at [253, 568] on div "Fencing" at bounding box center [215, 589] width 326 height 44
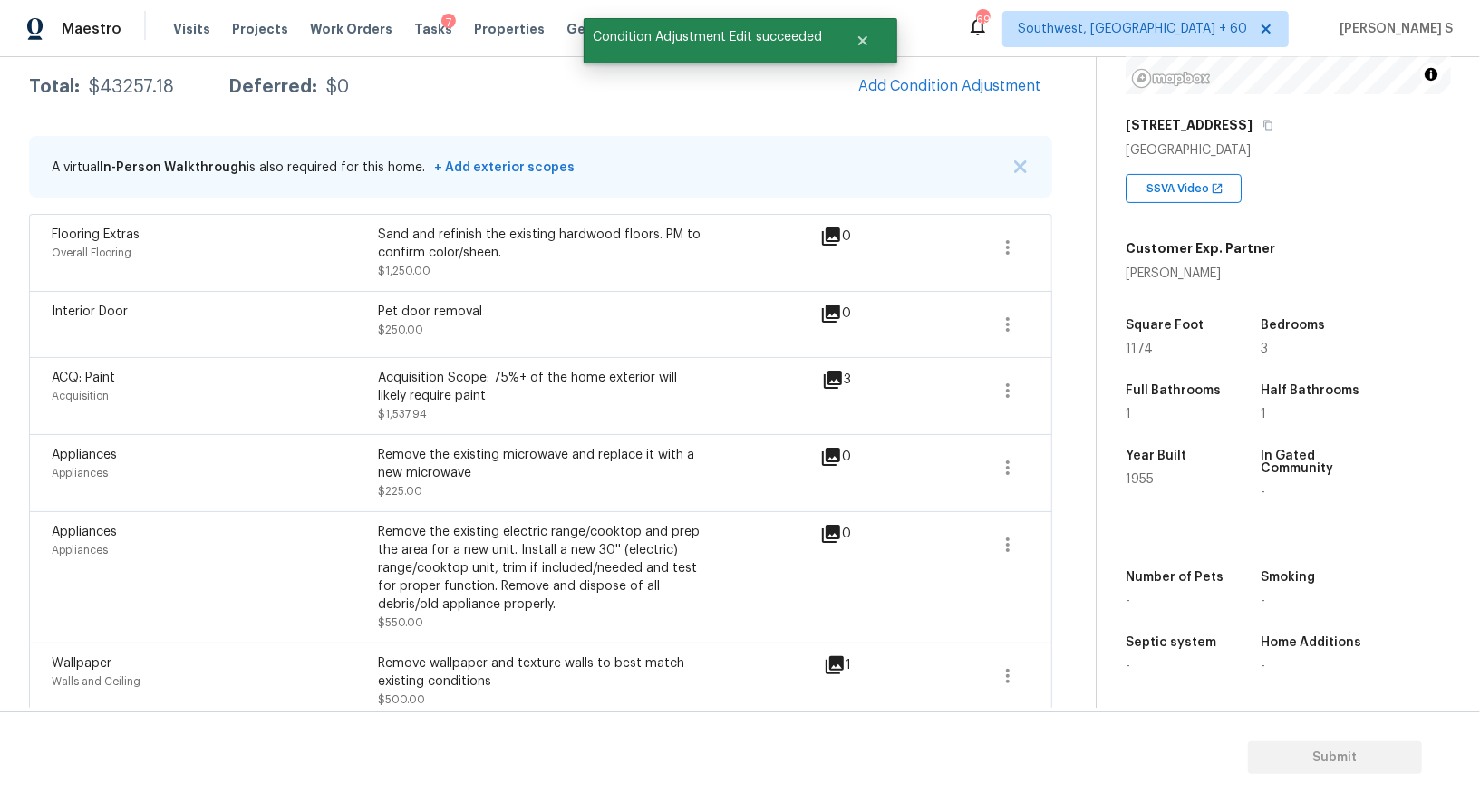
scroll to position [0, 0]
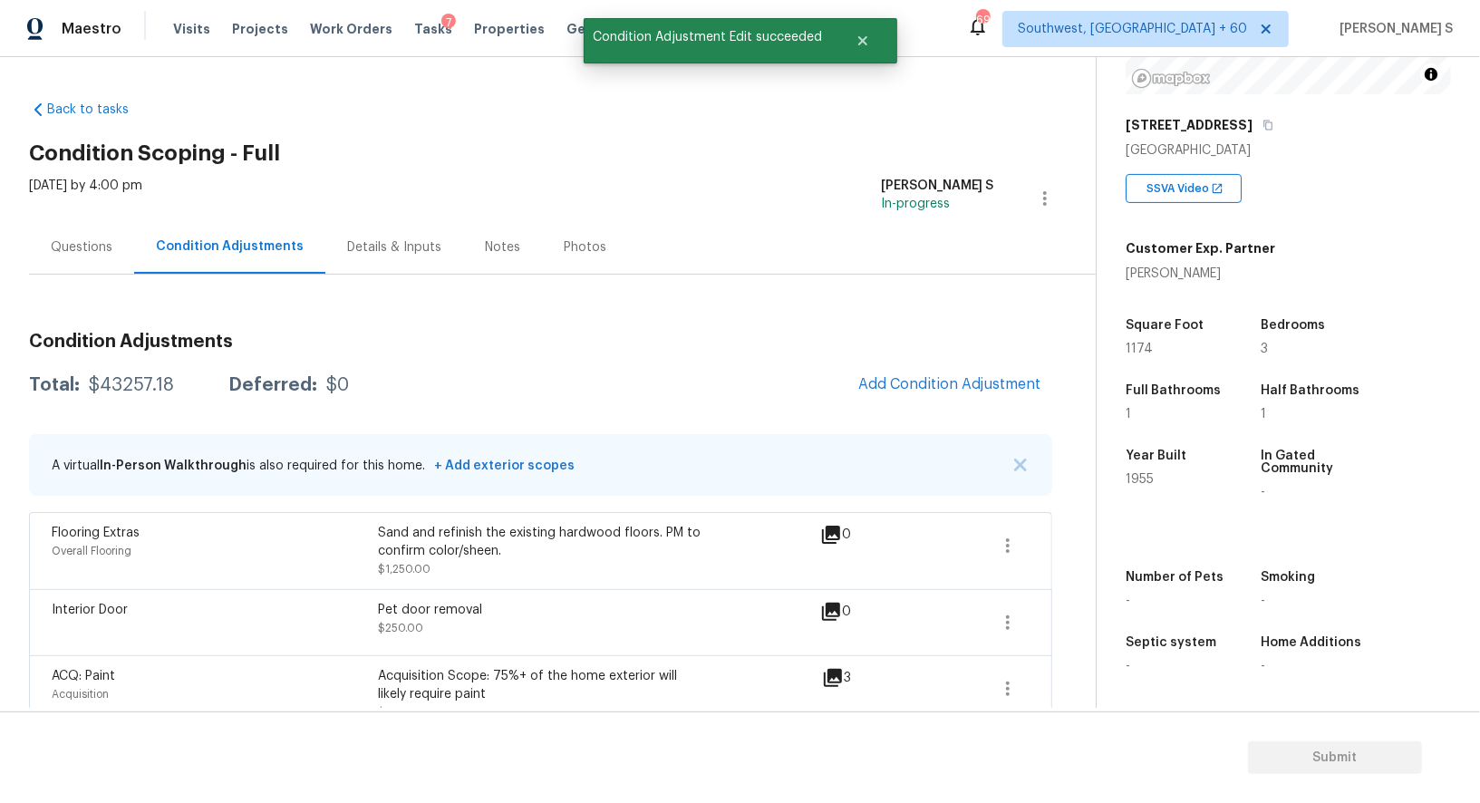
click at [141, 382] on div "$43257.18" at bounding box center [131, 385] width 85 height 18
copy div "43257.18"
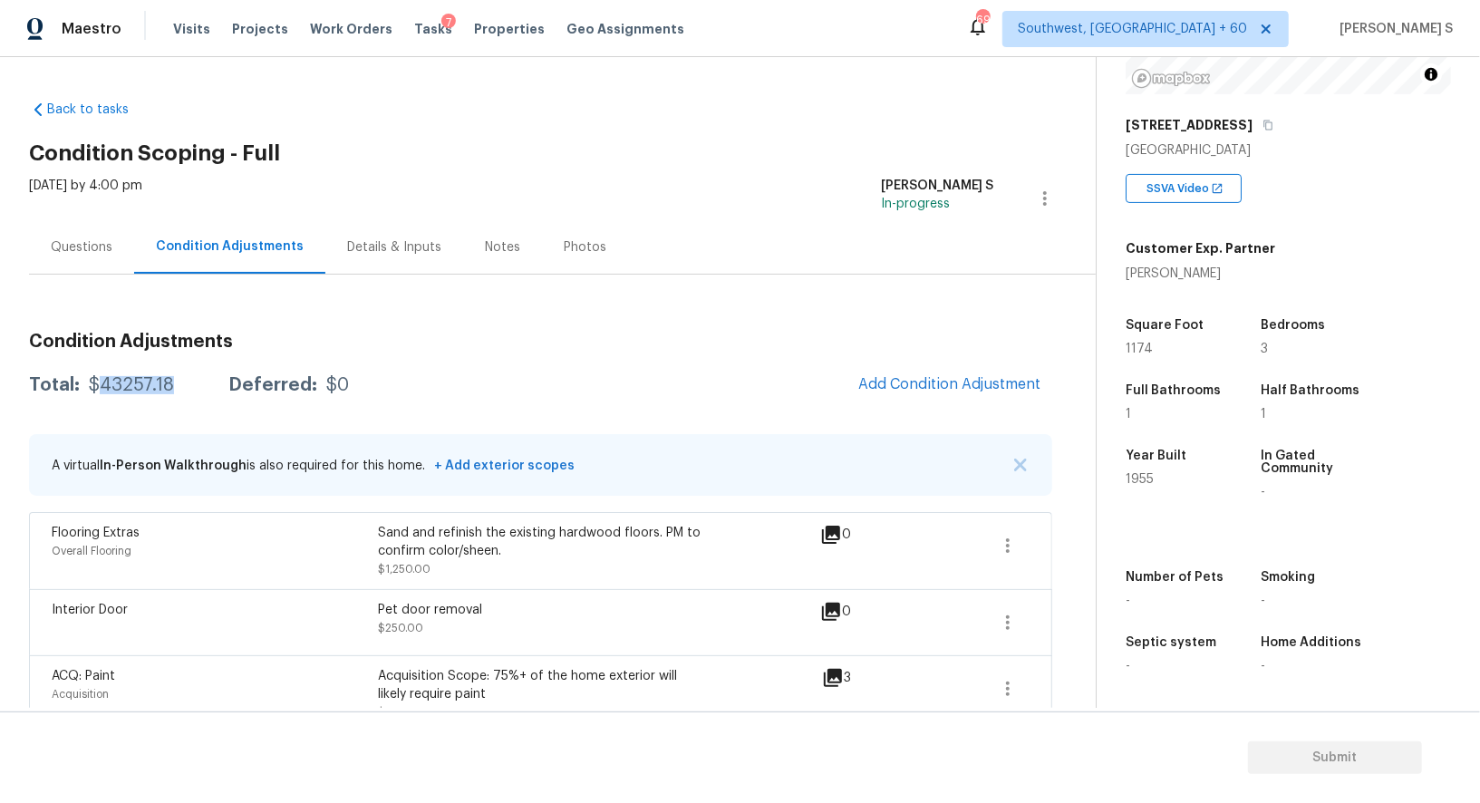
scroll to position [249, 0]
click at [88, 238] on div "Questions" at bounding box center [82, 247] width 62 height 18
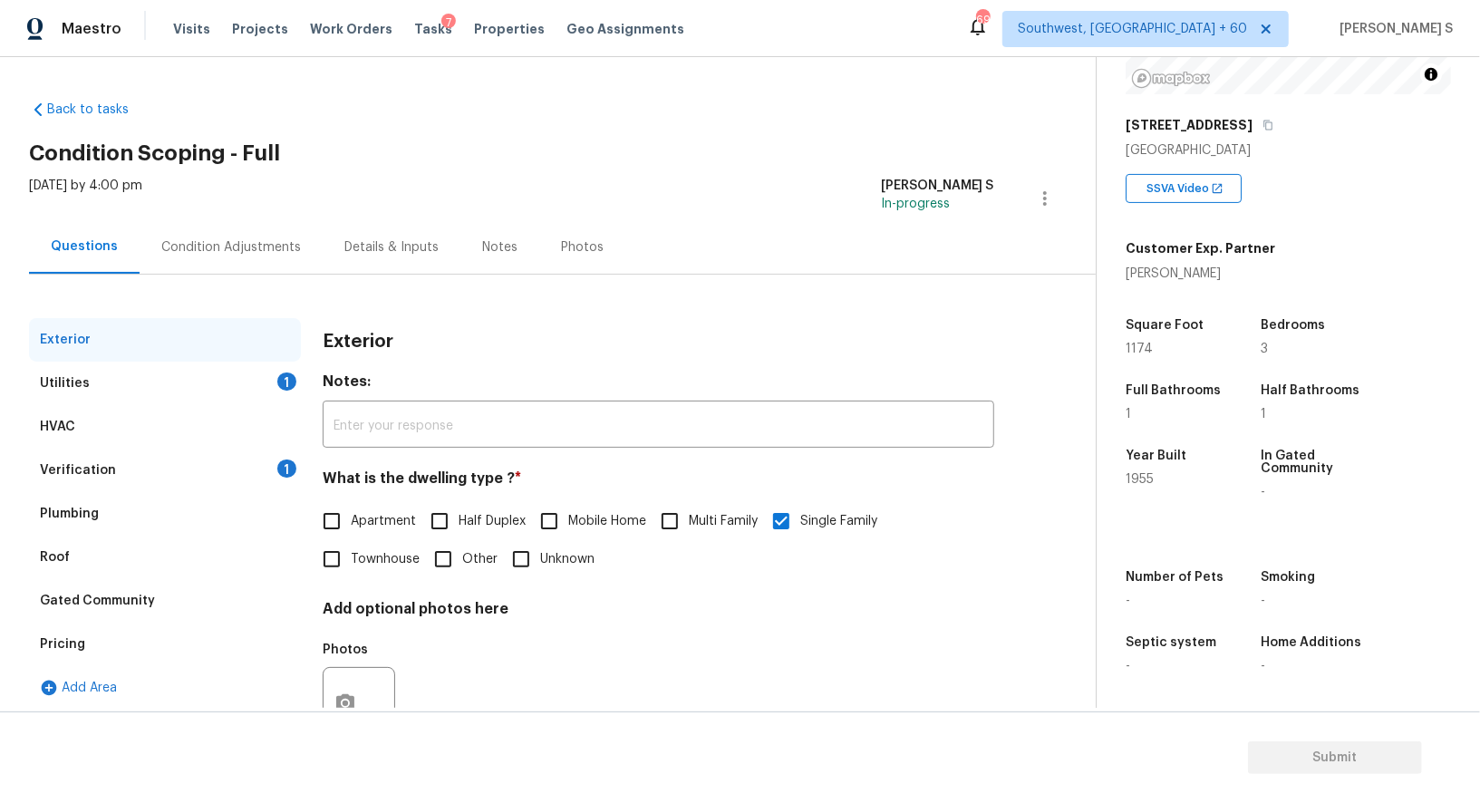
scroll to position [69, 0]
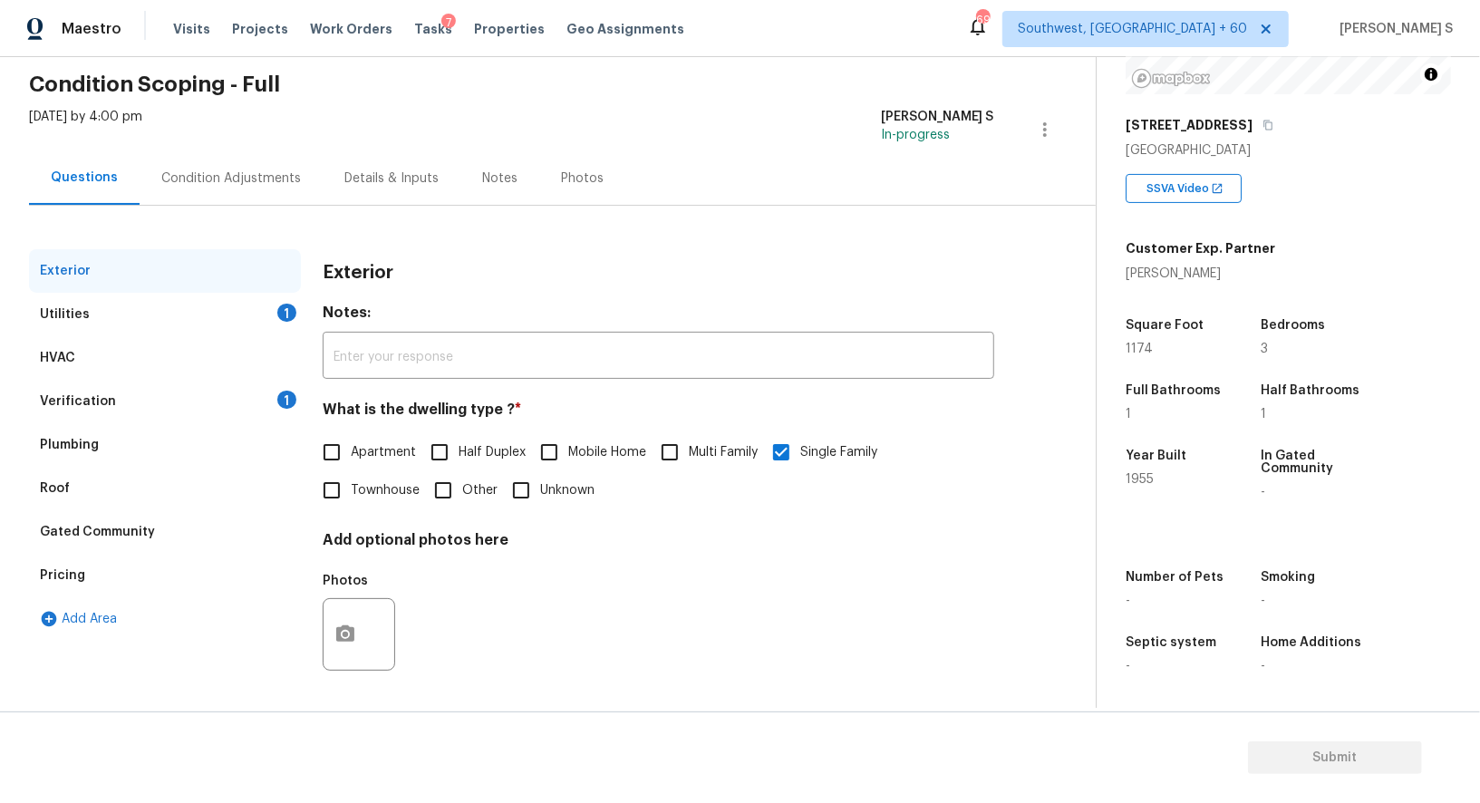
click at [254, 387] on div "Verification 1" at bounding box center [165, 402] width 272 height 44
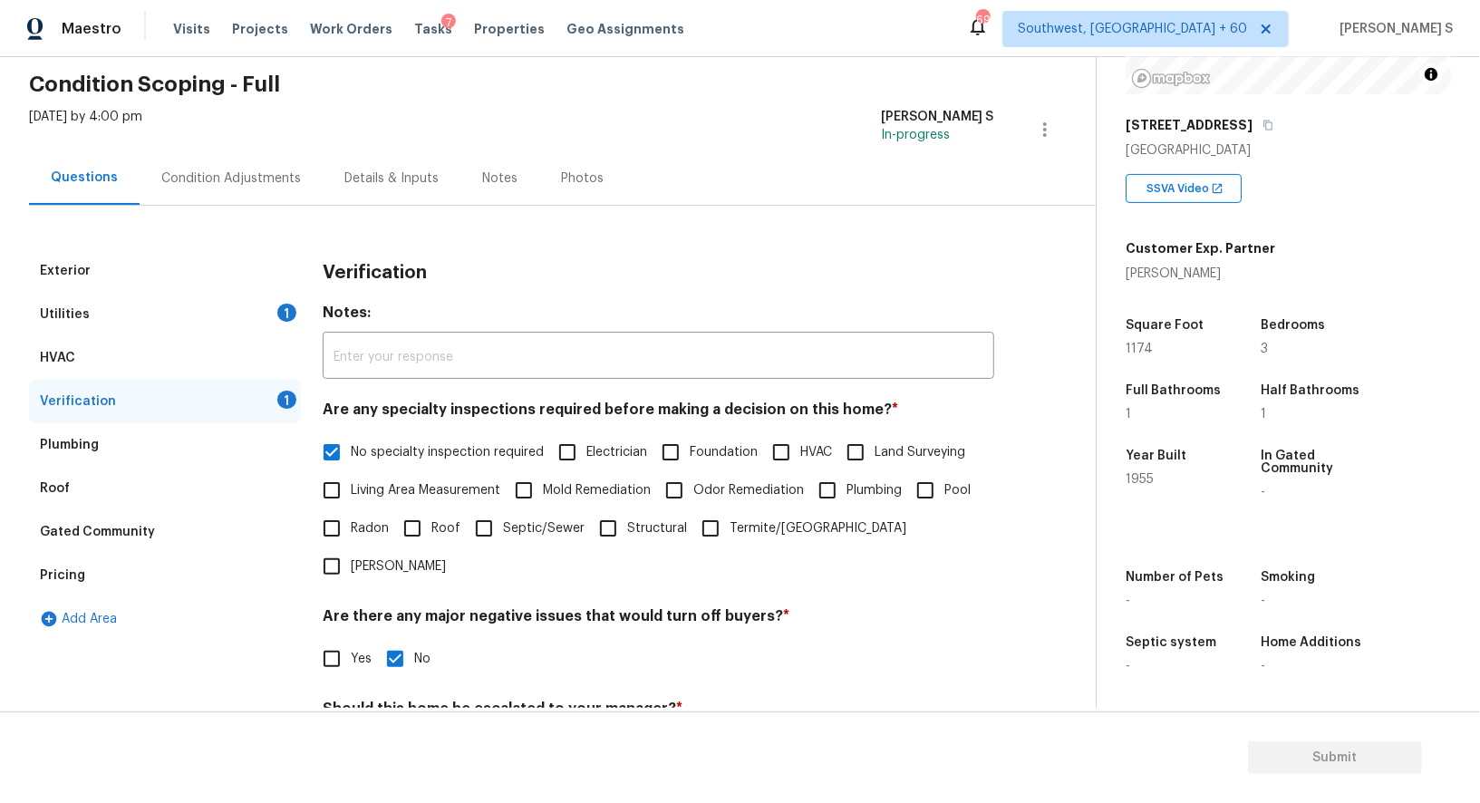
scroll to position [231, 0]
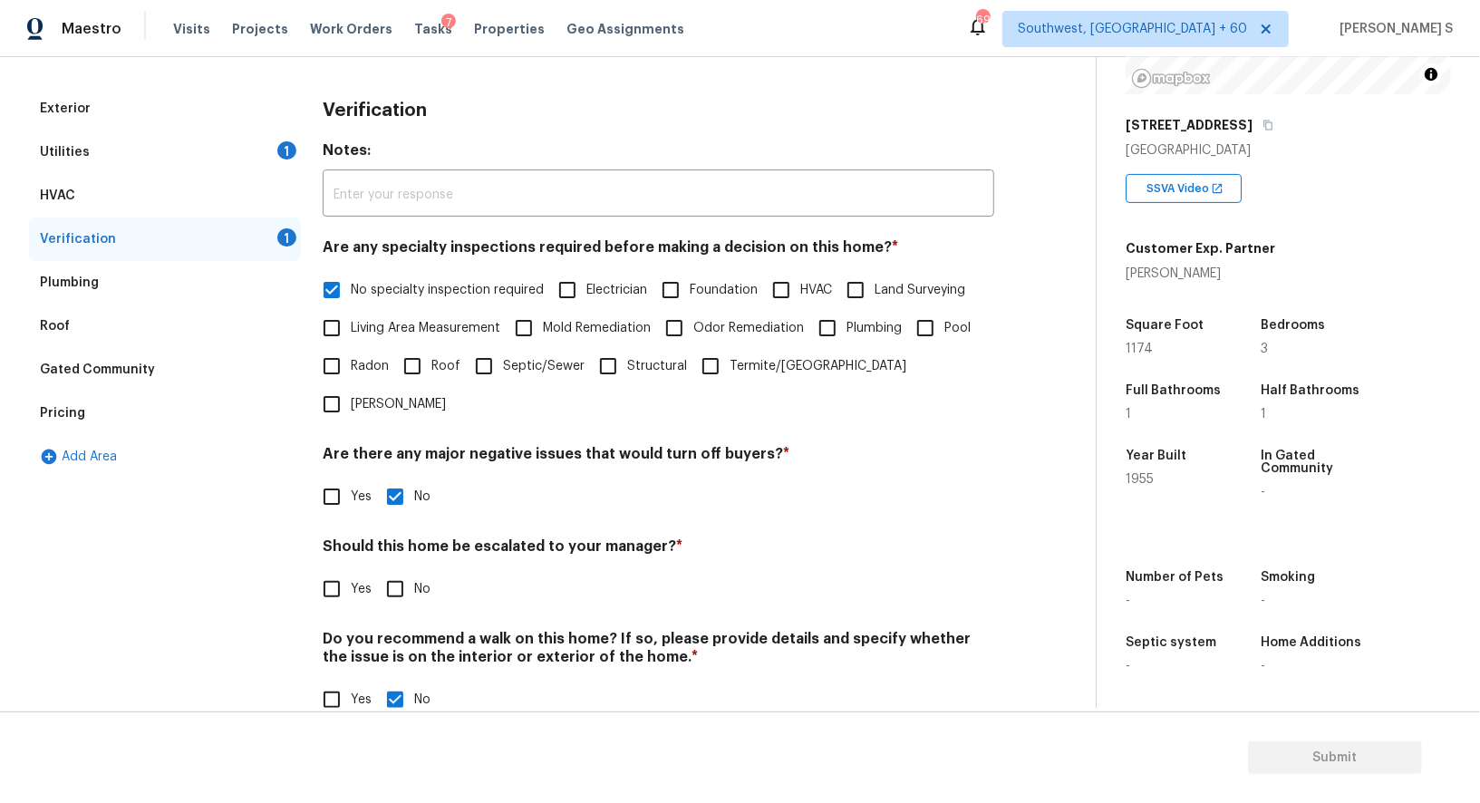
click at [385, 570] on input "No" at bounding box center [395, 589] width 38 height 38
checkbox input "true"
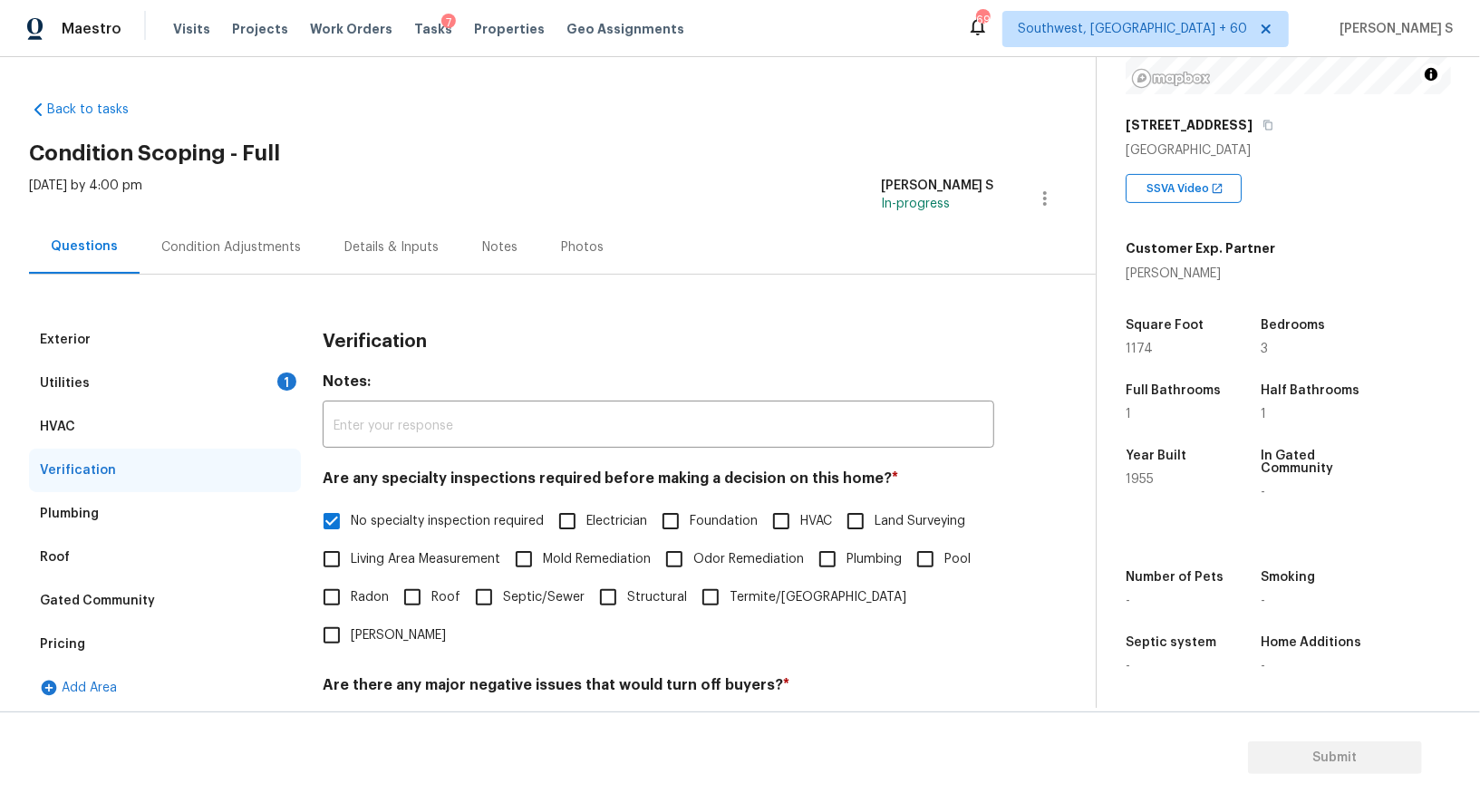
click at [260, 391] on div "Utilities 1" at bounding box center [165, 384] width 272 height 44
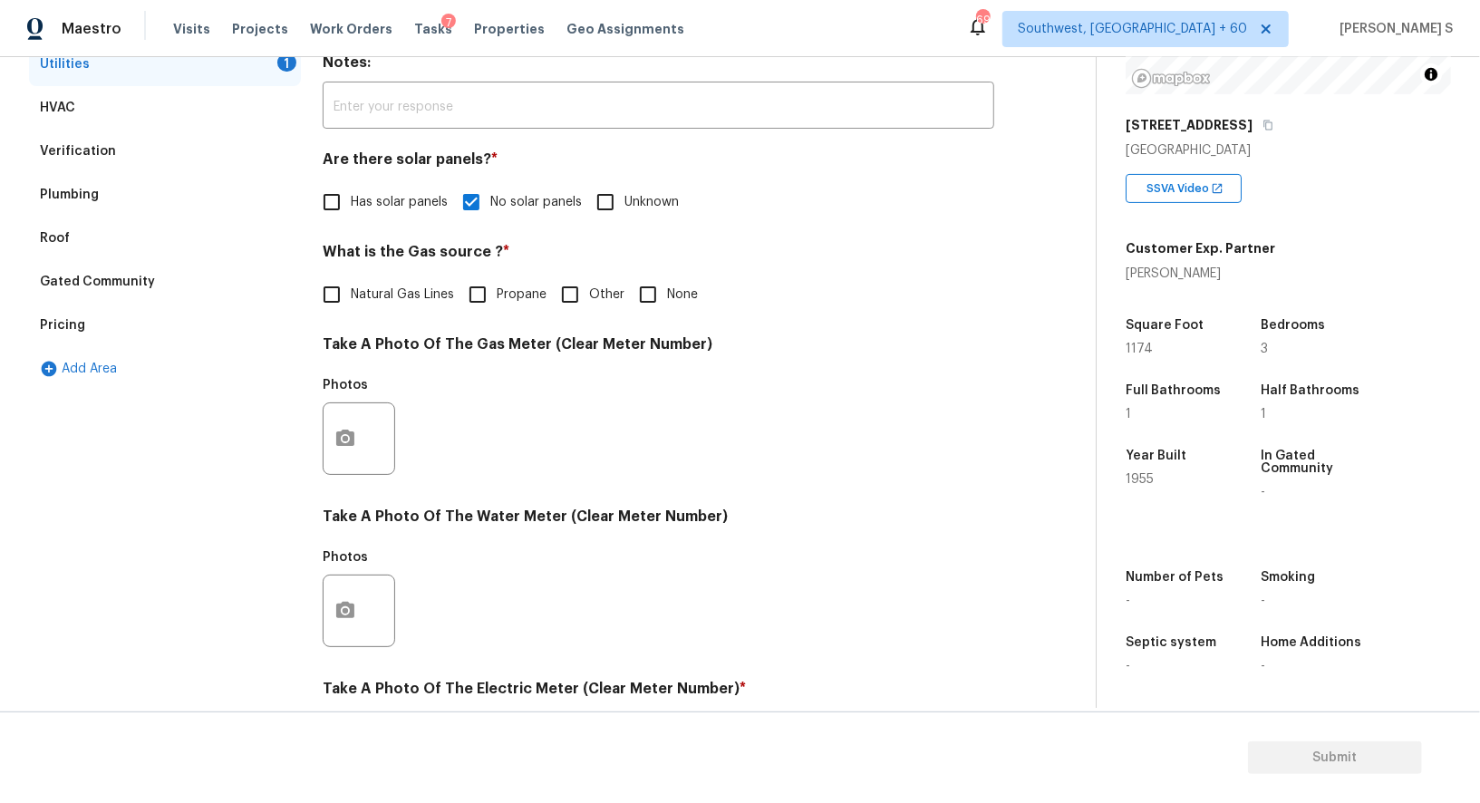
scroll to position [123, 0]
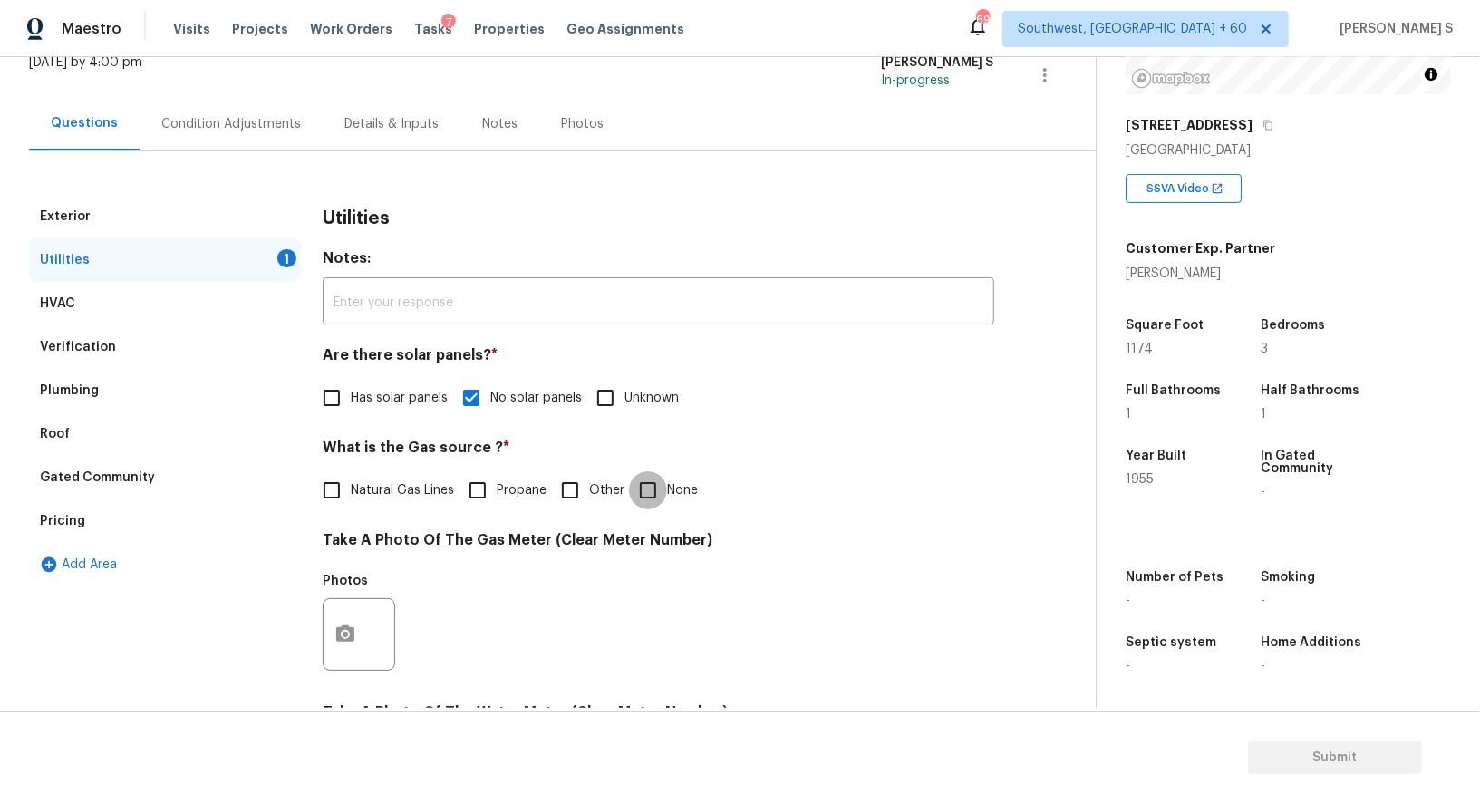
click at [644, 481] on input "None" at bounding box center [648, 490] width 38 height 38
checkbox input "true"
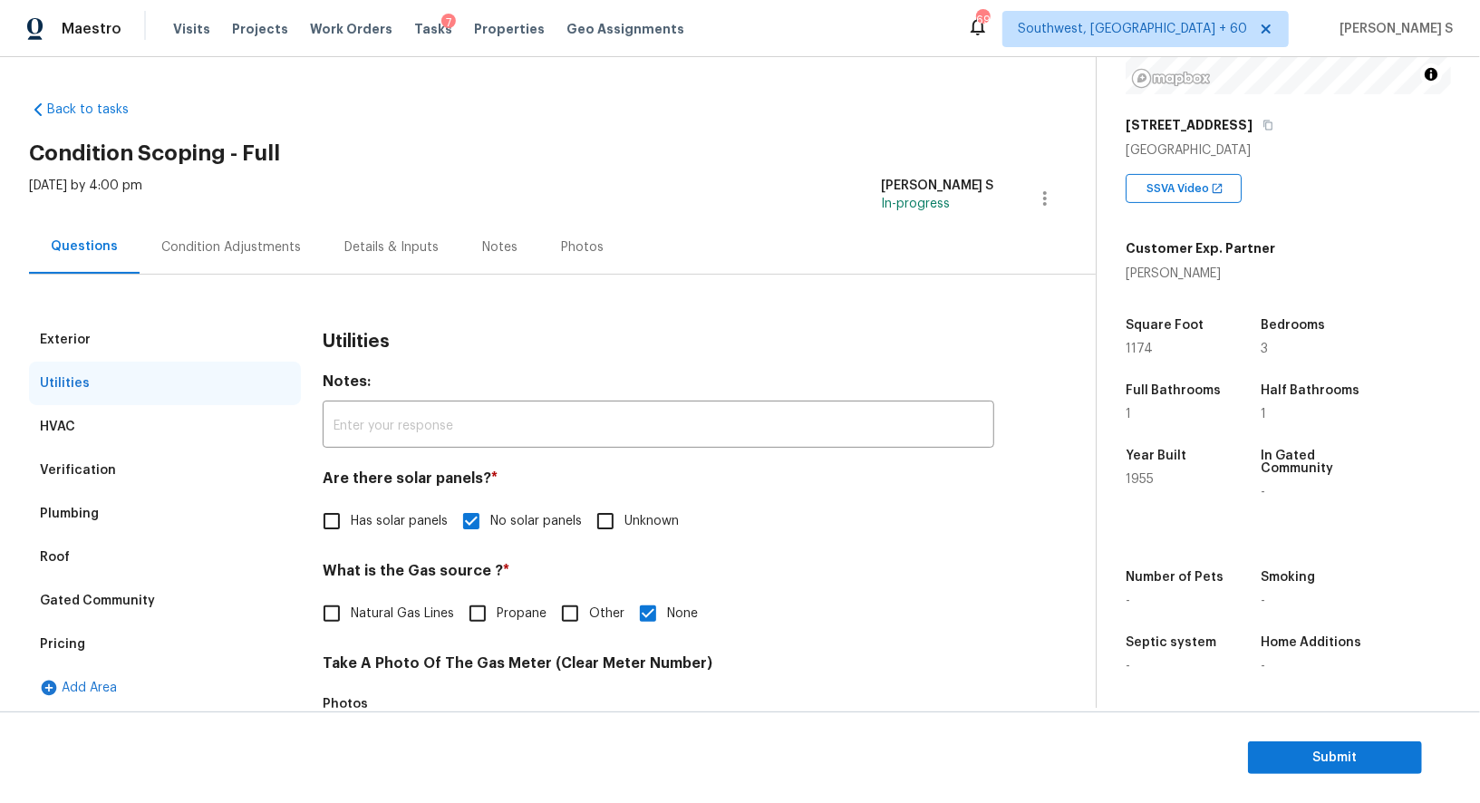
scroll to position [249, 0]
click at [1285, 751] on span "Submit" at bounding box center [1335, 758] width 145 height 23
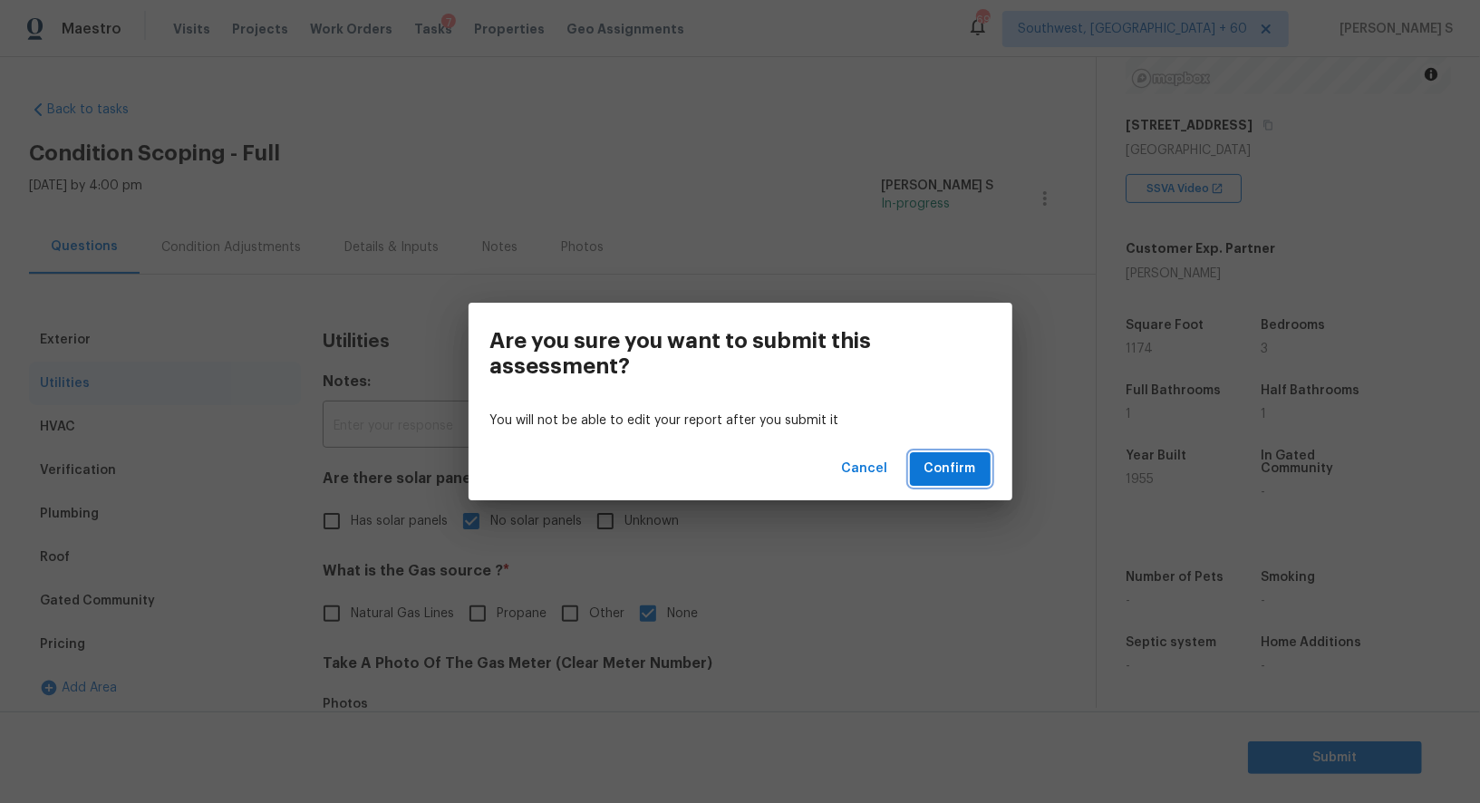
click at [961, 463] on span "Confirm" at bounding box center [951, 469] width 52 height 23
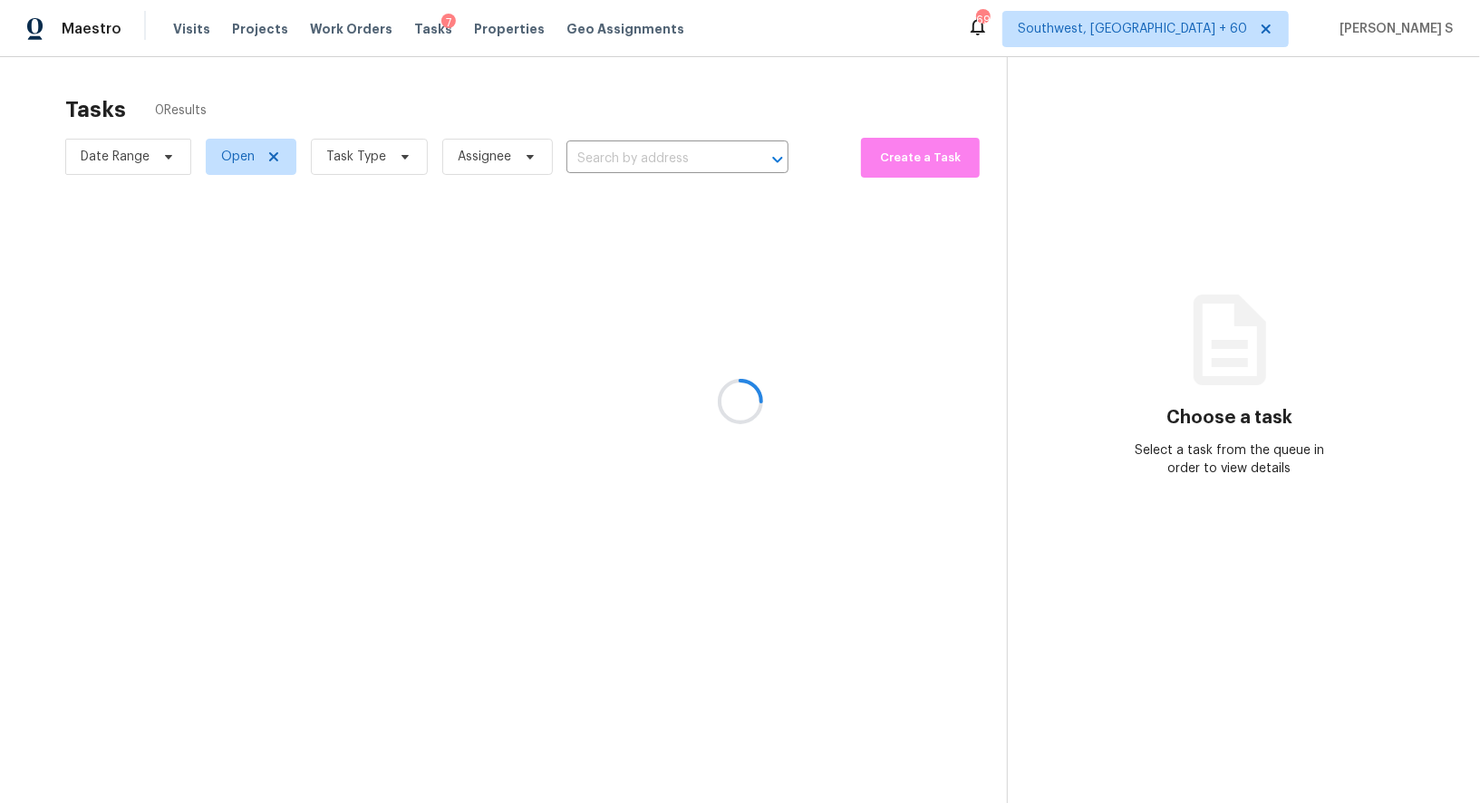
click at [651, 154] on div at bounding box center [740, 401] width 1480 height 803
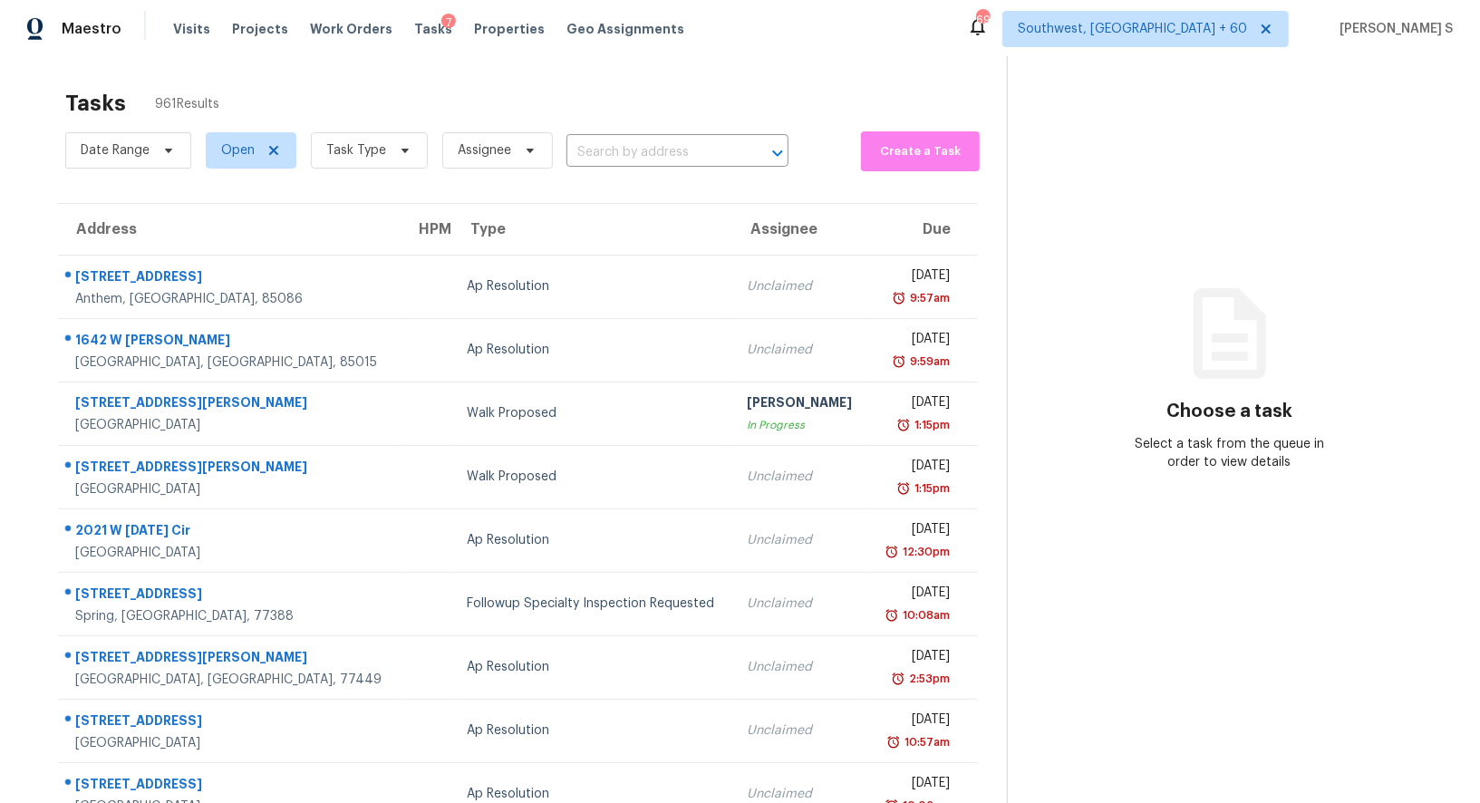
scroll to position [4, 0]
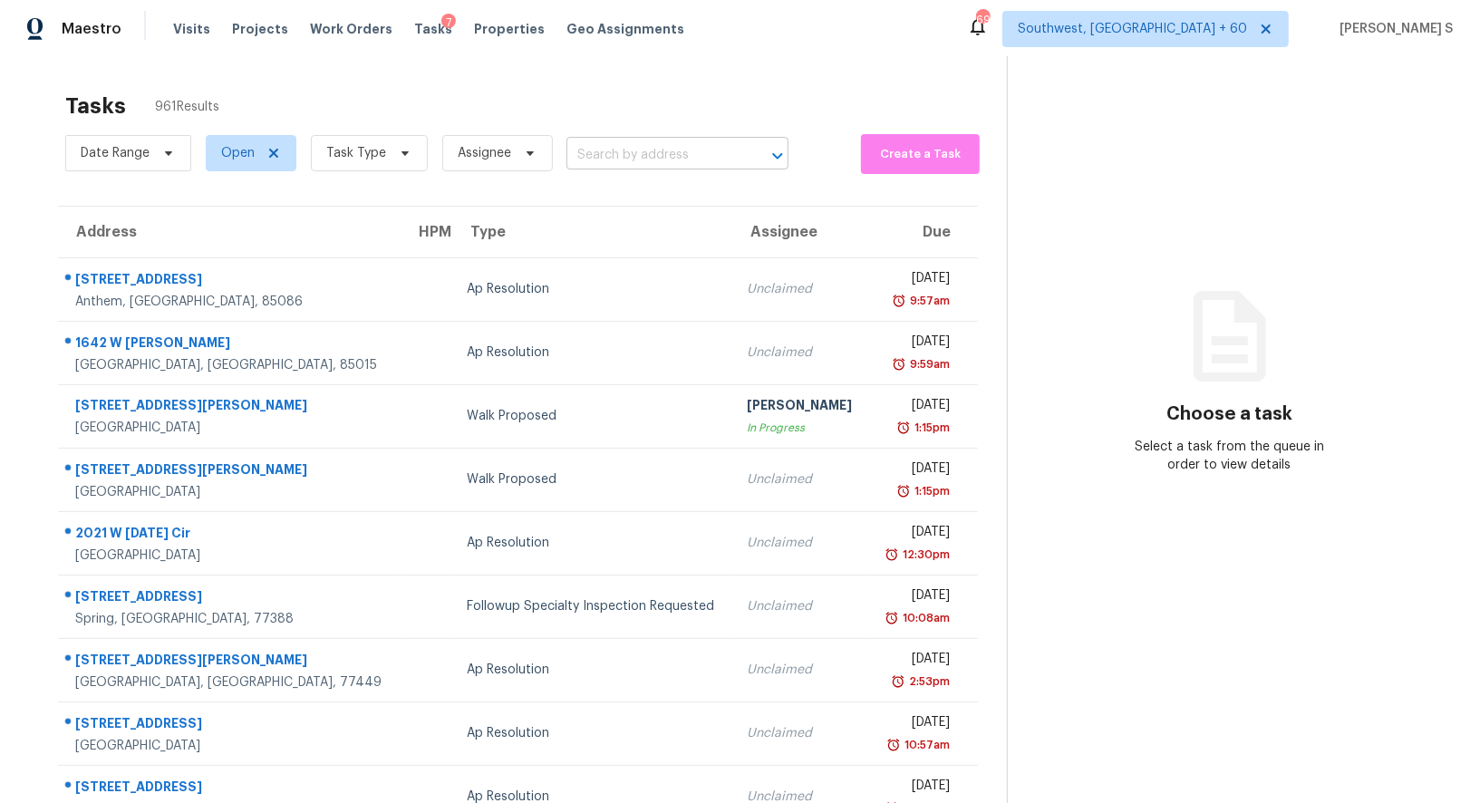
click at [679, 144] on input "text" at bounding box center [652, 155] width 171 height 28
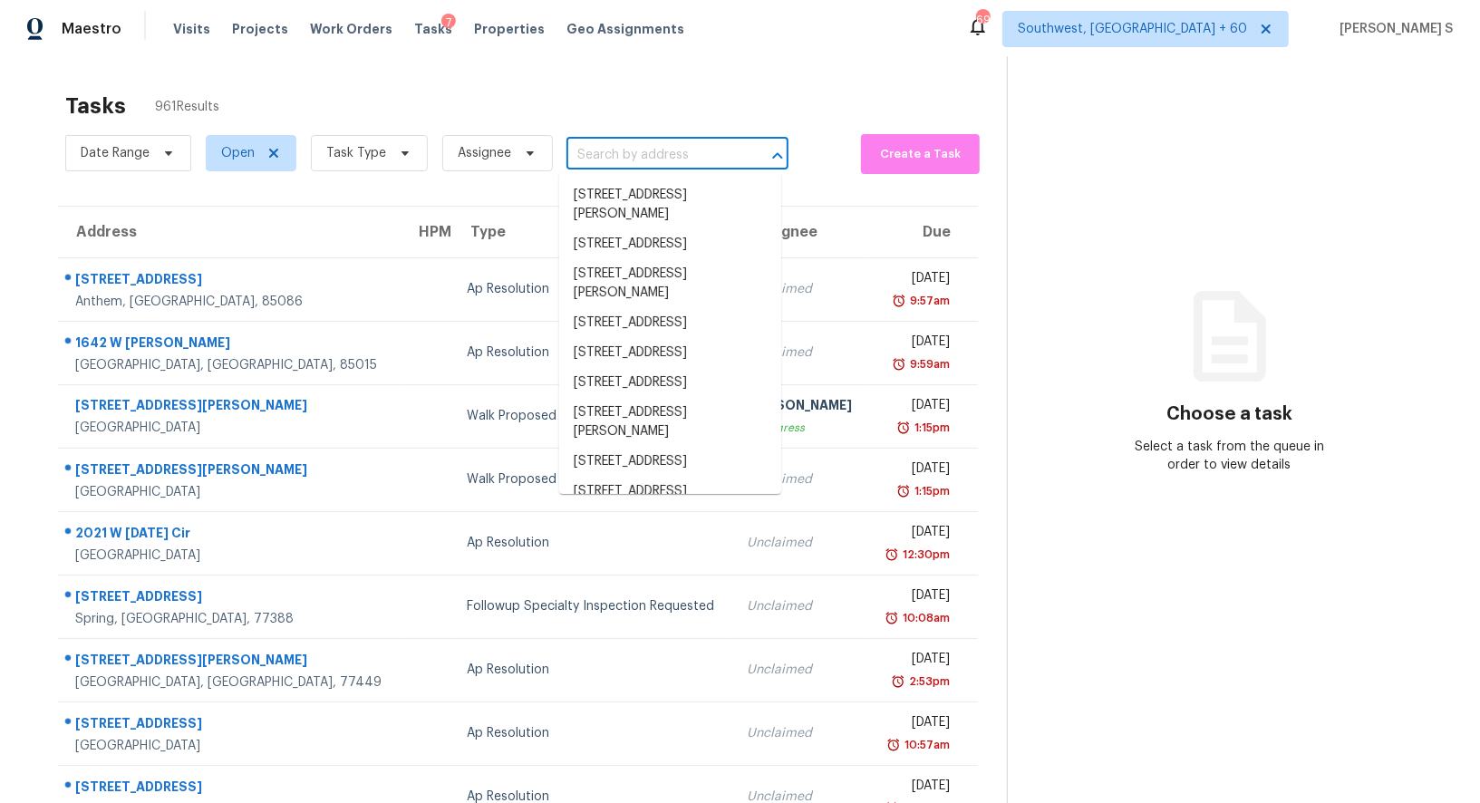
paste input "7413 Thundersee Dr, Corpus Christi, TX, 78413"
type input "7413 Thundersee Dr, Corpus Christi, TX, 78413"
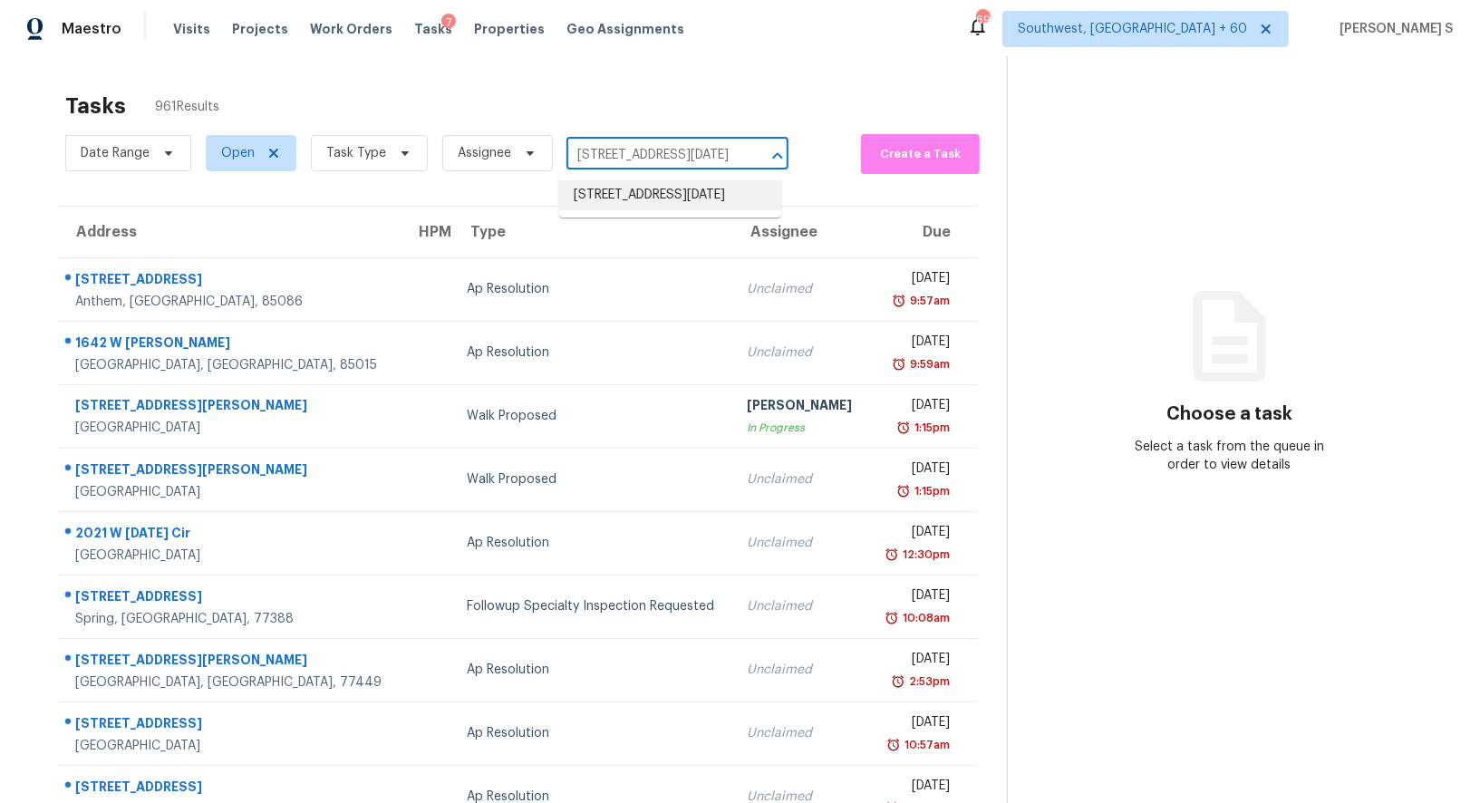
click at [659, 187] on li "7413 Thundersee Dr, Corpus Christi, TX 78413" at bounding box center [670, 195] width 222 height 30
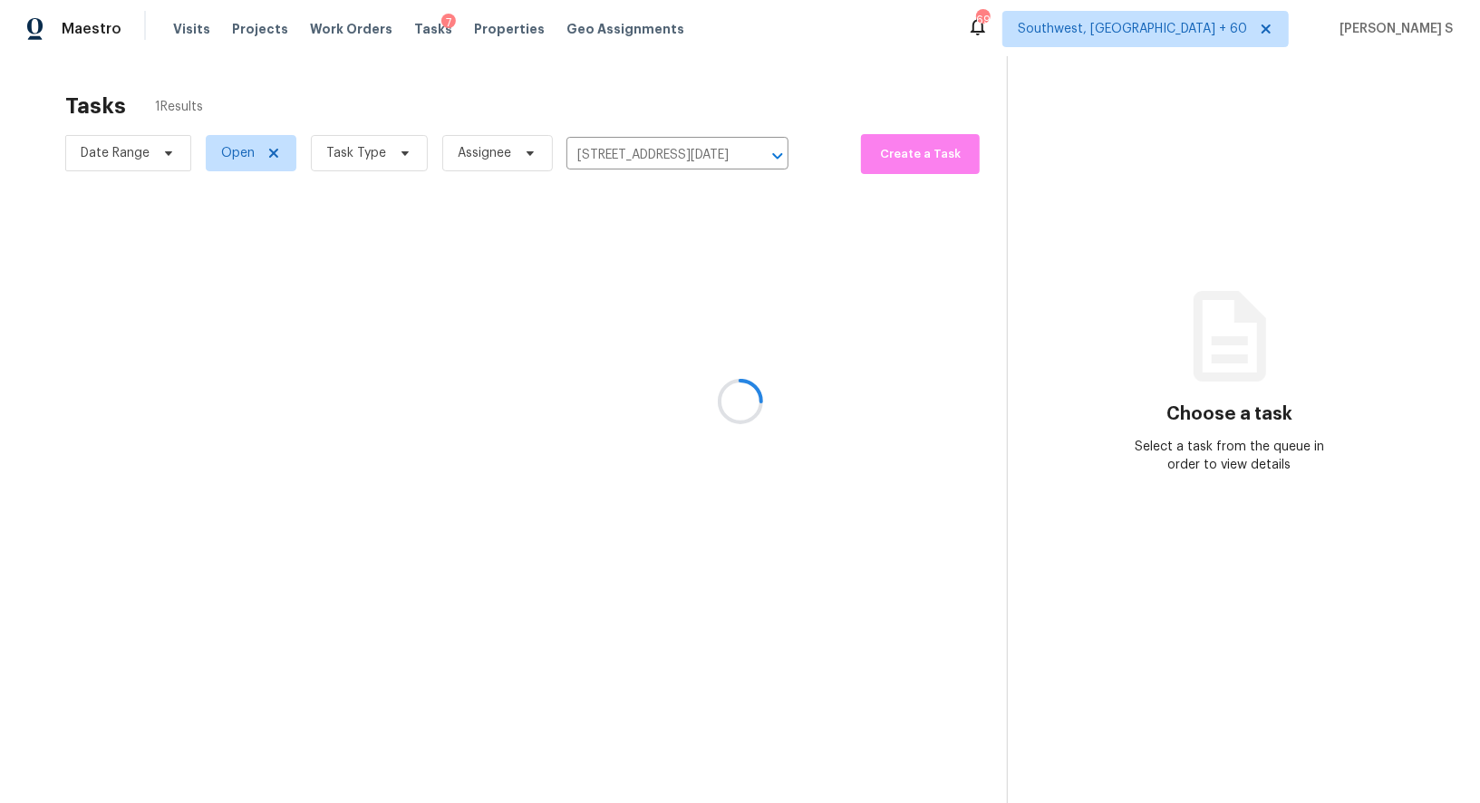
click at [607, 291] on div at bounding box center [740, 401] width 1480 height 803
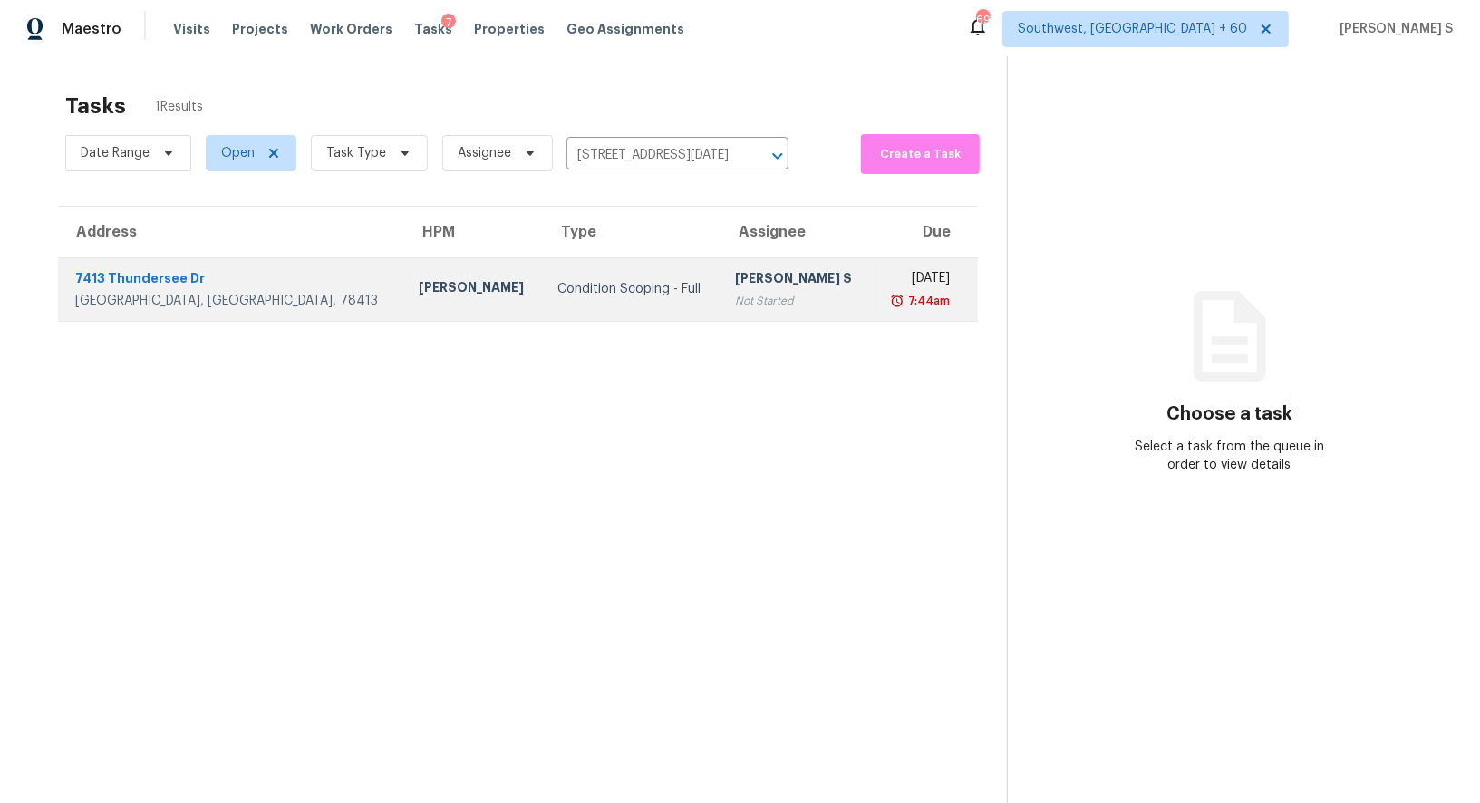
click at [575, 284] on div "Condition Scoping - Full" at bounding box center [633, 289] width 150 height 18
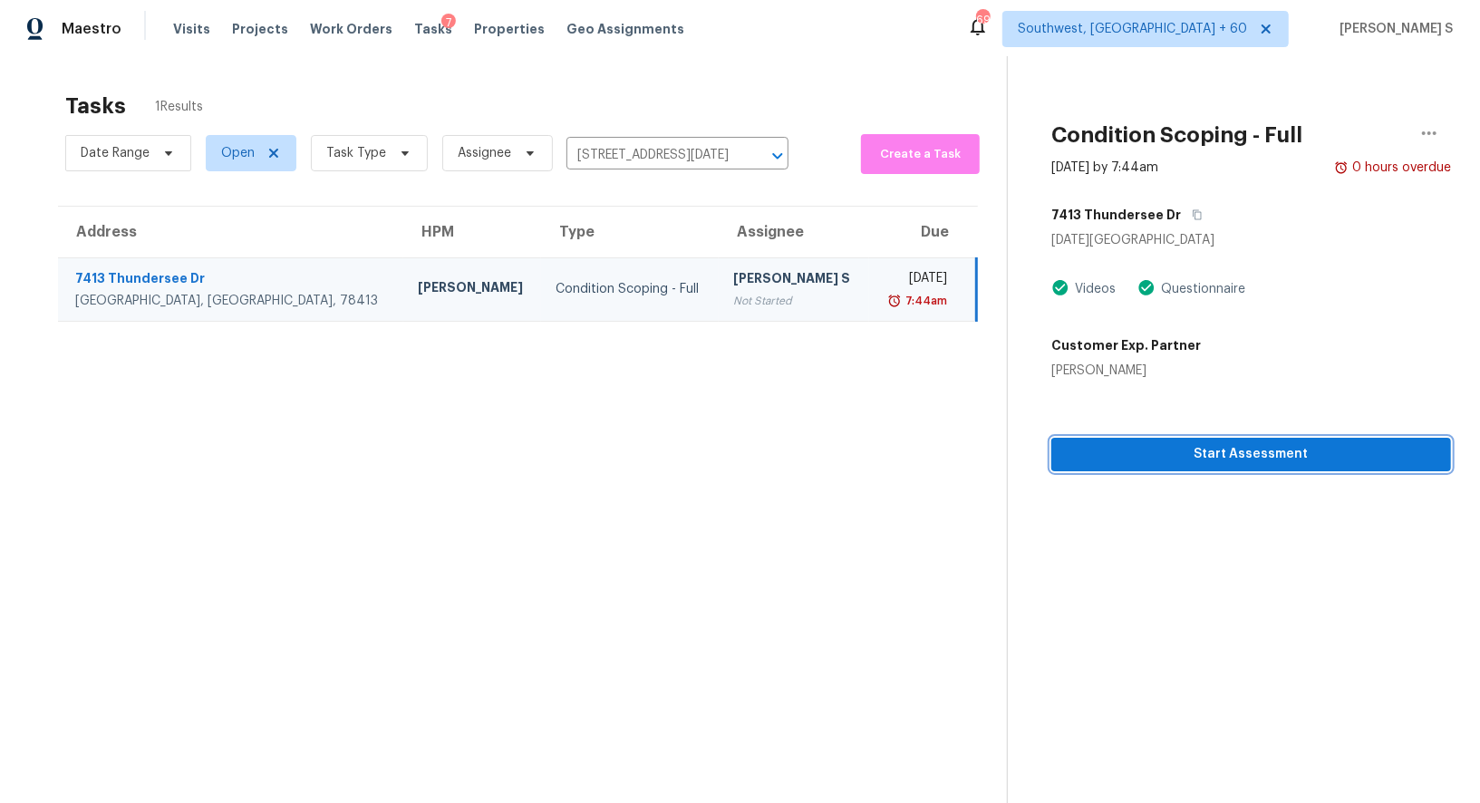
click at [1160, 459] on span "Start Assessment" at bounding box center [1251, 454] width 371 height 23
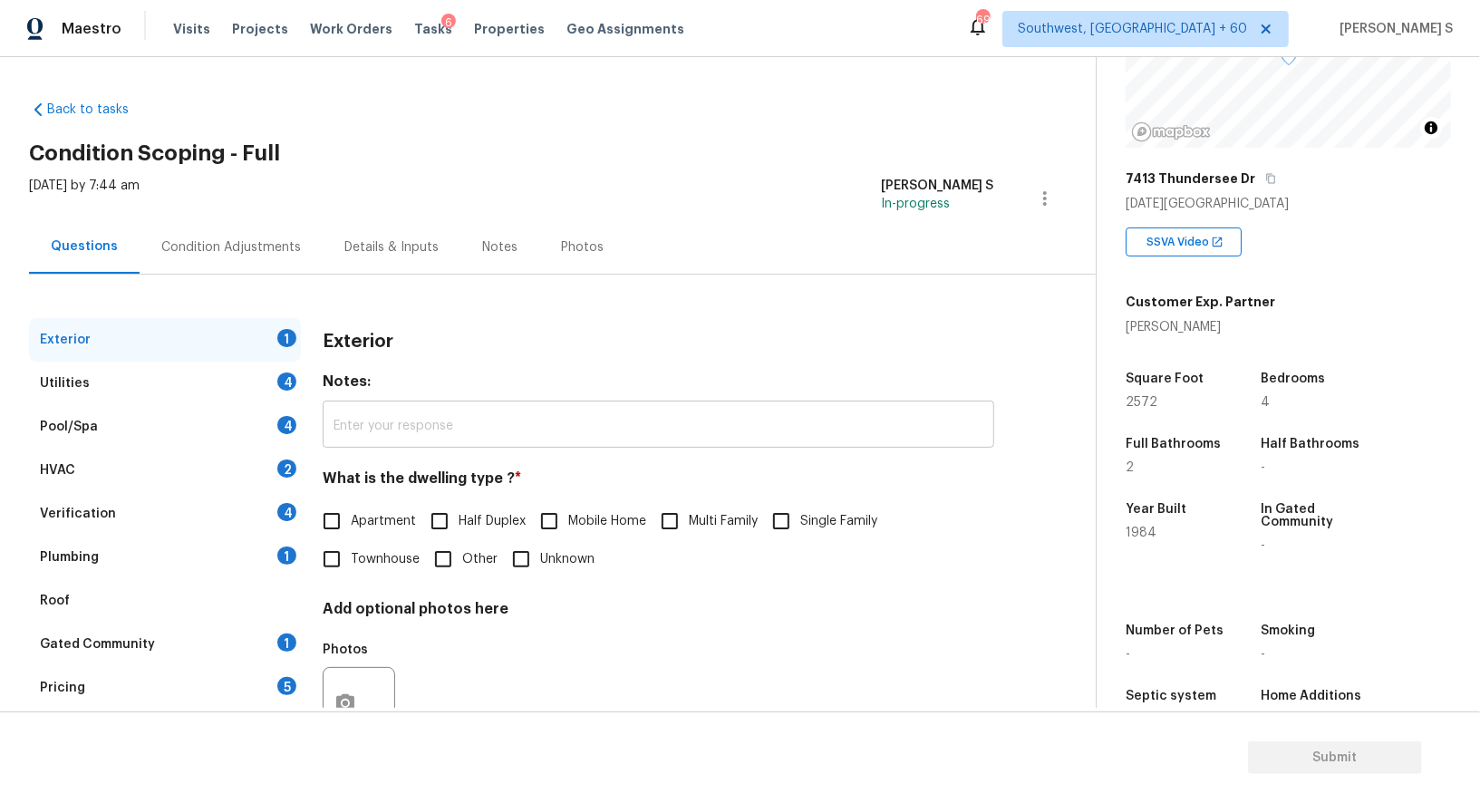
scroll to position [196, 0]
click at [807, 541] on div "Apartment Half Duplex Mobile Home Multi Family Single Family Townhouse Other Un…" at bounding box center [659, 540] width 672 height 76
click at [777, 519] on input "Single Family" at bounding box center [781, 521] width 38 height 38
checkbox input "true"
click at [284, 382] on div "4" at bounding box center [286, 382] width 19 height 18
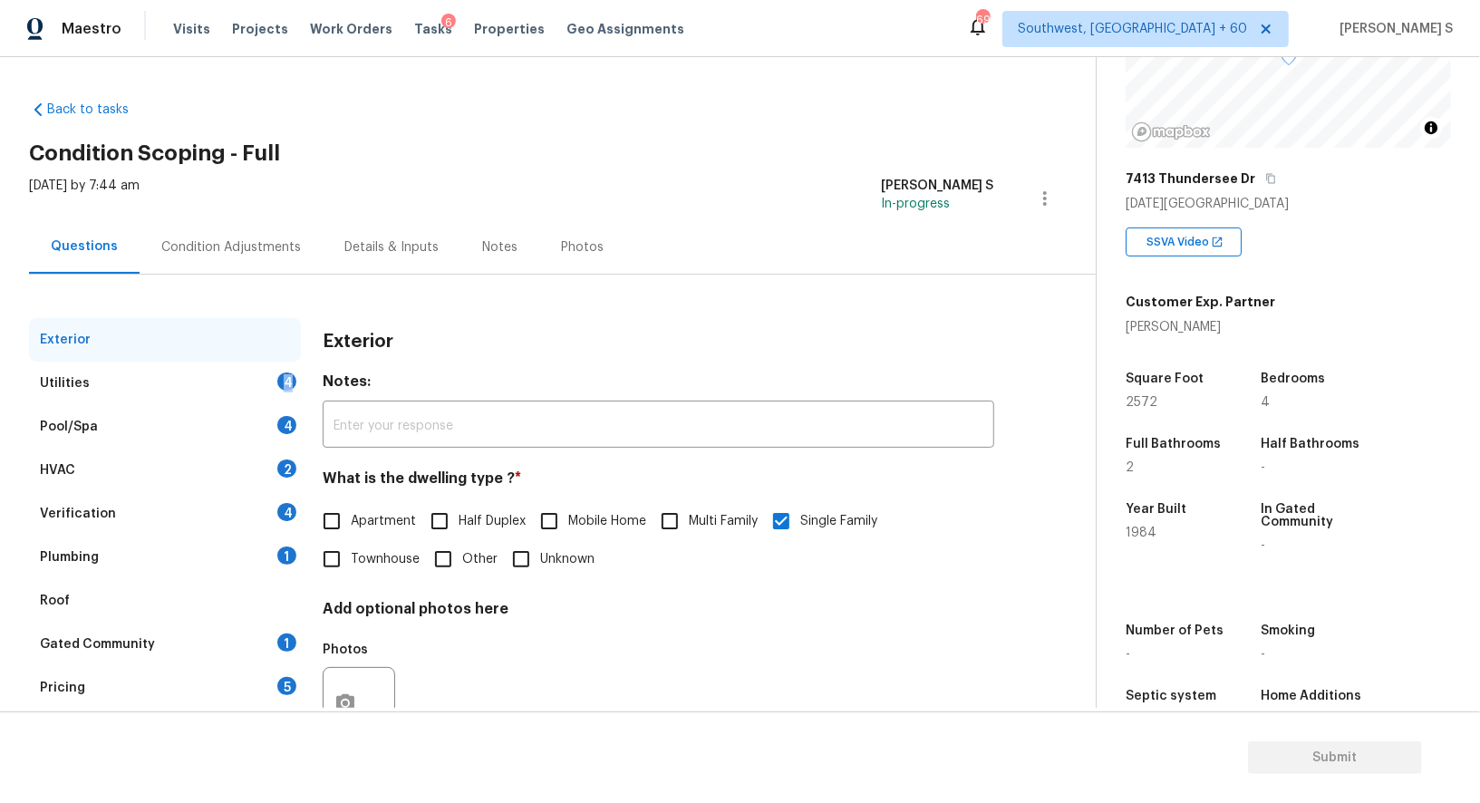
click at [284, 382] on div "4" at bounding box center [286, 382] width 19 height 18
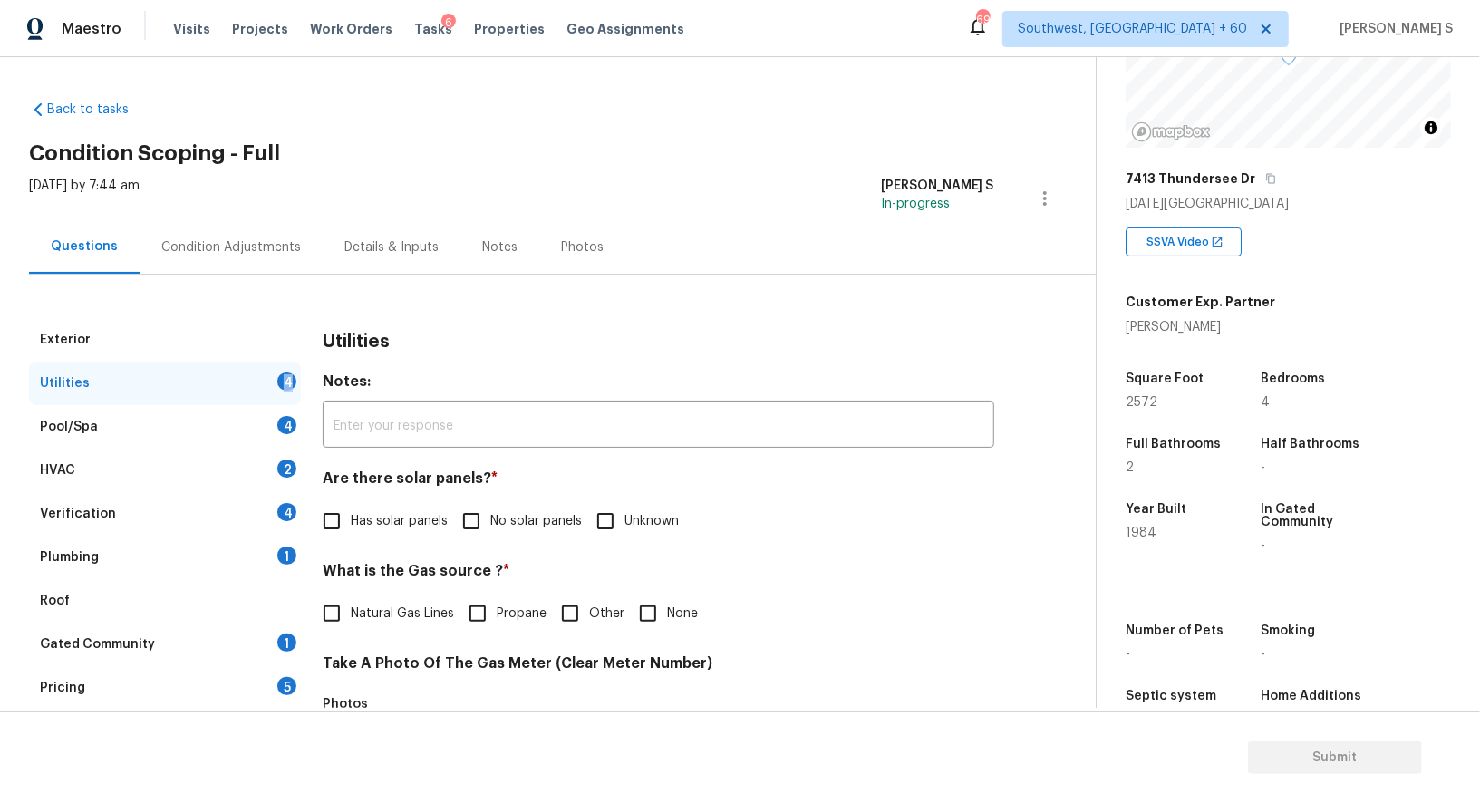
click at [479, 516] on input "No solar panels" at bounding box center [471, 521] width 38 height 38
checkbox input "true"
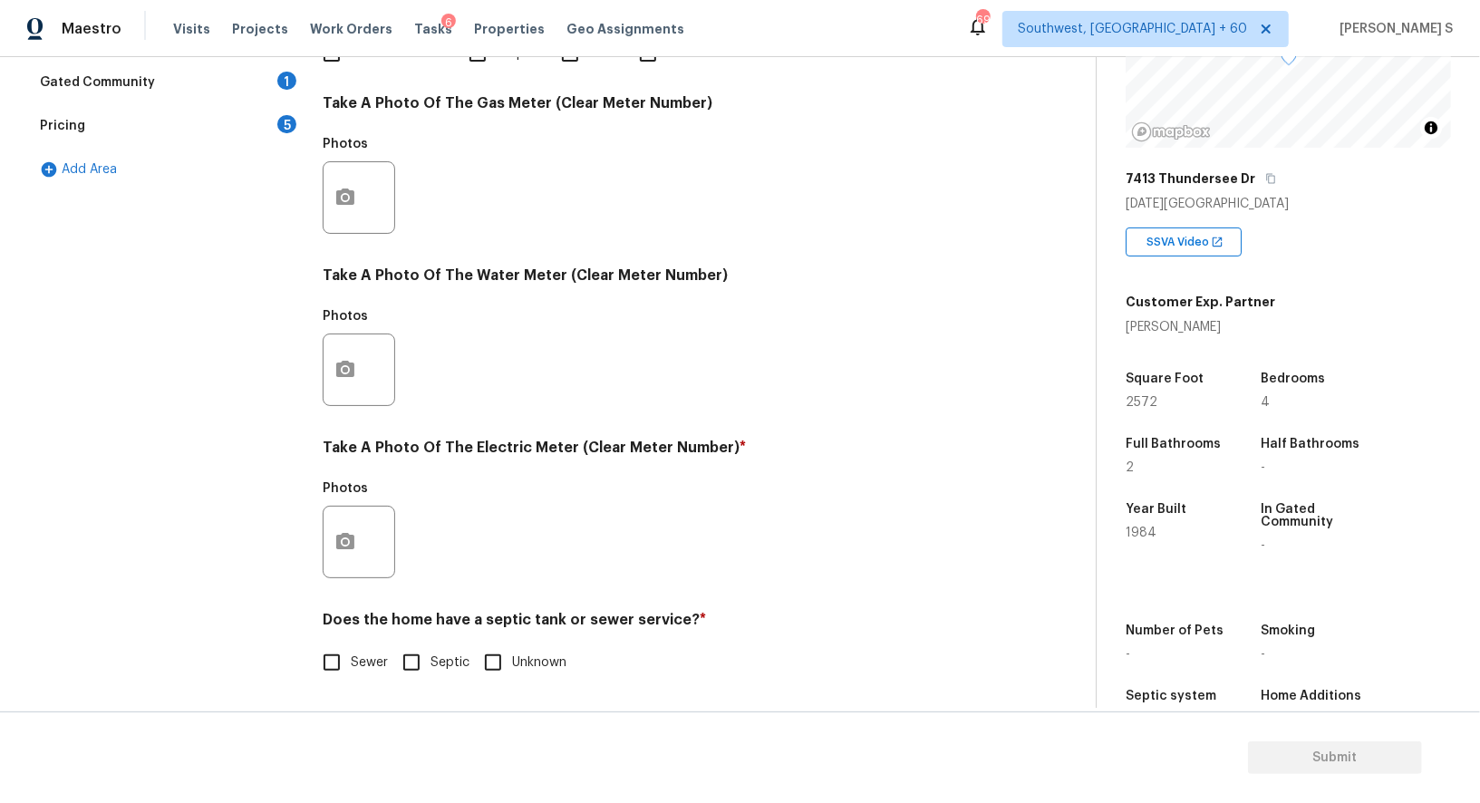
scroll to position [560, 0]
click at [355, 637] on div "Does the home have a septic tank or sewer service? * Sewer Septic Unknown" at bounding box center [659, 646] width 672 height 71
click at [355, 646] on label "Sewer" at bounding box center [350, 663] width 75 height 38
click at [351, 646] on input "Sewer" at bounding box center [332, 663] width 38 height 38
click at [355, 646] on label "Sewer" at bounding box center [350, 664] width 75 height 38
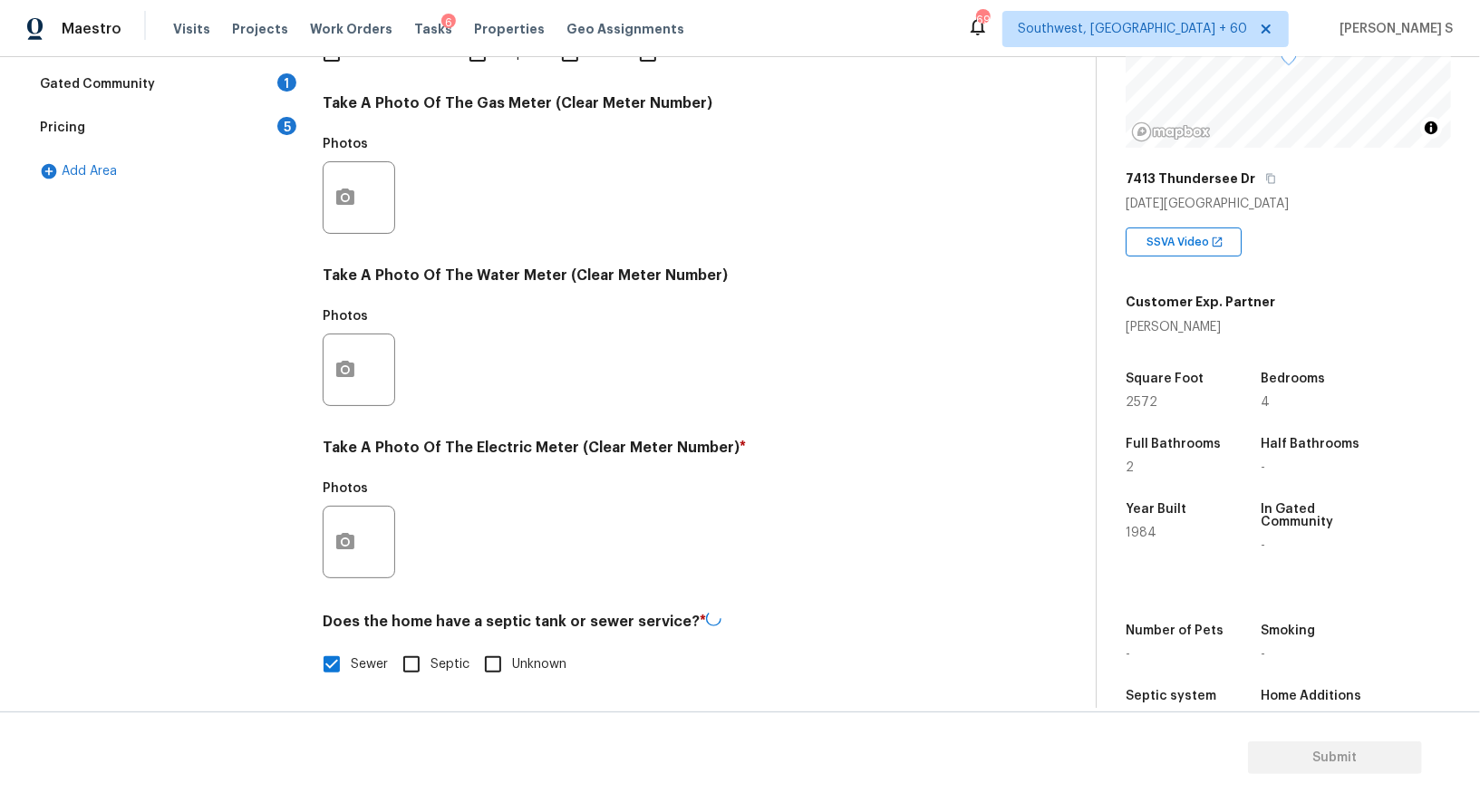
click at [351, 646] on input "Sewer" at bounding box center [332, 664] width 38 height 38
click at [355, 646] on label "Sewer" at bounding box center [350, 663] width 75 height 38
click at [351, 646] on input "Sewer" at bounding box center [332, 663] width 38 height 38
click at [355, 655] on span "Sewer" at bounding box center [369, 664] width 37 height 19
click at [351, 655] on input "Sewer" at bounding box center [332, 664] width 38 height 38
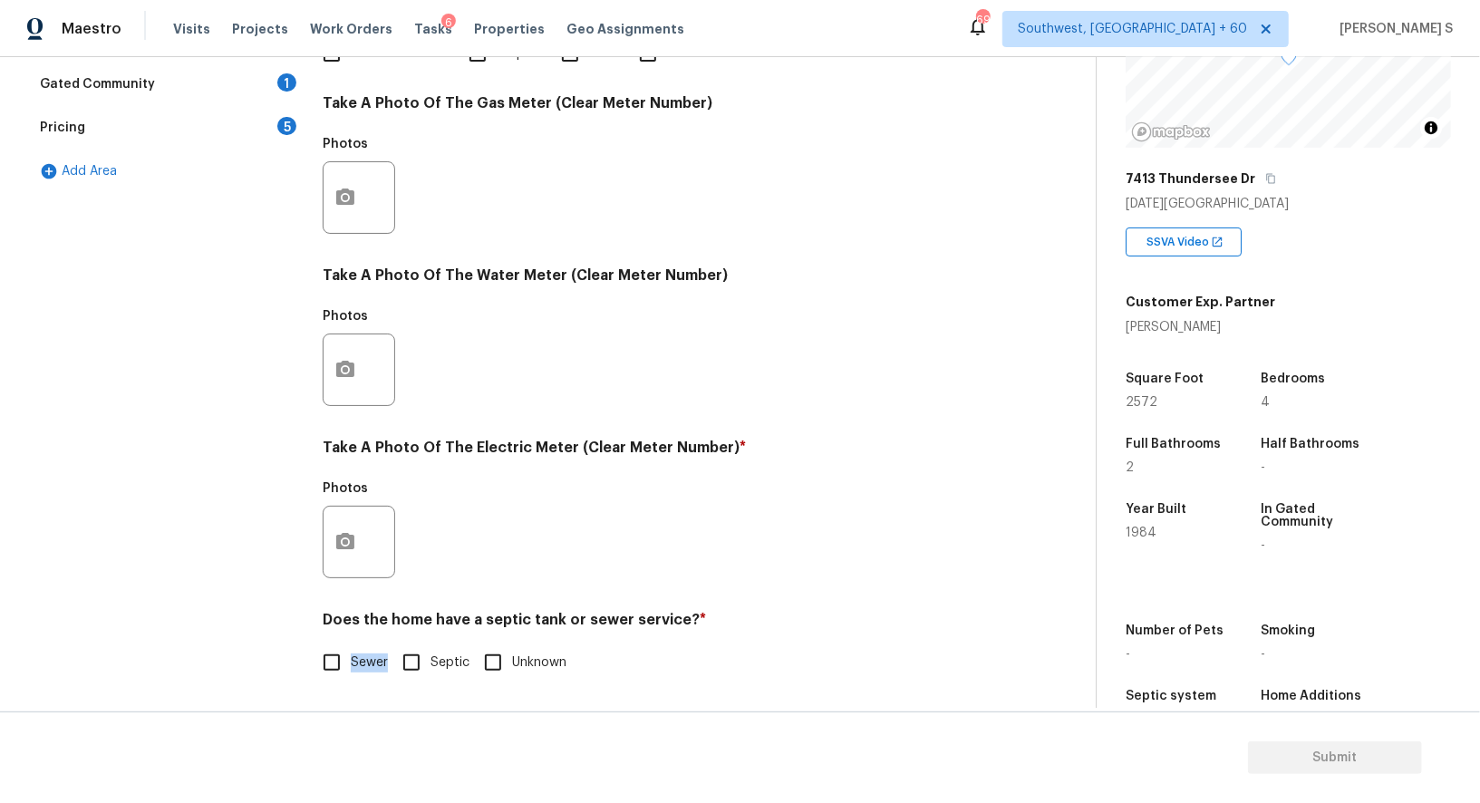
click at [355, 655] on span "Sewer" at bounding box center [369, 663] width 37 height 19
click at [351, 655] on input "Sewer" at bounding box center [332, 663] width 38 height 38
checkbox input "true"
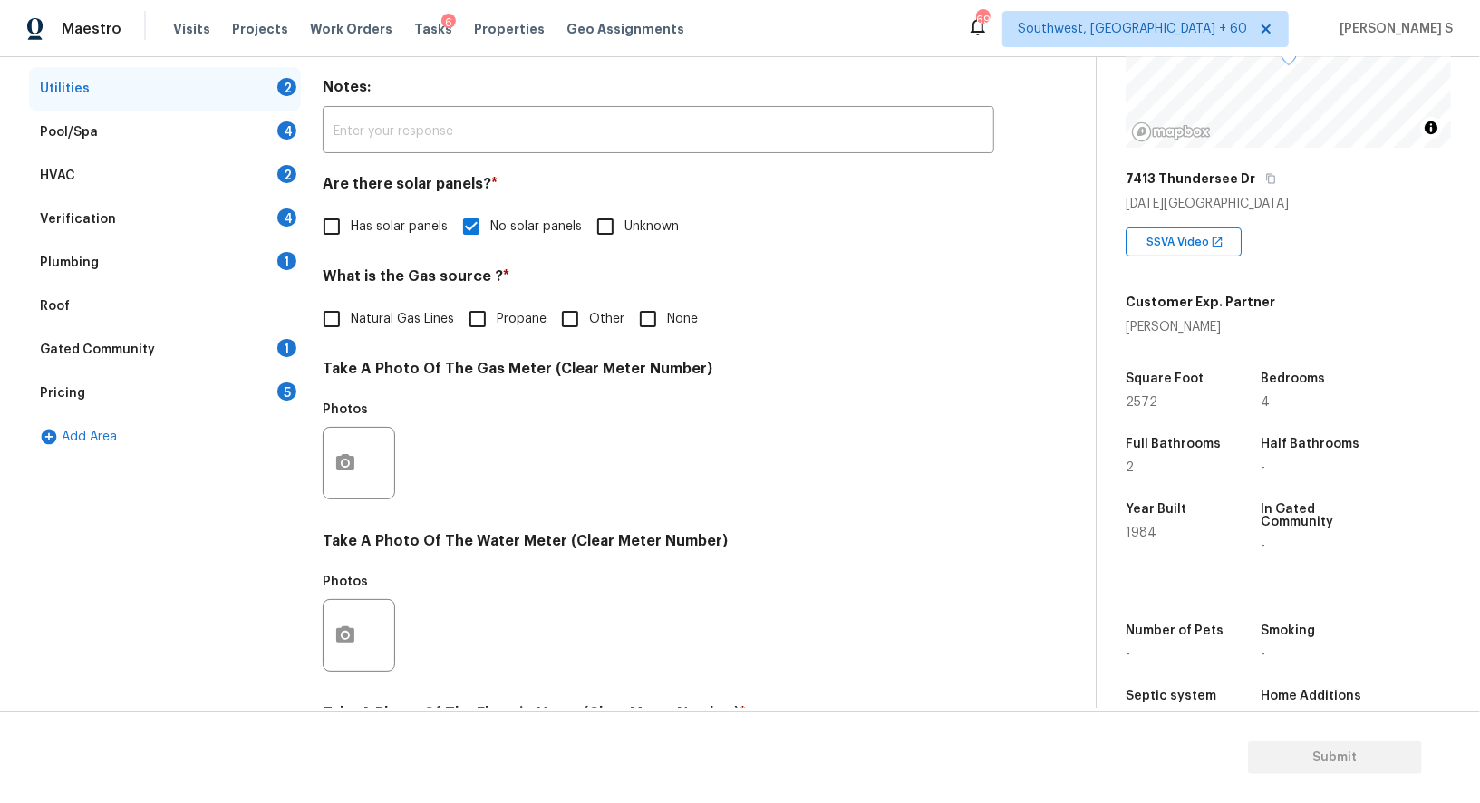
scroll to position [47, 0]
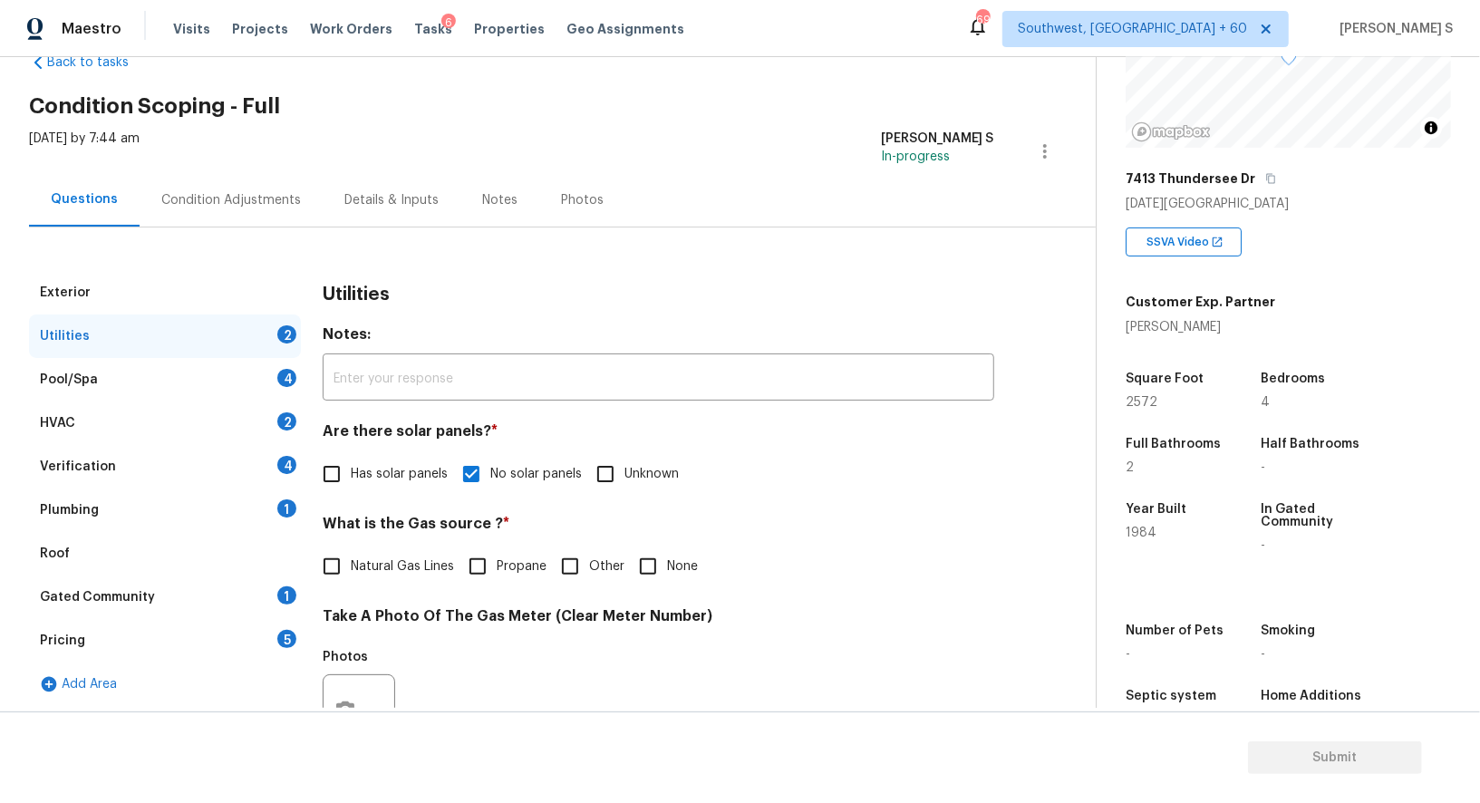
click at [295, 503] on div "1" at bounding box center [286, 509] width 19 height 18
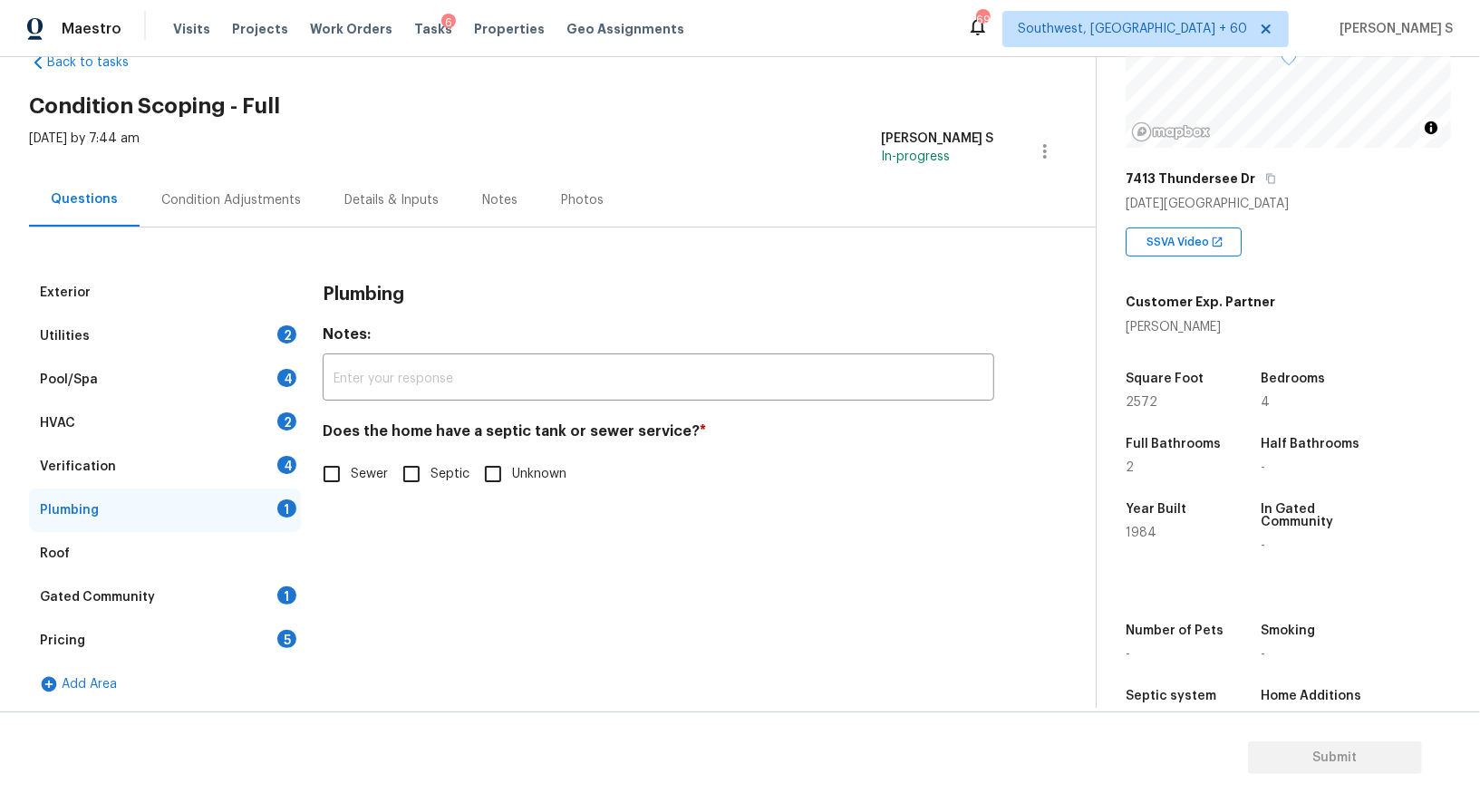
click at [325, 488] on input "Sewer" at bounding box center [332, 474] width 38 height 38
checkbox input "true"
click at [275, 578] on div "Gated Community 1" at bounding box center [165, 598] width 272 height 44
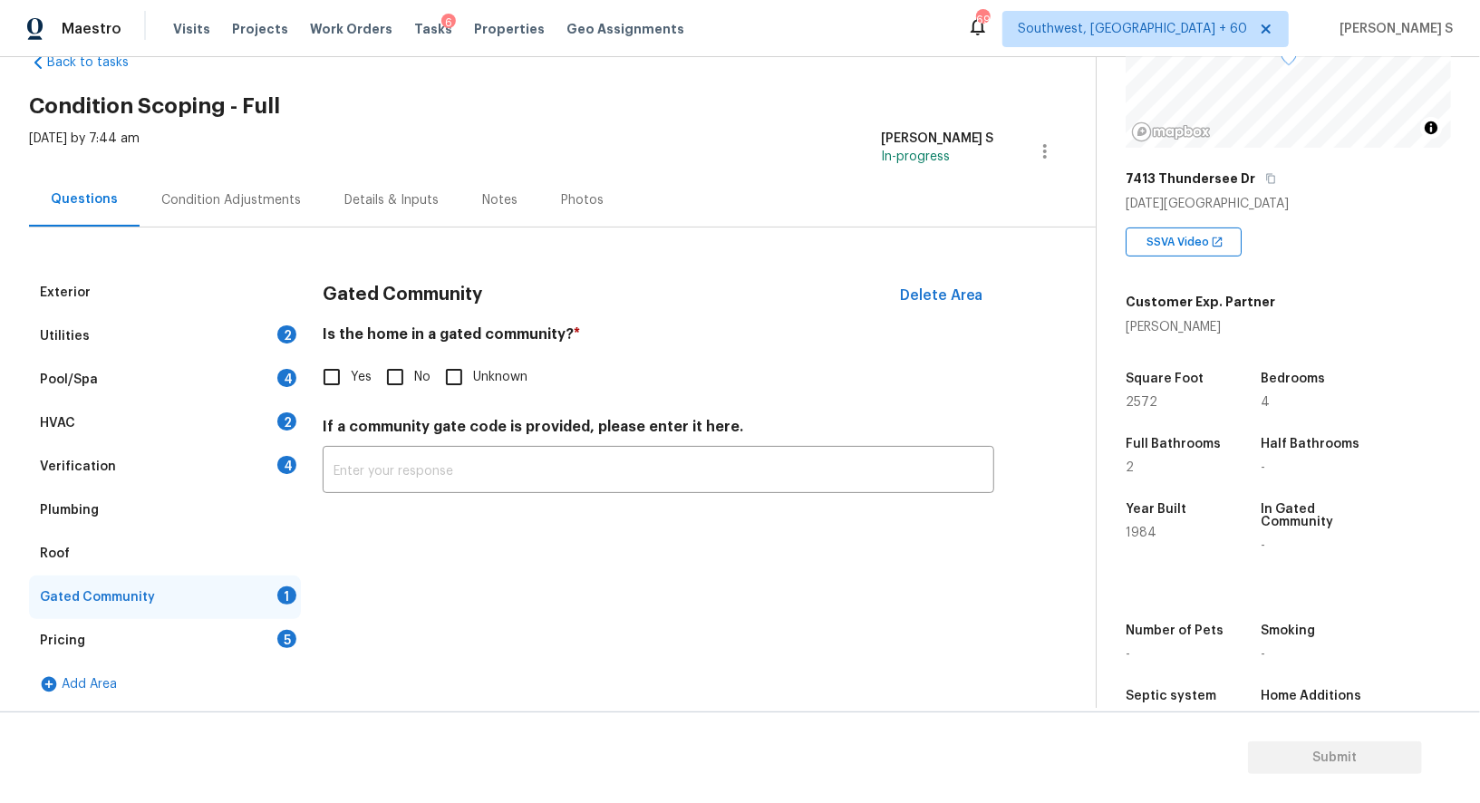
click at [400, 377] on input "No" at bounding box center [395, 377] width 38 height 38
checkbox input "true"
drag, startPoint x: 286, startPoint y: 435, endPoint x: 293, endPoint y: 454, distance: 20.4
click at [286, 435] on div "HVAC 2" at bounding box center [165, 424] width 272 height 44
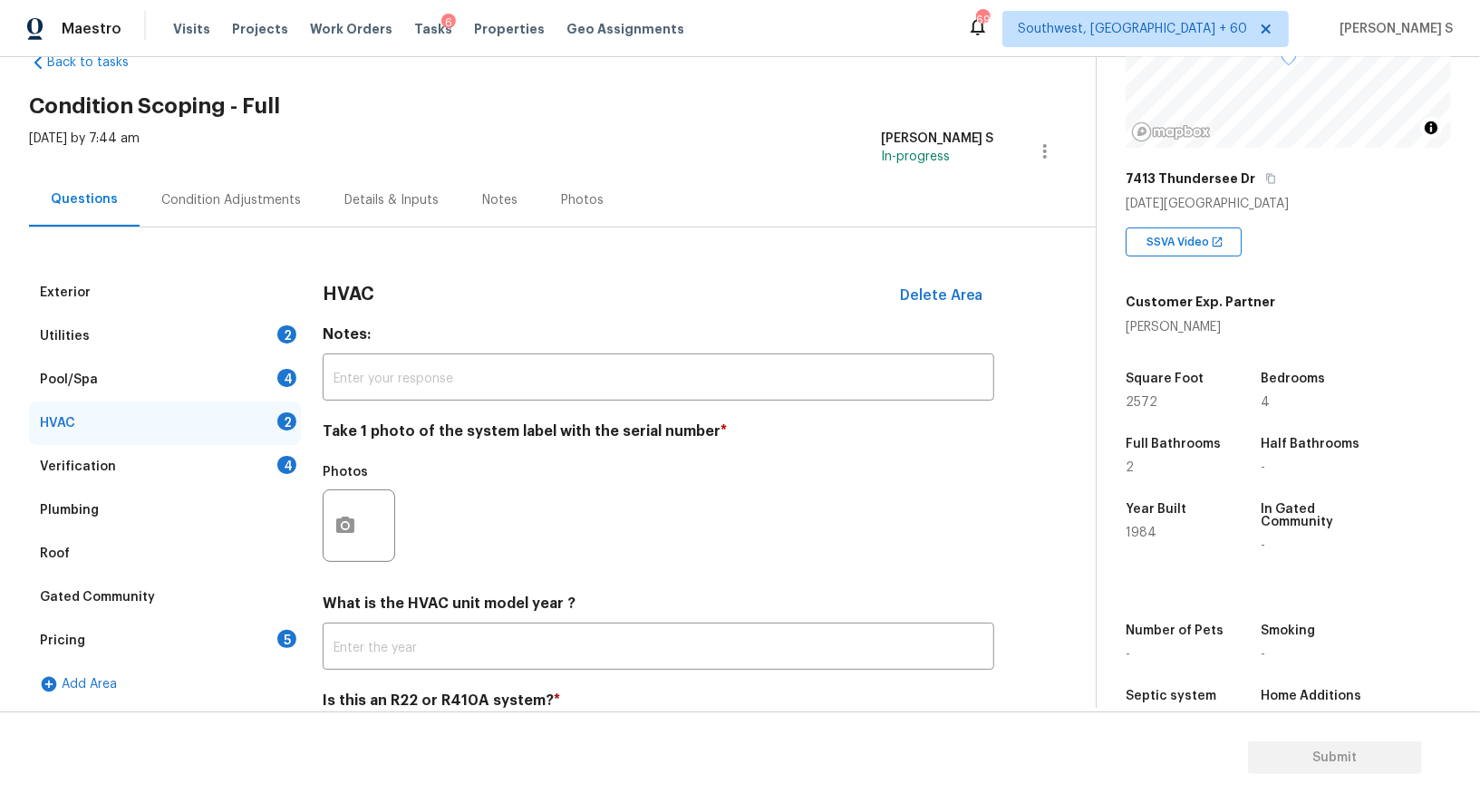
click at [294, 478] on div "Verification 4" at bounding box center [165, 467] width 272 height 44
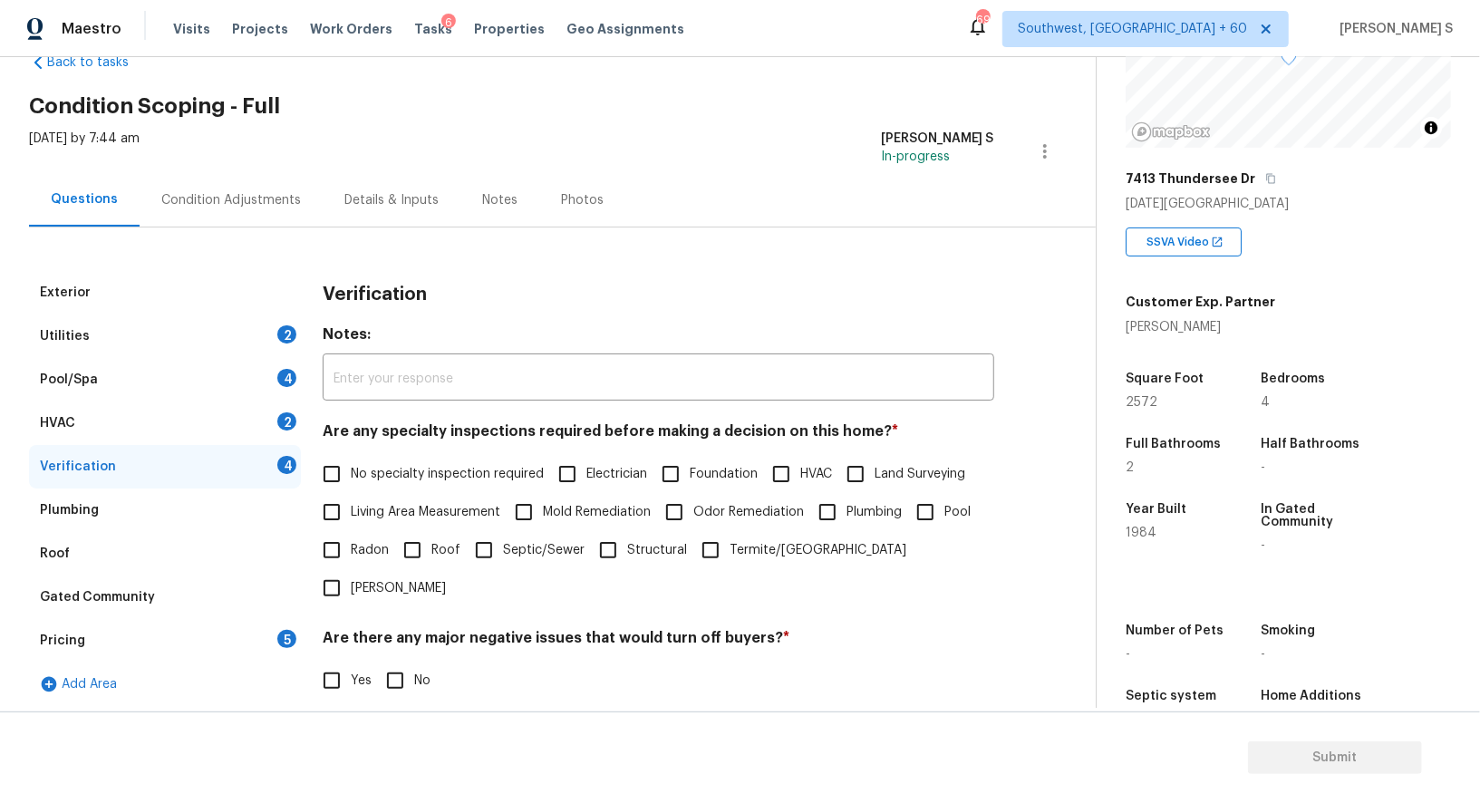
click at [367, 462] on label "No specialty inspection required" at bounding box center [428, 474] width 231 height 38
click at [351, 462] on input "No specialty inspection required" at bounding box center [332, 474] width 38 height 38
checkbox input "true"
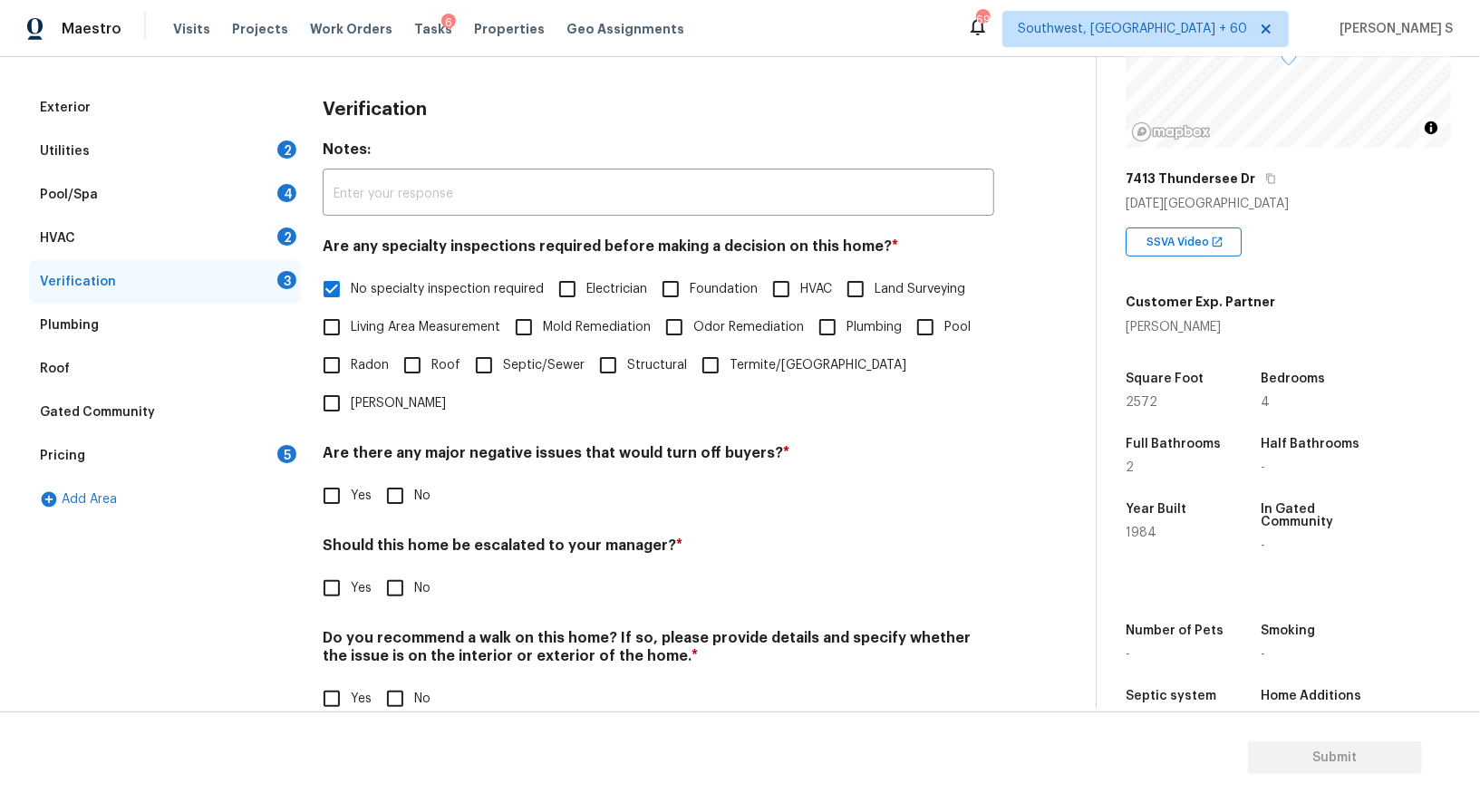
scroll to position [231, 0]
click at [385, 478] on input "No" at bounding box center [395, 497] width 38 height 38
checkbox input "true"
click at [395, 636] on h4 "Do you recommend a walk on this home? If so, please provide details and specify…" at bounding box center [659, 654] width 672 height 44
click at [398, 681] on input "No" at bounding box center [395, 700] width 38 height 38
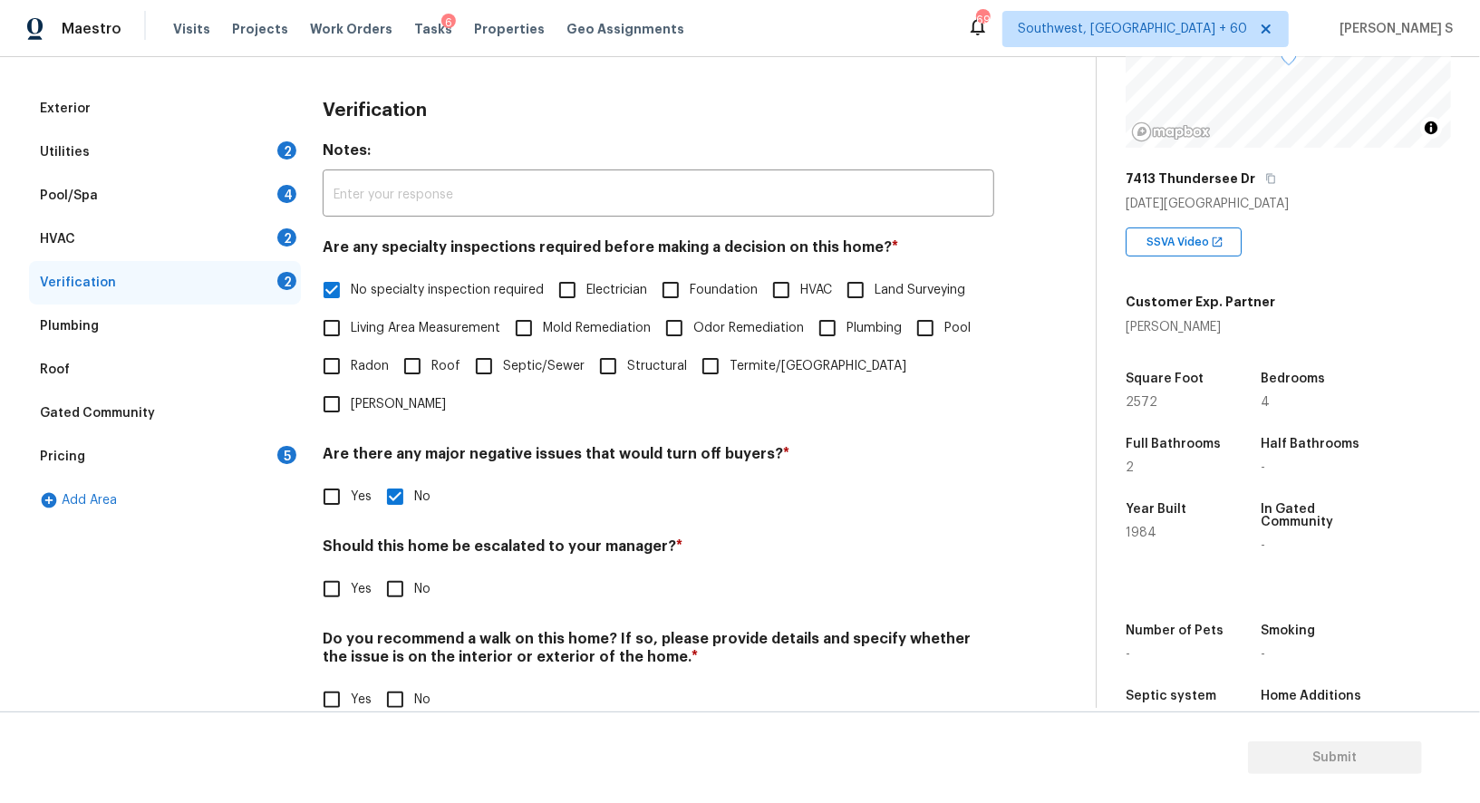
checkbox input "true"
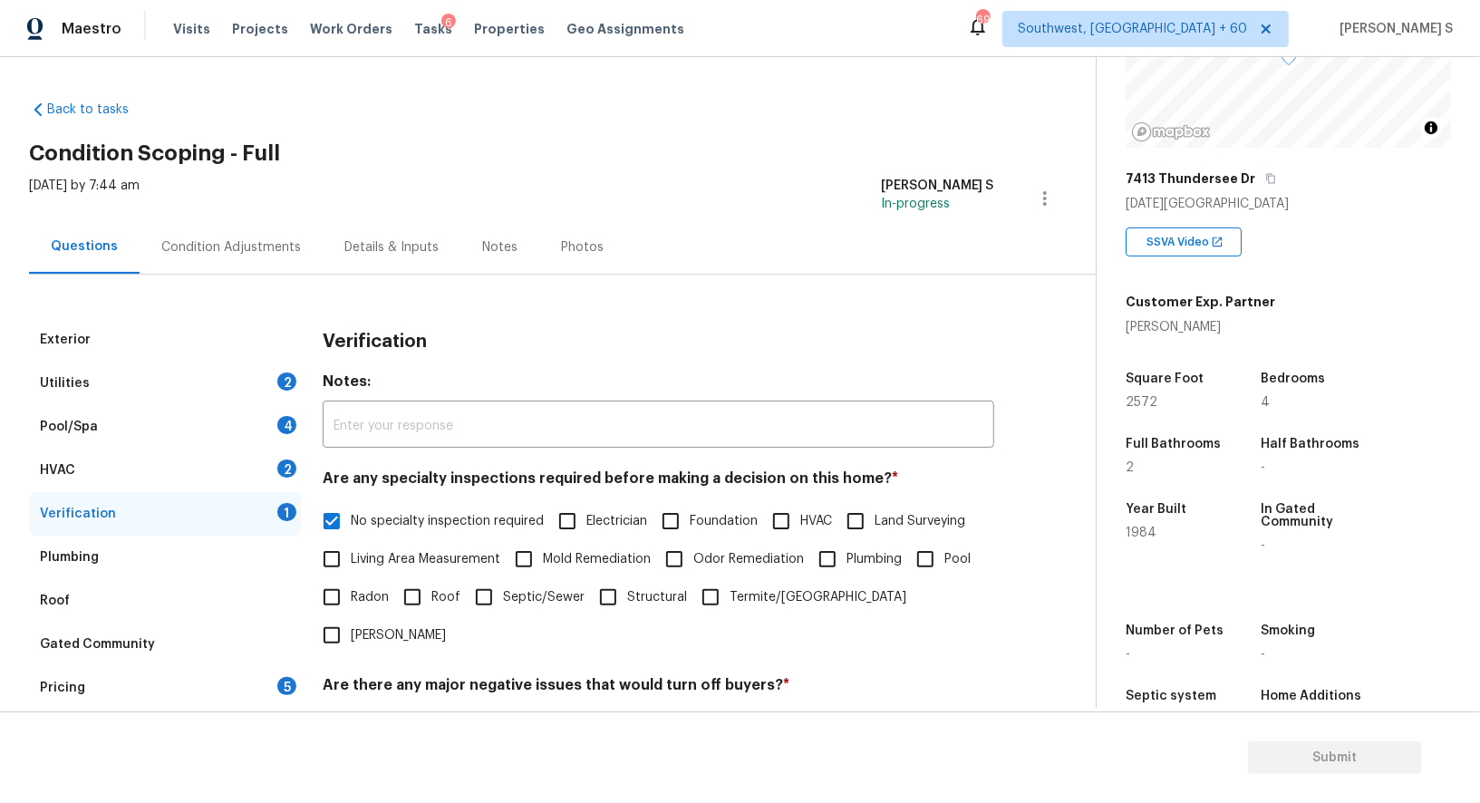
click at [293, 447] on div "Pool/Spa 4" at bounding box center [165, 427] width 272 height 44
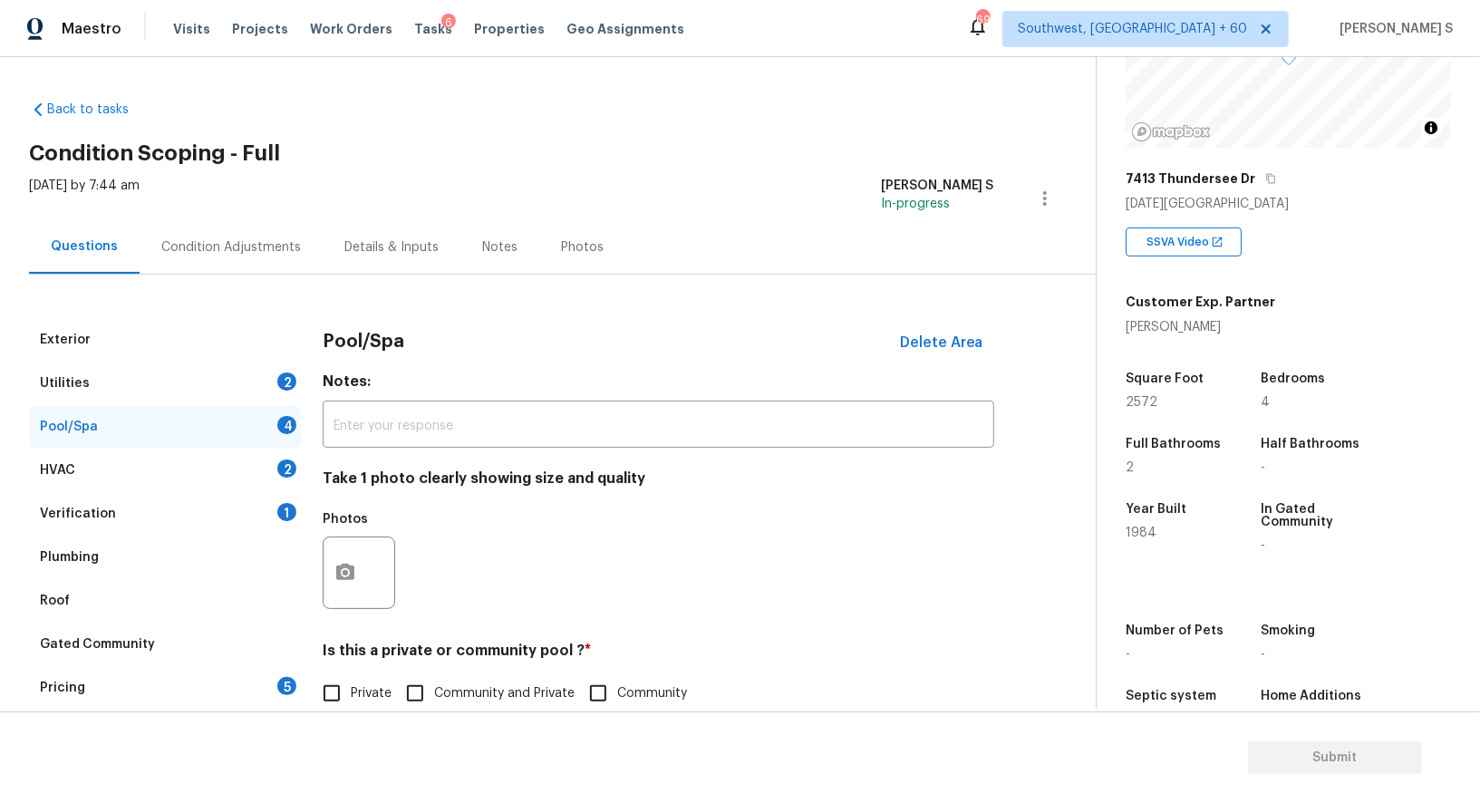
click at [293, 471] on div "2" at bounding box center [286, 469] width 19 height 18
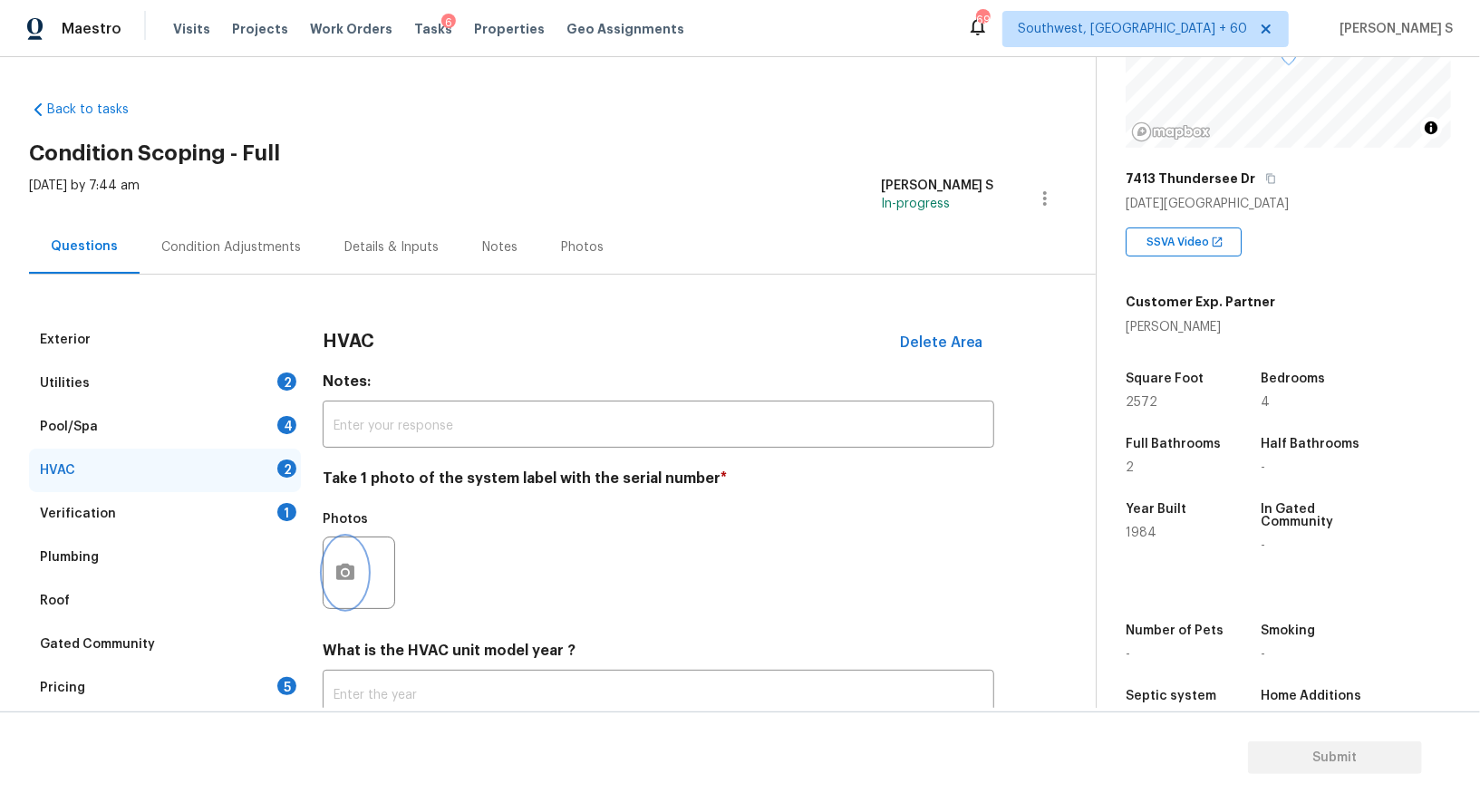
click at [360, 562] on button "button" at bounding box center [346, 573] width 44 height 71
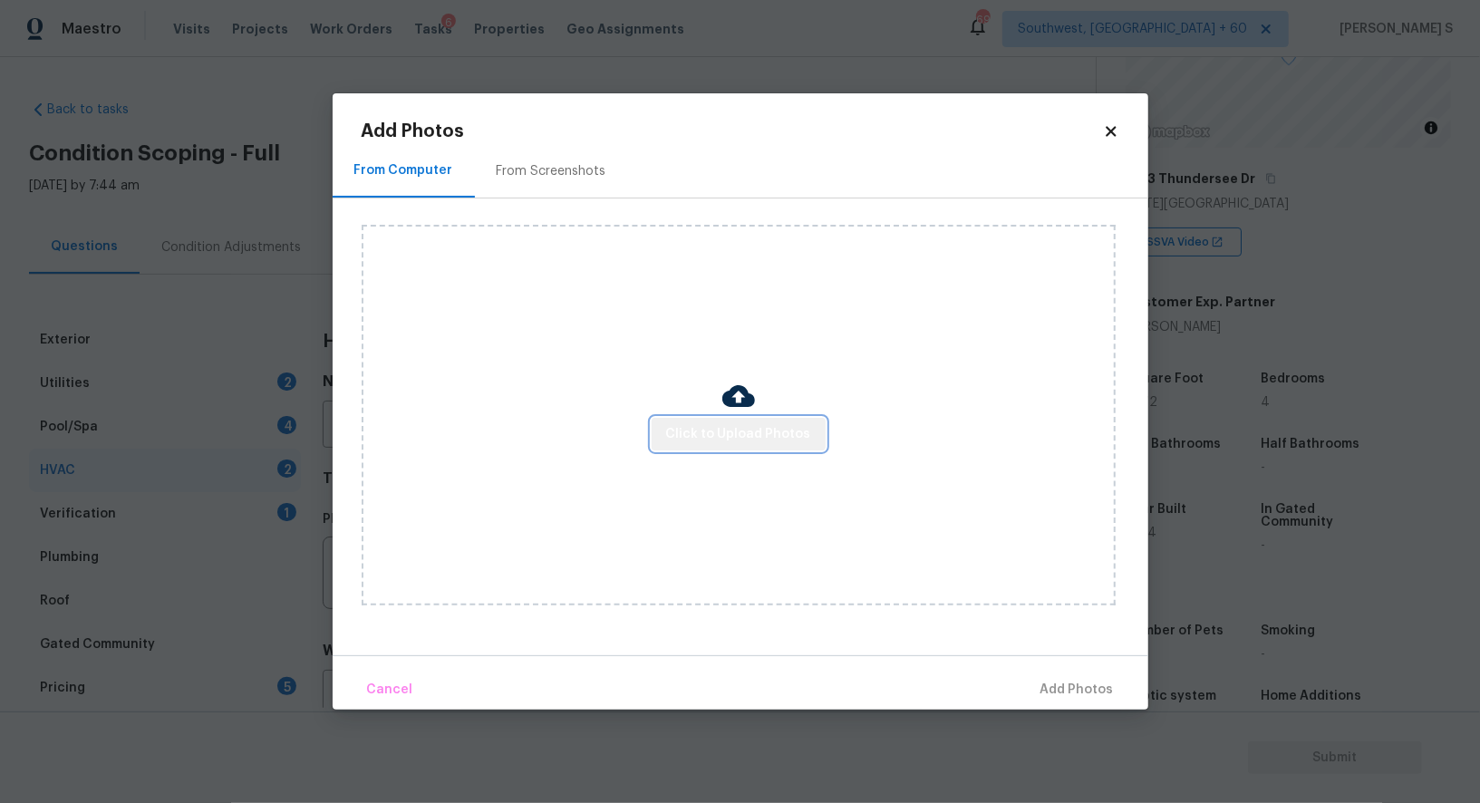
click at [815, 444] on button "Click to Upload Photos" at bounding box center [739, 435] width 174 height 34
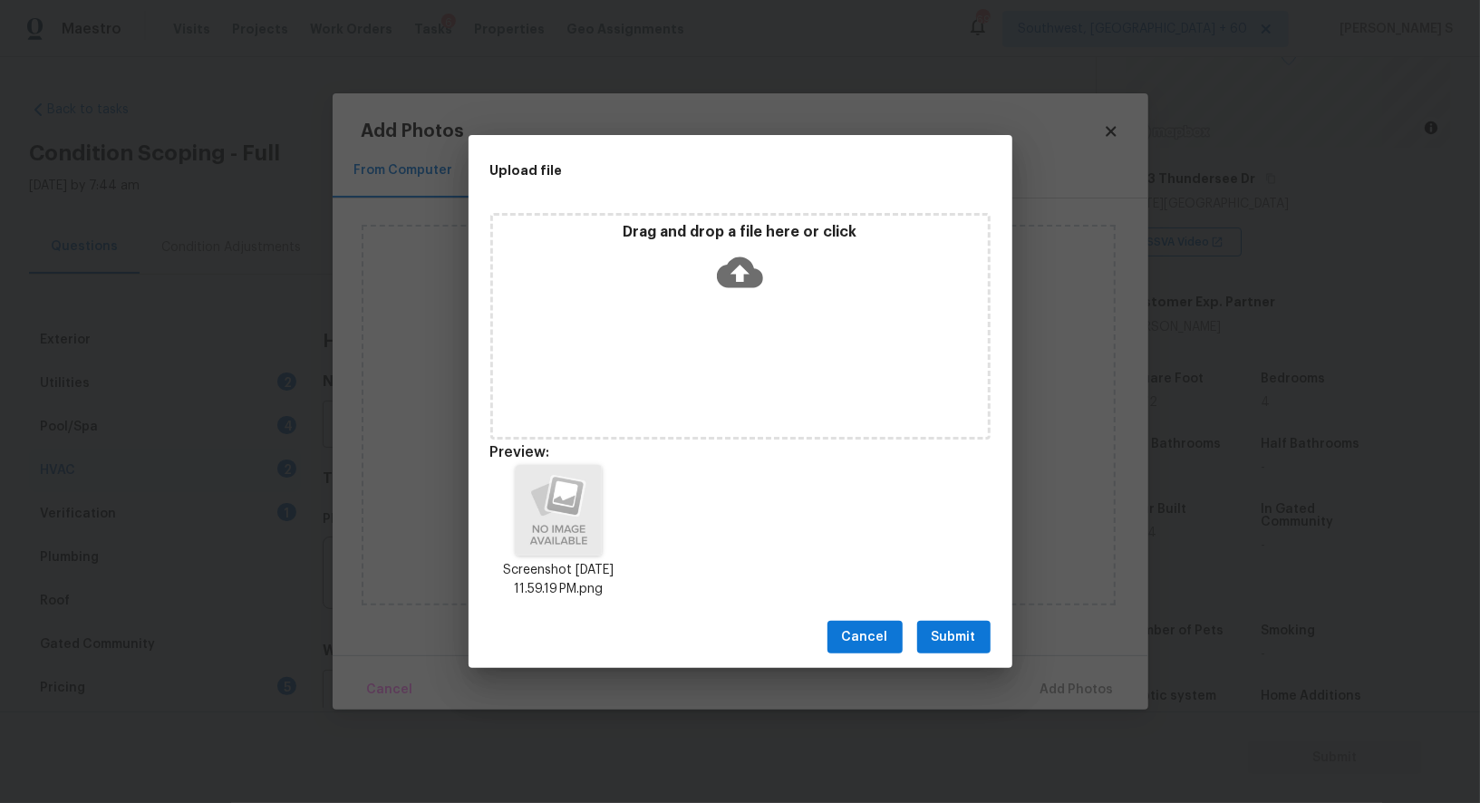
click at [949, 634] on span "Submit" at bounding box center [954, 637] width 44 height 23
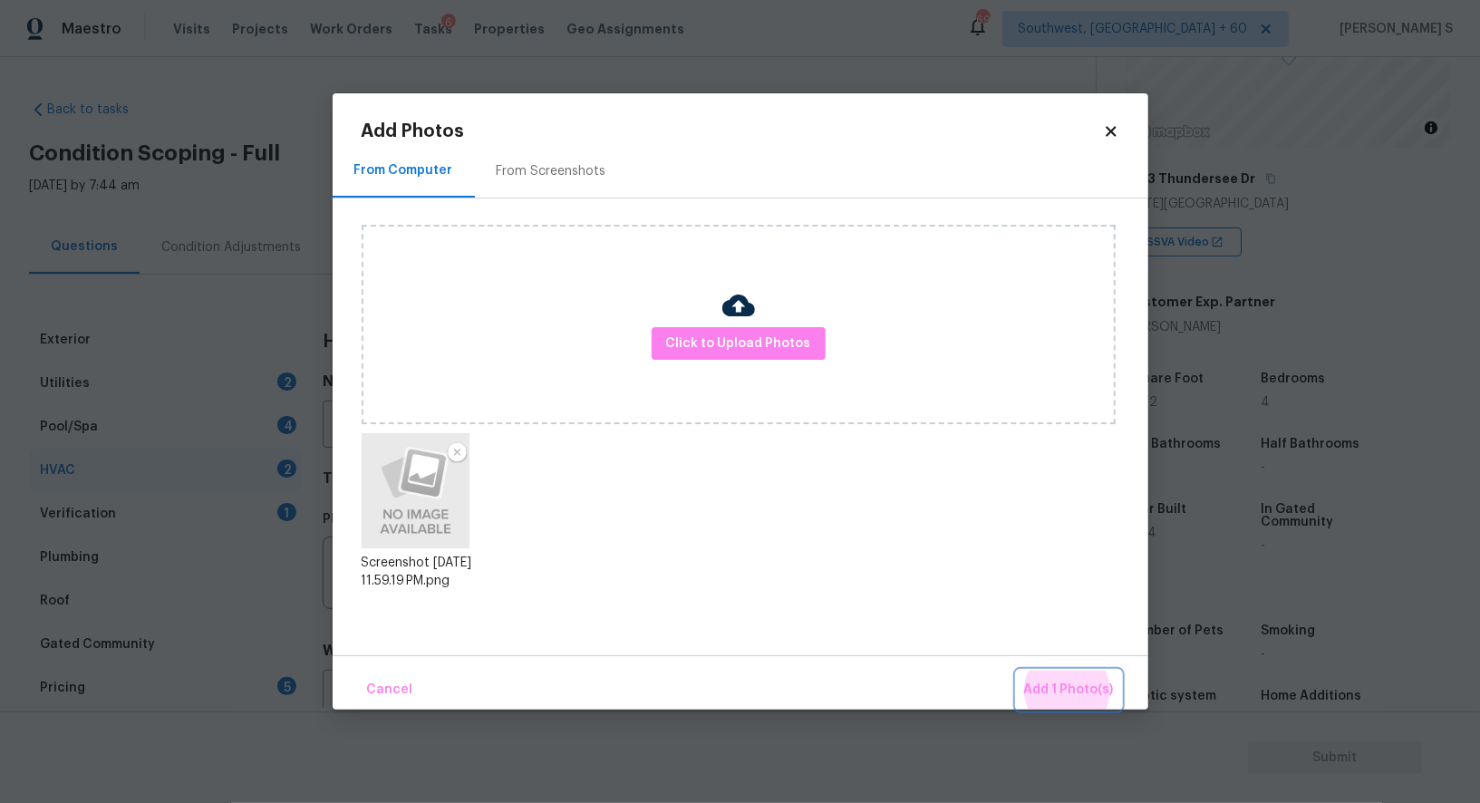
click at [1017, 671] on button "Add 1 Photo(s)" at bounding box center [1069, 690] width 104 height 39
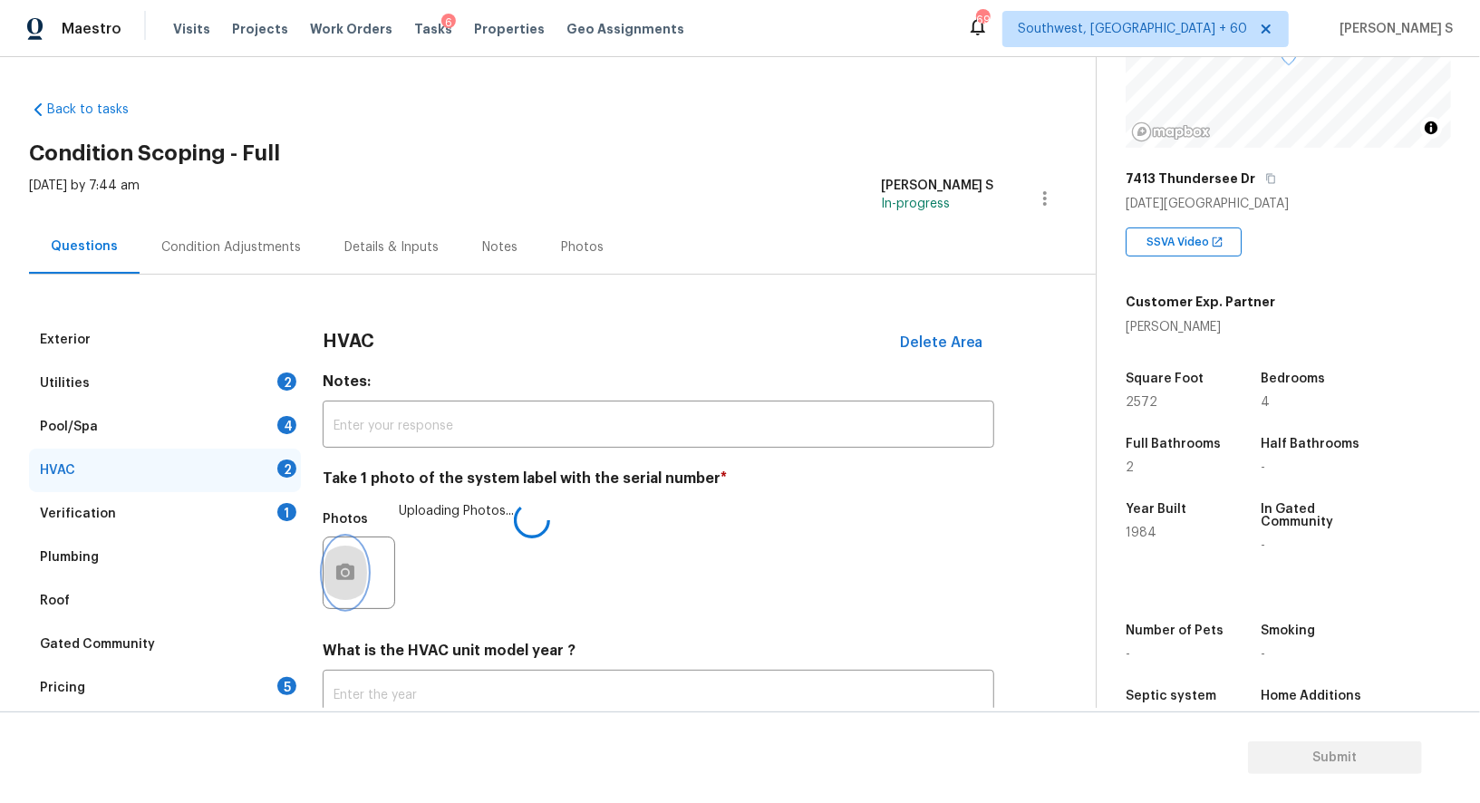
scroll to position [129, 0]
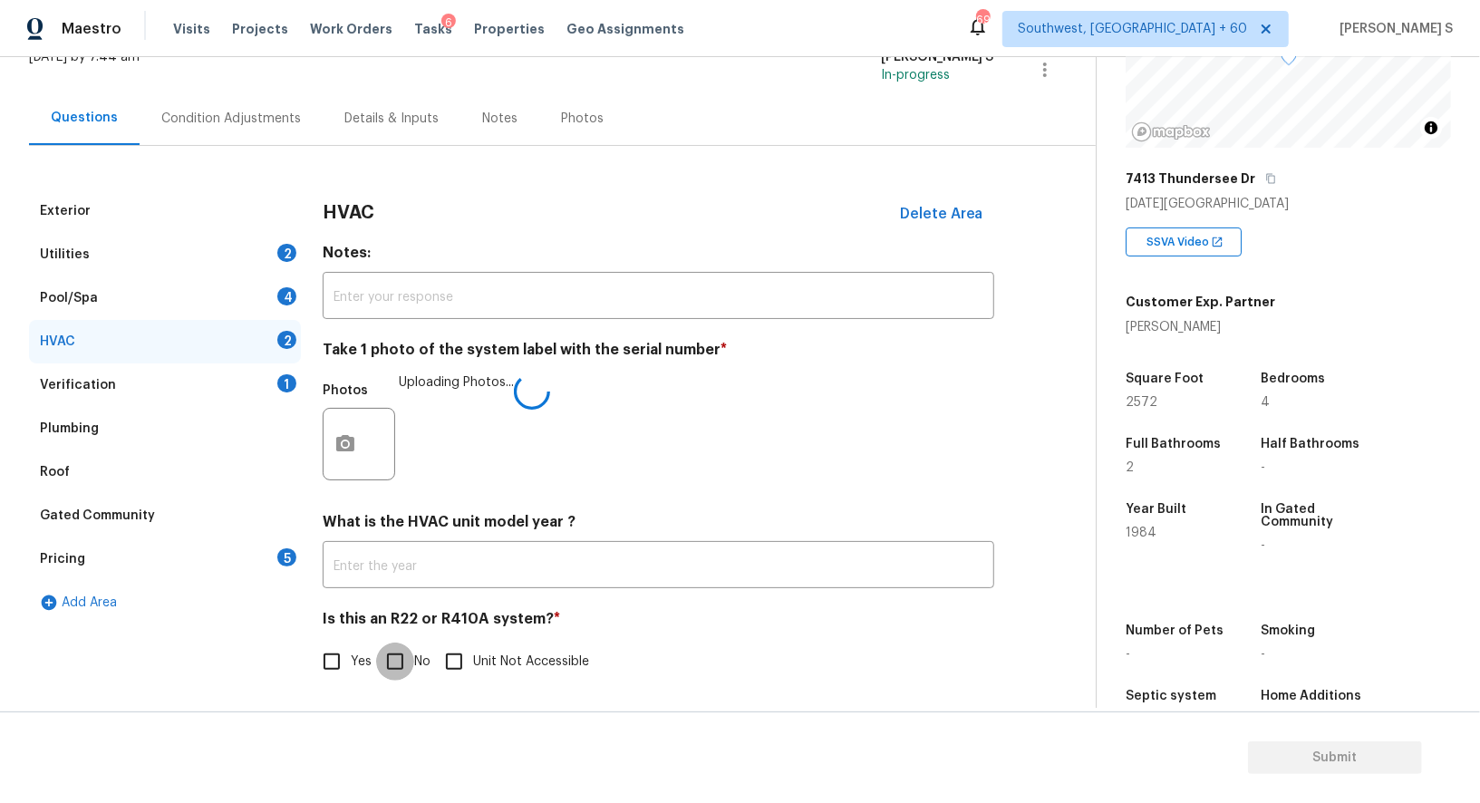
click at [409, 653] on input "No" at bounding box center [395, 662] width 38 height 38
checkbox input "true"
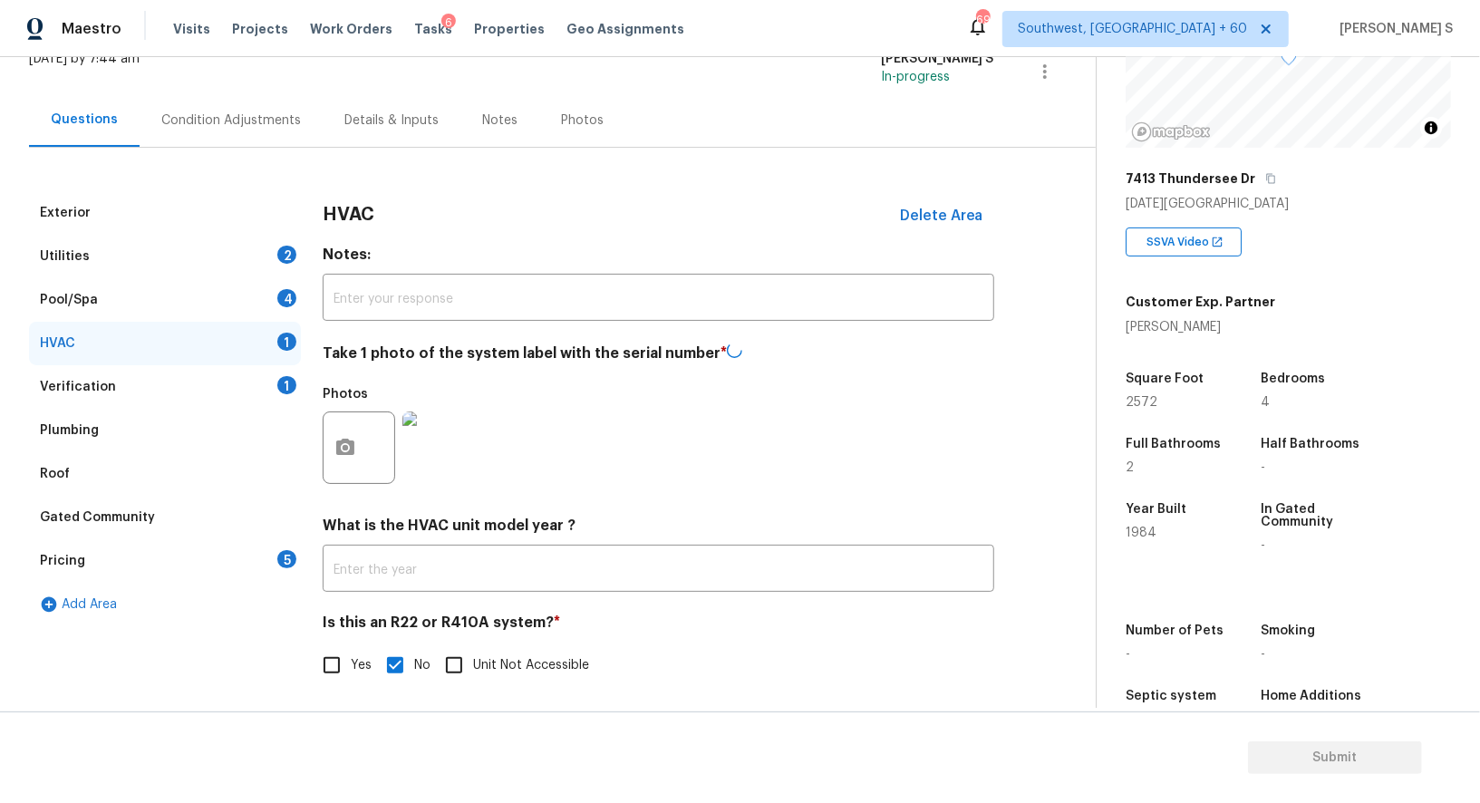
scroll to position [0, 0]
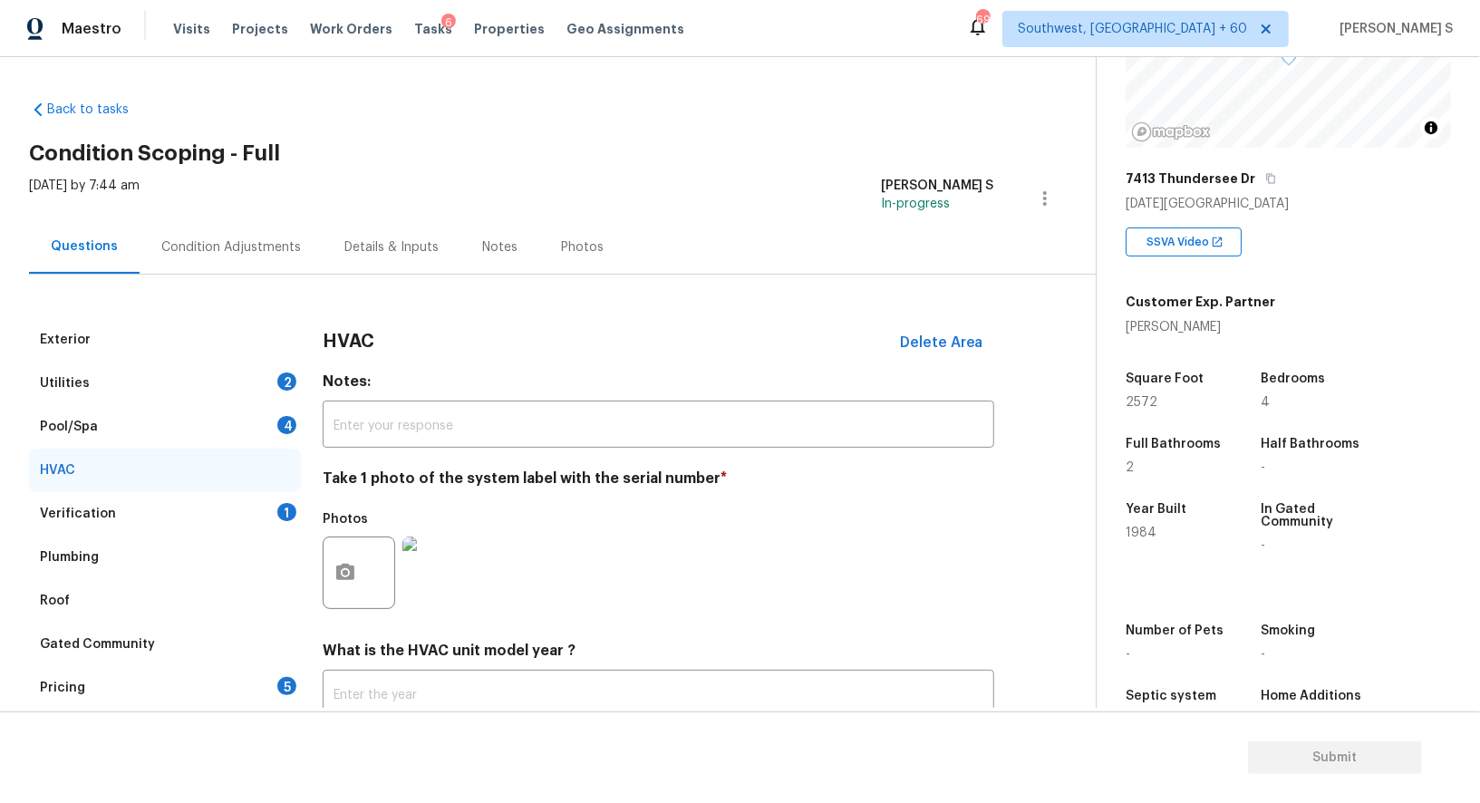
click at [277, 407] on div "Pool/Spa 4" at bounding box center [165, 427] width 272 height 44
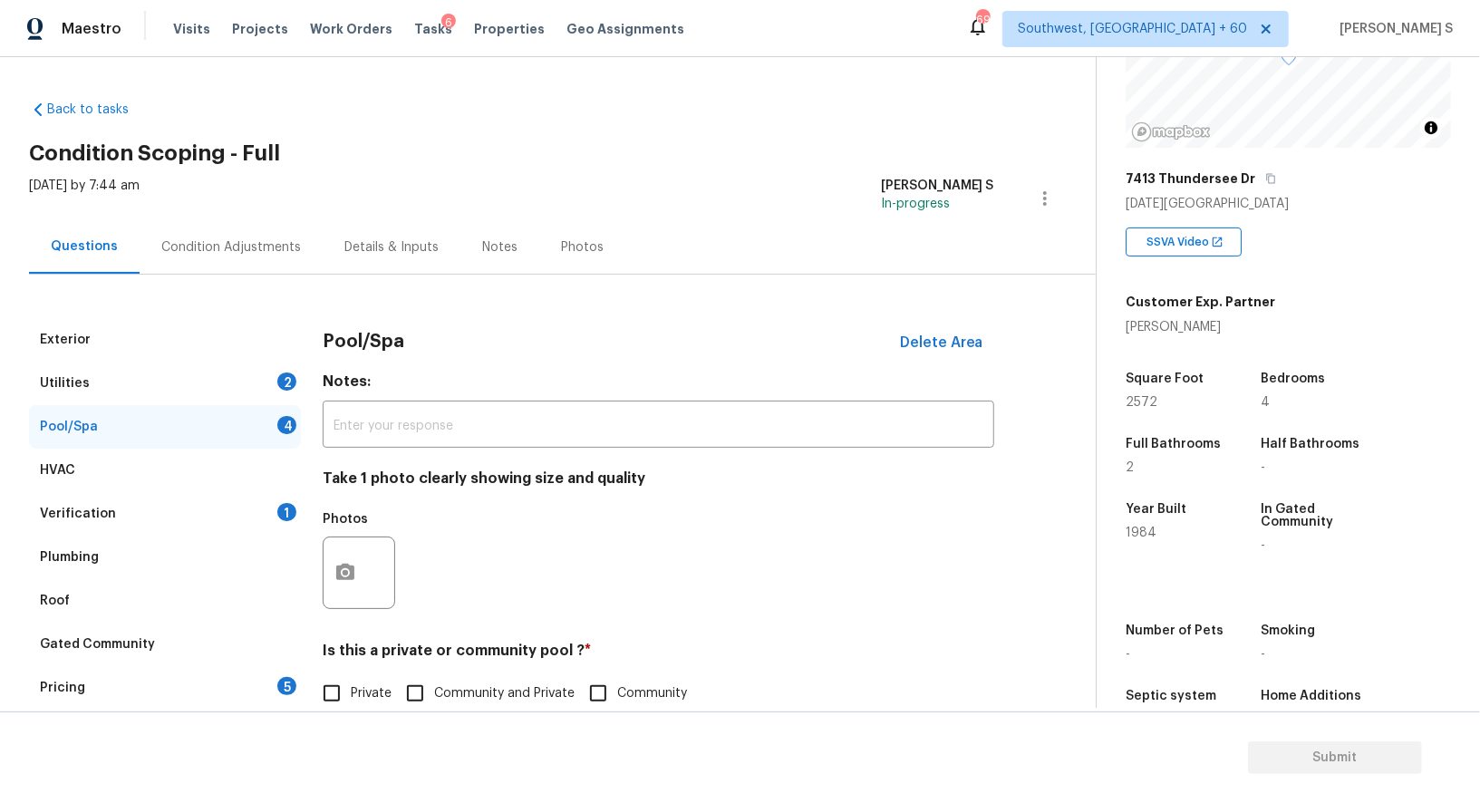
click at [277, 388] on div "Utilities 2" at bounding box center [165, 384] width 272 height 44
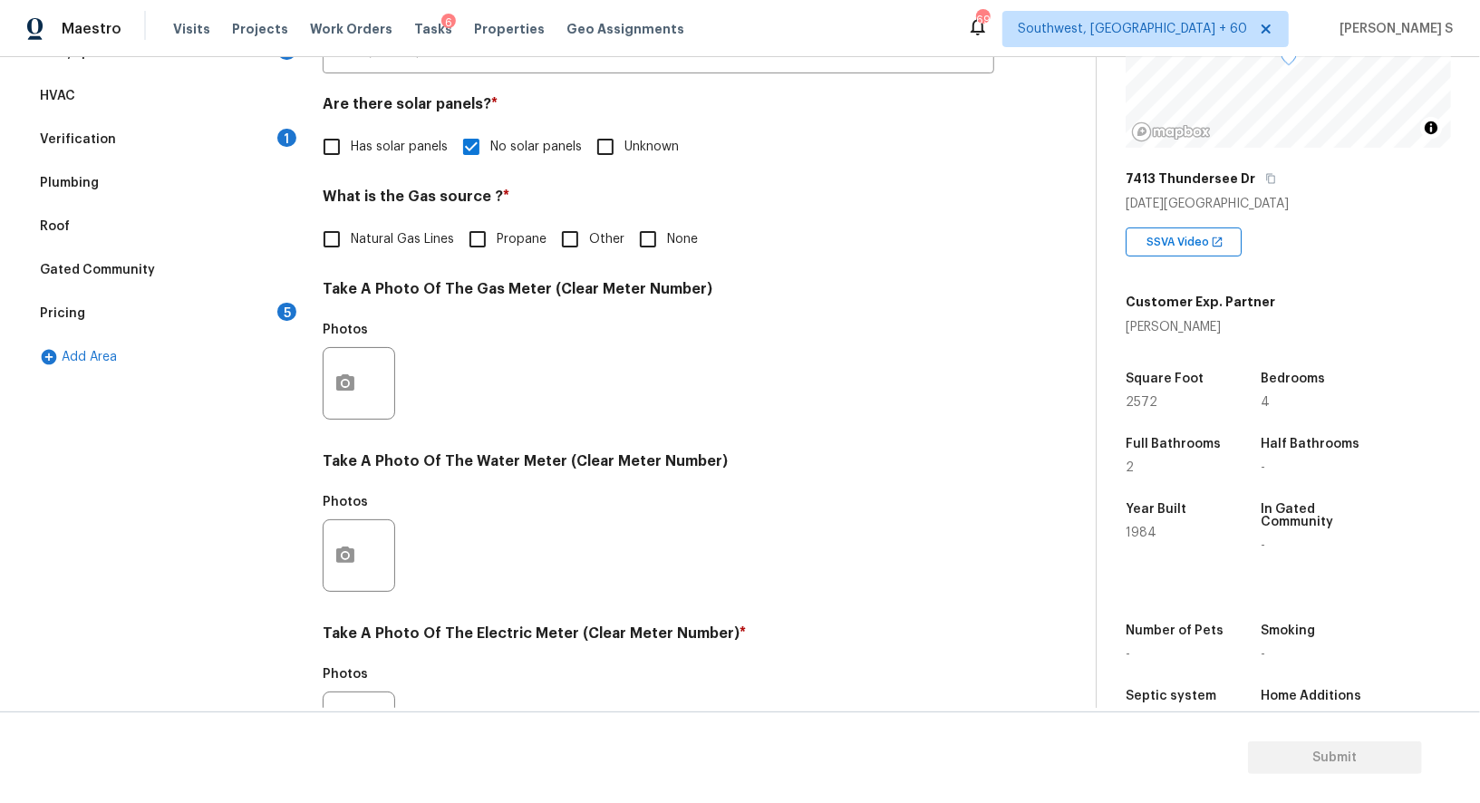
scroll to position [560, 0]
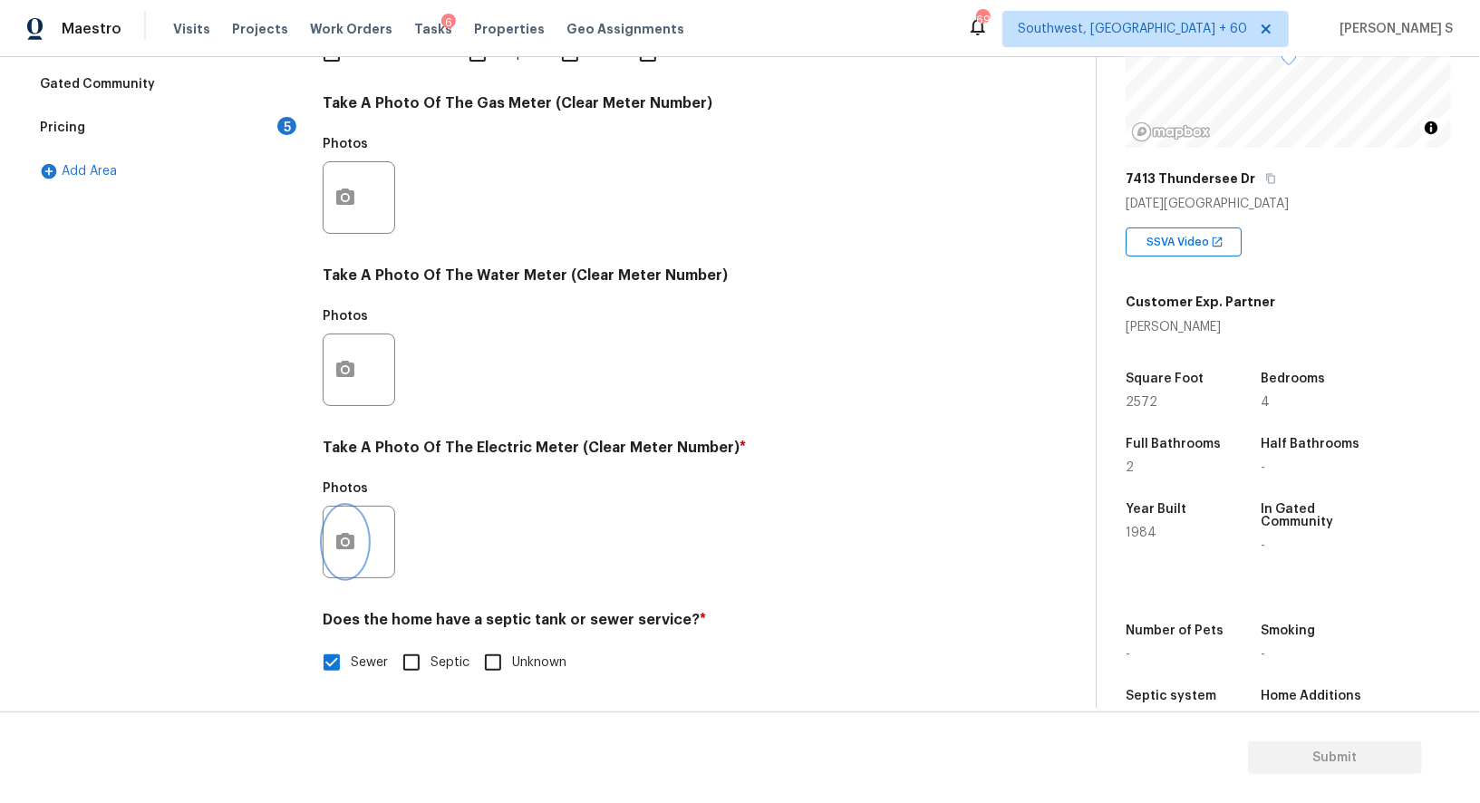
click at [345, 535] on icon "button" at bounding box center [345, 541] width 18 height 16
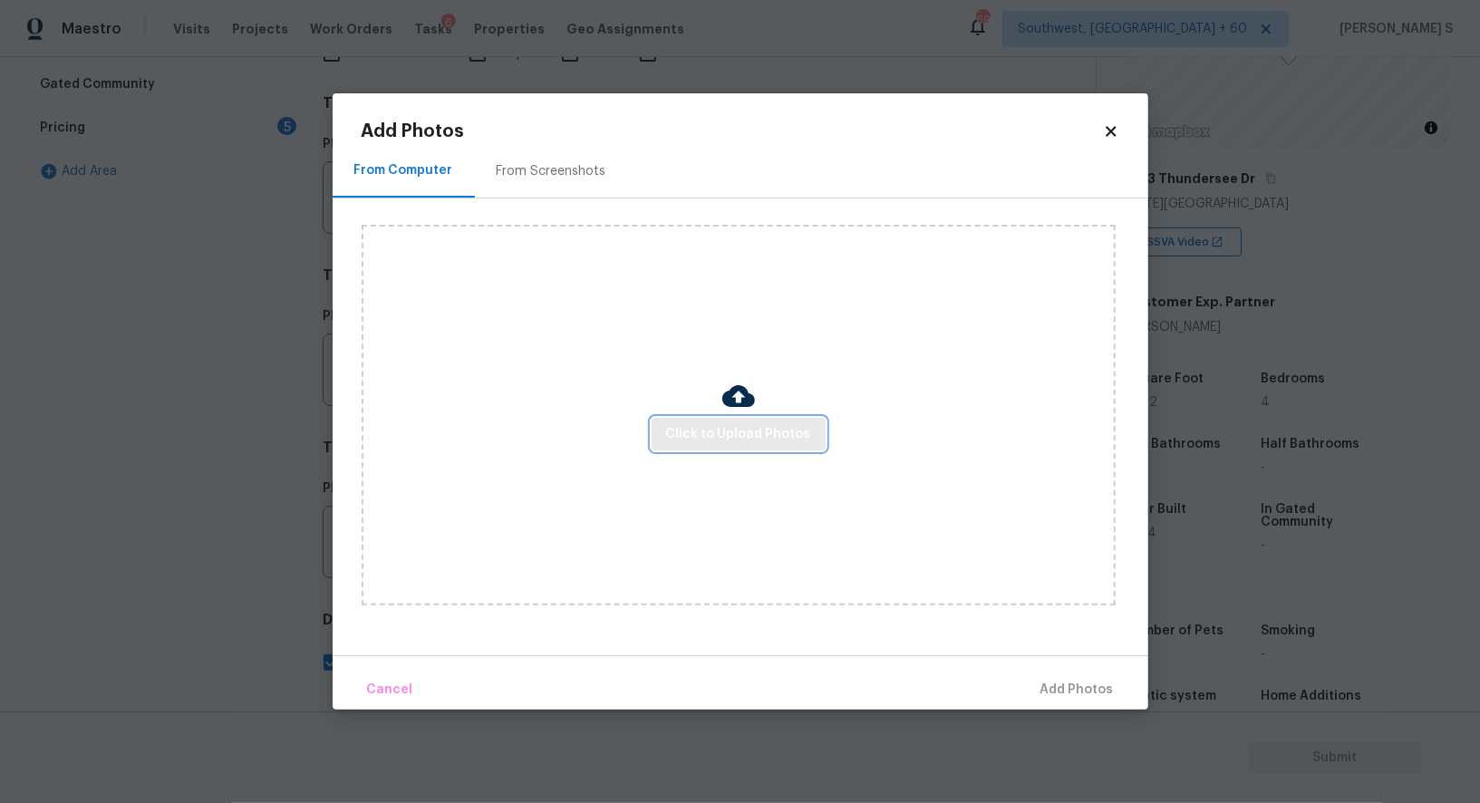
click at [725, 432] on span "Click to Upload Photos" at bounding box center [738, 434] width 145 height 23
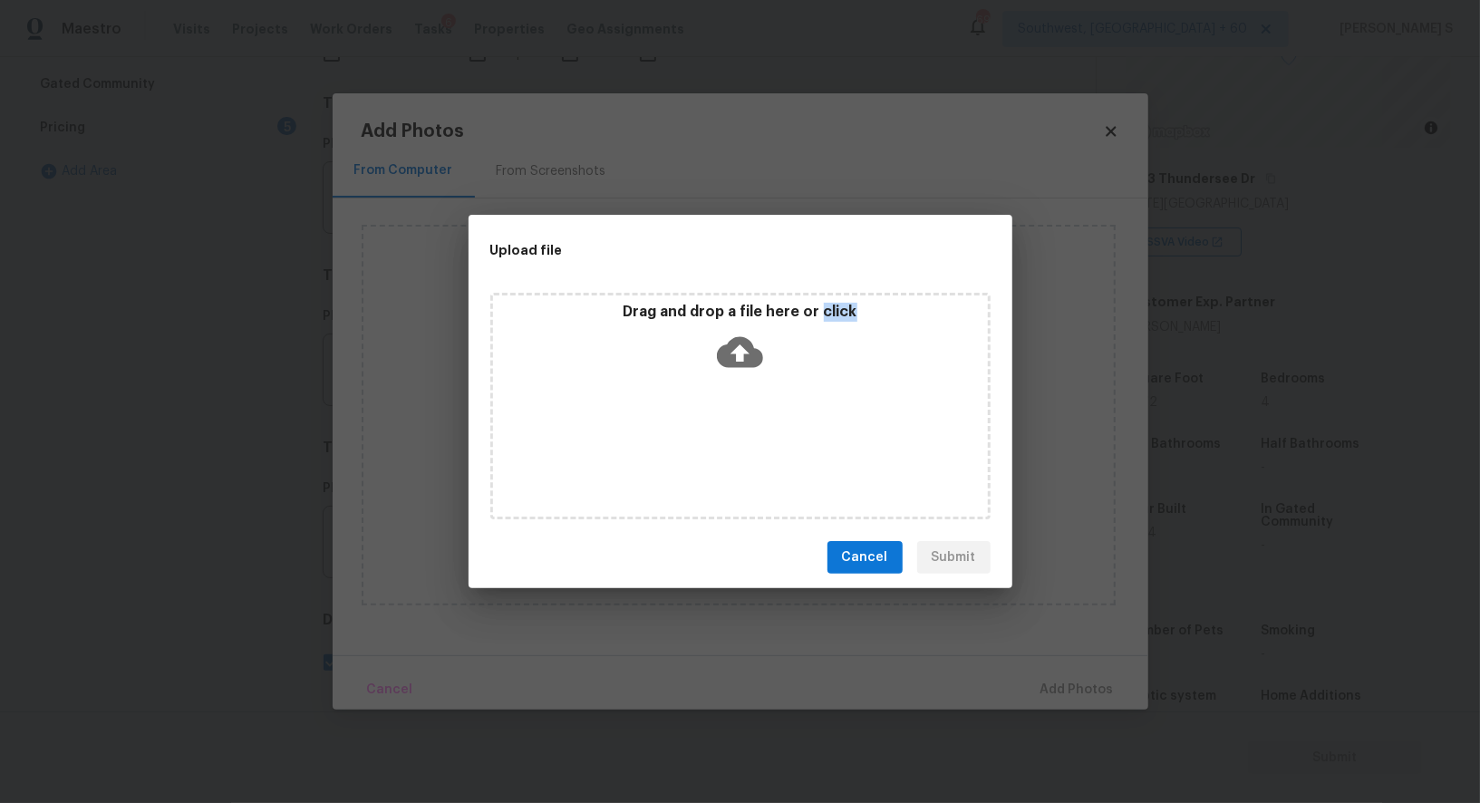
click at [725, 432] on div "Drag and drop a file here or click" at bounding box center [740, 406] width 500 height 227
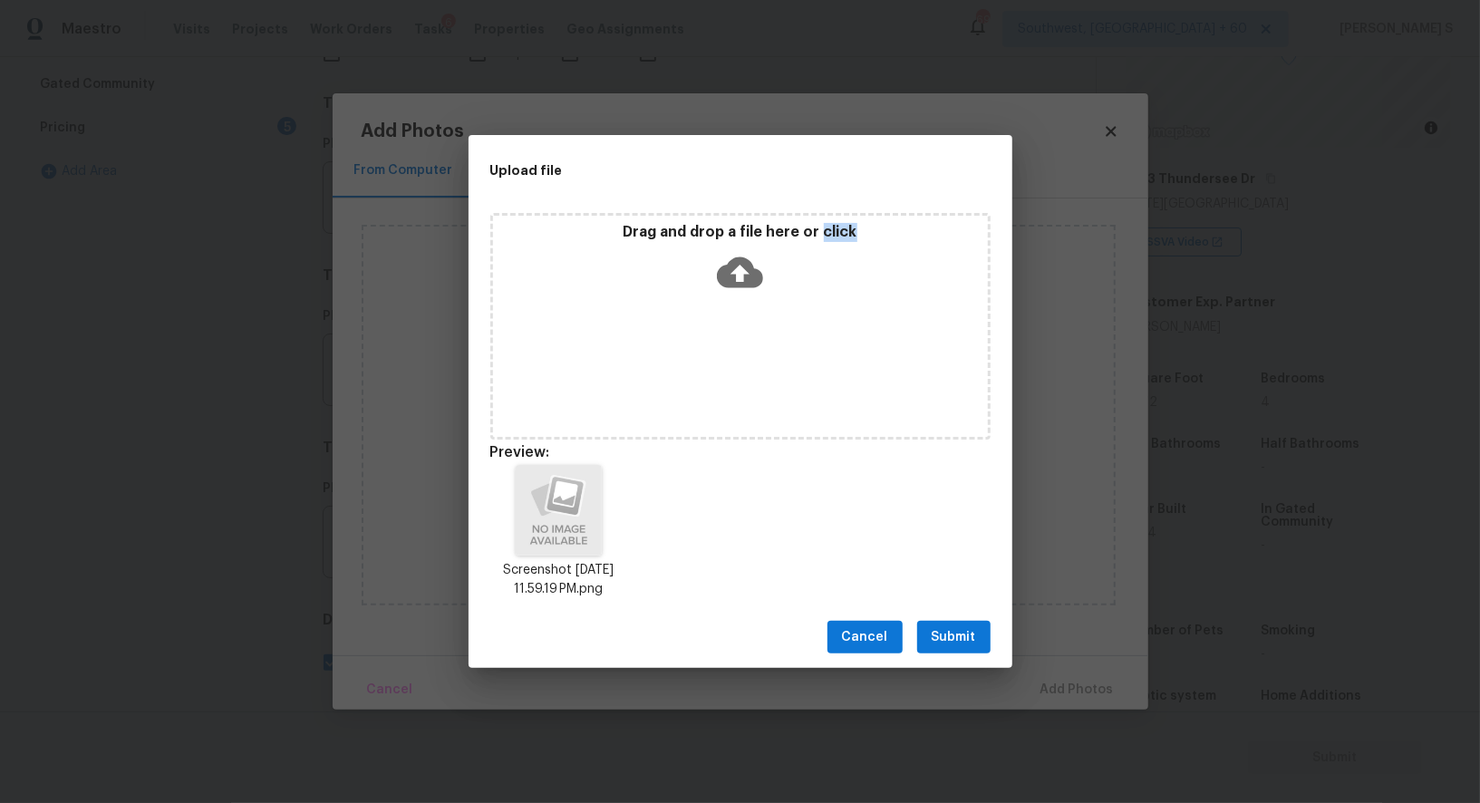
click at [956, 644] on span "Submit" at bounding box center [954, 637] width 44 height 23
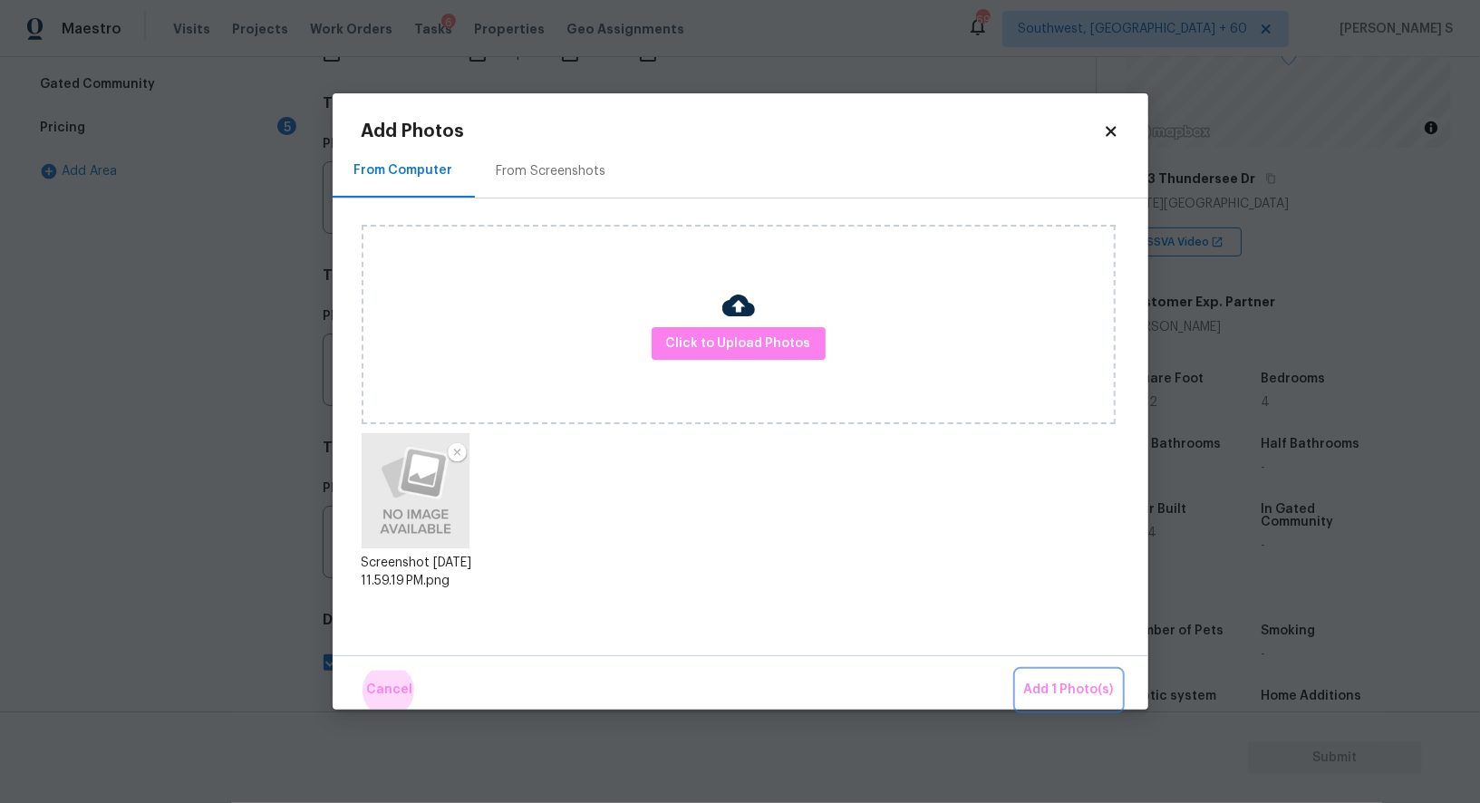
click at [1017, 671] on button "Add 1 Photo(s)" at bounding box center [1069, 690] width 104 height 39
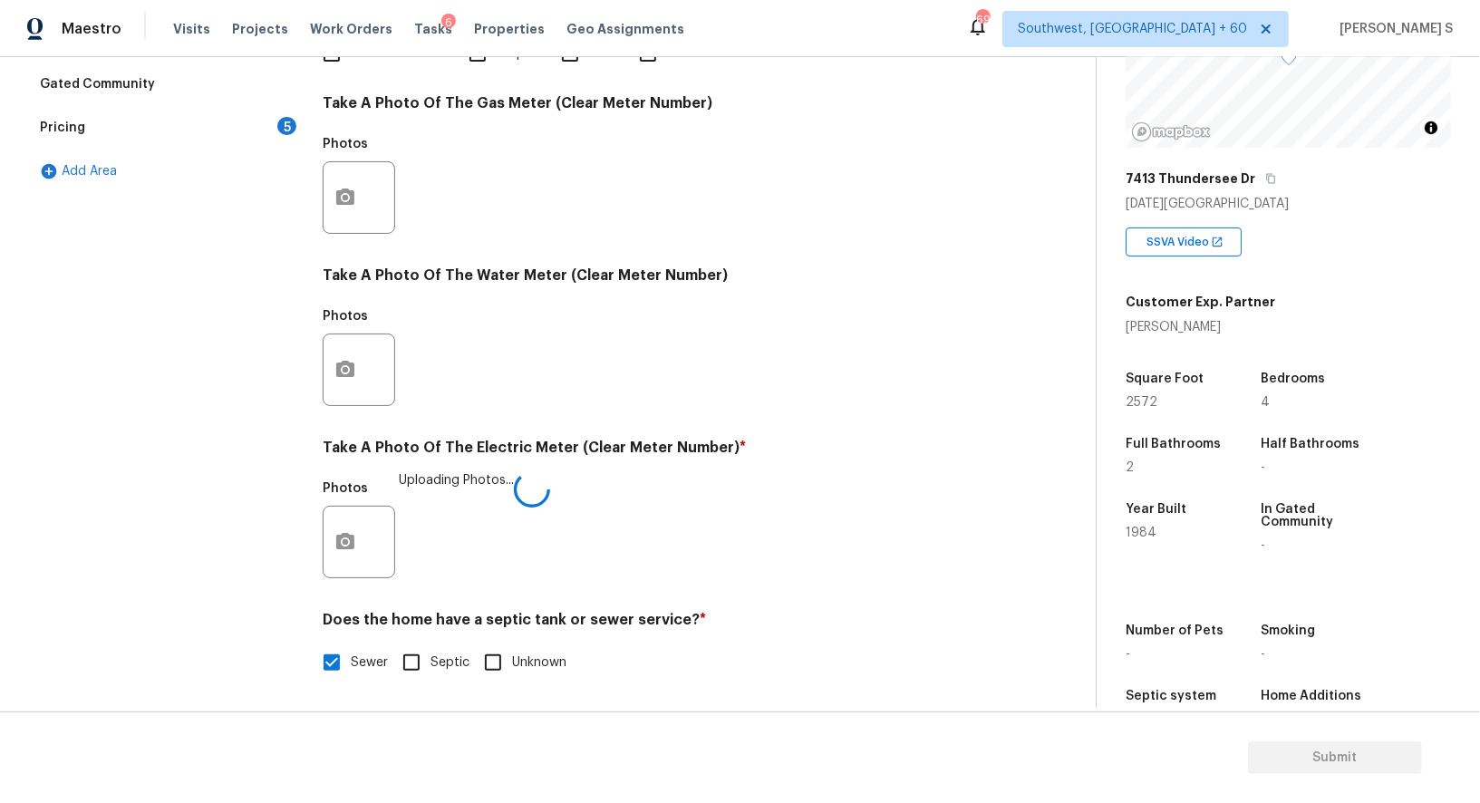
scroll to position [0, 0]
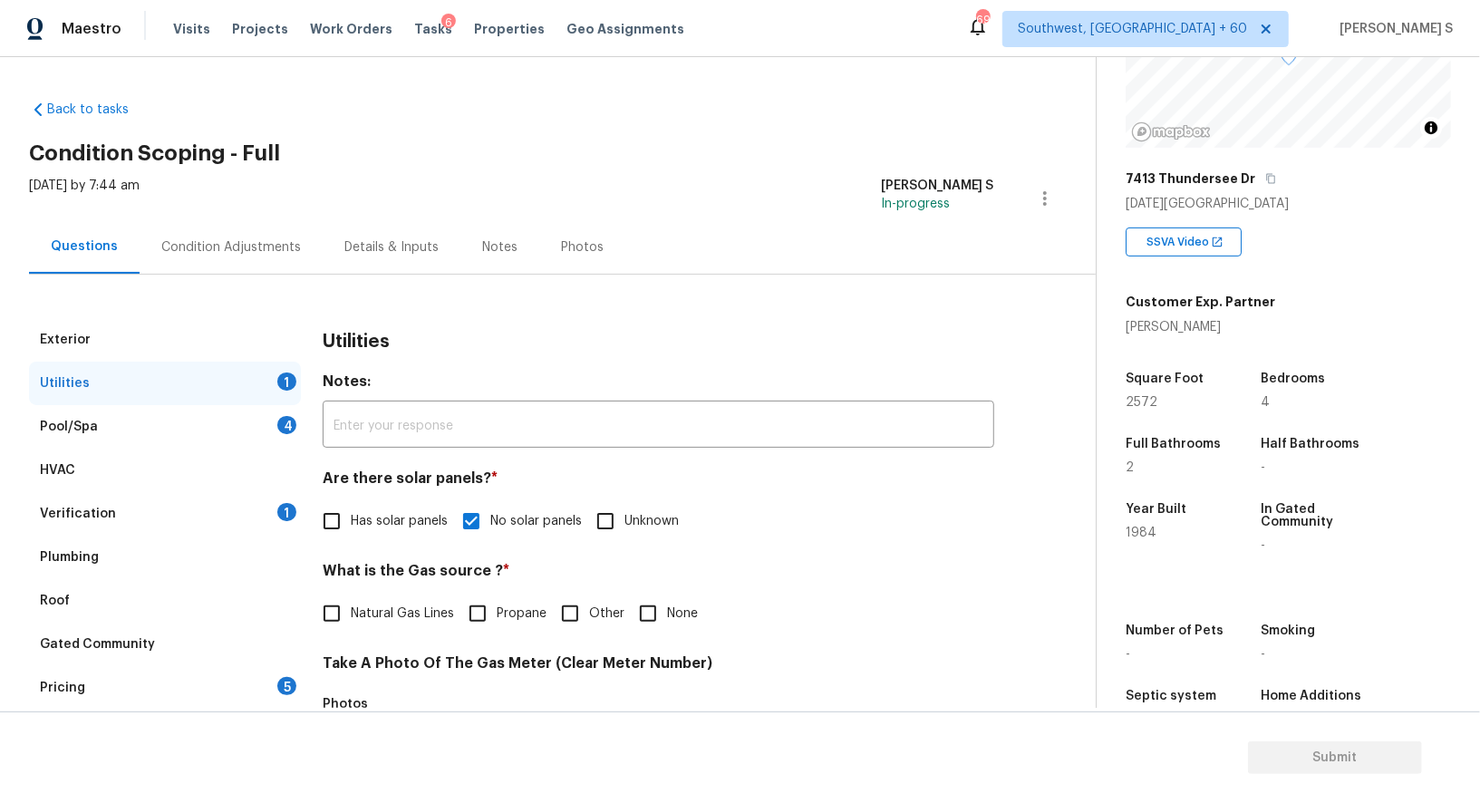
click at [279, 687] on div "5" at bounding box center [286, 686] width 19 height 18
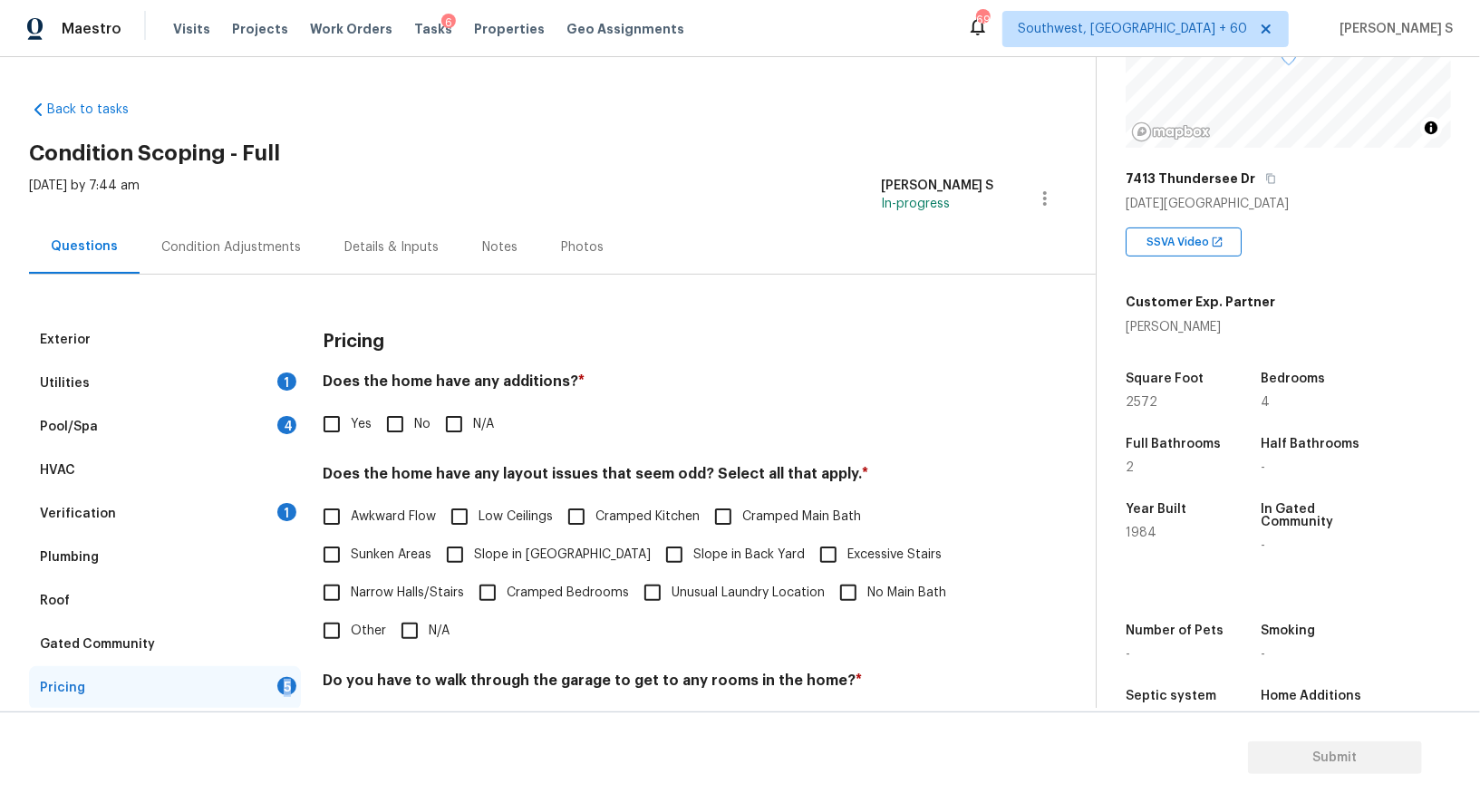
click at [279, 687] on div "5" at bounding box center [286, 686] width 19 height 18
click at [393, 418] on input "No" at bounding box center [395, 424] width 38 height 38
checkbox input "true"
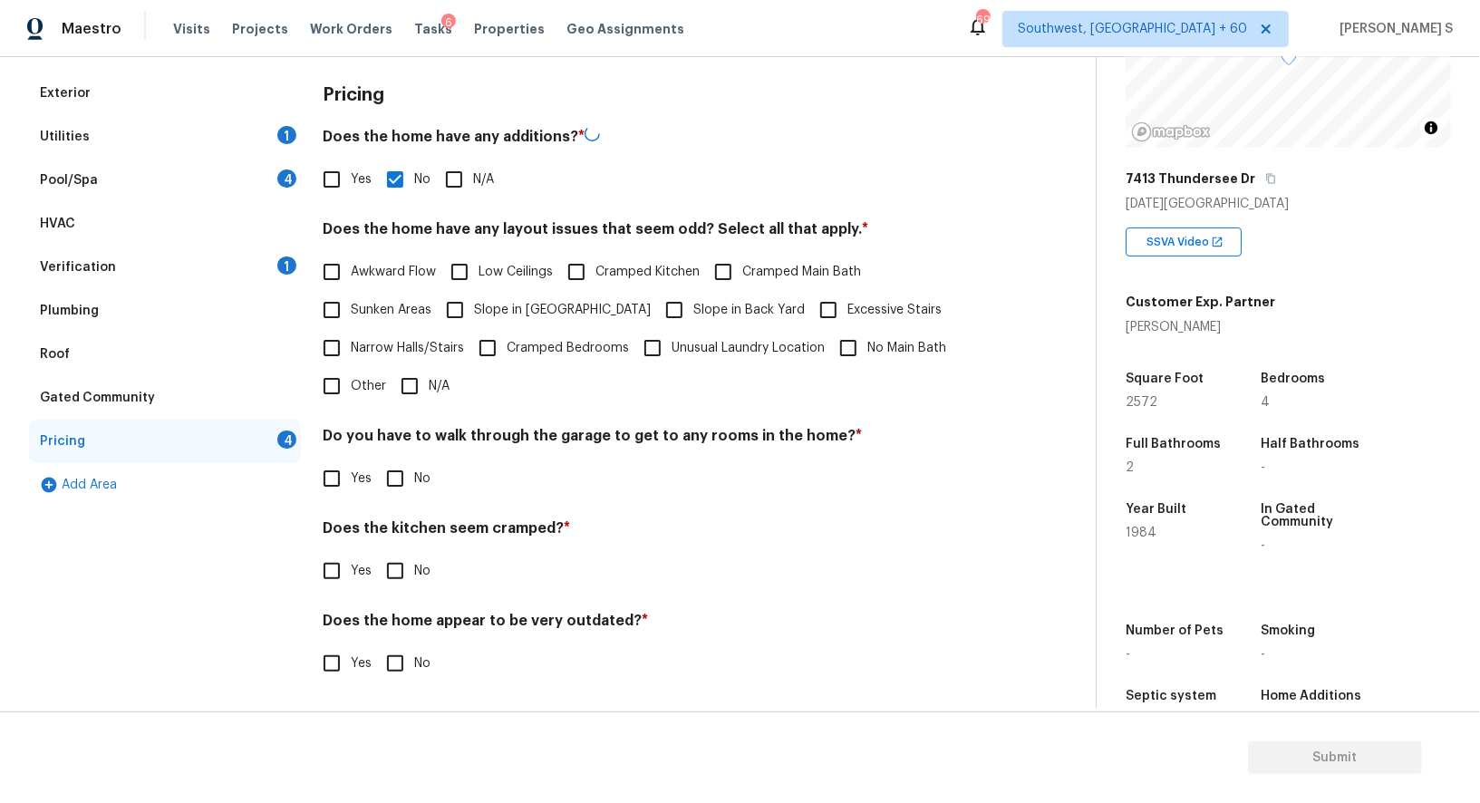
click at [411, 491] on input "No" at bounding box center [395, 479] width 38 height 38
checkbox input "true"
click at [376, 552] on input "No" at bounding box center [395, 571] width 38 height 38
checkbox input "true"
click at [376, 645] on input "No" at bounding box center [395, 664] width 38 height 38
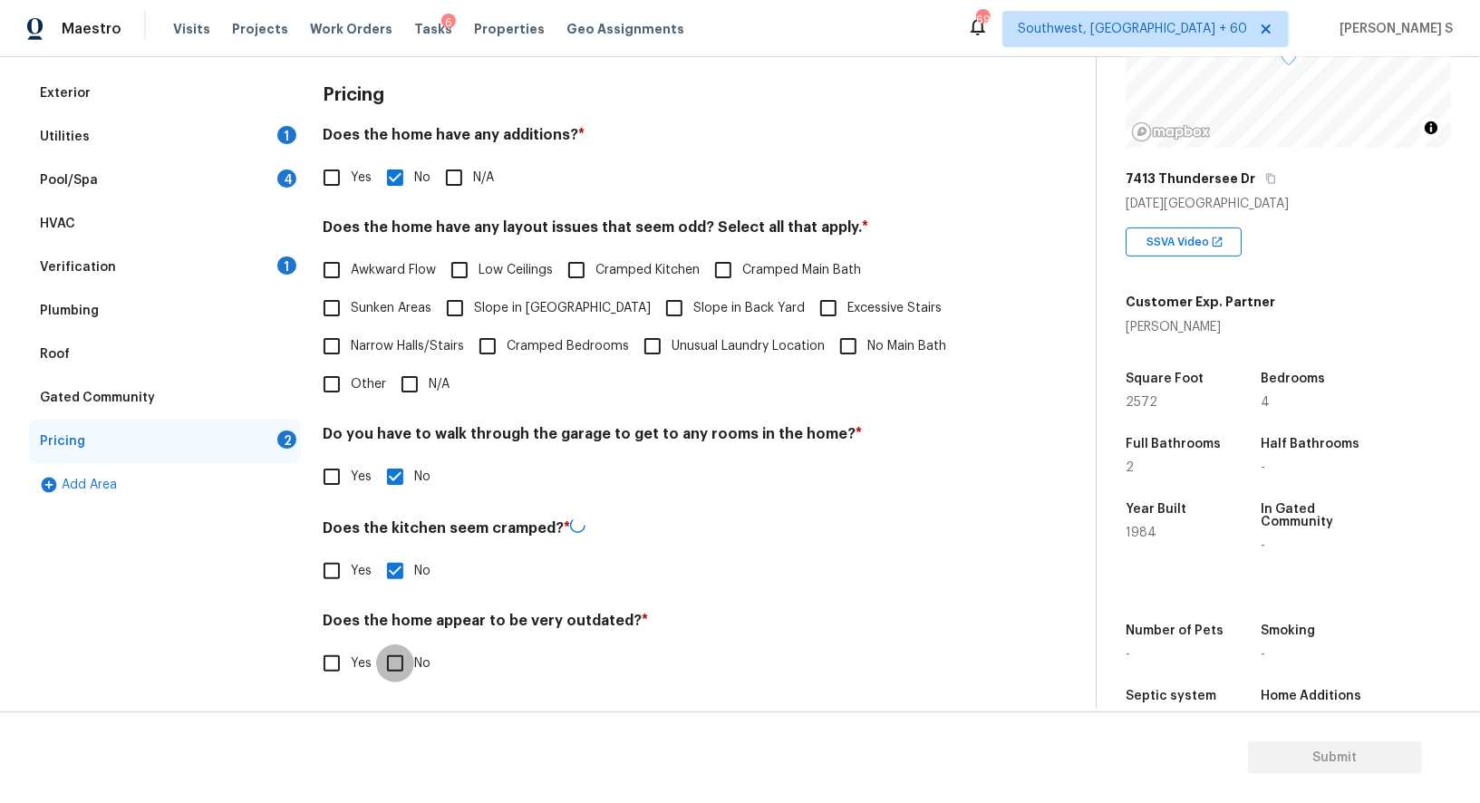
checkbox input "true"
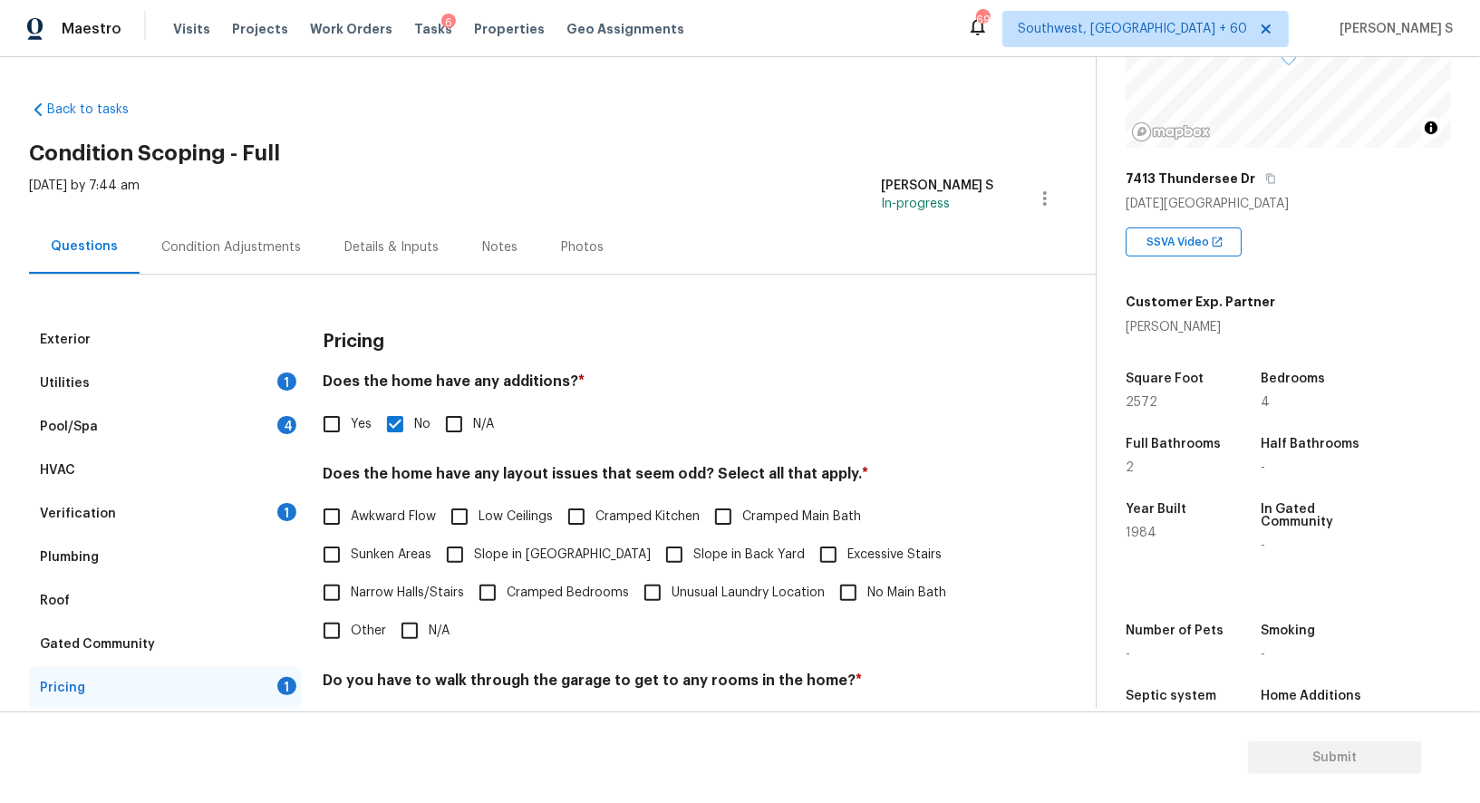
click at [333, 631] on input "Other" at bounding box center [332, 631] width 38 height 38
checkbox input "true"
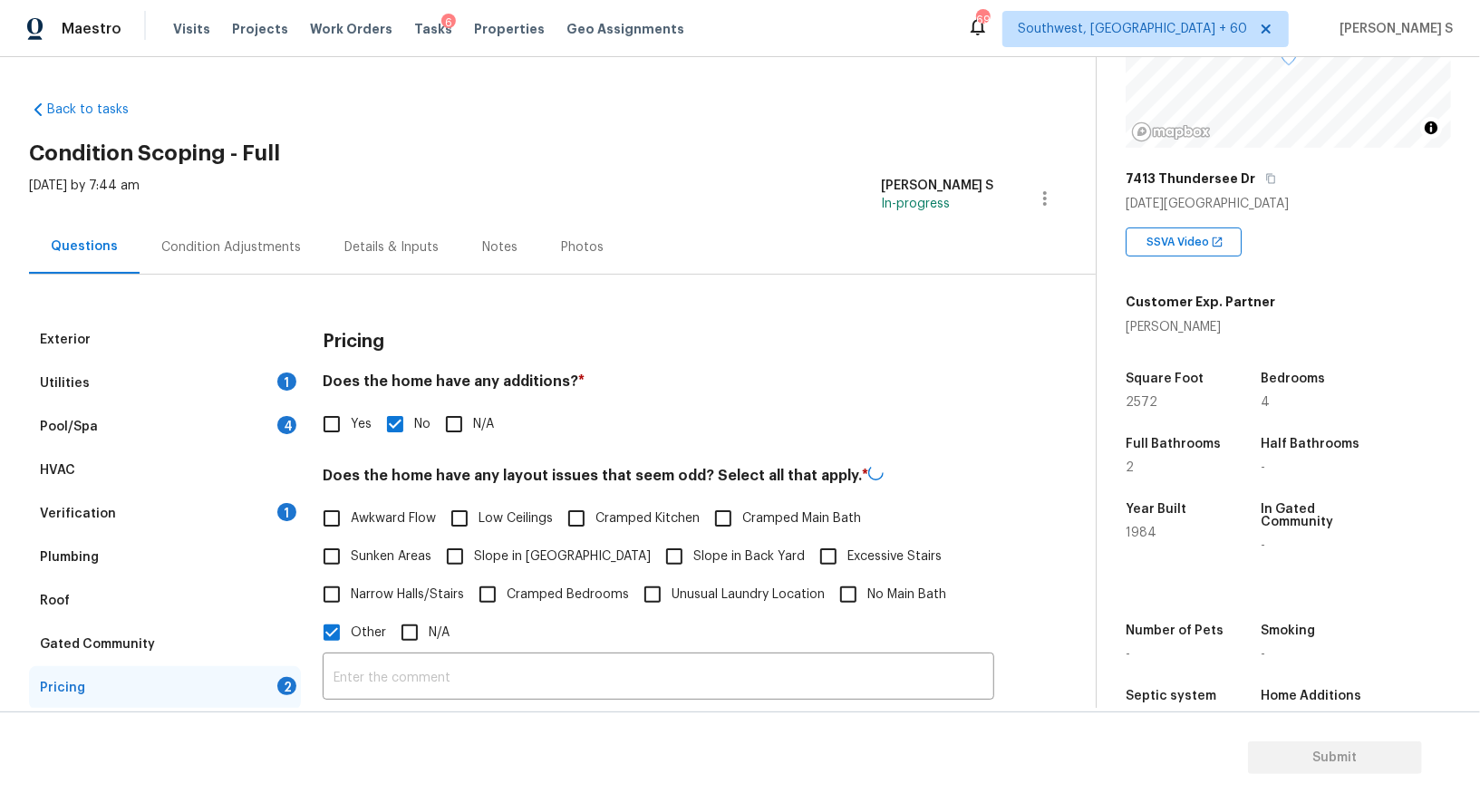
scroll to position [259, 0]
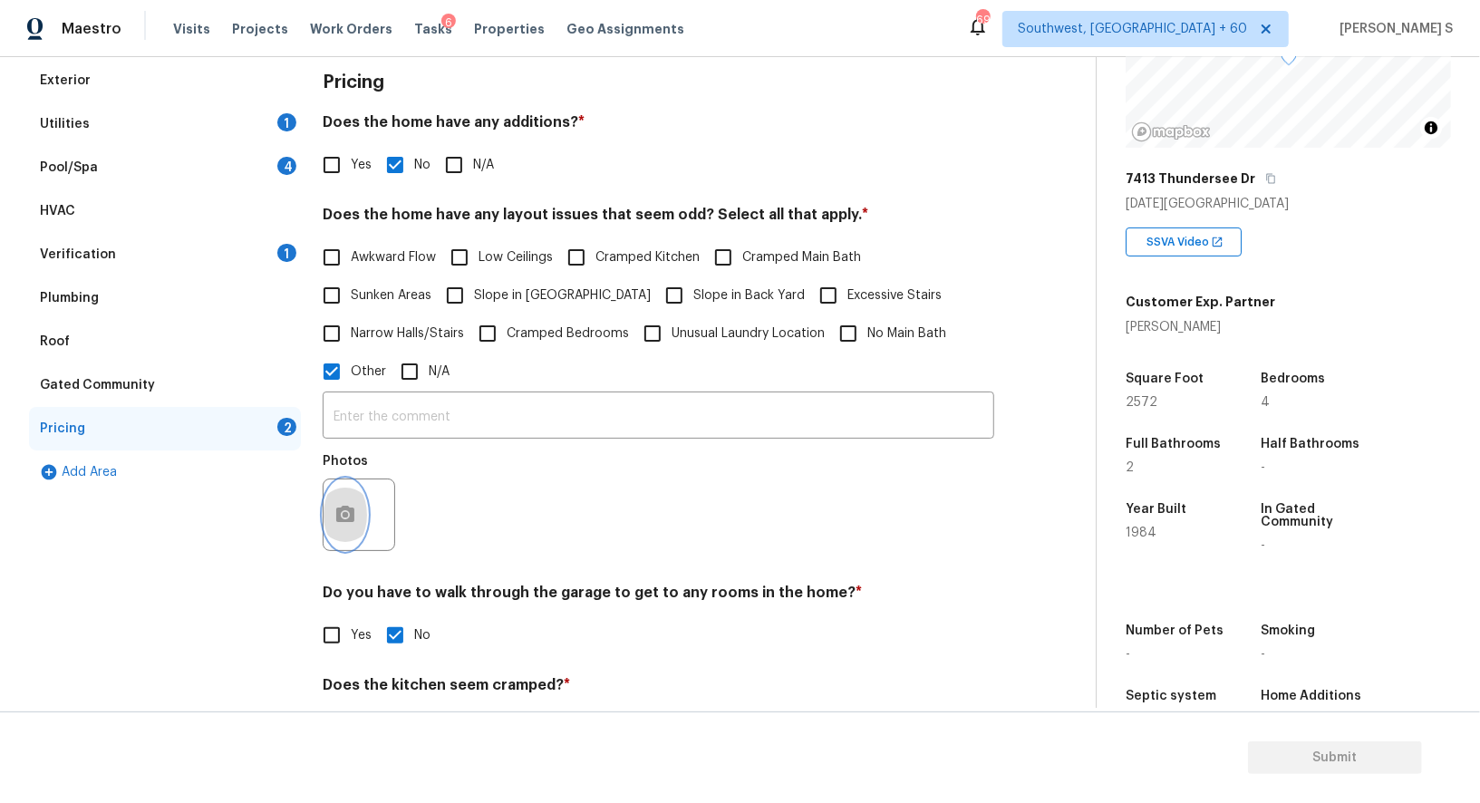
click at [332, 486] on button "button" at bounding box center [346, 515] width 44 height 71
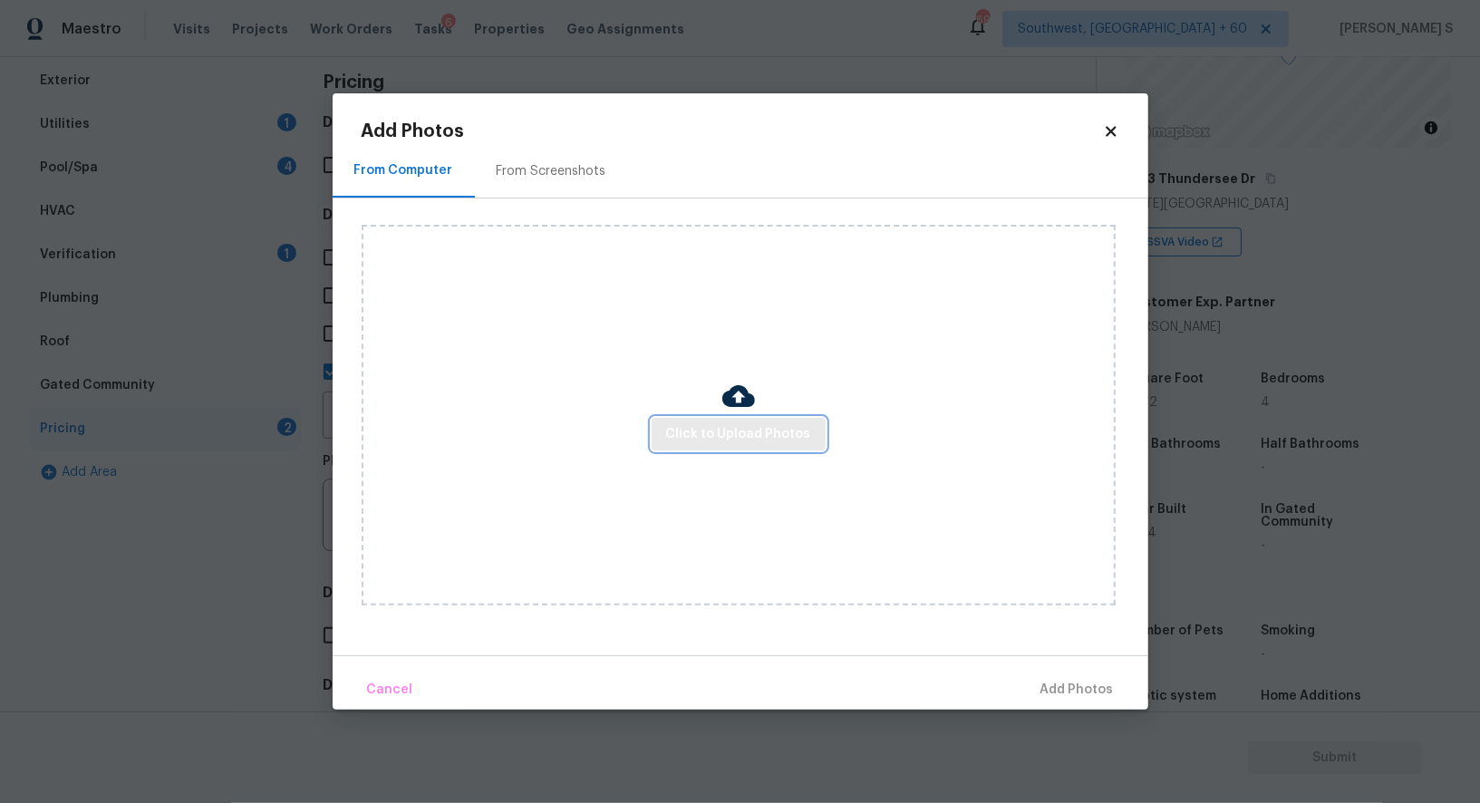
click at [780, 423] on span "Click to Upload Photos" at bounding box center [738, 434] width 145 height 23
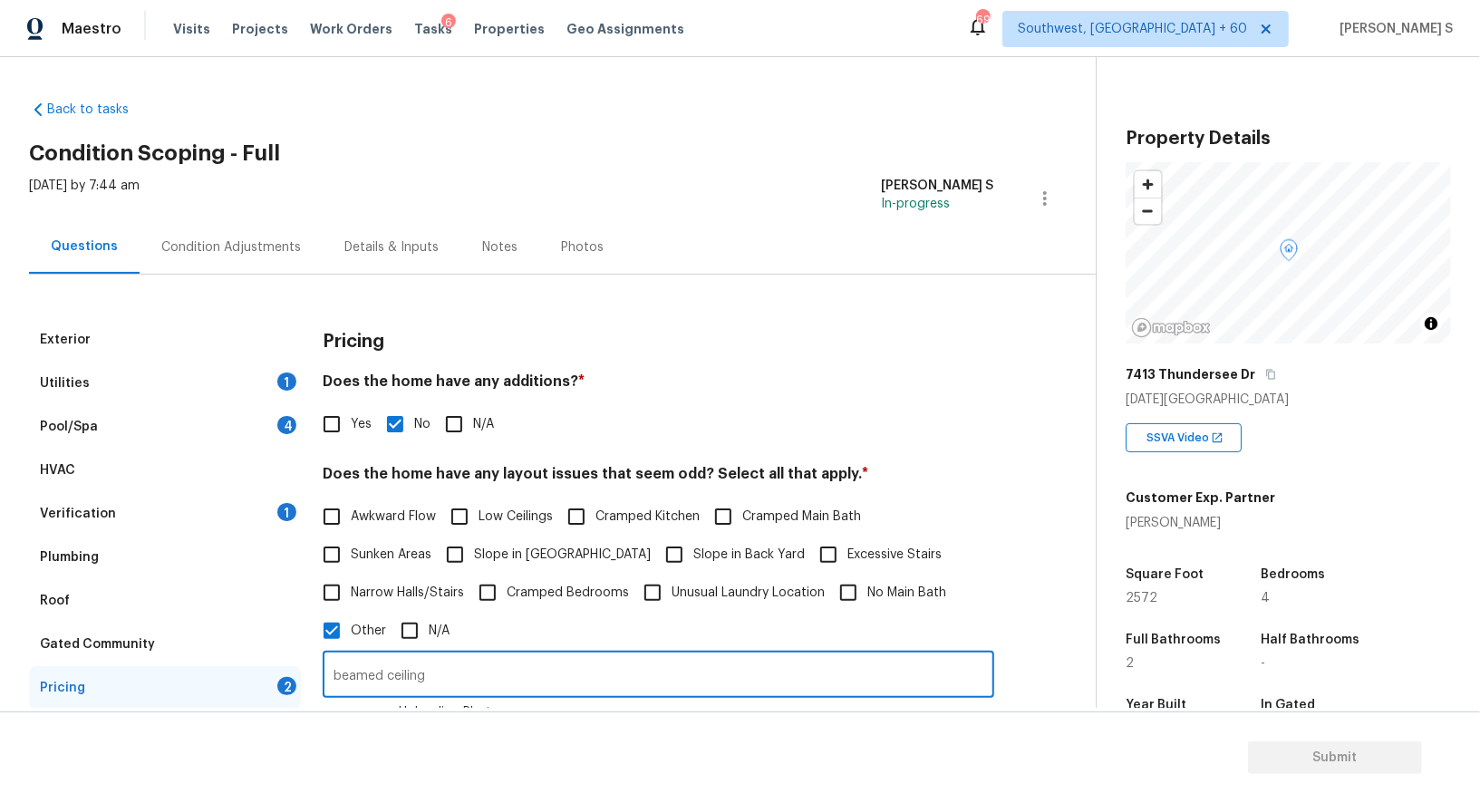
scroll to position [196, 0]
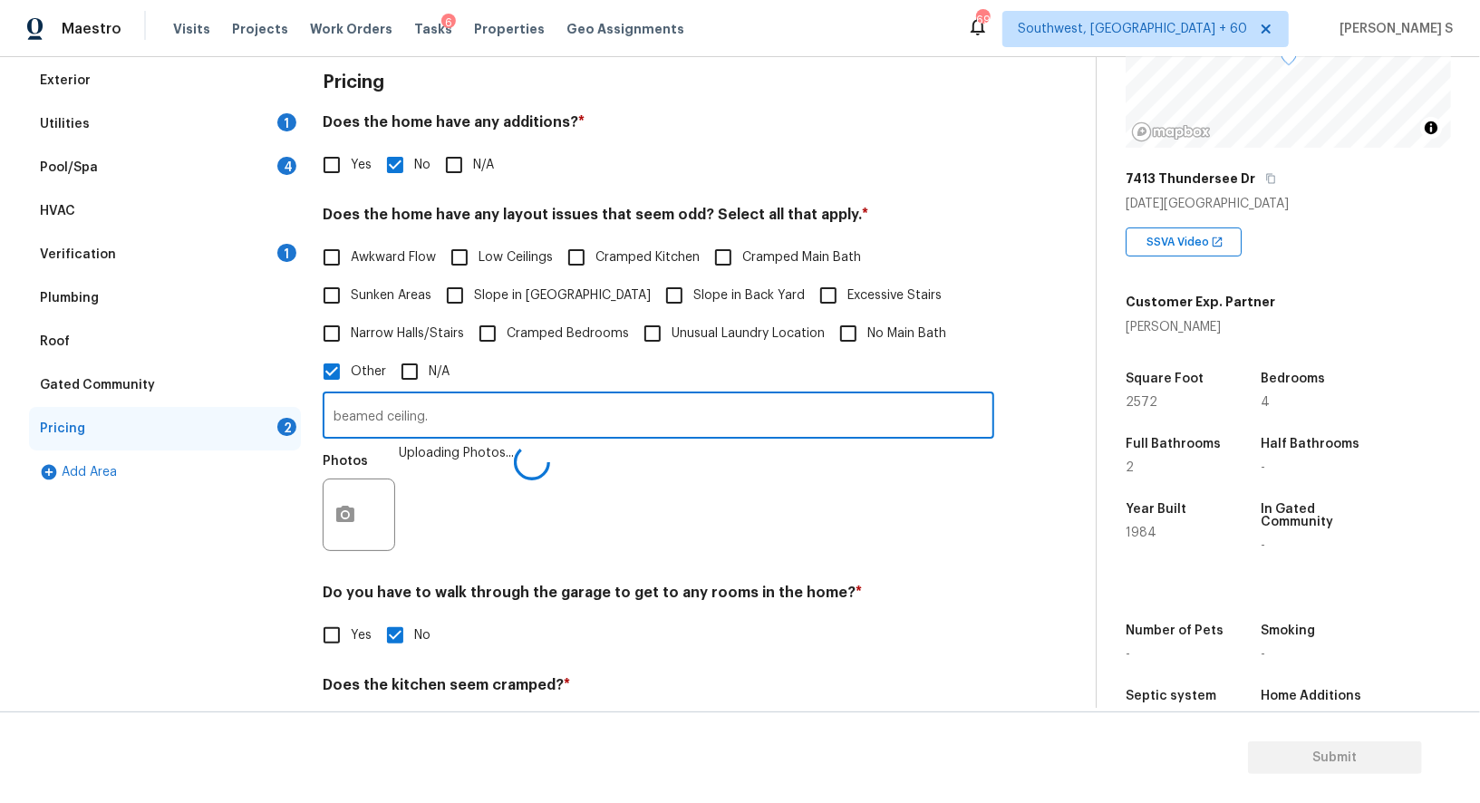
type input "beamed ceiling."
click at [907, 635] on div "Yes No" at bounding box center [659, 635] width 672 height 38
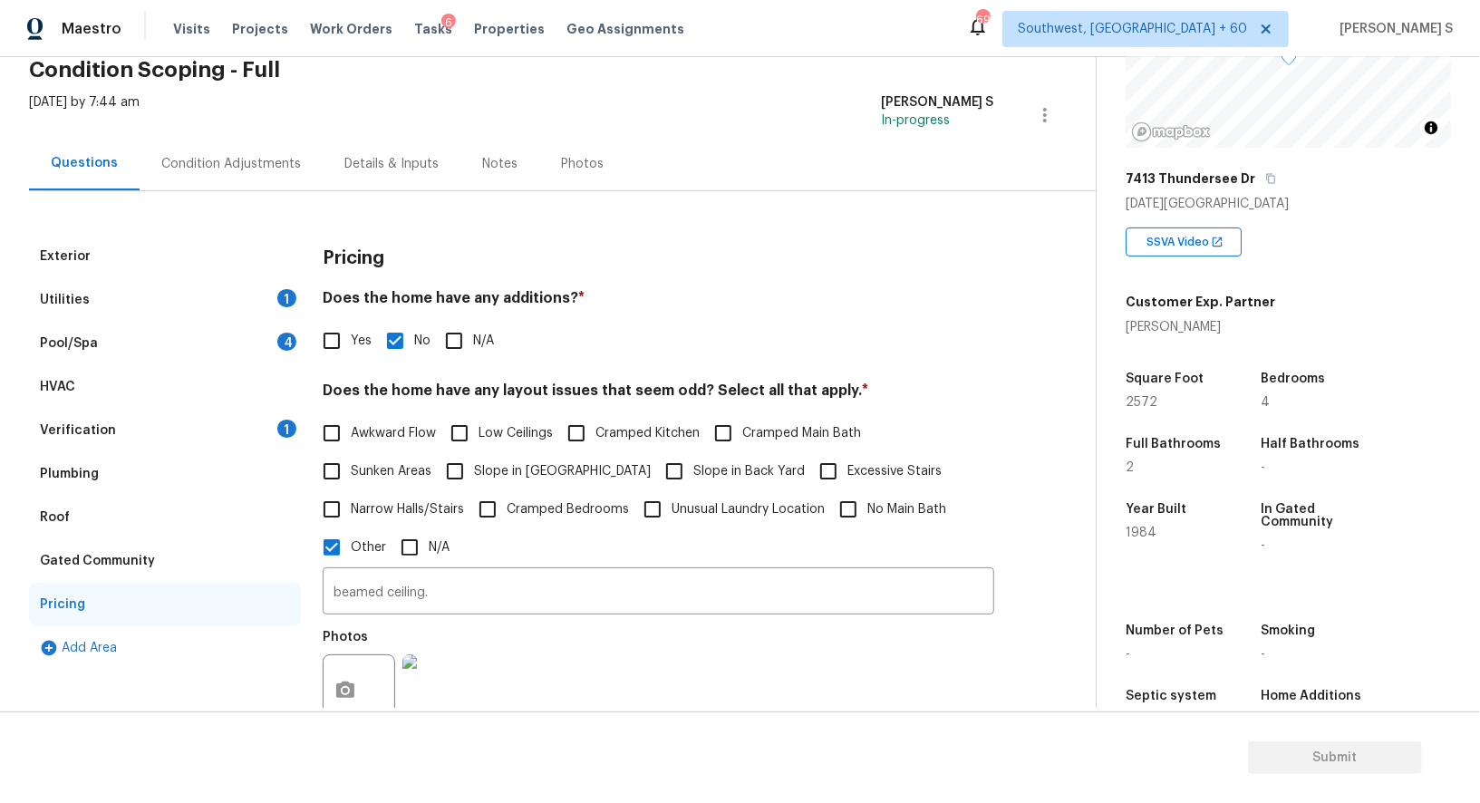
scroll to position [0, 0]
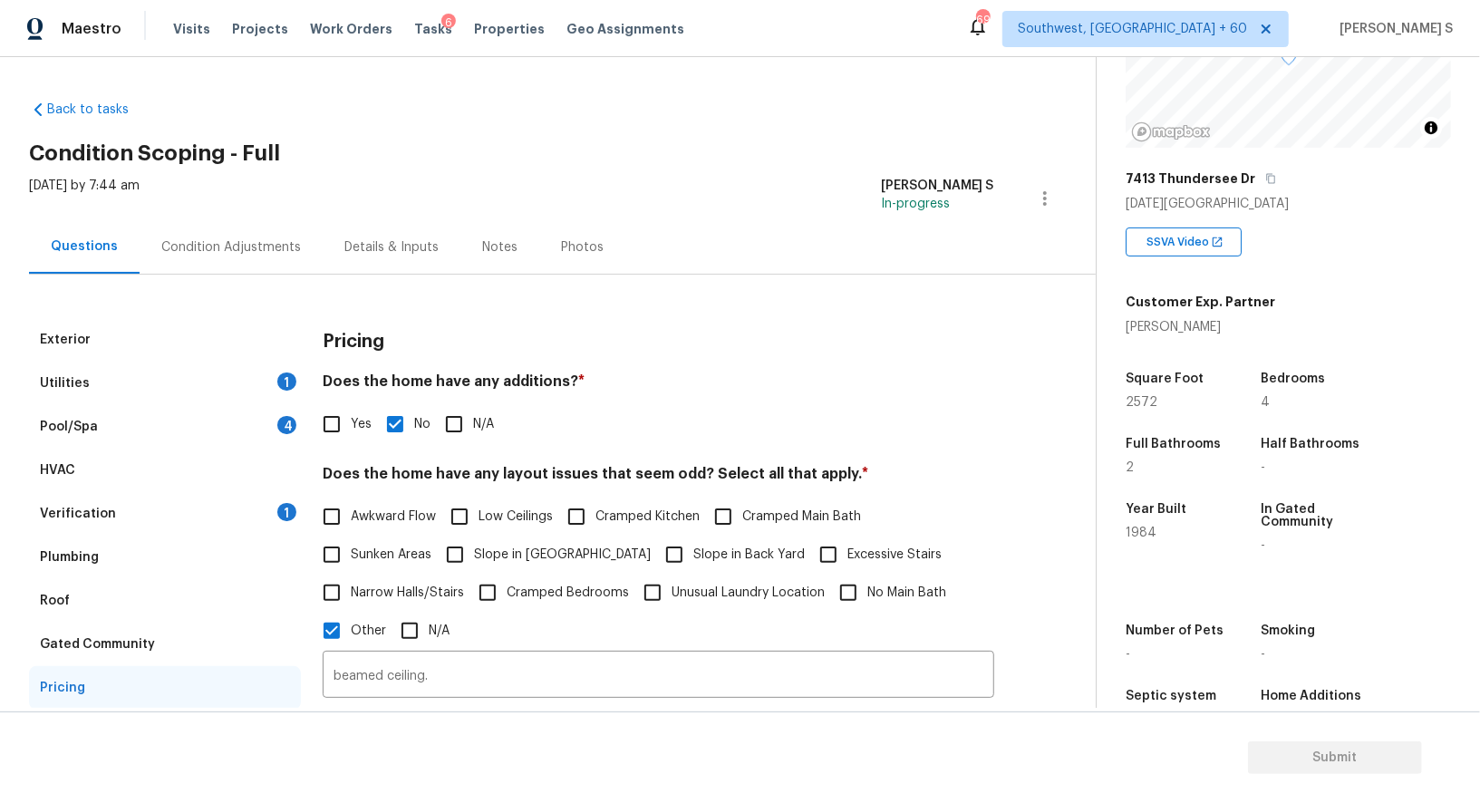
click at [529, 558] on span "Slope in [GEOGRAPHIC_DATA]" at bounding box center [562, 555] width 177 height 19
click at [474, 558] on input "Slope in [GEOGRAPHIC_DATA]" at bounding box center [455, 555] width 38 height 38
checkbox input "true"
click at [574, 519] on input "Cramped Kitchen" at bounding box center [577, 517] width 38 height 38
checkbox input "true"
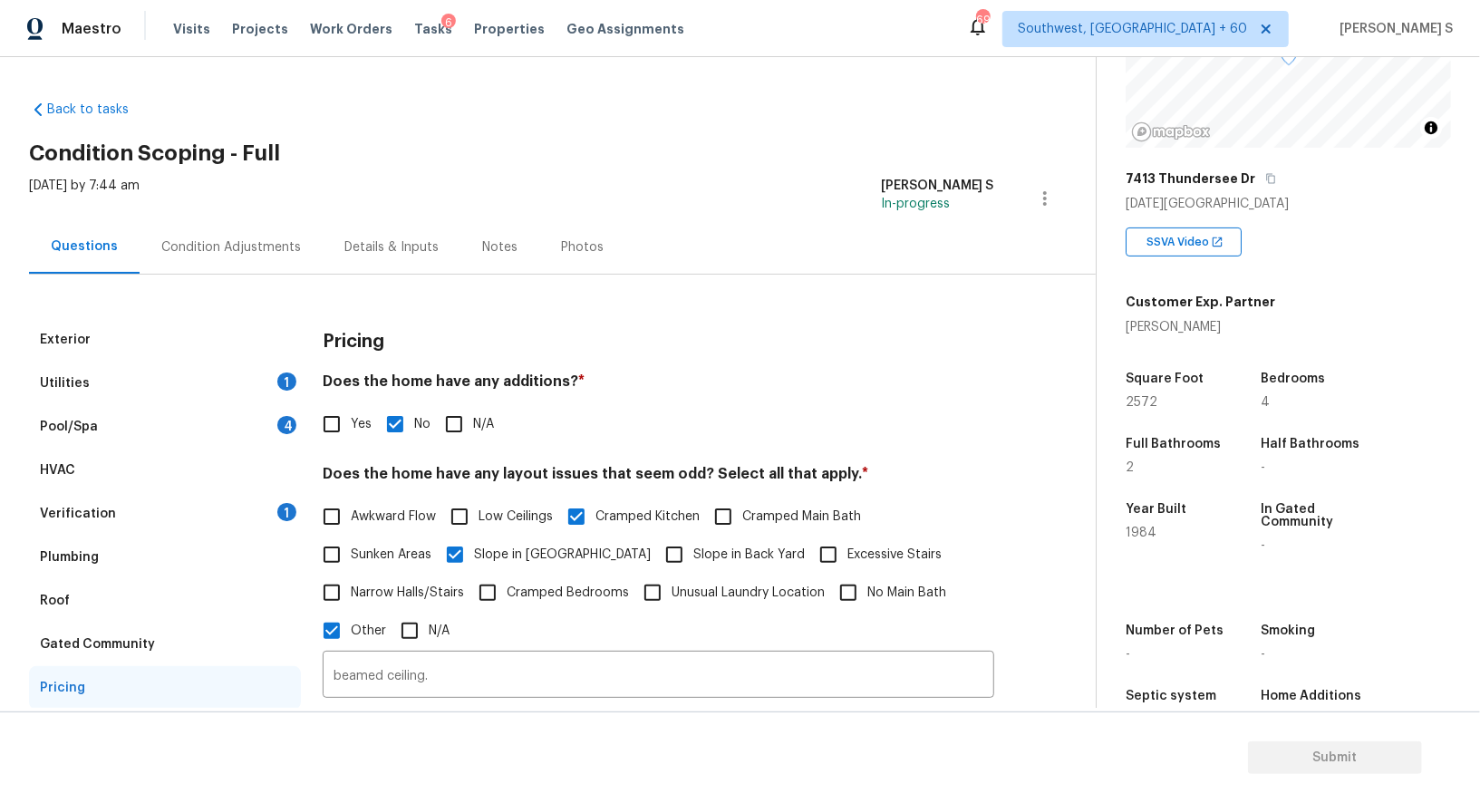
click at [290, 427] on div "4" at bounding box center [286, 425] width 19 height 18
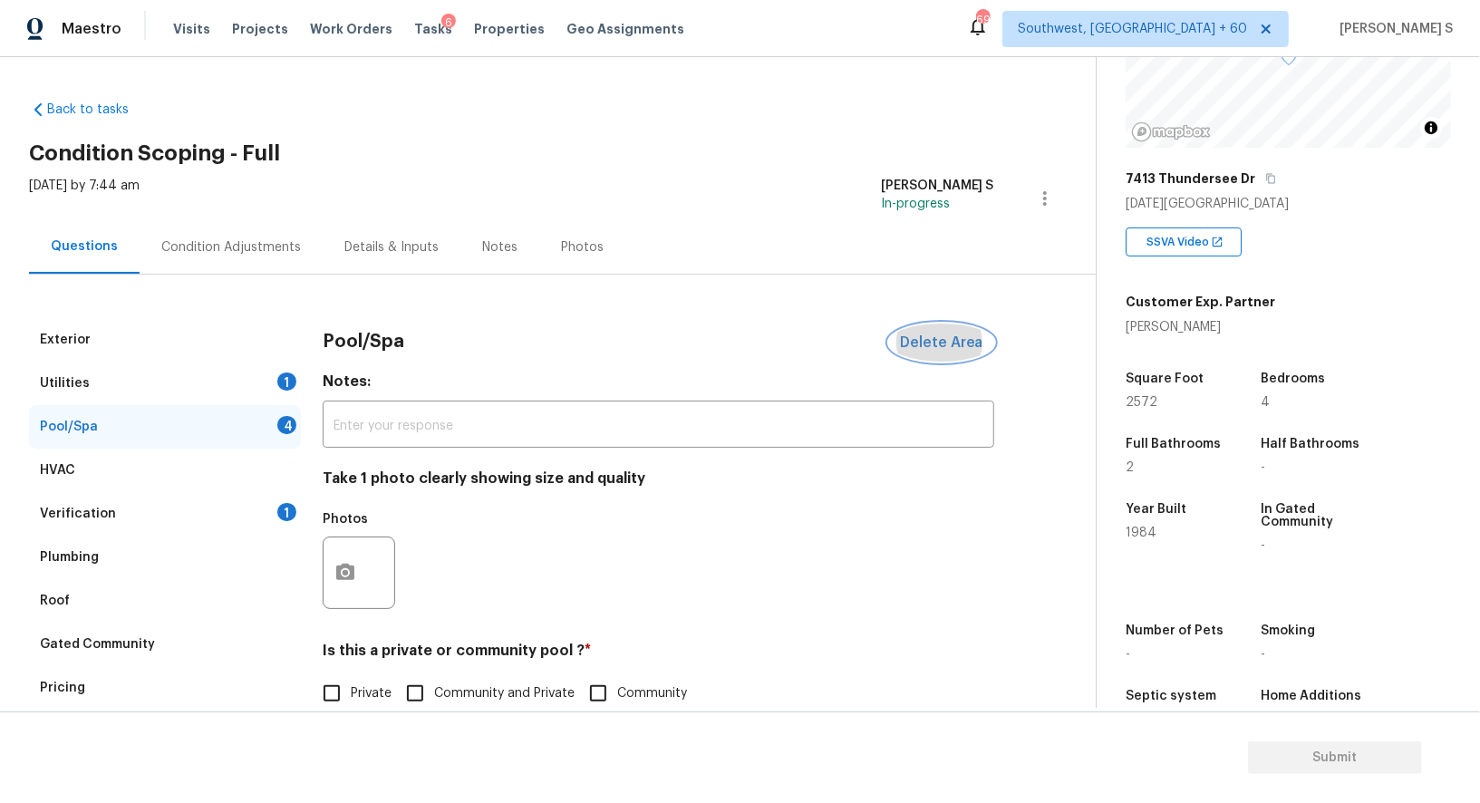
click at [949, 330] on button "Delete Area" at bounding box center [941, 343] width 105 height 38
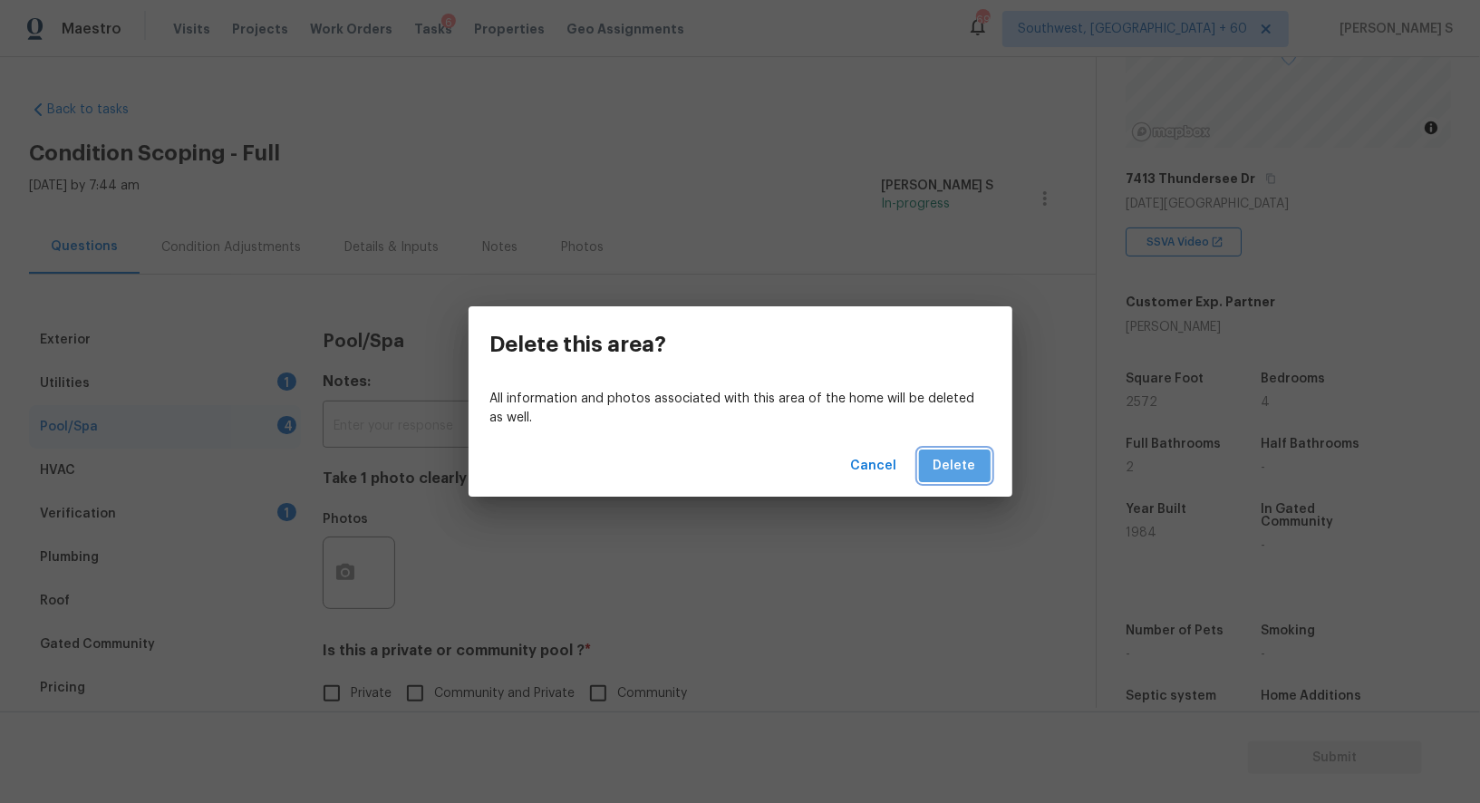
click at [977, 471] on button "Delete" at bounding box center [955, 467] width 72 height 34
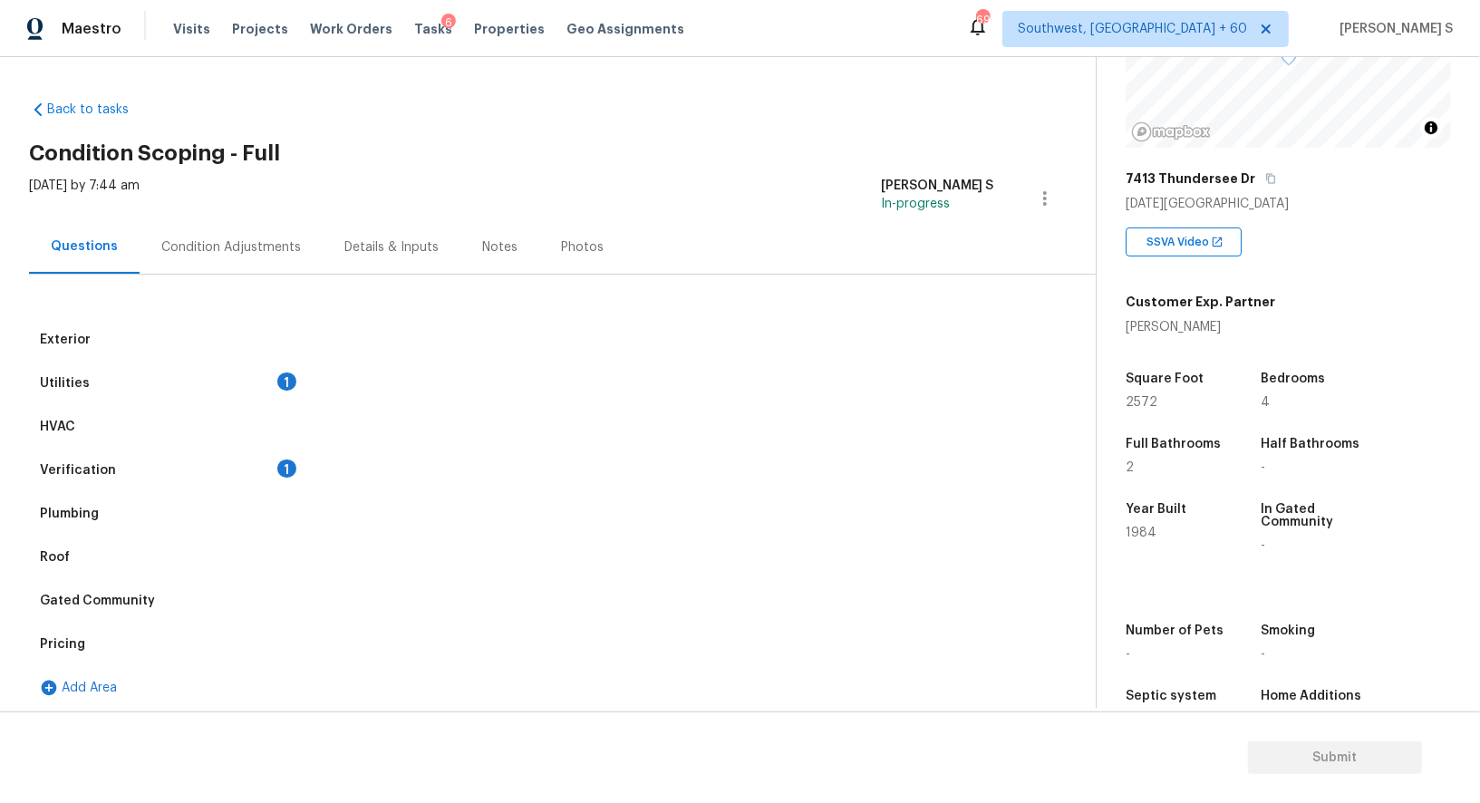
click at [254, 373] on div "Utilities 1" at bounding box center [165, 384] width 272 height 44
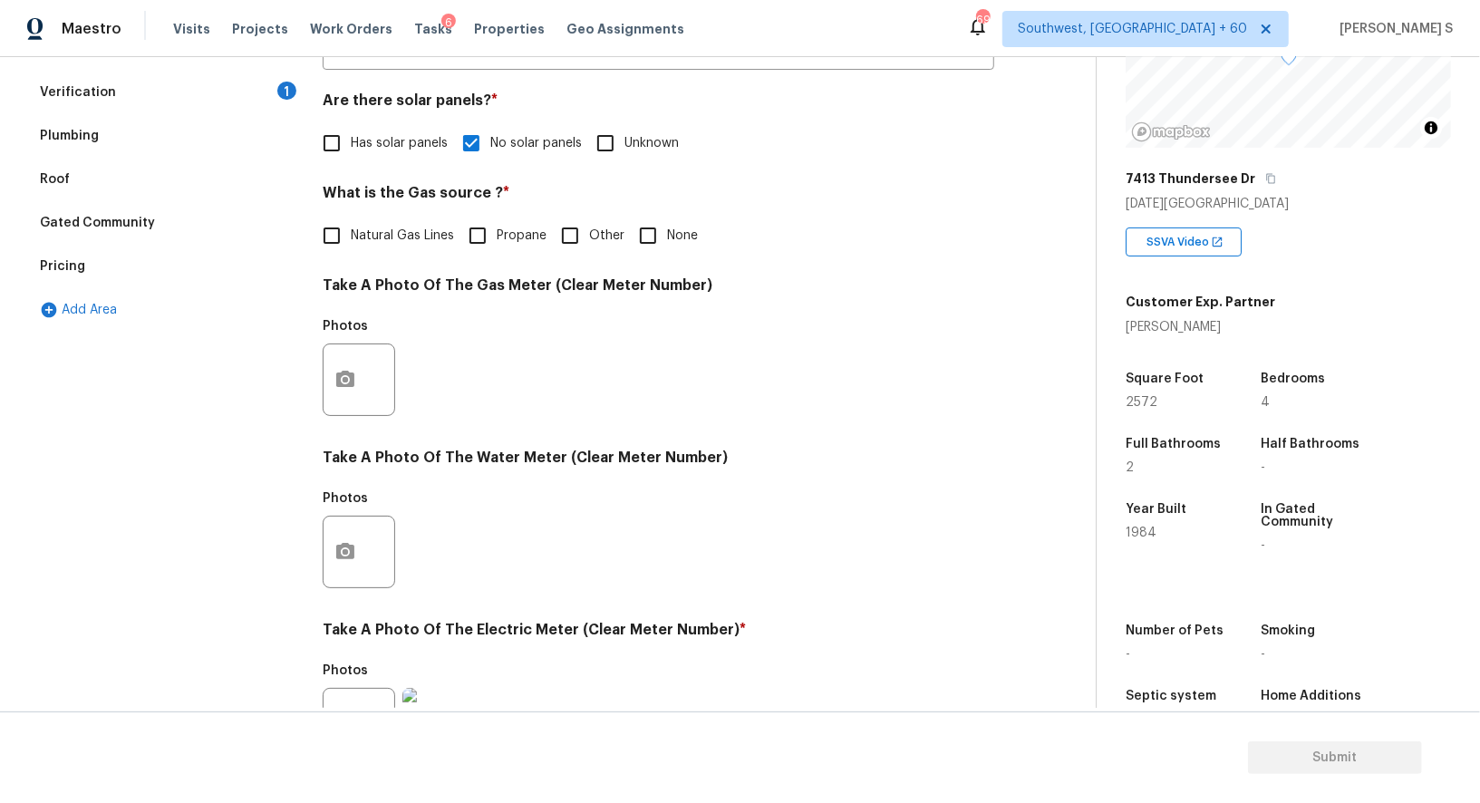
scroll to position [404, 0]
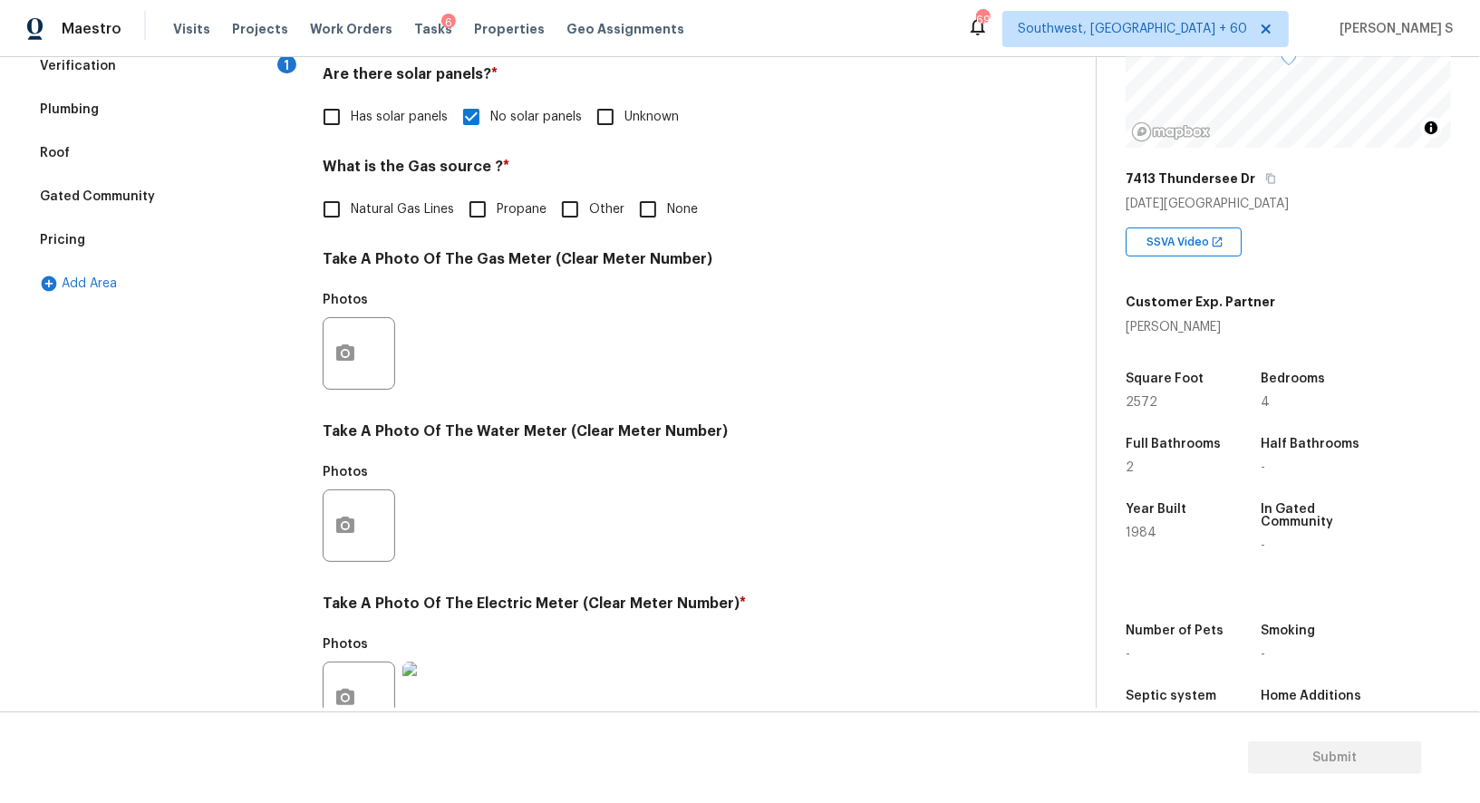
click at [645, 208] on input "None" at bounding box center [648, 209] width 38 height 38
checkbox input "true"
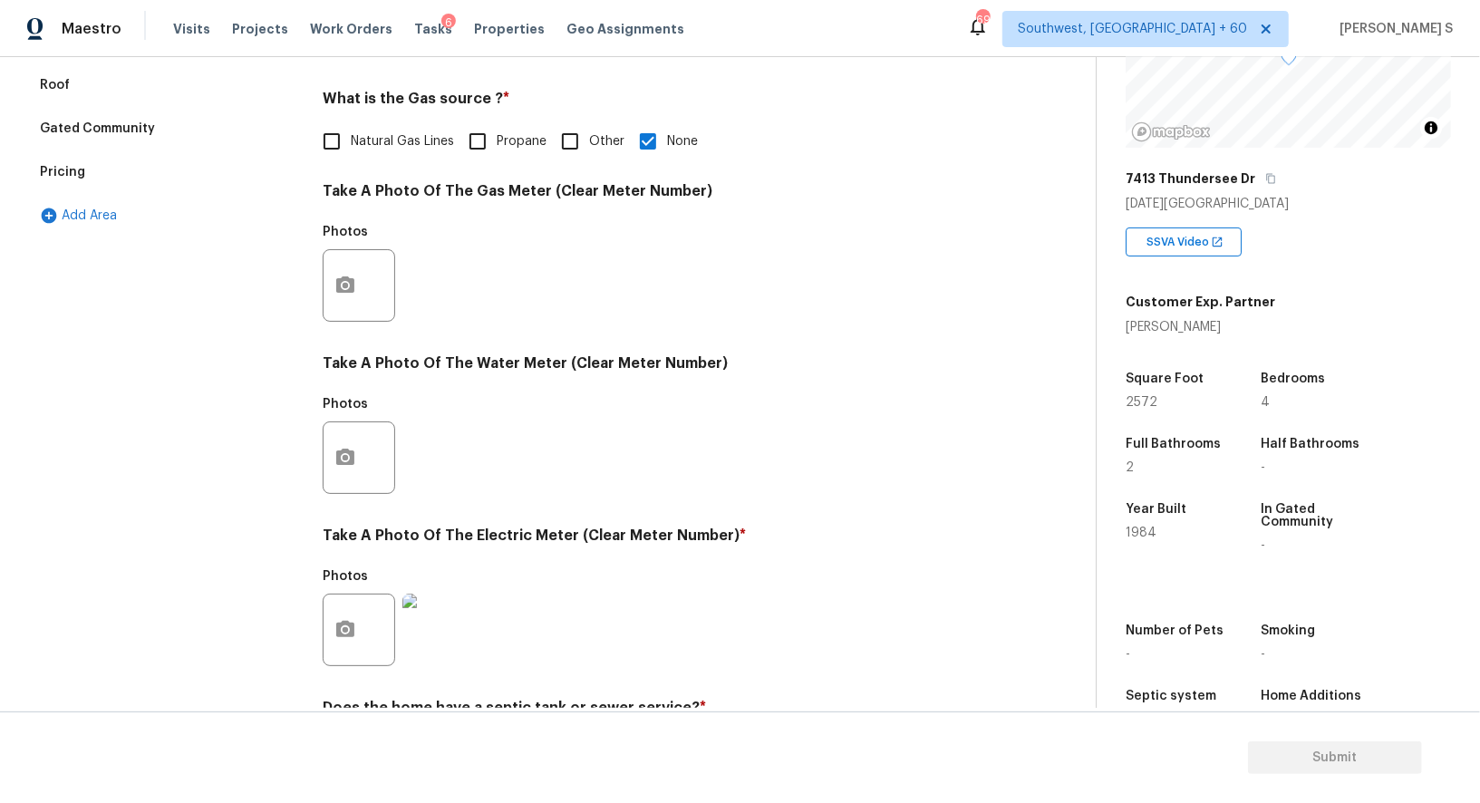
scroll to position [340, 0]
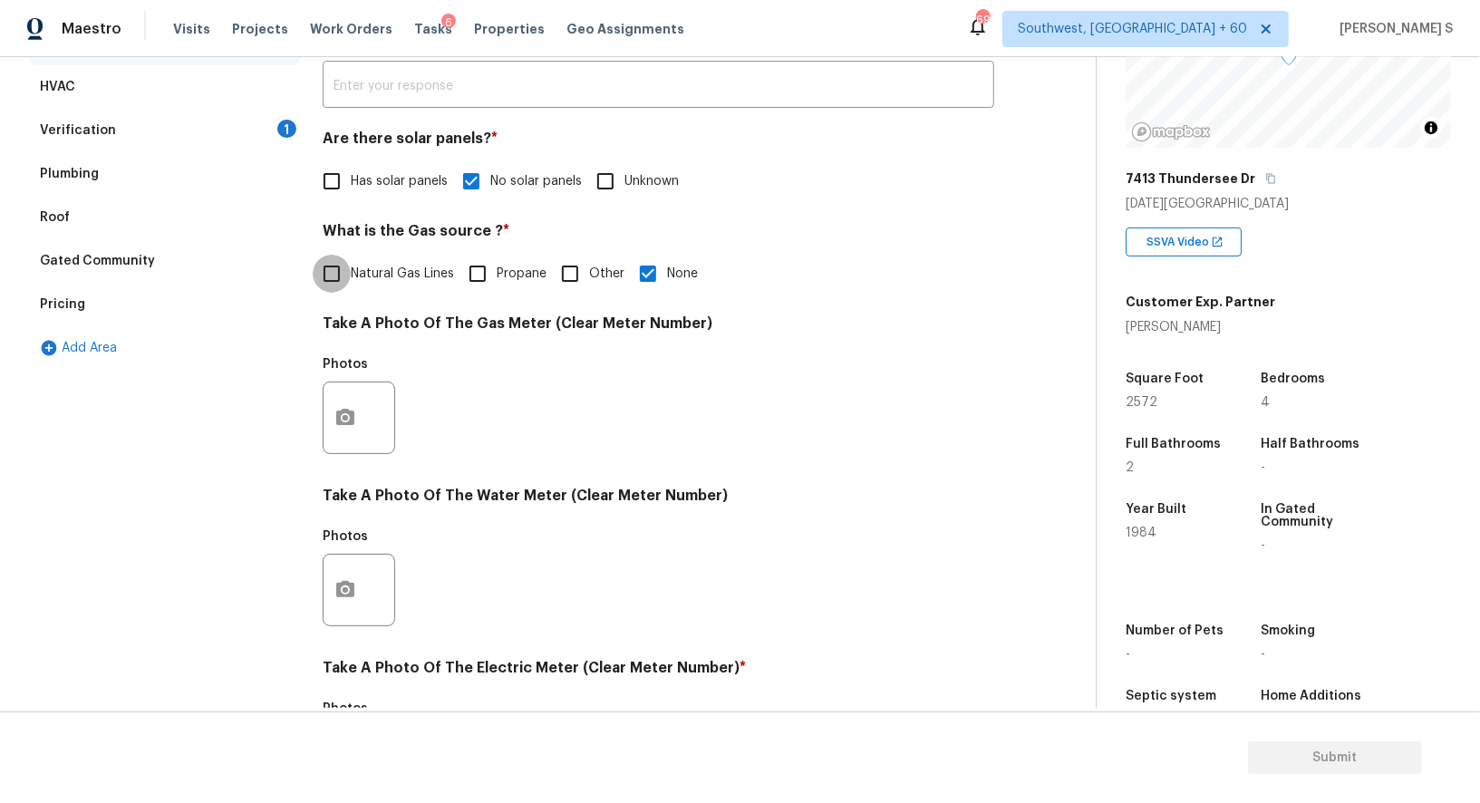
click at [349, 257] on input "Natural Gas Lines" at bounding box center [332, 274] width 38 height 38
checkbox input "true"
click at [644, 270] on input "None" at bounding box center [648, 274] width 38 height 38
checkbox input "true"
checkbox input "false"
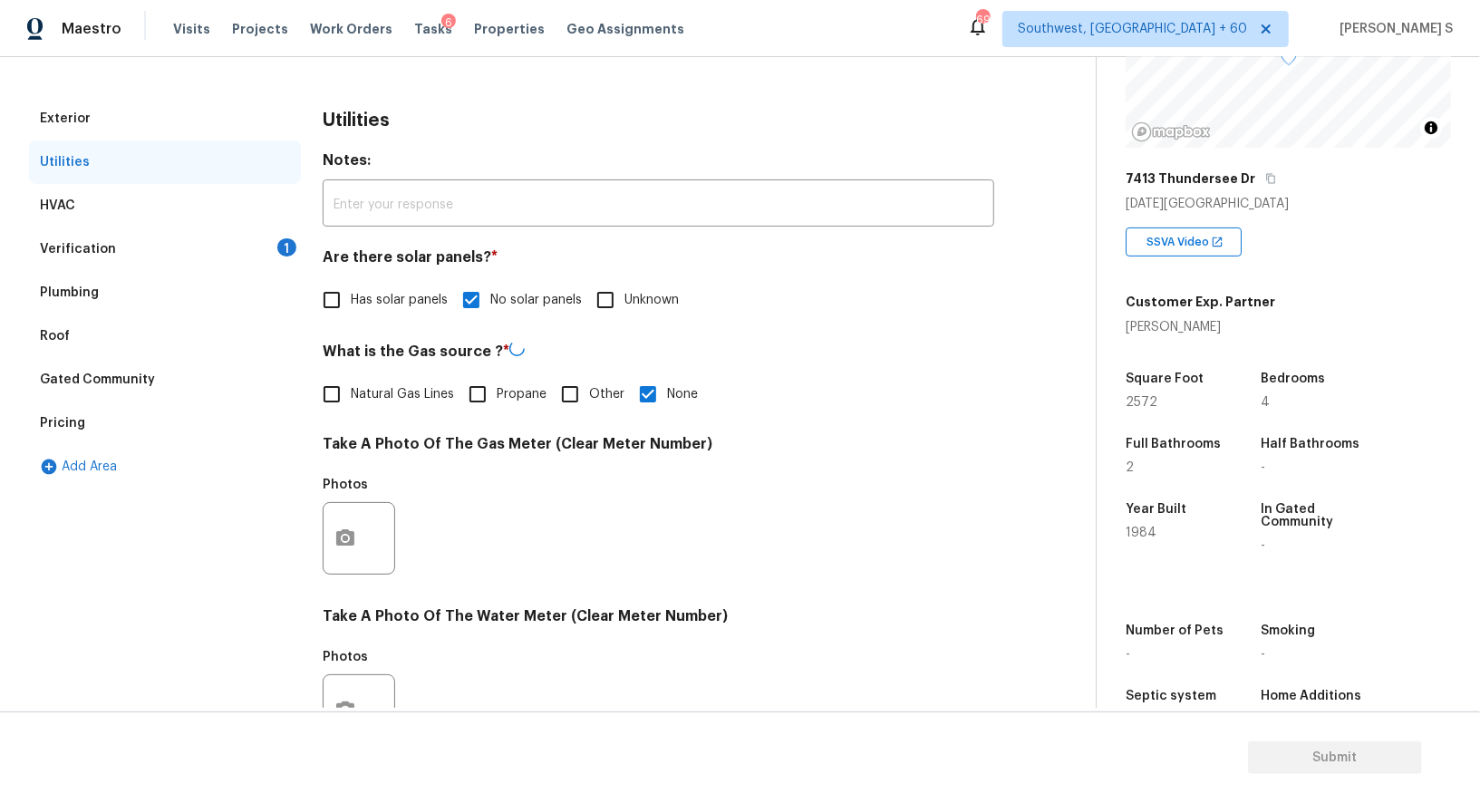
scroll to position [133, 0]
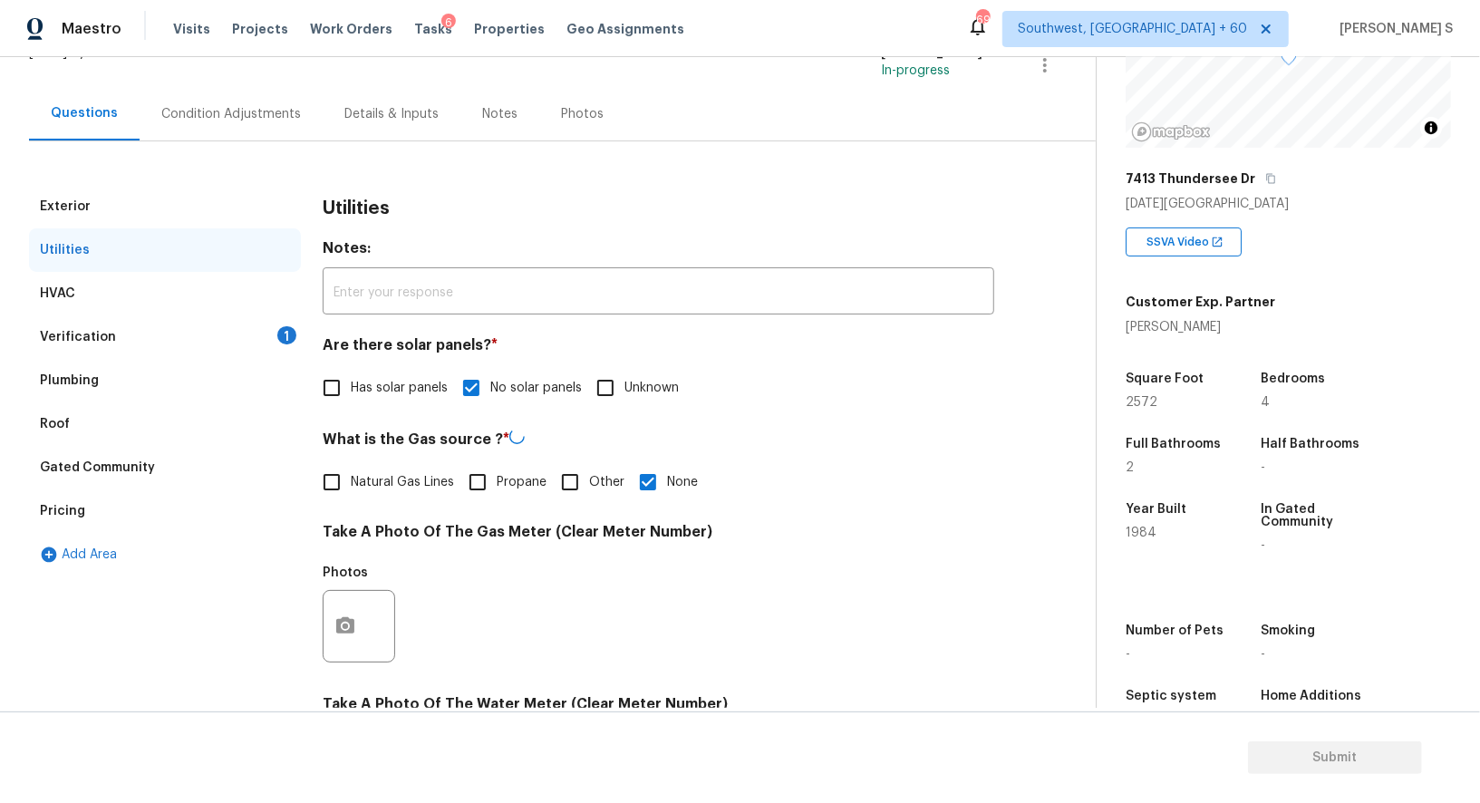
click at [99, 337] on div "Verification" at bounding box center [78, 337] width 76 height 18
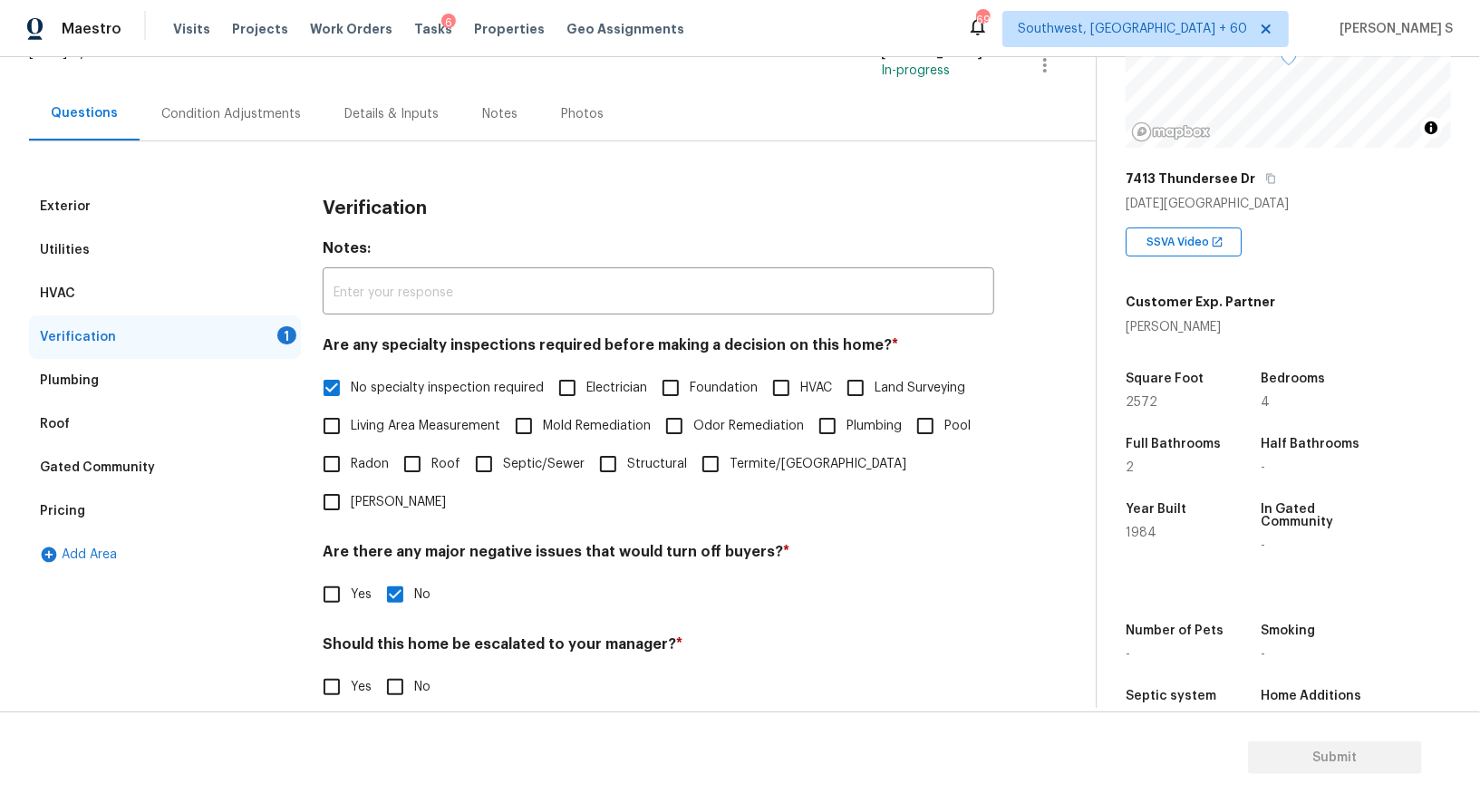
click at [471, 390] on span "No specialty inspection required" at bounding box center [447, 388] width 193 height 19
click at [351, 390] on input "No specialty inspection required" at bounding box center [332, 388] width 38 height 38
checkbox input "false"
click at [664, 384] on input "Foundation" at bounding box center [671, 388] width 38 height 38
checkbox input "true"
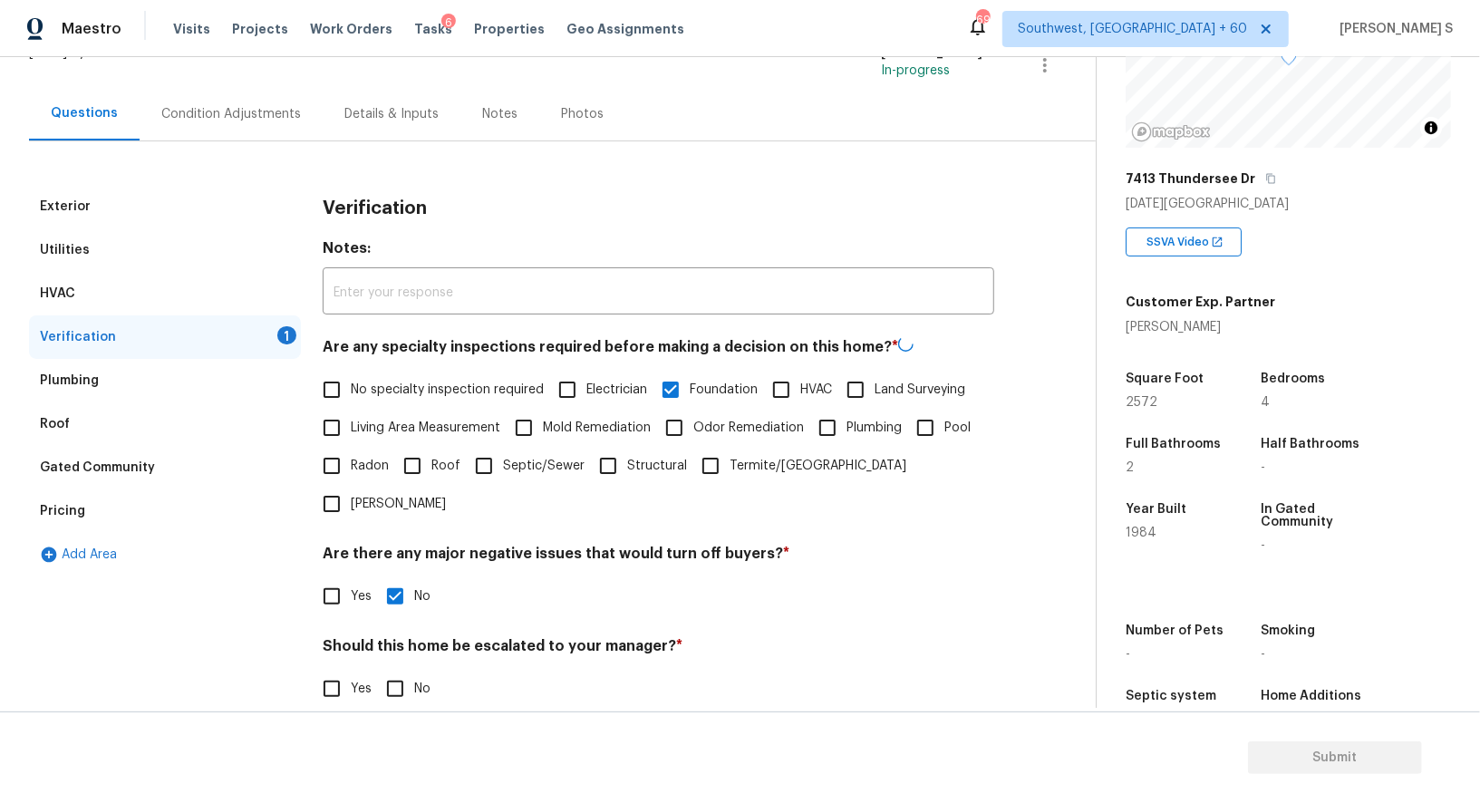
click at [805, 381] on span "HVAC" at bounding box center [817, 390] width 32 height 19
click at [801, 380] on input "HVAC" at bounding box center [781, 390] width 38 height 38
checkbox input "true"
click at [540, 429] on input "Mold Remediation" at bounding box center [524, 426] width 38 height 38
checkbox input "true"
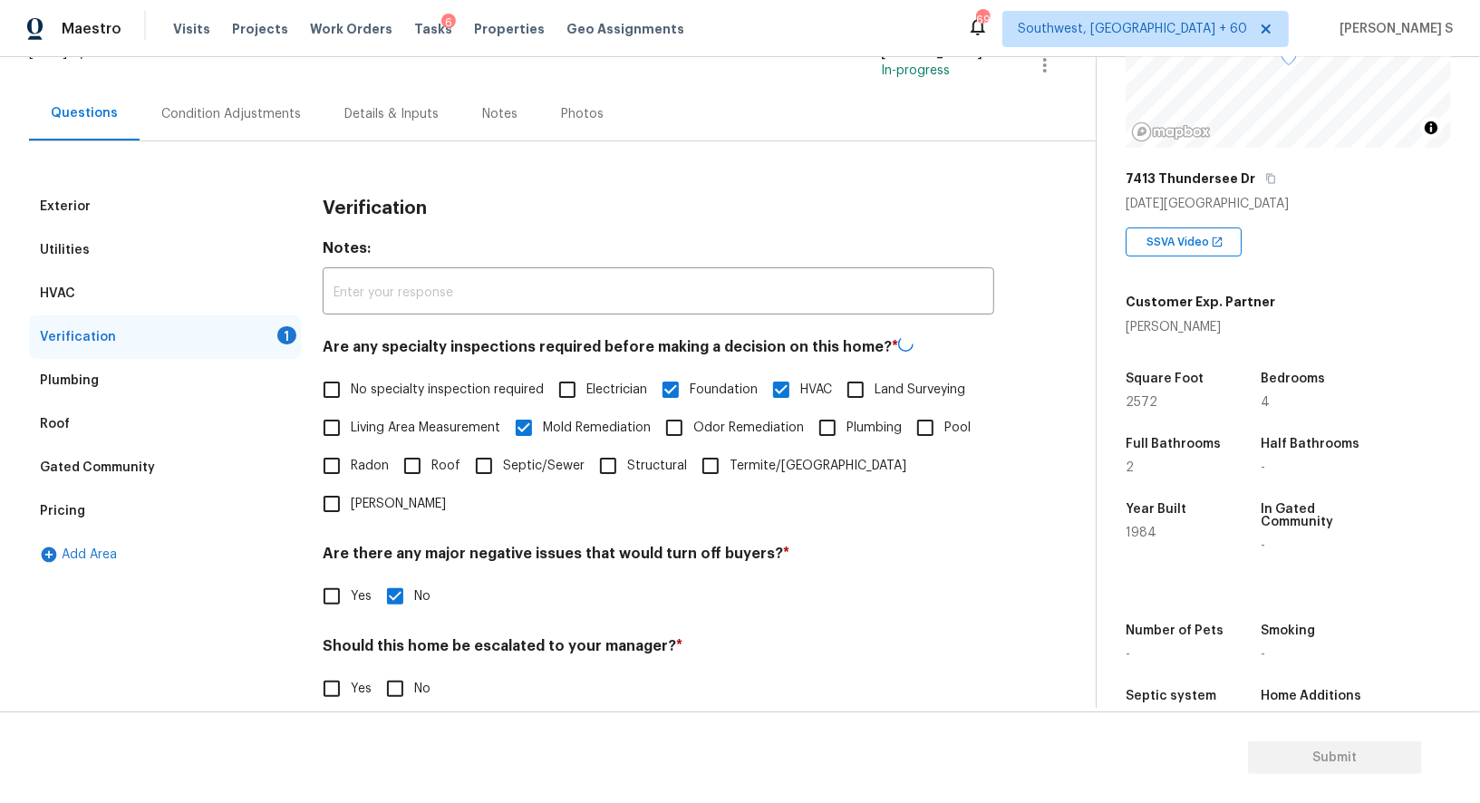
click at [488, 464] on input "Septic/Sewer" at bounding box center [484, 466] width 38 height 38
checkbox input "true"
click at [434, 468] on span "Roof" at bounding box center [446, 464] width 29 height 19
click at [432, 468] on input "Roof" at bounding box center [412, 464] width 38 height 38
checkbox input "true"
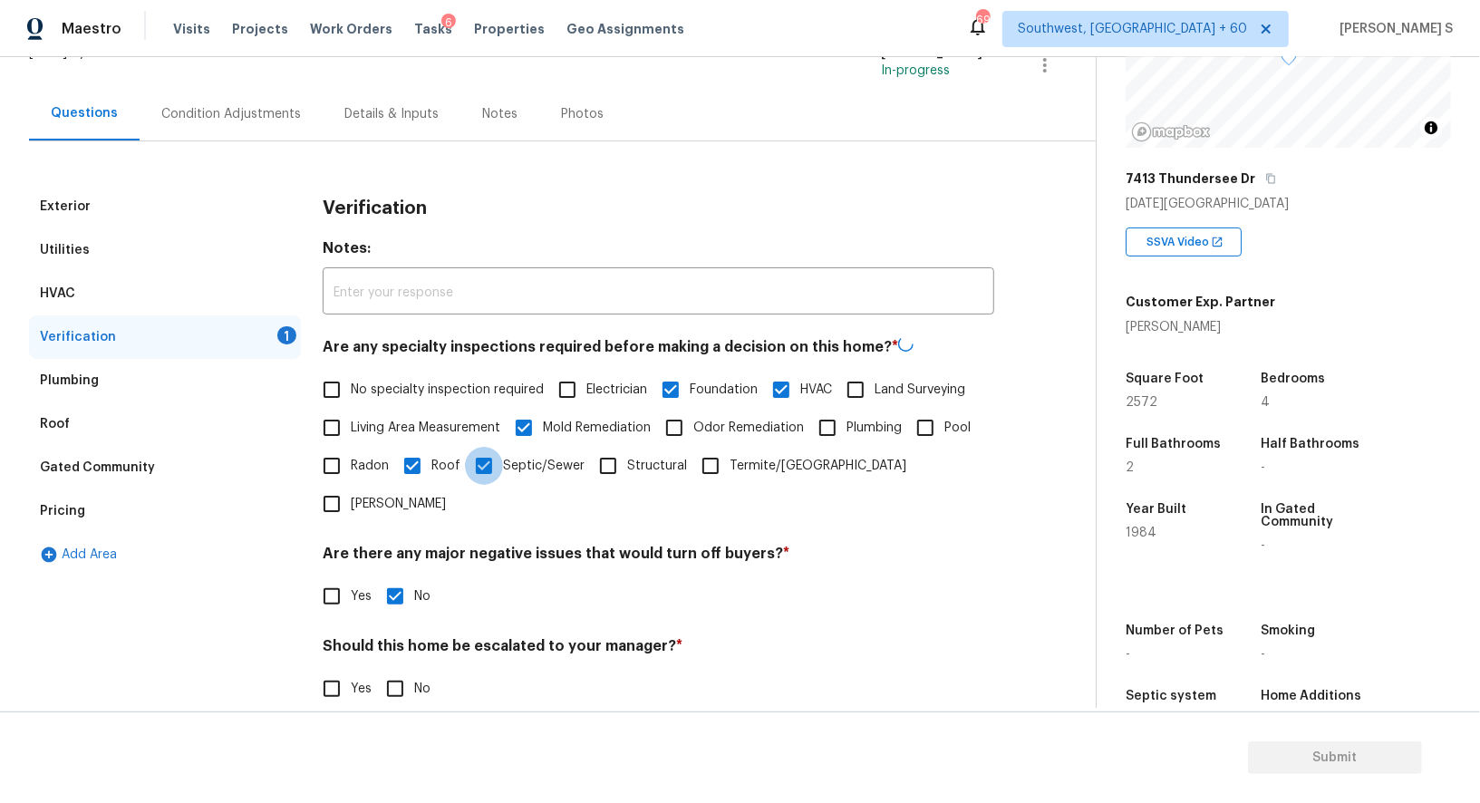
click at [488, 461] on input "Septic/Sewer" at bounding box center [484, 466] width 38 height 38
checkbox input "false"
click at [850, 424] on span "Plumbing" at bounding box center [874, 426] width 55 height 19
click at [847, 424] on input "Plumbing" at bounding box center [828, 426] width 38 height 38
checkbox input "true"
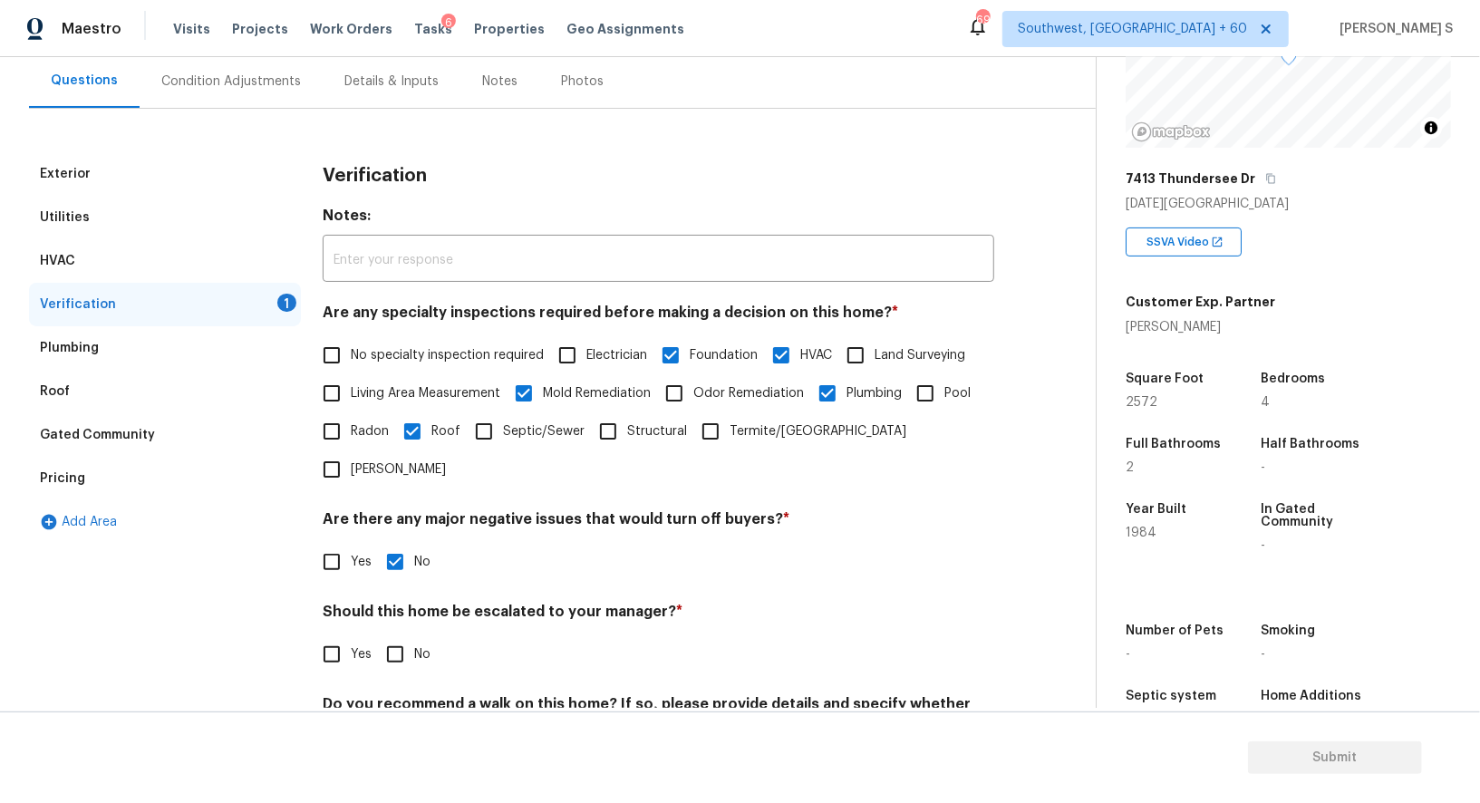
scroll to position [168, 0]
click at [680, 396] on input "Odor Remediation" at bounding box center [674, 392] width 38 height 38
checkbox input "true"
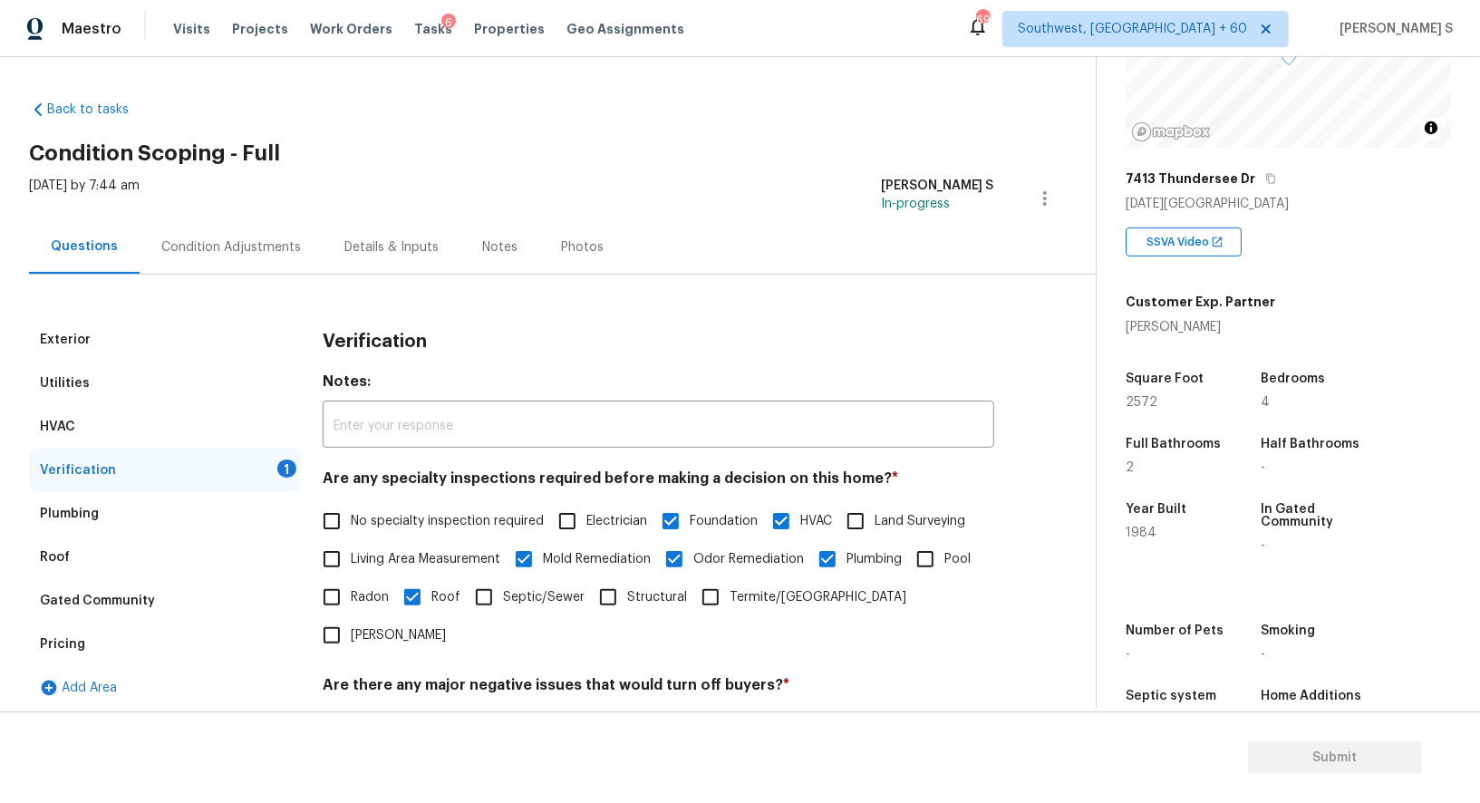
scroll to position [231, 0]
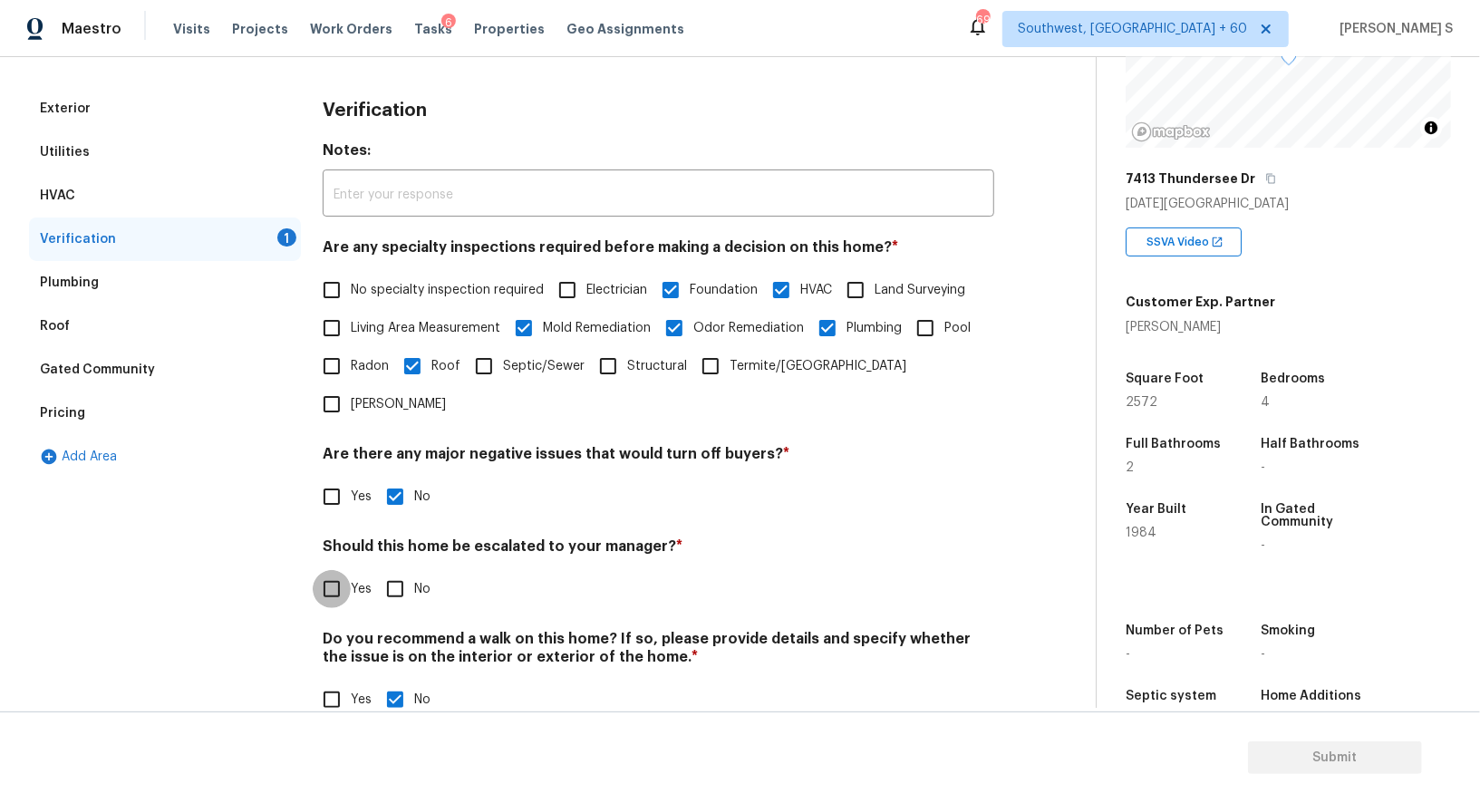
click at [334, 570] on input "Yes" at bounding box center [332, 589] width 38 height 38
checkbox input "true"
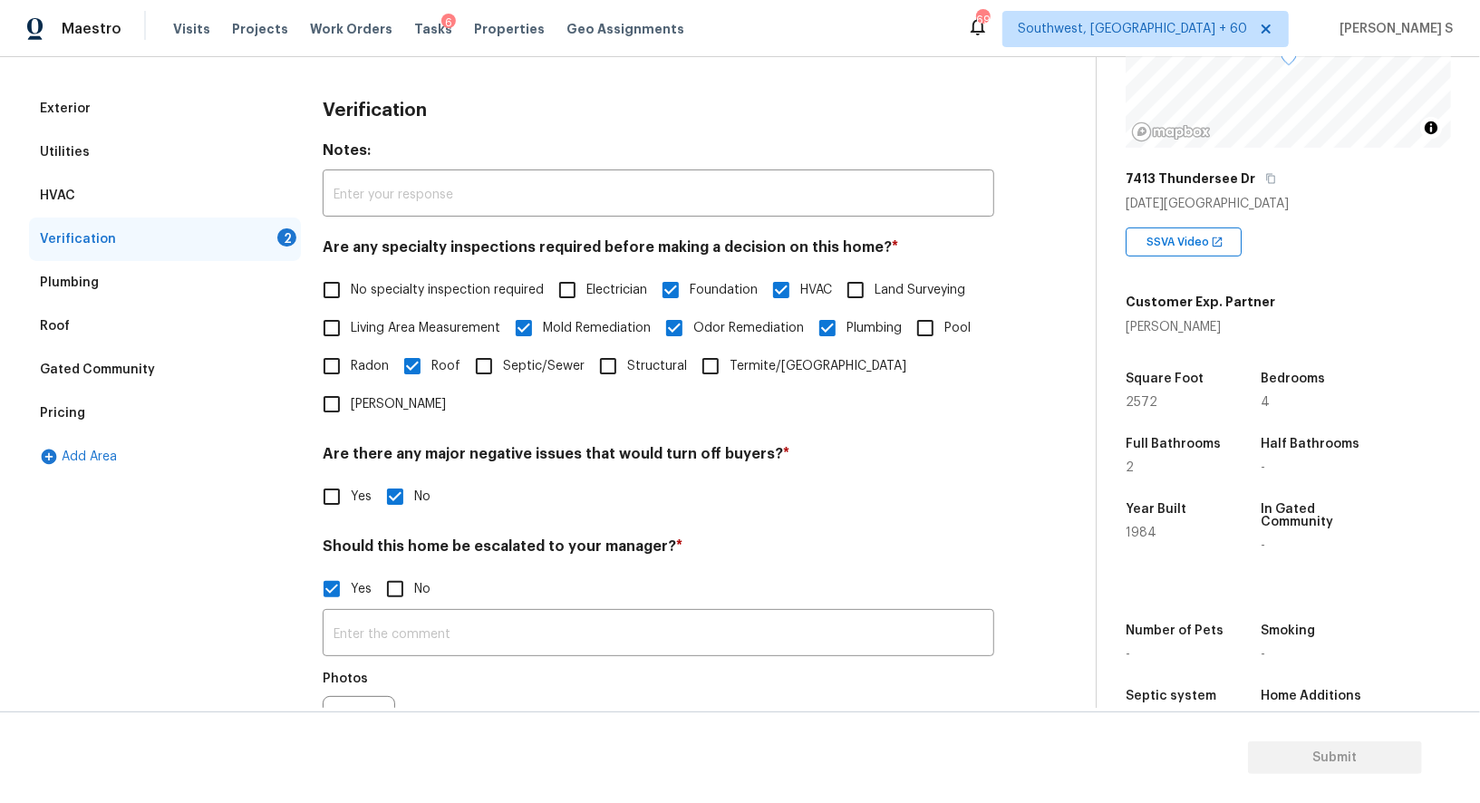
drag, startPoint x: 424, startPoint y: 534, endPoint x: 424, endPoint y: 508, distance: 26.3
click at [424, 538] on div "Should this home be escalated to your manager? * Yes No ​ Photos" at bounding box center [659, 659] width 672 height 242
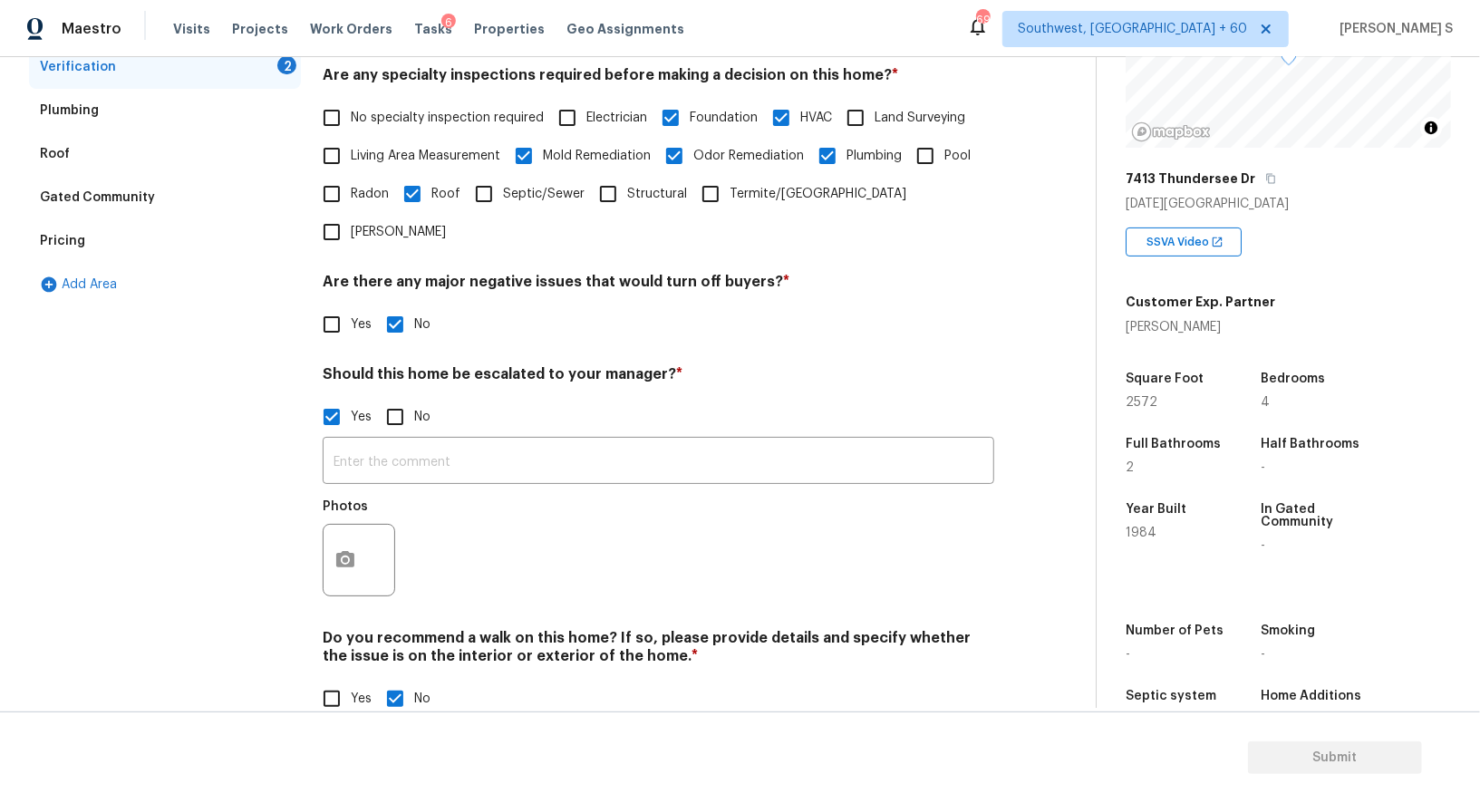
click at [334, 680] on input "Yes" at bounding box center [332, 699] width 38 height 38
checkbox input "true"
checkbox input "false"
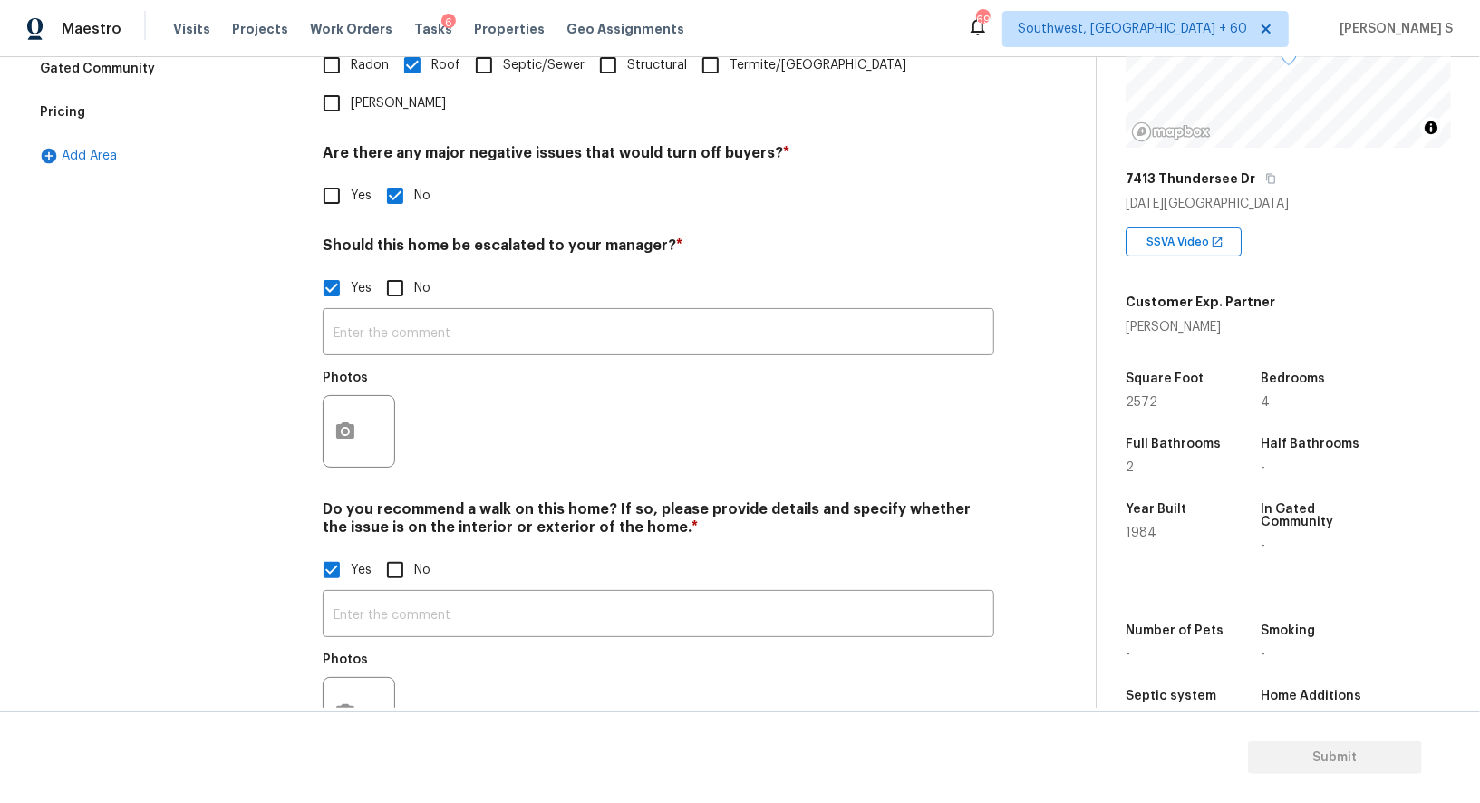
scroll to position [576, 0]
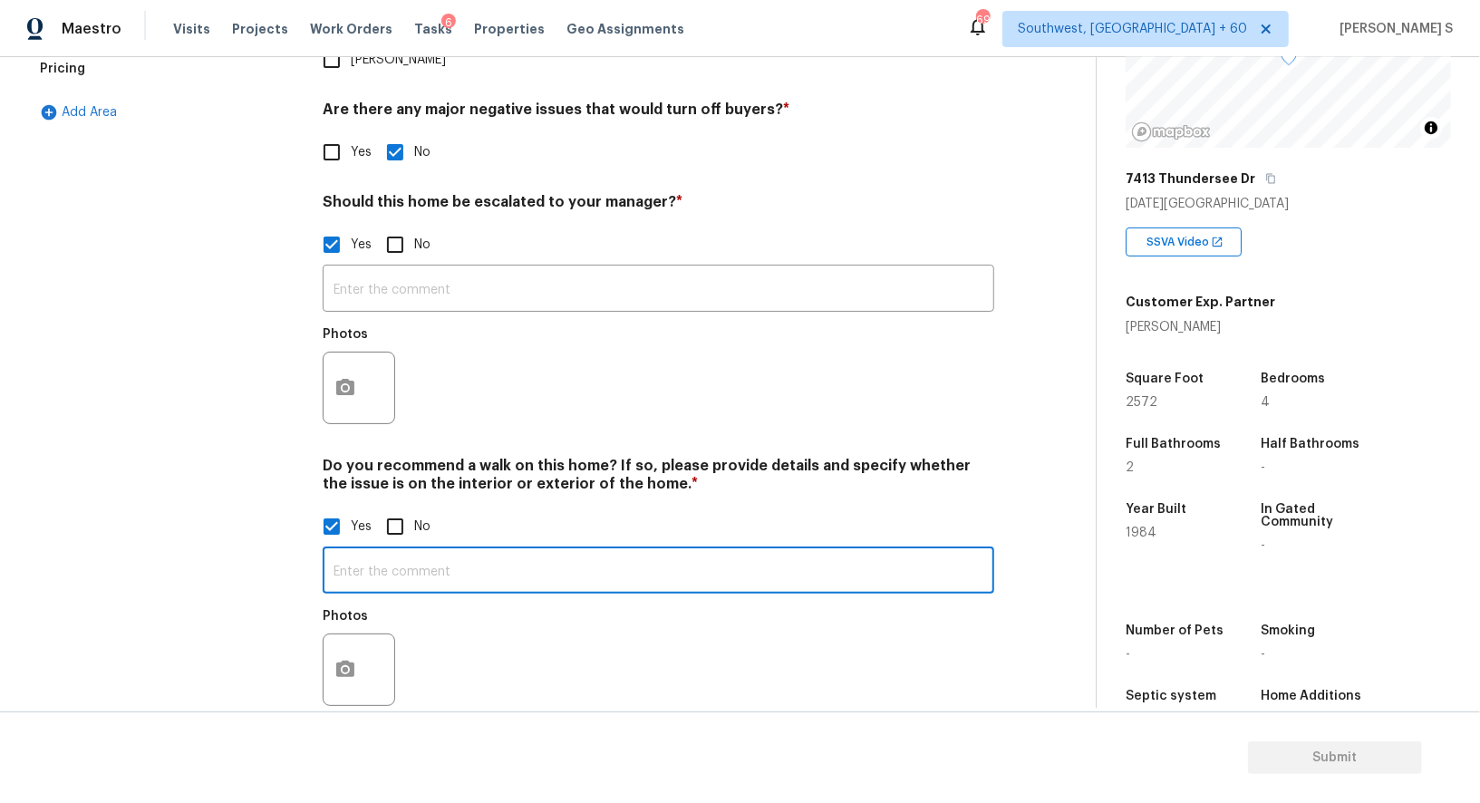
click at [432, 551] on input "text" at bounding box center [659, 572] width 672 height 43
type input "Yes."
click at [369, 634] on div at bounding box center [359, 670] width 73 height 73
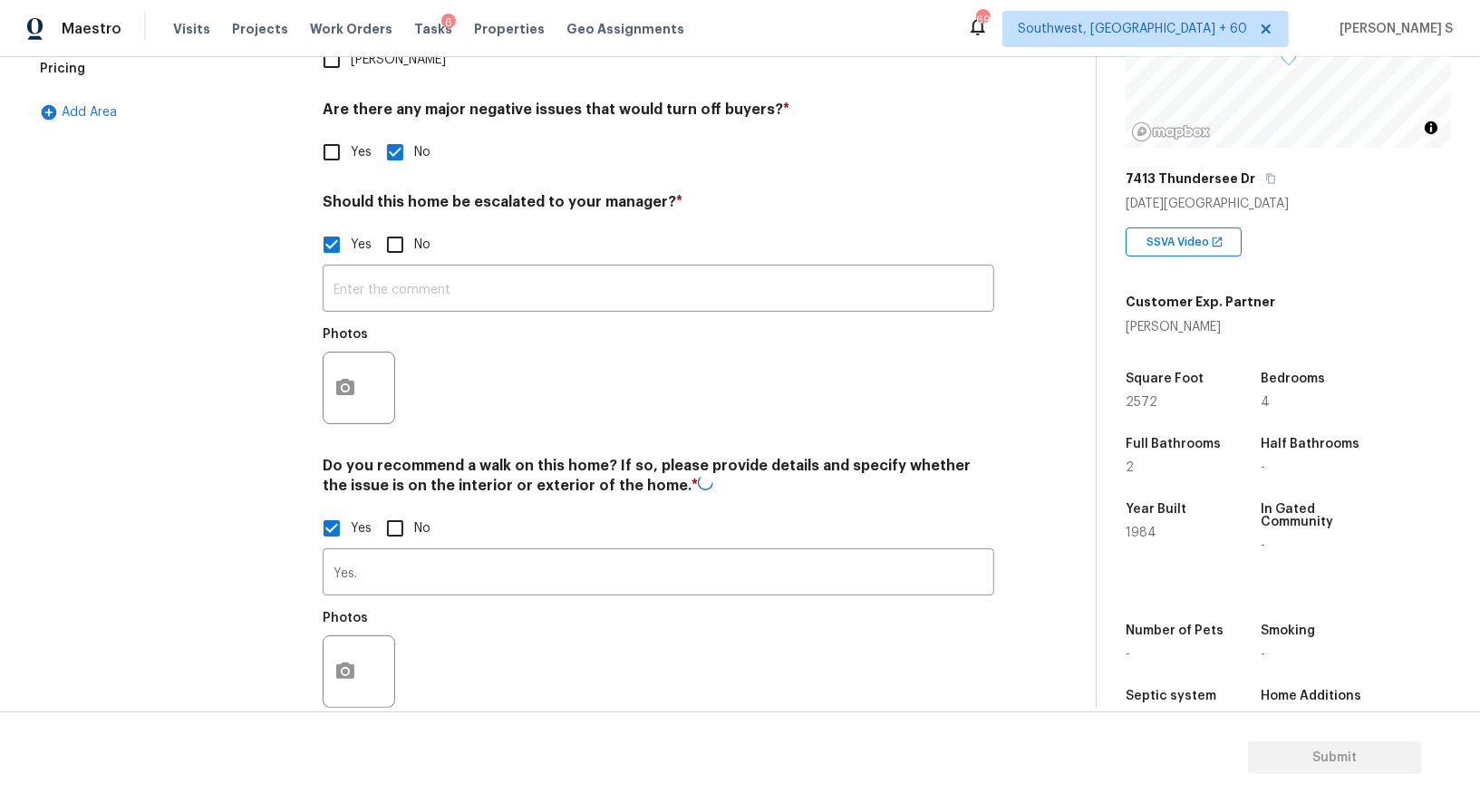
click at [366, 636] on div at bounding box center [359, 672] width 73 height 73
click at [343, 667] on circle "button" at bounding box center [345, 669] width 5 height 5
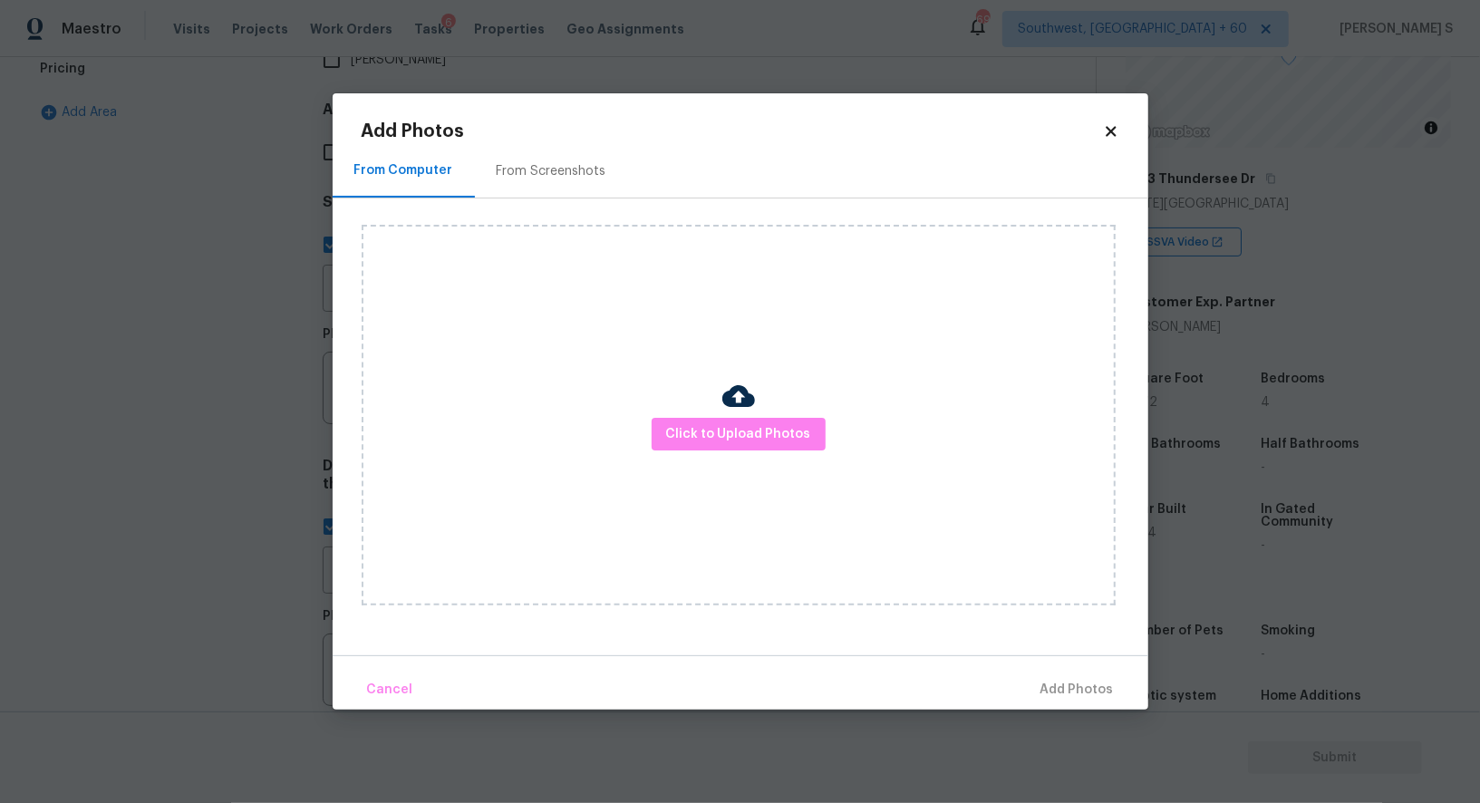
click at [568, 165] on div "From Screenshots" at bounding box center [552, 171] width 110 height 18
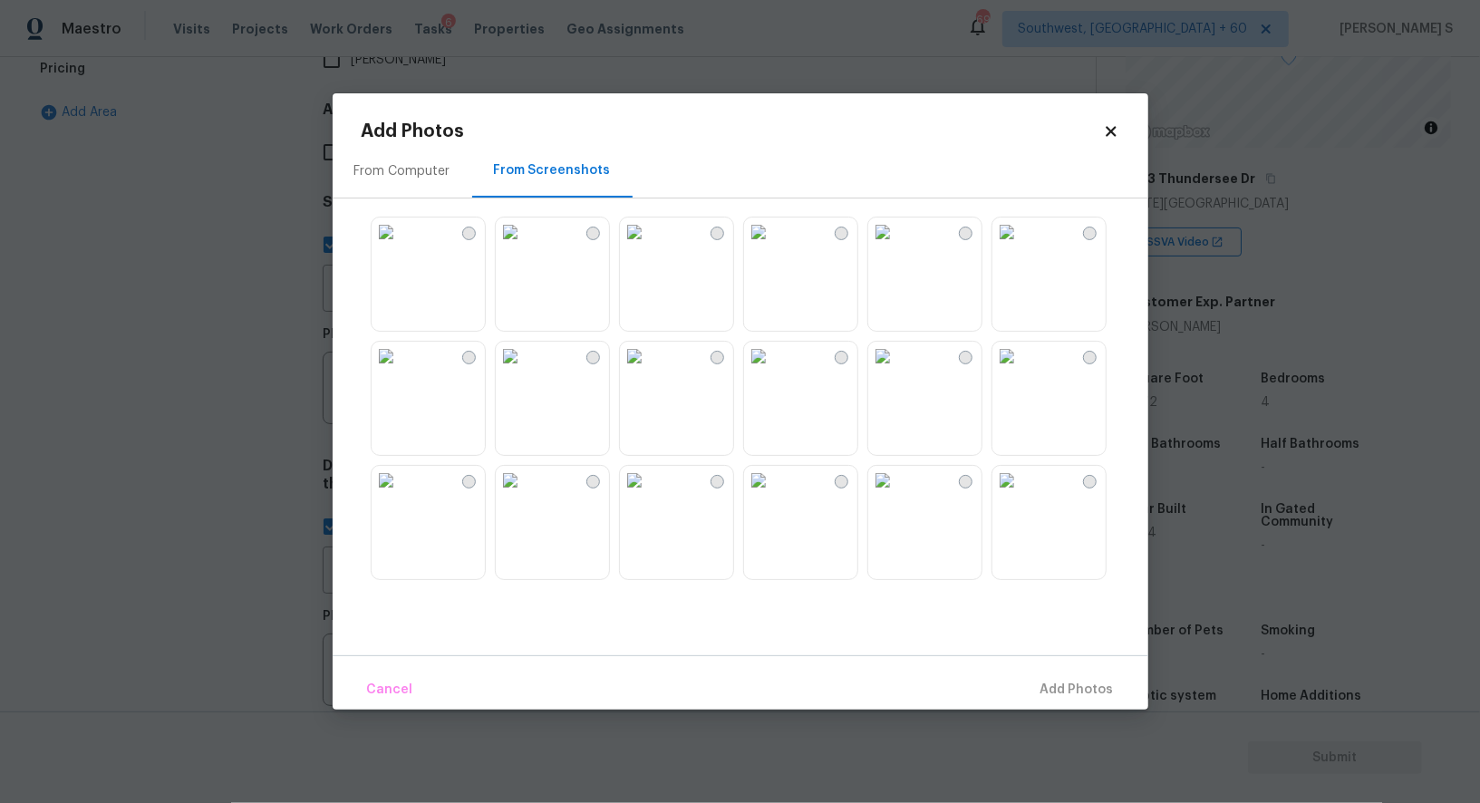
click at [649, 247] on img at bounding box center [634, 232] width 29 height 29
click at [773, 247] on img at bounding box center [758, 232] width 29 height 29
drag, startPoint x: 903, startPoint y: 251, endPoint x: 989, endPoint y: 251, distance: 86.1
click at [898, 247] on img at bounding box center [883, 232] width 29 height 29
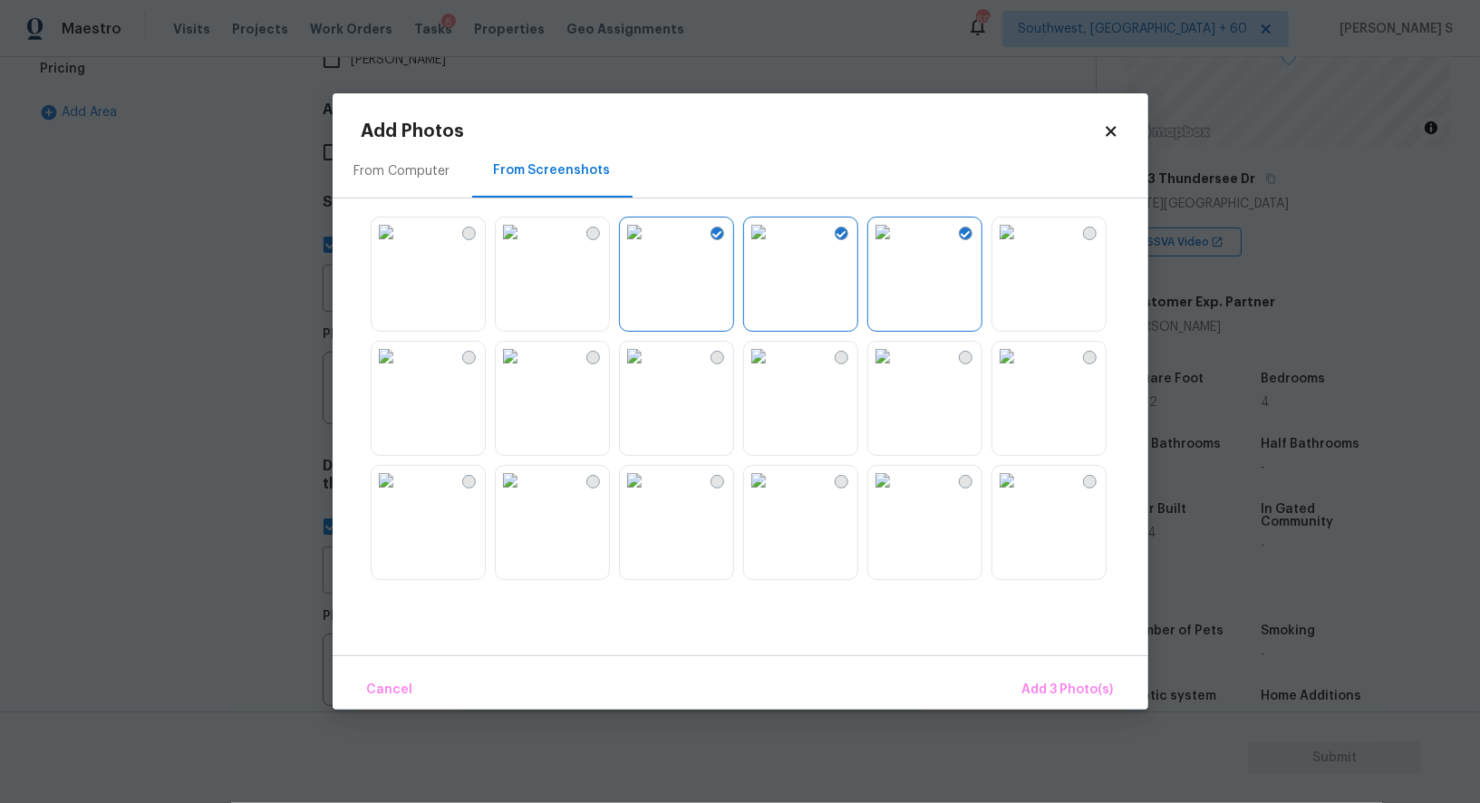
click at [1020, 247] on img at bounding box center [1007, 232] width 29 height 29
click at [898, 371] on img at bounding box center [883, 356] width 29 height 29
click at [773, 371] on img at bounding box center [758, 356] width 29 height 29
drag, startPoint x: 672, startPoint y: 404, endPoint x: 589, endPoint y: 404, distance: 82.5
click at [649, 371] on img at bounding box center [634, 356] width 29 height 29
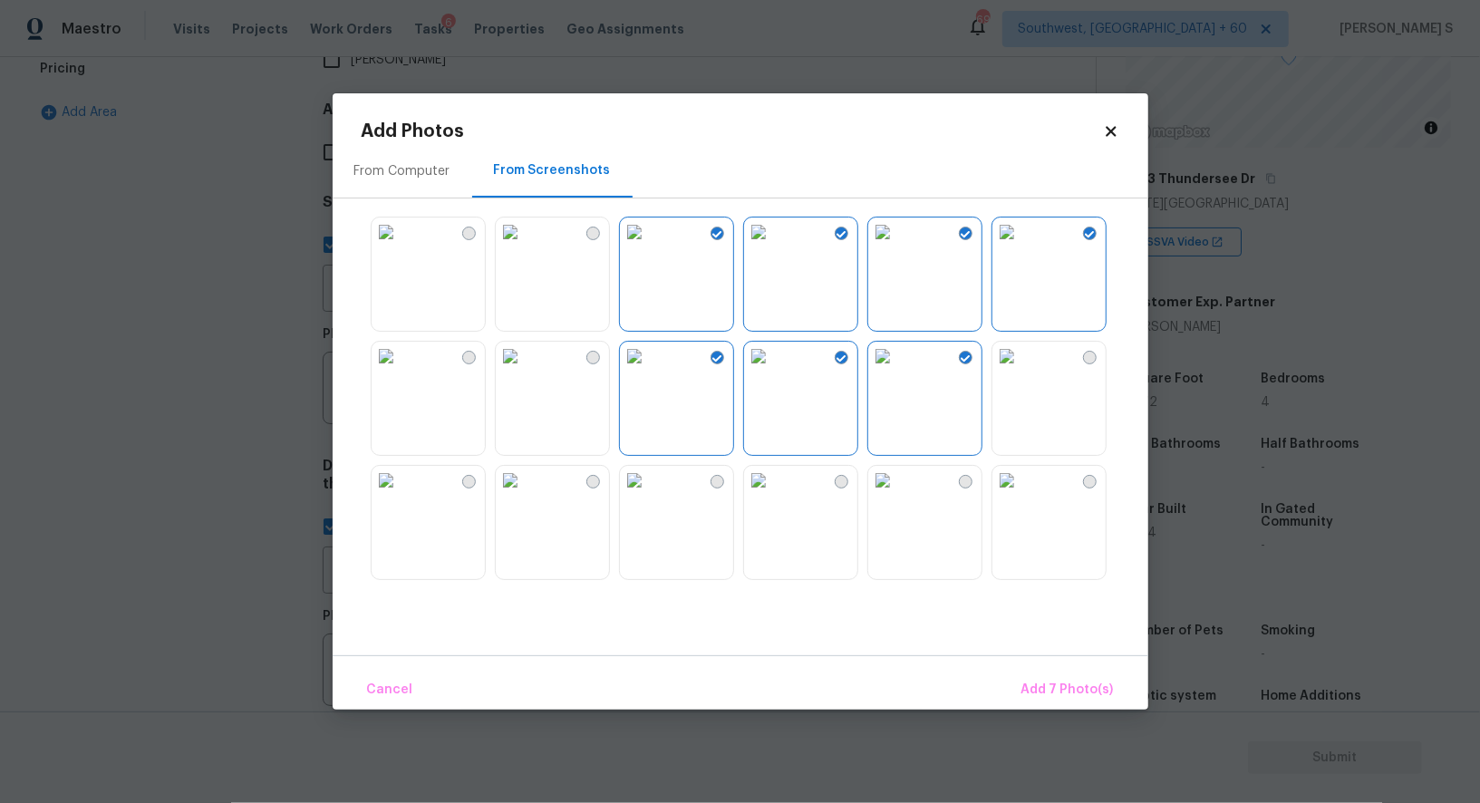
click at [525, 371] on img at bounding box center [510, 356] width 29 height 29
click at [525, 247] on img at bounding box center [510, 232] width 29 height 29
click at [401, 247] on img at bounding box center [386, 232] width 29 height 29
click at [401, 371] on img at bounding box center [386, 356] width 29 height 29
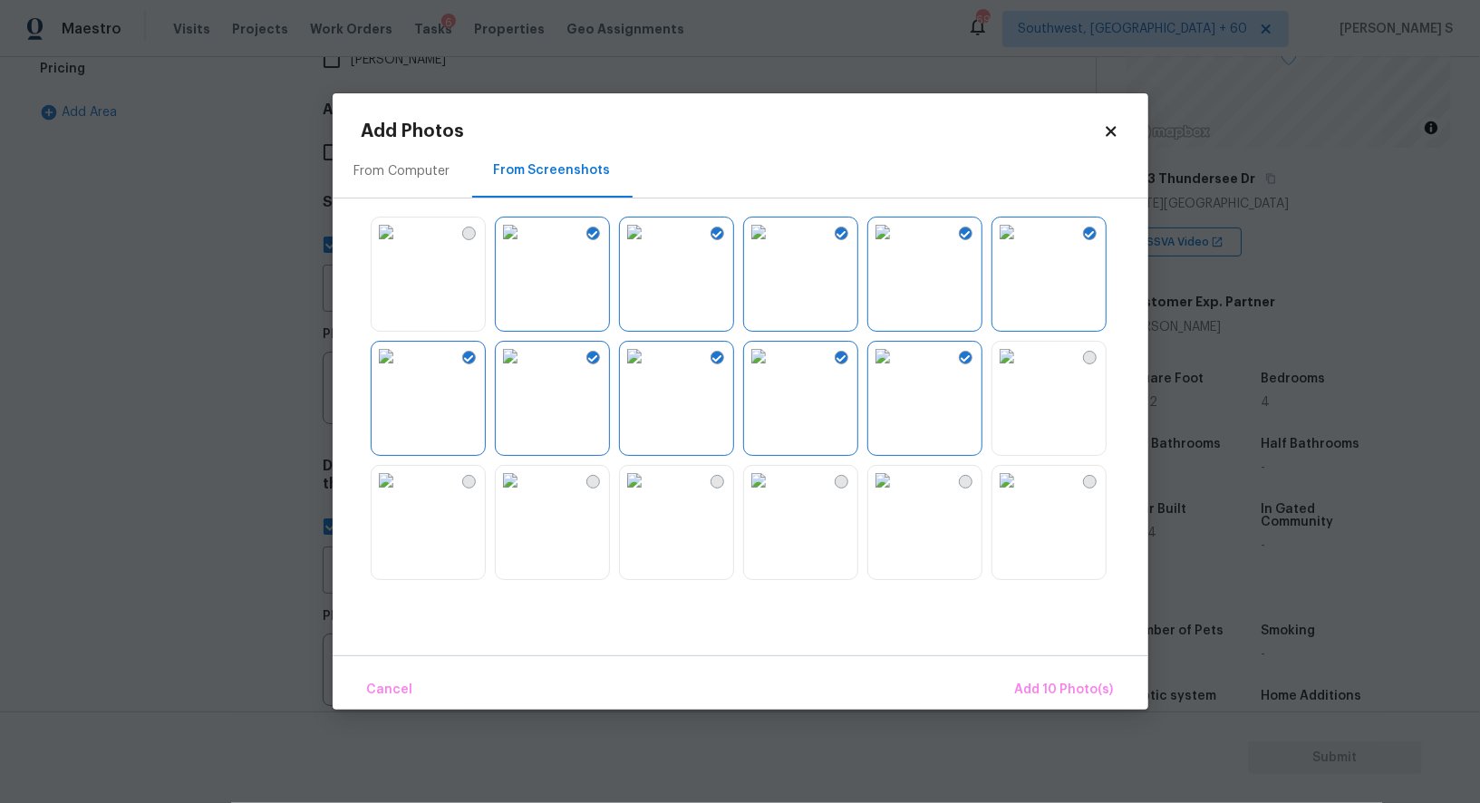
click at [401, 247] on img at bounding box center [386, 232] width 29 height 29
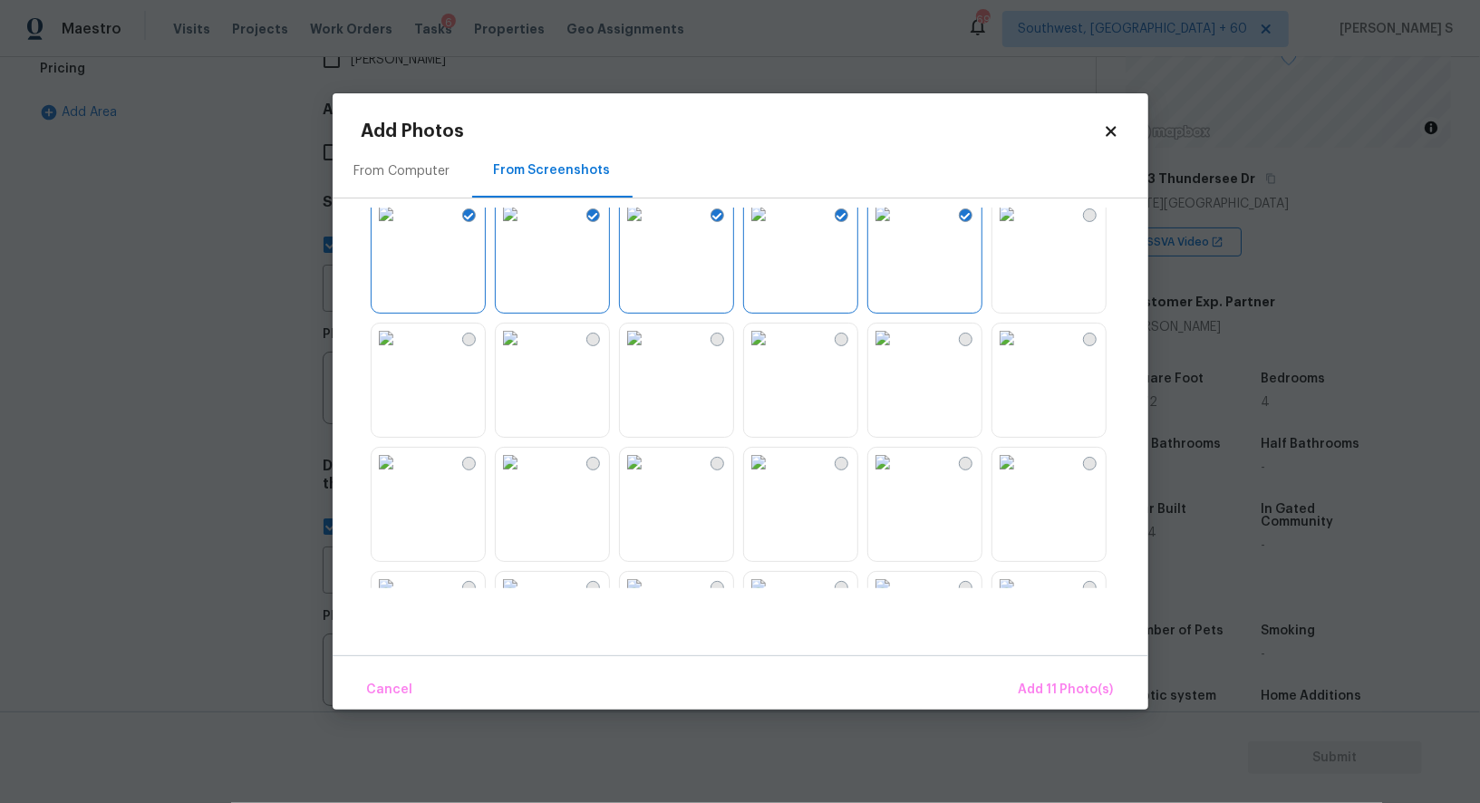
scroll to position [160, 0]
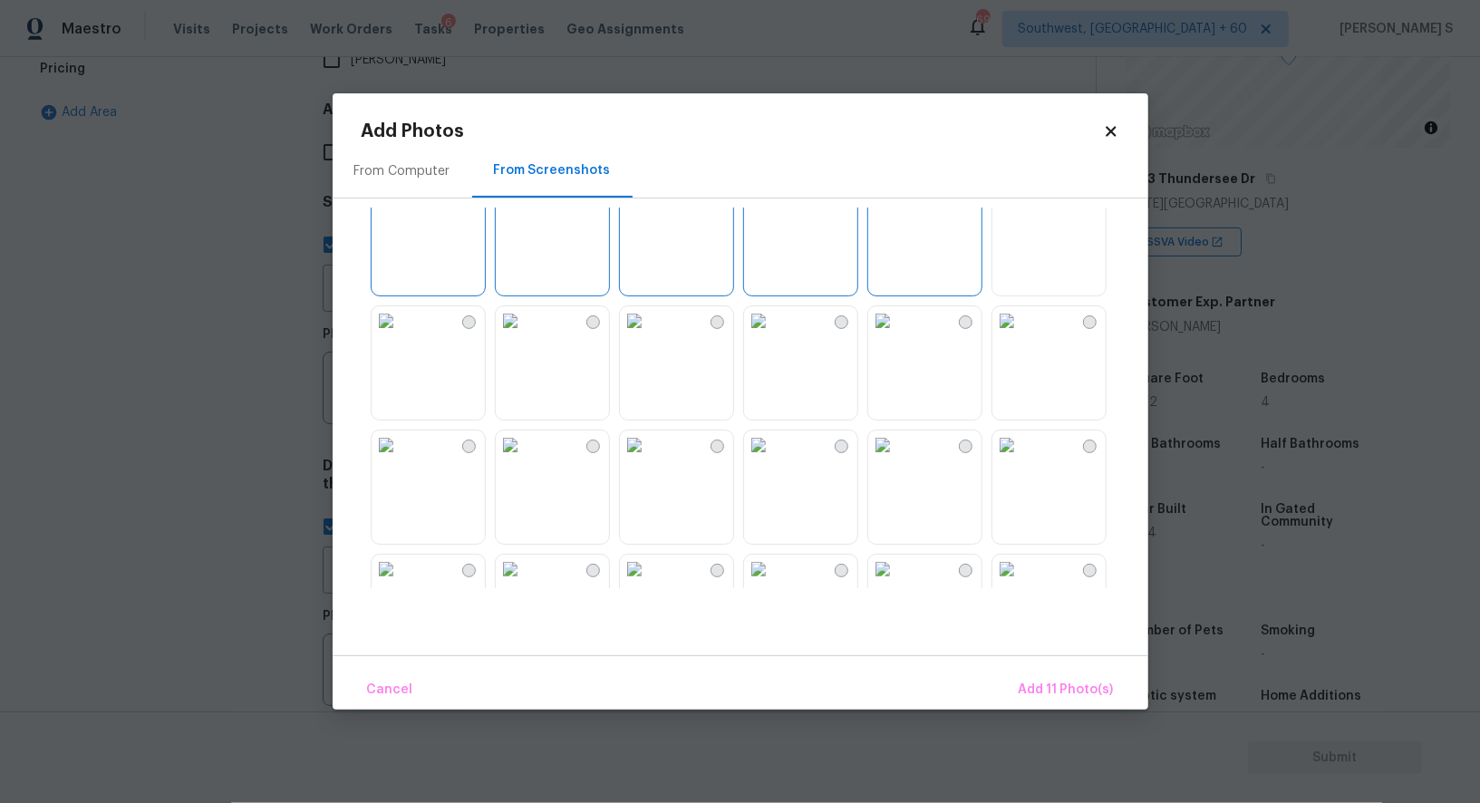
click at [401, 335] on img at bounding box center [386, 320] width 29 height 29
click at [401, 460] on img at bounding box center [386, 445] width 29 height 29
click at [525, 460] on img at bounding box center [510, 445] width 29 height 29
click at [525, 335] on img at bounding box center [510, 320] width 29 height 29
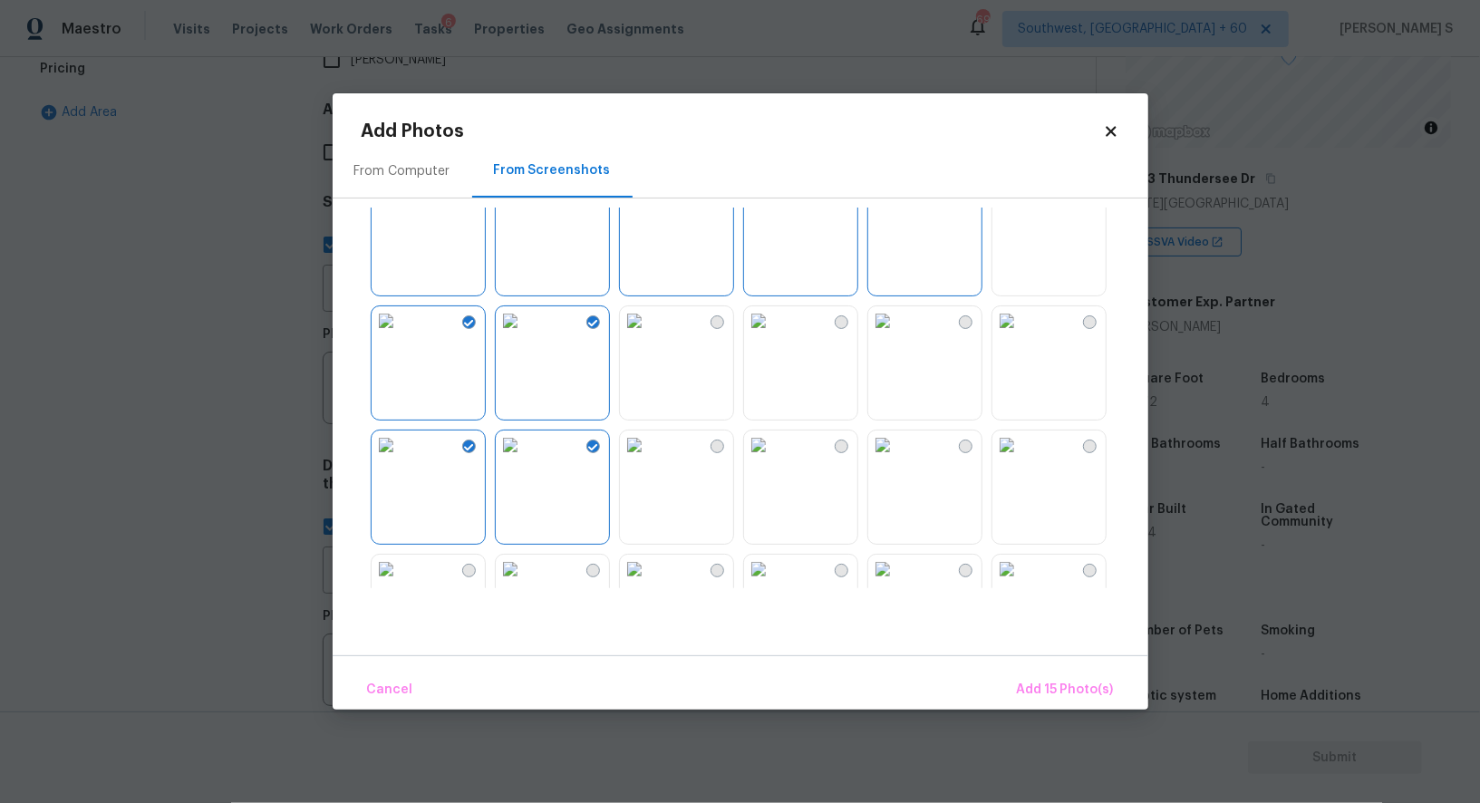
click at [649, 335] on img at bounding box center [634, 320] width 29 height 29
click at [649, 460] on img at bounding box center [634, 445] width 29 height 29
click at [773, 460] on img at bounding box center [758, 445] width 29 height 29
click at [819, 296] on div at bounding box center [755, 398] width 787 height 381
click at [898, 335] on img at bounding box center [883, 320] width 29 height 29
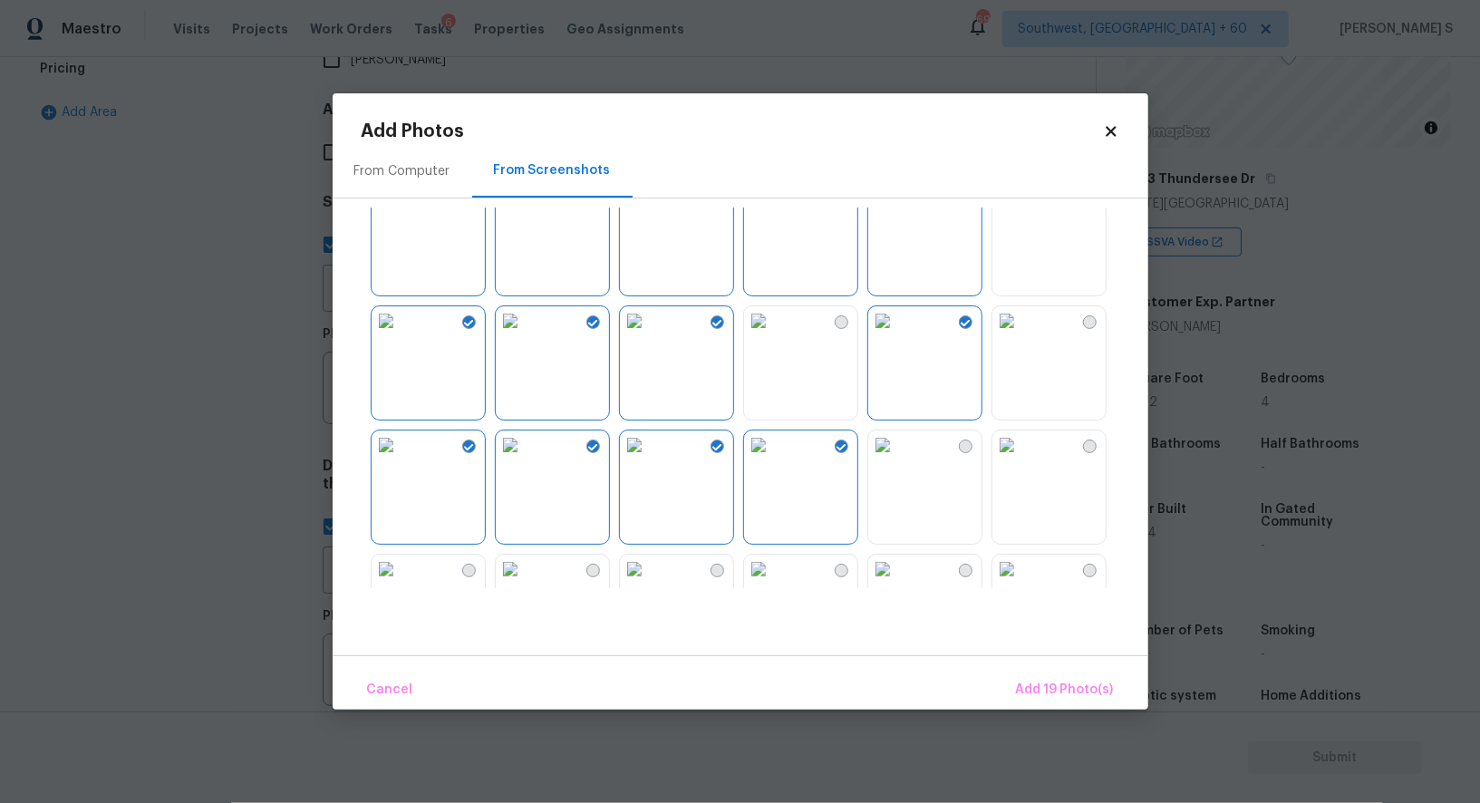
click at [898, 460] on img at bounding box center [883, 445] width 29 height 29
click at [773, 335] on img at bounding box center [758, 320] width 29 height 29
click at [1022, 335] on img at bounding box center [1007, 320] width 29 height 29
click at [1022, 558] on img at bounding box center [1007, 569] width 29 height 29
click at [1022, 460] on img at bounding box center [1007, 445] width 29 height 29
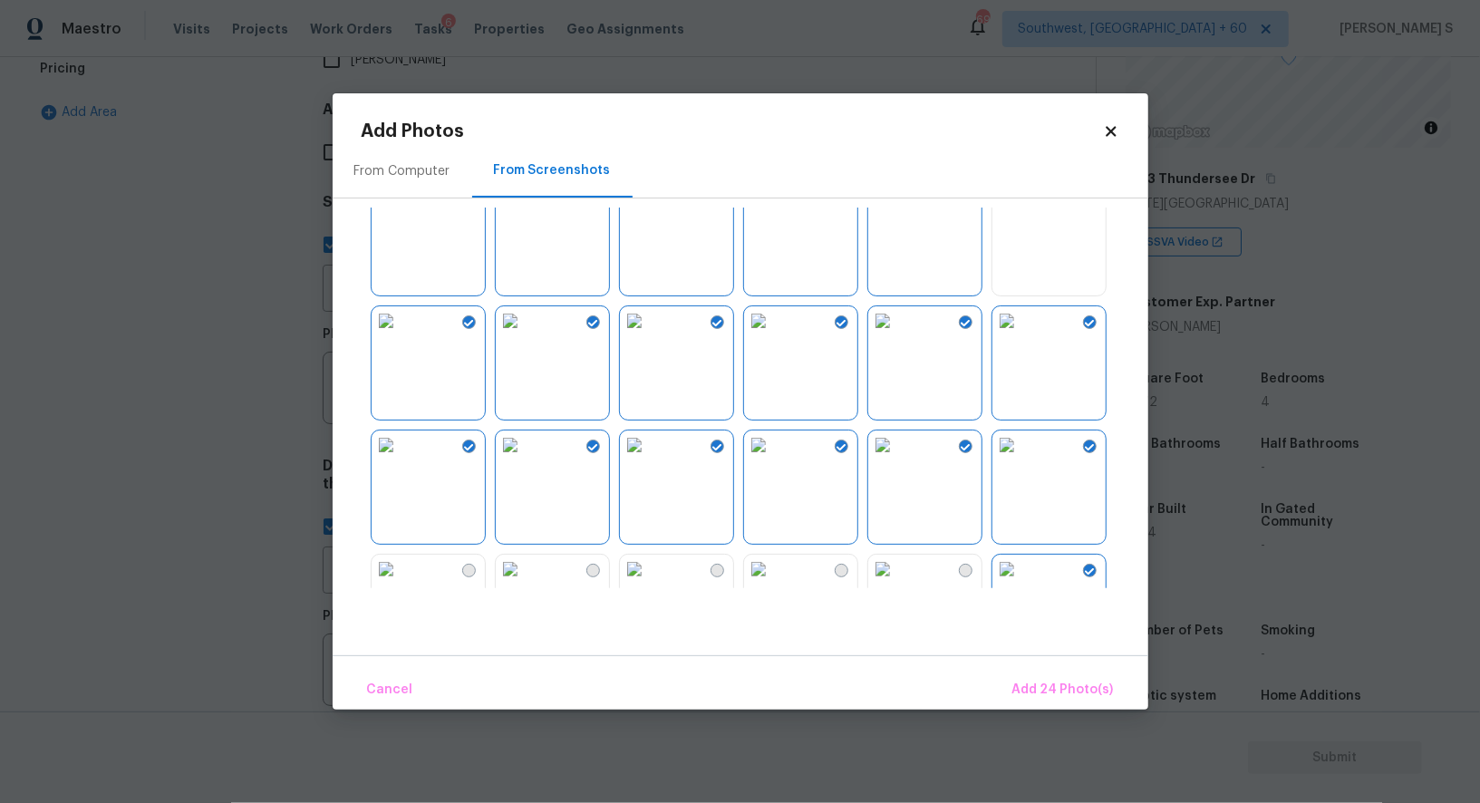
scroll to position [495, 0]
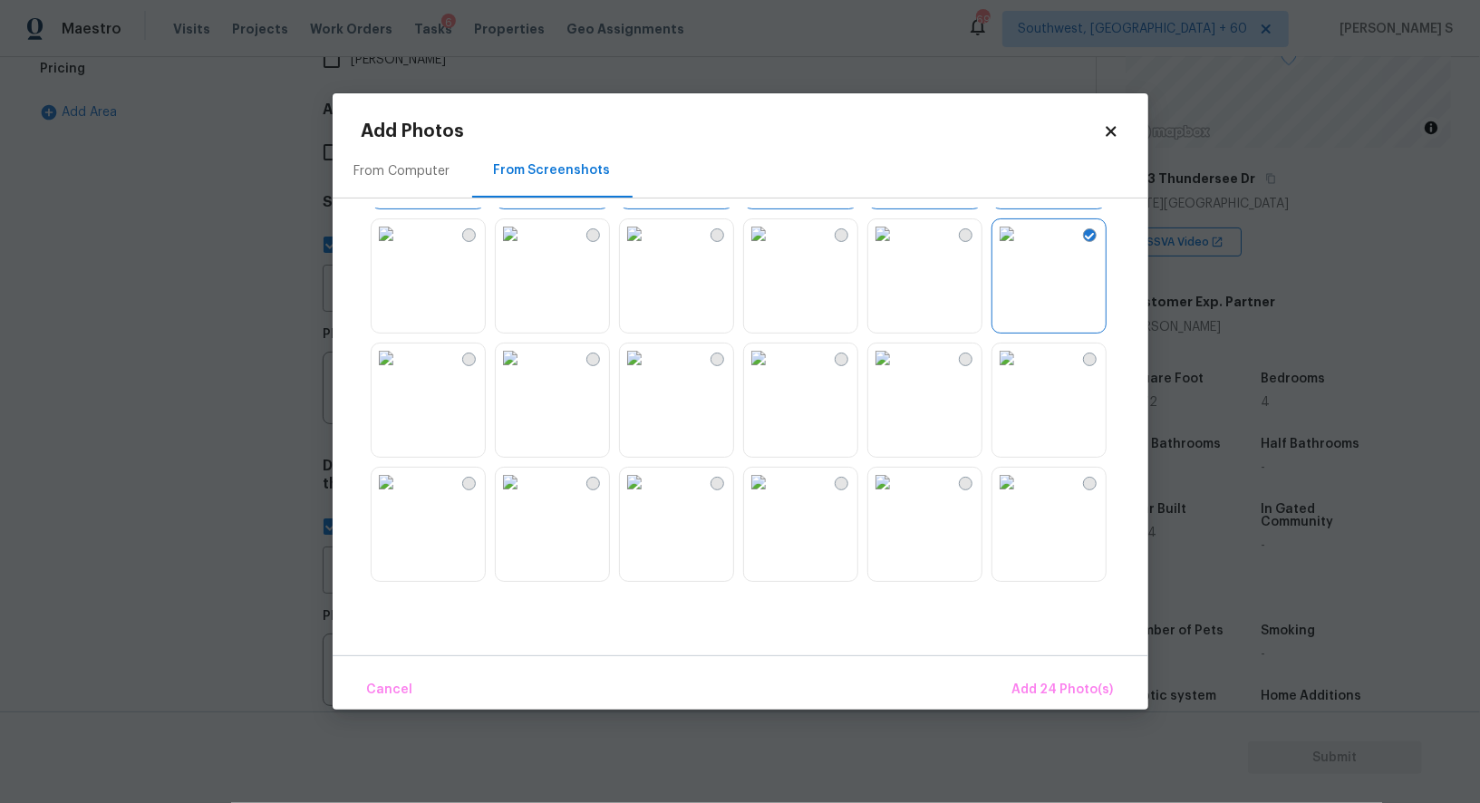
click at [898, 373] on img at bounding box center [883, 358] width 29 height 29
click at [773, 373] on img at bounding box center [758, 358] width 29 height 29
click at [649, 373] on img at bounding box center [634, 358] width 29 height 29
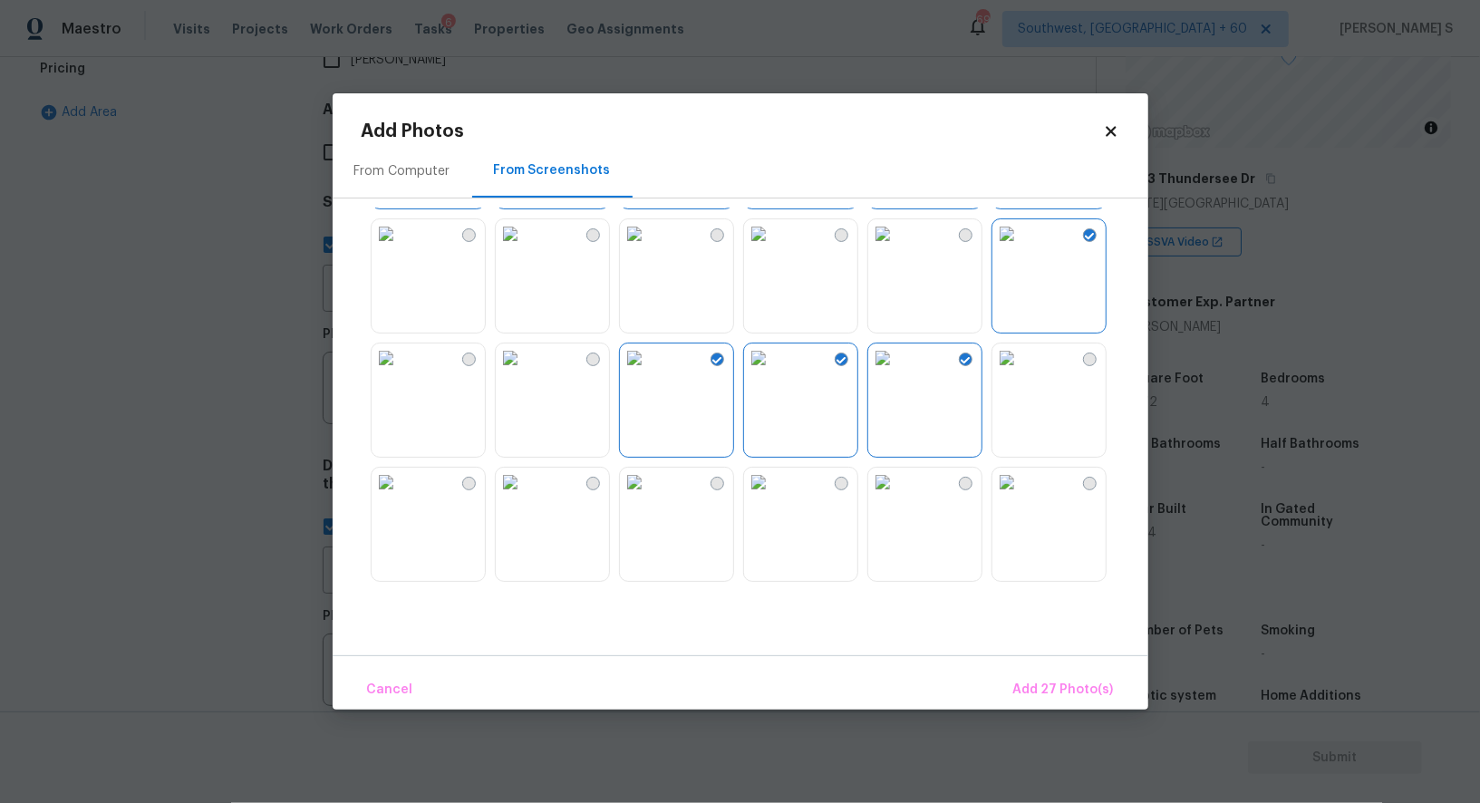
click at [518, 373] on img at bounding box center [510, 358] width 29 height 29
click at [401, 373] on img at bounding box center [386, 358] width 29 height 29
click at [477, 460] on div at bounding box center [755, 398] width 787 height 381
click at [571, 460] on div at bounding box center [755, 398] width 787 height 381
click at [627, 497] on img at bounding box center [634, 482] width 29 height 29
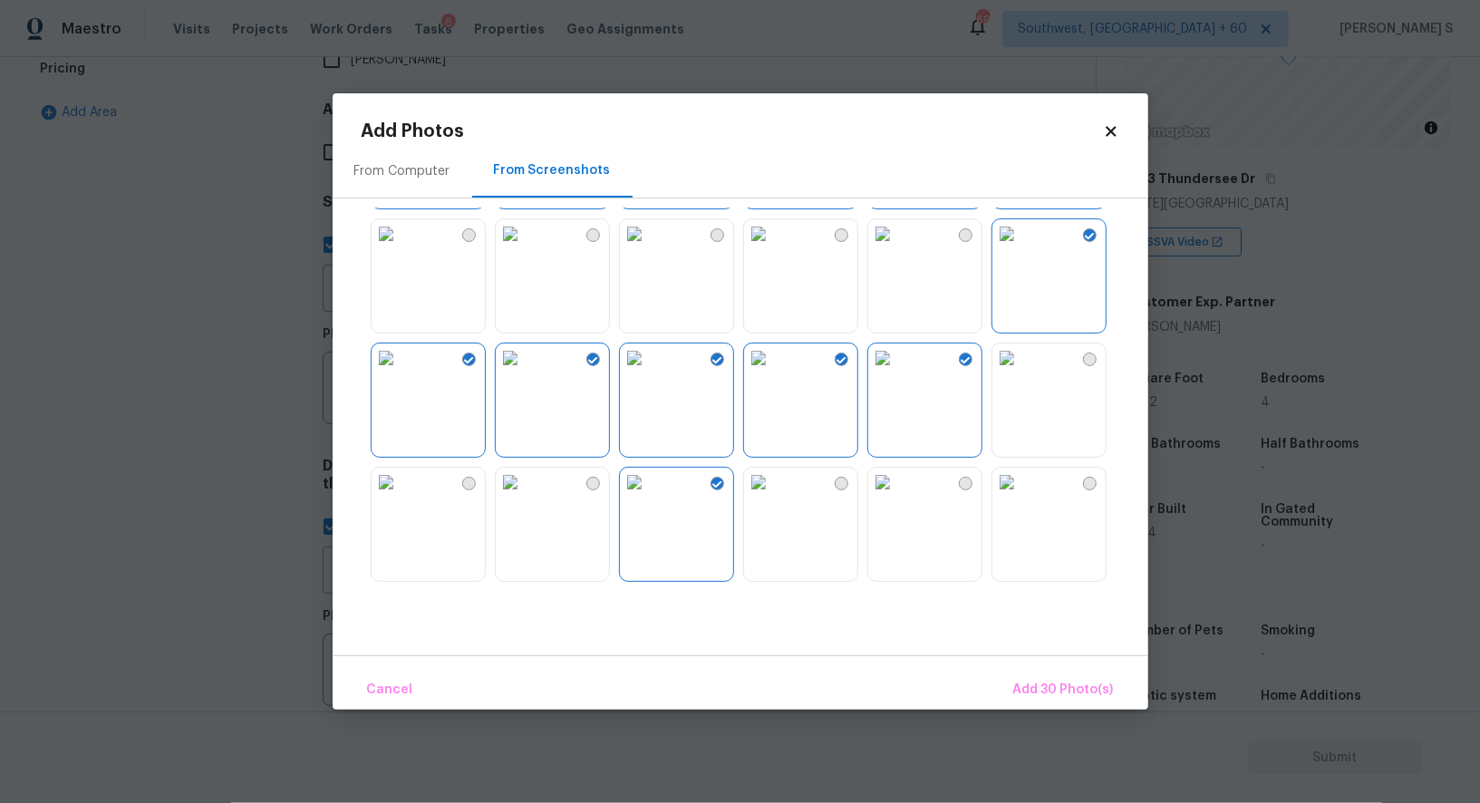
click at [773, 497] on img at bounding box center [758, 482] width 29 height 29
click at [889, 497] on img at bounding box center [883, 482] width 29 height 29
click at [1022, 497] on img at bounding box center [1007, 482] width 29 height 29
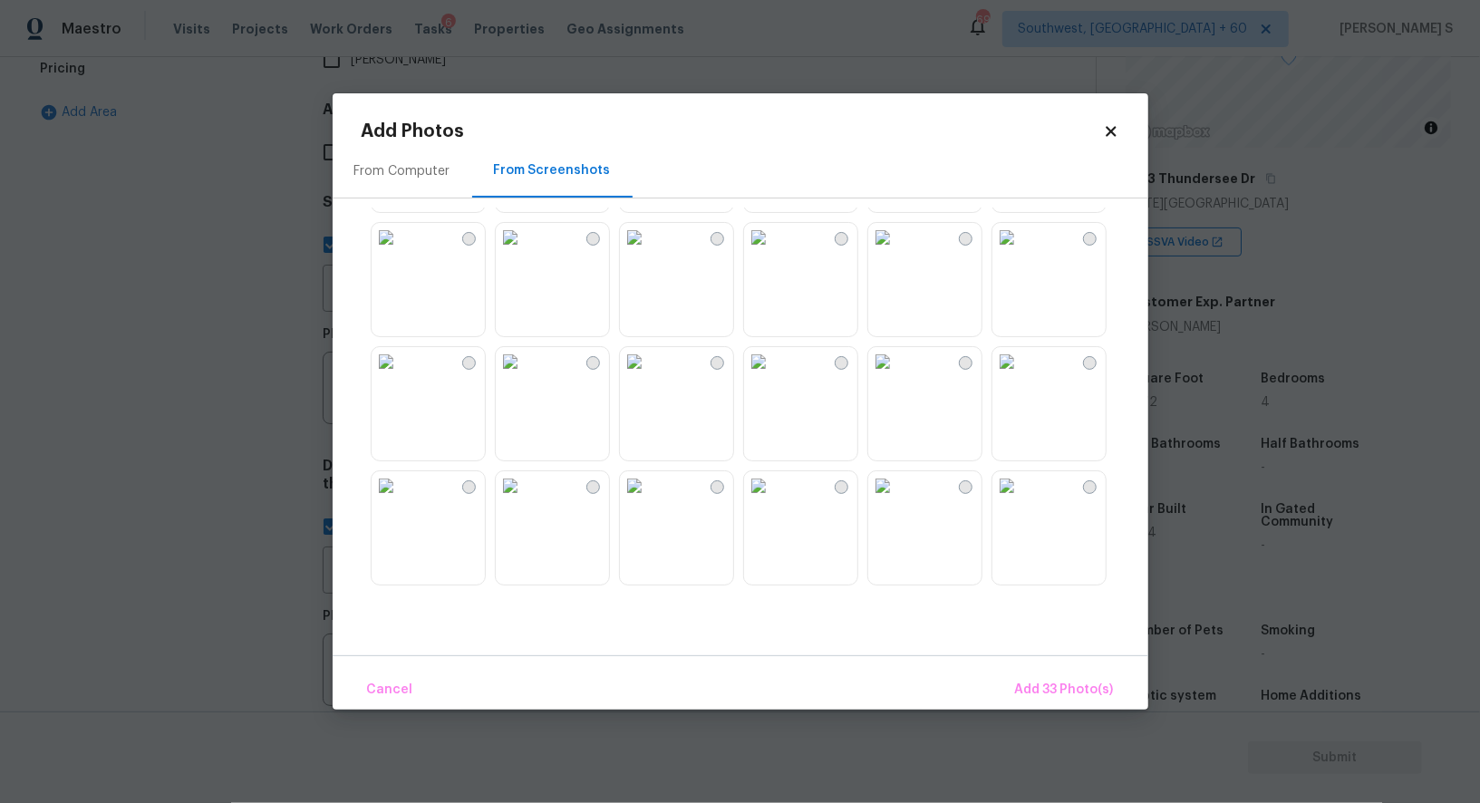
scroll to position [1124, 0]
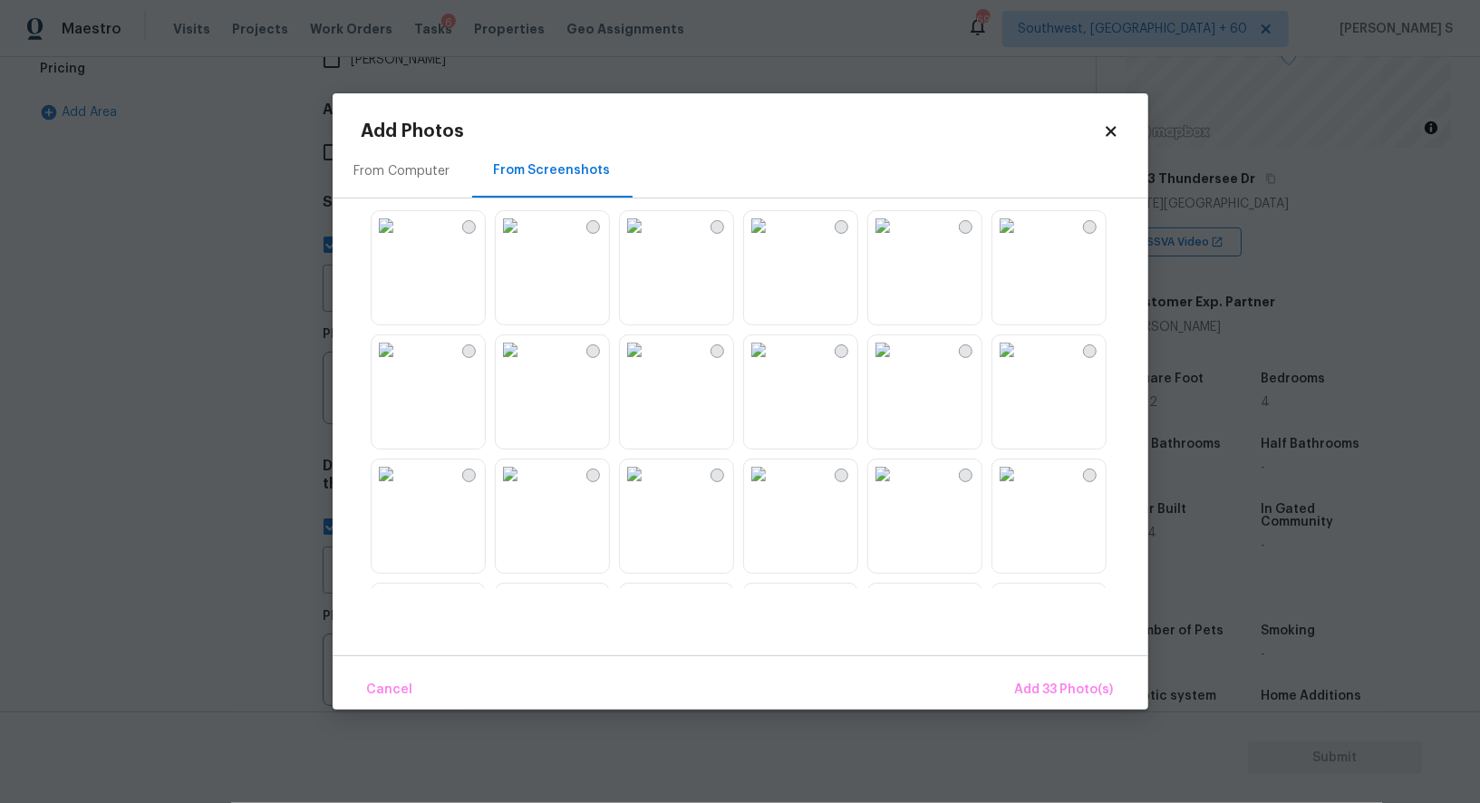
click at [649, 364] on img at bounding box center [634, 349] width 29 height 29
click at [649, 477] on img at bounding box center [634, 474] width 29 height 29
click at [511, 489] on img at bounding box center [510, 474] width 29 height 29
click at [401, 489] on img at bounding box center [386, 474] width 29 height 29
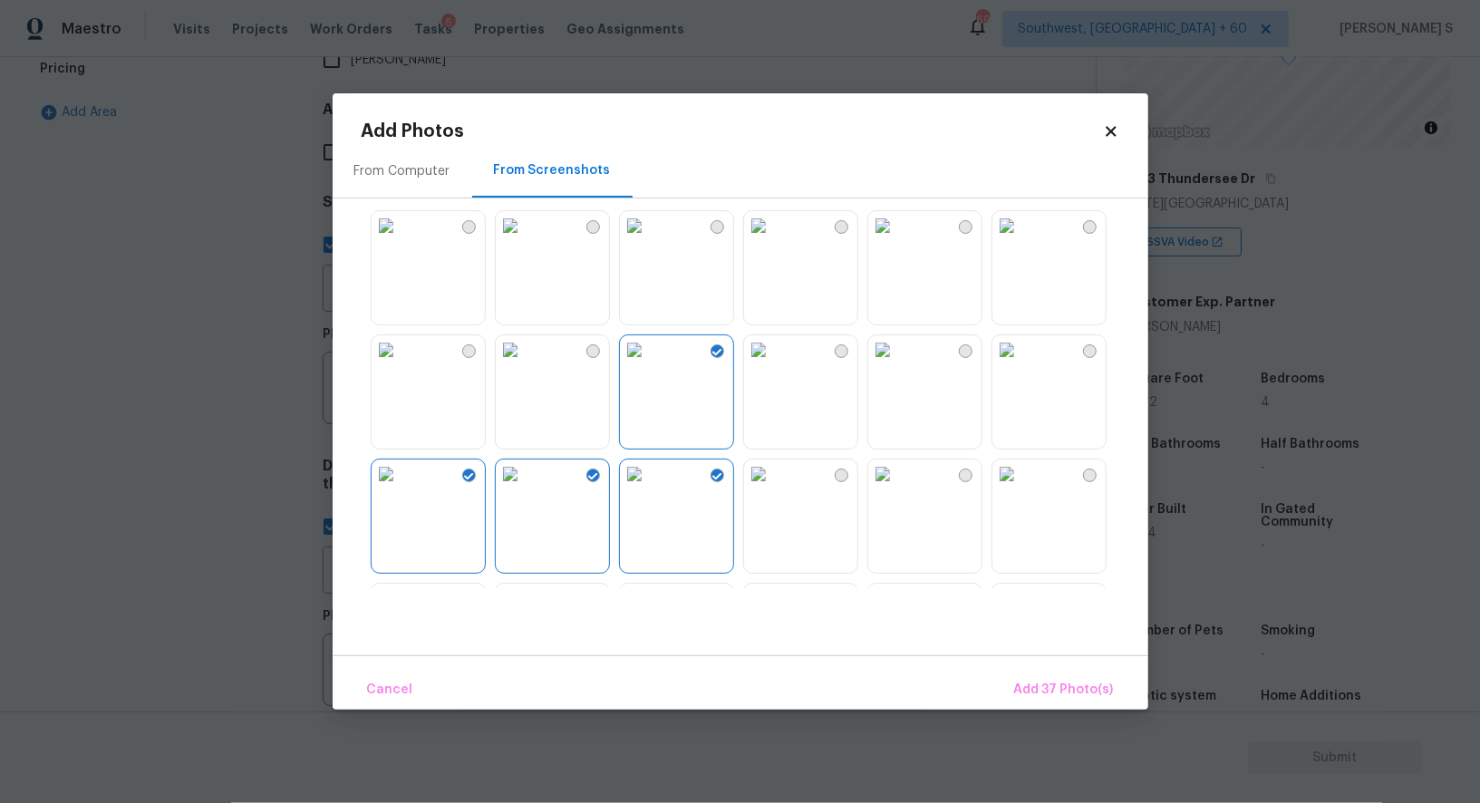
click at [401, 461] on img at bounding box center [386, 474] width 29 height 29
click at [773, 489] on img at bounding box center [758, 474] width 29 height 29
click at [898, 489] on img at bounding box center [883, 474] width 29 height 29
click at [1022, 489] on img at bounding box center [1007, 474] width 29 height 29
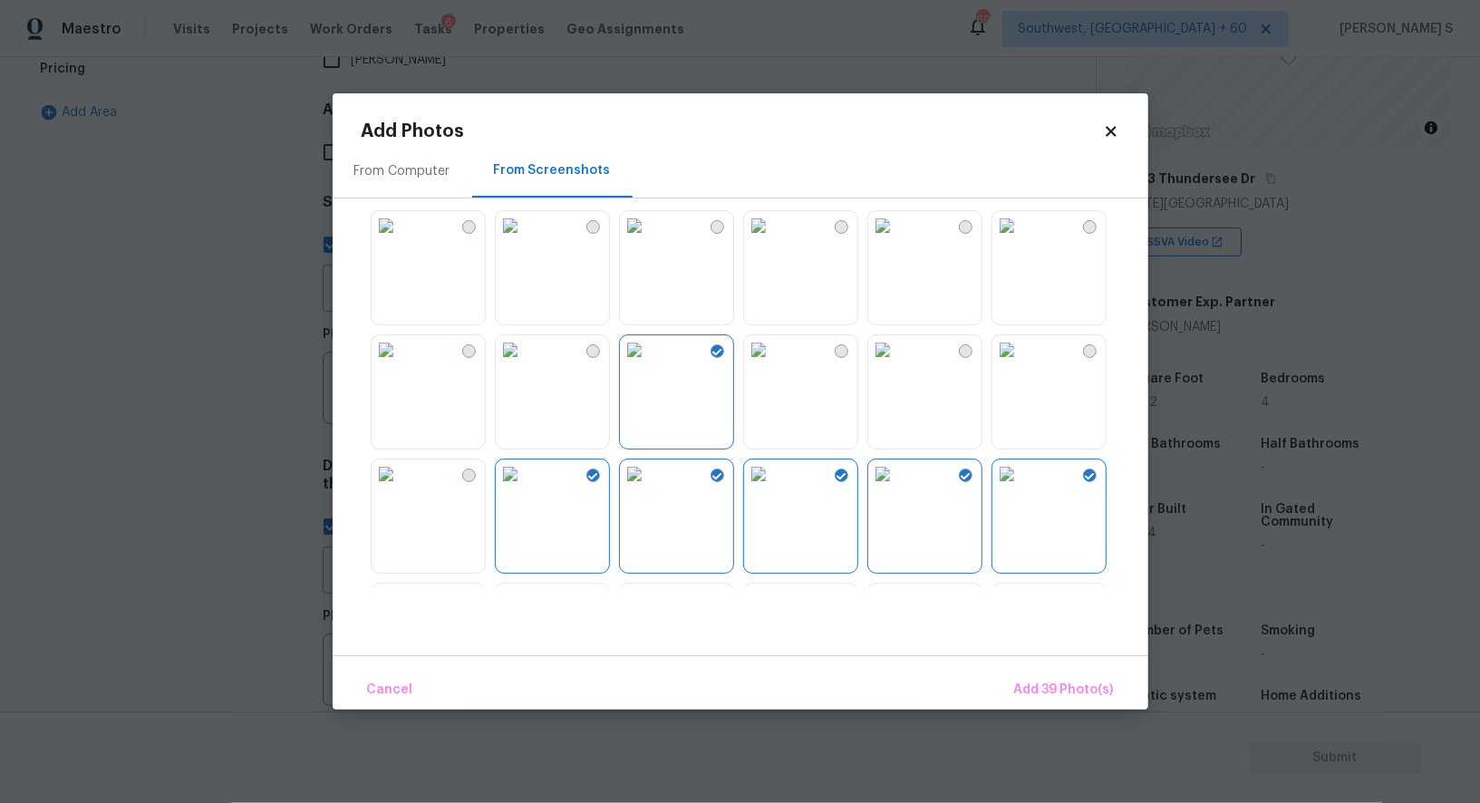
scroll to position [1451, 0]
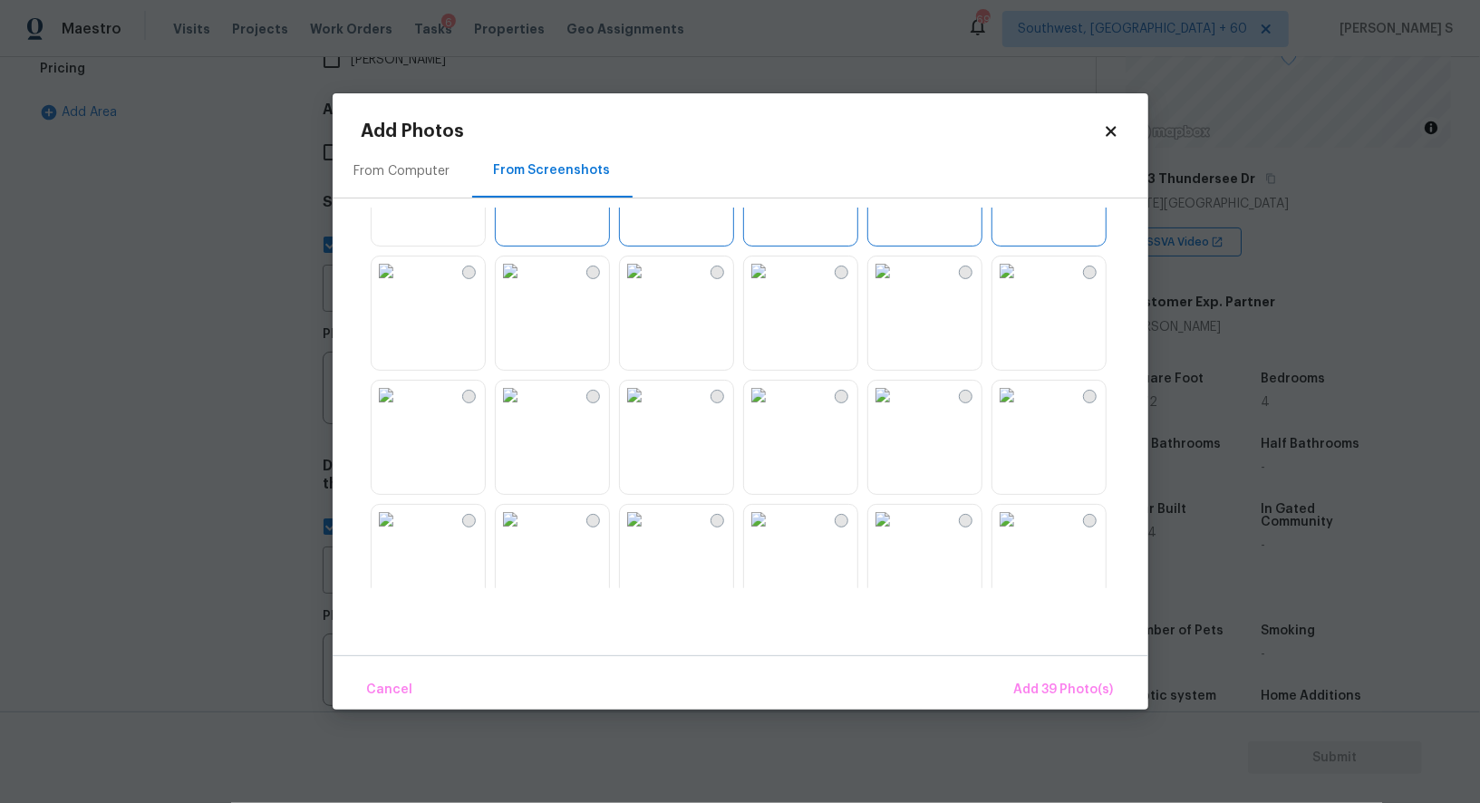
click at [1015, 286] on img at bounding box center [1007, 271] width 29 height 29
click at [898, 286] on img at bounding box center [883, 271] width 29 height 29
click at [992, 453] on div at bounding box center [1049, 437] width 115 height 115
click at [1022, 410] on img at bounding box center [1007, 395] width 29 height 29
click at [898, 410] on img at bounding box center [883, 395] width 29 height 29
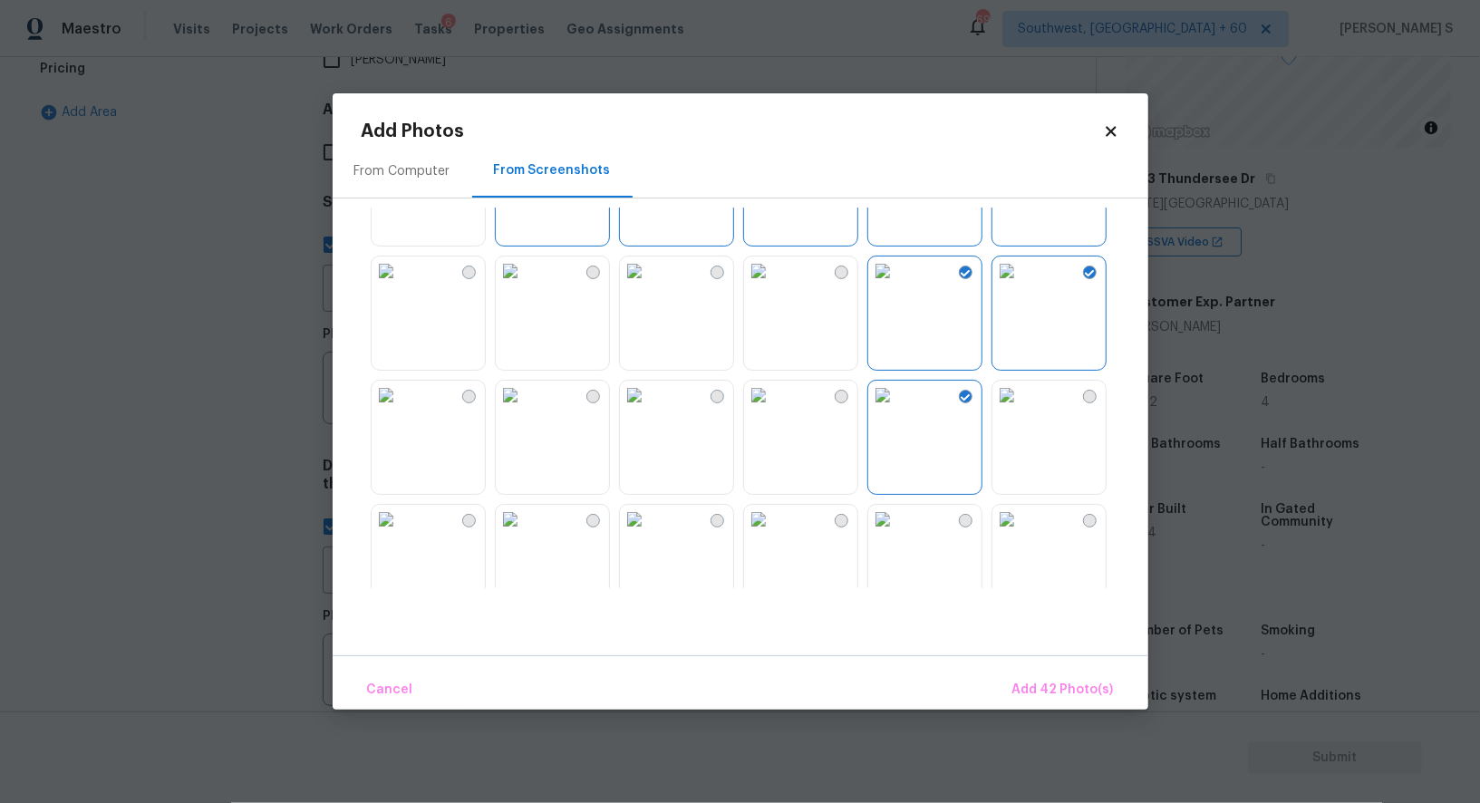
click at [773, 410] on img at bounding box center [758, 395] width 29 height 29
click at [773, 286] on img at bounding box center [758, 271] width 29 height 29
click at [645, 374] on div at bounding box center [755, 398] width 787 height 381
click at [649, 397] on img at bounding box center [634, 395] width 29 height 29
click at [649, 286] on img at bounding box center [634, 271] width 29 height 29
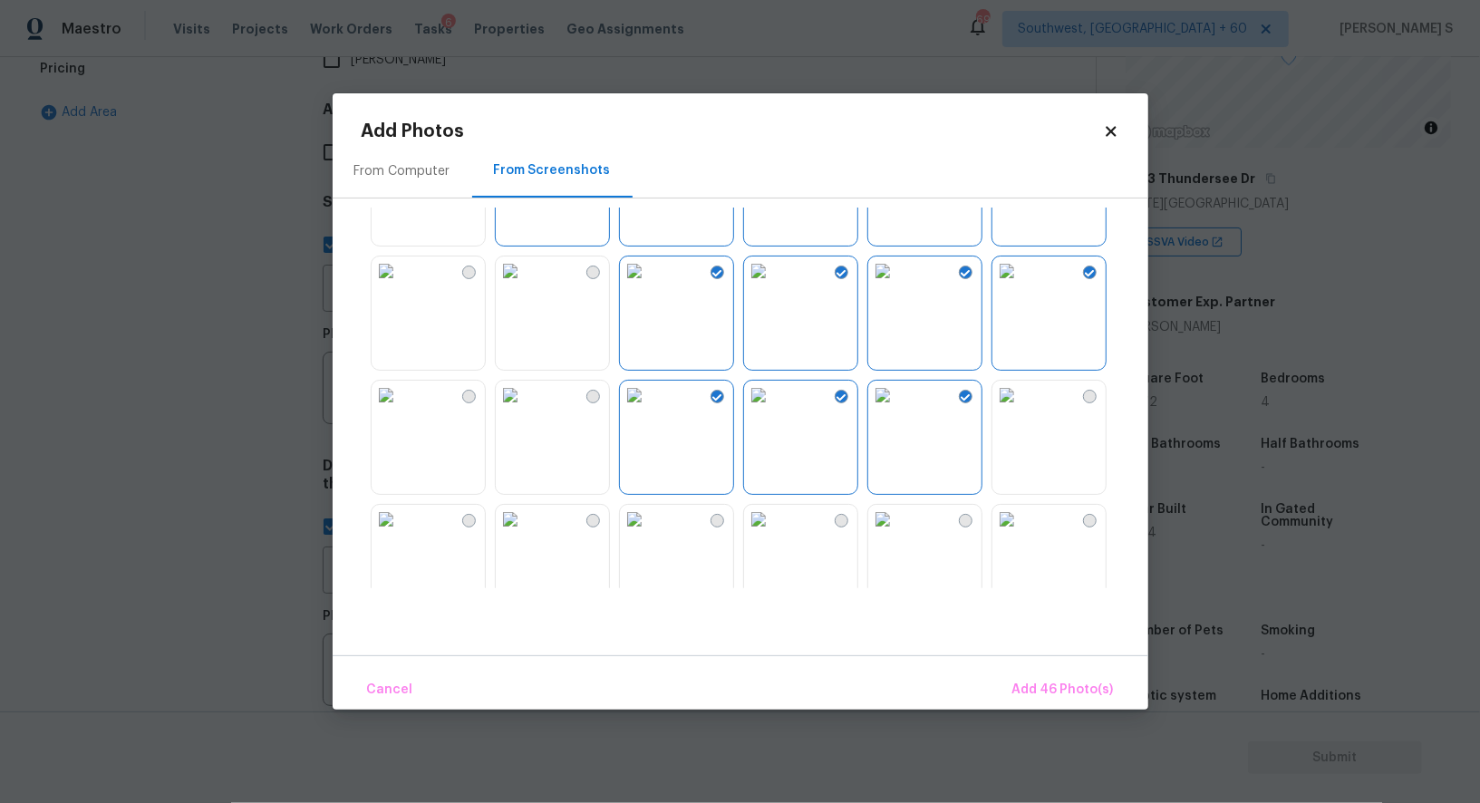
click at [525, 286] on img at bounding box center [510, 271] width 29 height 29
click at [525, 410] on img at bounding box center [510, 395] width 29 height 29
click at [389, 398] on img at bounding box center [386, 395] width 29 height 29
click at [389, 286] on img at bounding box center [386, 271] width 29 height 29
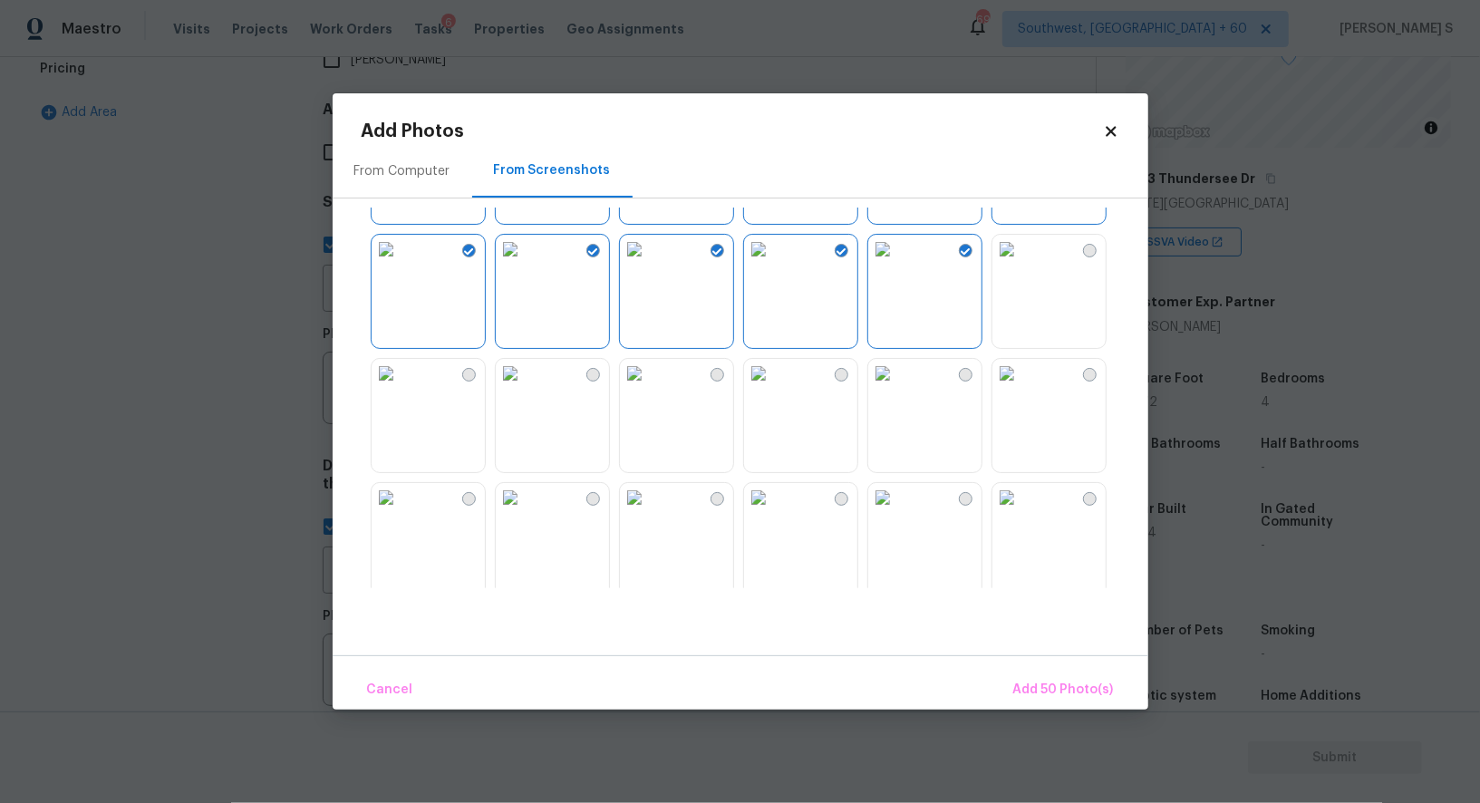
scroll to position [1731, 0]
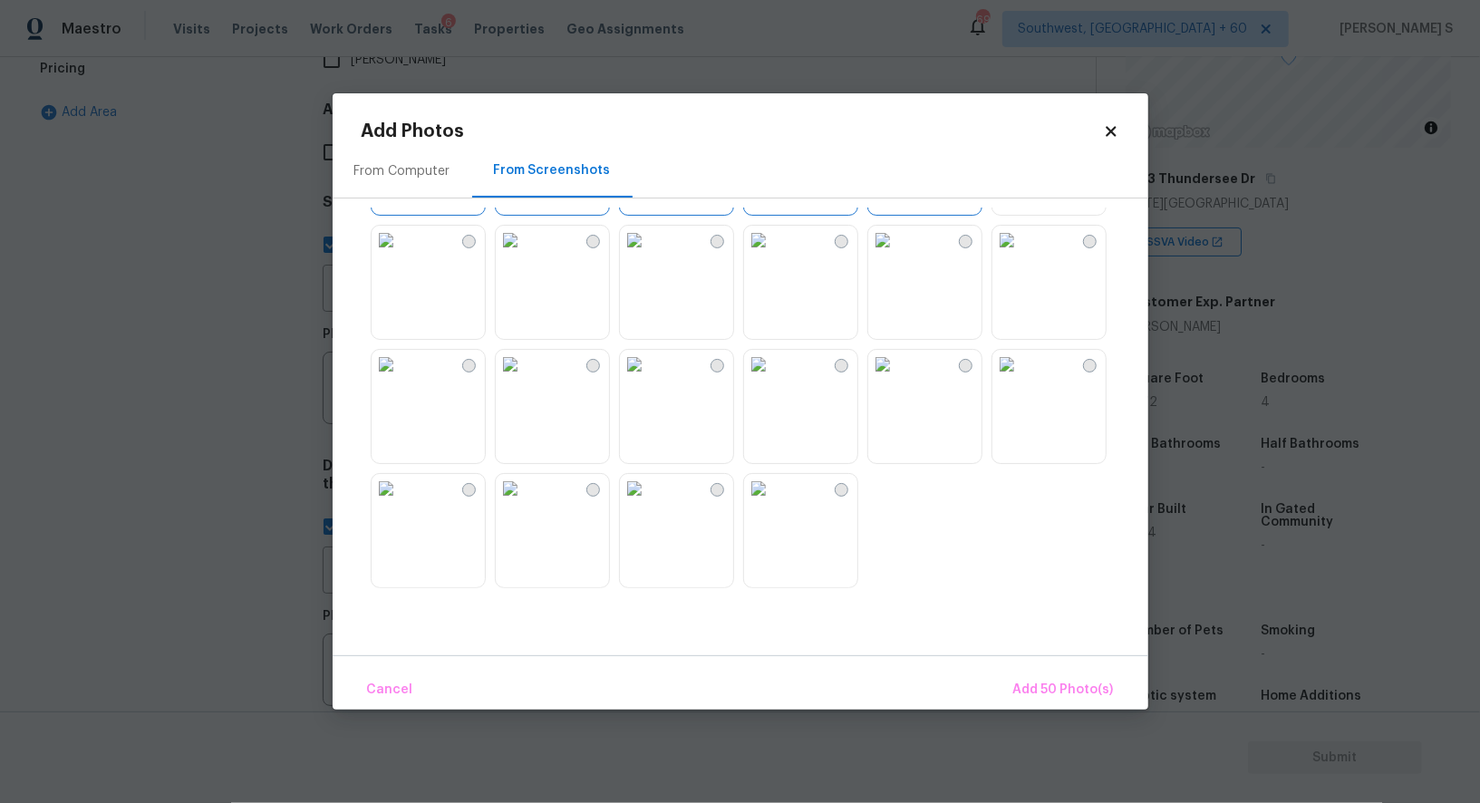
click at [525, 379] on img at bounding box center [510, 364] width 29 height 29
click at [525, 503] on img at bounding box center [510, 488] width 29 height 29
click at [649, 503] on img at bounding box center [634, 488] width 29 height 29
click at [649, 379] on img at bounding box center [634, 364] width 29 height 29
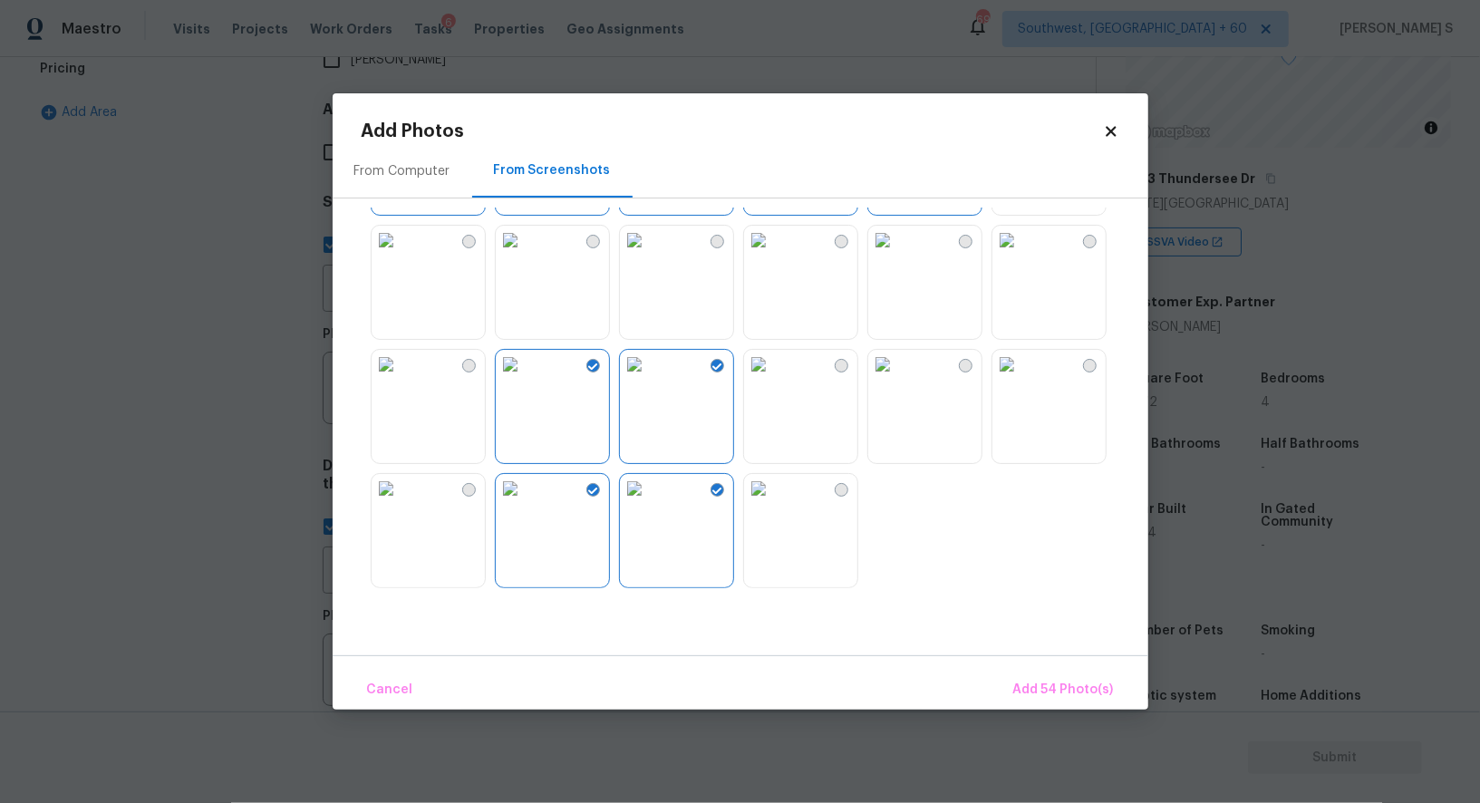
click at [773, 379] on img at bounding box center [758, 364] width 29 height 29
click at [773, 503] on img at bounding box center [758, 488] width 29 height 29
click at [1048, 679] on span "Add 56 Photo(s)" at bounding box center [1064, 690] width 100 height 23
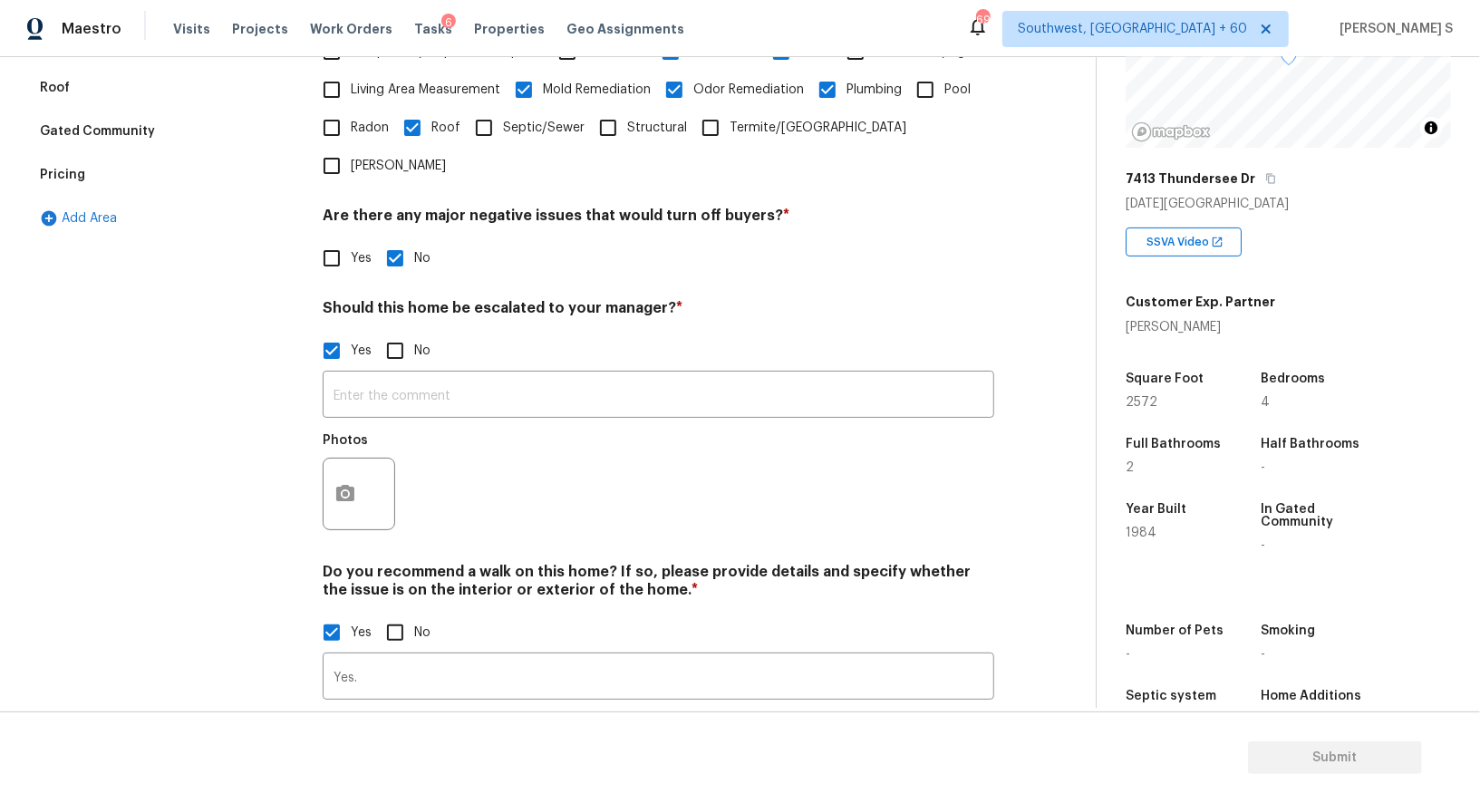
scroll to position [350, 0]
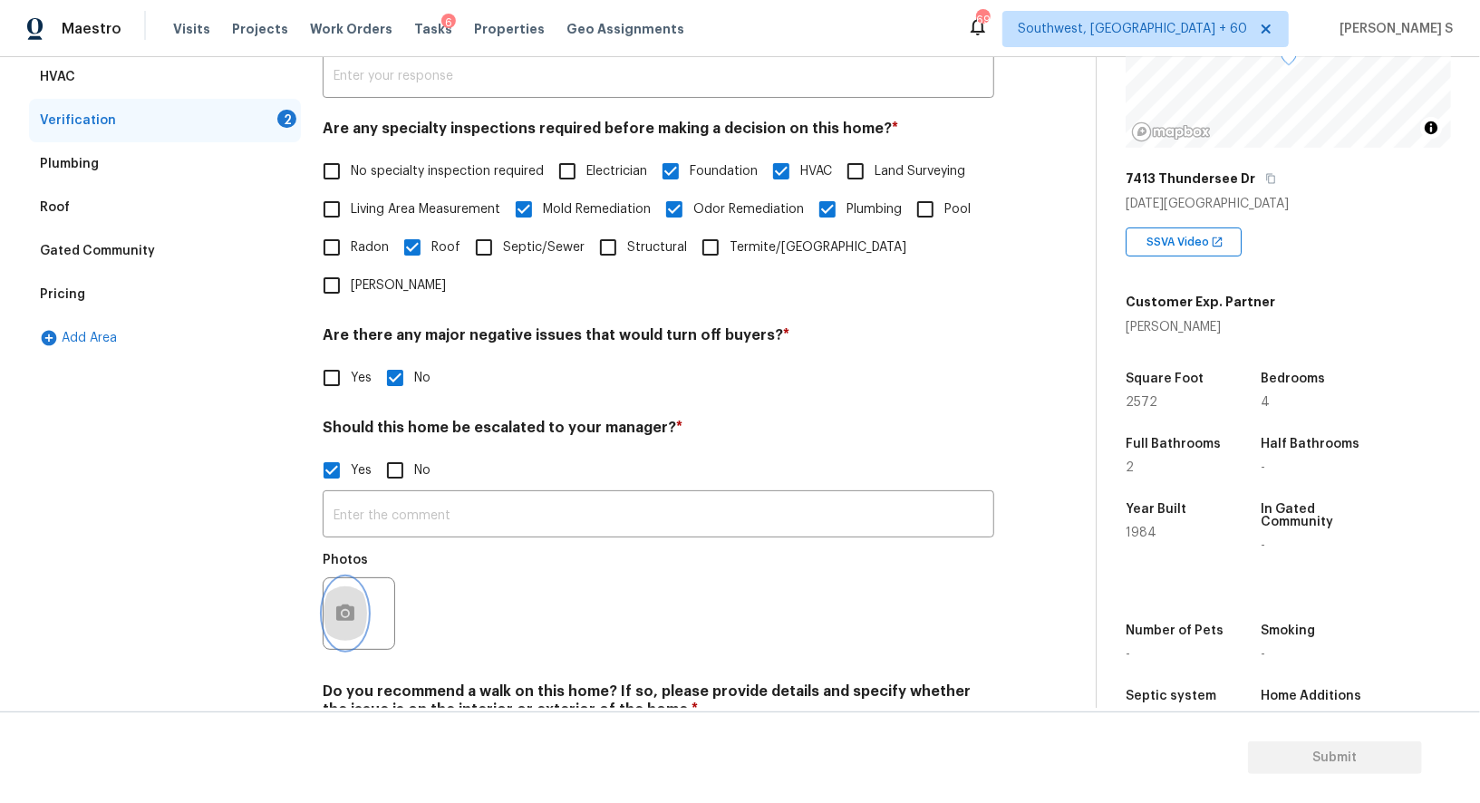
click at [361, 578] on button "button" at bounding box center [346, 613] width 44 height 71
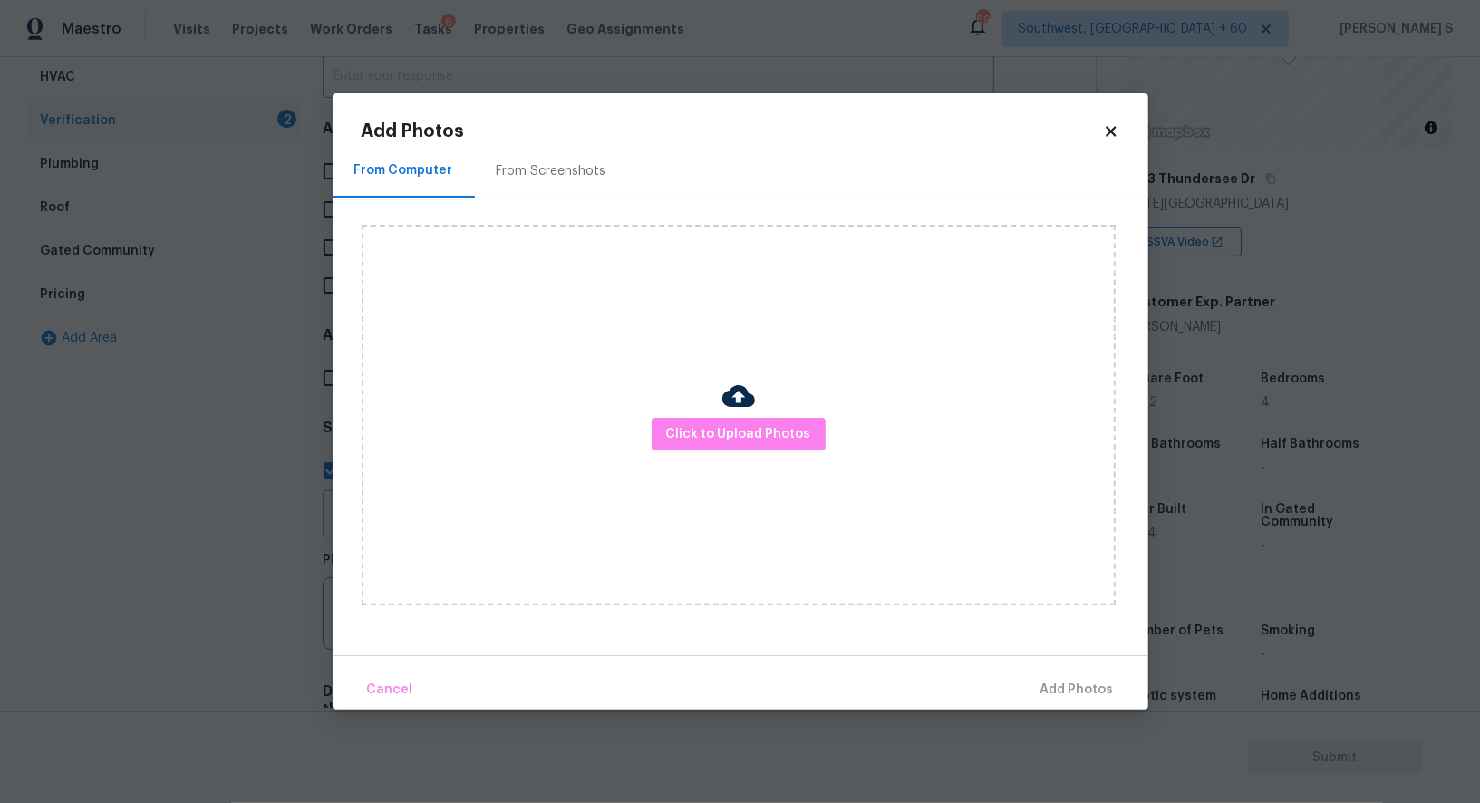
click at [538, 170] on div "From Screenshots" at bounding box center [552, 171] width 110 height 18
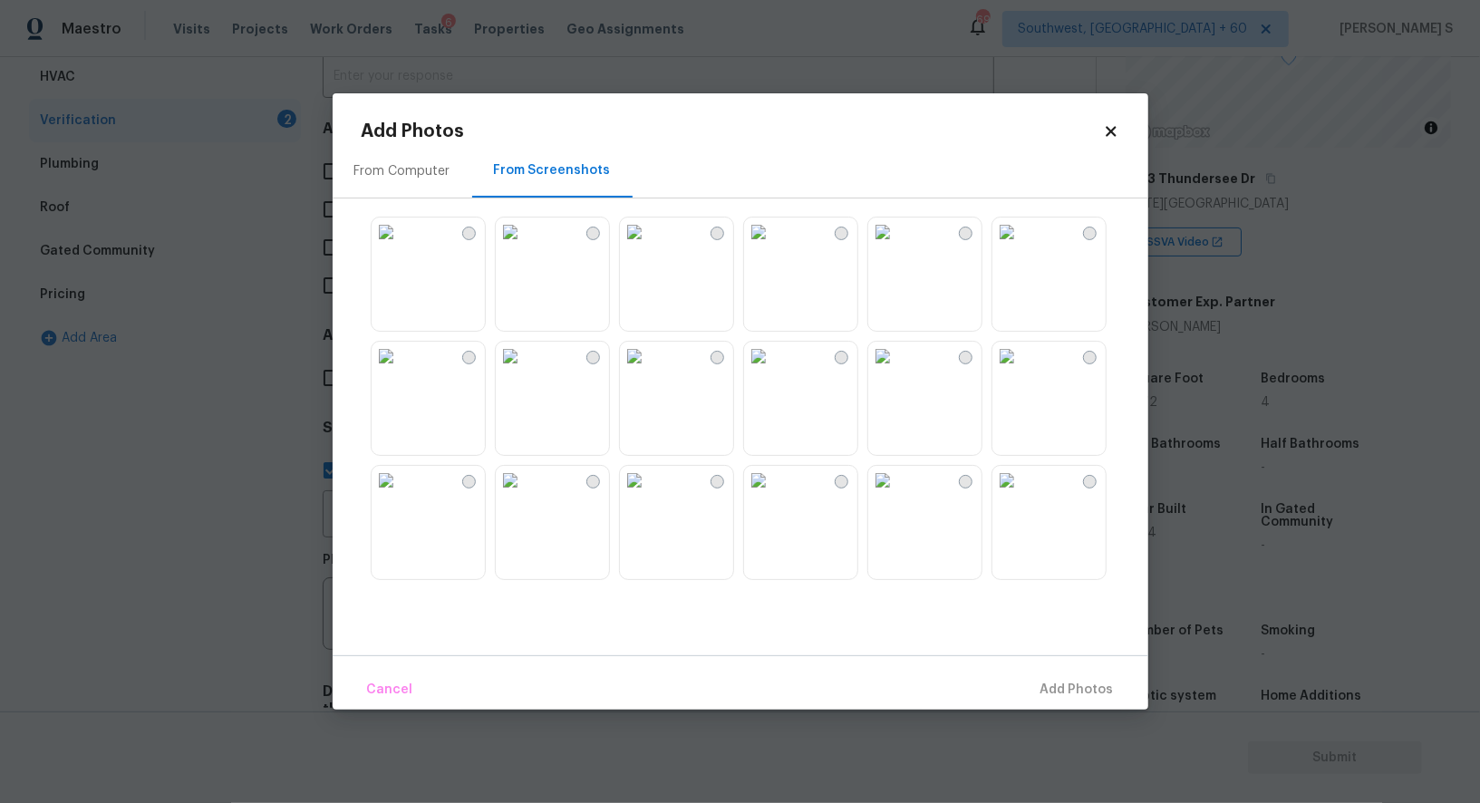
drag, startPoint x: 654, startPoint y: 296, endPoint x: 656, endPoint y: 319, distance: 23.7
click at [649, 247] on img at bounding box center [634, 232] width 29 height 29
click at [649, 371] on img at bounding box center [634, 356] width 29 height 29
click at [525, 371] on img at bounding box center [510, 356] width 29 height 29
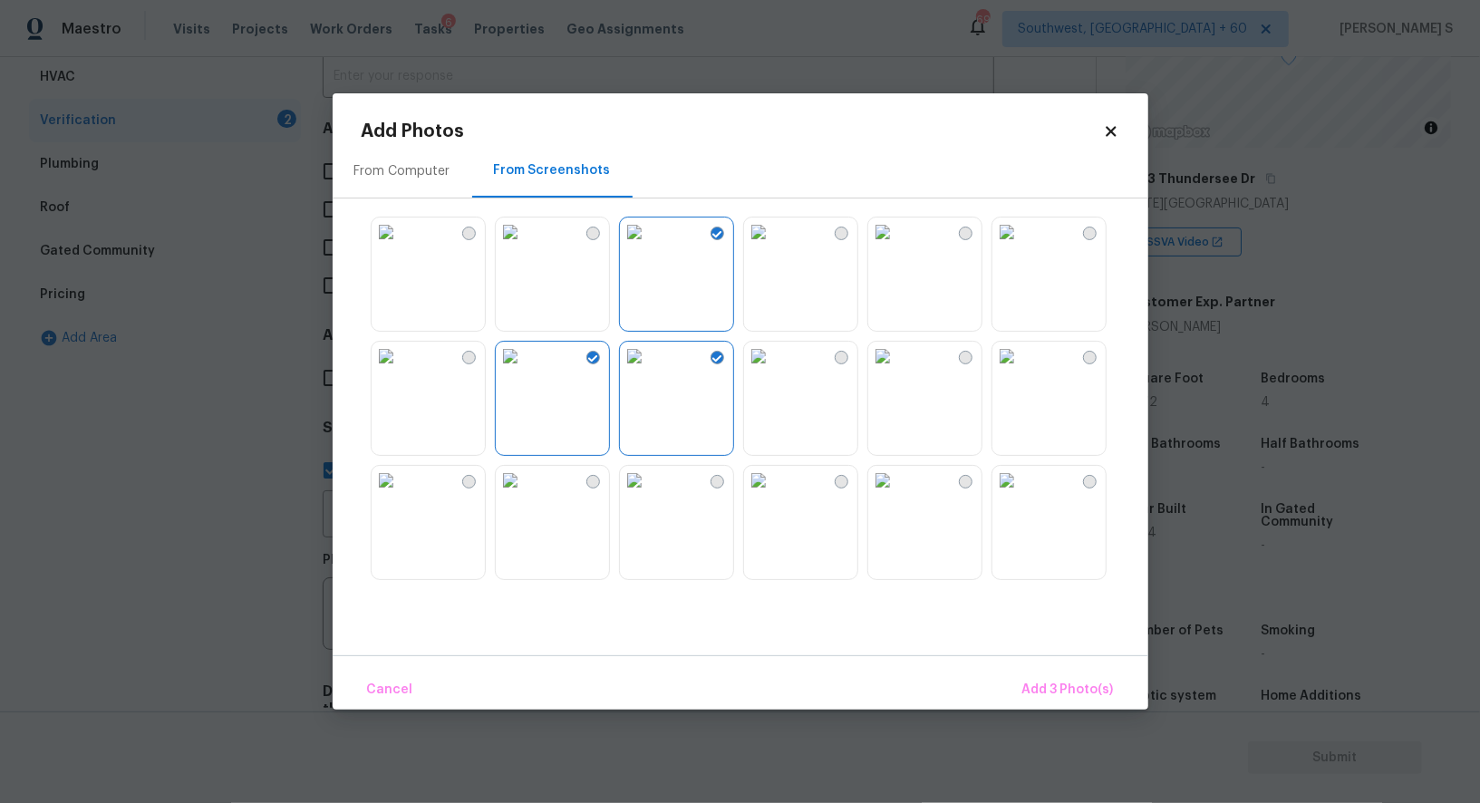
click at [525, 247] on img at bounding box center [510, 232] width 29 height 29
click at [401, 247] on img at bounding box center [386, 232] width 29 height 29
click at [401, 371] on img at bounding box center [386, 356] width 29 height 29
click at [773, 360] on img at bounding box center [758, 356] width 29 height 29
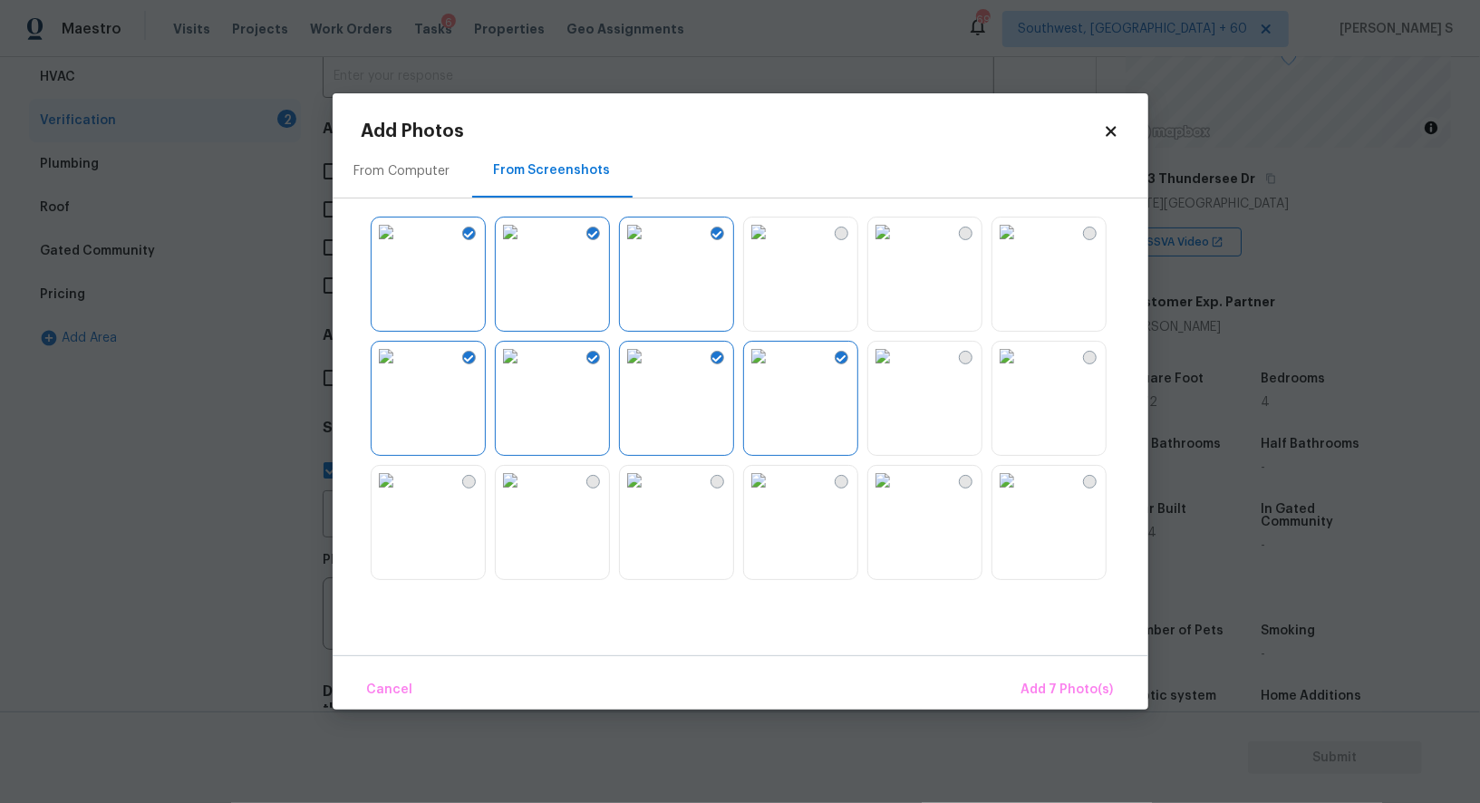
click at [773, 247] on img at bounding box center [758, 232] width 29 height 29
click at [898, 247] on img at bounding box center [883, 232] width 29 height 29
click at [898, 371] on img at bounding box center [883, 356] width 29 height 29
click at [1022, 371] on img at bounding box center [1007, 356] width 29 height 29
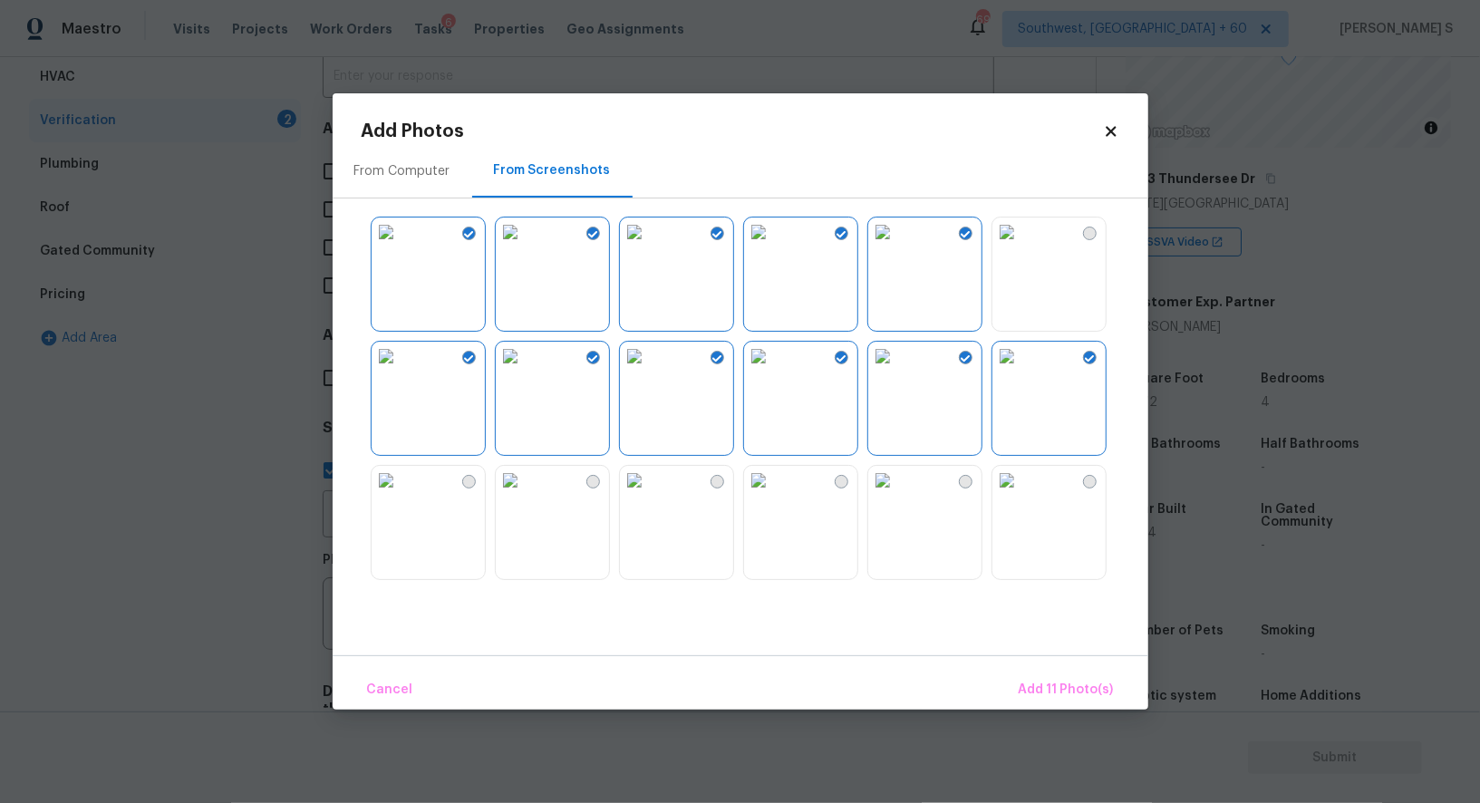
click at [1022, 247] on img at bounding box center [1007, 232] width 29 height 29
click at [1014, 495] on img at bounding box center [1007, 480] width 29 height 29
click at [898, 495] on img at bounding box center [883, 480] width 29 height 29
click at [773, 495] on img at bounding box center [758, 480] width 29 height 29
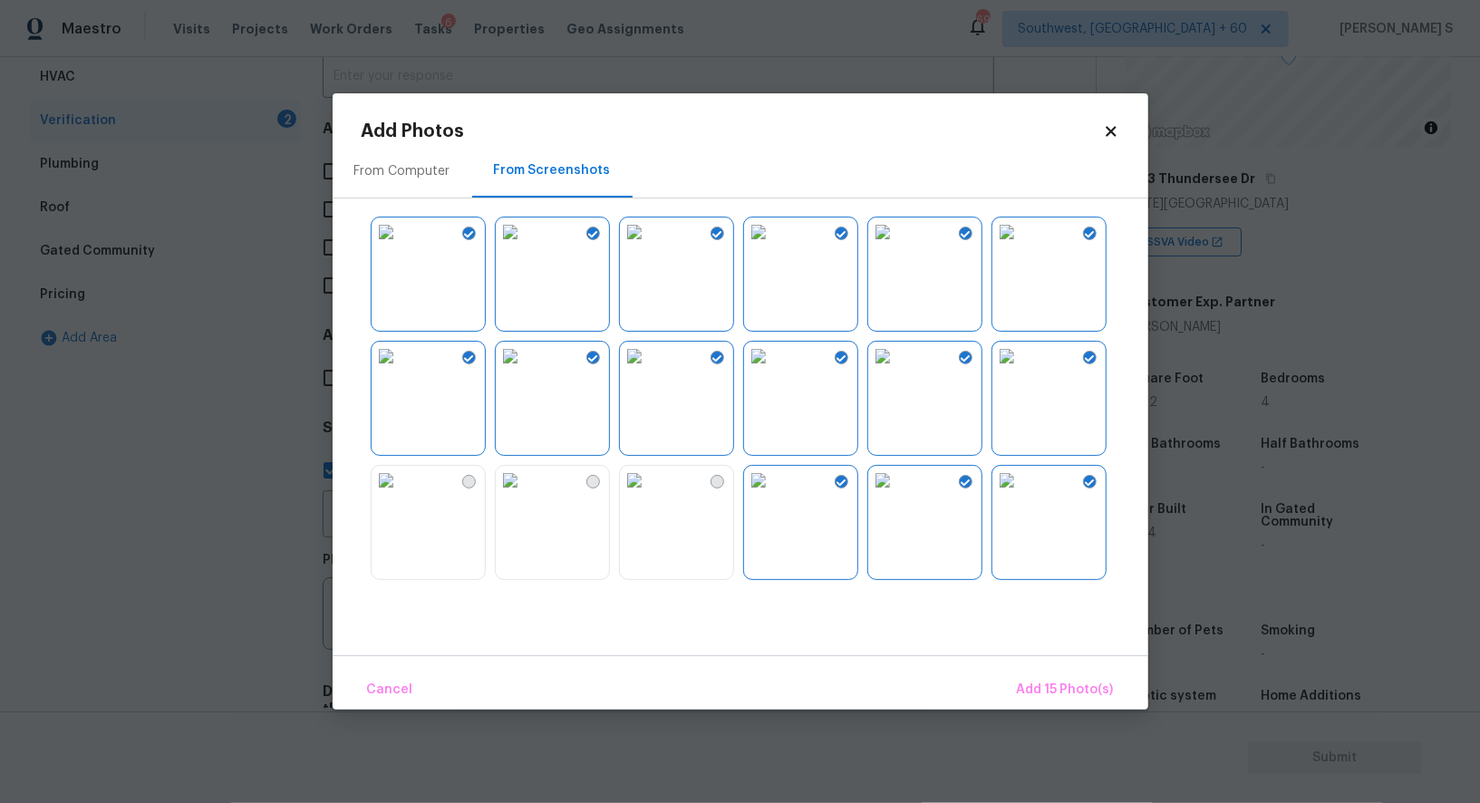
drag, startPoint x: 651, startPoint y: 538, endPoint x: 622, endPoint y: 538, distance: 29.0
click at [649, 495] on img at bounding box center [634, 480] width 29 height 29
click at [525, 495] on img at bounding box center [510, 480] width 29 height 29
click at [401, 495] on img at bounding box center [386, 480] width 29 height 29
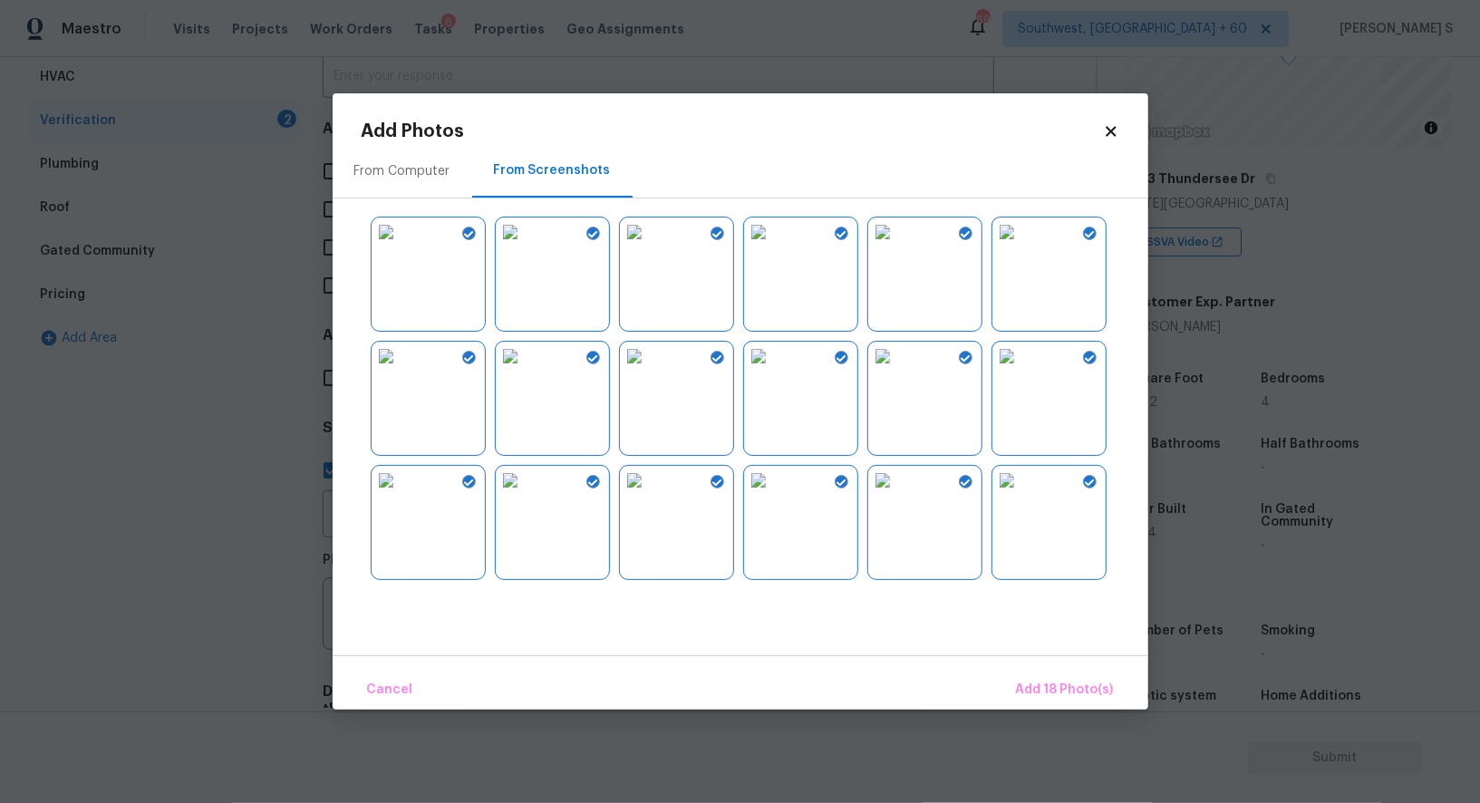
scroll to position [414, 0]
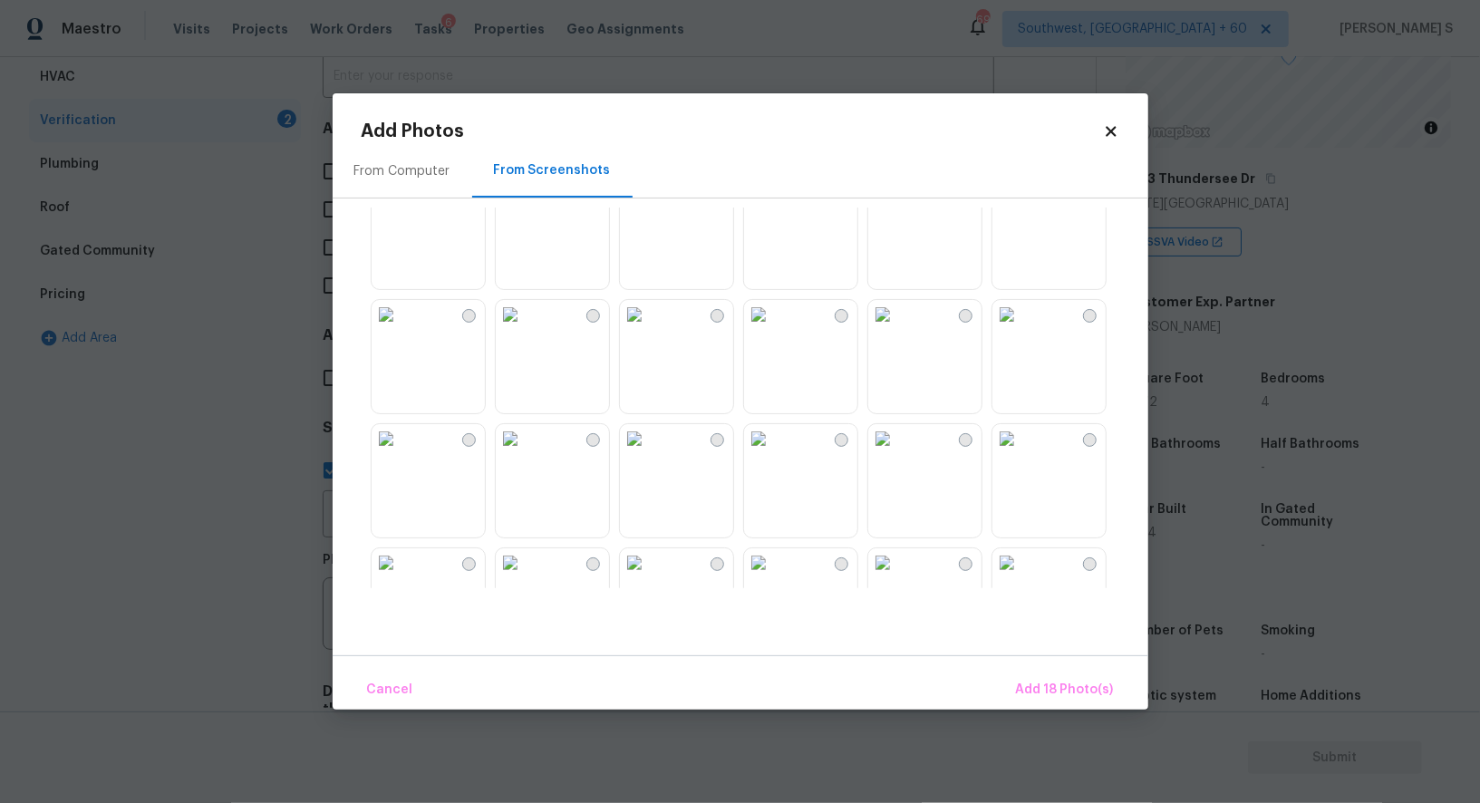
click at [525, 329] on img at bounding box center [510, 314] width 29 height 29
click at [525, 453] on img at bounding box center [510, 438] width 29 height 29
click at [401, 453] on img at bounding box center [386, 438] width 29 height 29
click at [401, 329] on img at bounding box center [386, 314] width 29 height 29
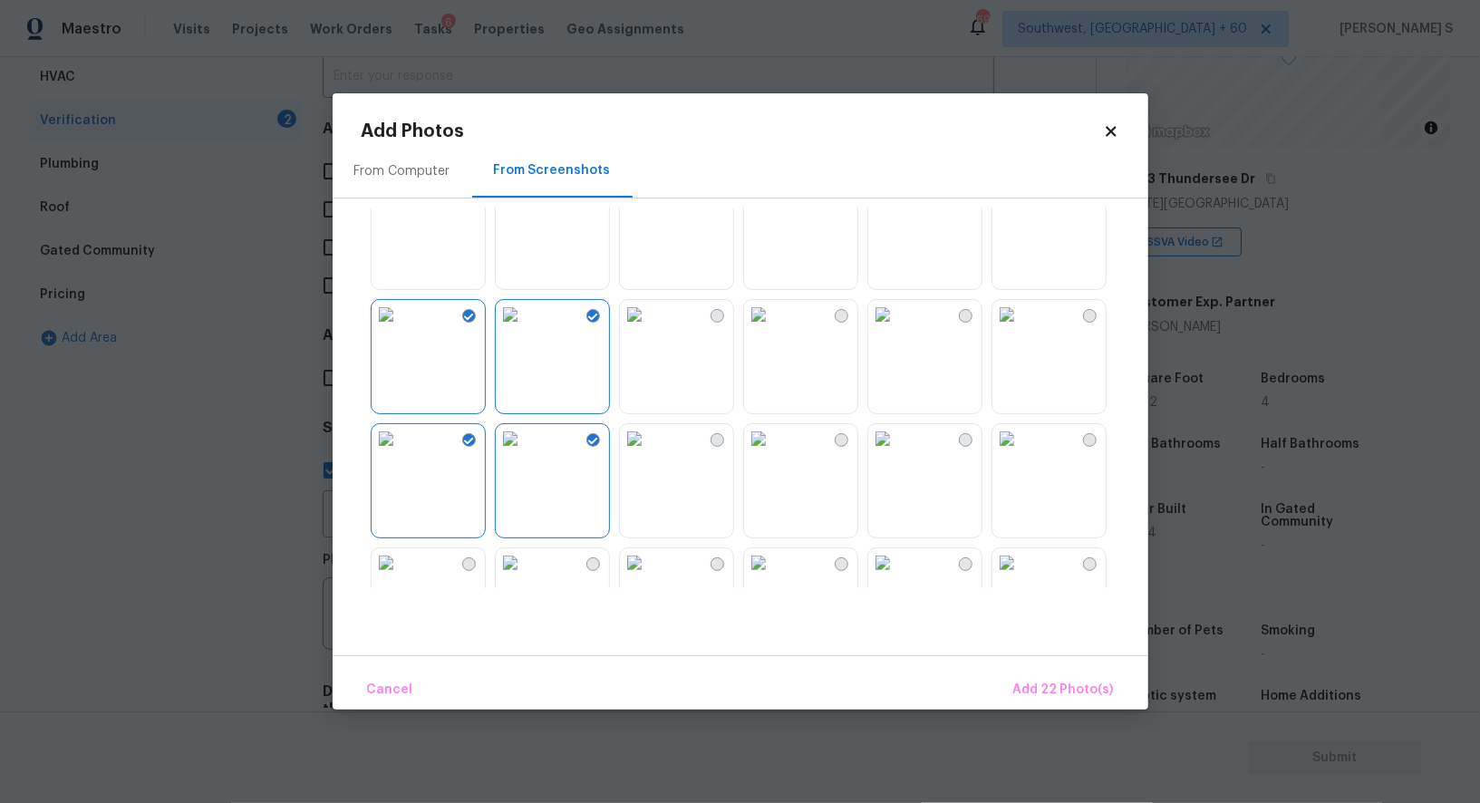
click at [649, 329] on img at bounding box center [634, 314] width 29 height 29
click at [649, 453] on img at bounding box center [634, 438] width 29 height 29
click at [773, 453] on img at bounding box center [758, 438] width 29 height 29
click at [773, 329] on img at bounding box center [758, 314] width 29 height 29
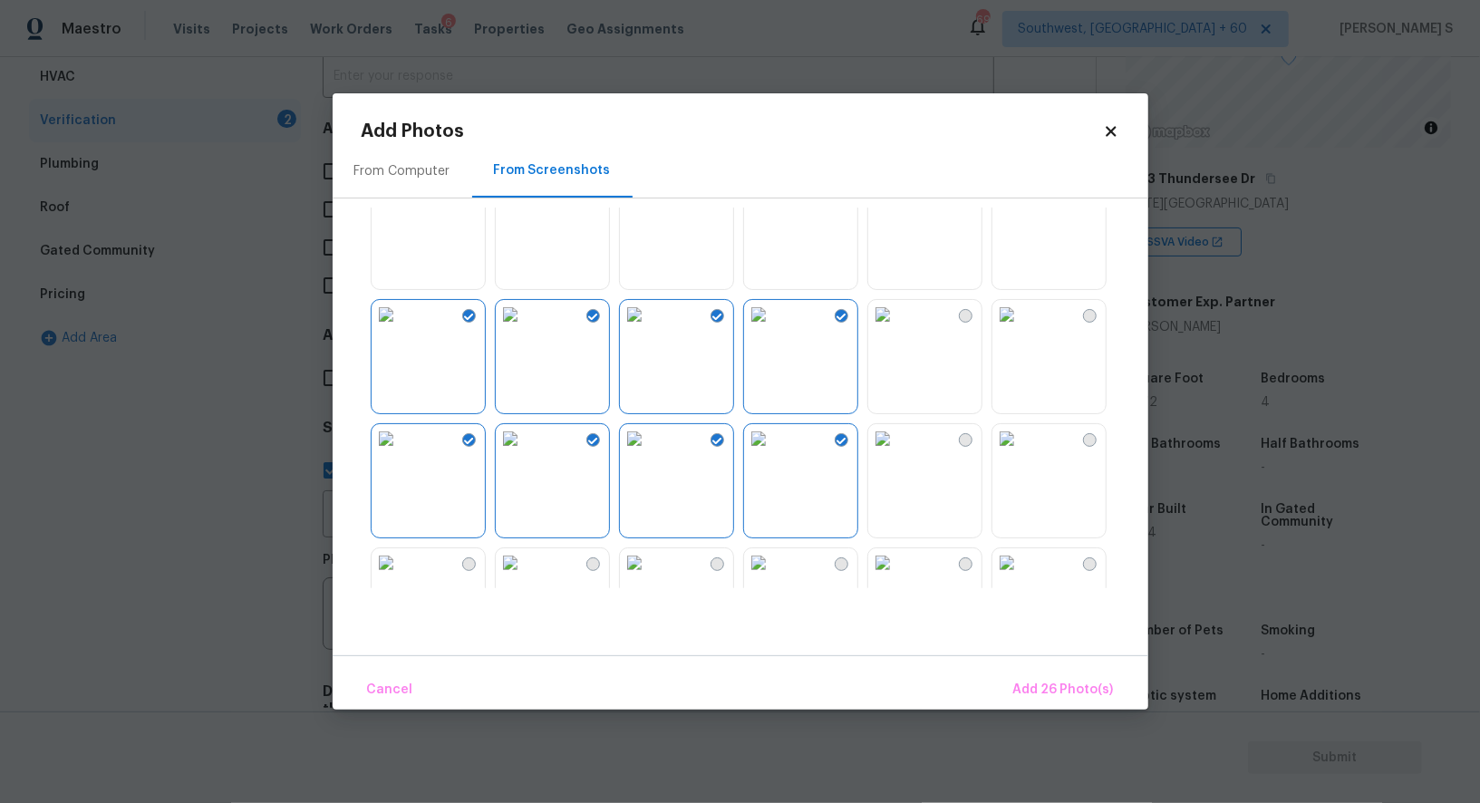
click at [880, 329] on img at bounding box center [883, 314] width 29 height 29
click at [898, 453] on img at bounding box center [883, 438] width 29 height 29
click at [1015, 453] on img at bounding box center [1007, 438] width 29 height 29
click at [898, 453] on img at bounding box center [883, 438] width 29 height 29
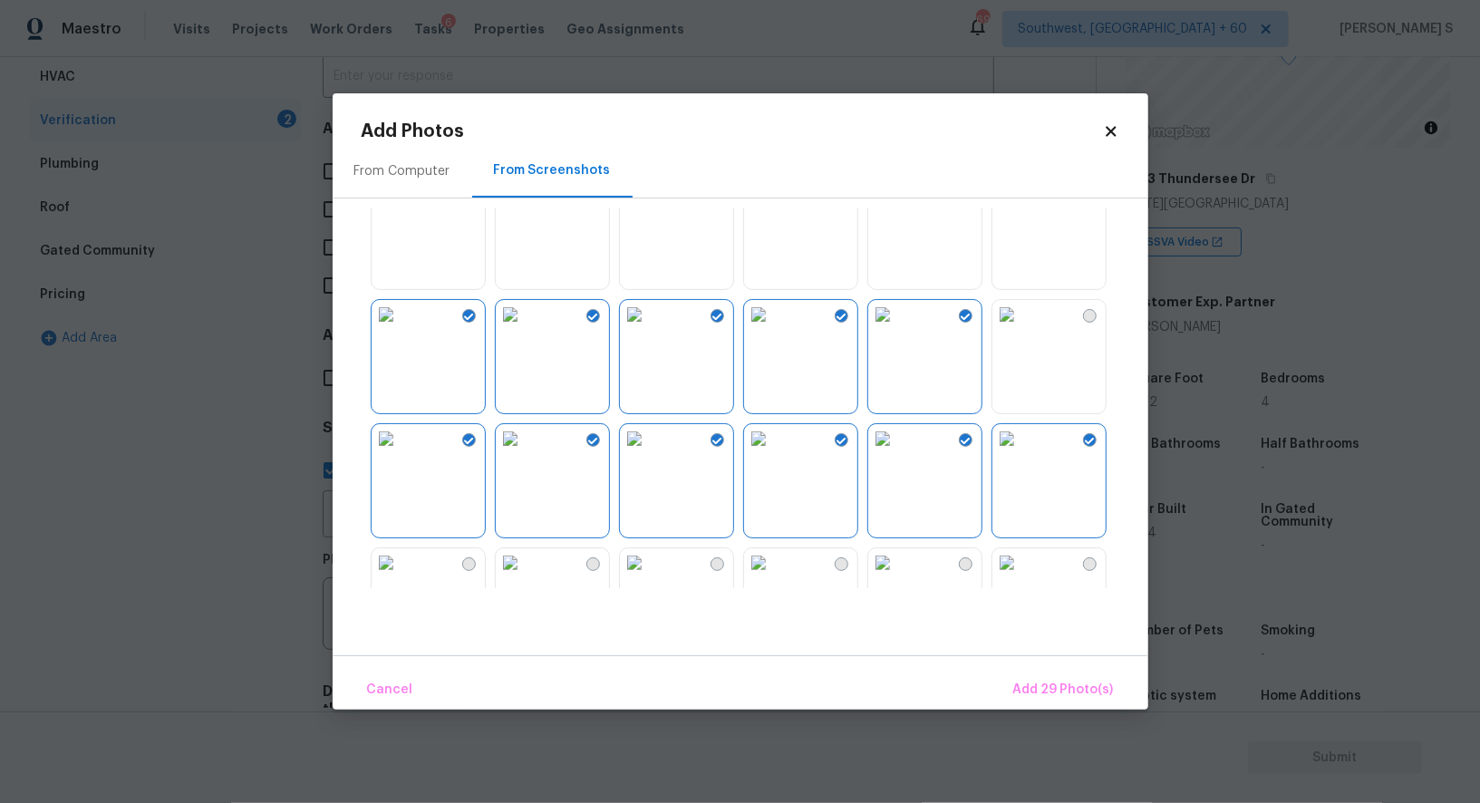
click at [1022, 329] on img at bounding box center [1007, 314] width 29 height 29
click at [1034, 684] on span "Add 30 Photo(s)" at bounding box center [1064, 690] width 101 height 23
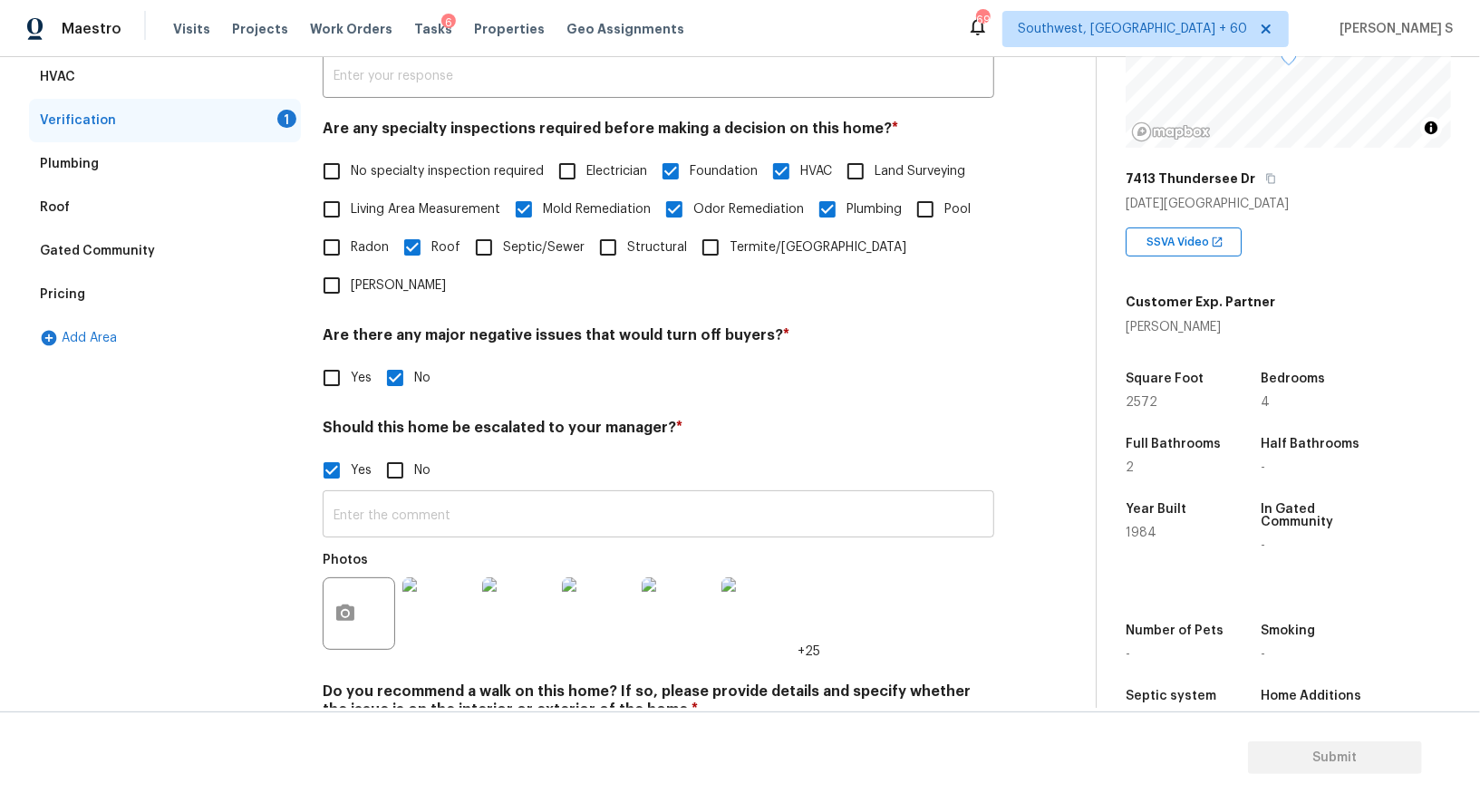
click at [607, 495] on input "text" at bounding box center [659, 516] width 672 height 43
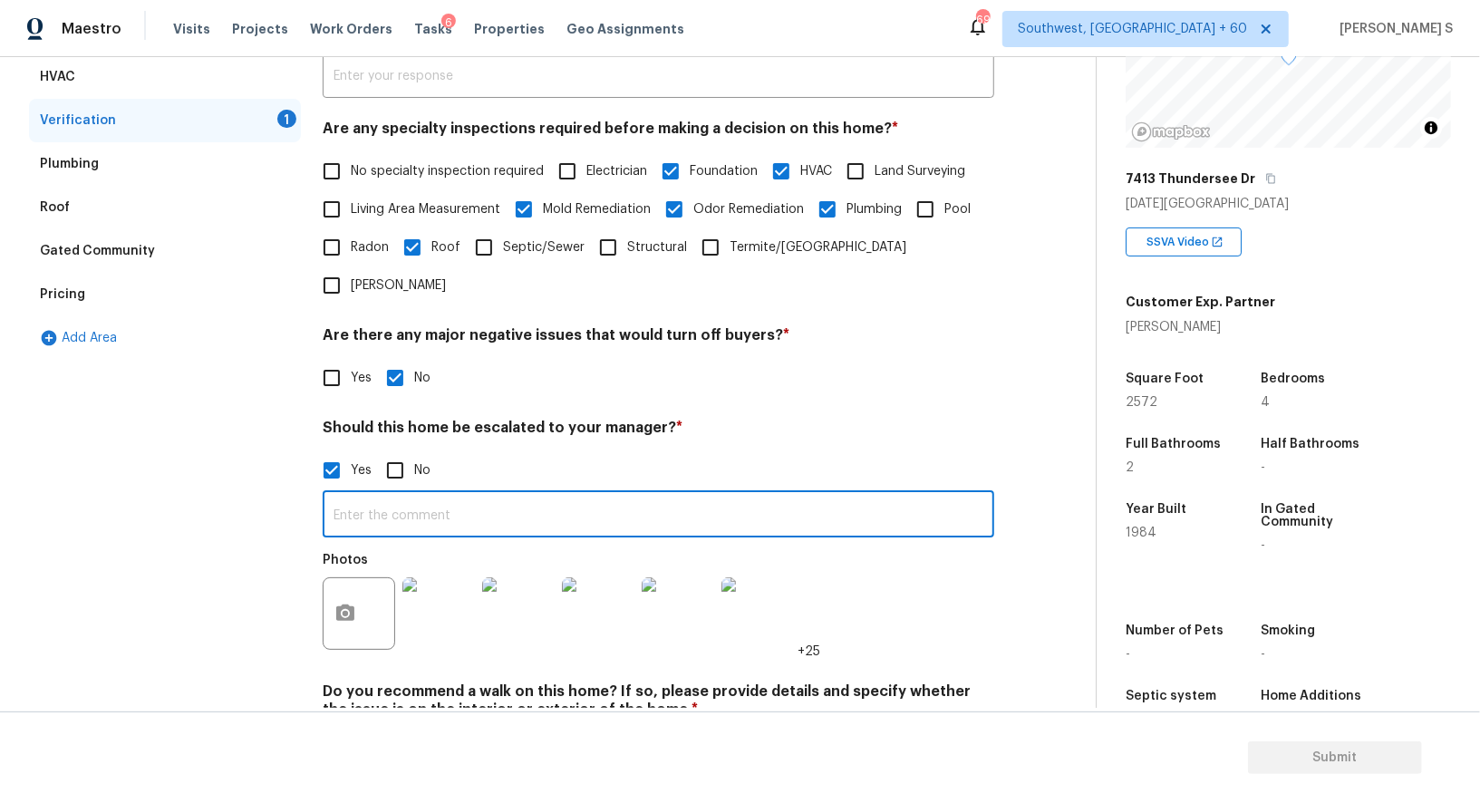
scroll to position [576, 0]
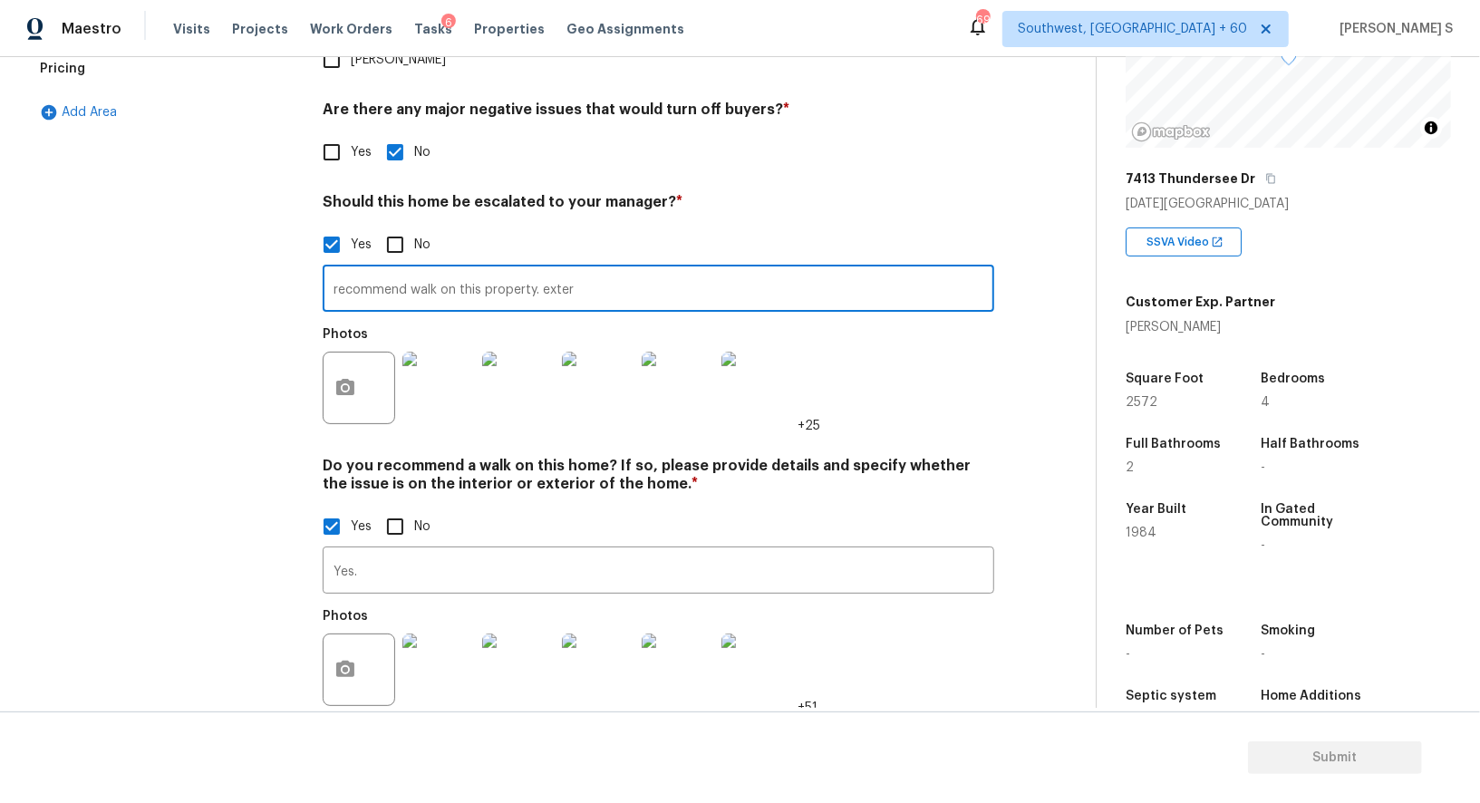
click at [607, 508] on div "Yes No" at bounding box center [659, 527] width 672 height 38
click at [602, 269] on input "recommend walk on this property. exter" at bounding box center [659, 290] width 672 height 43
click at [602, 269] on input "recommend walk on this property. extereme foundation issue on both it" at bounding box center [659, 290] width 672 height 43
click at [602, 269] on input "recommend walk on this property. extereme foundation issue on both itter" at bounding box center [659, 290] width 672 height 43
click at [602, 269] on input "recommend walk on this property. extereme foundation issue on both it" at bounding box center [659, 290] width 672 height 43
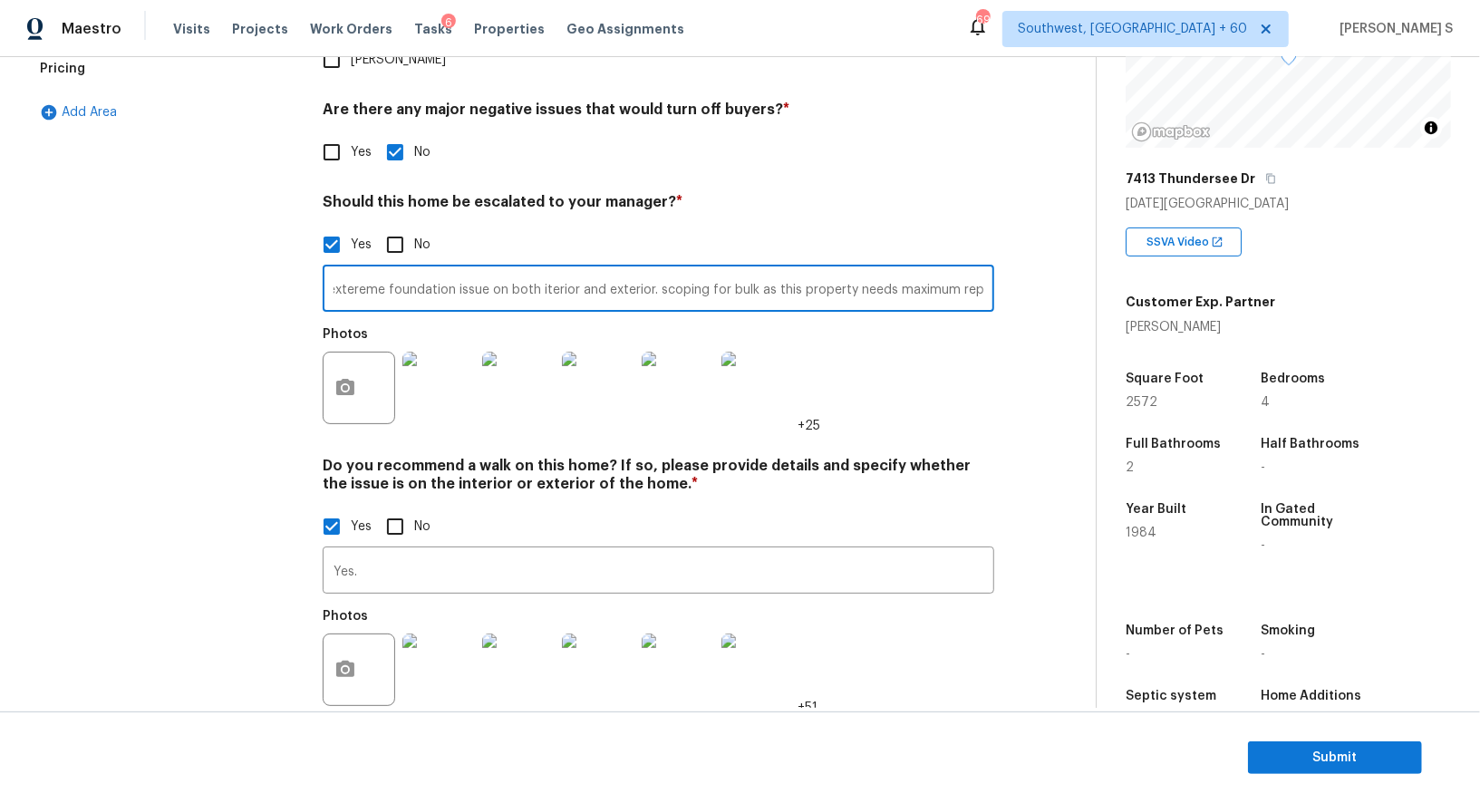
scroll to position [0, 221]
click at [602, 269] on input "recommend walk on this property. extereme foundation issue on both iterior and …" at bounding box center [659, 290] width 672 height 43
type input "recommend walk on this property. extereme foundation issue on both iterior and …"
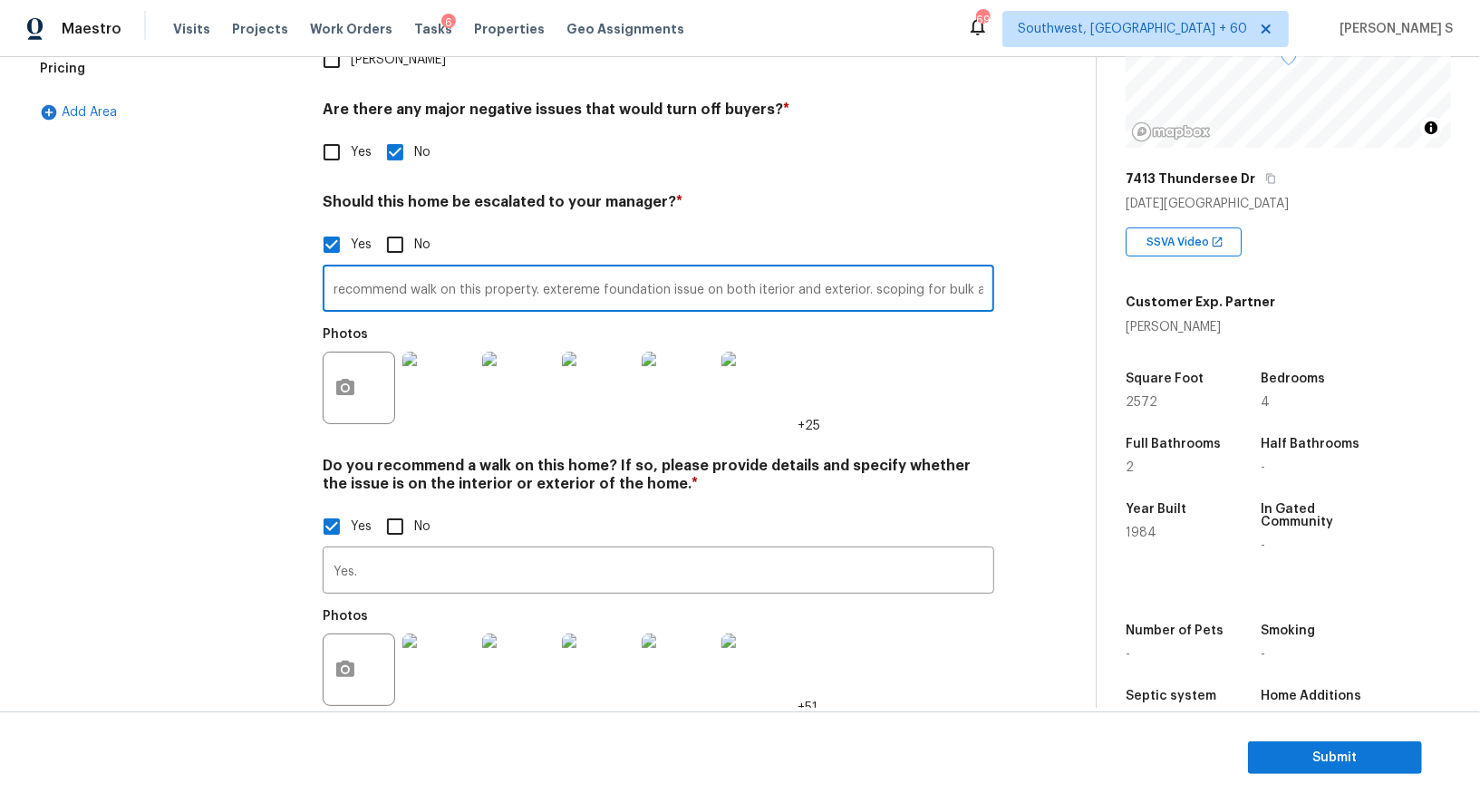
click at [772, 457] on h4 "Do you recommend a walk on this home? If so, please provide details and specify…" at bounding box center [659, 479] width 672 height 44
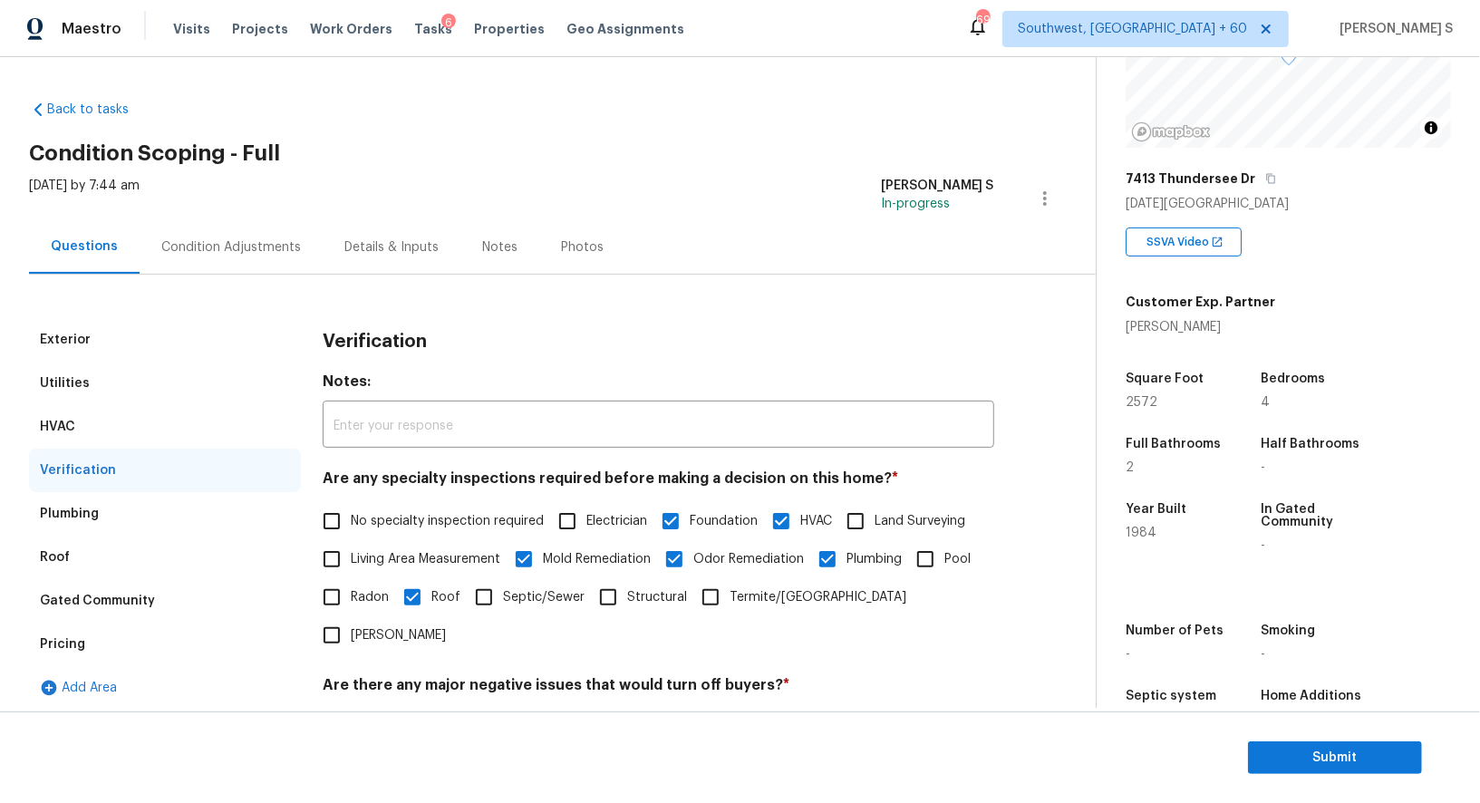
click at [256, 237] on div "Condition Adjustments" at bounding box center [231, 246] width 183 height 53
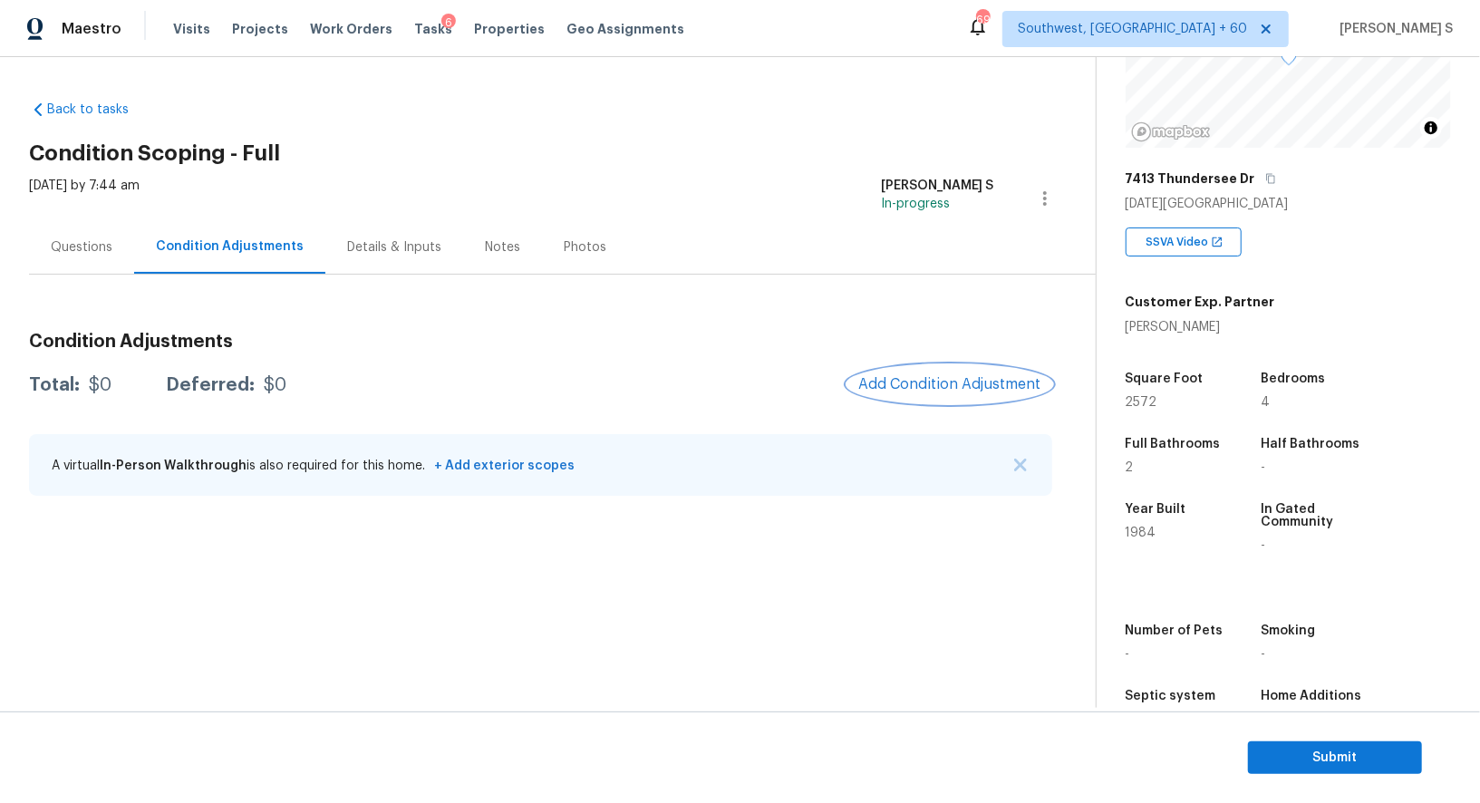
click at [913, 379] on span "Add Condition Adjustment" at bounding box center [950, 384] width 183 height 16
click at [508, 364] on body "Maestro Visits Projects Work Orders Tasks 6 Properties Geo Assignments 690 Sout…" at bounding box center [740, 401] width 1480 height 803
click at [1002, 406] on div "Condition Adjustments Total: $0 Deferred: $0 Add Condition Adjustment A virtual…" at bounding box center [541, 415] width 1024 height 194
click at [960, 377] on span "Add Condition Adjustment" at bounding box center [950, 384] width 183 height 16
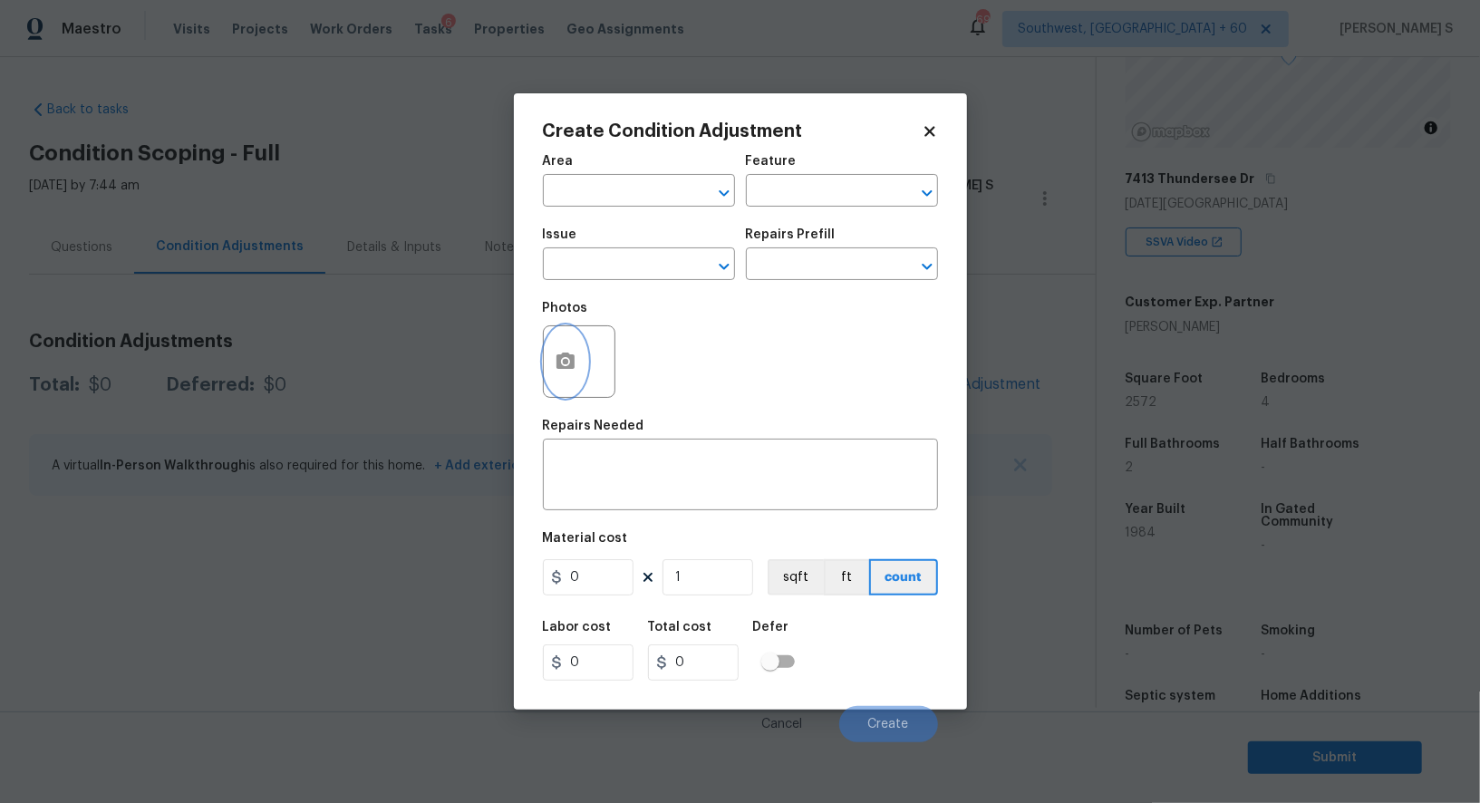
click at [548, 359] on button "button" at bounding box center [566, 361] width 44 height 71
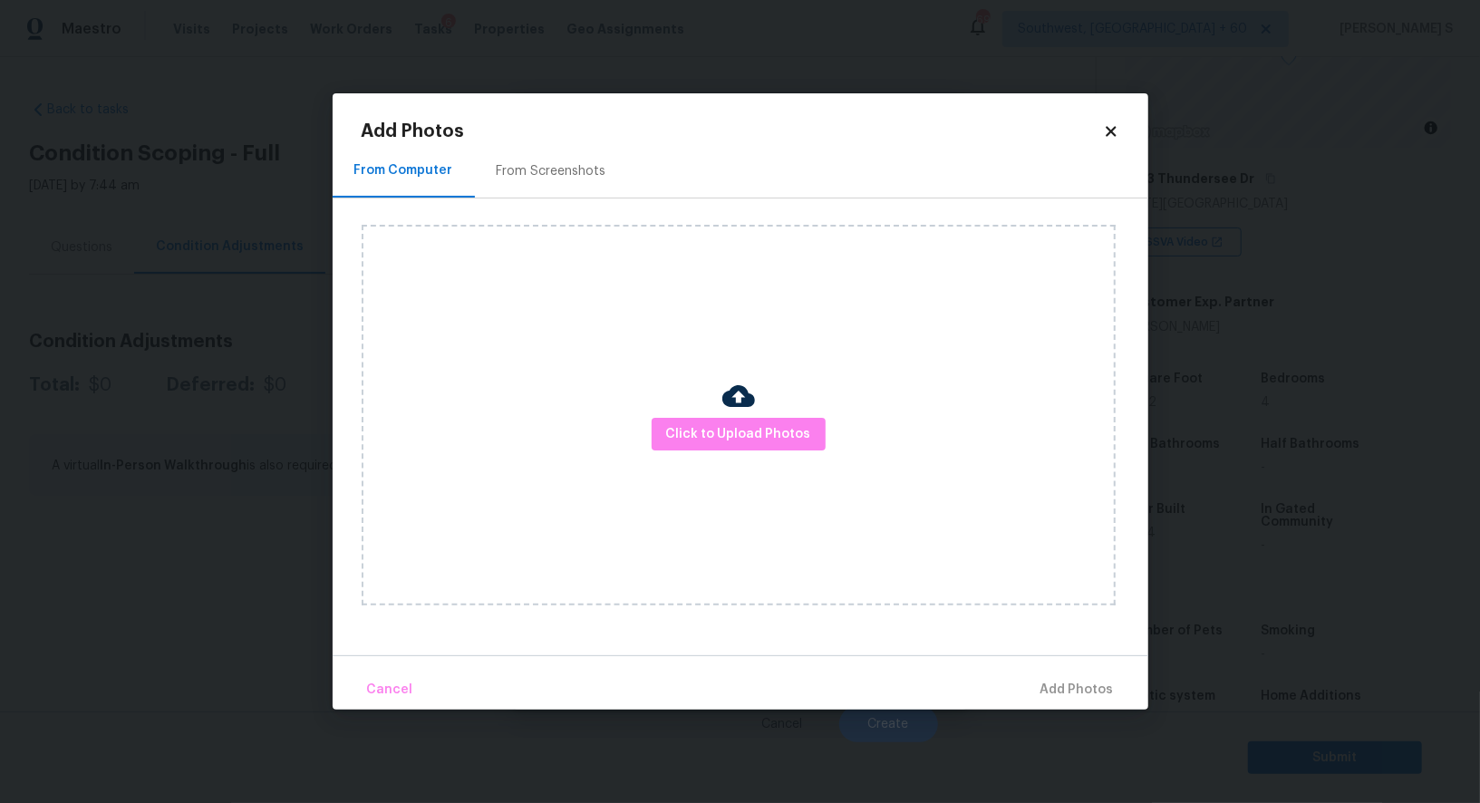
click at [580, 157] on div "From Screenshots" at bounding box center [551, 170] width 153 height 53
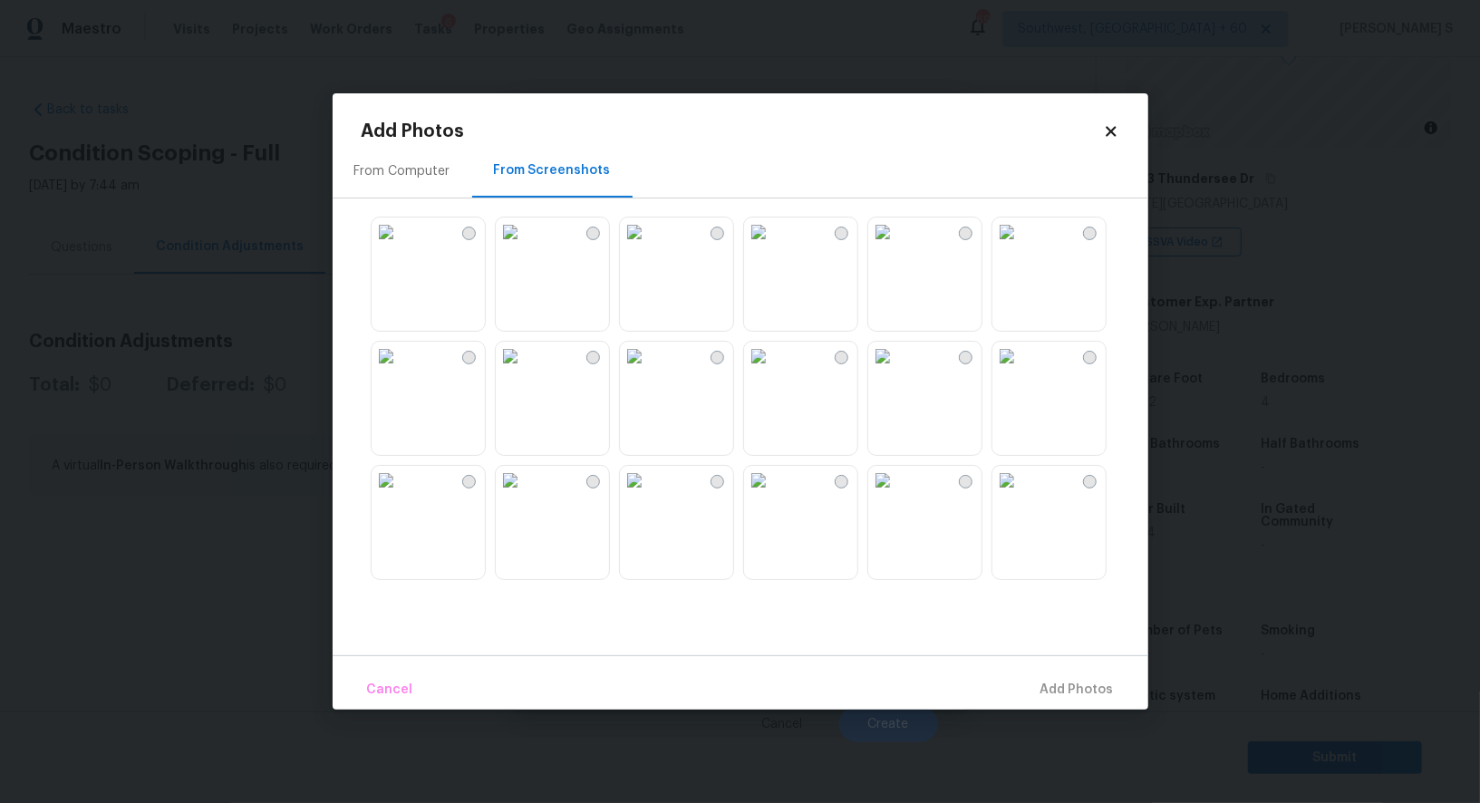
click at [525, 246] on img at bounding box center [510, 232] width 29 height 29
click at [401, 247] on img at bounding box center [386, 232] width 29 height 29
click at [401, 371] on img at bounding box center [386, 356] width 29 height 29
click at [525, 371] on img at bounding box center [510, 356] width 29 height 29
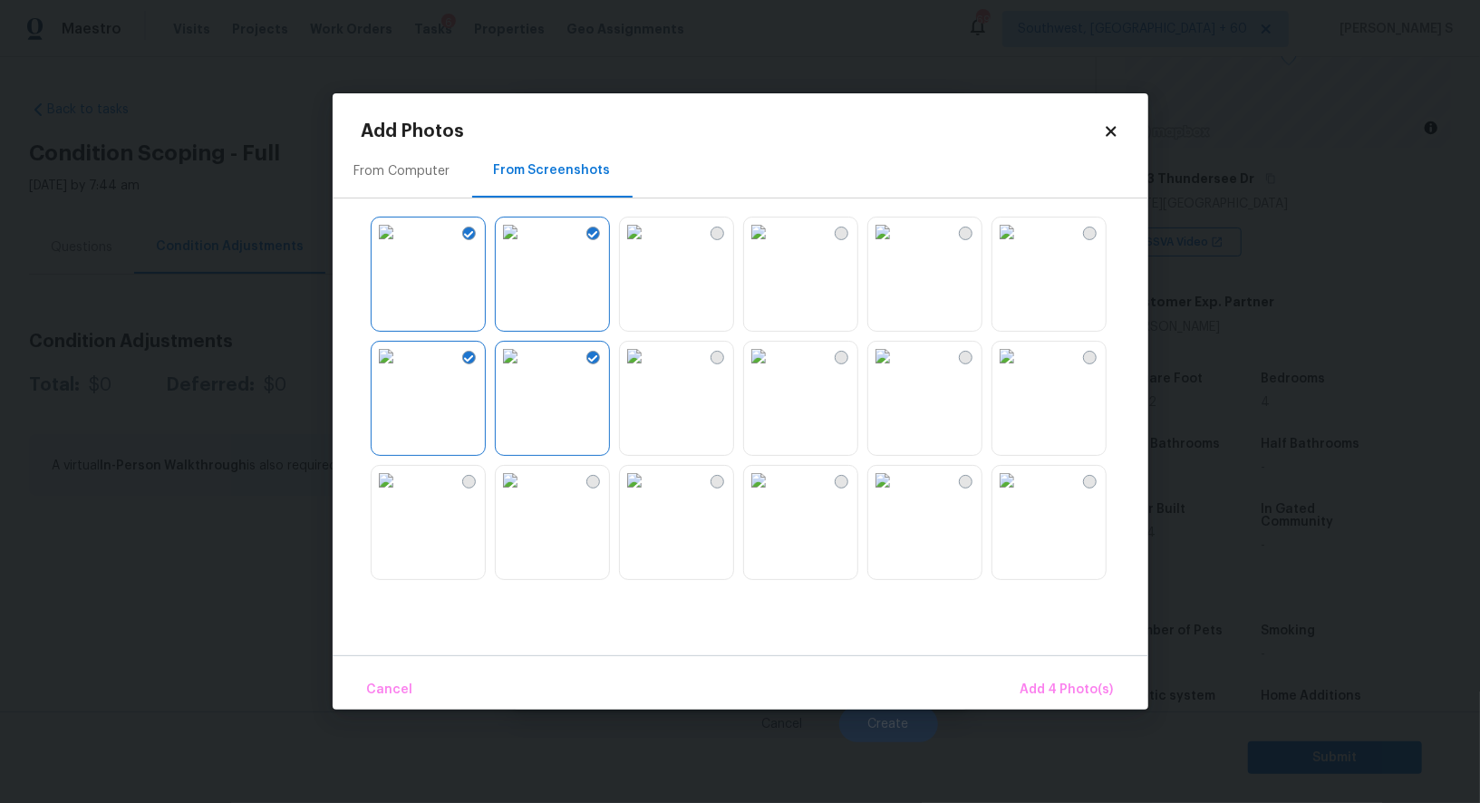
click at [525, 495] on img at bounding box center [510, 480] width 29 height 29
click at [649, 495] on img at bounding box center [634, 480] width 29 height 29
click at [773, 495] on img at bounding box center [758, 480] width 29 height 29
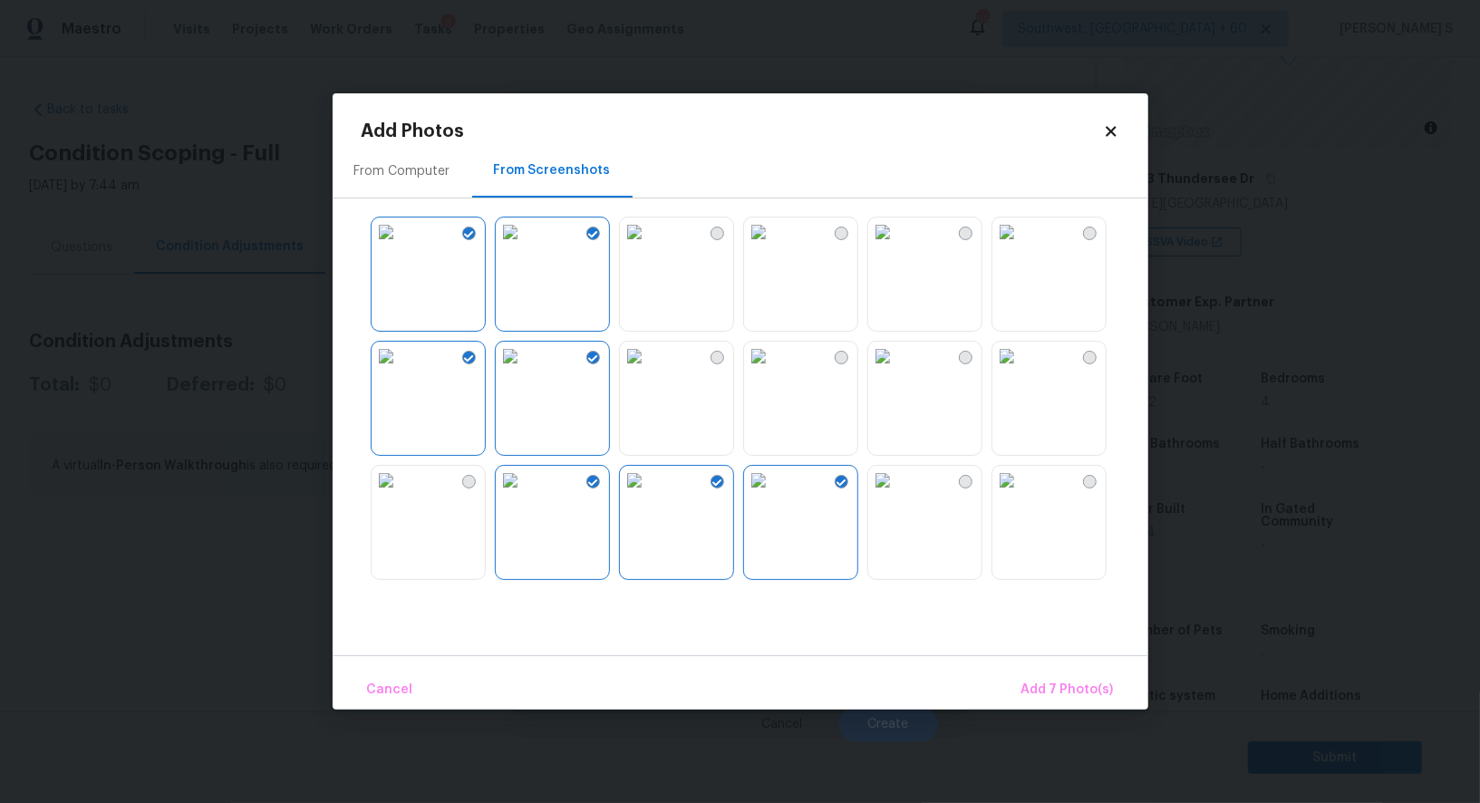
click at [898, 495] on img at bounding box center [883, 480] width 29 height 29
click at [898, 371] on img at bounding box center [883, 356] width 29 height 29
click at [773, 371] on img at bounding box center [758, 356] width 29 height 29
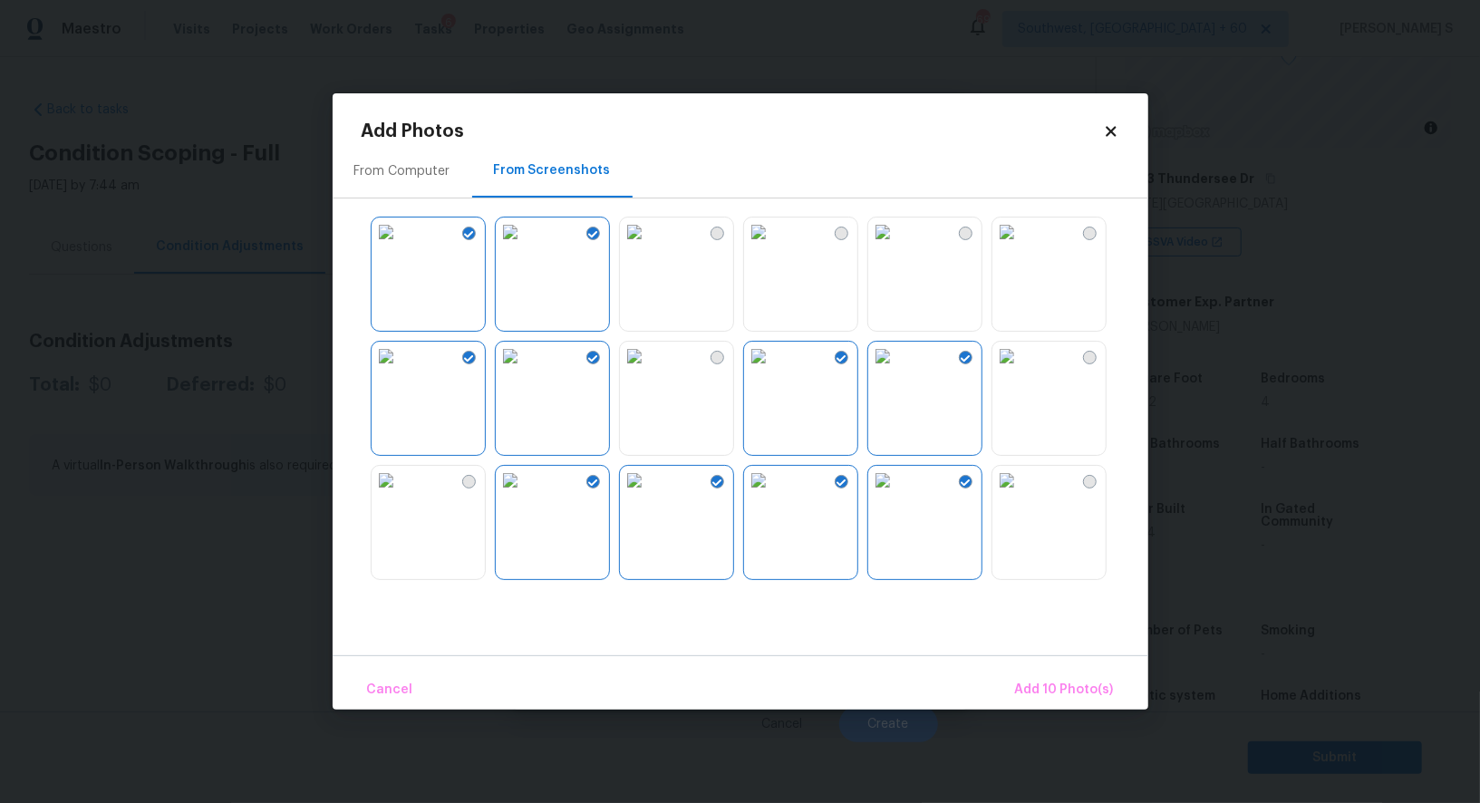
click at [1022, 371] on img at bounding box center [1007, 356] width 29 height 29
click at [1022, 247] on img at bounding box center [1007, 232] width 29 height 29
click at [898, 247] on img at bounding box center [883, 232] width 29 height 29
click at [1022, 471] on img at bounding box center [1007, 480] width 29 height 29
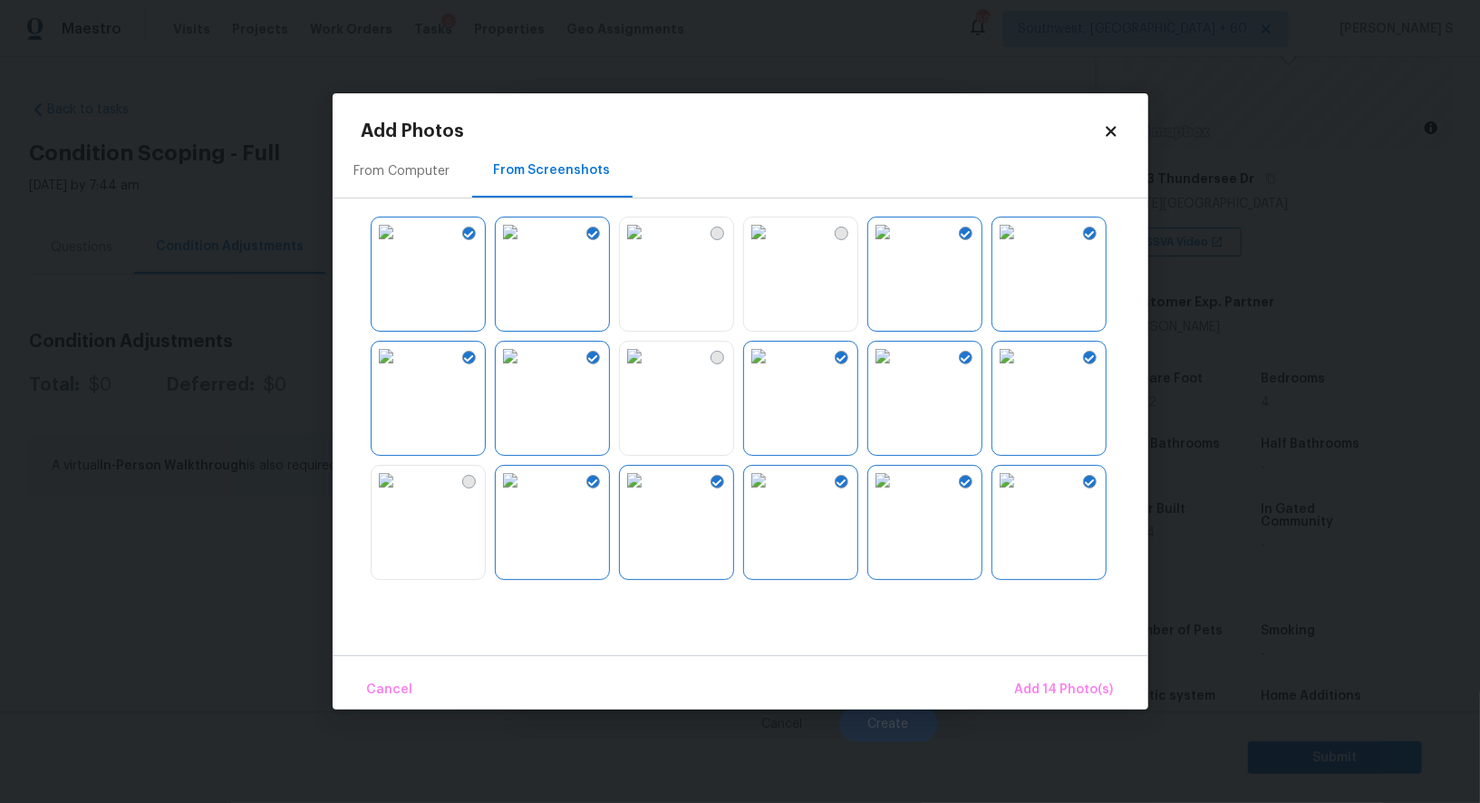
scroll to position [805, 0]
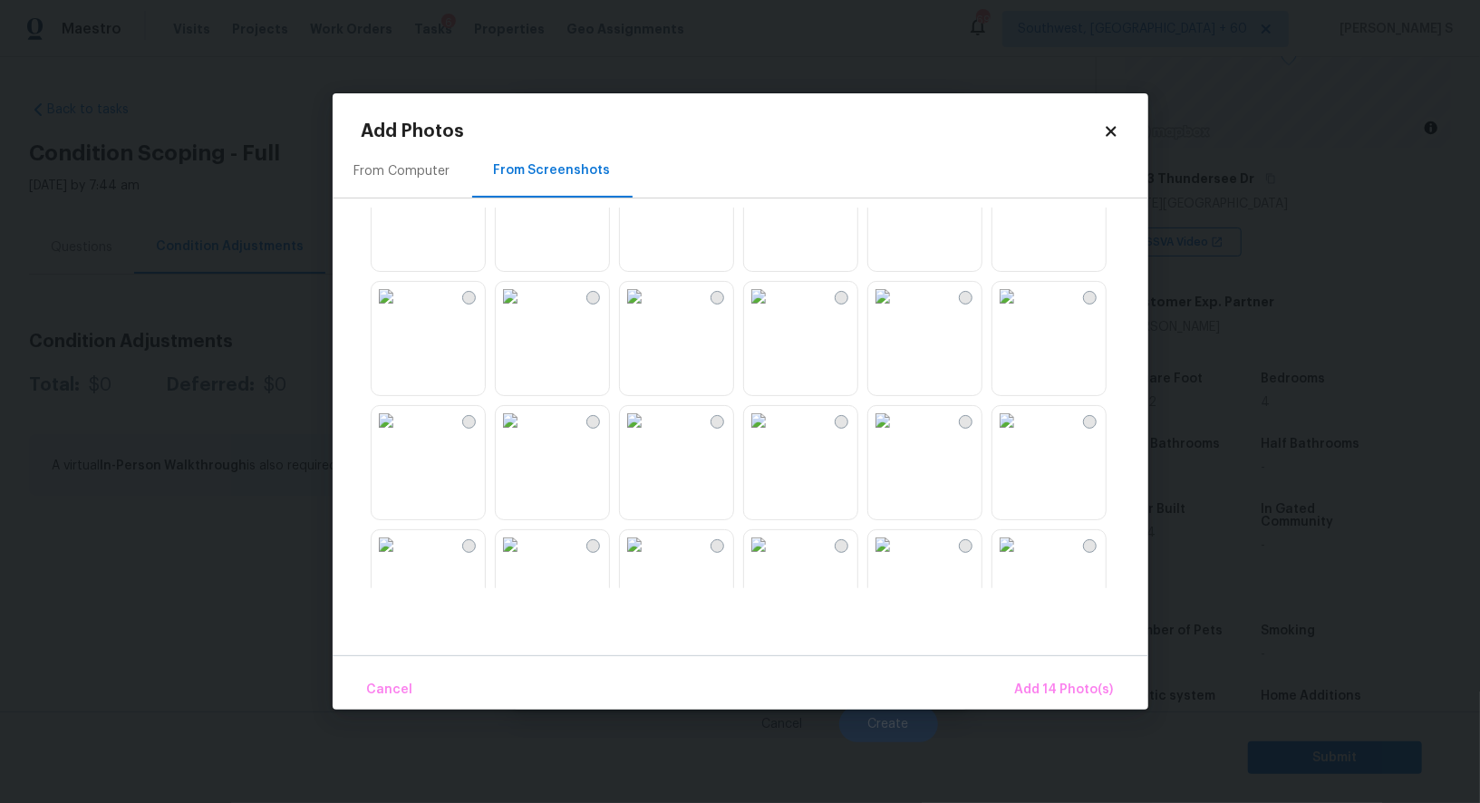
drag, startPoint x: 791, startPoint y: 342, endPoint x: 830, endPoint y: 384, distance: 57.1
click at [773, 311] on img at bounding box center [758, 296] width 29 height 29
drag, startPoint x: 826, startPoint y: 473, endPoint x: 894, endPoint y: 473, distance: 68.0
click at [773, 435] on img at bounding box center [758, 420] width 29 height 29
click at [898, 435] on img at bounding box center [883, 420] width 29 height 29
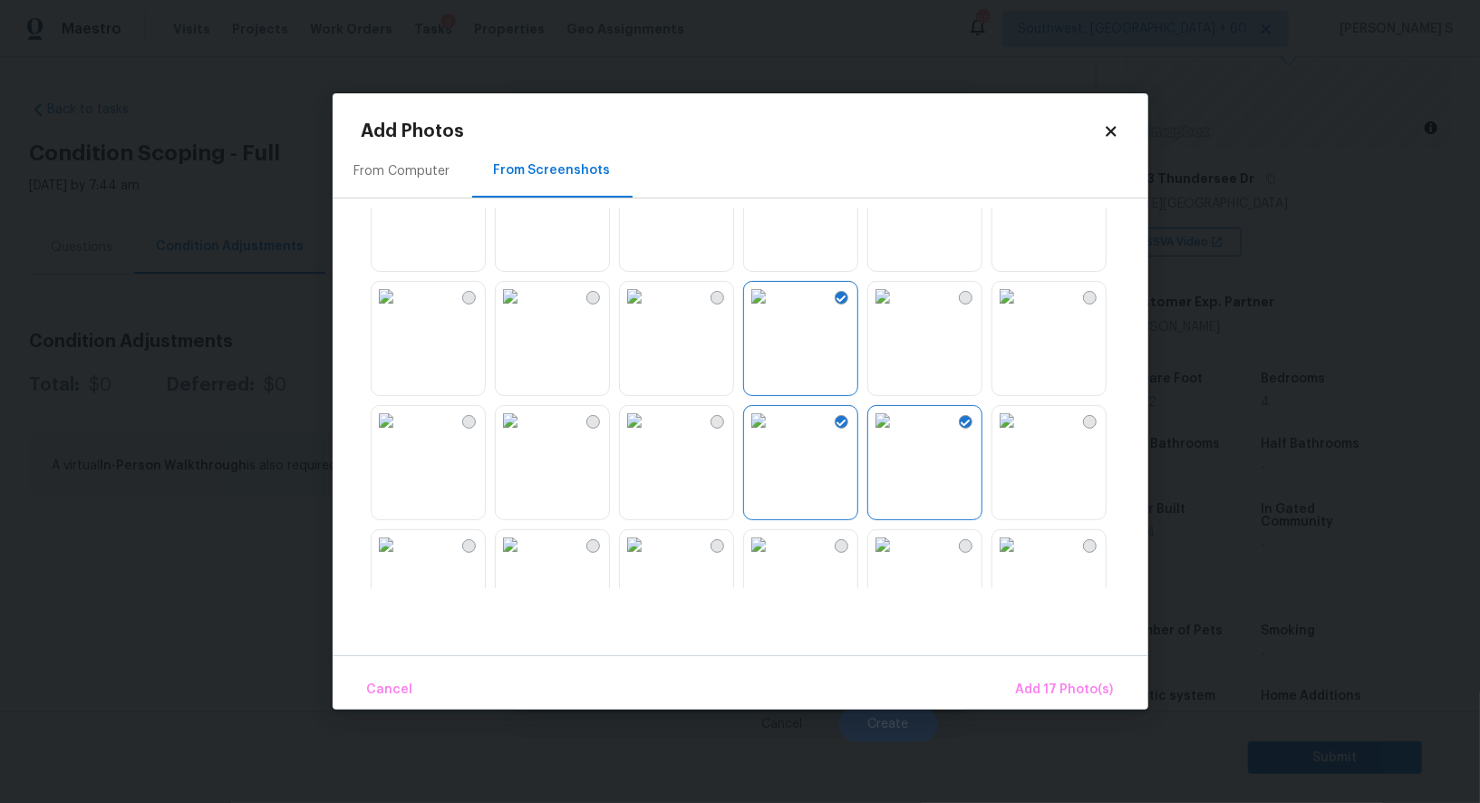
click at [1022, 435] on img at bounding box center [1007, 420] width 29 height 29
click at [1022, 311] on img at bounding box center [1007, 296] width 29 height 29
click at [898, 311] on img at bounding box center [883, 296] width 29 height 29
click at [649, 311] on img at bounding box center [634, 296] width 29 height 29
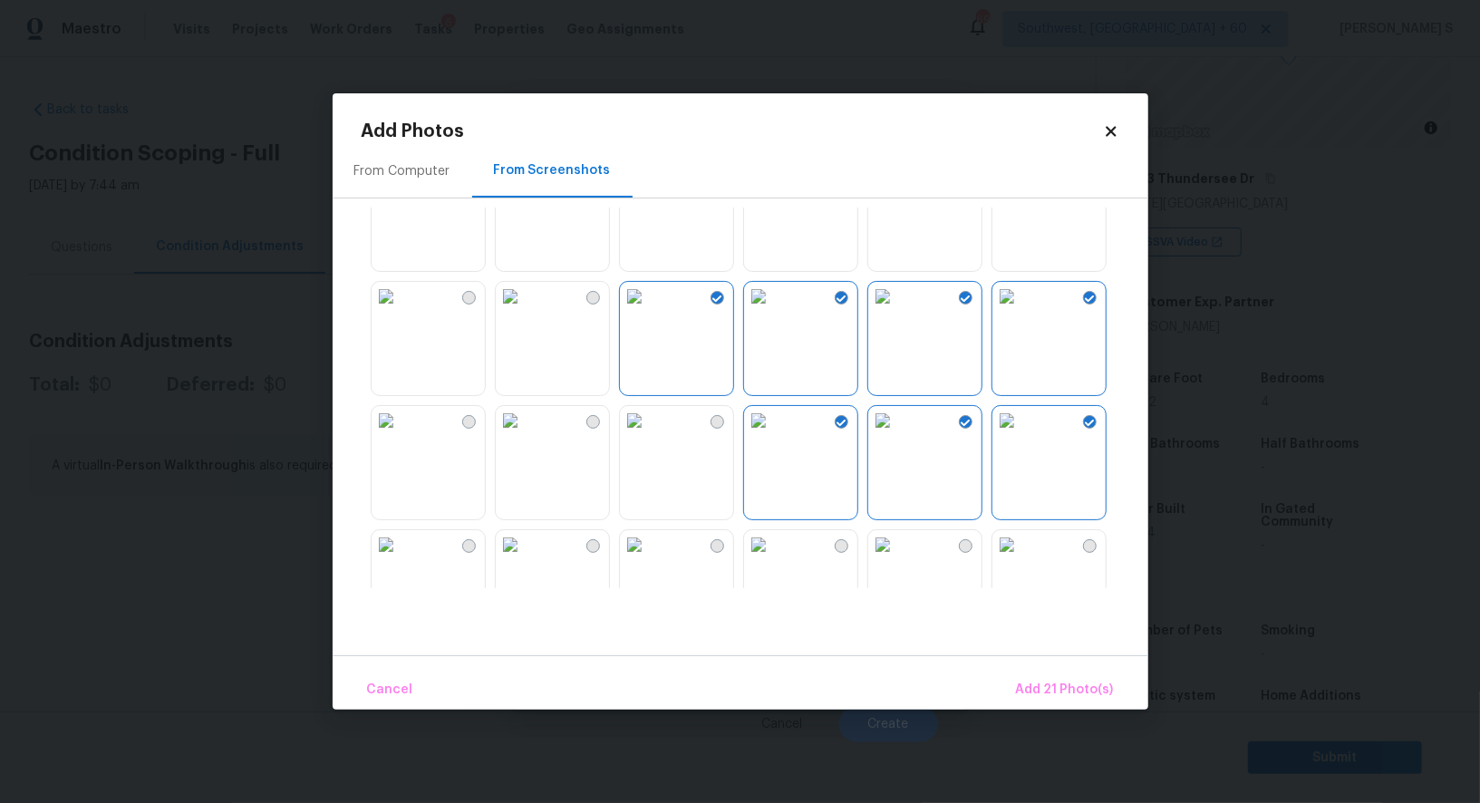
click at [649, 435] on img at bounding box center [634, 420] width 29 height 29
click at [525, 435] on img at bounding box center [510, 420] width 29 height 29
click at [525, 311] on img at bounding box center [510, 296] width 29 height 29
click at [401, 311] on img at bounding box center [386, 296] width 29 height 29
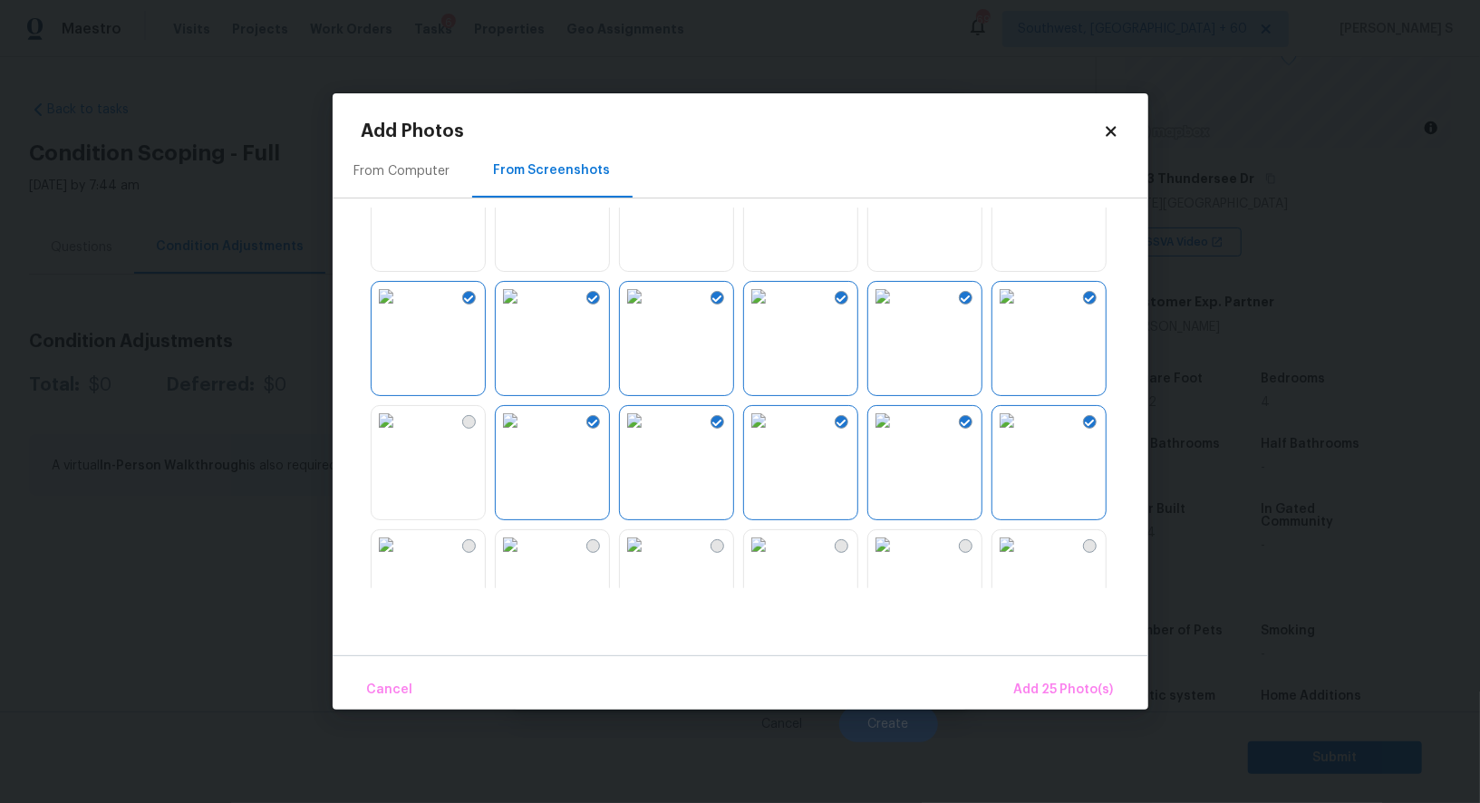
click at [401, 413] on img at bounding box center [386, 420] width 29 height 29
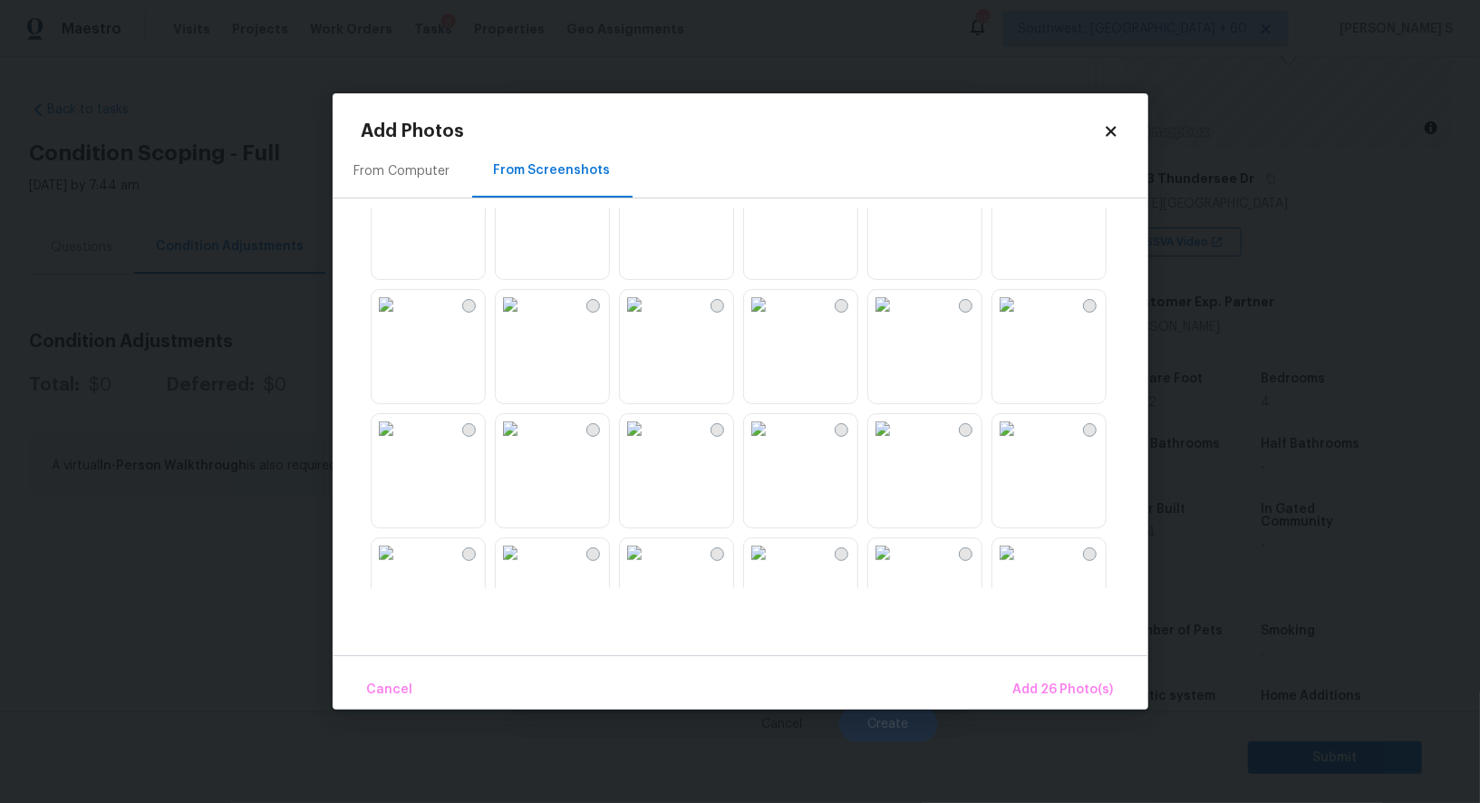
scroll to position [1444, 0]
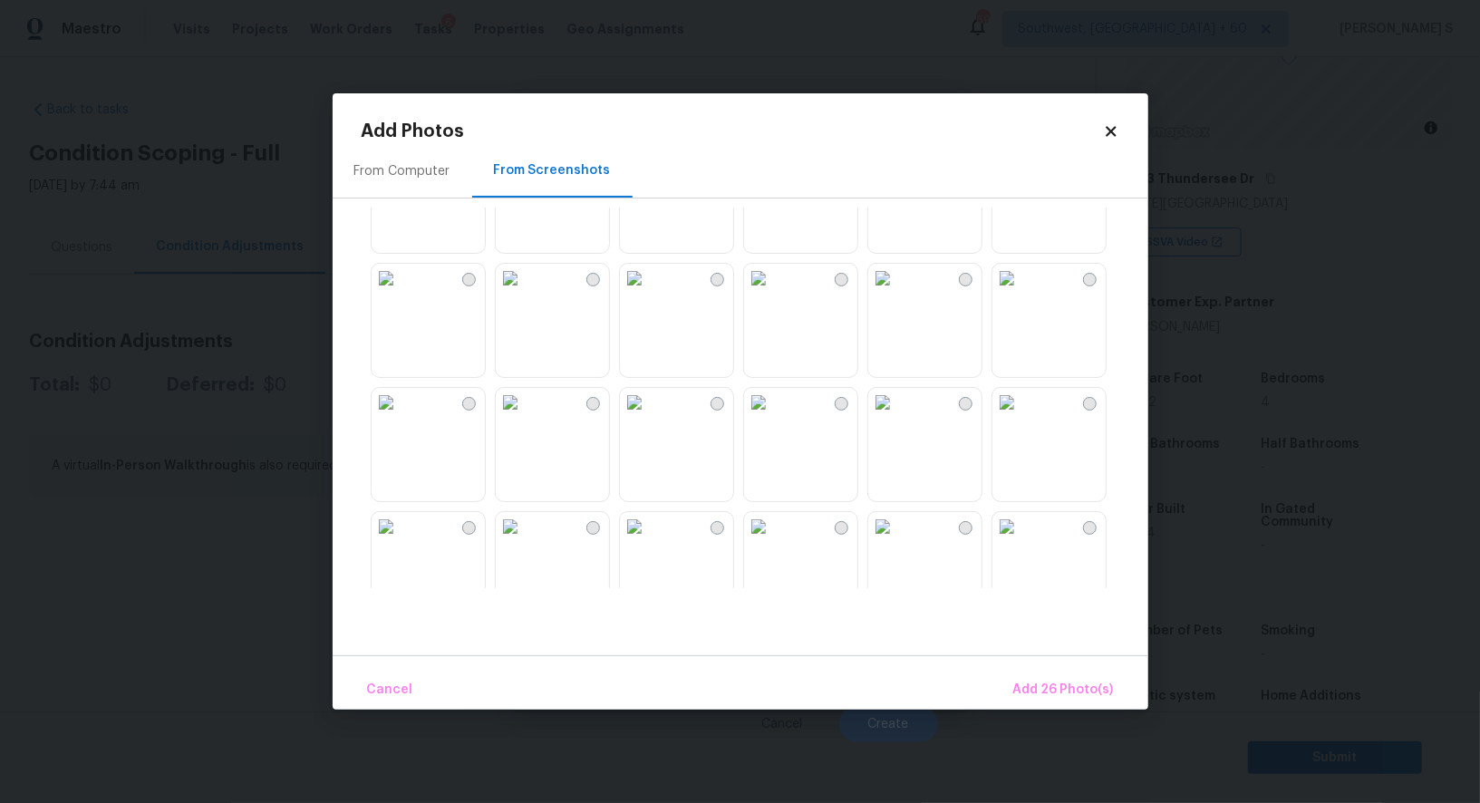
click at [525, 417] on img at bounding box center [510, 402] width 29 height 29
click at [649, 417] on img at bounding box center [634, 402] width 29 height 29
click at [642, 293] on img at bounding box center [634, 278] width 29 height 29
click at [525, 293] on img at bounding box center [510, 278] width 29 height 29
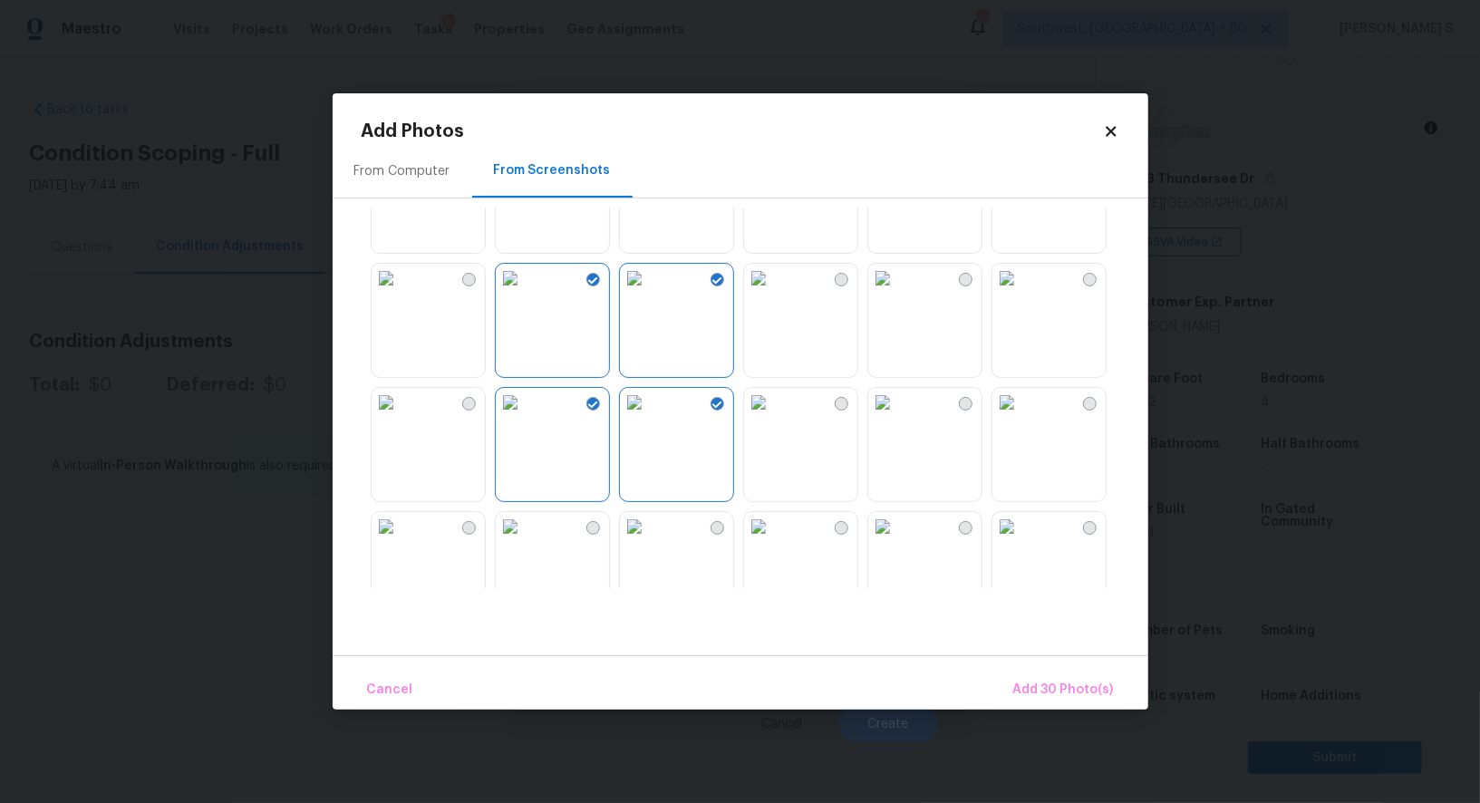
click at [401, 293] on img at bounding box center [386, 278] width 29 height 29
click at [401, 417] on img at bounding box center [386, 402] width 29 height 29
click at [898, 293] on img at bounding box center [883, 278] width 29 height 29
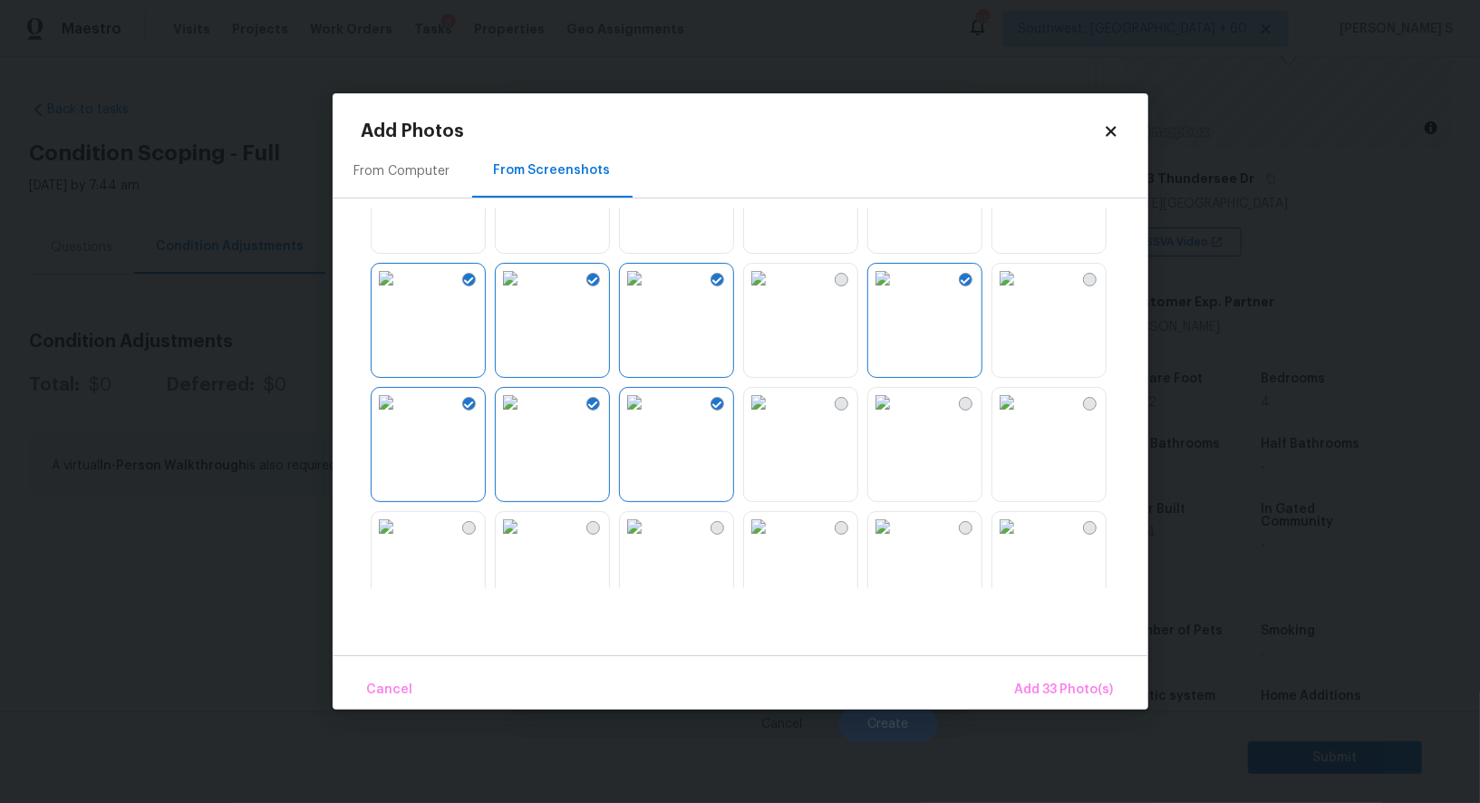
click at [773, 293] on img at bounding box center [758, 278] width 29 height 29
click at [889, 417] on img at bounding box center [883, 402] width 29 height 29
click at [1022, 417] on img at bounding box center [1007, 402] width 29 height 29
click at [1022, 293] on img at bounding box center [1007, 278] width 29 height 29
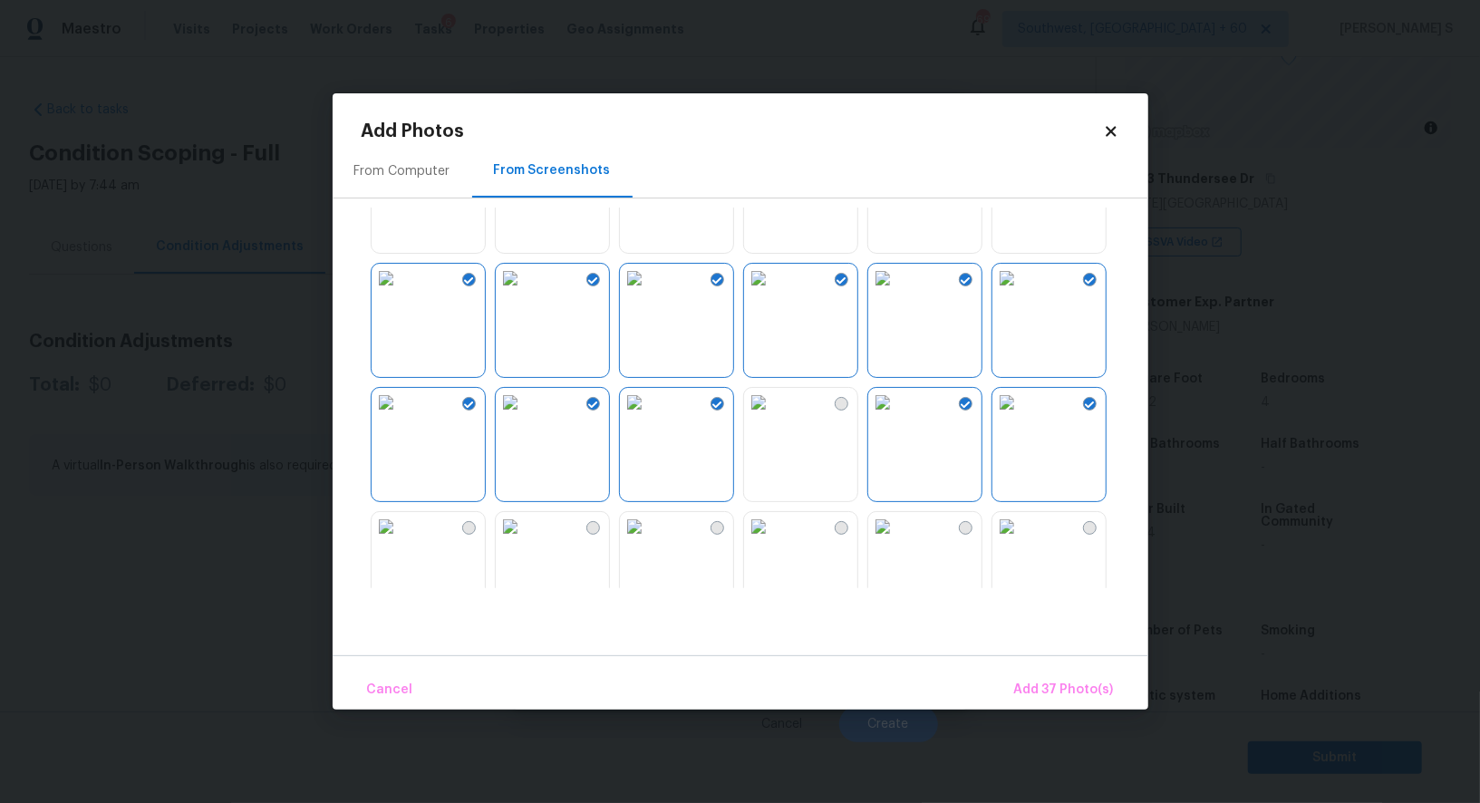
click at [773, 417] on img at bounding box center [758, 402] width 29 height 29
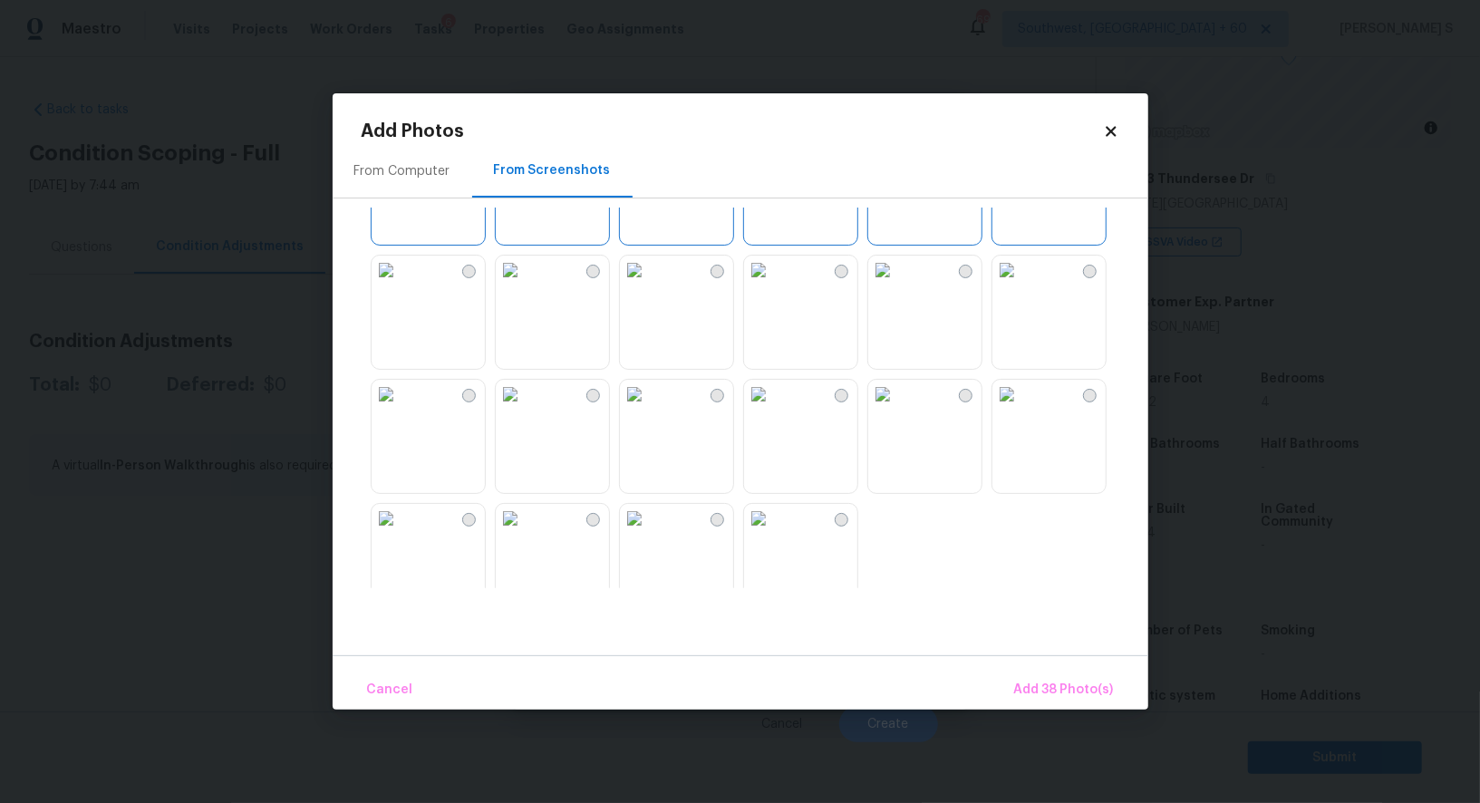
click at [773, 285] on img at bounding box center [758, 270] width 29 height 29
drag, startPoint x: 932, startPoint y: 328, endPoint x: 932, endPoint y: 431, distance: 102.4
click at [898, 285] on img at bounding box center [883, 270] width 29 height 29
click at [898, 409] on img at bounding box center [883, 394] width 29 height 29
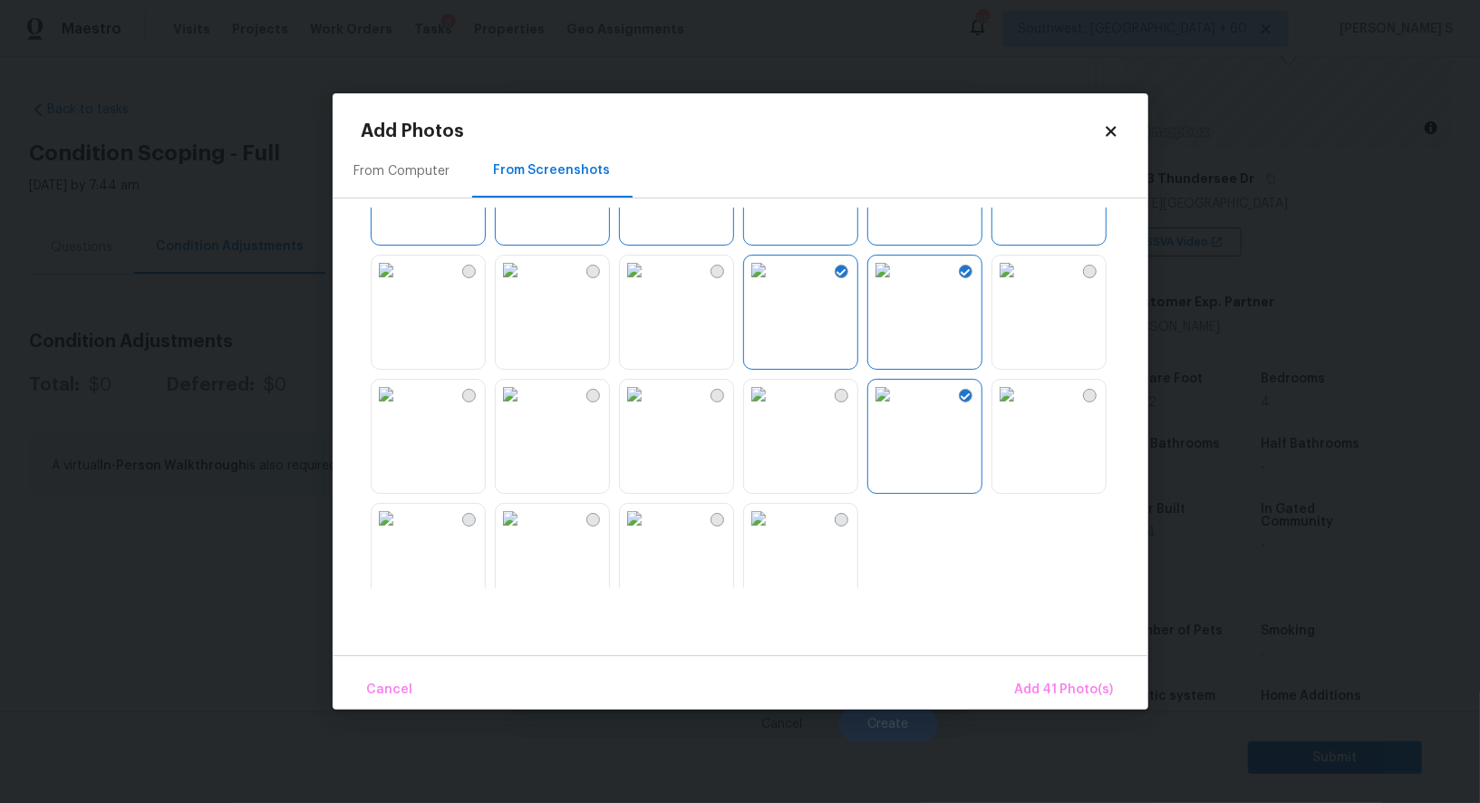
click at [773, 409] on img at bounding box center [758, 394] width 29 height 29
click at [637, 409] on img at bounding box center [634, 394] width 29 height 29
click at [649, 533] on img at bounding box center [634, 518] width 29 height 29
click at [772, 533] on img at bounding box center [758, 518] width 29 height 29
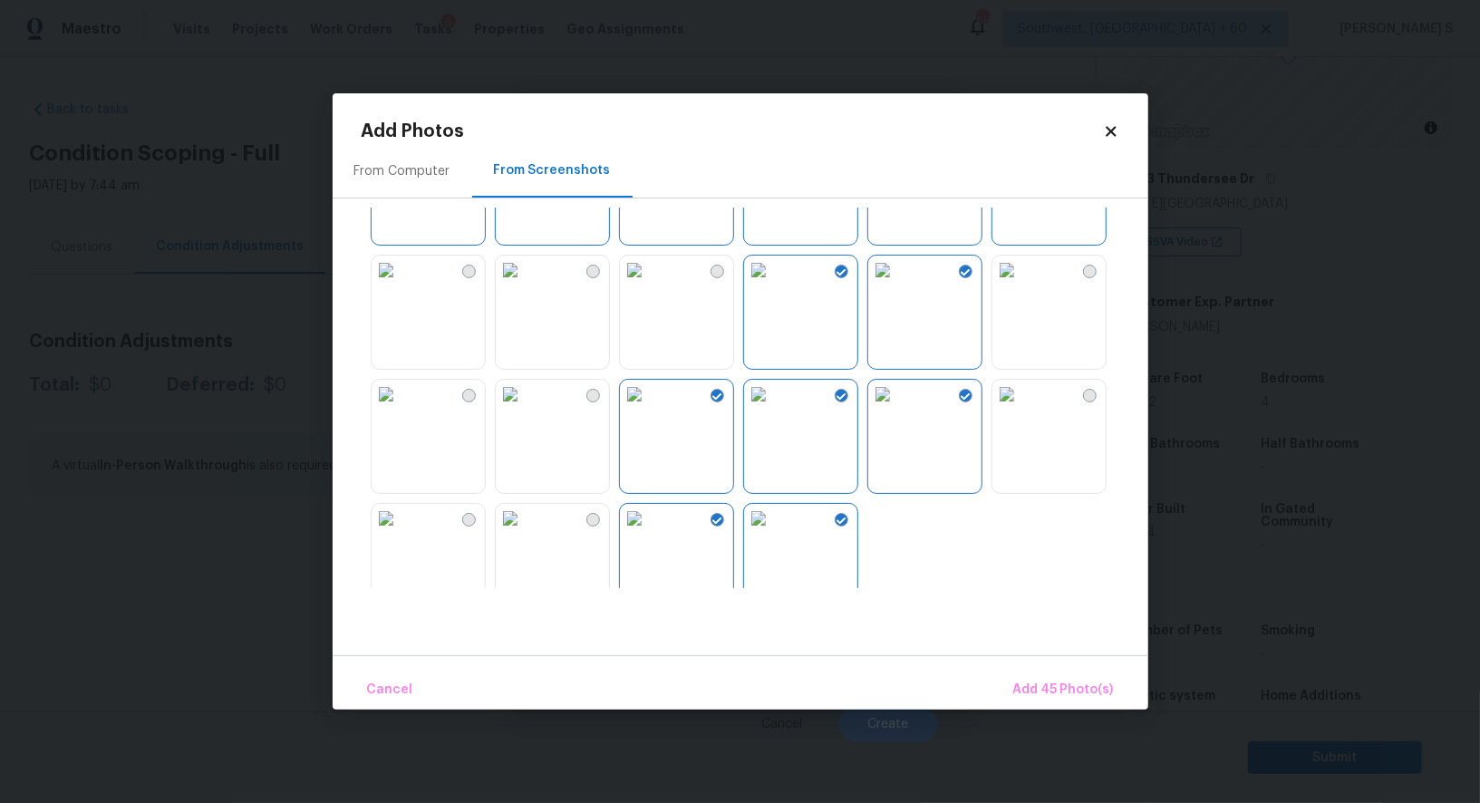
click at [525, 533] on img at bounding box center [510, 518] width 29 height 29
click at [525, 409] on img at bounding box center [510, 394] width 29 height 29
click at [401, 409] on img at bounding box center [386, 394] width 29 height 29
click at [401, 532] on img at bounding box center [386, 518] width 29 height 29
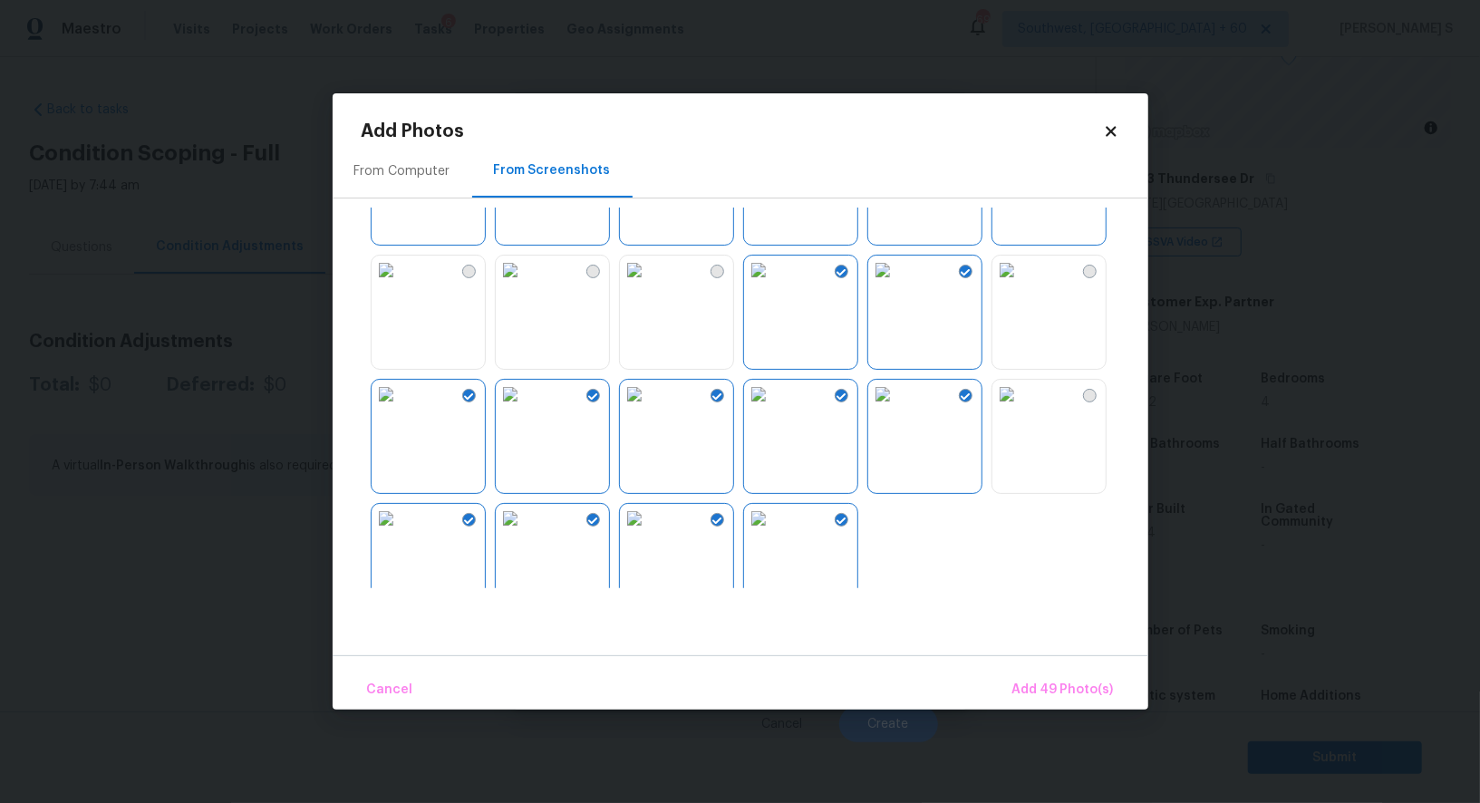
click at [401, 285] on img at bounding box center [386, 270] width 29 height 29
click at [525, 285] on img at bounding box center [510, 270] width 29 height 29
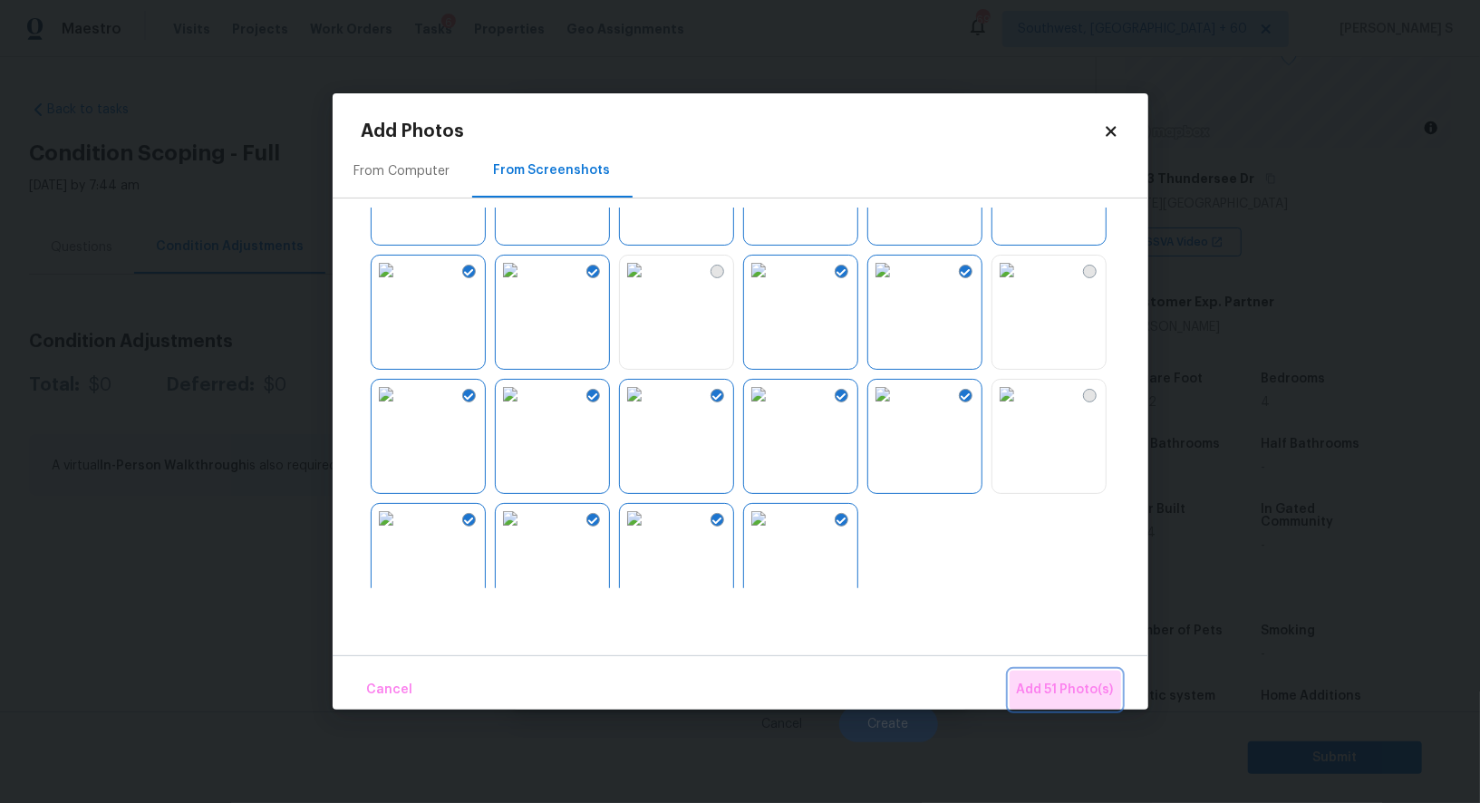
click at [1102, 702] on button "Add 51 Photo(s)" at bounding box center [1066, 690] width 112 height 39
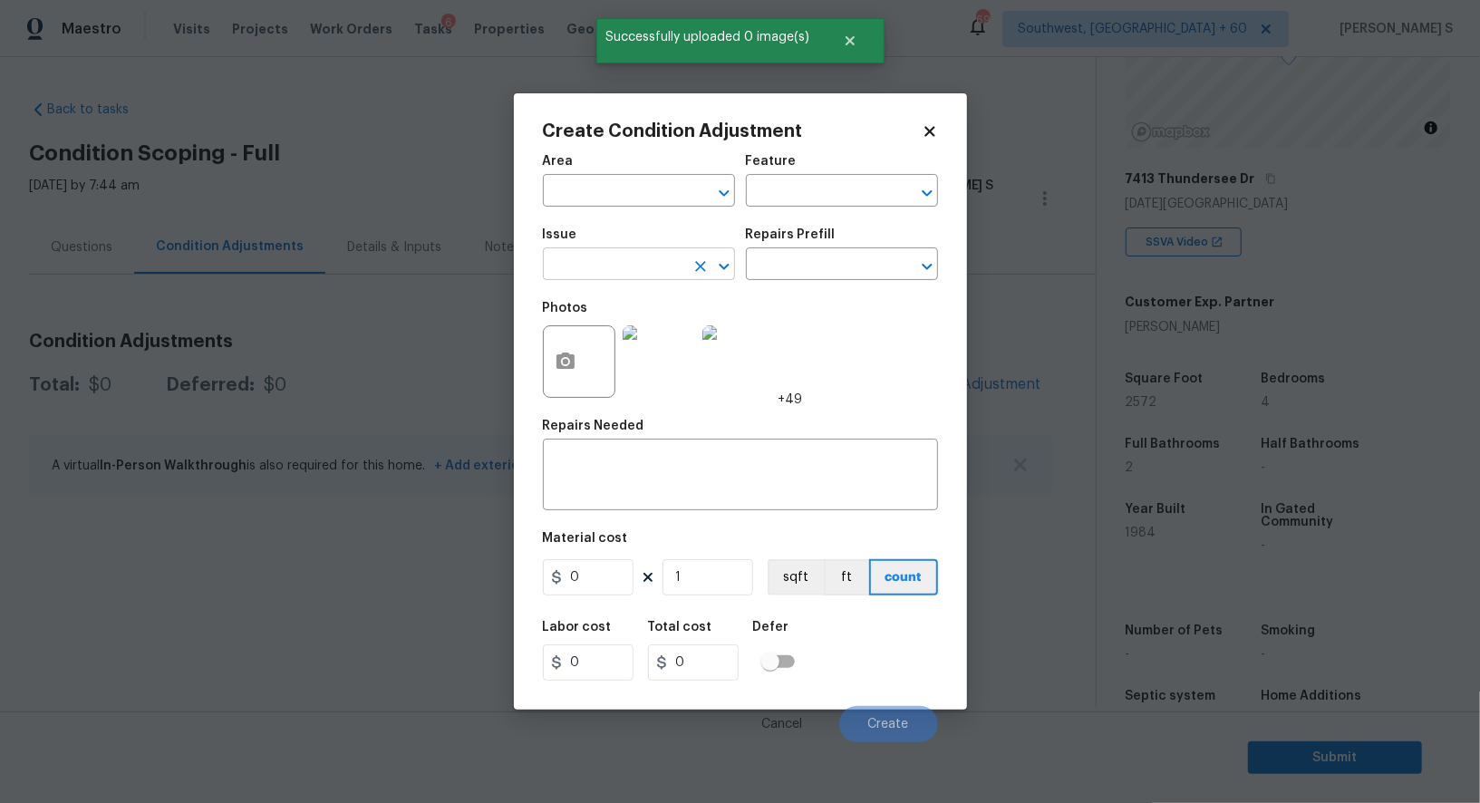
click at [577, 277] on input "text" at bounding box center [613, 266] width 141 height 28
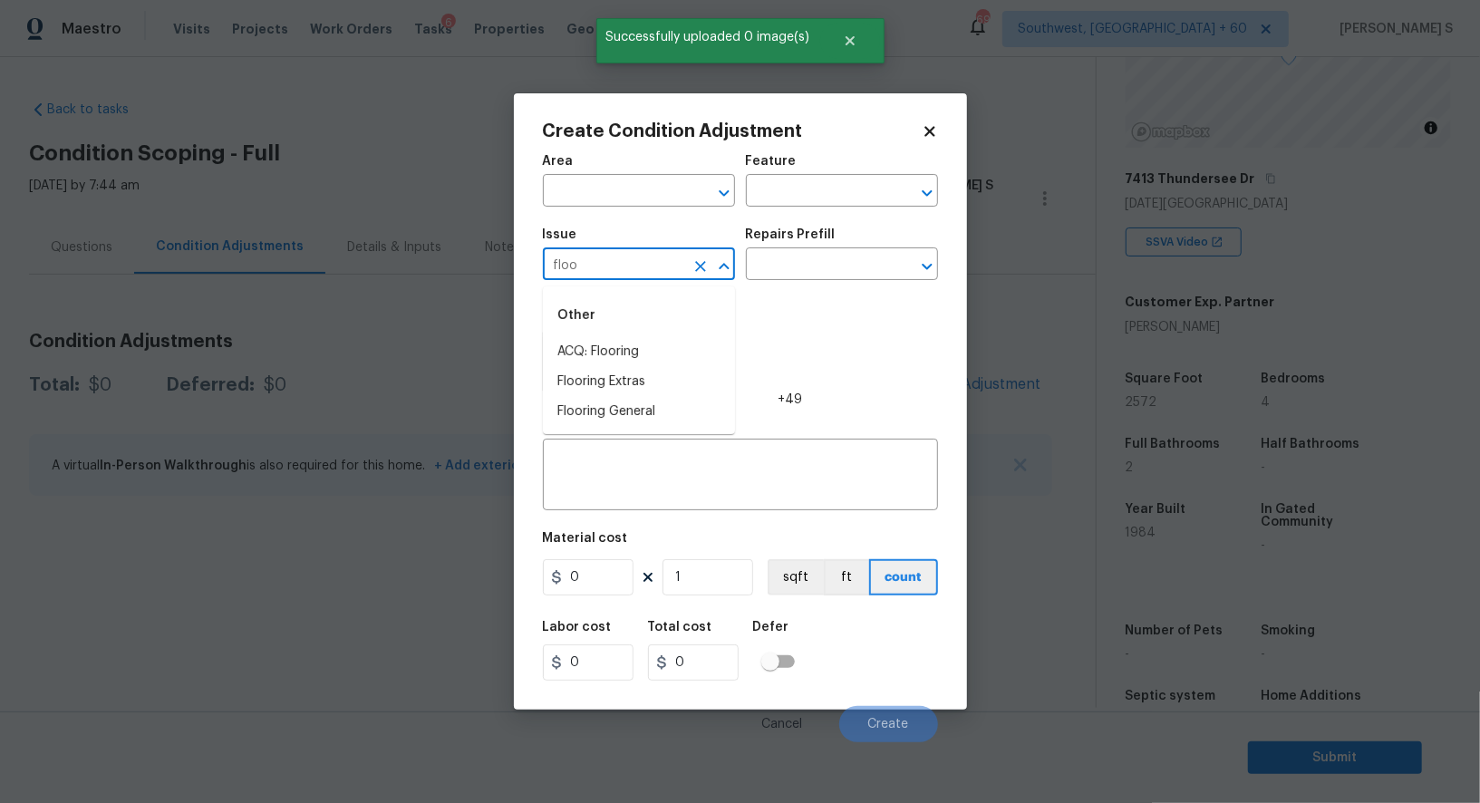
type input "floo"
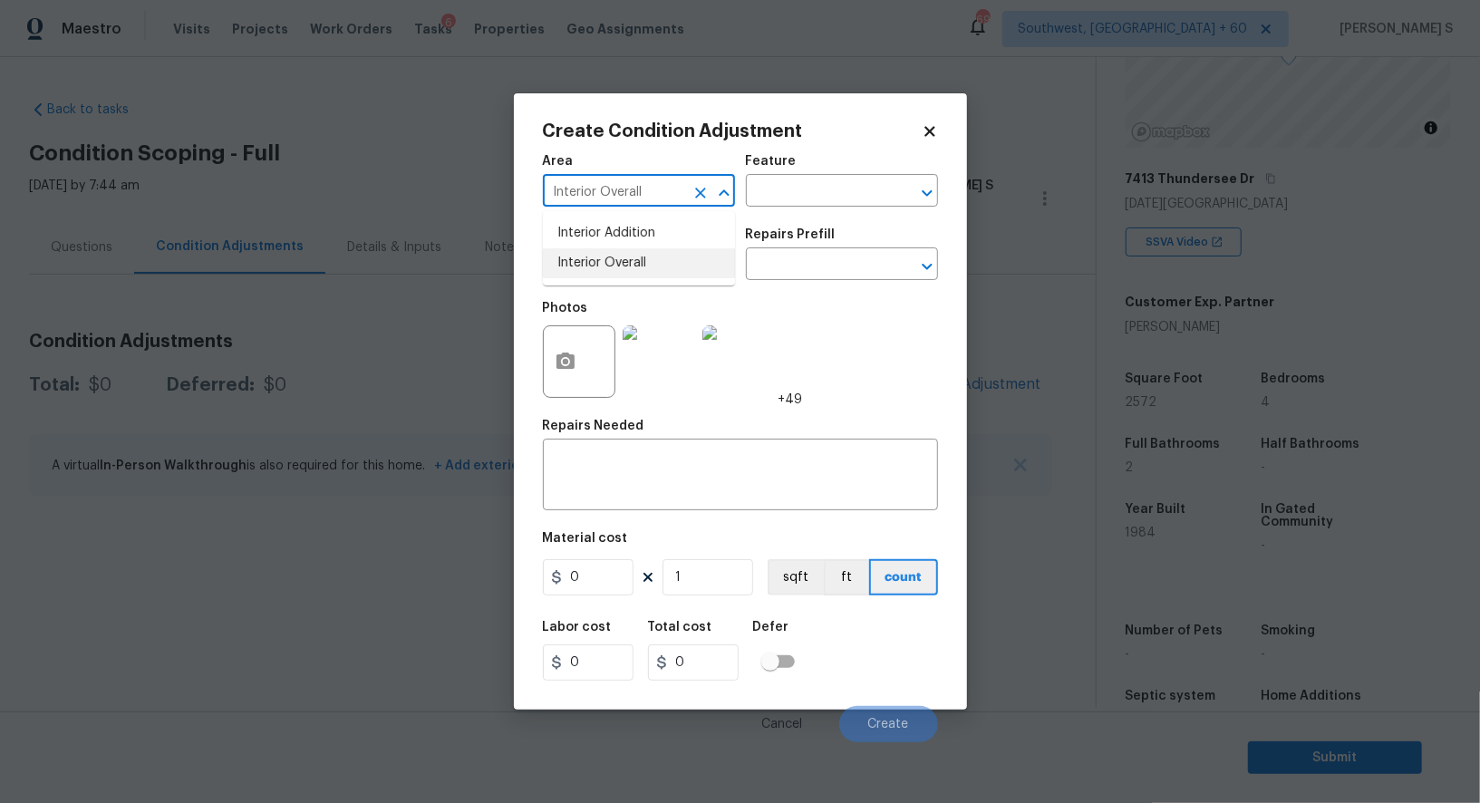
type input "Interior Overall"
type input "Overall Exterior"
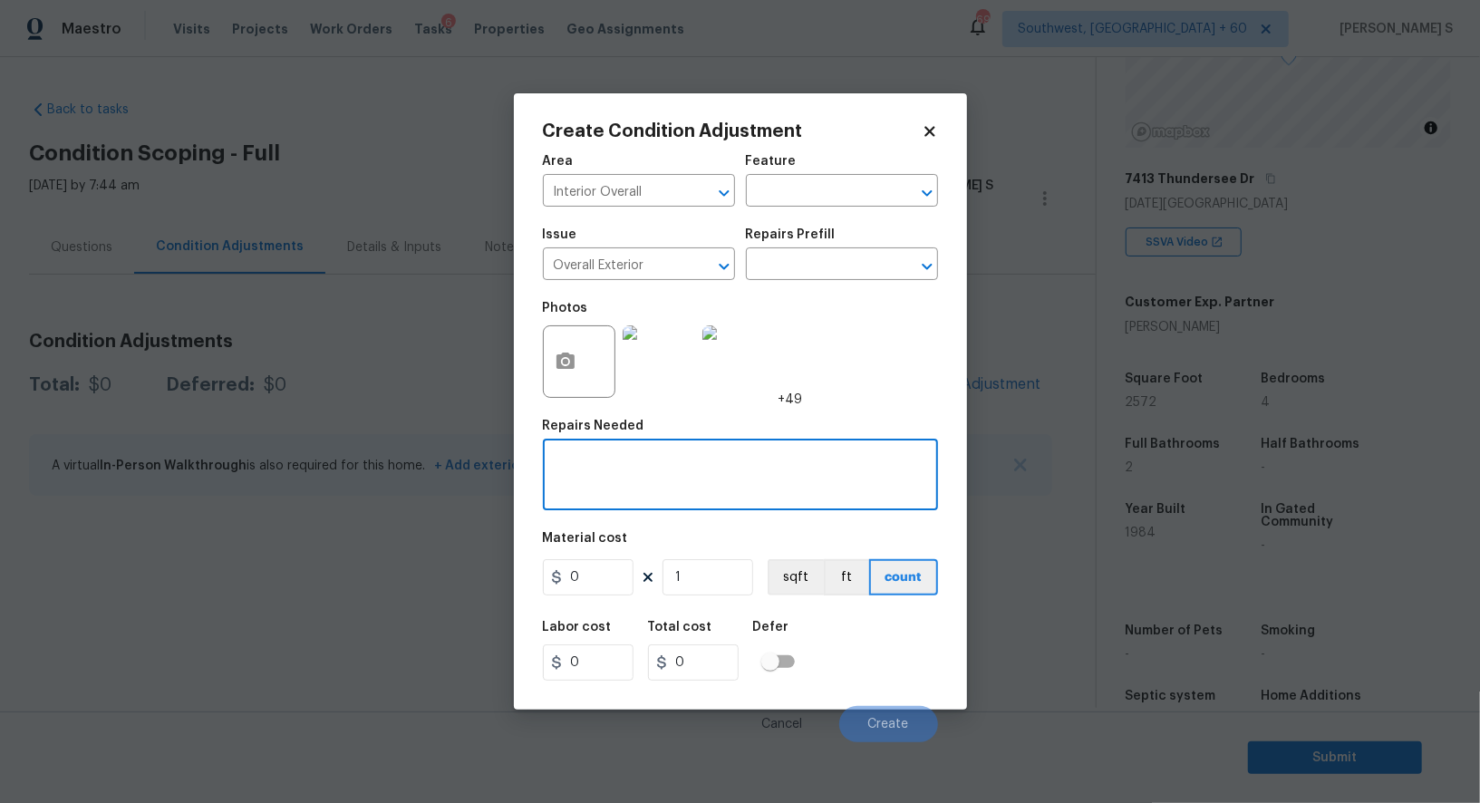
click at [679, 482] on textarea at bounding box center [741, 477] width 374 height 38
type textarea "Bulk scoped"
click at [876, 753] on body "Maestro Visits Projects Work Orders Tasks 6 Properties Geo Assignments 690 Sout…" at bounding box center [740, 401] width 1480 height 803
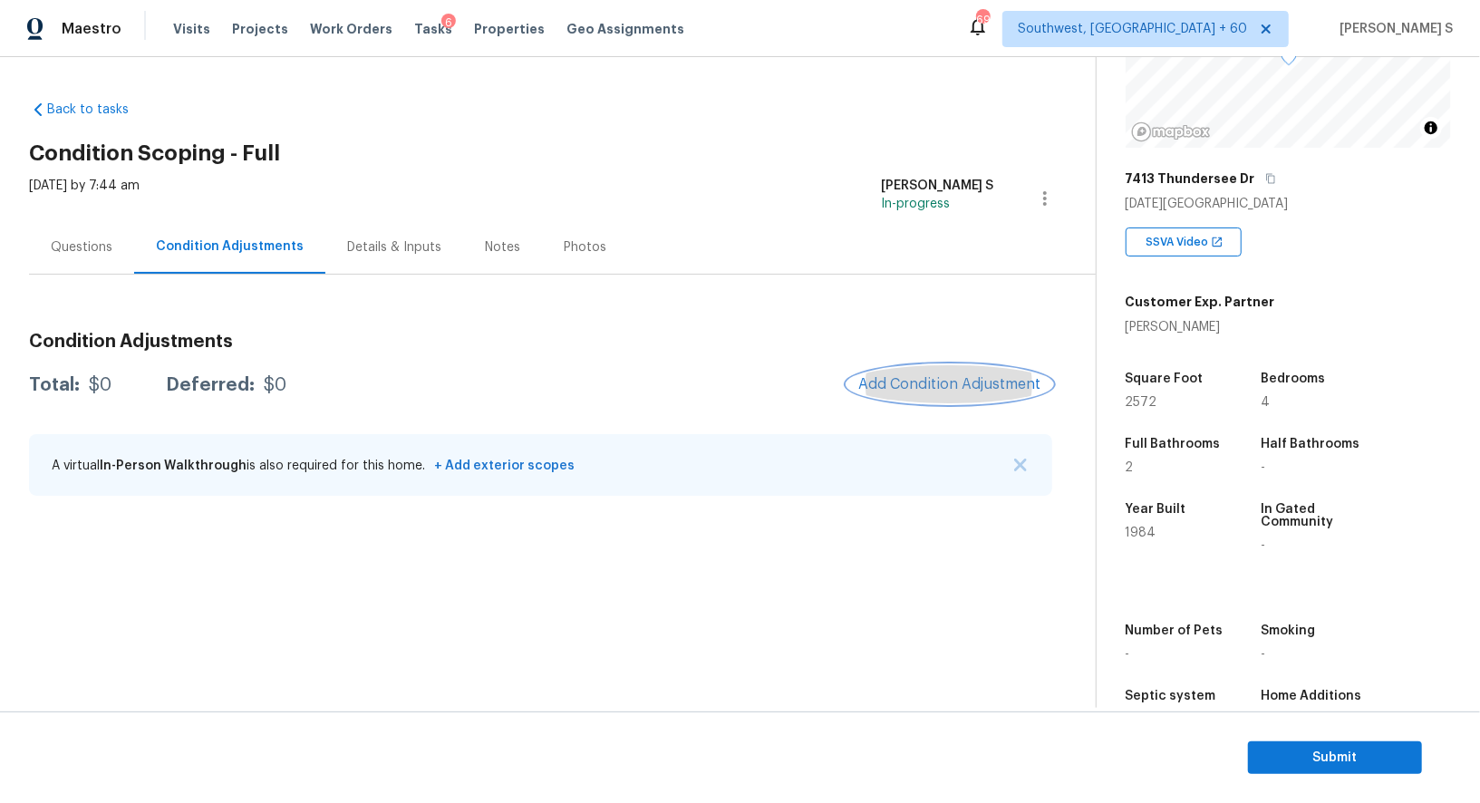
click at [951, 386] on span "Add Condition Adjustment" at bounding box center [950, 384] width 183 height 16
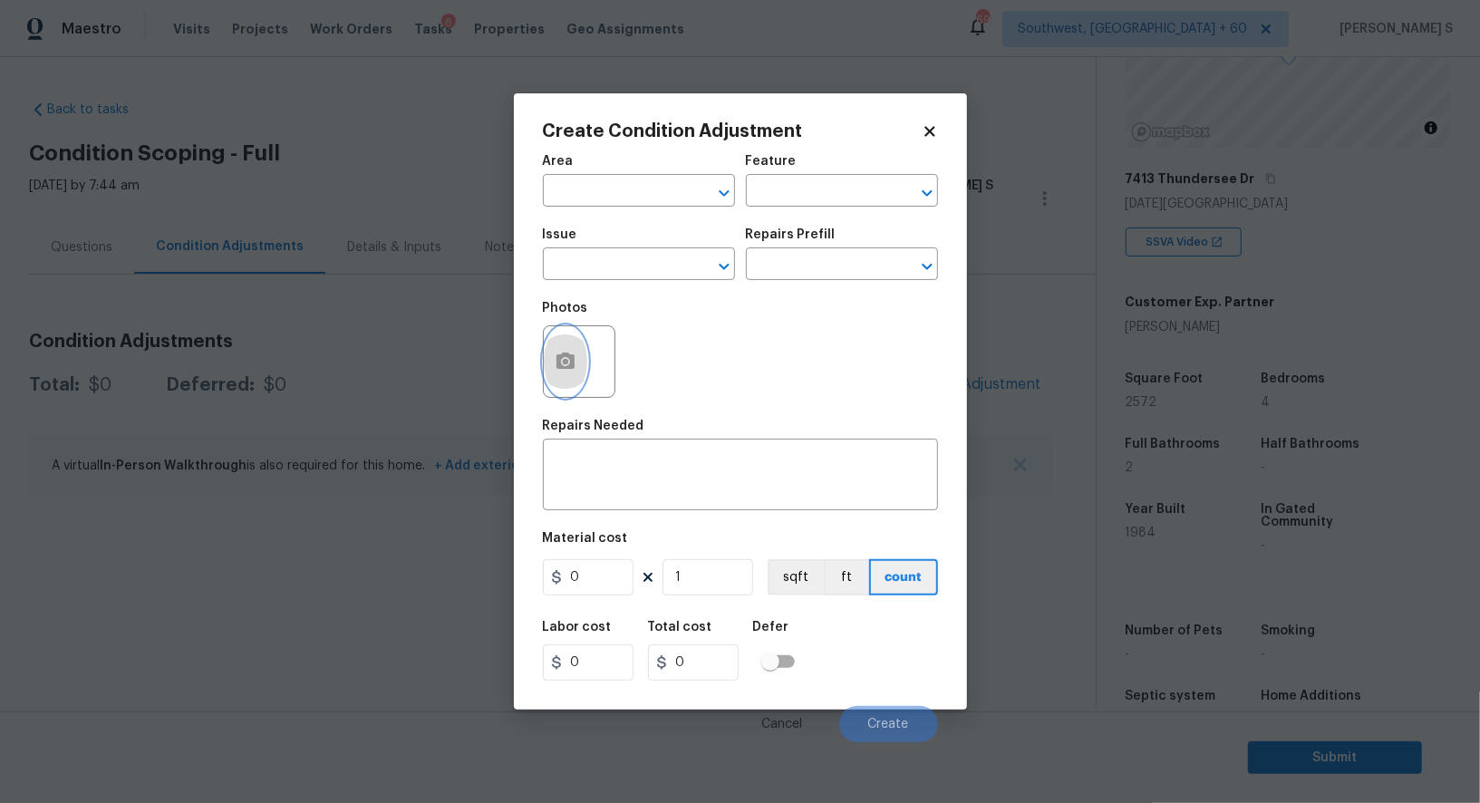
click at [568, 349] on button "button" at bounding box center [566, 361] width 44 height 71
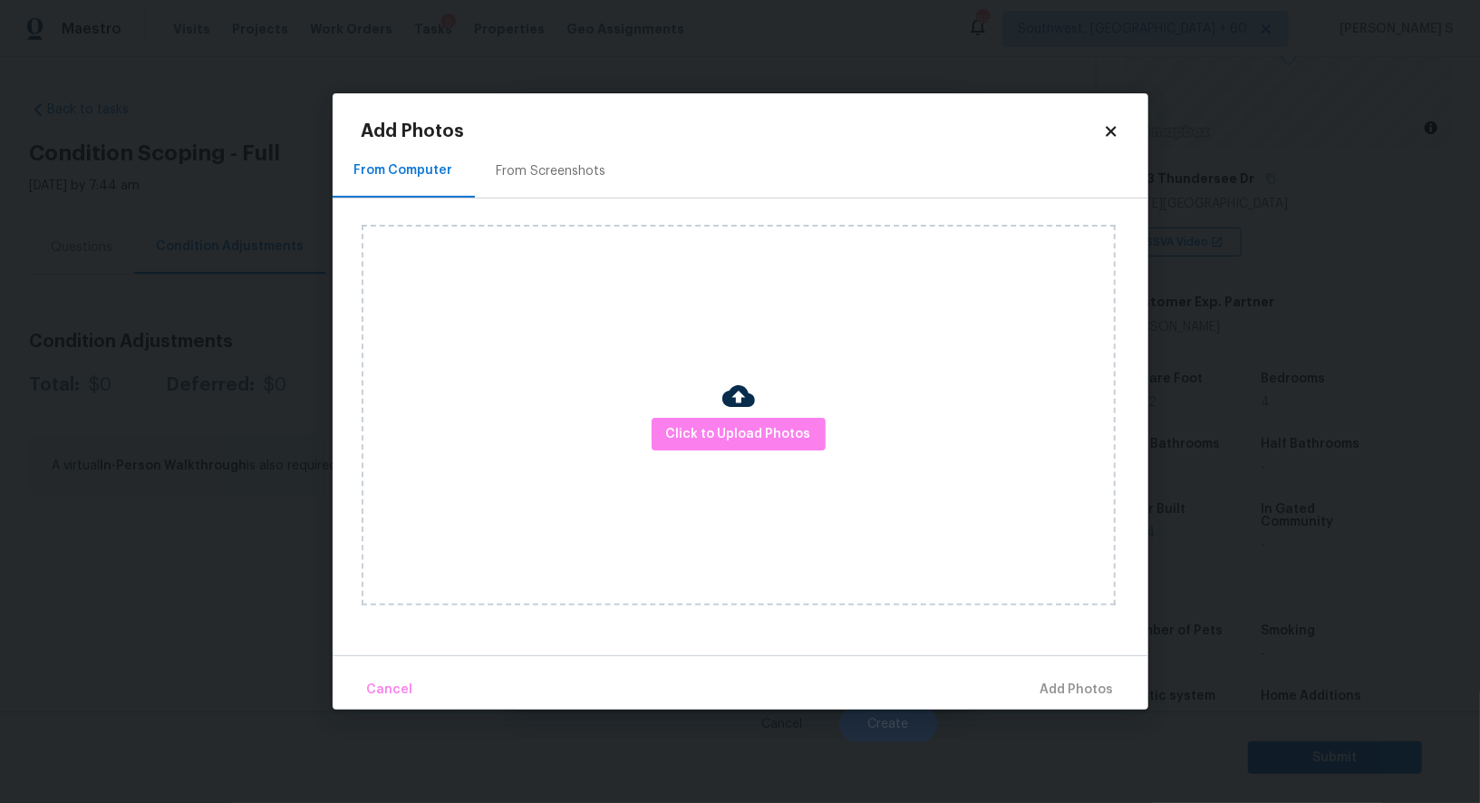
click at [555, 161] on div "From Screenshots" at bounding box center [551, 170] width 153 height 53
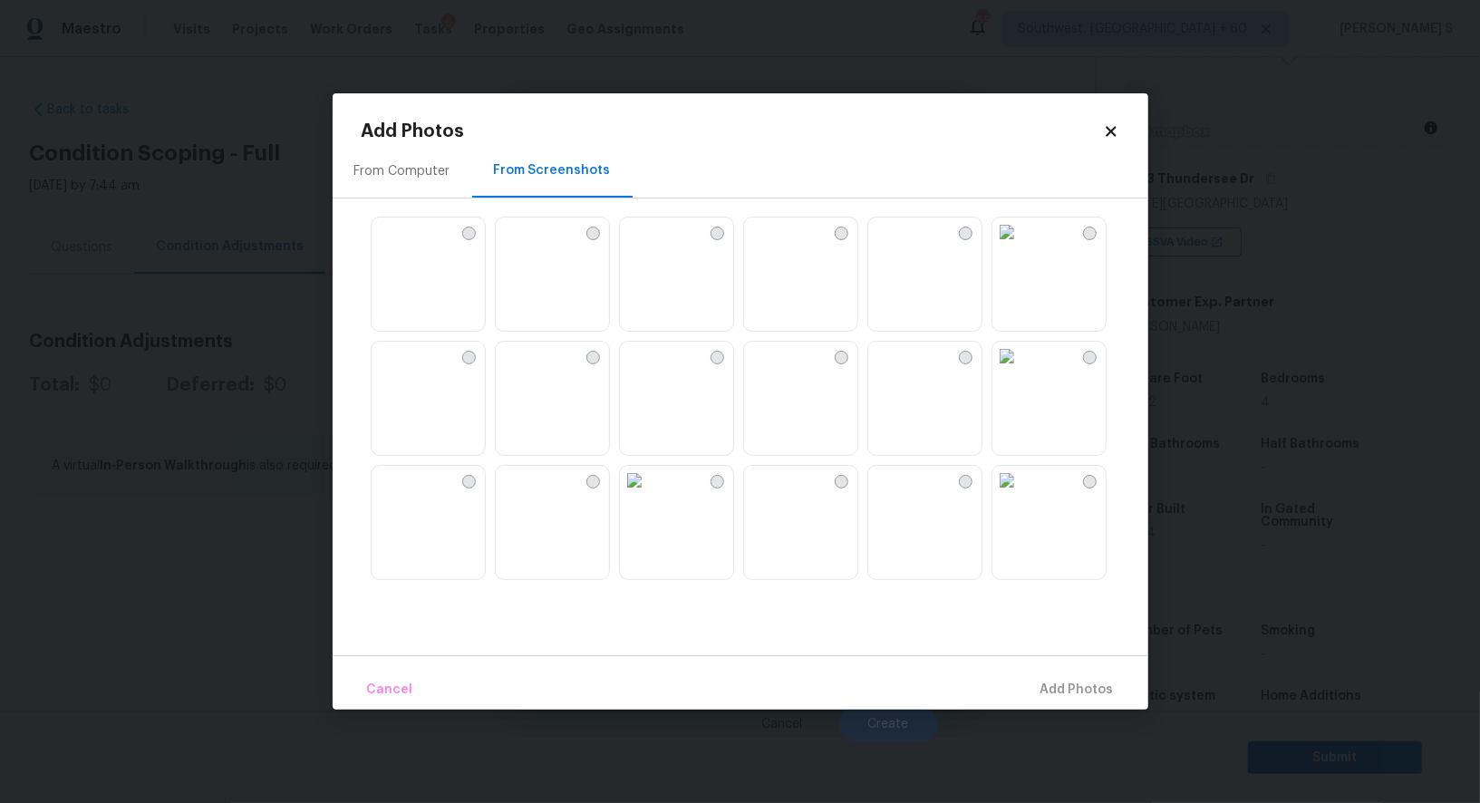
click at [401, 247] on img at bounding box center [386, 232] width 29 height 29
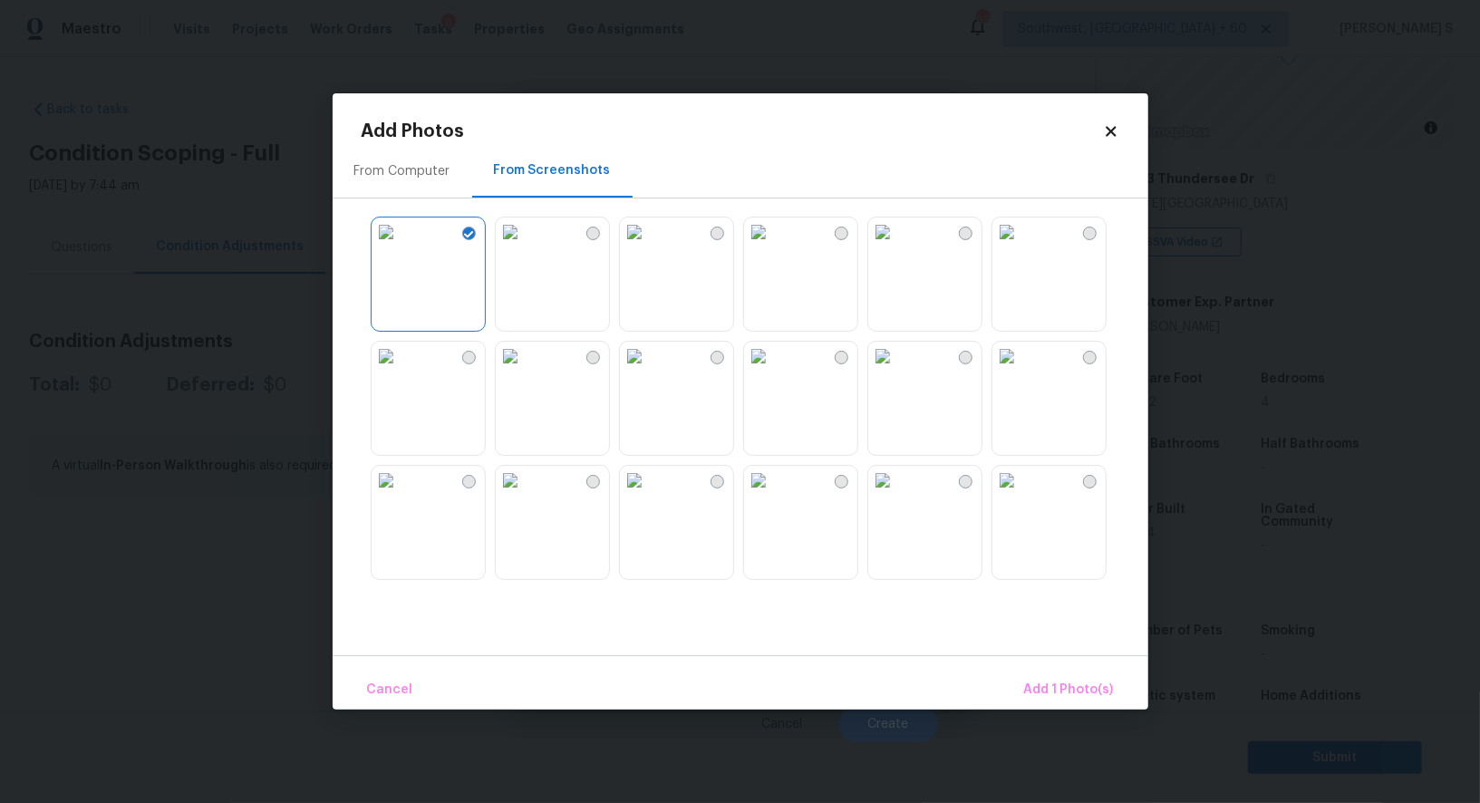
click at [519, 247] on img at bounding box center [510, 232] width 29 height 29
click at [519, 371] on img at bounding box center [510, 356] width 29 height 29
click at [401, 371] on img at bounding box center [386, 356] width 29 height 29
click at [474, 459] on div at bounding box center [755, 398] width 787 height 381
click at [524, 490] on img at bounding box center [510, 480] width 29 height 29
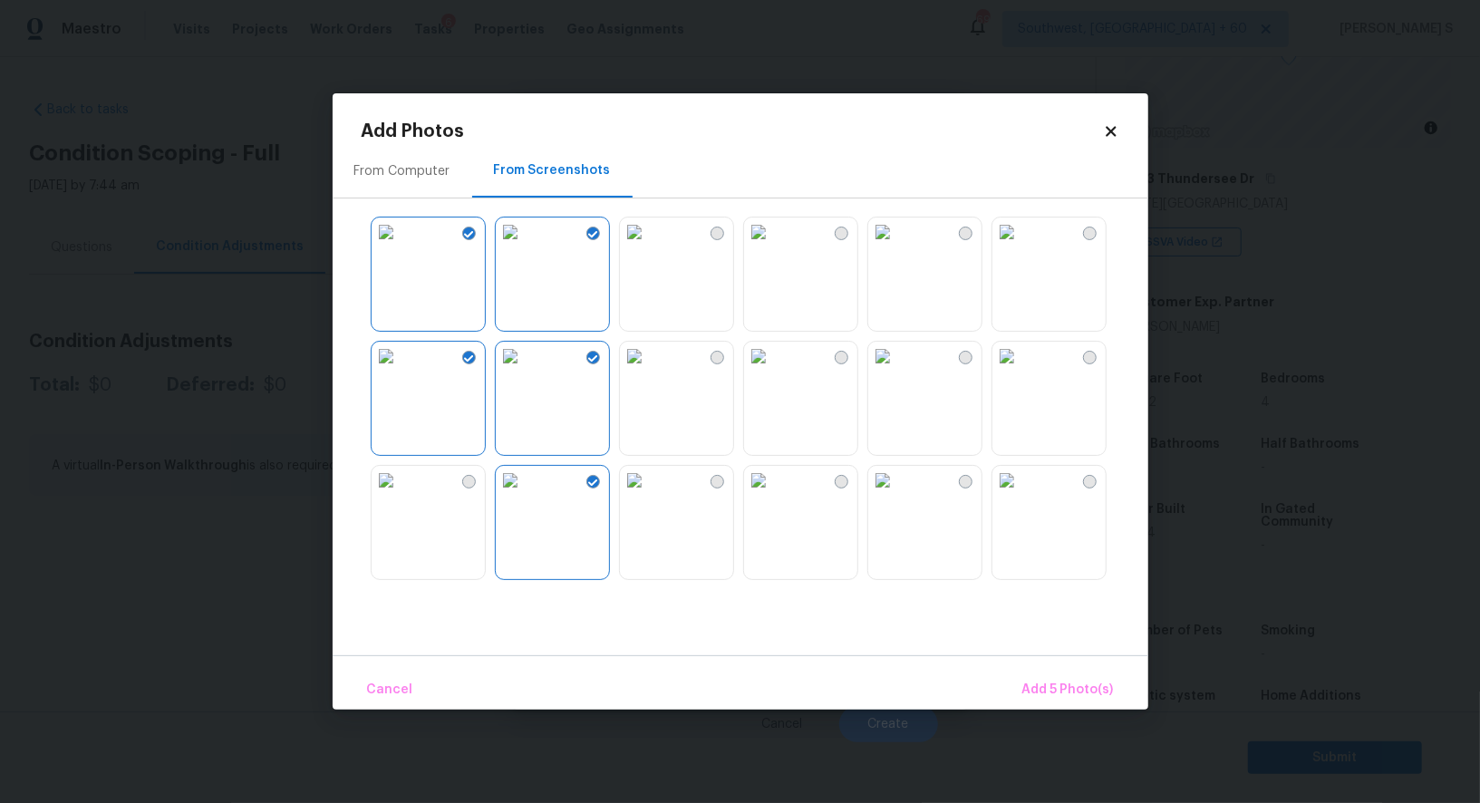
click at [649, 495] on img at bounding box center [634, 480] width 29 height 29
drag, startPoint x: 675, startPoint y: 303, endPoint x: 835, endPoint y: 310, distance: 159.7
click at [649, 247] on img at bounding box center [634, 232] width 29 height 29
click at [773, 371] on img at bounding box center [758, 356] width 29 height 29
click at [773, 495] on img at bounding box center [758, 480] width 29 height 29
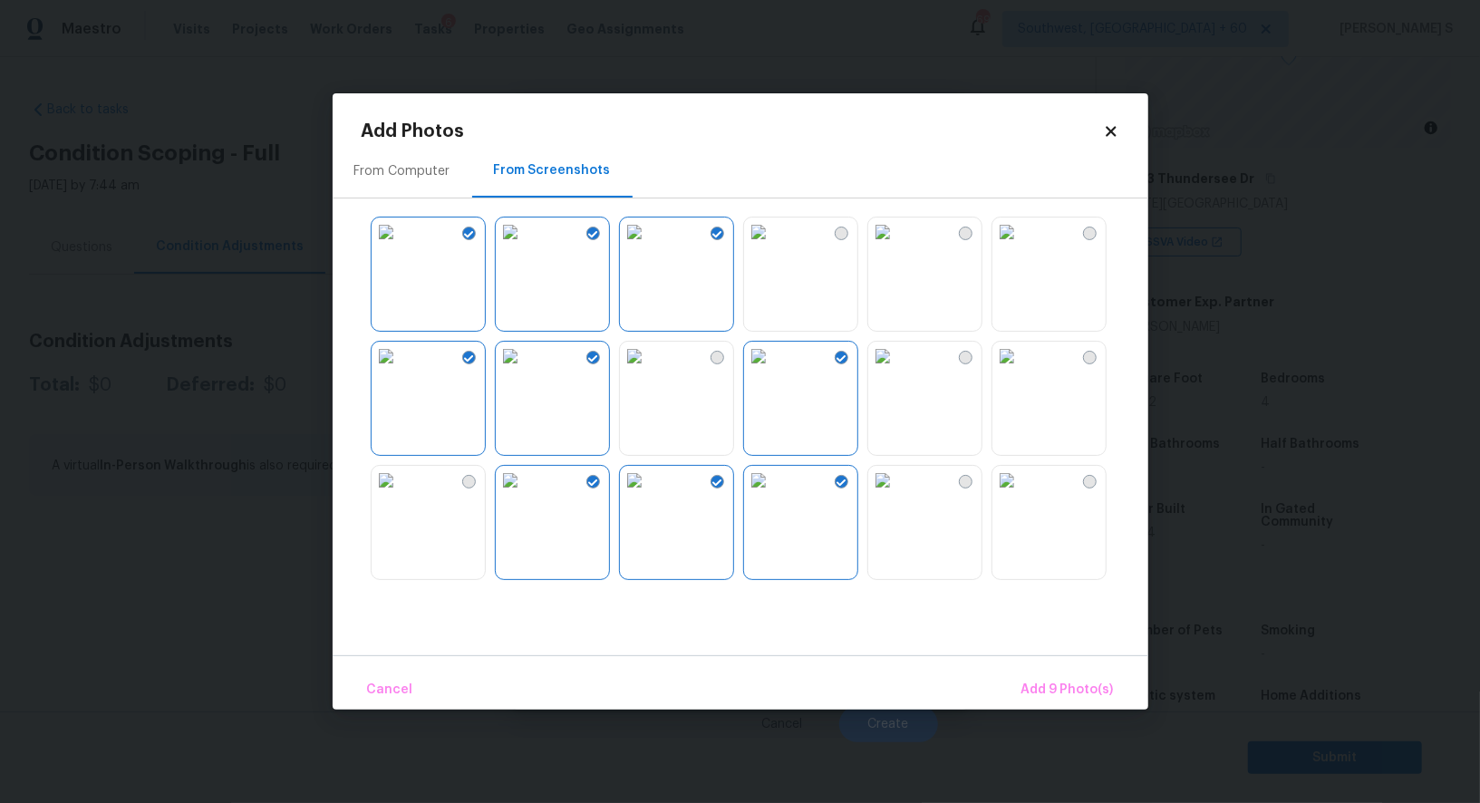
click at [898, 495] on img at bounding box center [883, 480] width 29 height 29
click at [898, 371] on img at bounding box center [883, 356] width 29 height 29
click at [1008, 371] on img at bounding box center [1007, 356] width 29 height 29
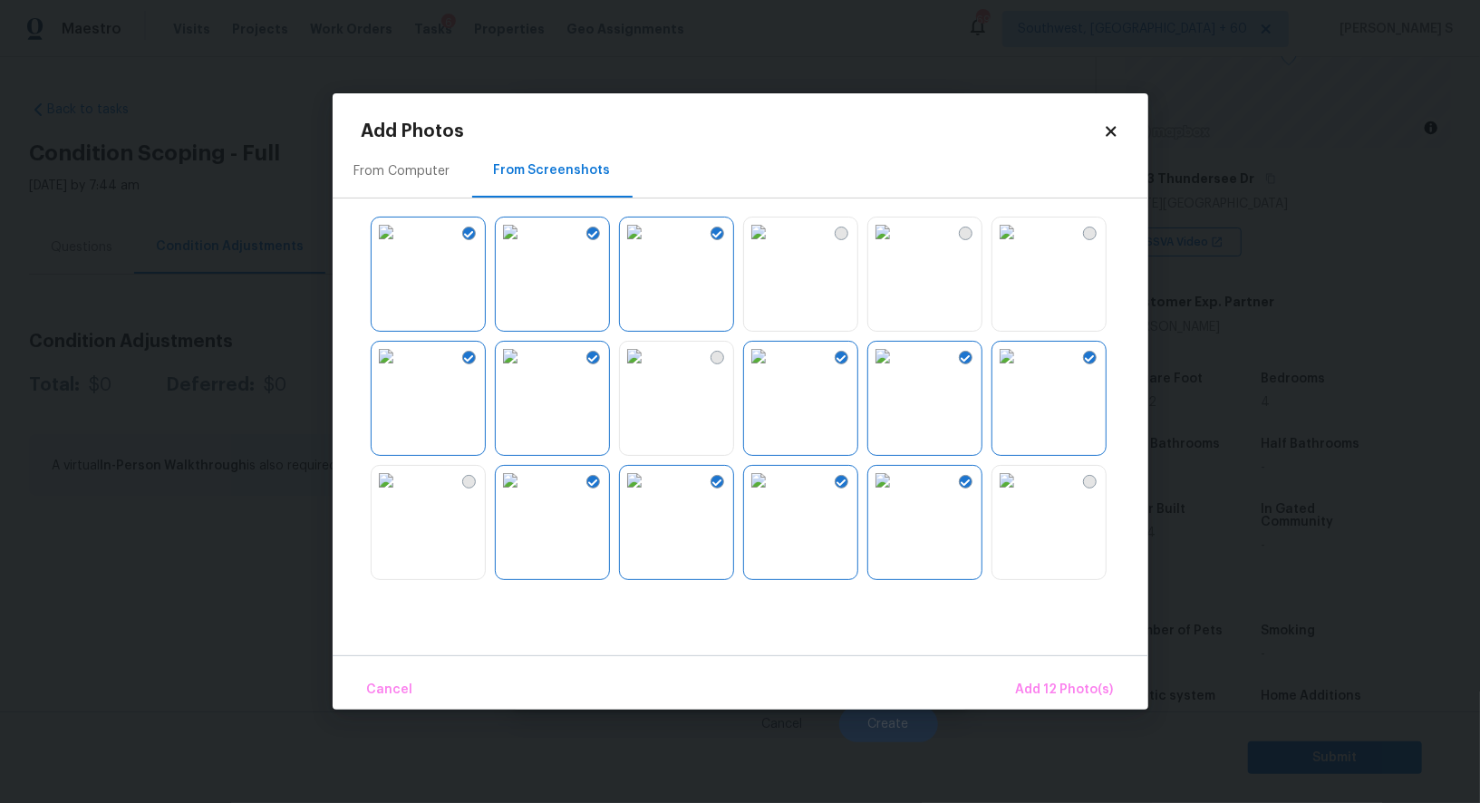
click at [1008, 495] on img at bounding box center [1007, 480] width 29 height 29
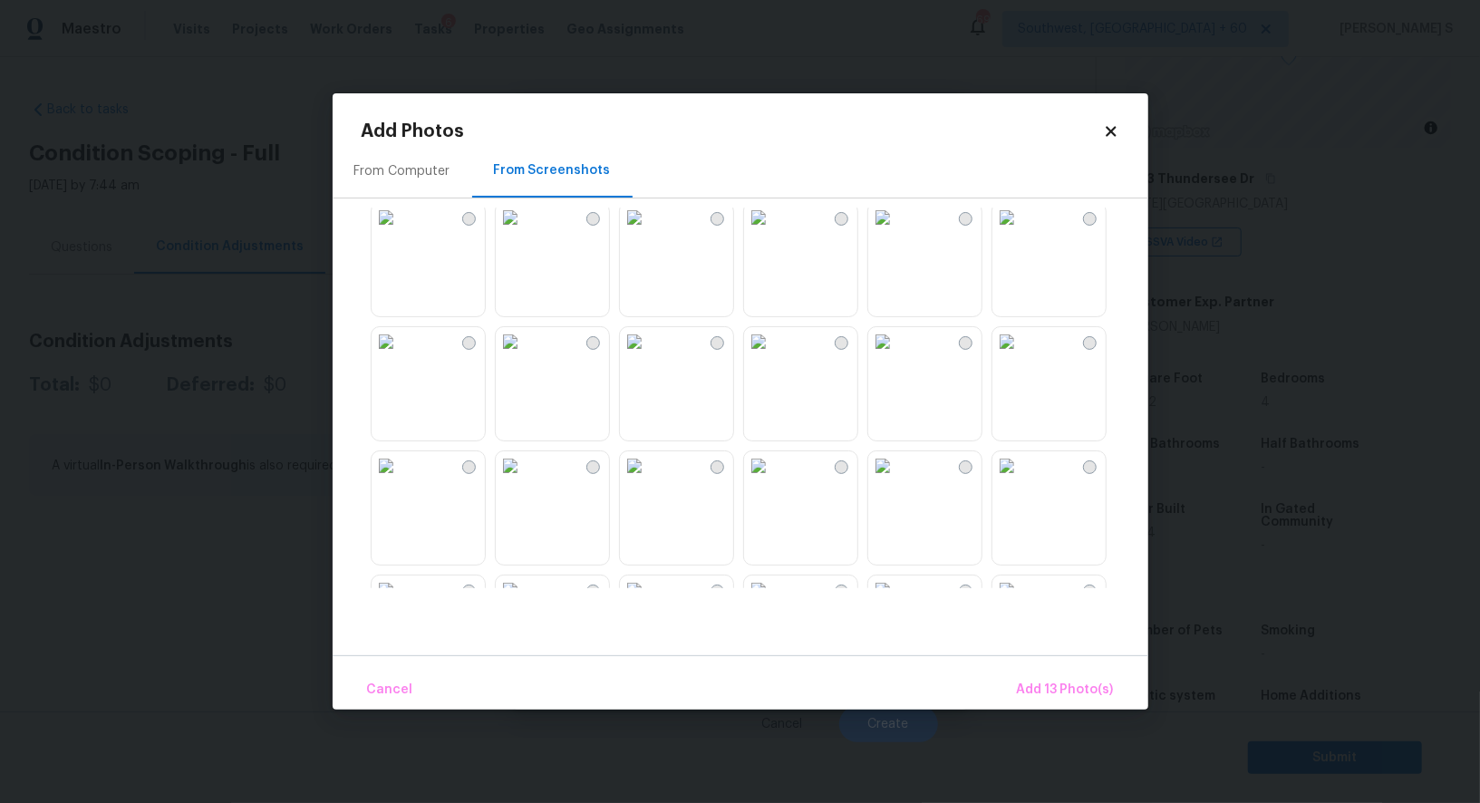
scroll to position [663, 0]
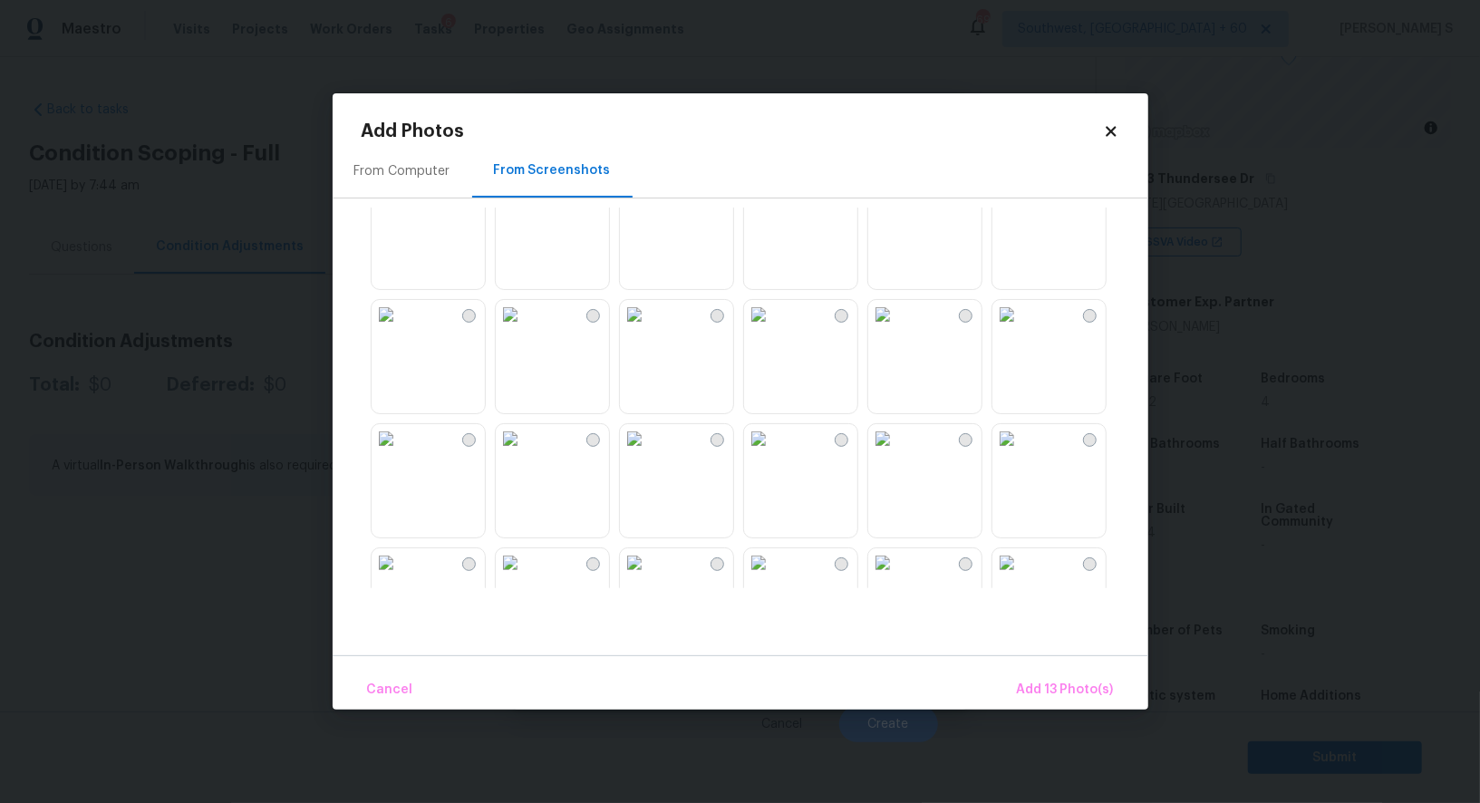
click at [773, 329] on img at bounding box center [758, 314] width 29 height 29
click at [649, 453] on img at bounding box center [634, 438] width 29 height 29
click at [649, 329] on img at bounding box center [634, 314] width 29 height 29
click at [525, 329] on img at bounding box center [510, 314] width 29 height 29
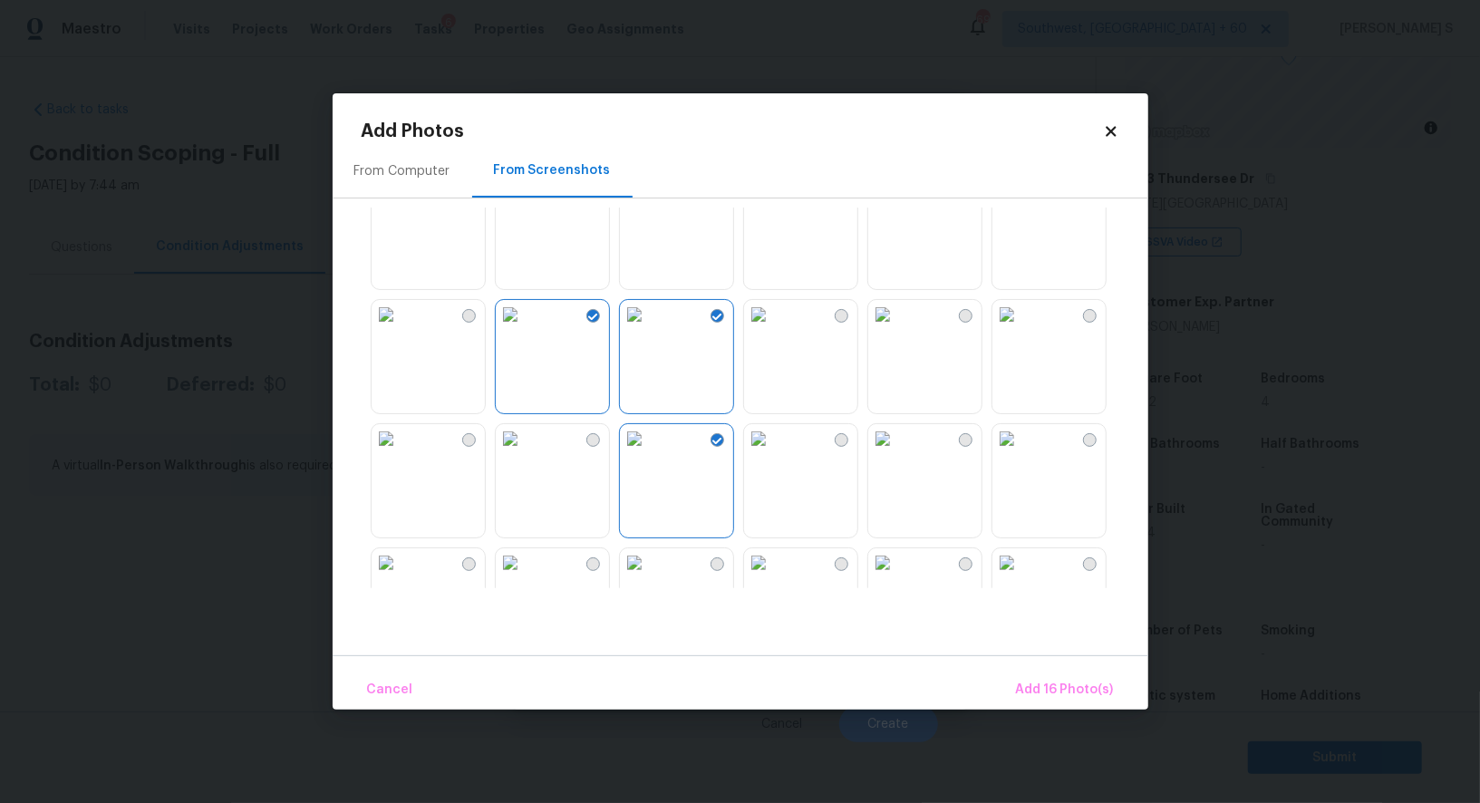
click at [525, 453] on img at bounding box center [510, 438] width 29 height 29
click at [401, 453] on img at bounding box center [386, 438] width 29 height 29
click at [401, 329] on img at bounding box center [386, 314] width 29 height 29
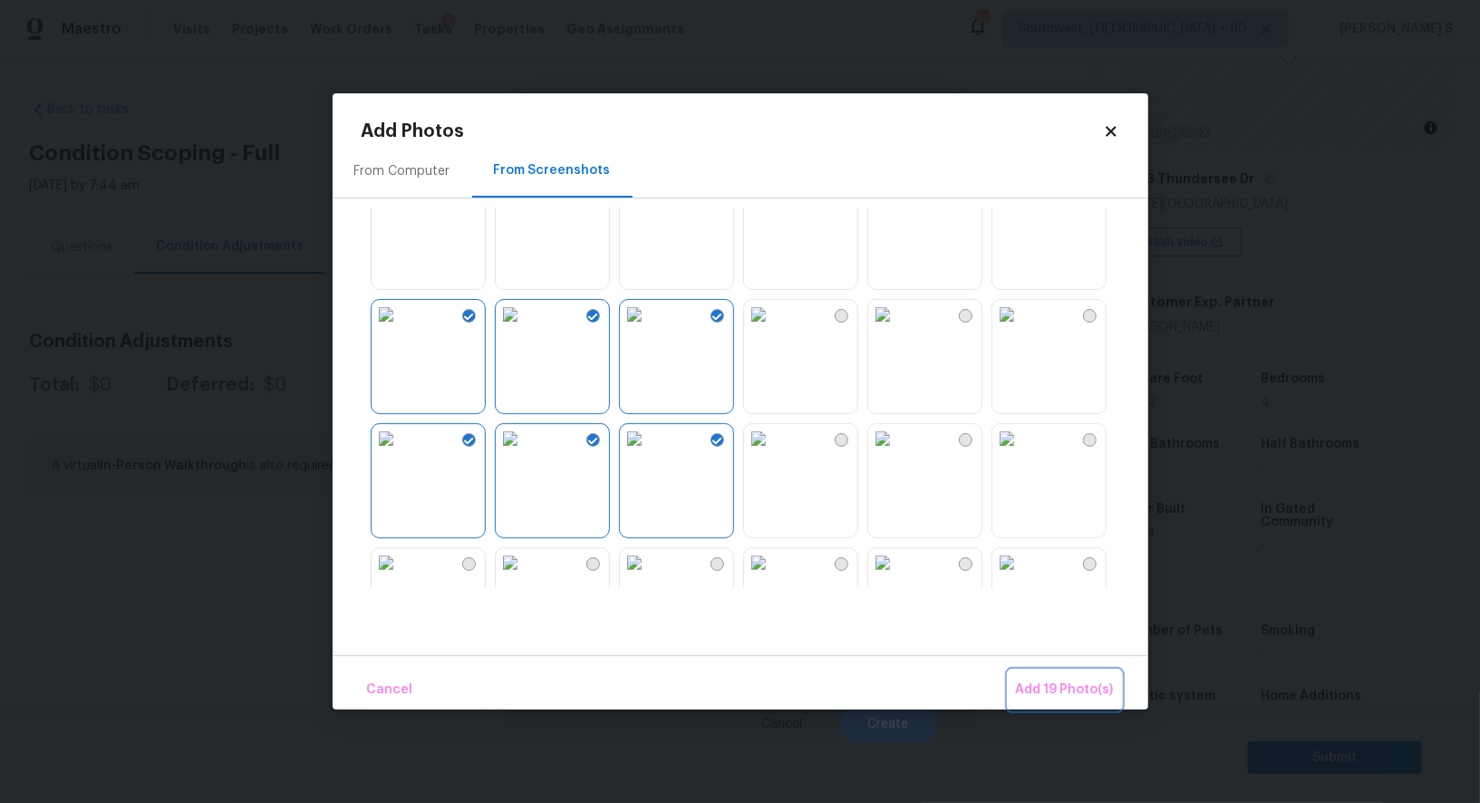
click at [1053, 688] on span "Add 19 Photo(s)" at bounding box center [1065, 690] width 98 height 23
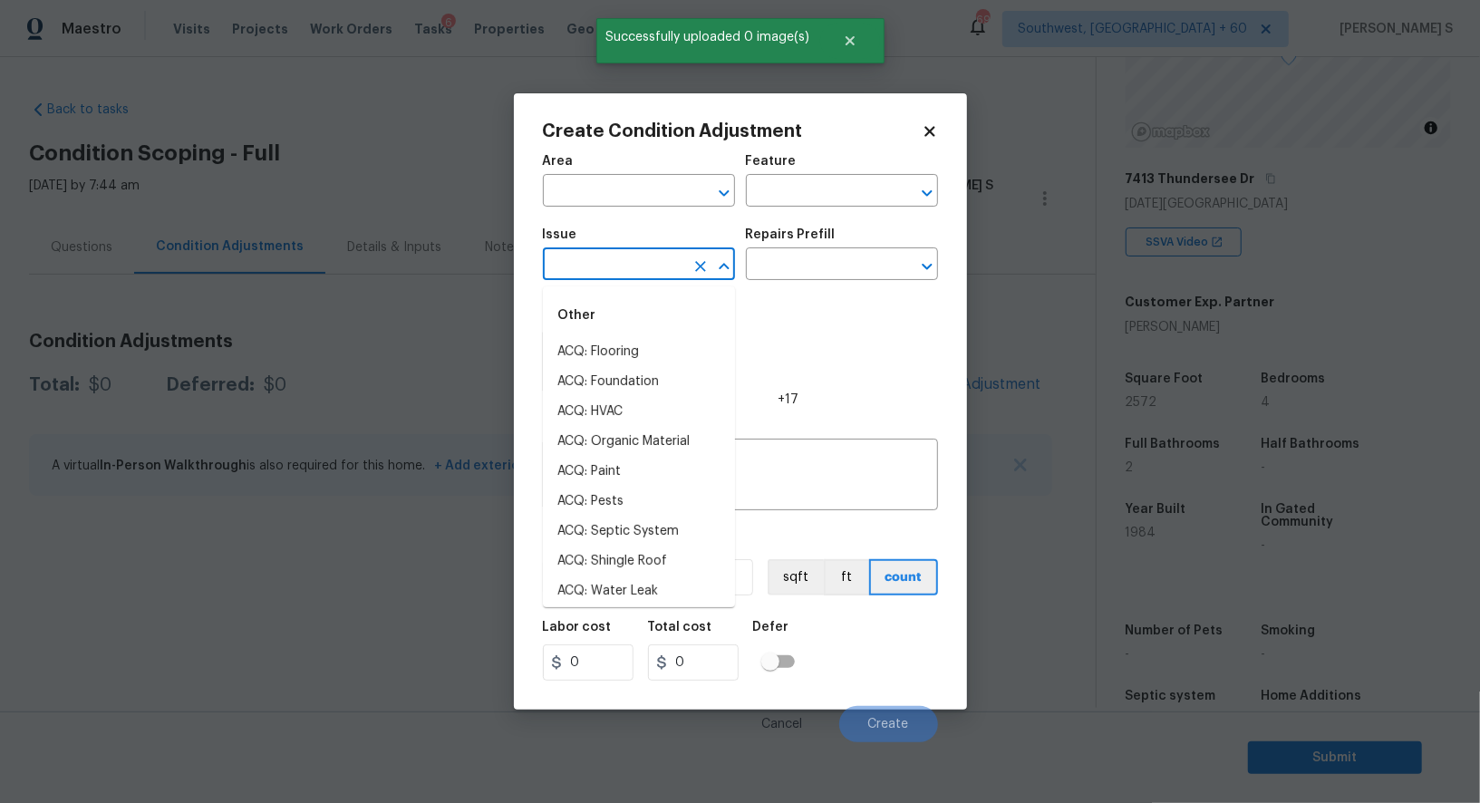
click at [629, 259] on input "text" at bounding box center [613, 266] width 141 height 28
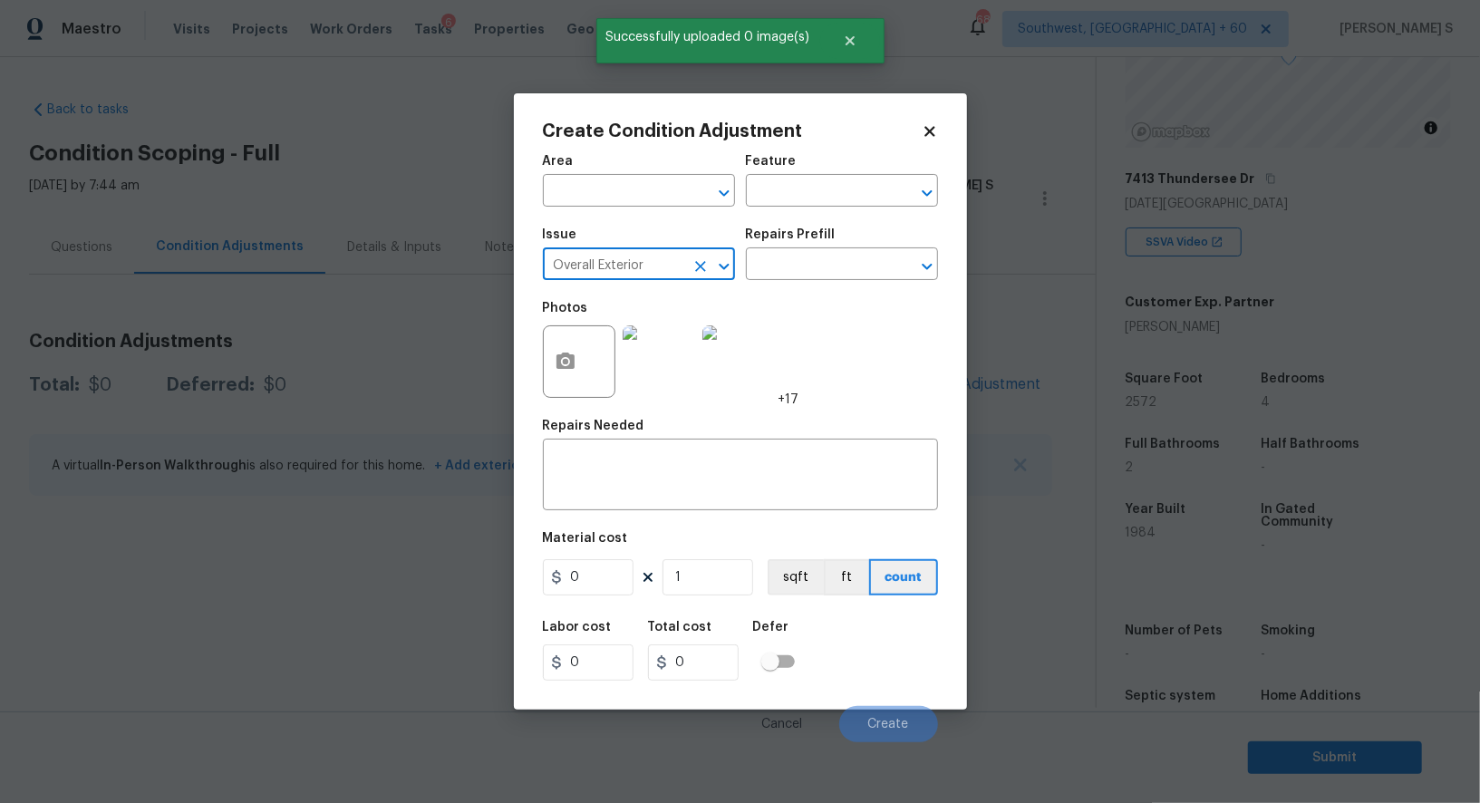
type input "Overall Exterior"
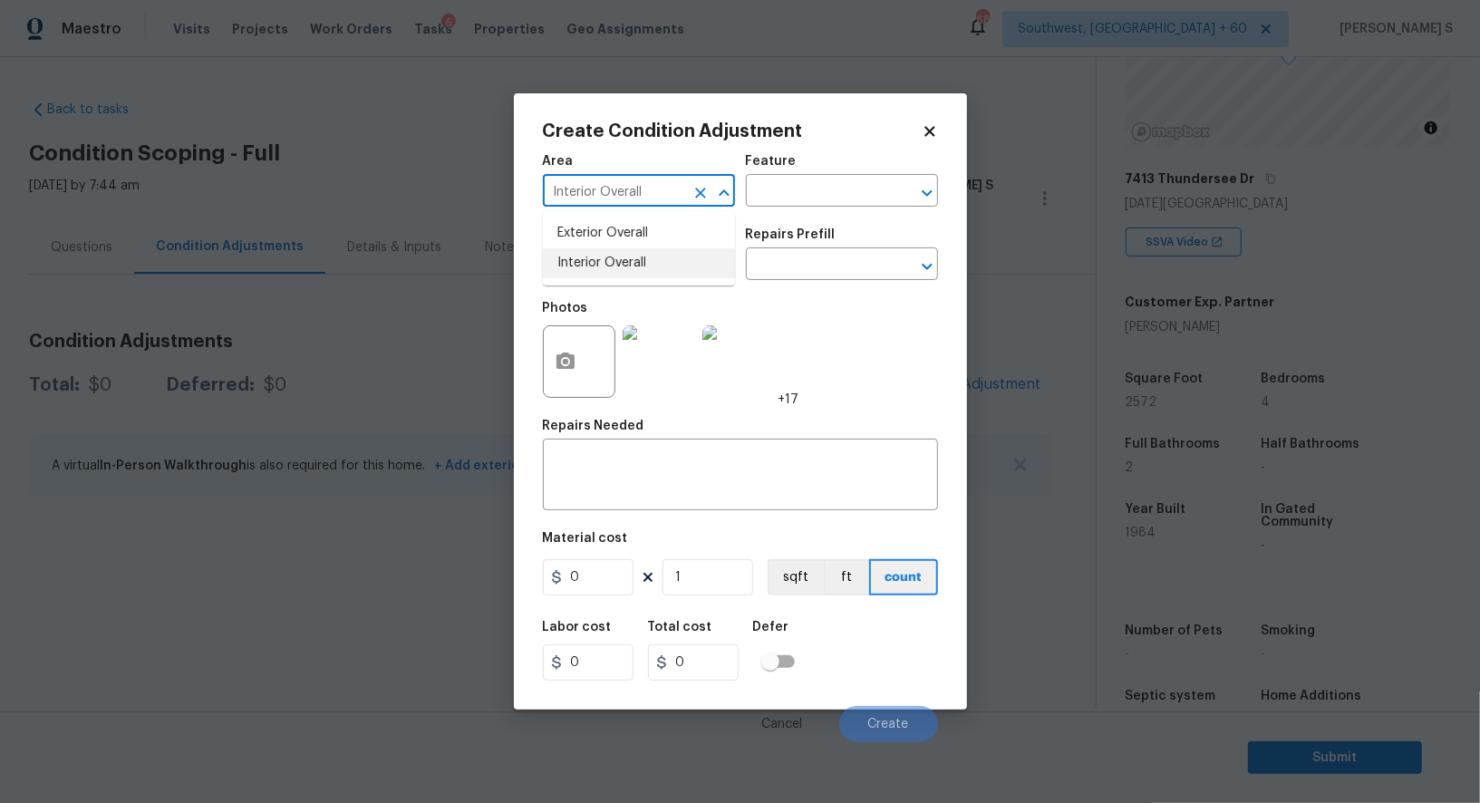
type input "Interior Overall"
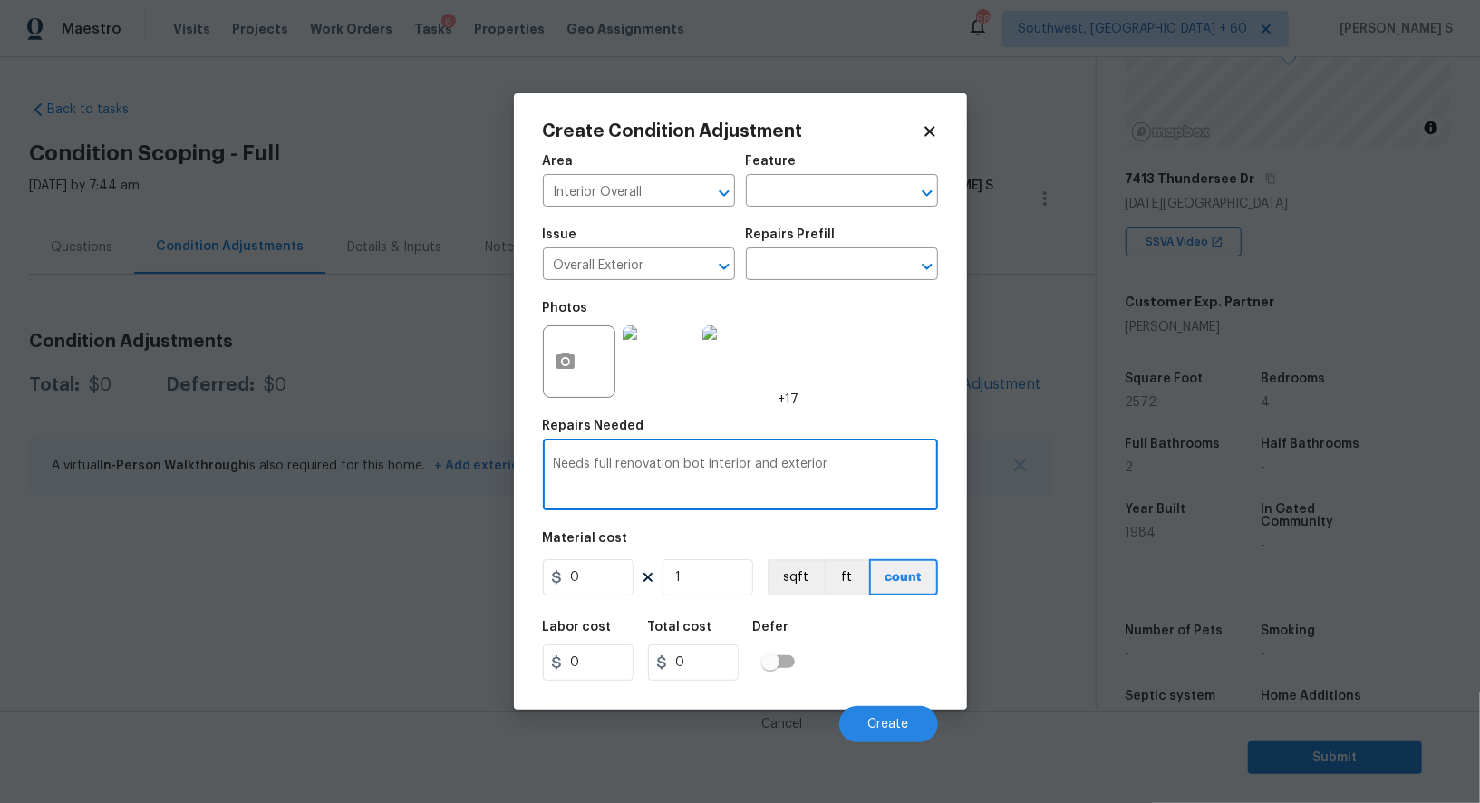
click at [694, 466] on textarea "Needs full renovation bot interior and exterior" at bounding box center [741, 477] width 374 height 38
type textarea "Needs full renovation both interior and exterior"
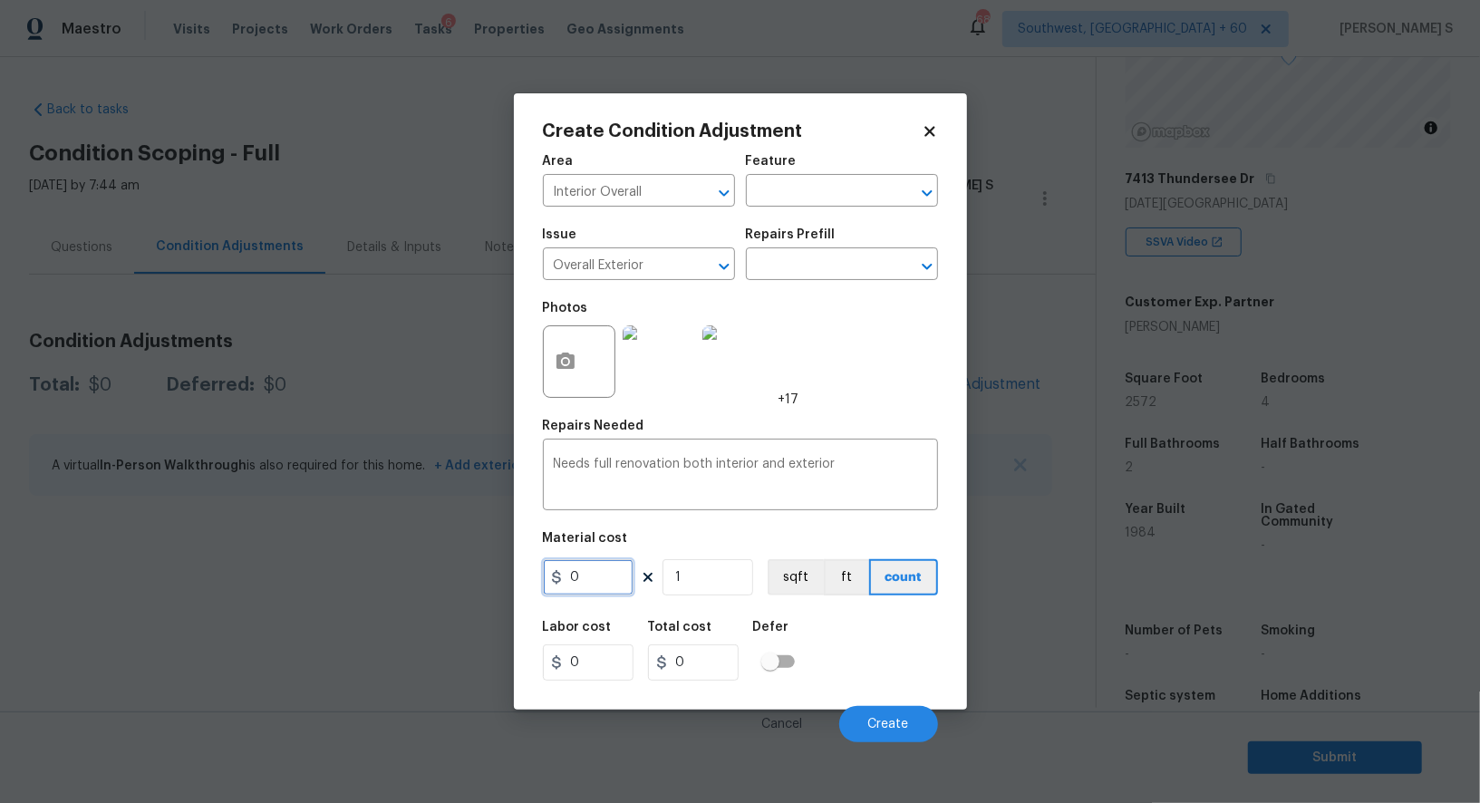
click at [595, 585] on input "0" at bounding box center [588, 577] width 91 height 36
type input "1"
type input "100000"
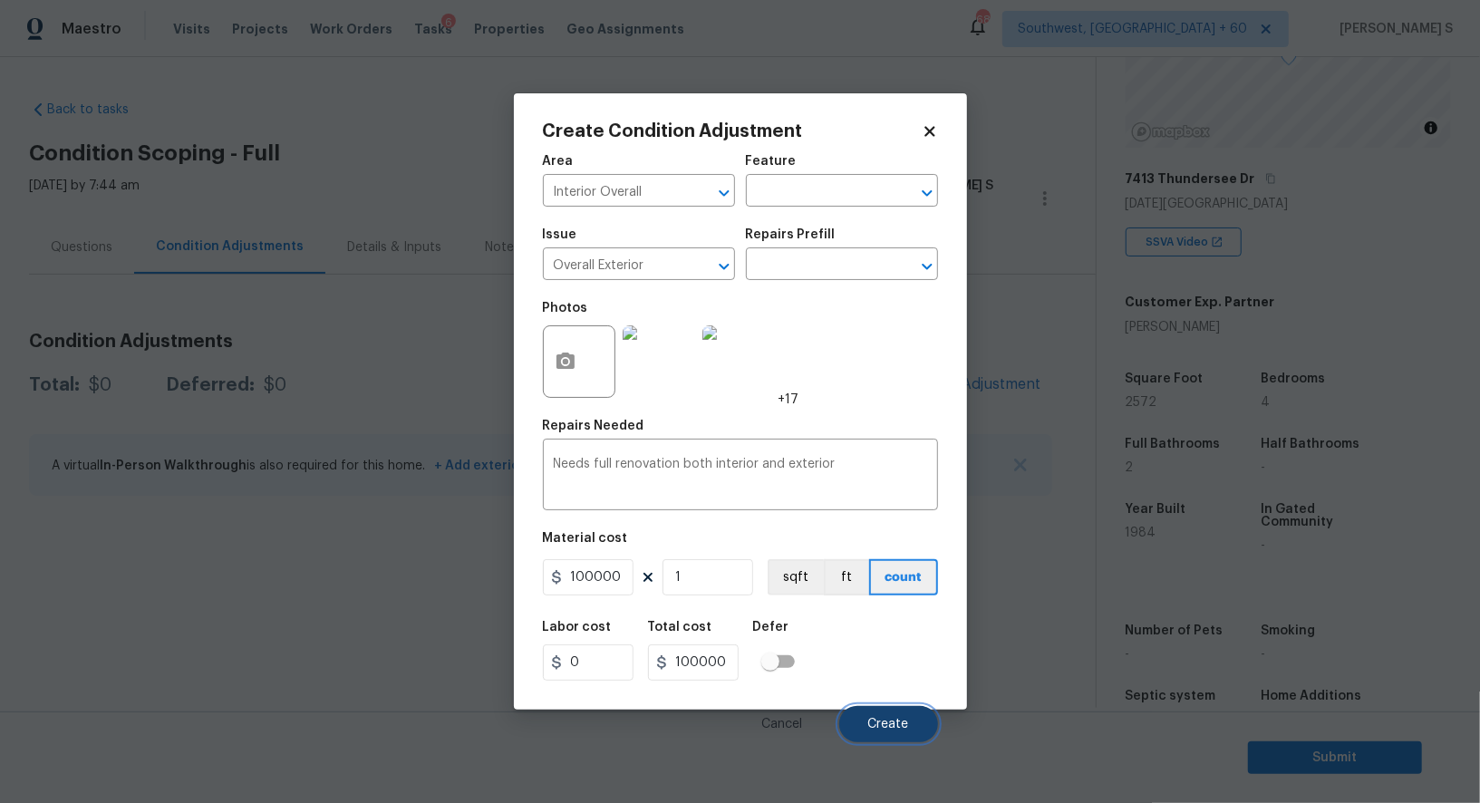
click at [904, 719] on button "Create" at bounding box center [888, 724] width 99 height 36
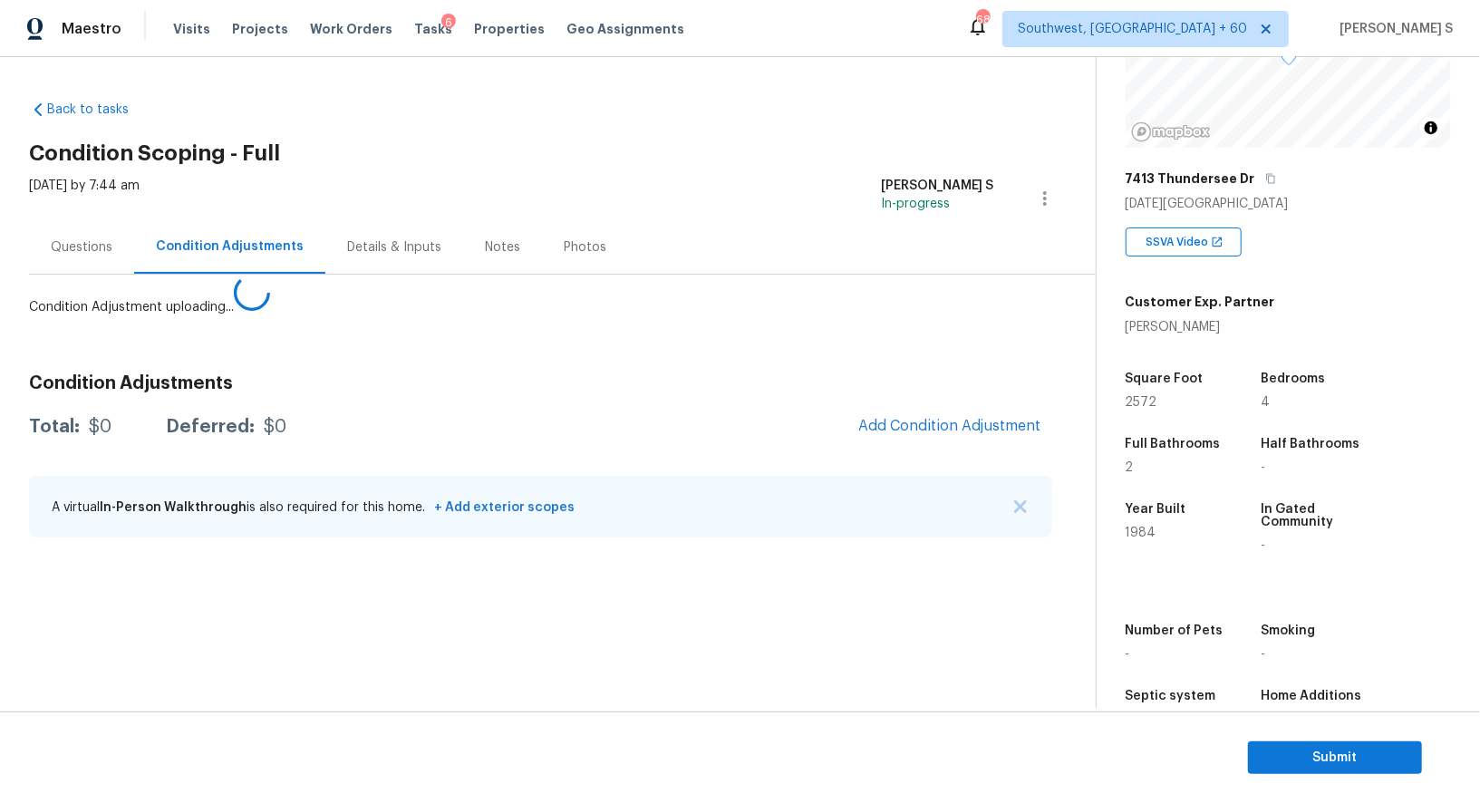
click at [194, 630] on body "Maestro Visits Projects Work Orders Tasks 6 Properties Geo Assignments 688 Sout…" at bounding box center [740, 401] width 1480 height 803
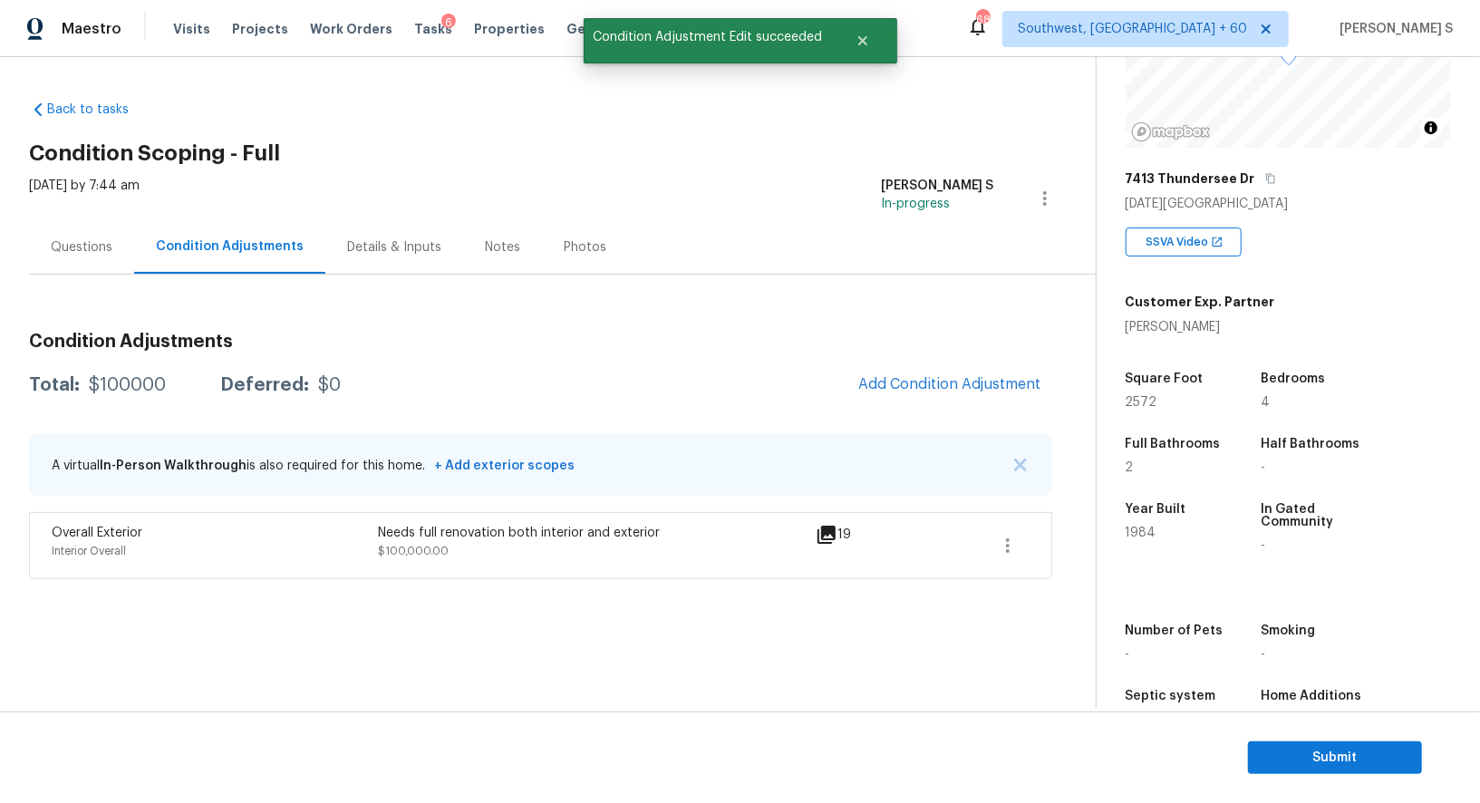
click at [127, 388] on div "$100000" at bounding box center [127, 385] width 77 height 18
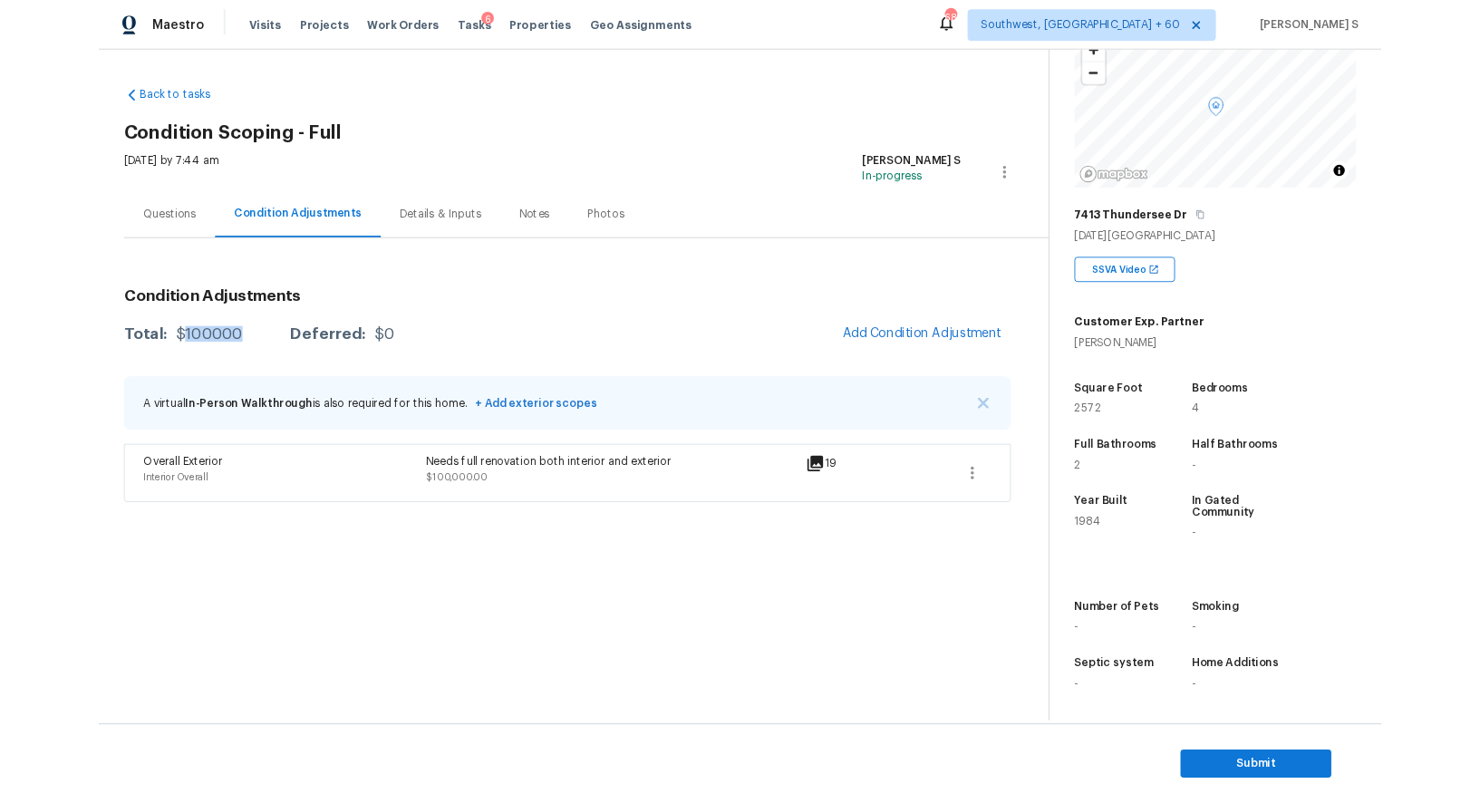
scroll to position [196, 0]
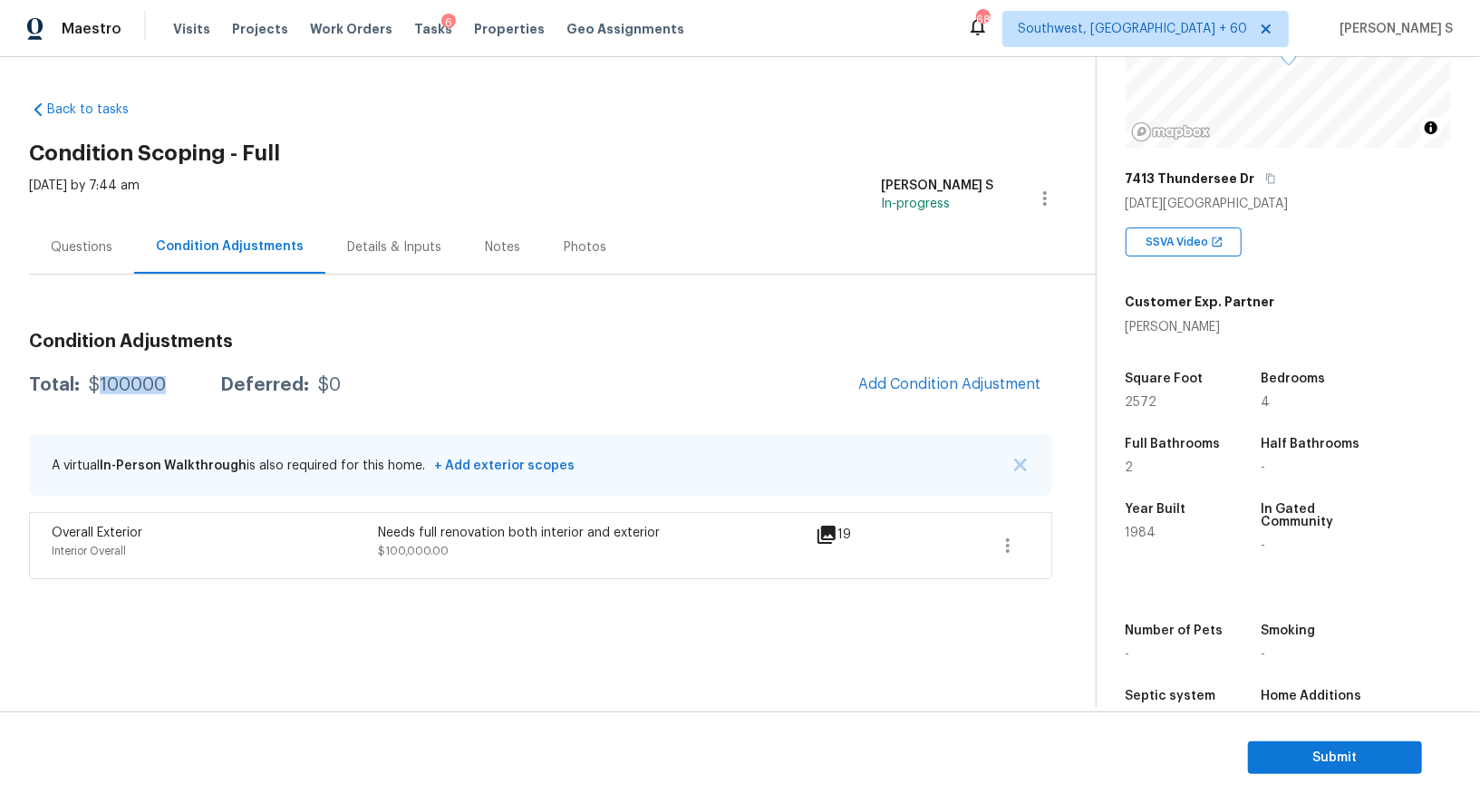
click at [148, 391] on div "$100000" at bounding box center [127, 385] width 77 height 18
click at [82, 243] on div "Questions" at bounding box center [82, 247] width 62 height 18
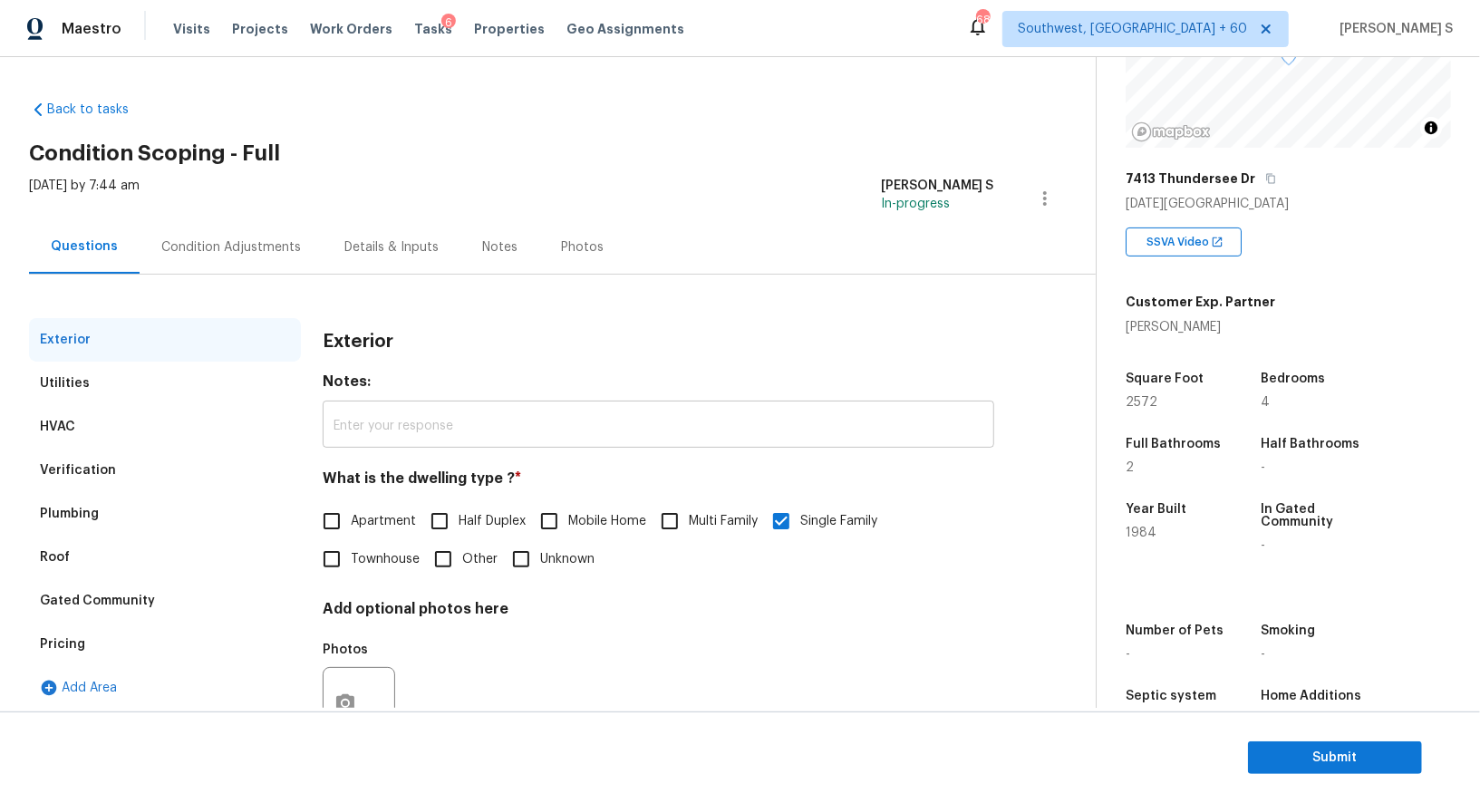
scroll to position [69, 0]
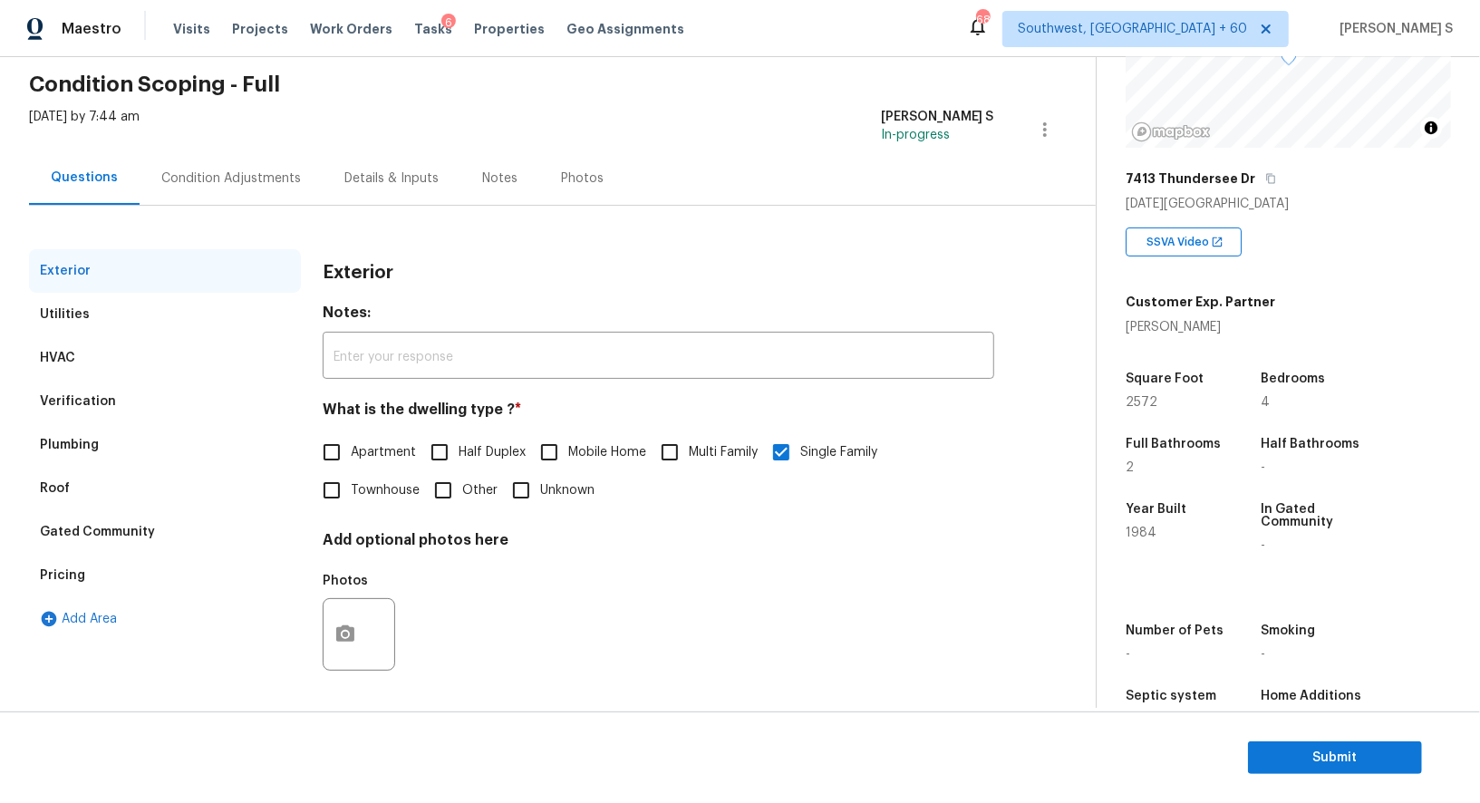
click at [96, 399] on div "Verification" at bounding box center [78, 402] width 76 height 18
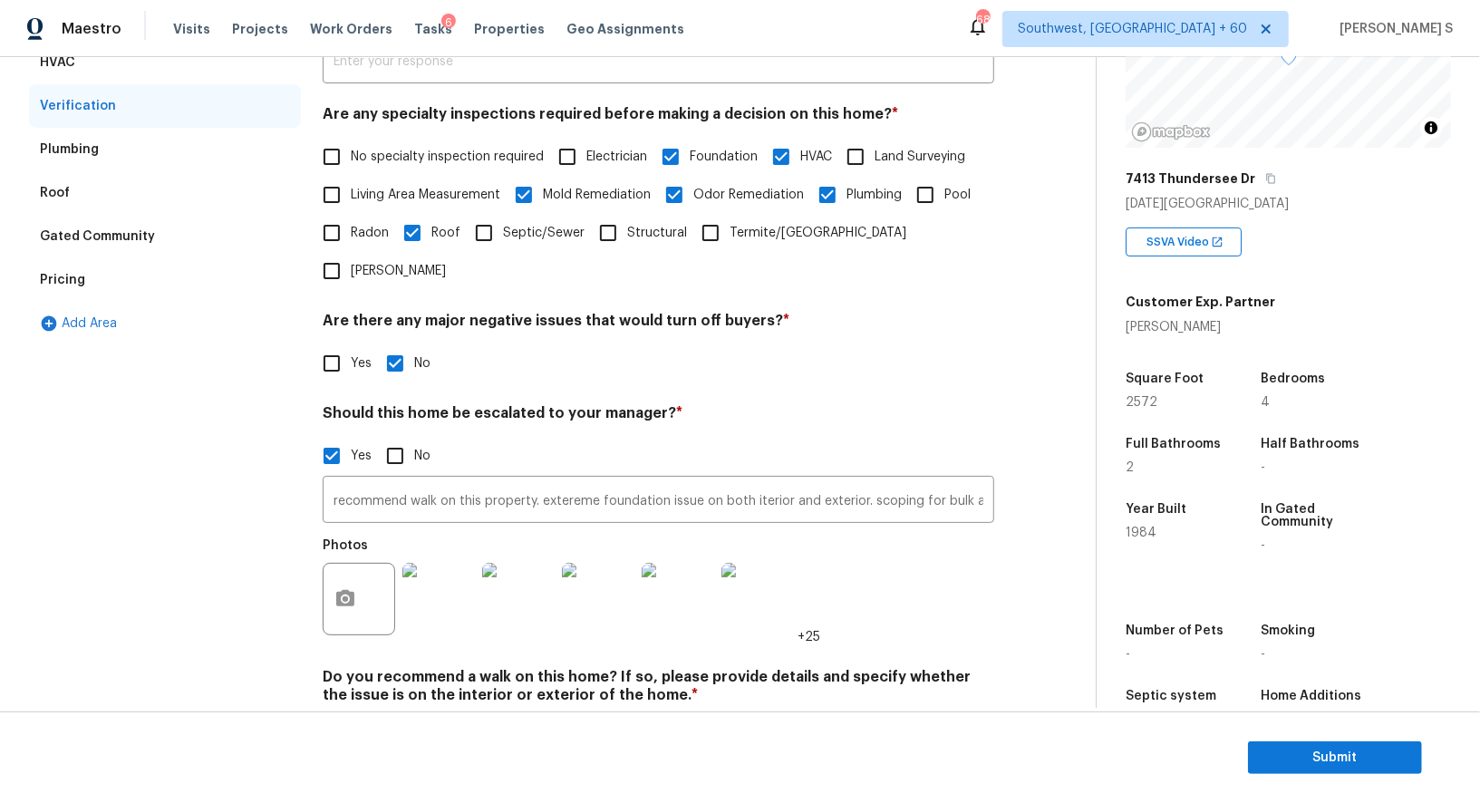
scroll to position [421, 0]
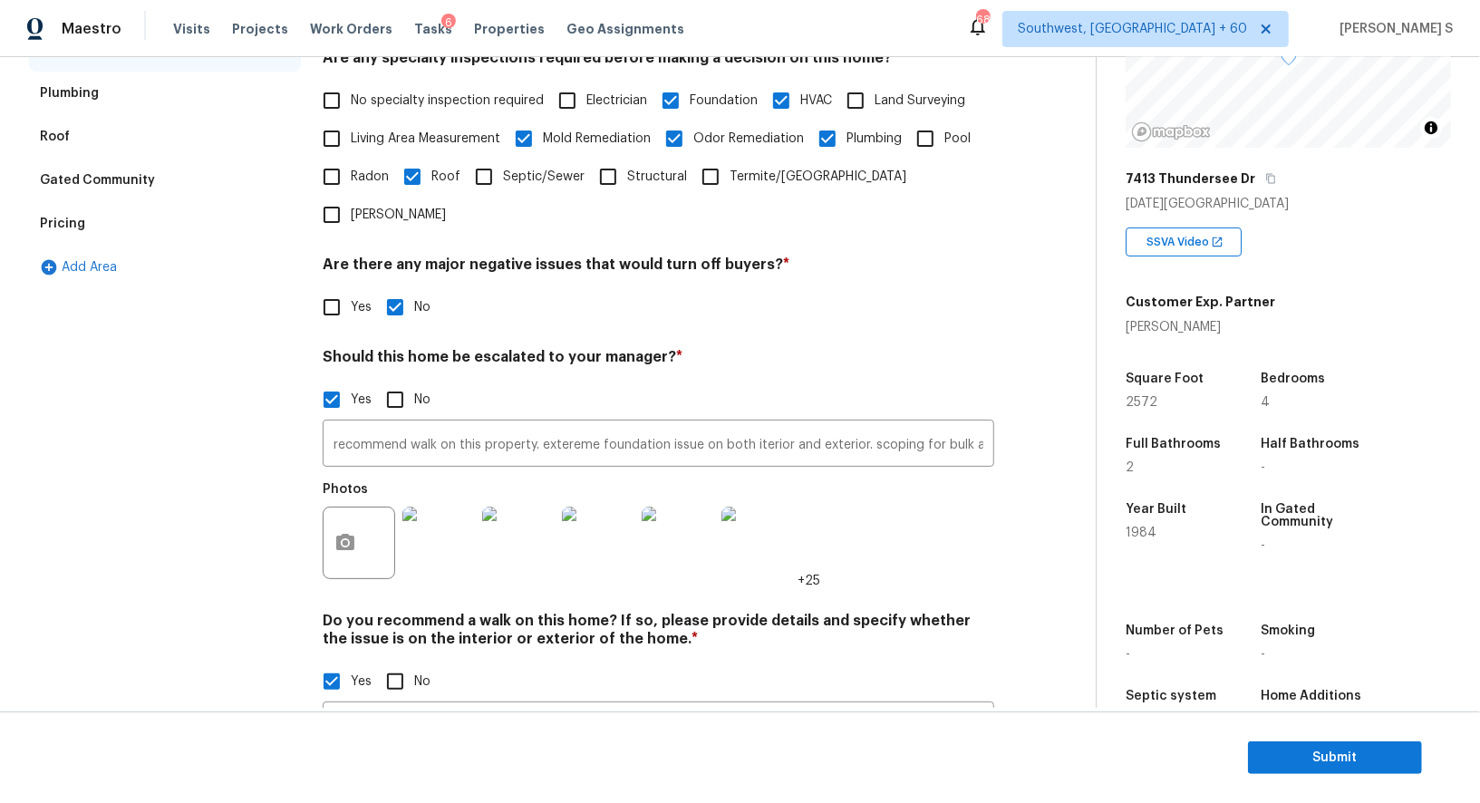
click at [91, 218] on div "Pricing" at bounding box center [165, 224] width 272 height 44
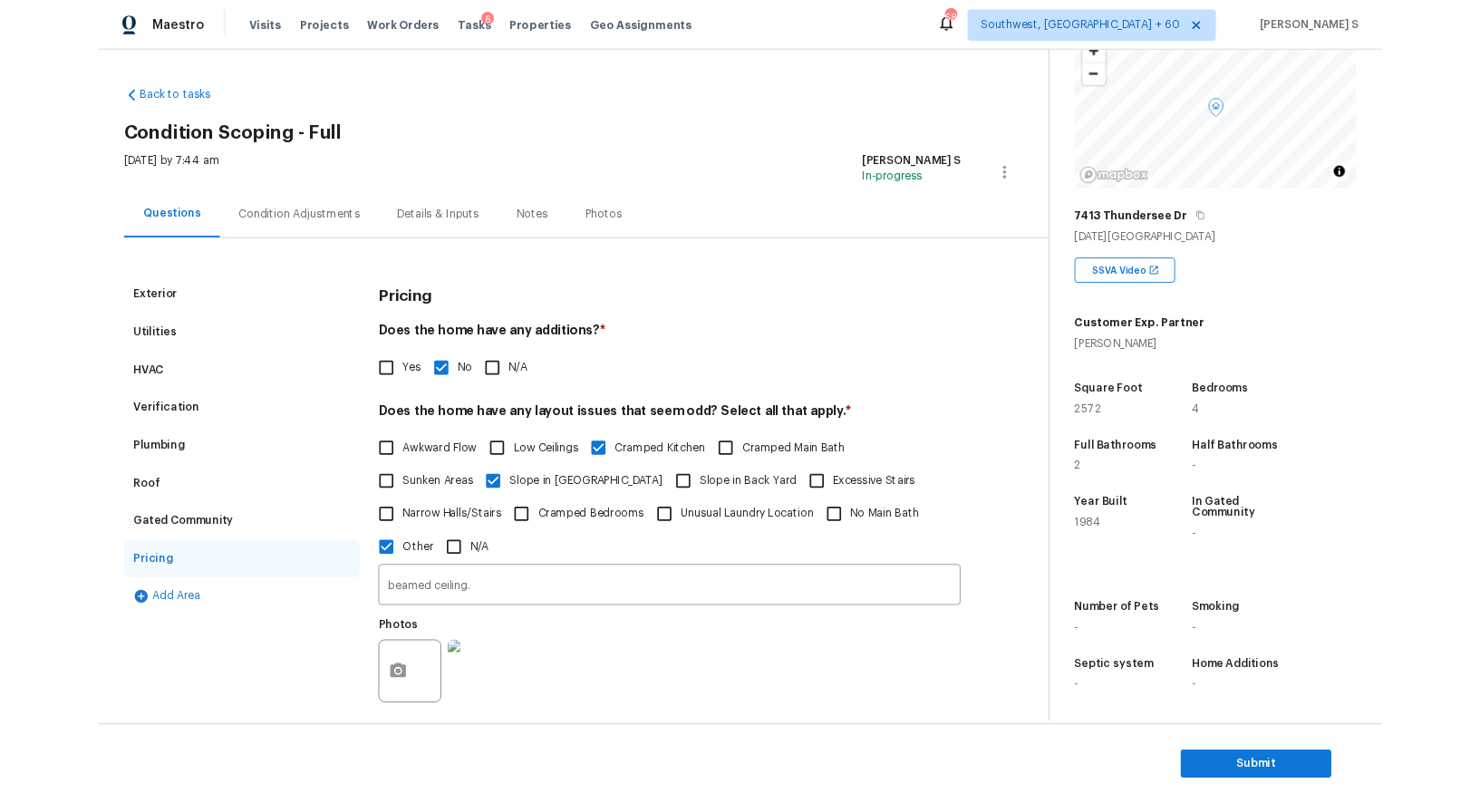
scroll to position [196, 0]
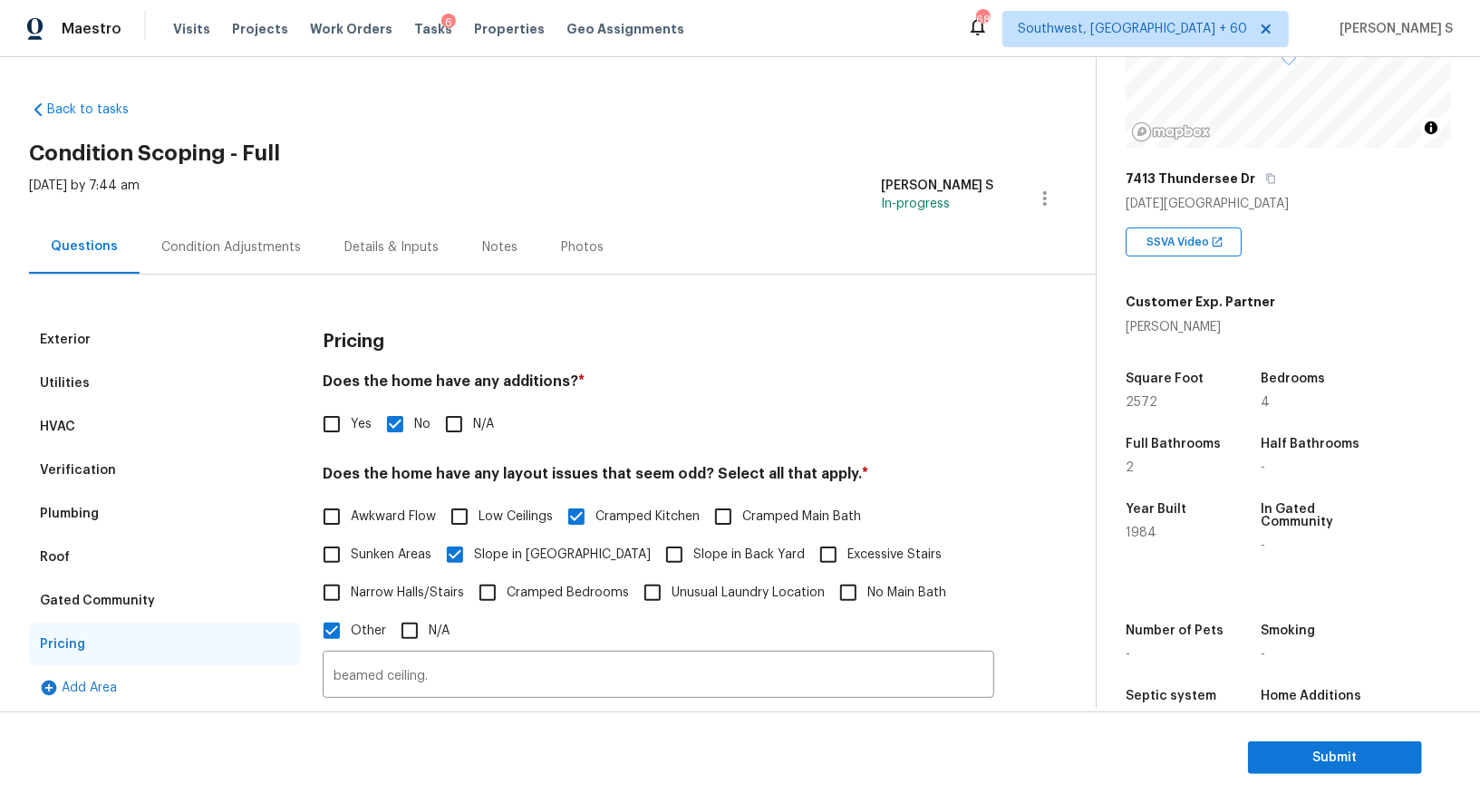
click at [246, 249] on div "Condition Adjustments" at bounding box center [231, 247] width 140 height 18
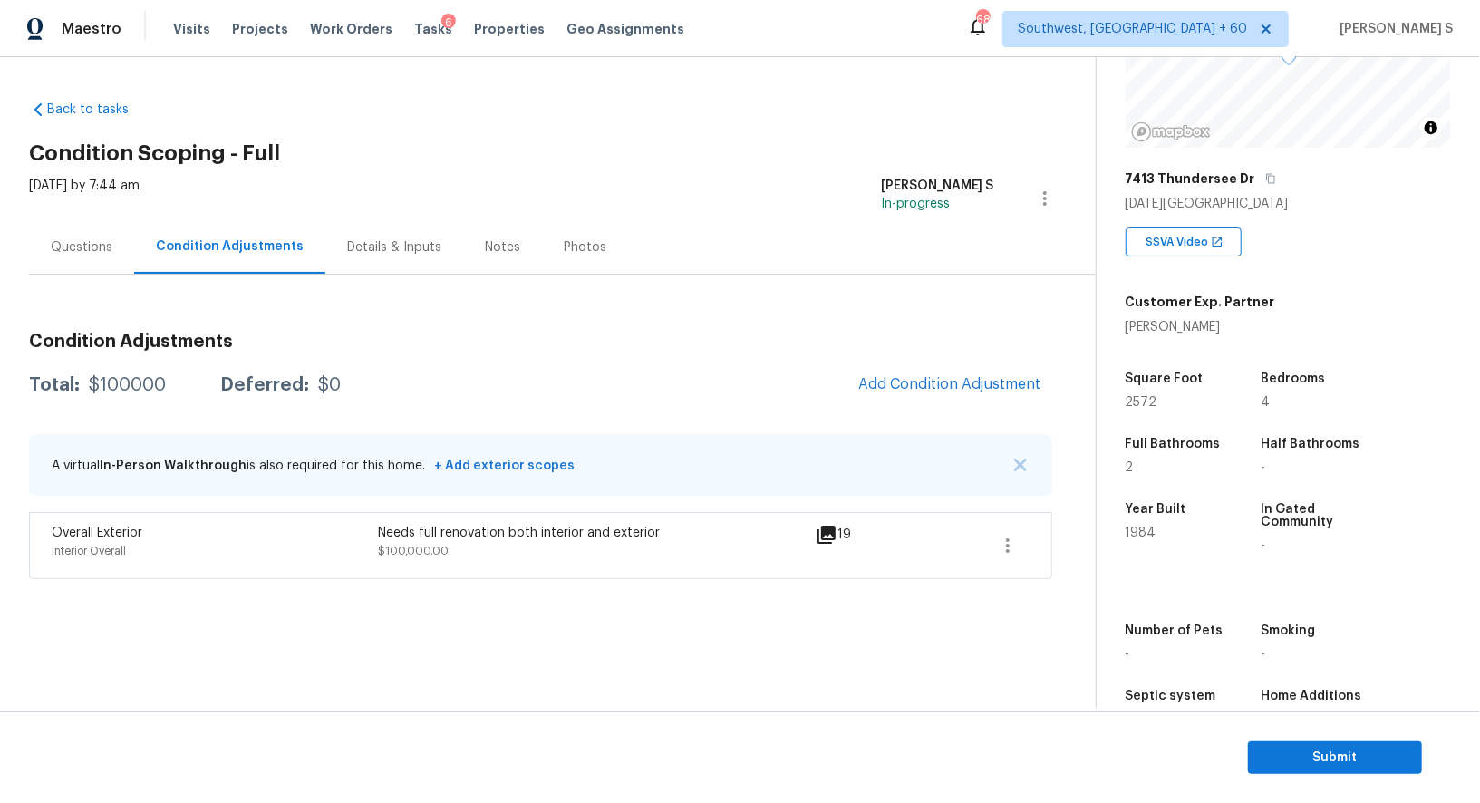
scroll to position [196, 0]
click at [399, 529] on div "Needs full renovation both interior and exterior" at bounding box center [541, 533] width 326 height 18
click at [617, 536] on div "Needs full renovation both interior and exterior" at bounding box center [541, 533] width 326 height 18
copy div "Needs full renovation both interior and exterior"
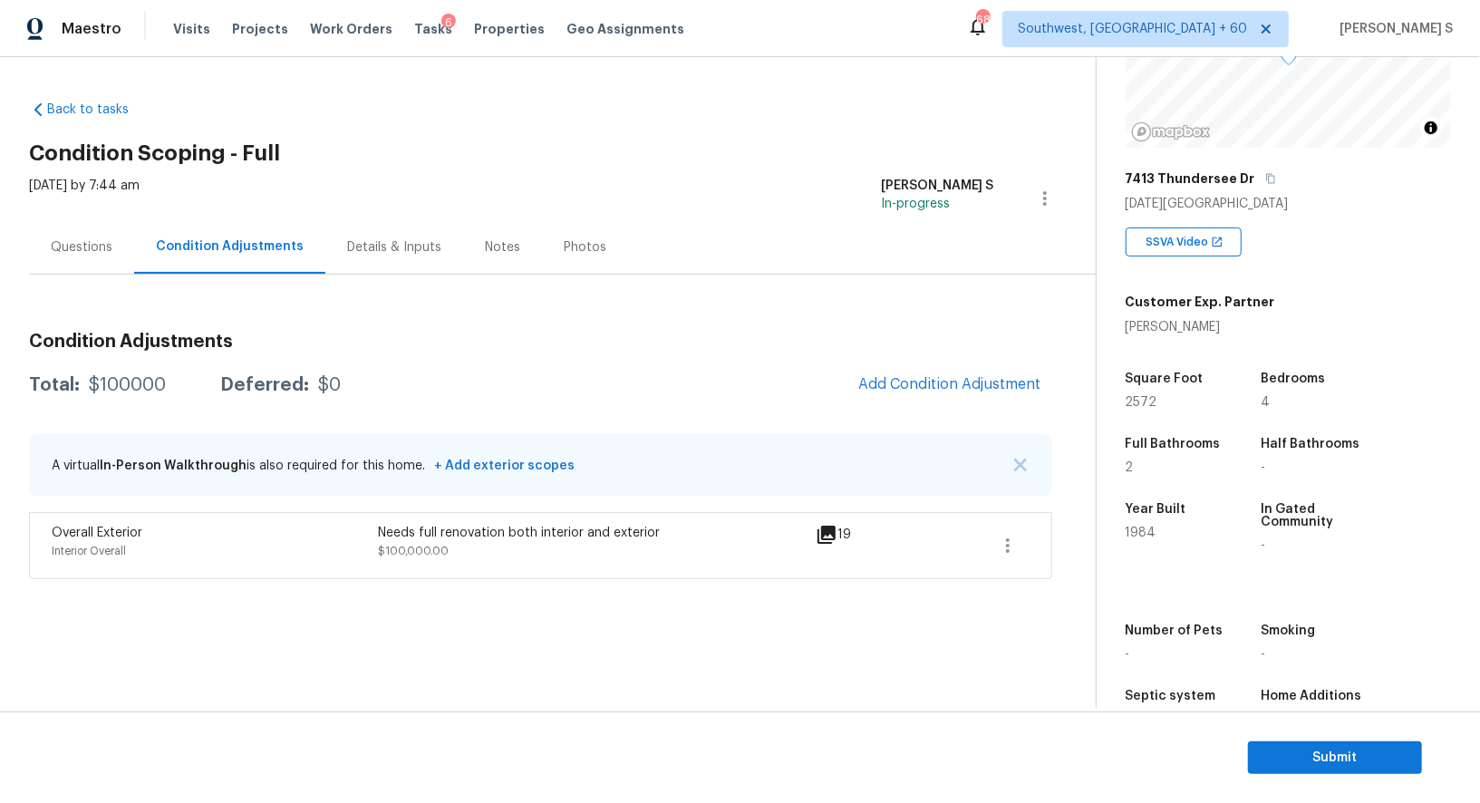
click at [78, 254] on div "Questions" at bounding box center [82, 247] width 62 height 18
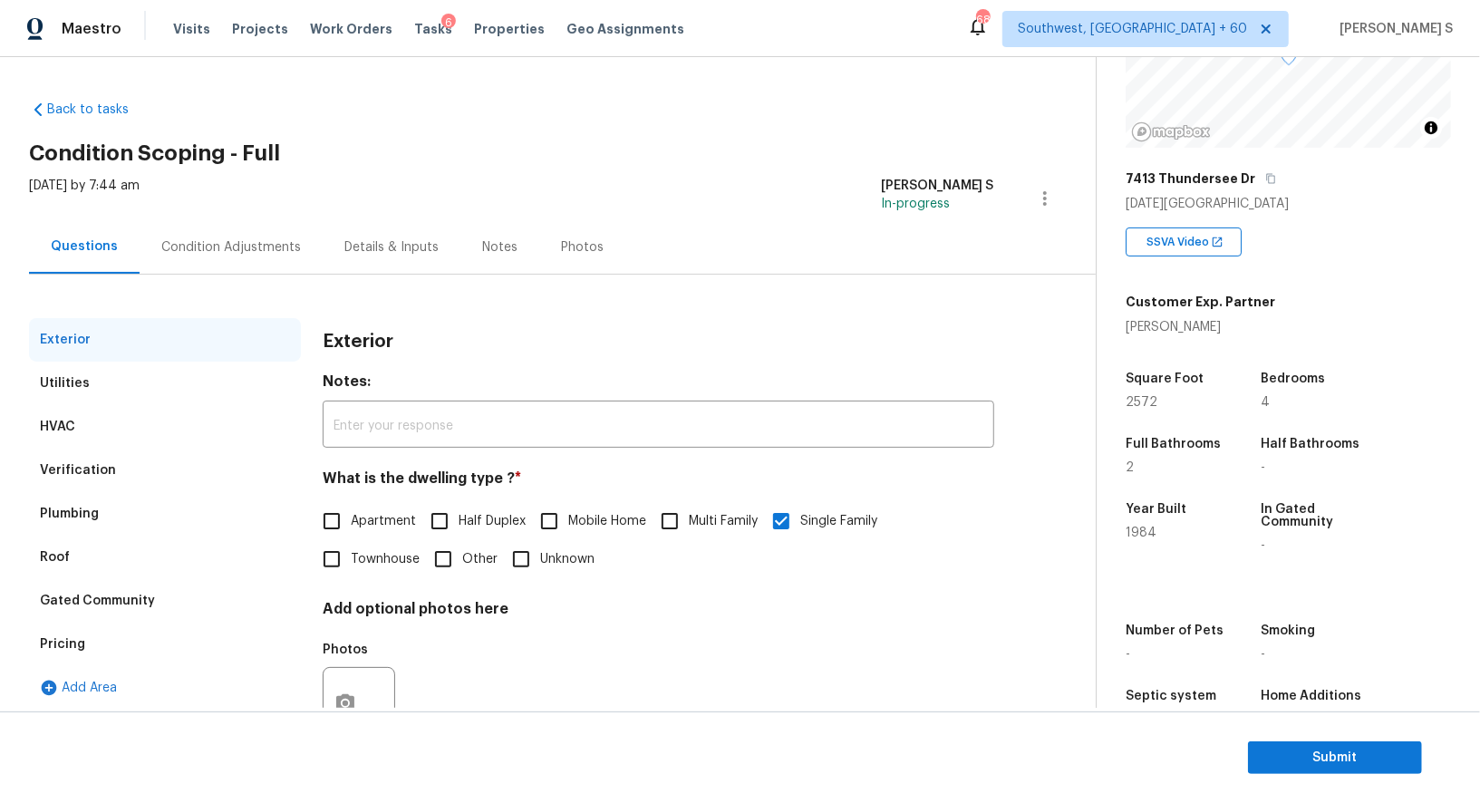
click at [43, 459] on div "Verification" at bounding box center [165, 471] width 272 height 44
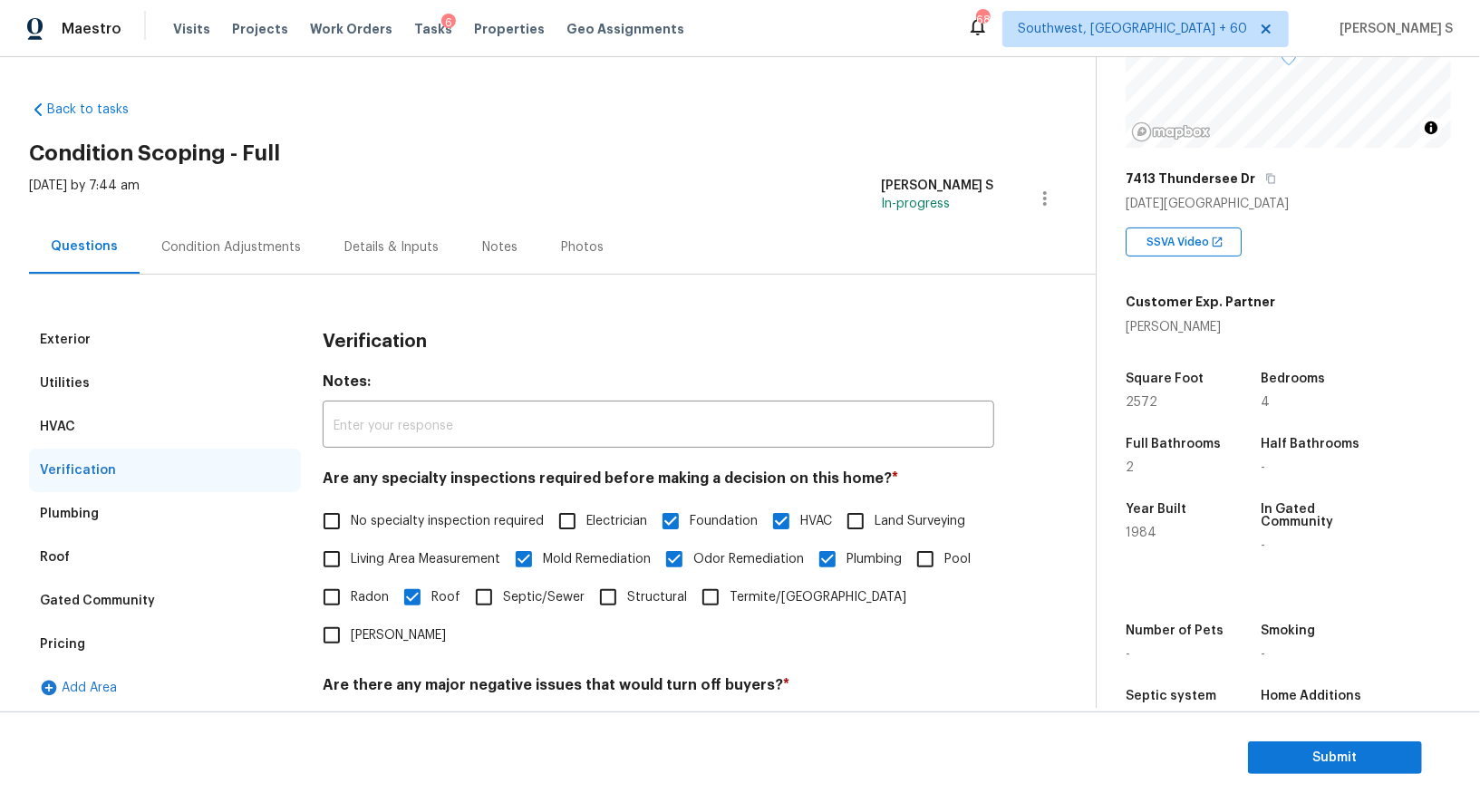
scroll to position [405, 0]
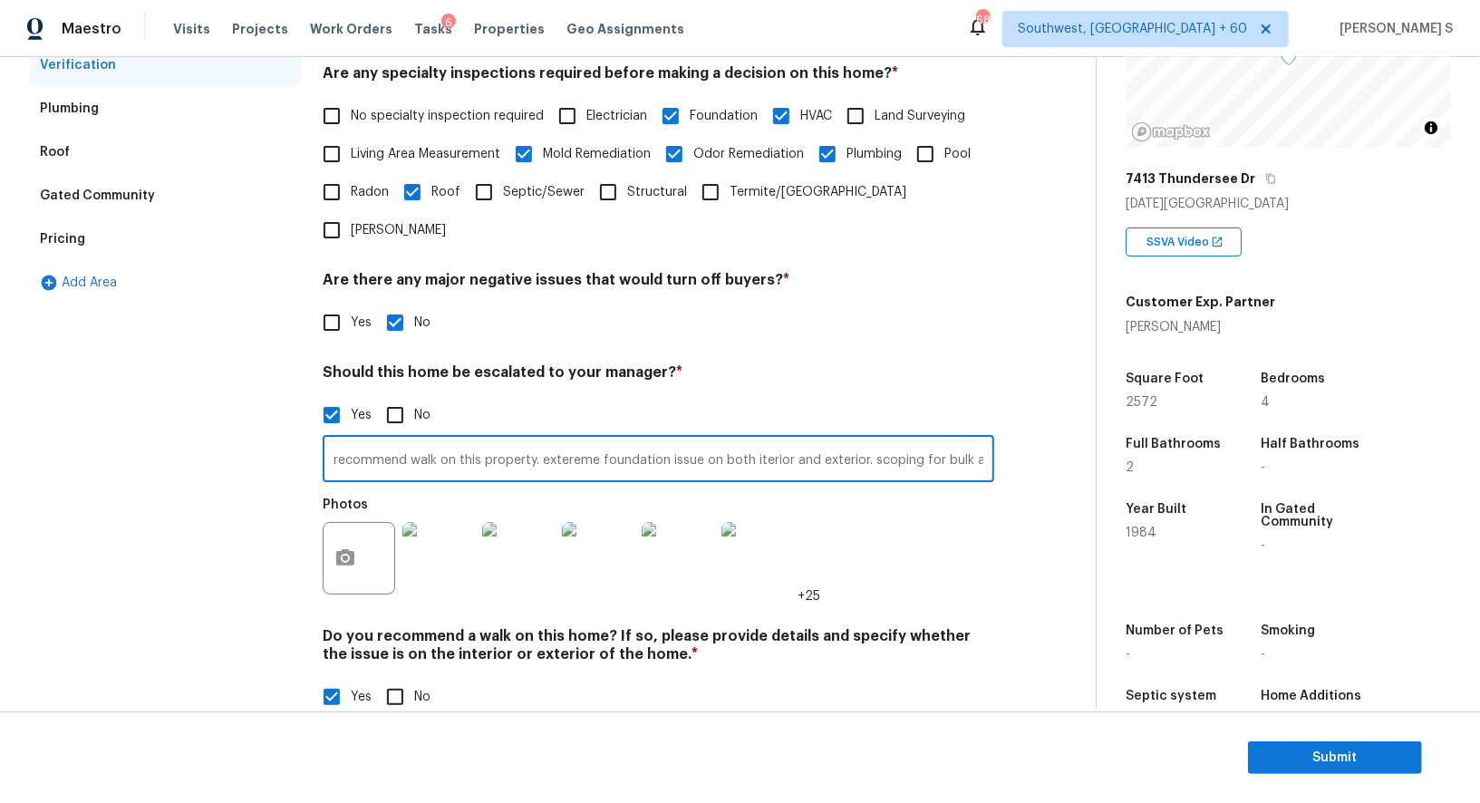
click at [475, 440] on input "recommend walk on this property. extereme foundation issue on both iterior and …" at bounding box center [659, 461] width 672 height 43
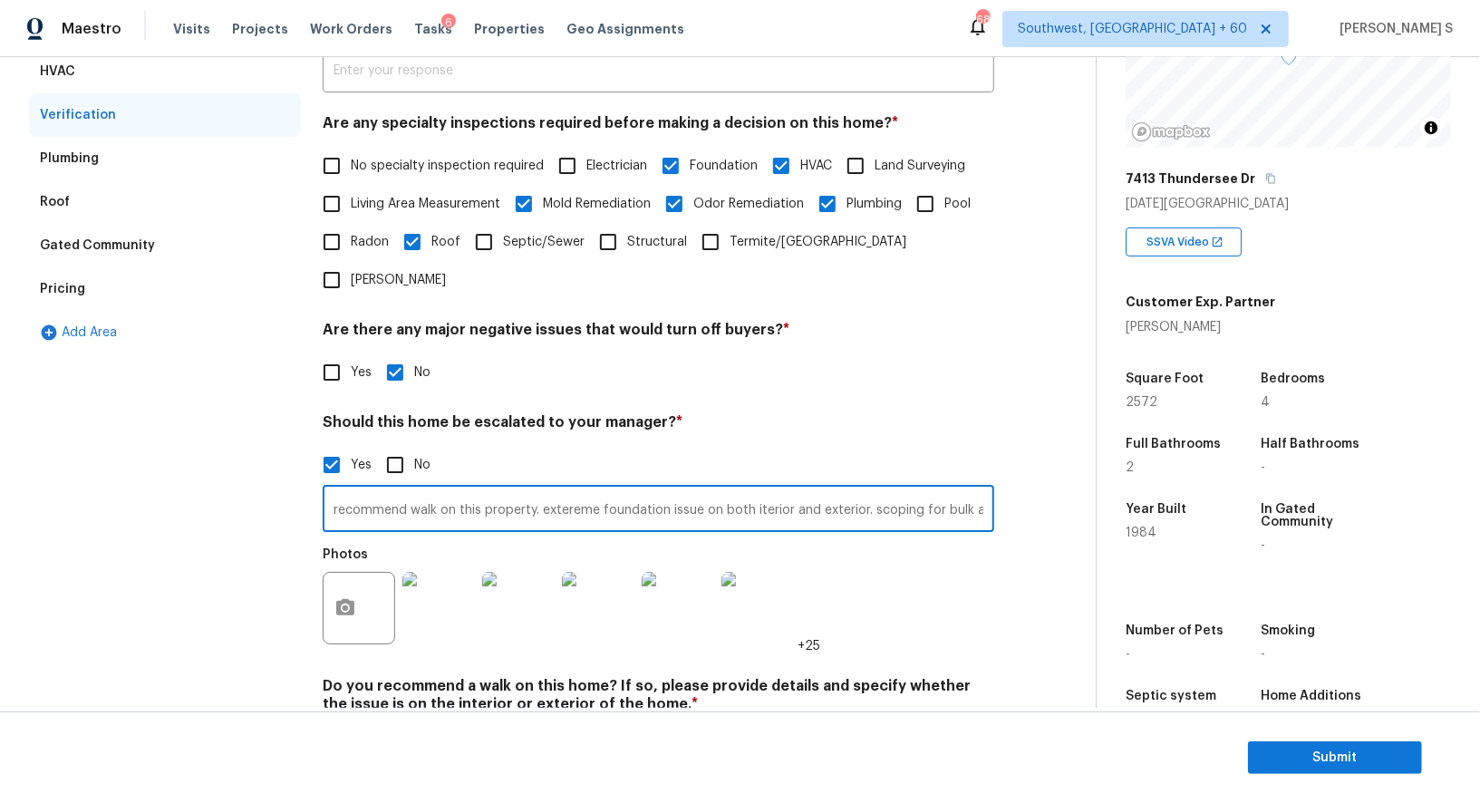
scroll to position [0, 0]
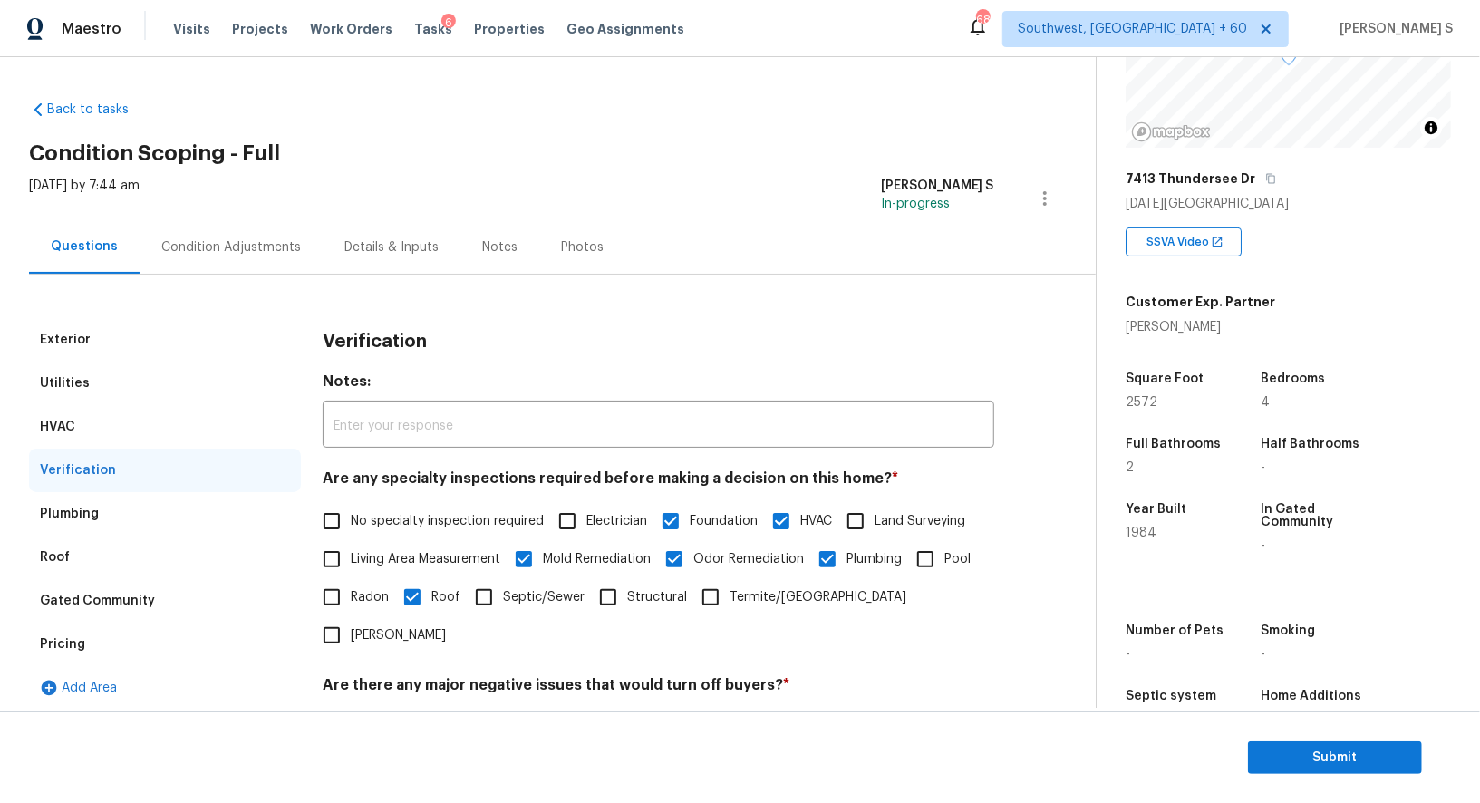
click at [81, 645] on div "Pricing" at bounding box center [62, 645] width 45 height 18
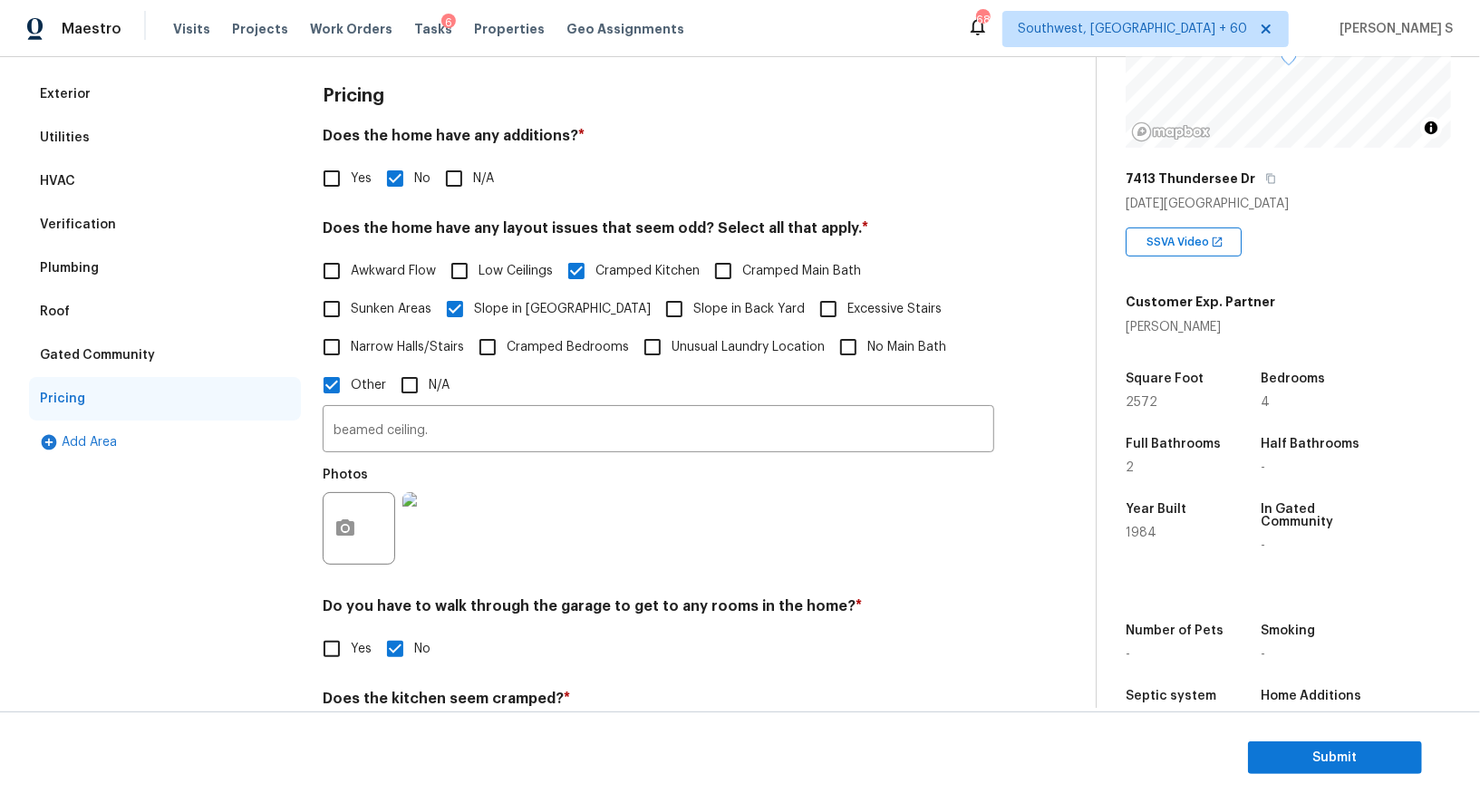
scroll to position [265, 0]
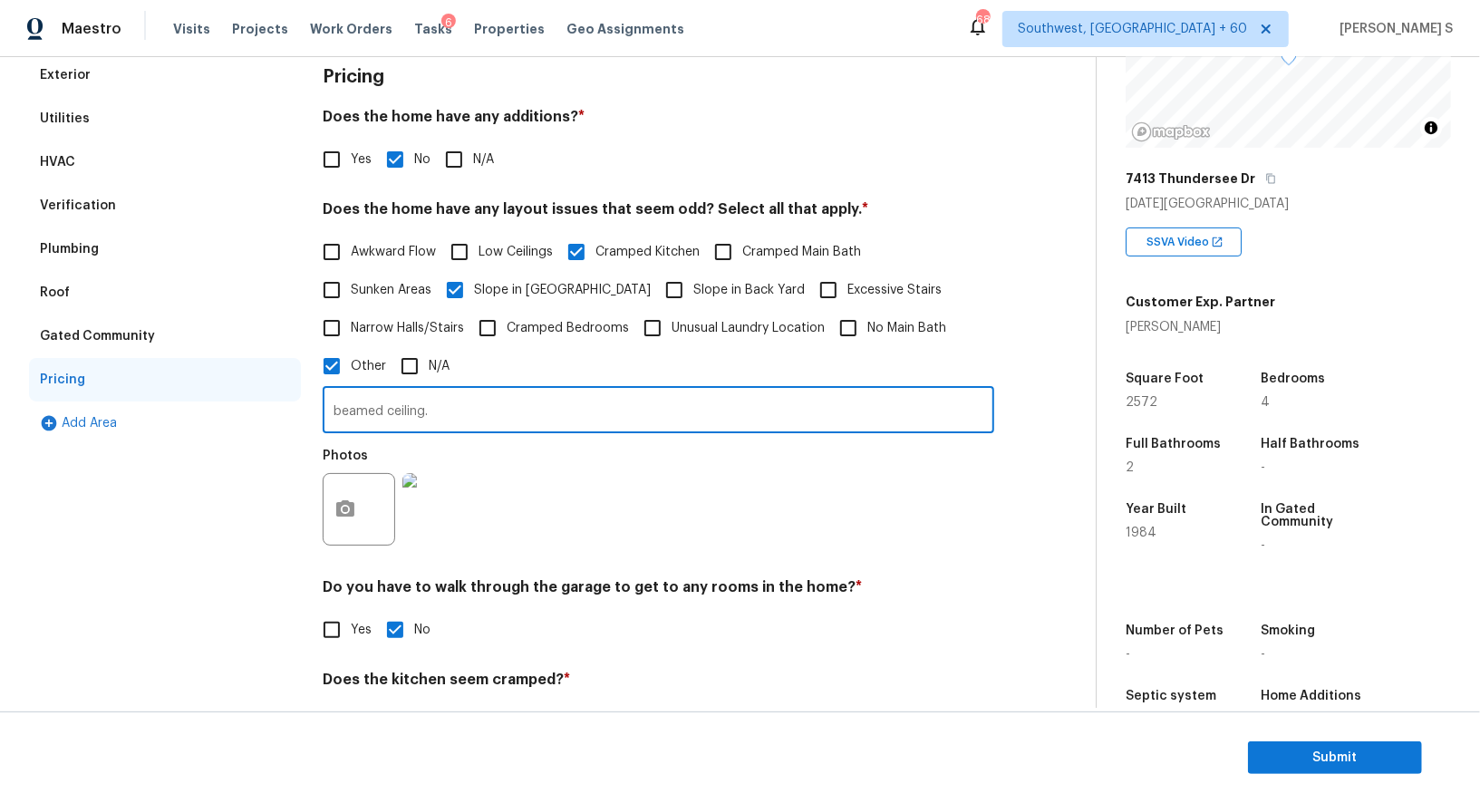
click at [464, 416] on input "beamed ceiling." at bounding box center [659, 412] width 672 height 43
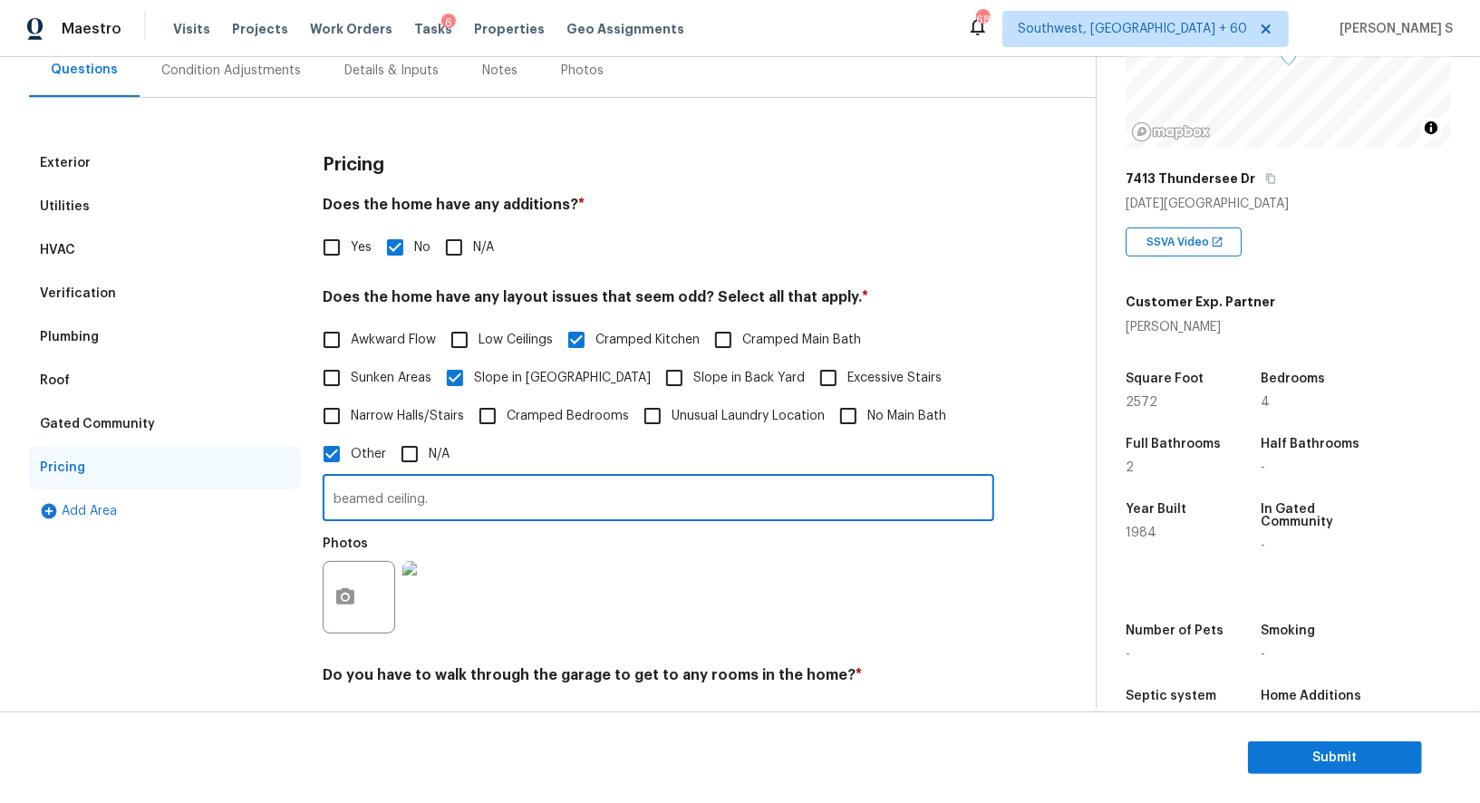
scroll to position [0, 0]
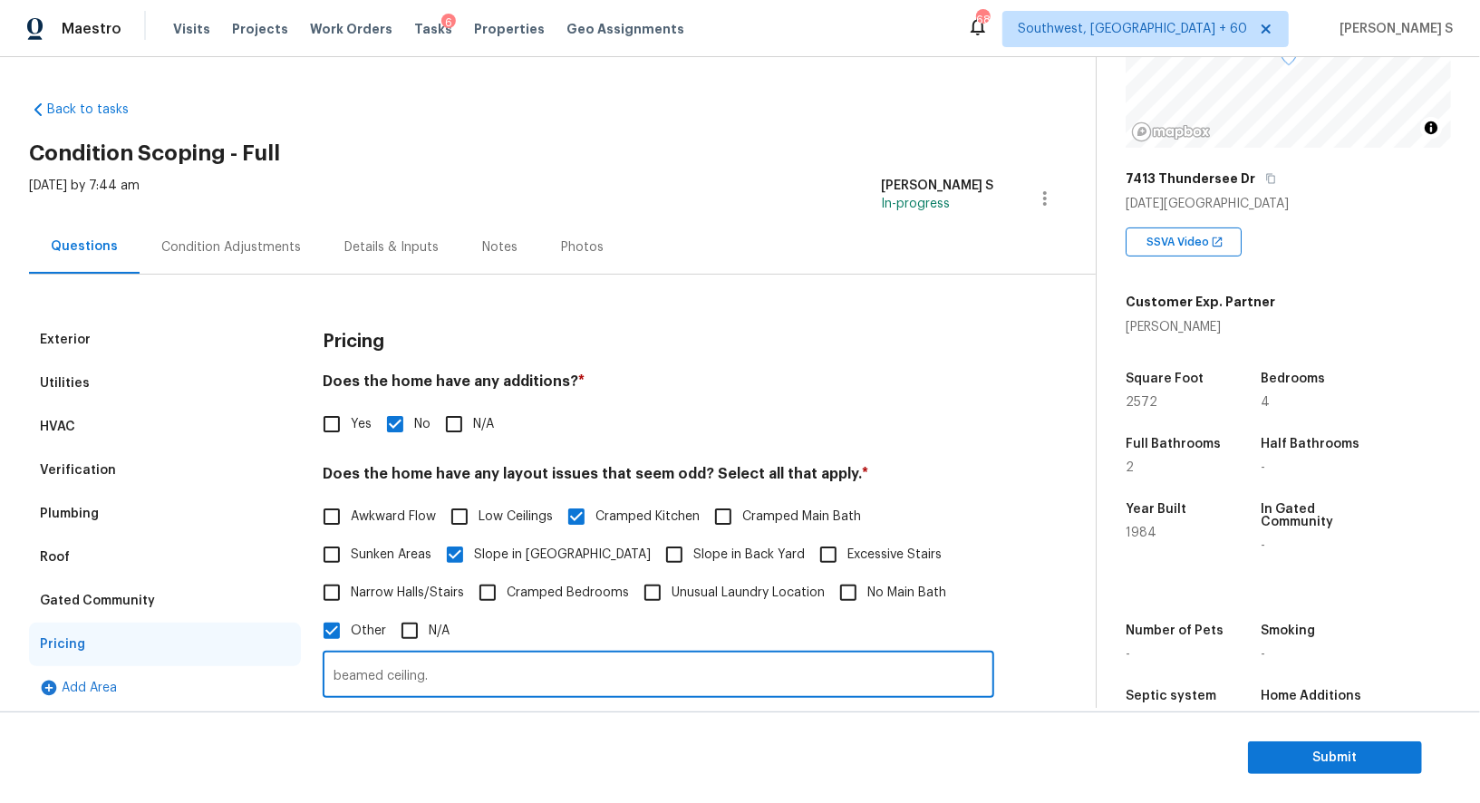
click at [217, 240] on div "Condition Adjustments" at bounding box center [231, 247] width 140 height 18
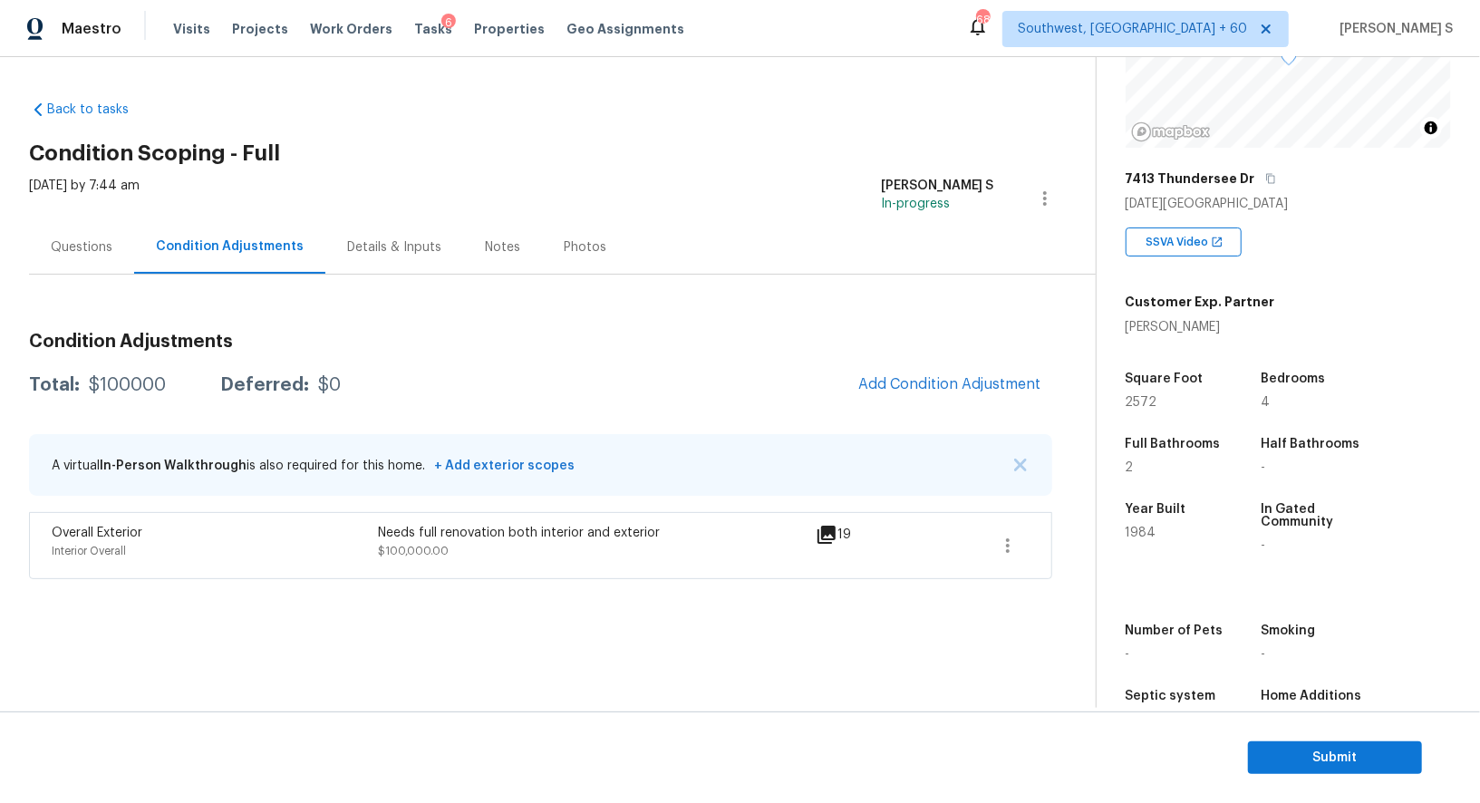
click at [401, 520] on div "Overall Exterior Interior Overall Needs full renovation both interior and exter…" at bounding box center [541, 545] width 1024 height 67
click at [403, 529] on div "Needs full renovation both interior and exterior" at bounding box center [541, 533] width 326 height 18
click at [637, 529] on div "Needs full renovation both interior and exterior" at bounding box center [541, 533] width 326 height 18
copy div "Needs full renovation both interior and exterior"
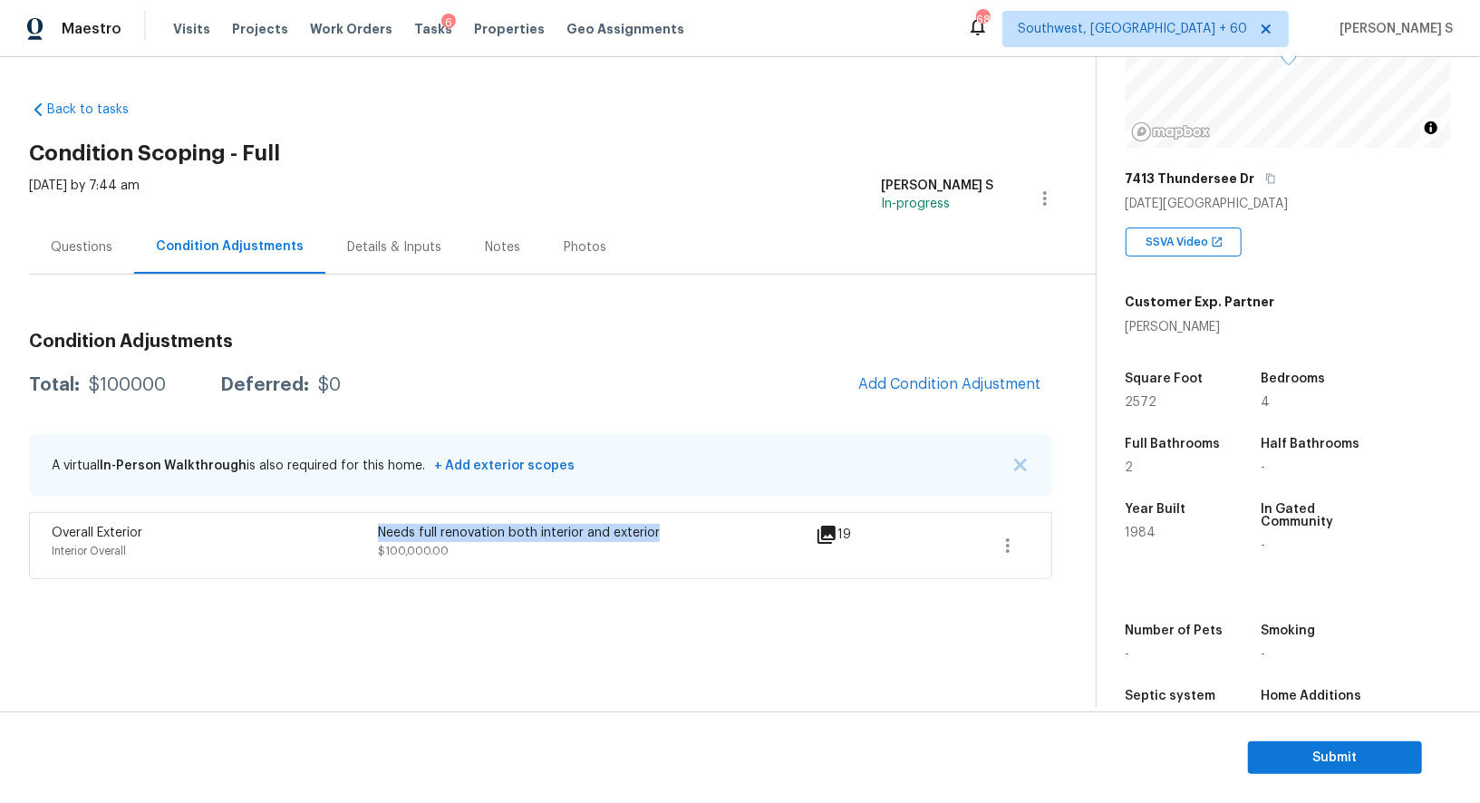
scroll to position [196, 0]
click at [1300, 752] on span "Submit" at bounding box center [1335, 758] width 145 height 23
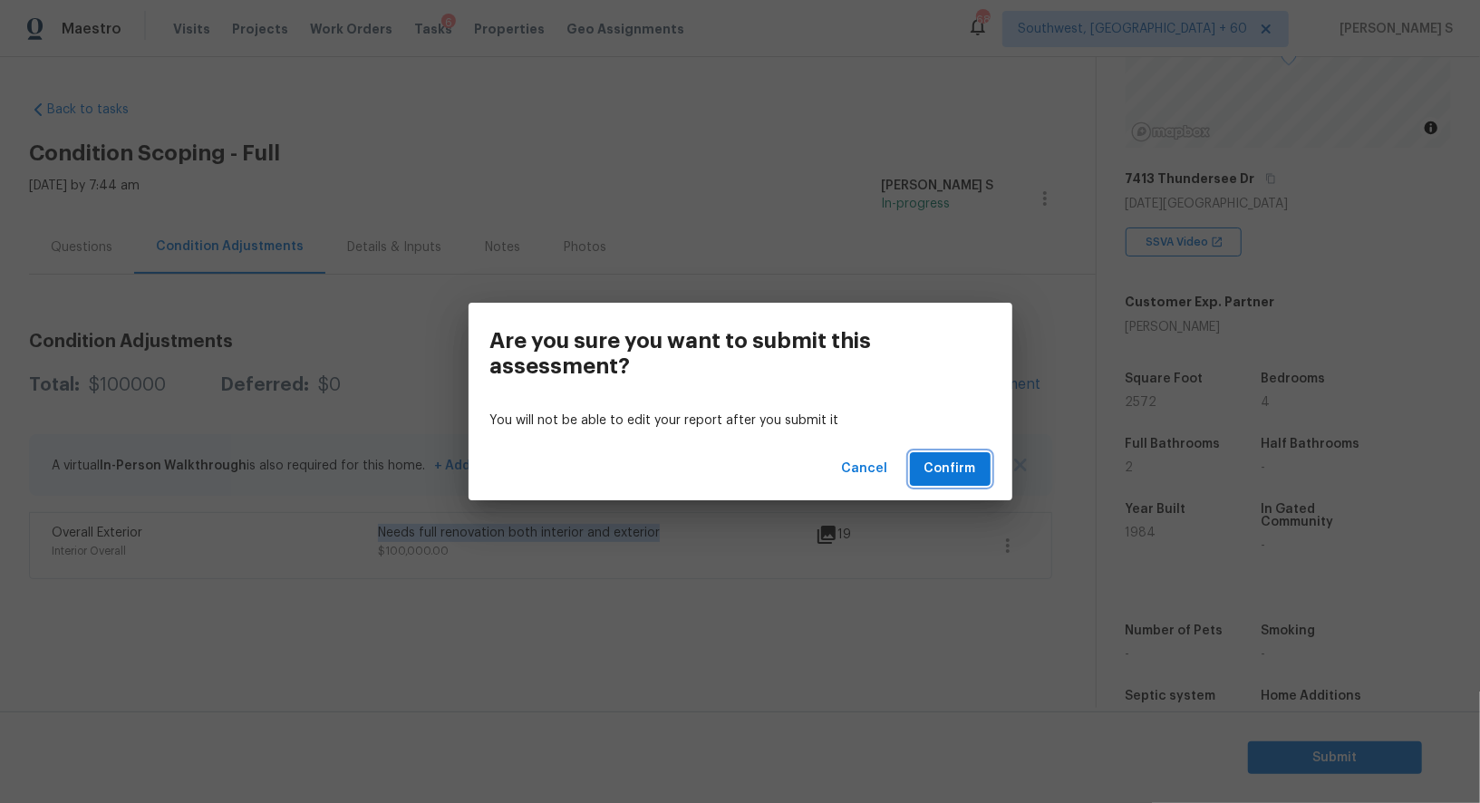
click at [964, 465] on span "Confirm" at bounding box center [951, 469] width 52 height 23
